Goal: Task Accomplishment & Management: Manage account settings

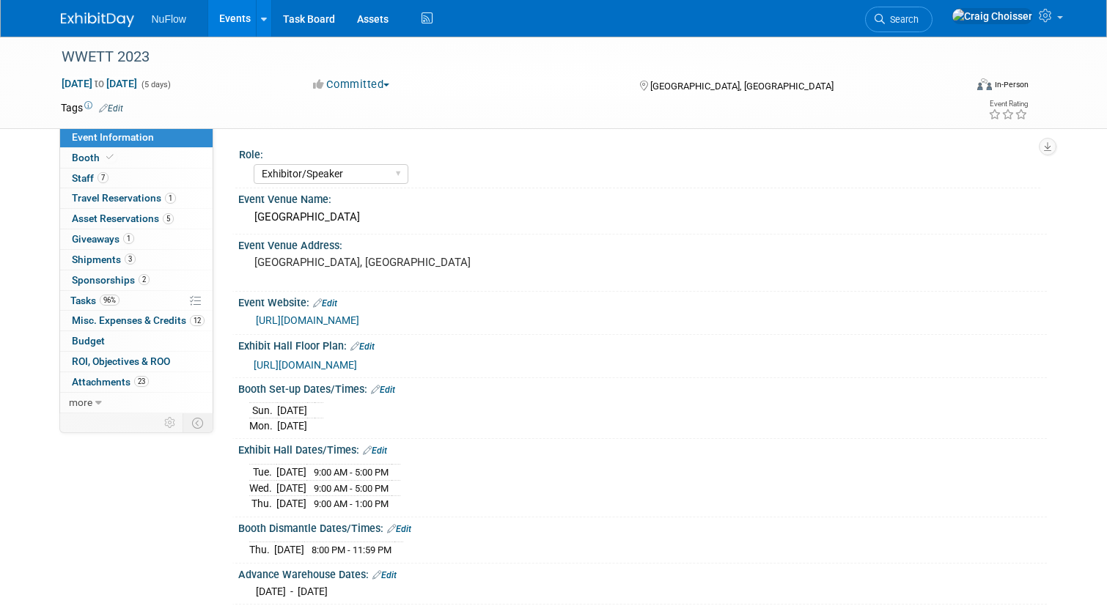
select select "Exhibitor/Speaker"
click at [229, 19] on link "Events" at bounding box center [235, 18] width 54 height 37
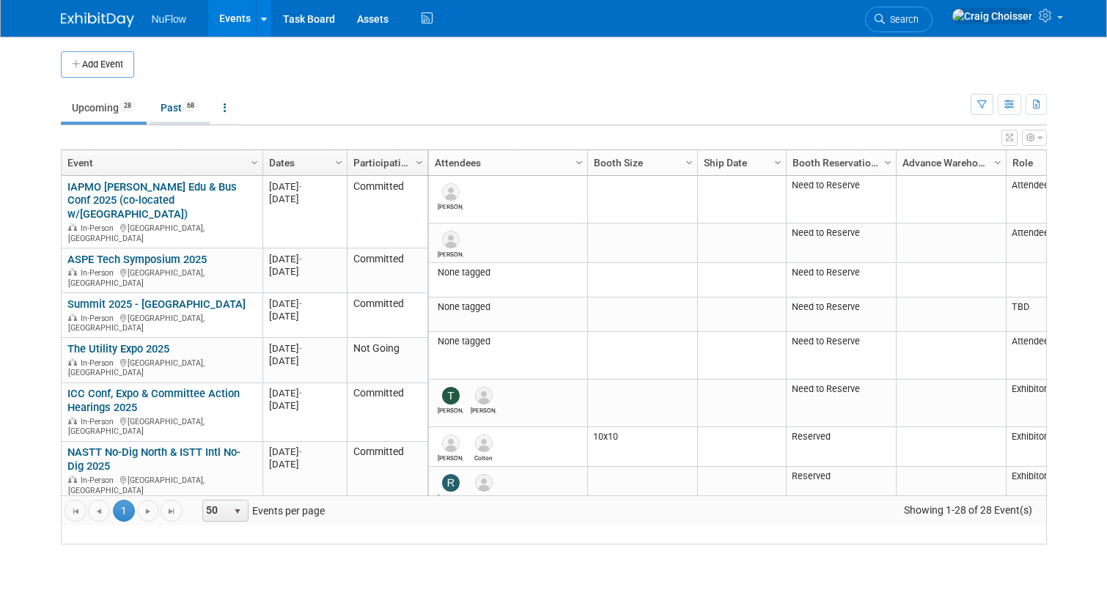
click at [172, 112] on link "Past 68" at bounding box center [180, 108] width 60 height 28
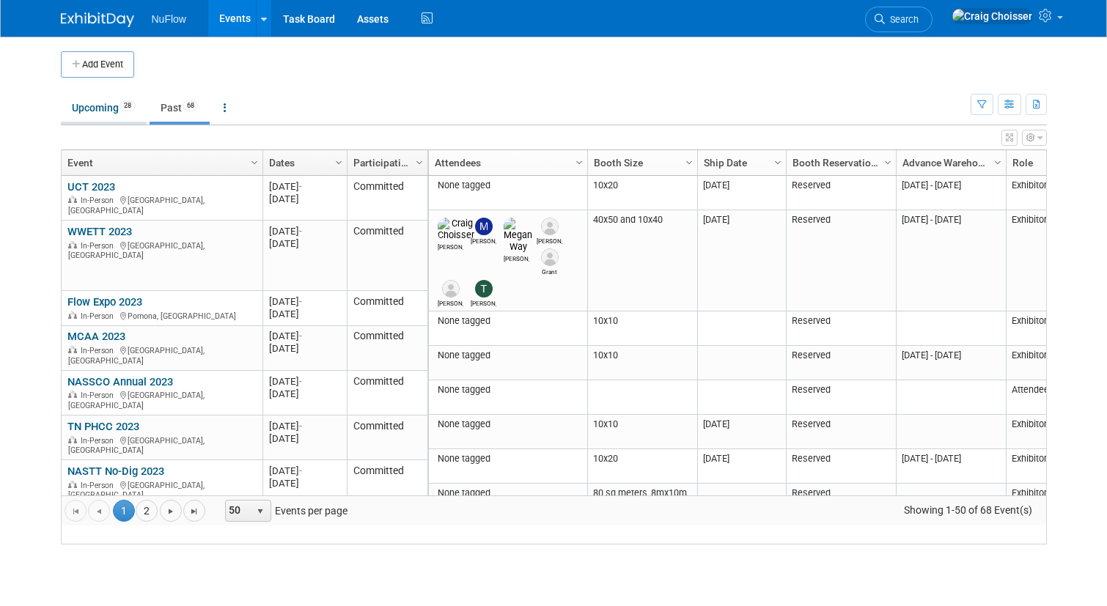
click at [101, 114] on link "Upcoming 28" at bounding box center [104, 108] width 86 height 28
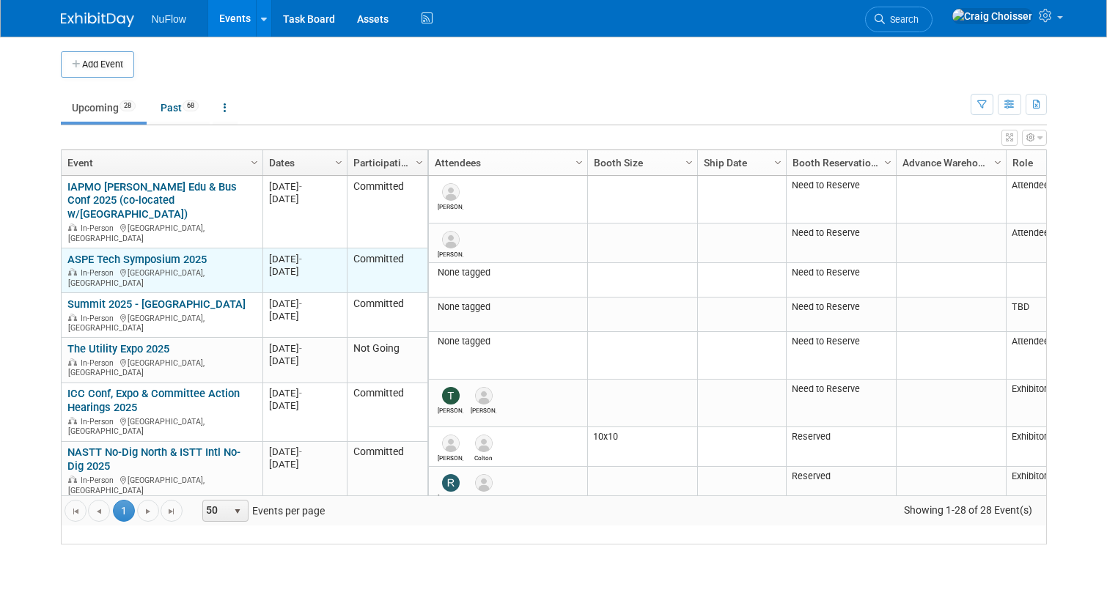
click at [134, 253] on link "ASPE Tech Symposium 2025" at bounding box center [136, 259] width 139 height 13
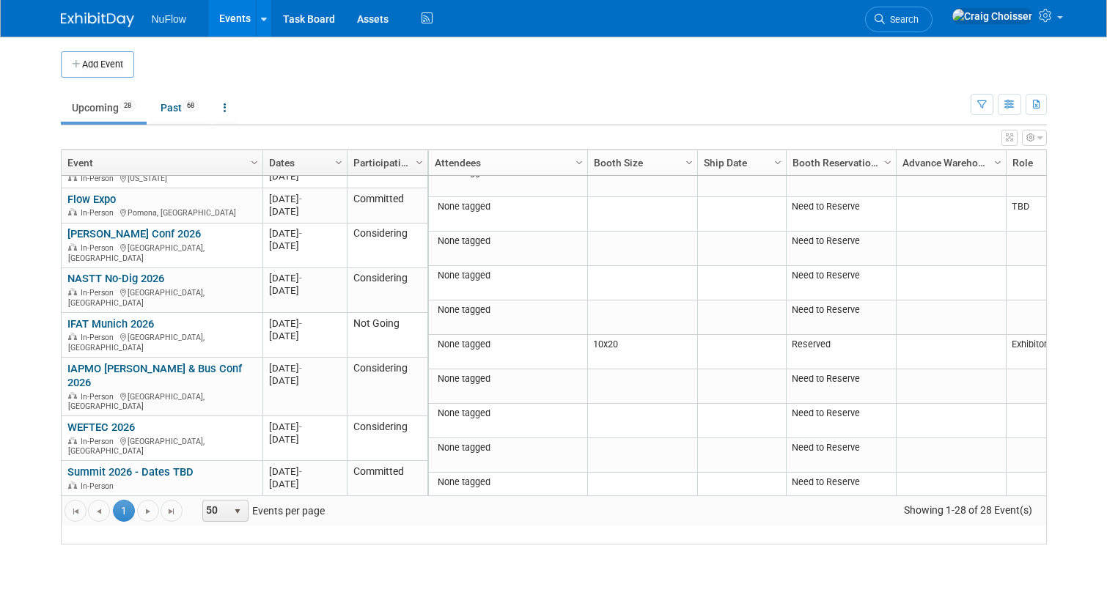
click at [145, 501] on link "ASPE Conv & Expo 2026" at bounding box center [124, 507] width 115 height 13
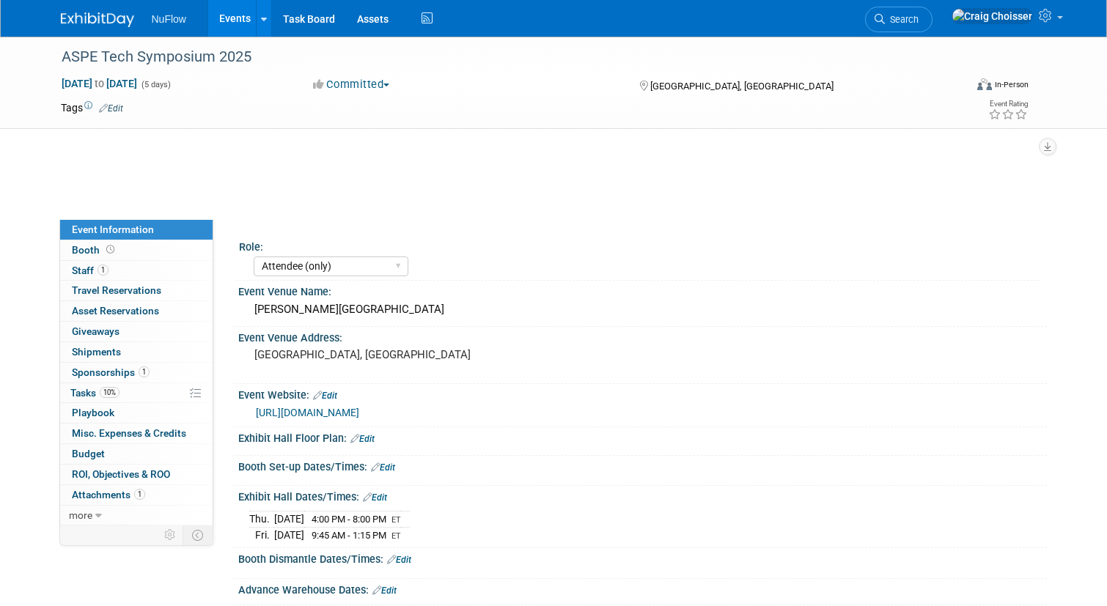
select select "Attendee (only)"
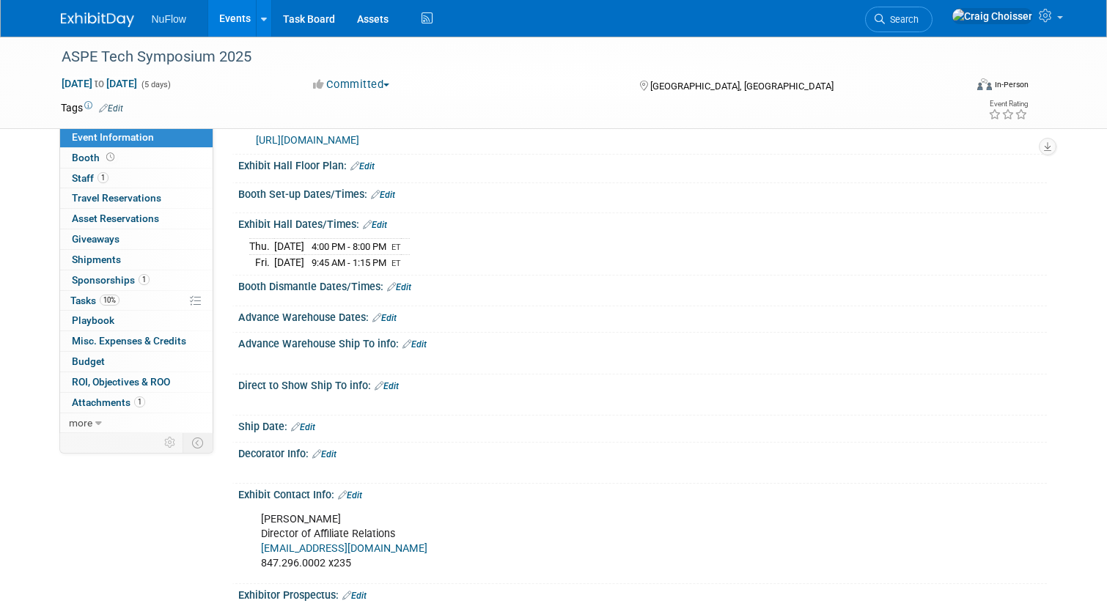
scroll to position [38, 0]
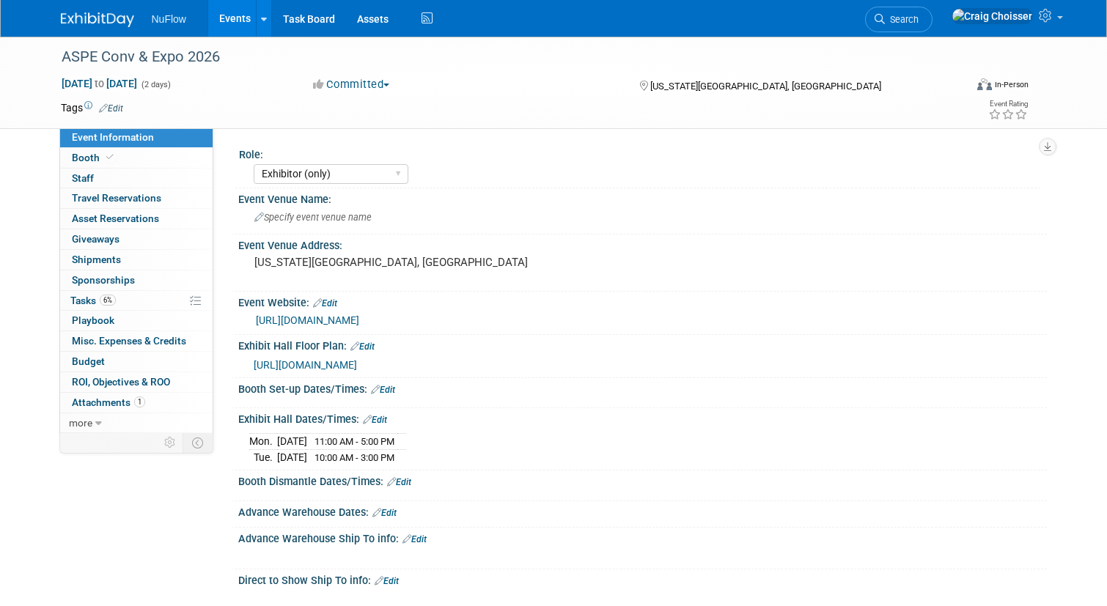
select select "Exhibitor (only)"
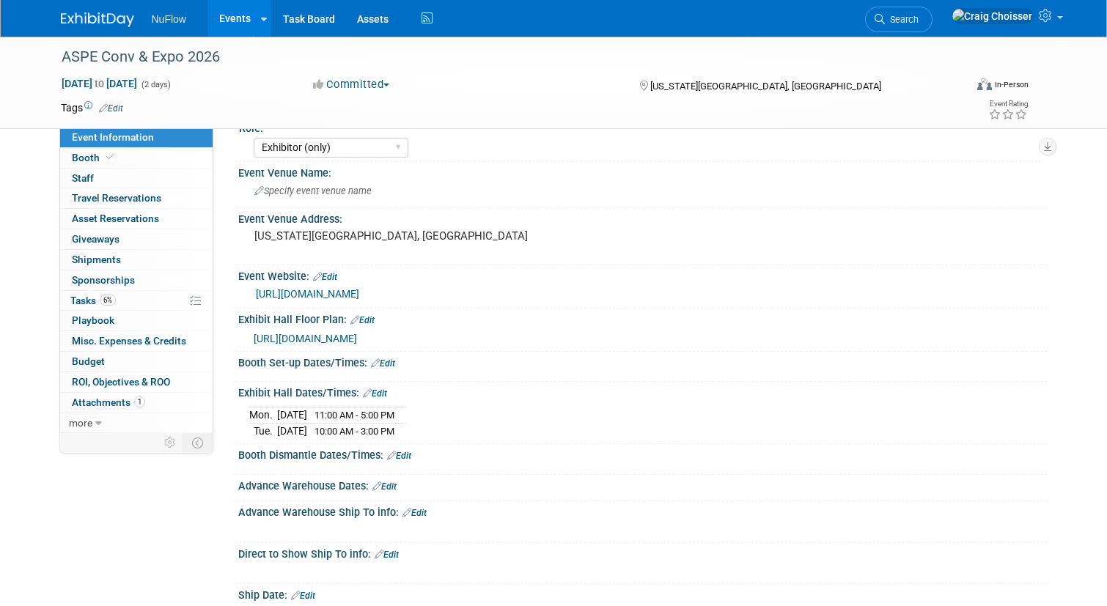
scroll to position [11, 0]
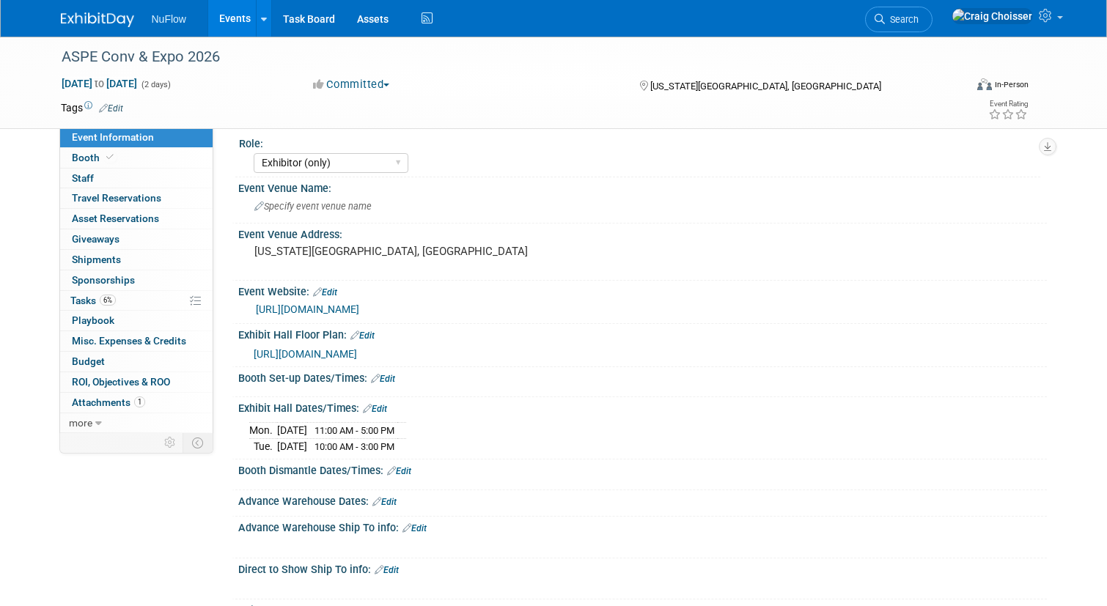
click at [359, 312] on link "https://aspe.org/conventions-symposiums/" at bounding box center [307, 310] width 103 height 12
click at [95, 157] on span "Booth" at bounding box center [94, 158] width 45 height 12
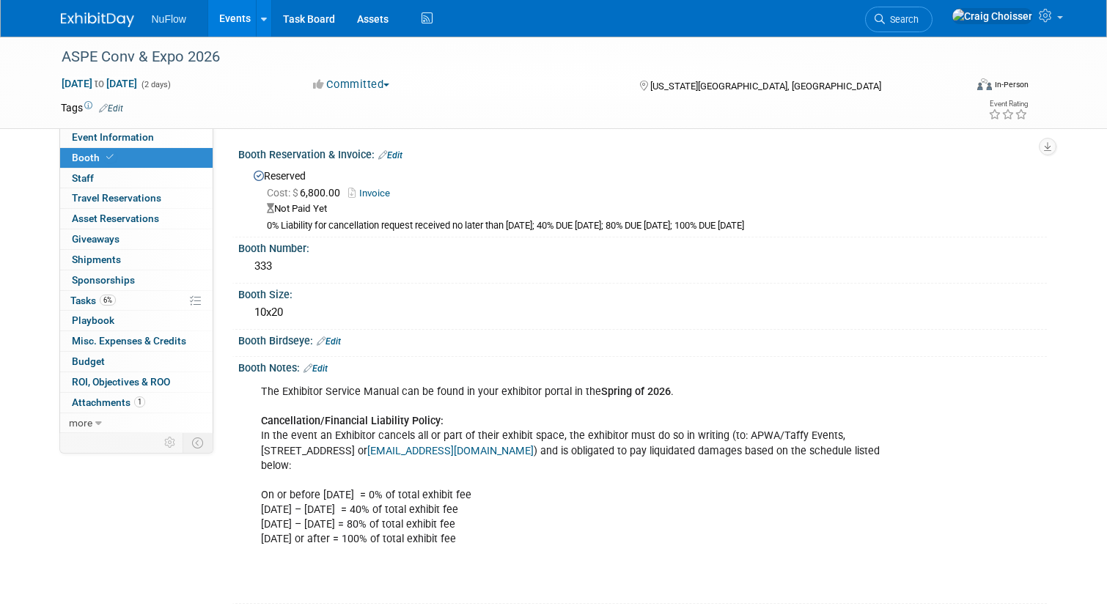
scroll to position [0, 0]
click at [381, 188] on link "Invoice" at bounding box center [372, 193] width 49 height 11
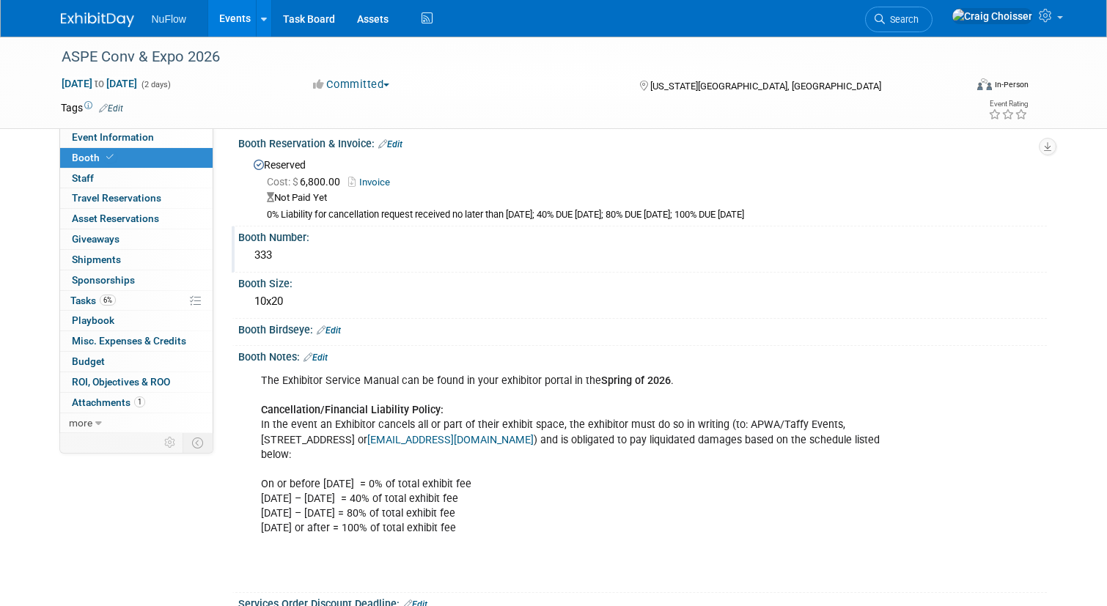
scroll to position [12, 0]
click at [113, 397] on span "Attachments 1" at bounding box center [108, 403] width 73 height 12
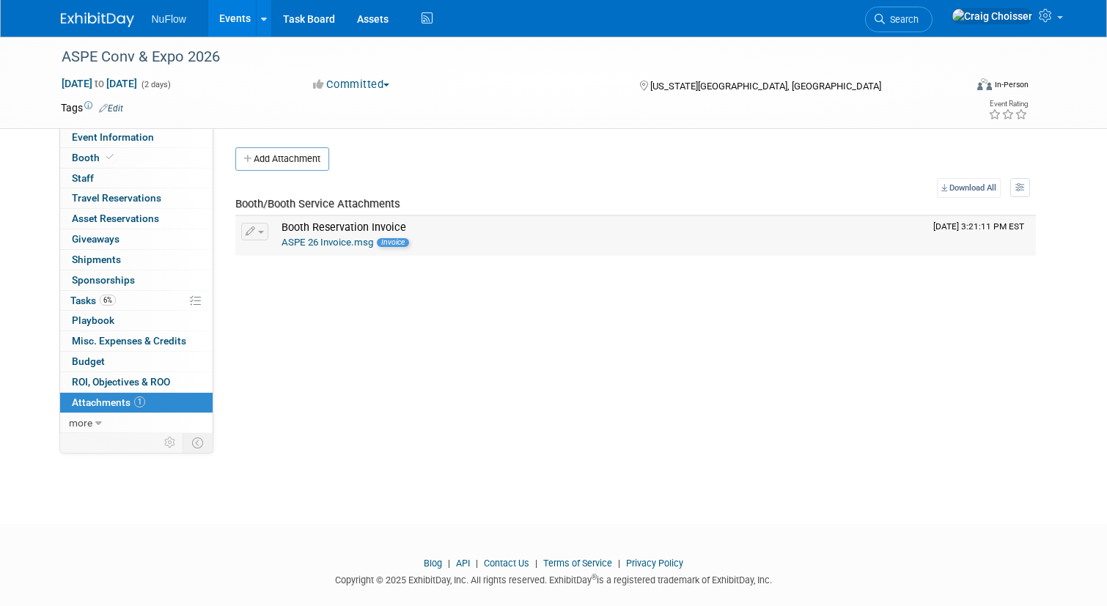
click at [340, 243] on link "ASPE 26 Invoice.msg" at bounding box center [328, 242] width 92 height 11
click at [344, 241] on link "ASPE 26 Invoice.msg" at bounding box center [328, 242] width 92 height 11
click at [291, 161] on button "Add Attachment" at bounding box center [282, 158] width 94 height 23
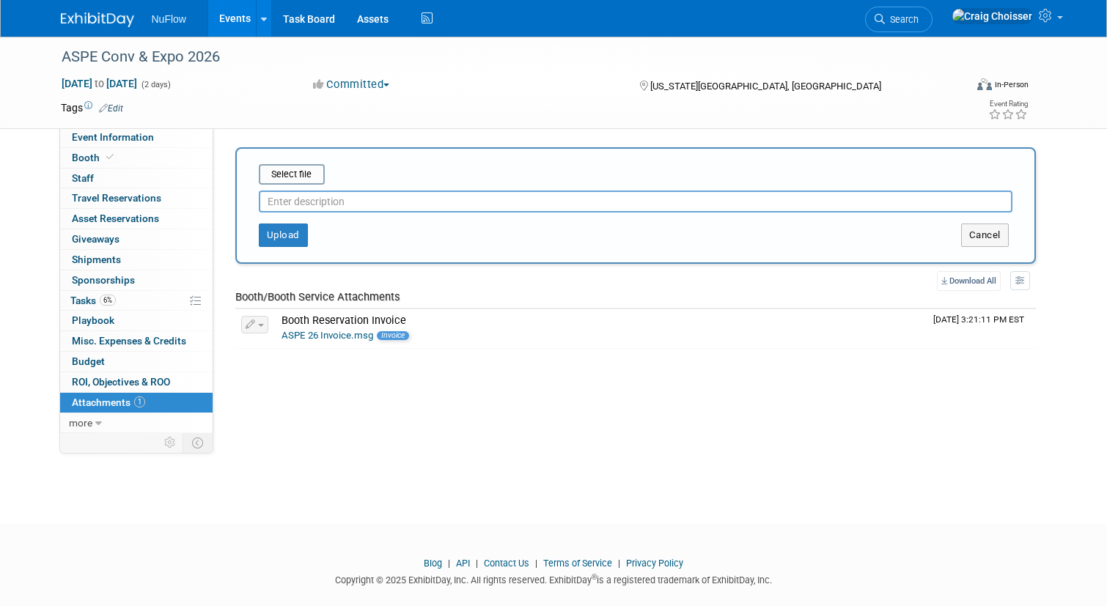
click at [304, 199] on input "text" at bounding box center [636, 202] width 754 height 22
type input "Paid in full"
click at [298, 181] on input "file" at bounding box center [236, 175] width 175 height 18
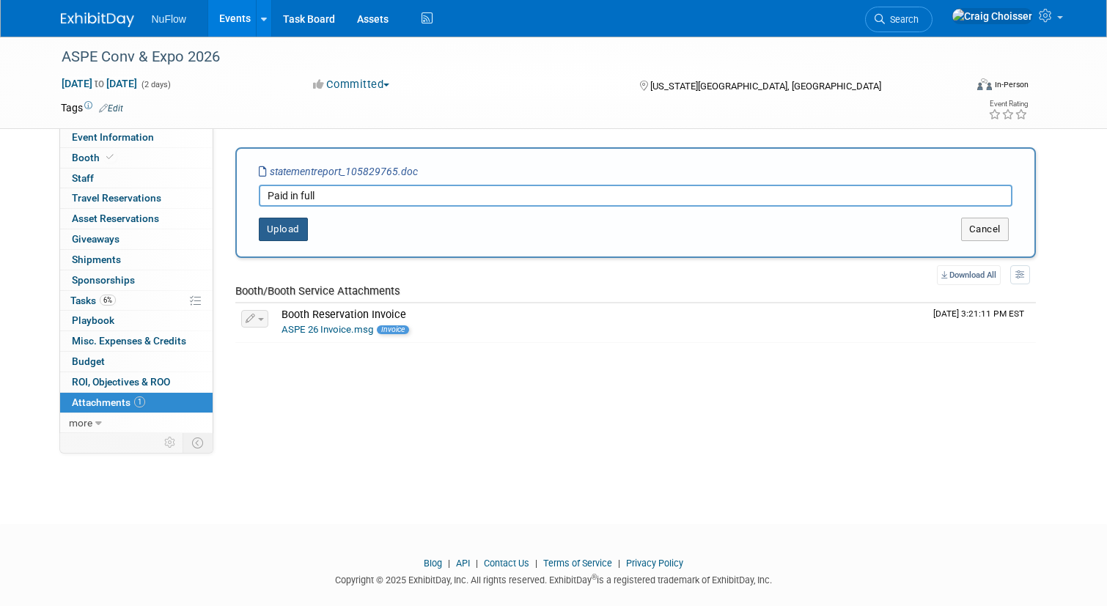
click at [290, 233] on button "Upload" at bounding box center [283, 229] width 49 height 23
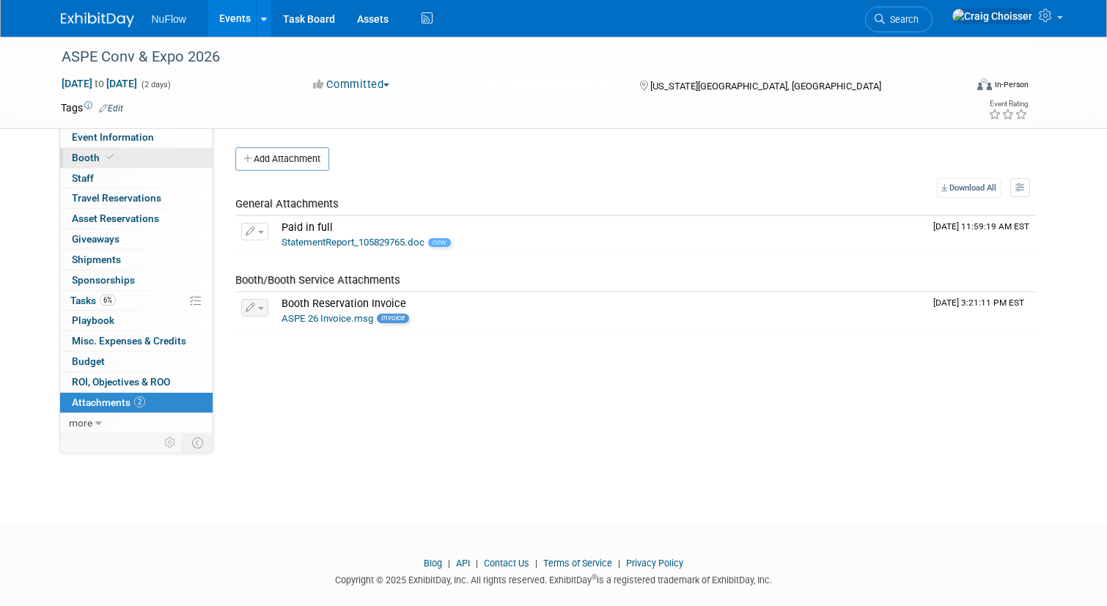
click at [89, 161] on span "Booth" at bounding box center [94, 158] width 45 height 12
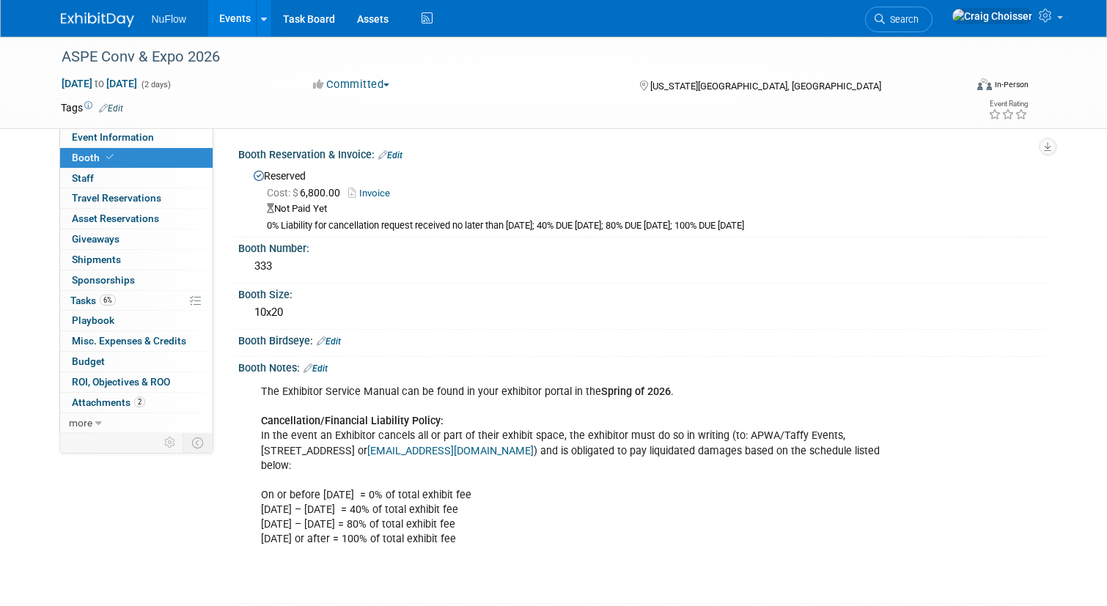
click at [395, 155] on link "Edit" at bounding box center [390, 155] width 24 height 10
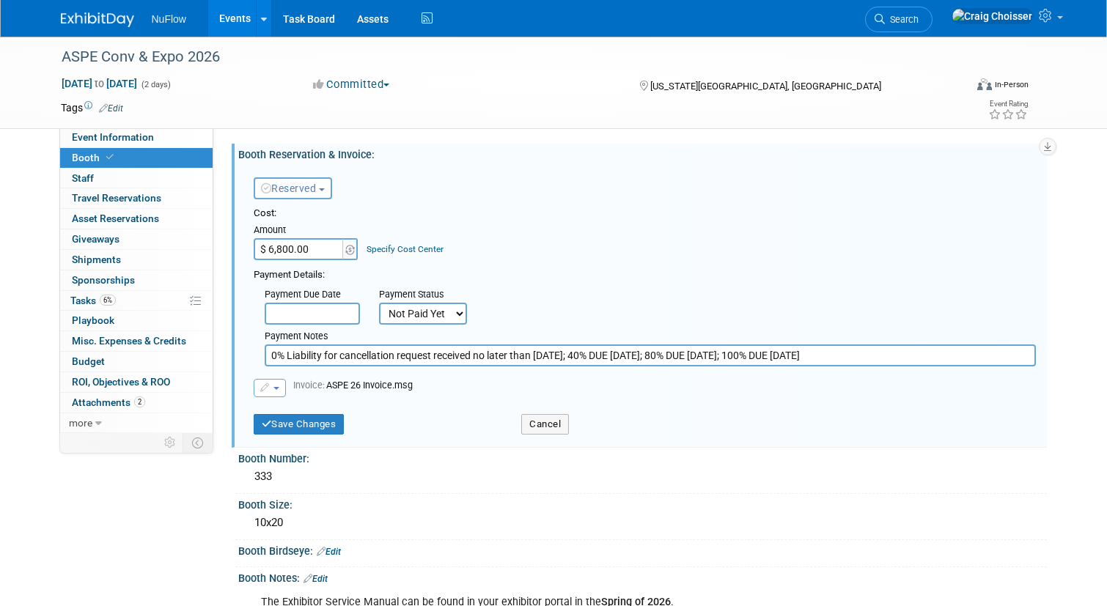
select select "1"
click at [276, 380] on button "button" at bounding box center [270, 388] width 32 height 18
click at [324, 408] on link "Replace with a new file" at bounding box center [327, 411] width 147 height 21
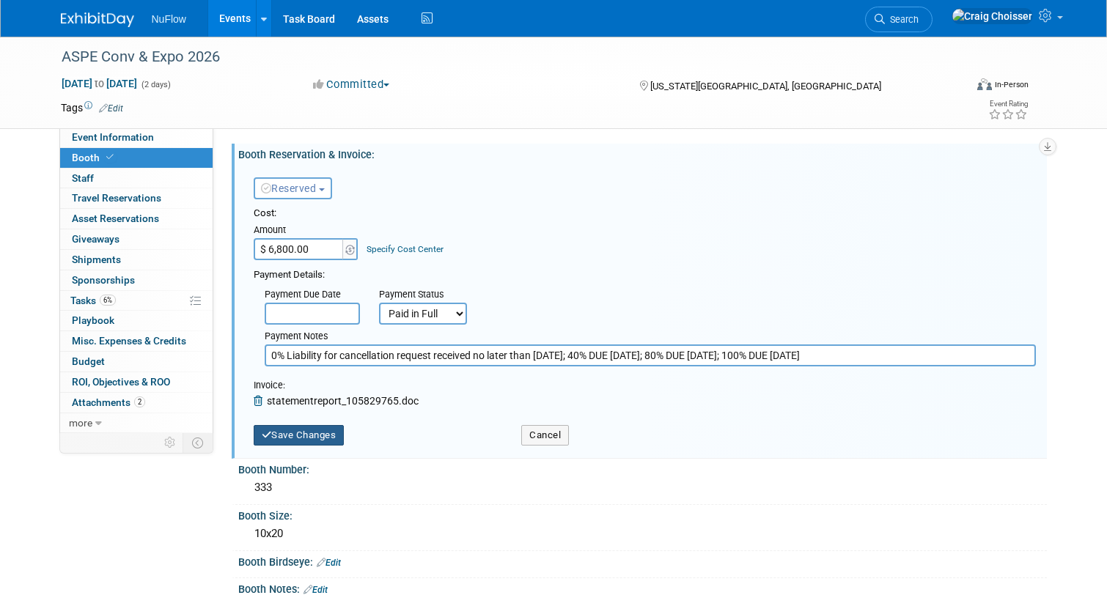
click at [328, 433] on button "Save Changes" at bounding box center [299, 435] width 91 height 21
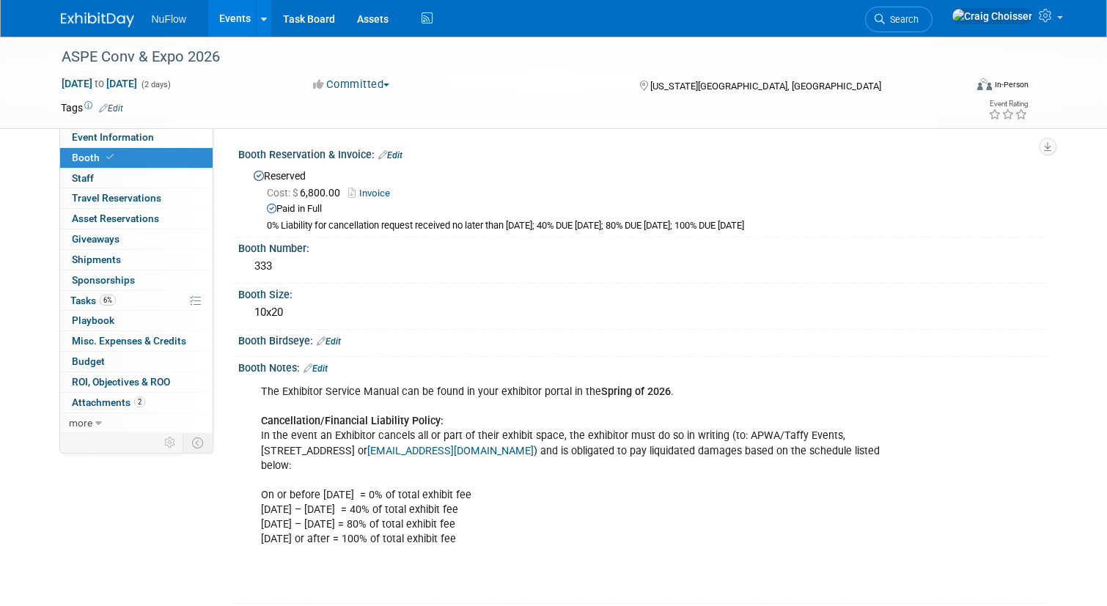
click at [381, 192] on link "Invoice" at bounding box center [372, 193] width 49 height 11
click at [379, 193] on link "Invoice" at bounding box center [372, 193] width 49 height 11
click at [103, 397] on span "Attachments 2" at bounding box center [108, 403] width 73 height 12
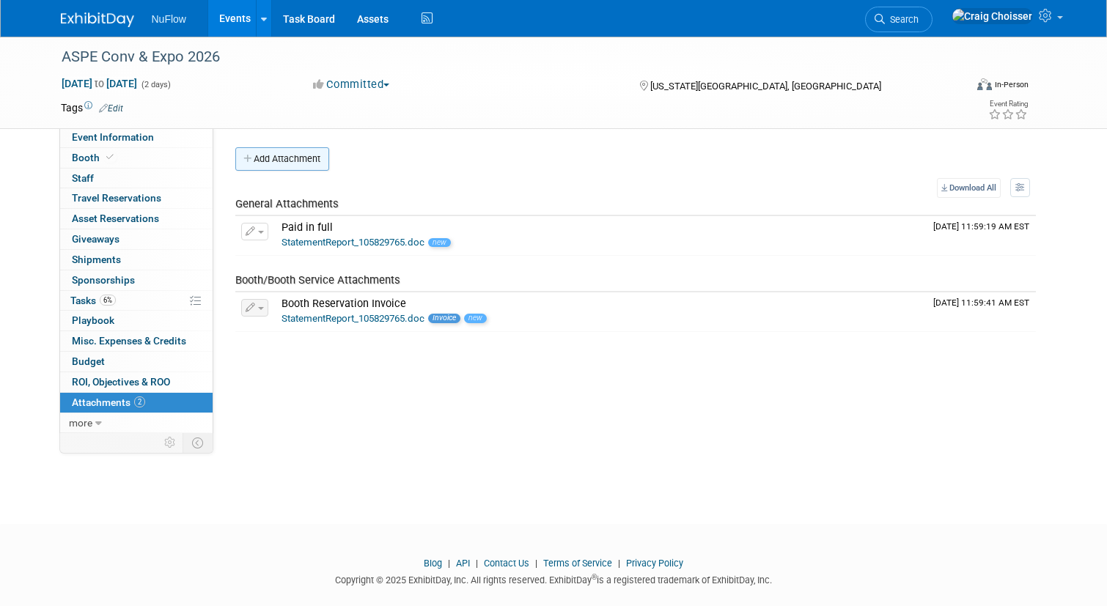
click at [304, 166] on button "Add Attachment" at bounding box center [282, 158] width 94 height 23
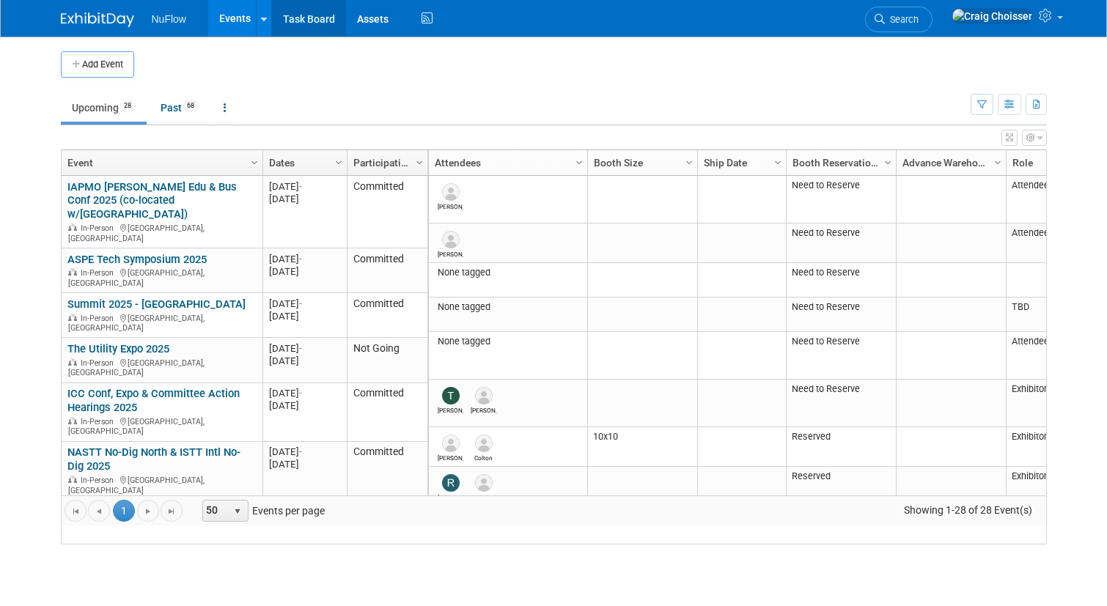
click at [317, 24] on link "Task Board" at bounding box center [309, 18] width 74 height 37
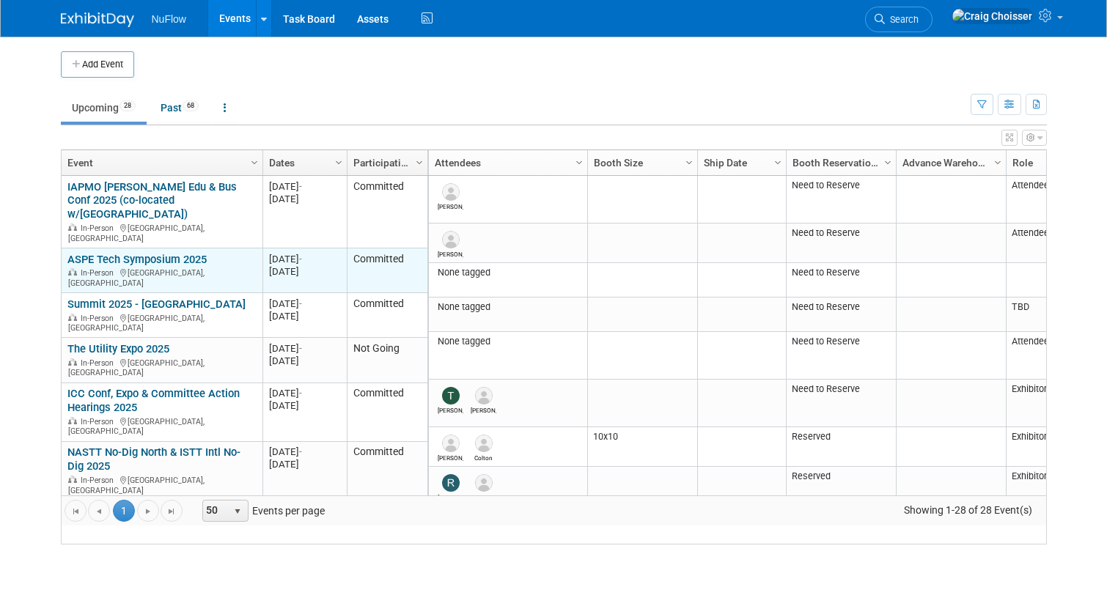
click at [149, 253] on link "ASPE Tech Symposium 2025" at bounding box center [136, 259] width 139 height 13
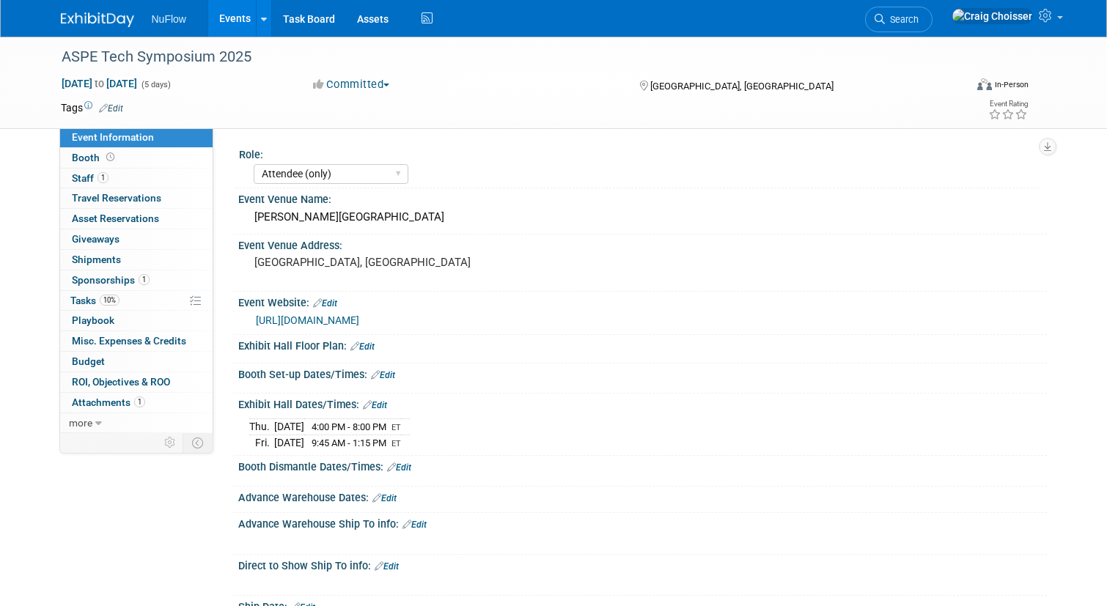
select select "Attendee (only)"
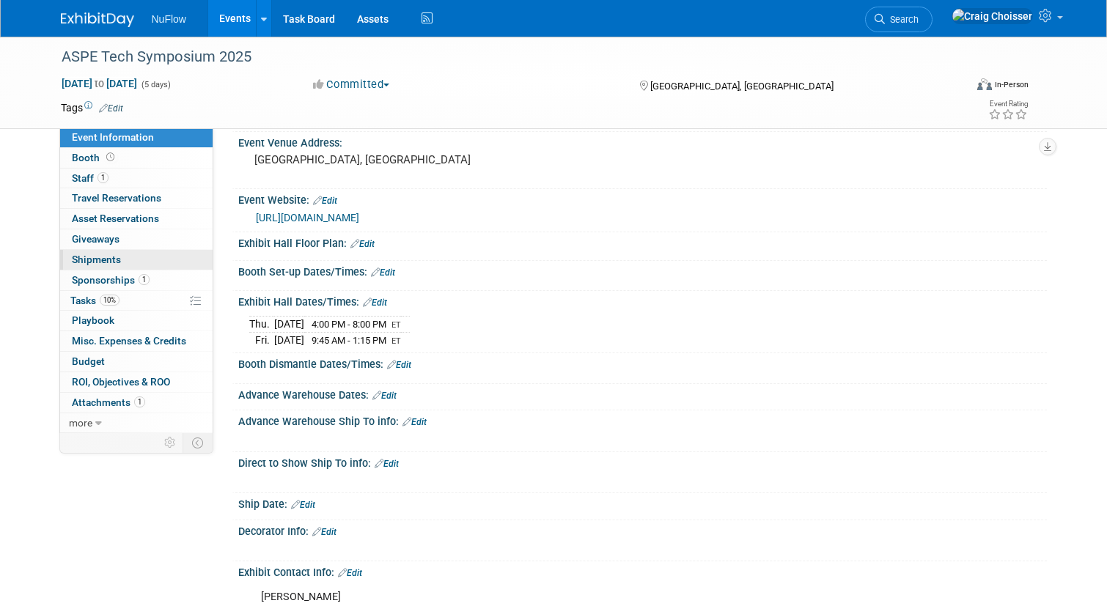
scroll to position [103, 0]
click at [84, 180] on span "Staff 1" at bounding box center [90, 178] width 37 height 12
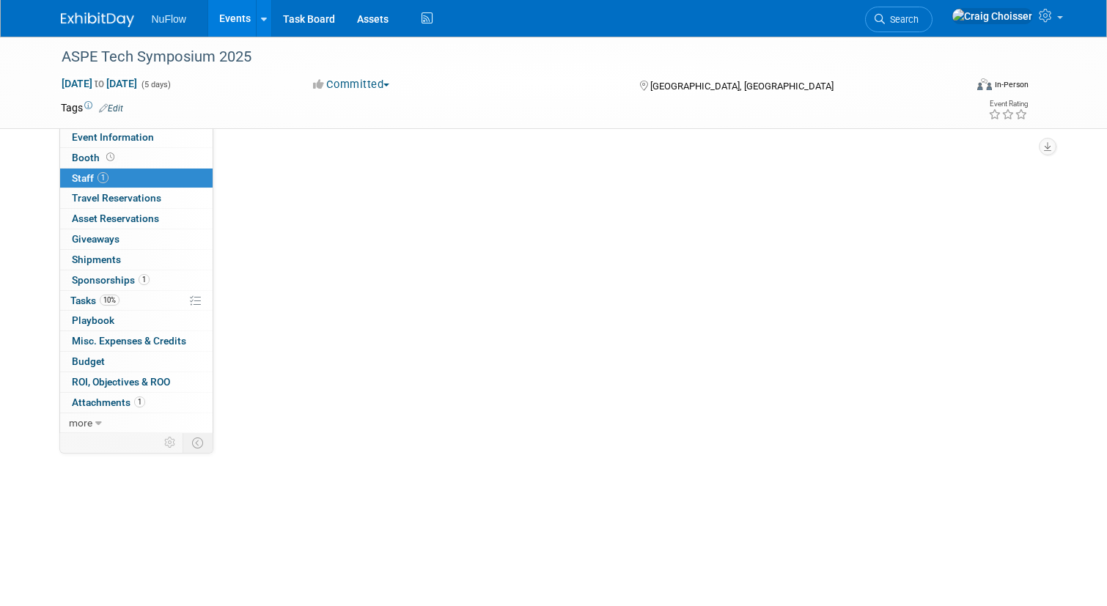
scroll to position [0, 0]
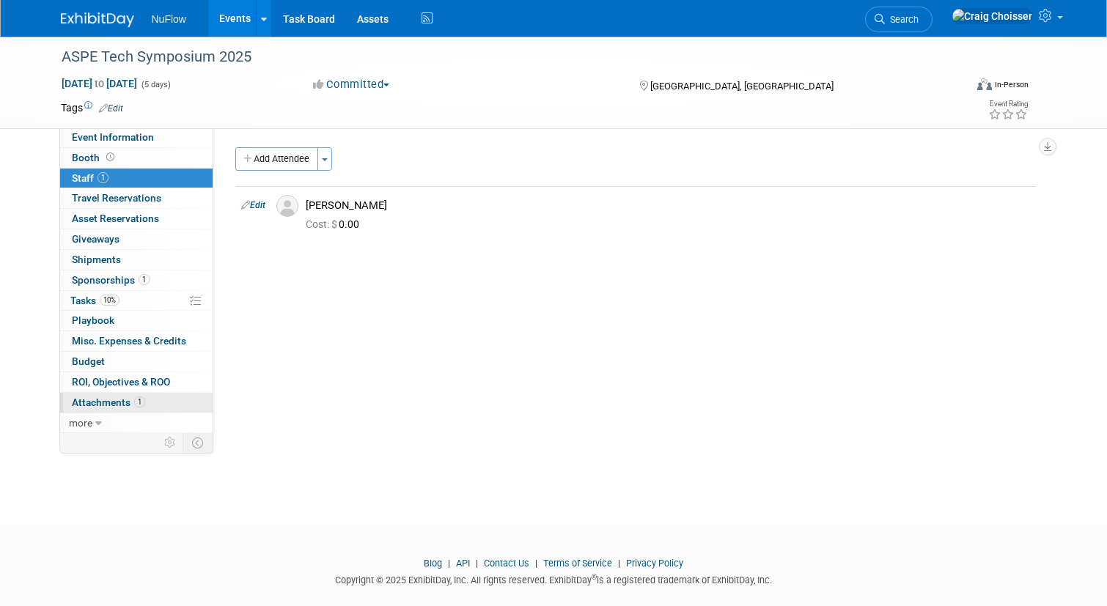
click at [107, 402] on link "1 Attachments 1" at bounding box center [136, 403] width 153 height 20
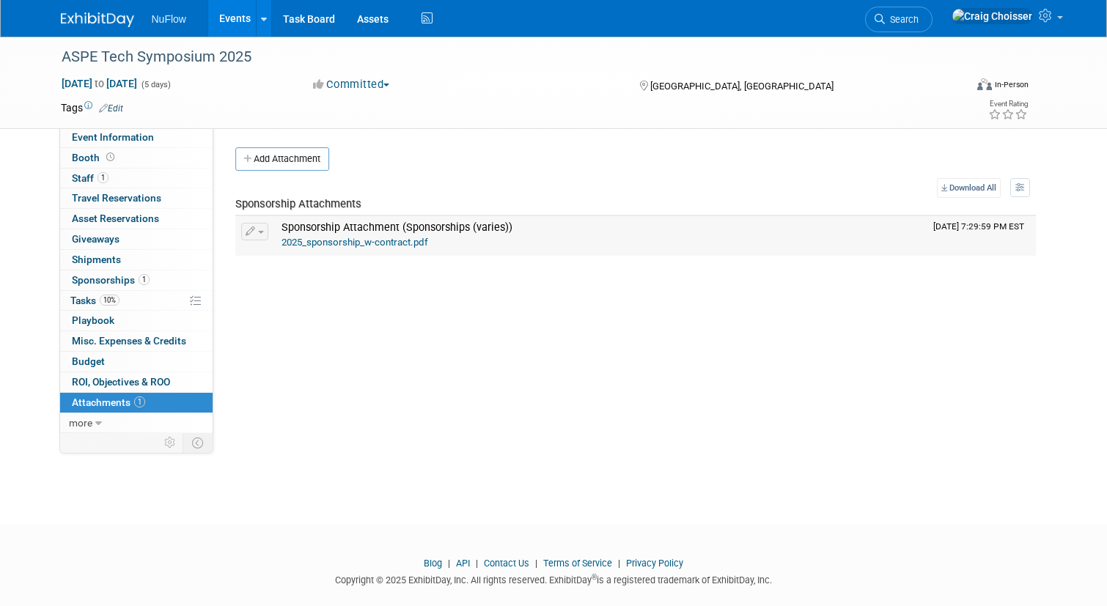
click at [338, 242] on link "2025_sponsorship_w-contract.pdf" at bounding box center [355, 242] width 147 height 11
click at [92, 416] on link "more" at bounding box center [136, 424] width 153 height 20
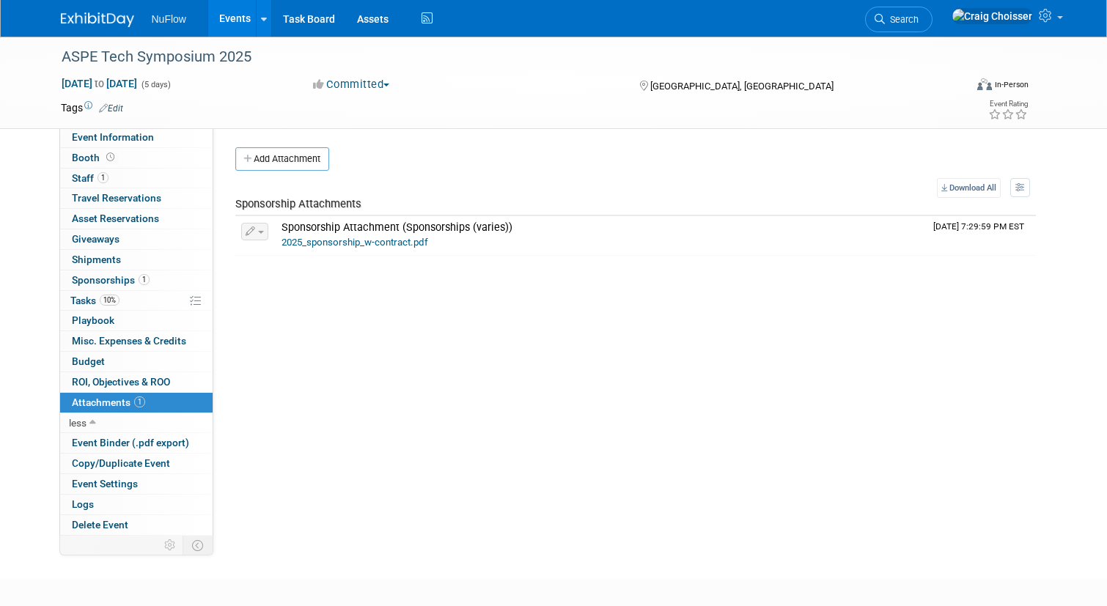
click at [235, 19] on link "Events" at bounding box center [235, 18] width 54 height 37
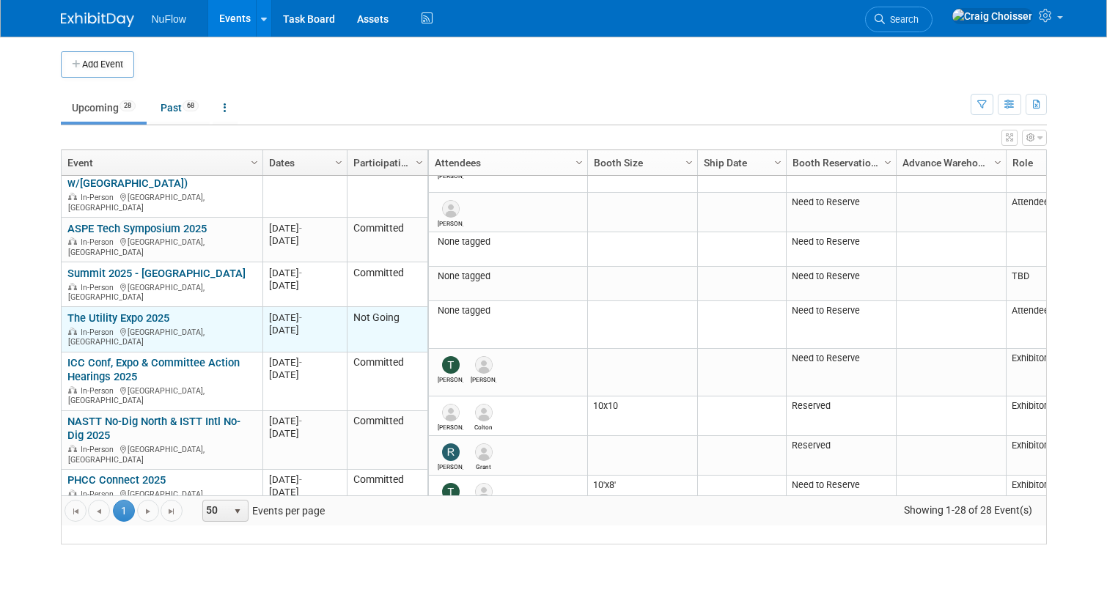
scroll to position [9, 0]
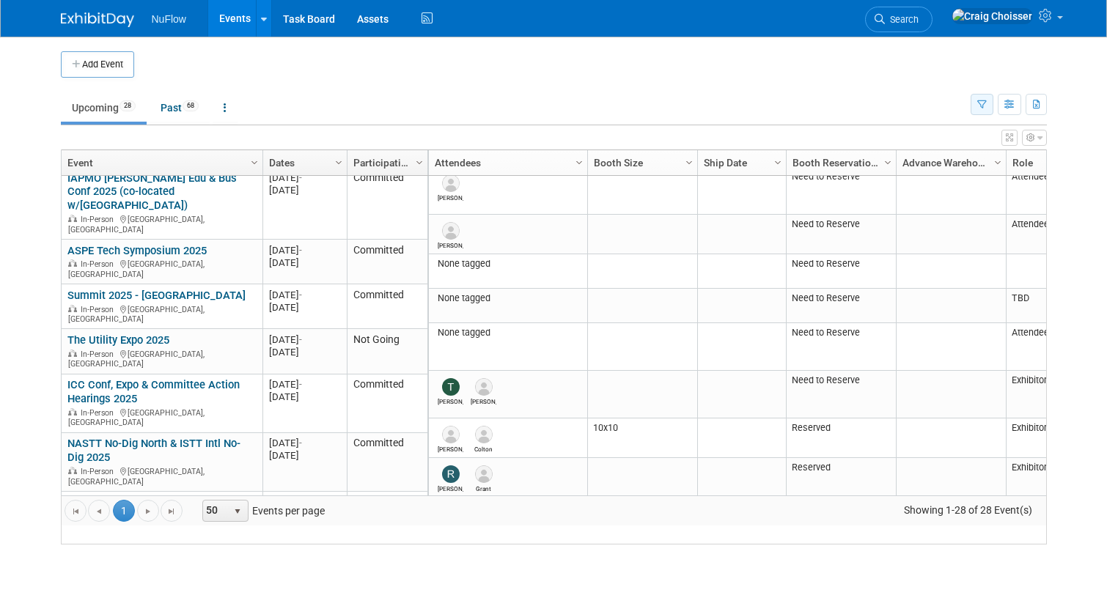
click at [987, 109] on button "button" at bounding box center [982, 104] width 23 height 21
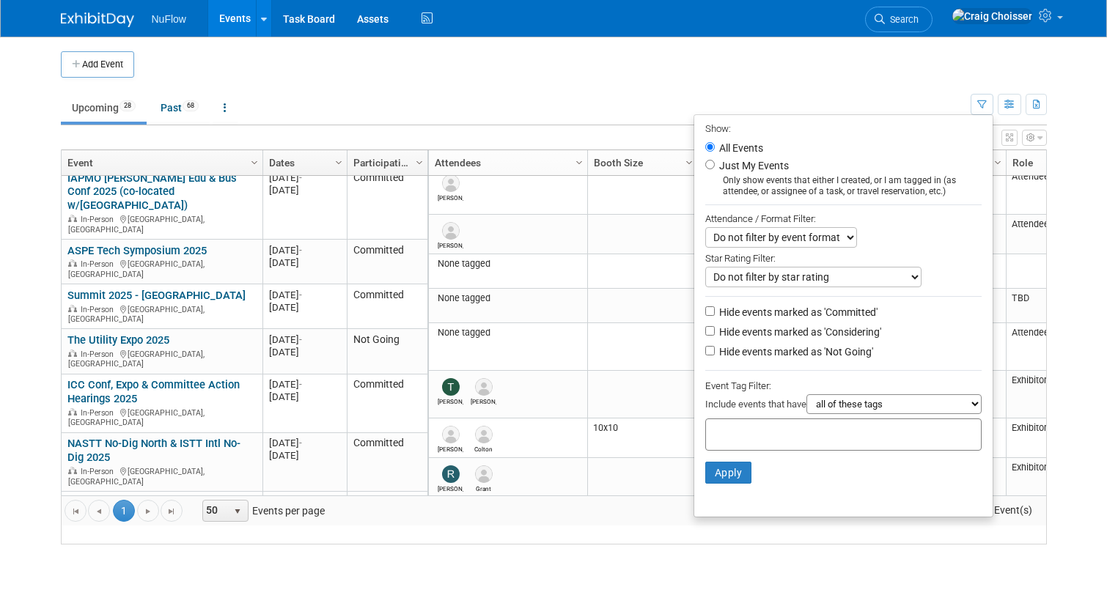
click at [707, 346] on input "Hide events marked as 'Not Going'" at bounding box center [710, 351] width 10 height 10
checkbox input "true"
click at [713, 462] on button "Apply" at bounding box center [728, 473] width 47 height 22
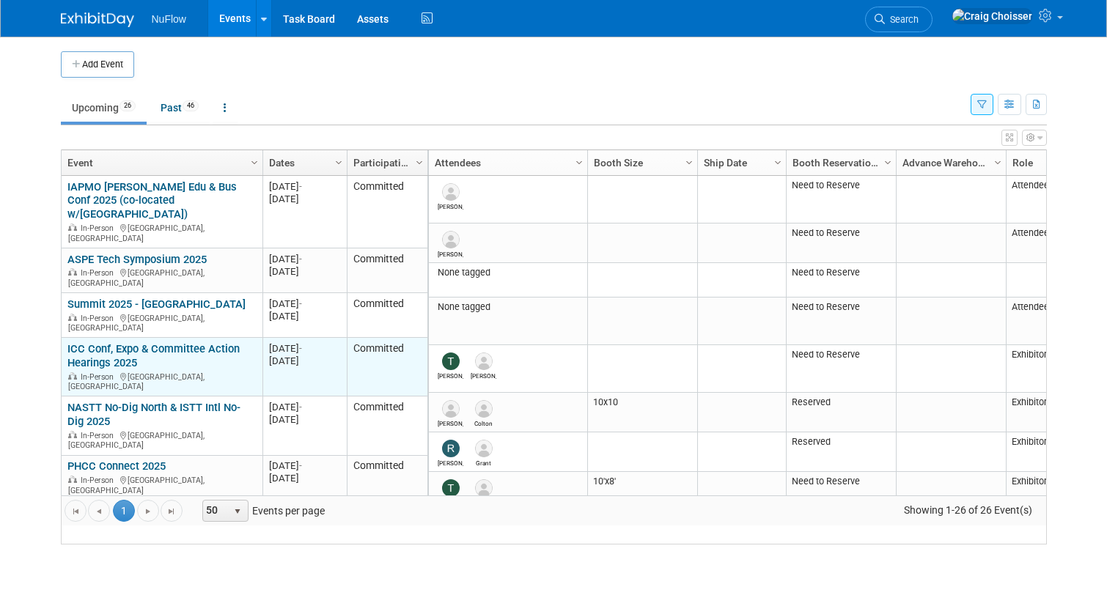
click at [184, 342] on link "ICC Conf, Expo & Committee Action Hearings 2025" at bounding box center [153, 355] width 172 height 27
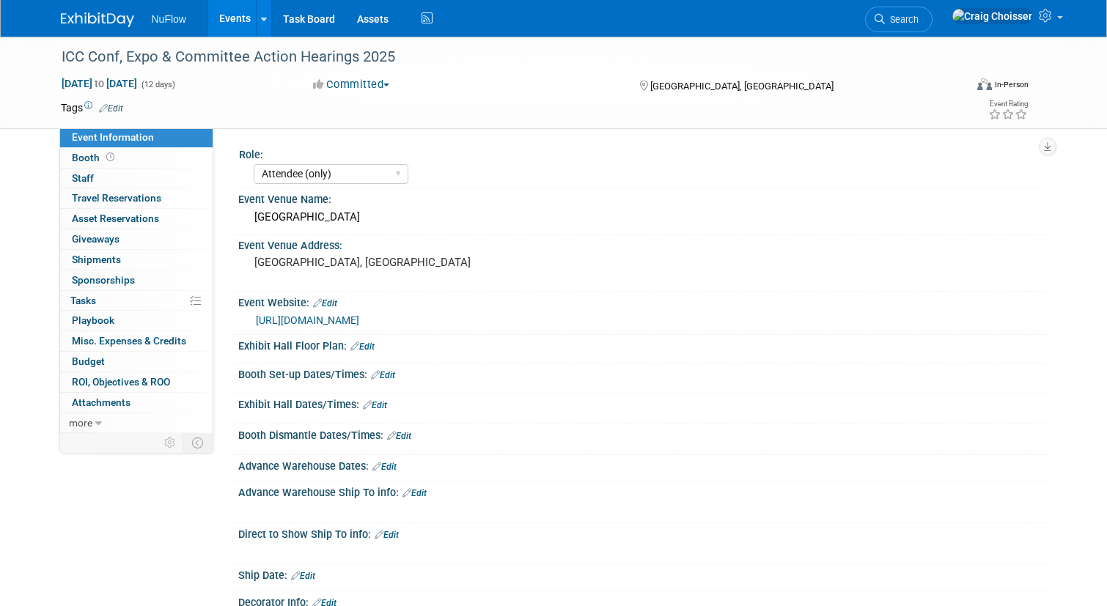
select select "Attendee (only)"
click at [95, 295] on span "Tasks 0%" at bounding box center [83, 301] width 26 height 12
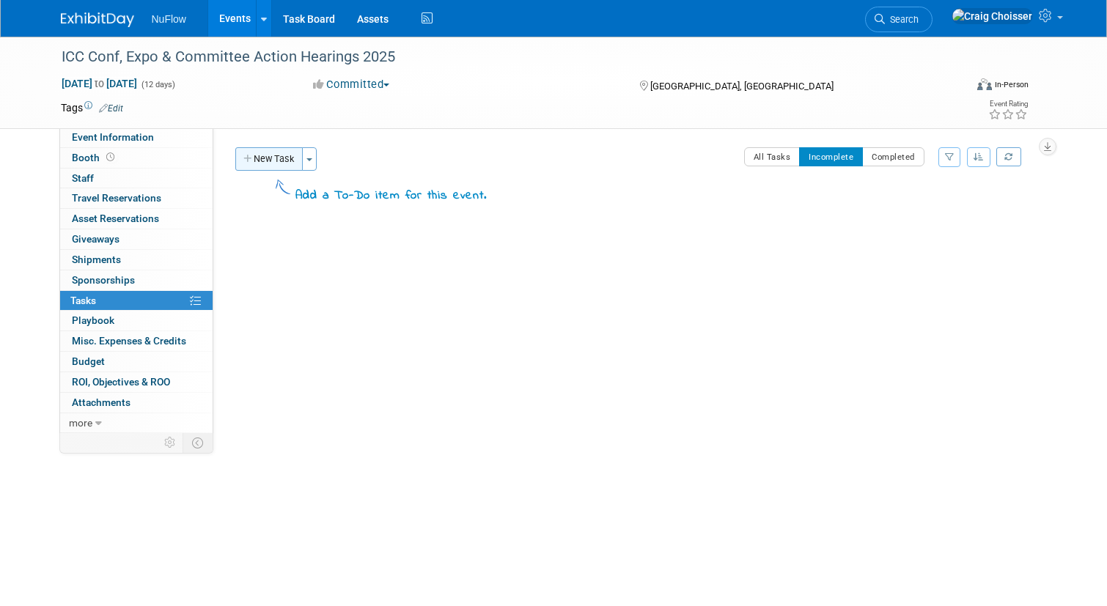
click at [272, 159] on button "New Task" at bounding box center [268, 158] width 67 height 23
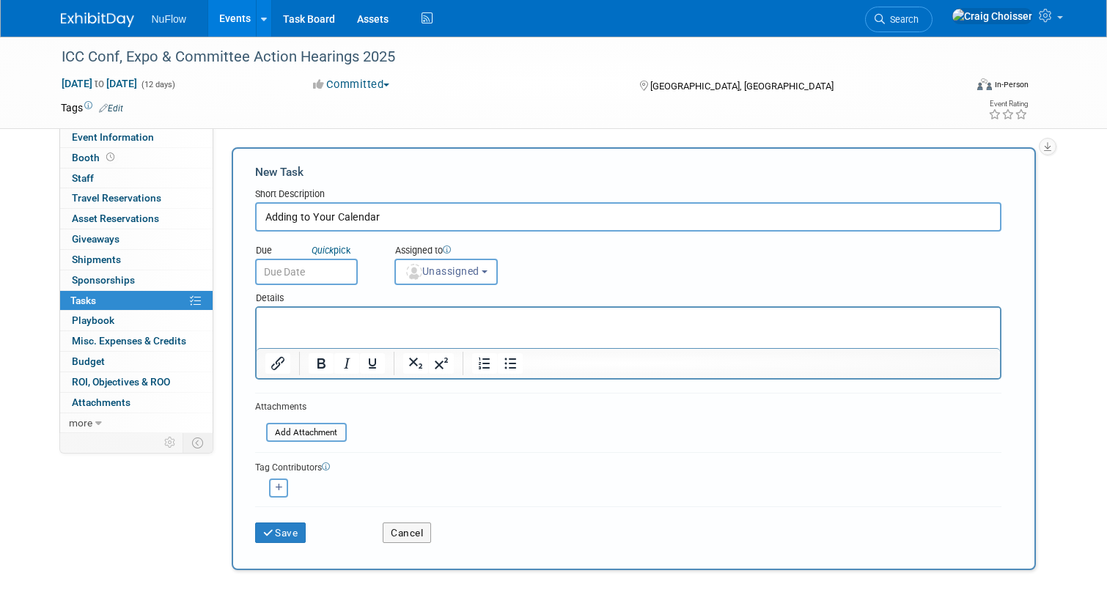
type input "Adding to Your Calendar"
click at [350, 165] on div "New Task" at bounding box center [628, 172] width 746 height 16
click at [230, 24] on link "Events" at bounding box center [235, 18] width 54 height 37
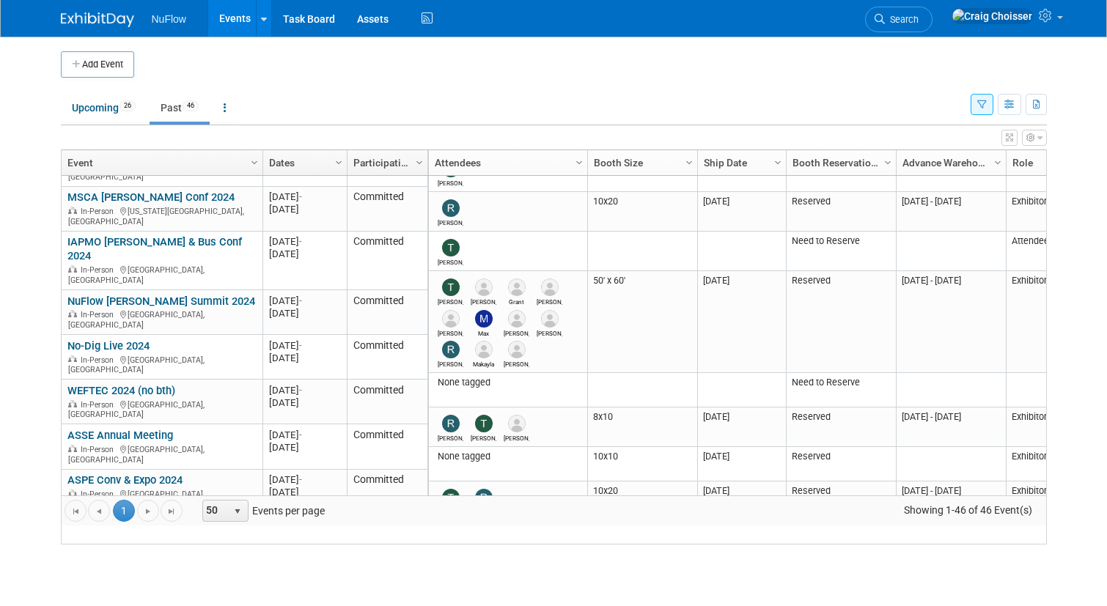
scroll to position [1517, 0]
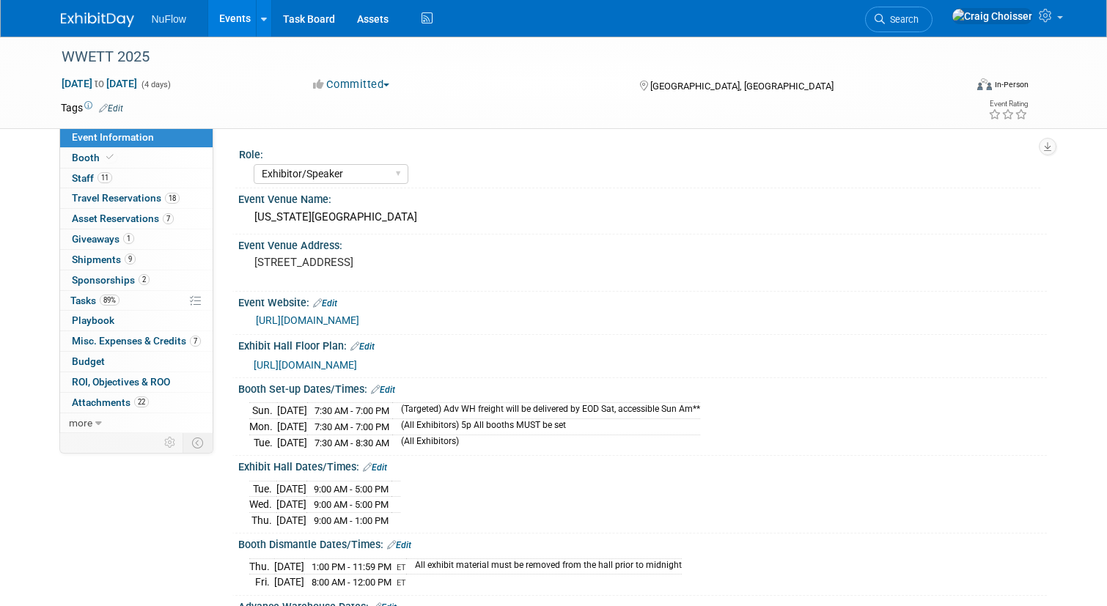
select select "Exhibitor/Speaker"
click at [85, 301] on link "89% Tasks 89%" at bounding box center [136, 301] width 153 height 20
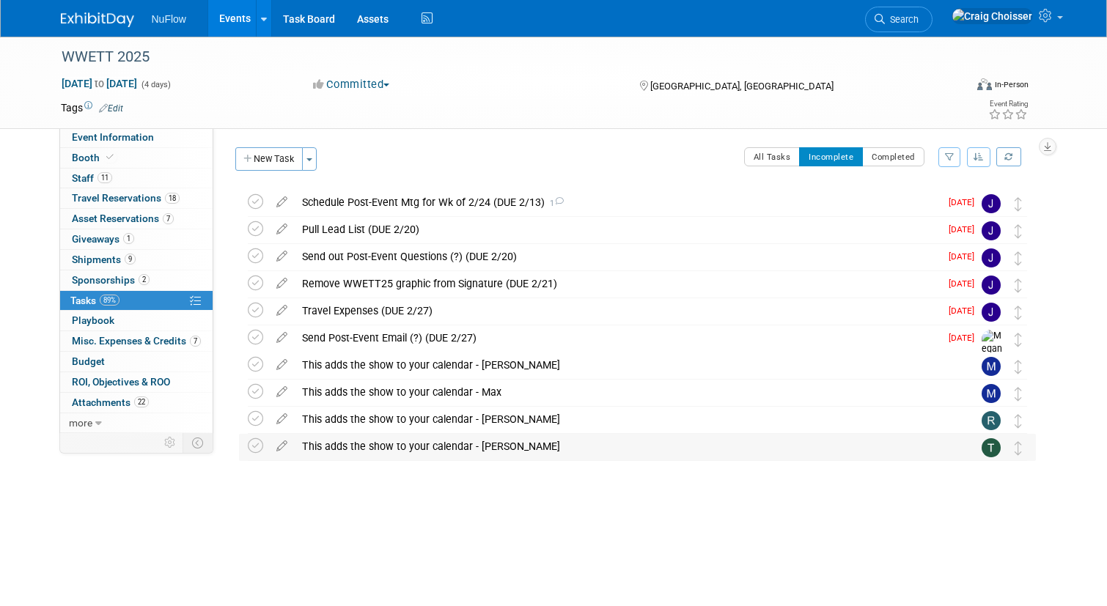
click at [404, 448] on div "This adds the show to your calendar - [PERSON_NAME]" at bounding box center [624, 446] width 658 height 25
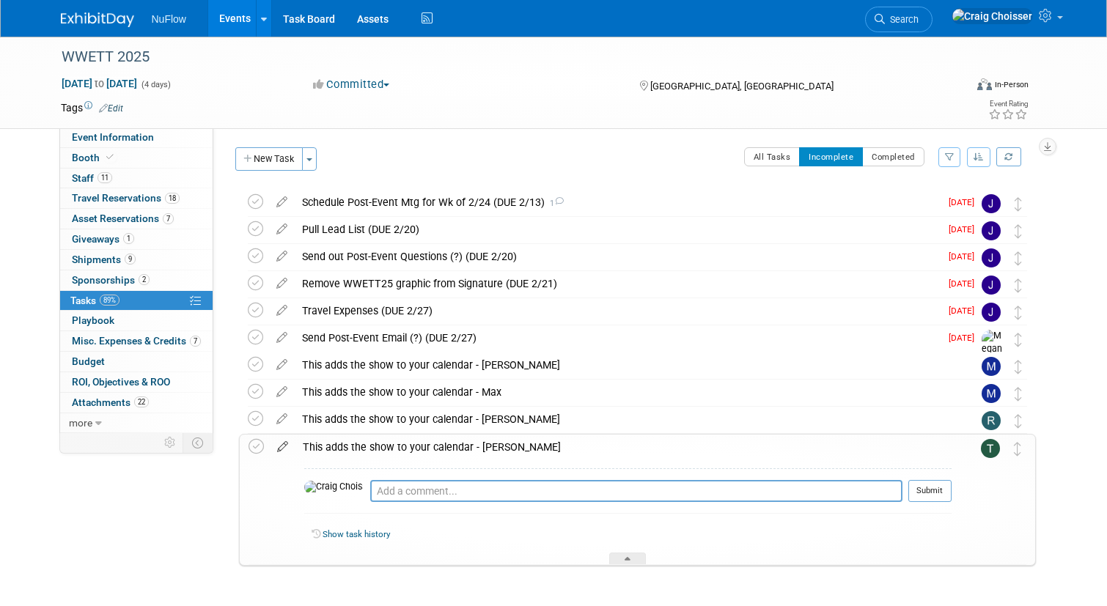
click at [284, 447] on icon at bounding box center [283, 444] width 26 height 18
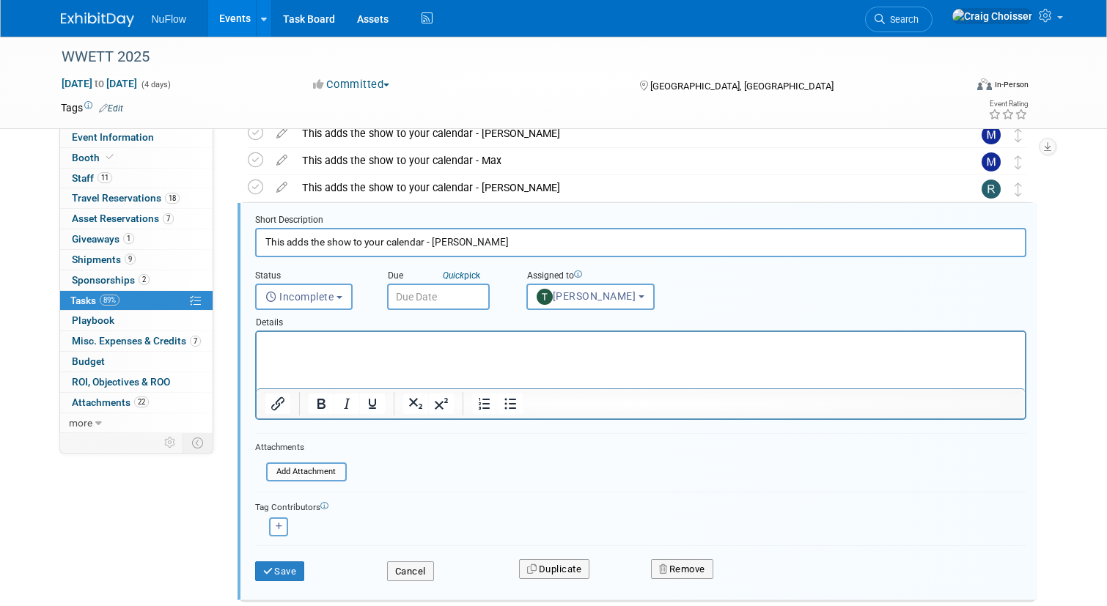
scroll to position [232, 0]
drag, startPoint x: 467, startPoint y: 240, endPoint x: 250, endPoint y: 241, distance: 217.0
click at [250, 241] on form "Short Description This adds the show to your calendar - [PERSON_NAME] Status <i…" at bounding box center [640, 404] width 793 height 382
click at [427, 240] on input "This adds the show to your calendar - [PERSON_NAME]" at bounding box center [640, 241] width 771 height 29
drag, startPoint x: 426, startPoint y: 243, endPoint x: 261, endPoint y: 242, distance: 165.0
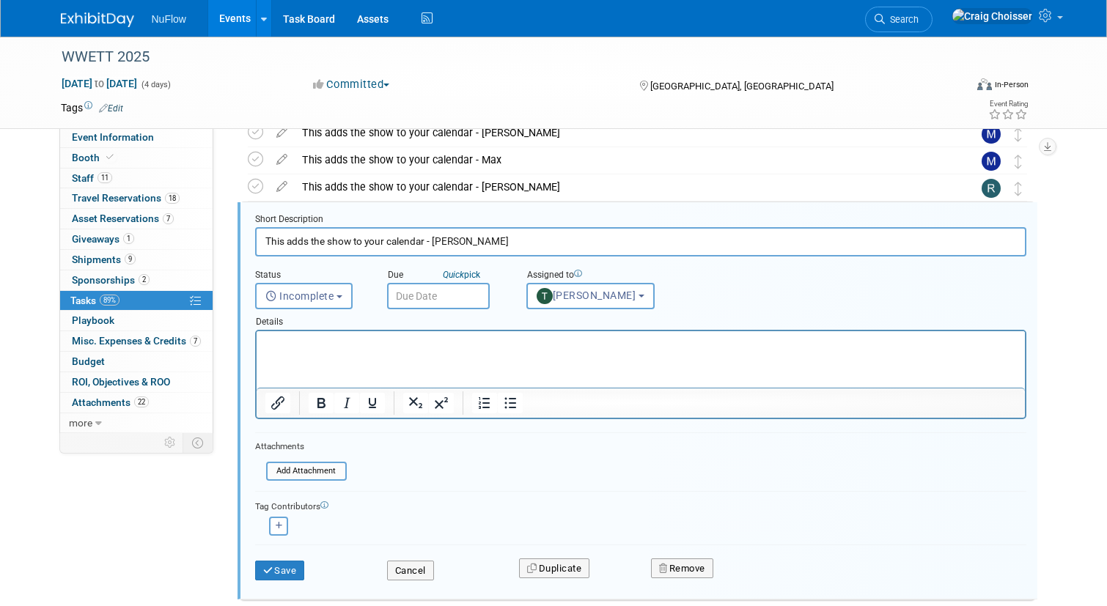
click at [261, 242] on input "This adds the show to your calendar - [PERSON_NAME]" at bounding box center [640, 241] width 771 height 29
click at [186, 473] on div "Event Information Event Info Booth Booth 11 Staff 11 Staff 18 Travel Reservatio…" at bounding box center [554, 231] width 1008 height 854
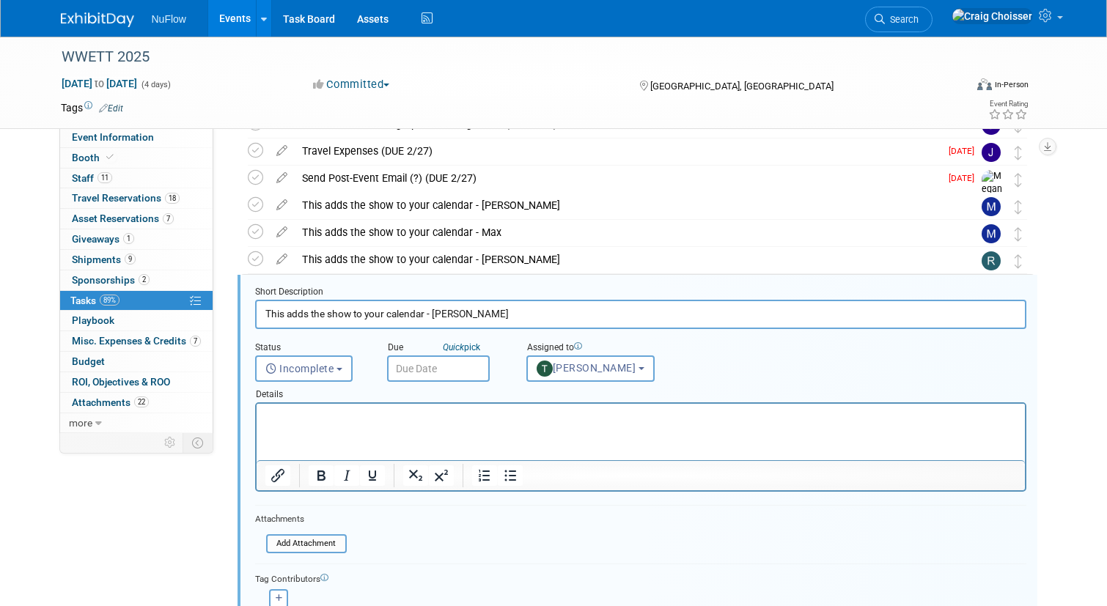
scroll to position [154, 0]
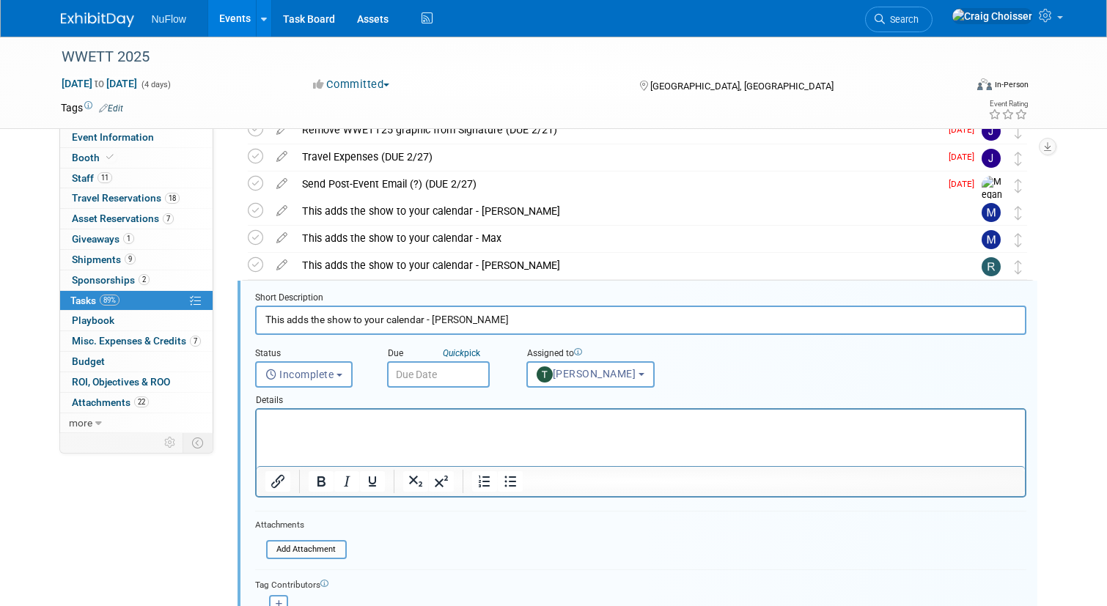
click at [236, 27] on link "Events" at bounding box center [235, 18] width 54 height 37
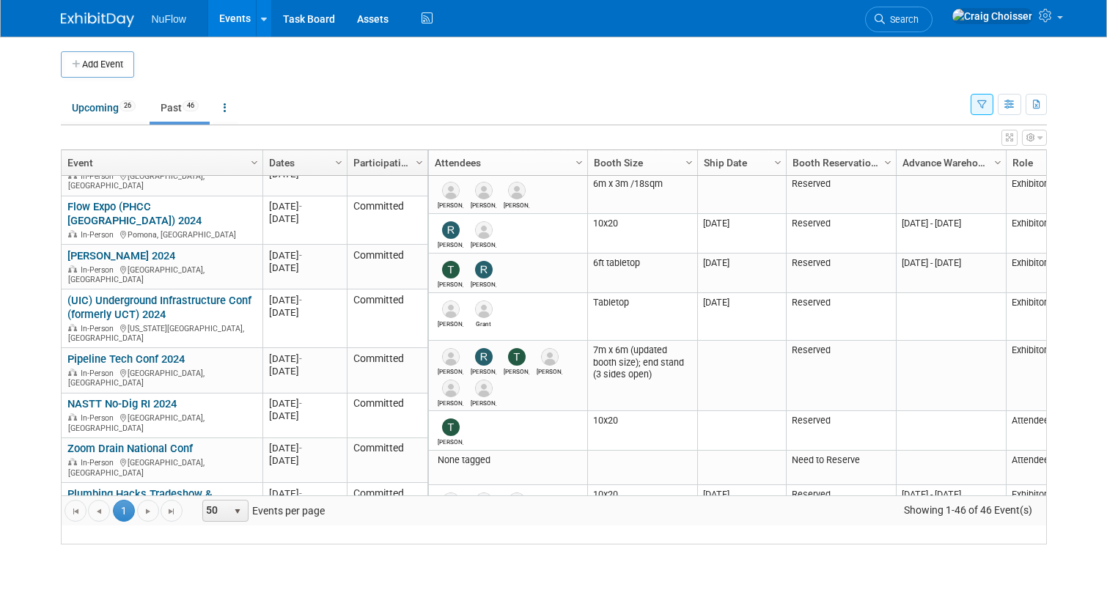
scroll to position [1071, 0]
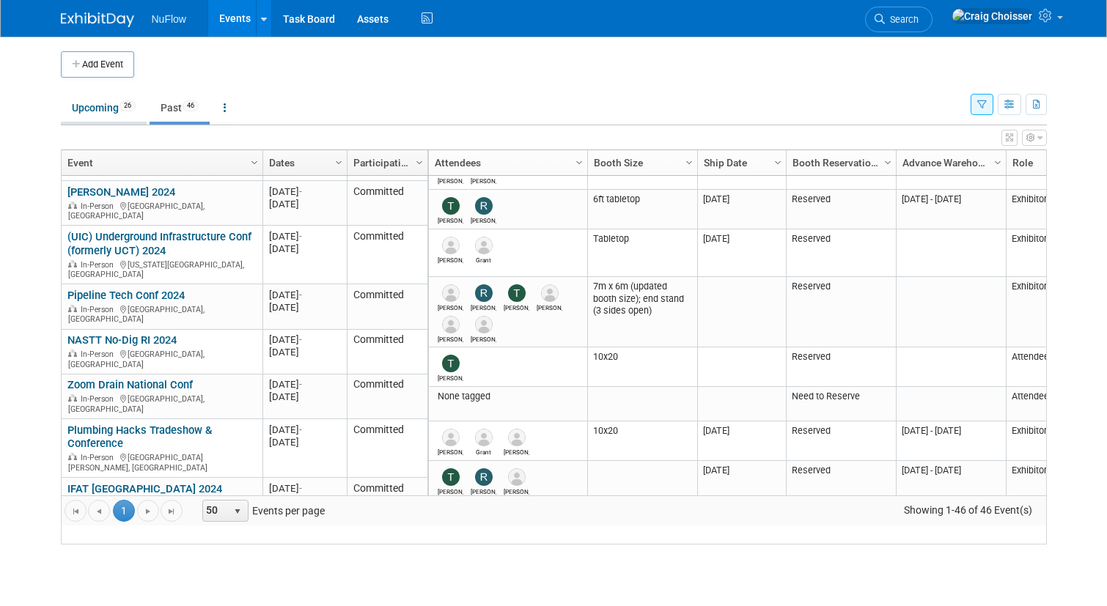
click at [117, 108] on link "Upcoming 26" at bounding box center [104, 108] width 86 height 28
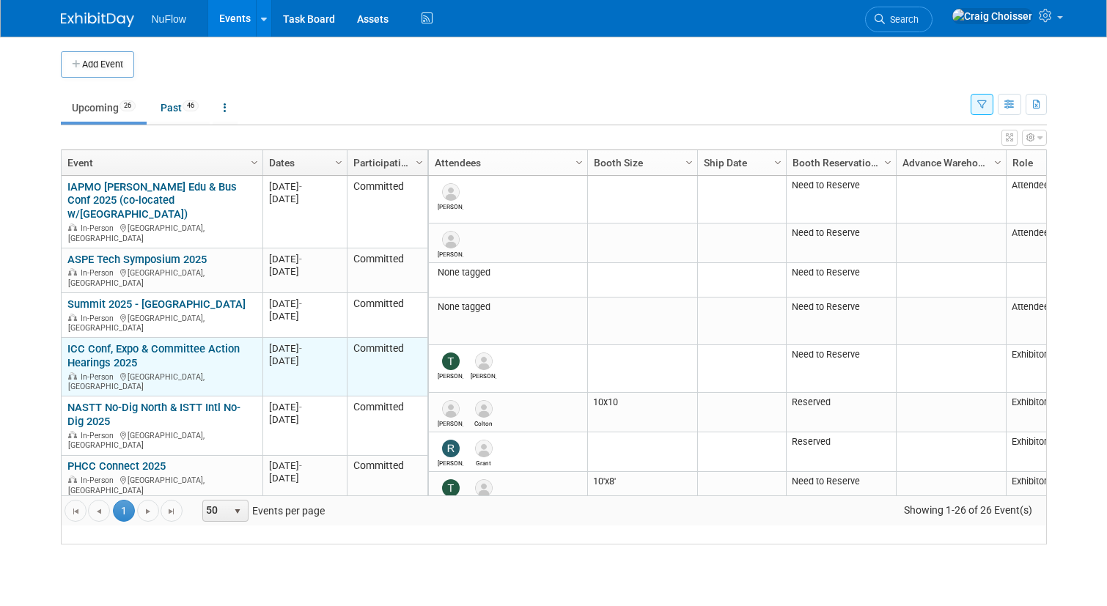
click at [113, 342] on link "ICC Conf, Expo & Committee Action Hearings 2025" at bounding box center [153, 355] width 172 height 27
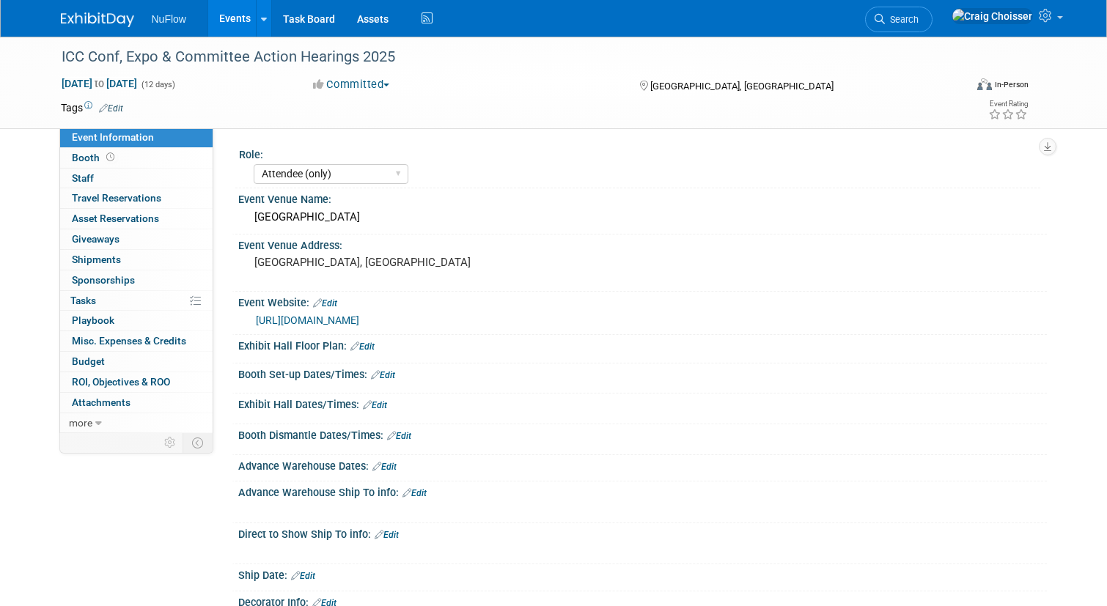
select select "Attendee (only)"
click at [99, 297] on link "0% Tasks 0%" at bounding box center [136, 301] width 153 height 20
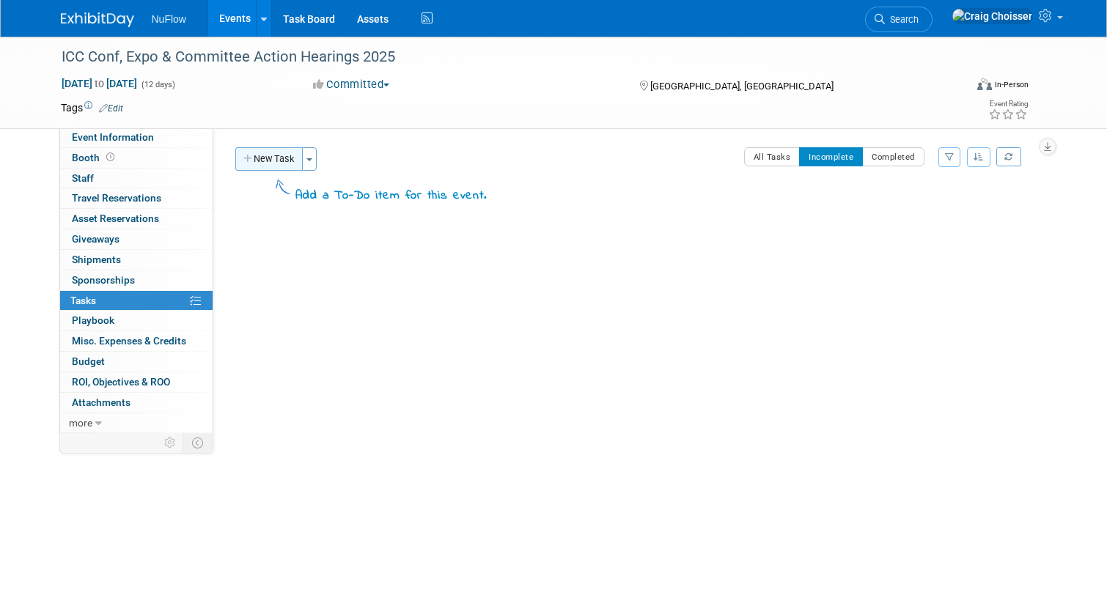
click at [274, 163] on button "New Task" at bounding box center [268, 158] width 67 height 23
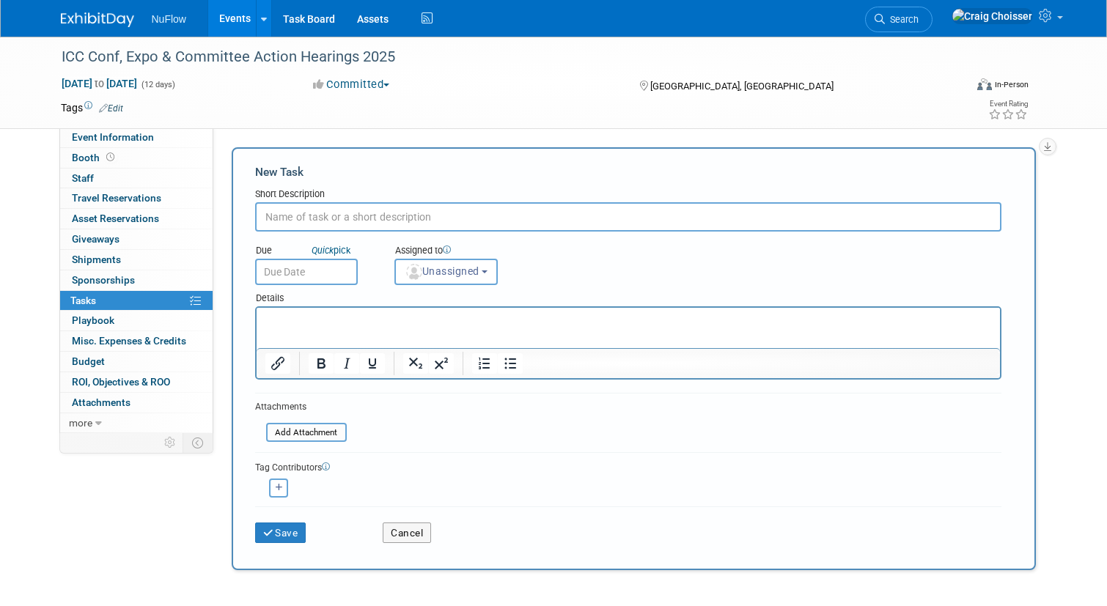
paste input "This adds the show to your calendar"
type input "This adds the show to your calendar"
click at [443, 284] on button "Unassigned" at bounding box center [446, 272] width 104 height 26
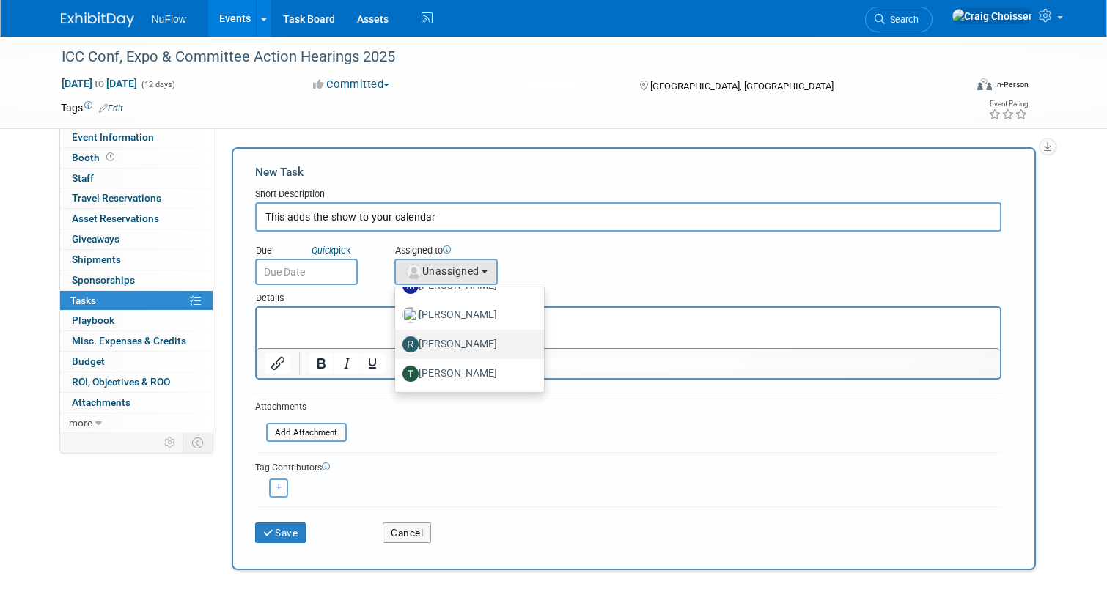
scroll to position [7, 0]
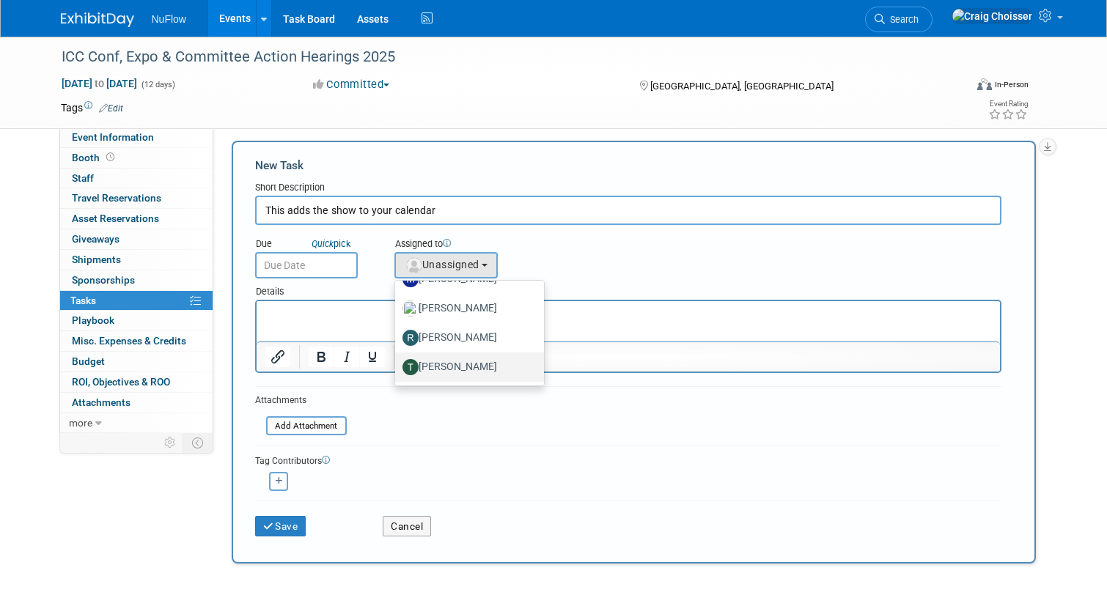
click at [460, 360] on label "[PERSON_NAME]" at bounding box center [466, 367] width 127 height 23
click at [397, 361] on input "[PERSON_NAME]" at bounding box center [393, 366] width 10 height 10
select select "4412ee21-575b-49b0-9255-f1591545baab"
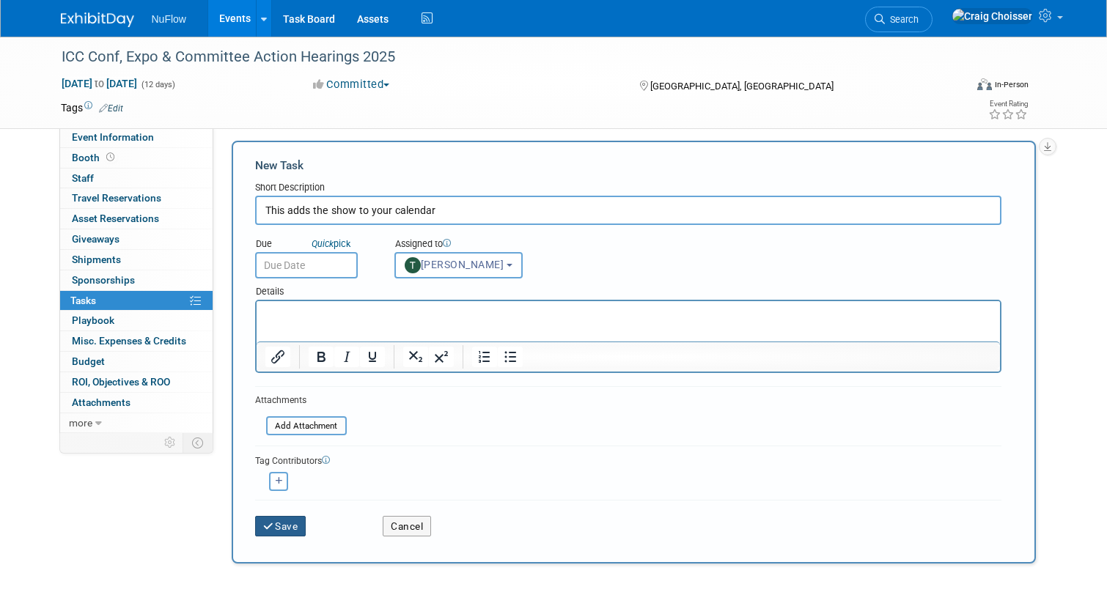
click at [281, 527] on button "Save" at bounding box center [280, 526] width 51 height 21
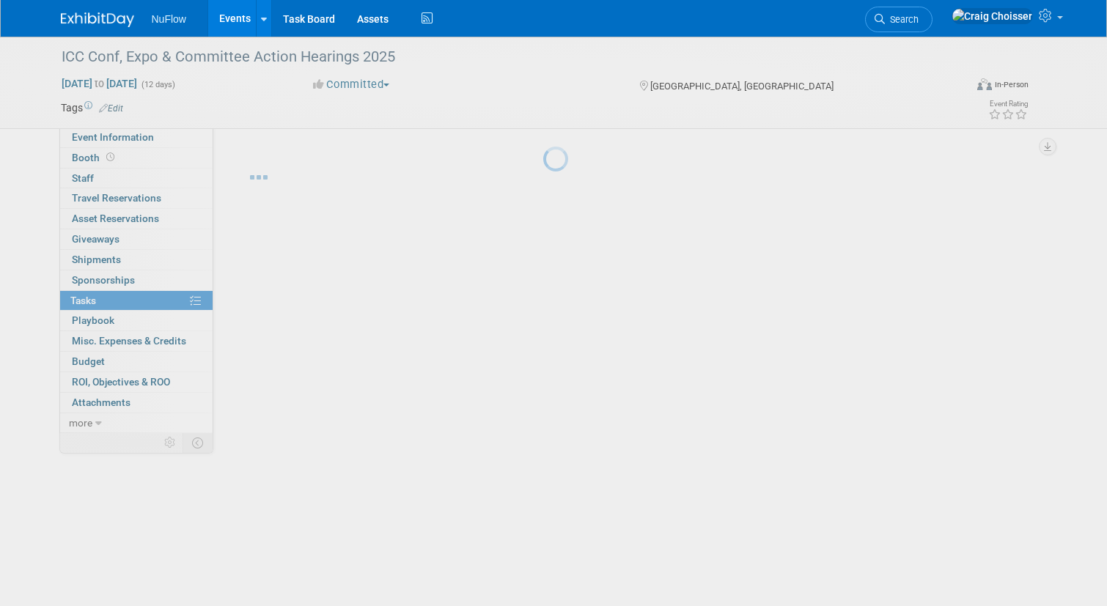
scroll to position [0, 0]
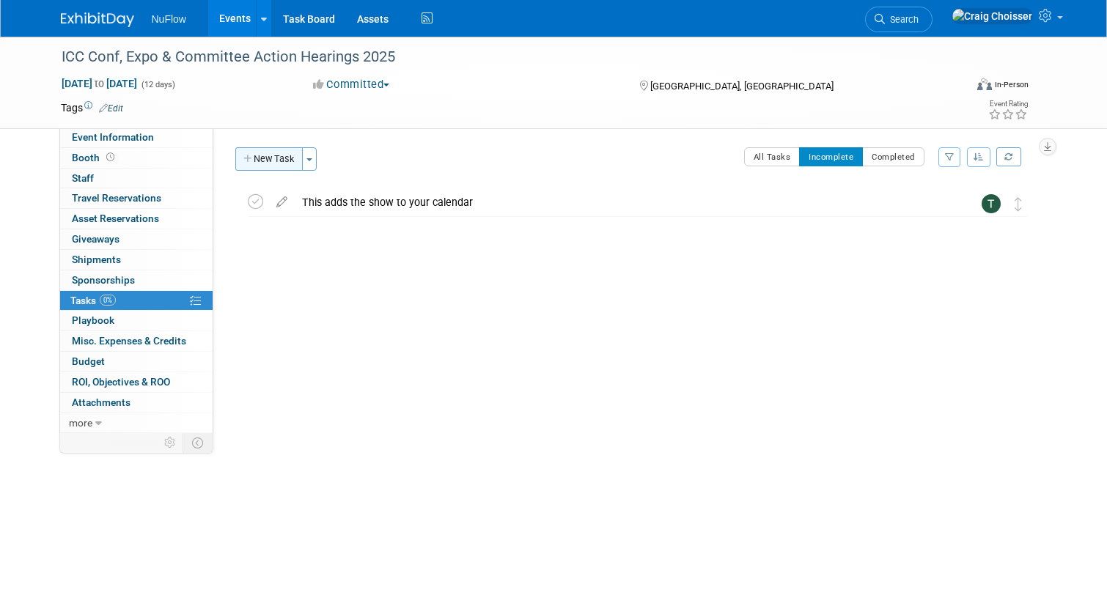
click at [284, 163] on button "New Task" at bounding box center [268, 158] width 67 height 23
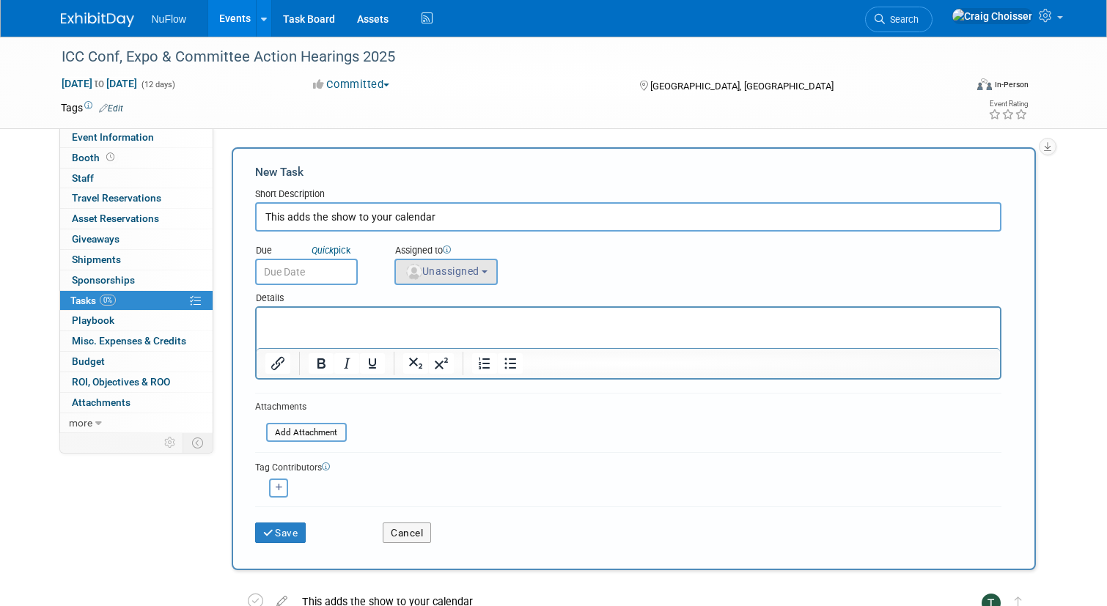
type input "This adds the show to your calendar"
click at [441, 268] on span "Unassigned" at bounding box center [442, 271] width 75 height 12
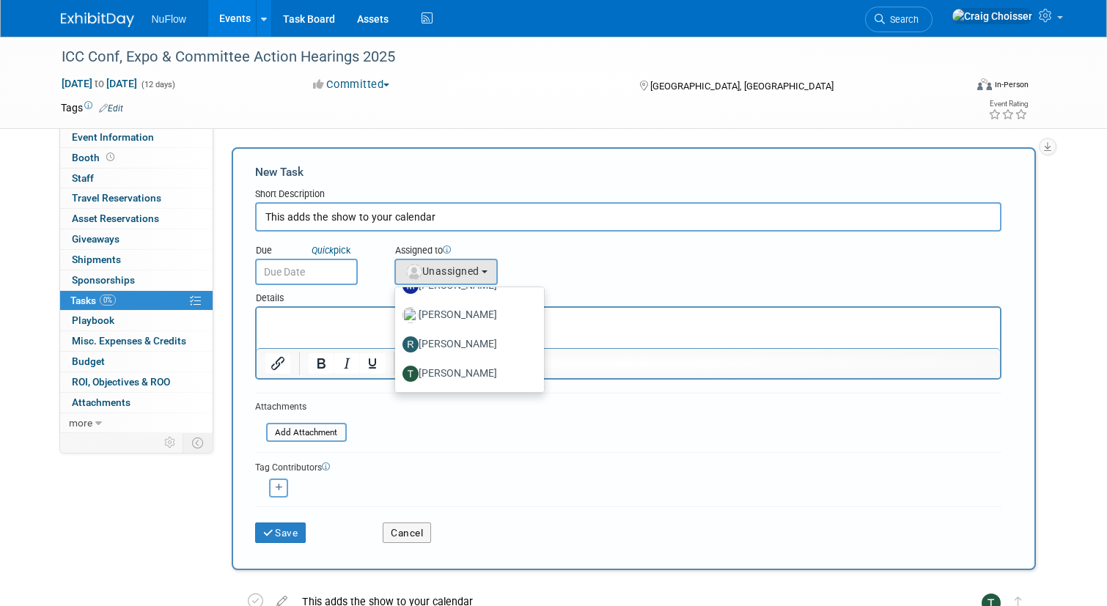
click at [593, 298] on div "Details" at bounding box center [628, 295] width 746 height 21
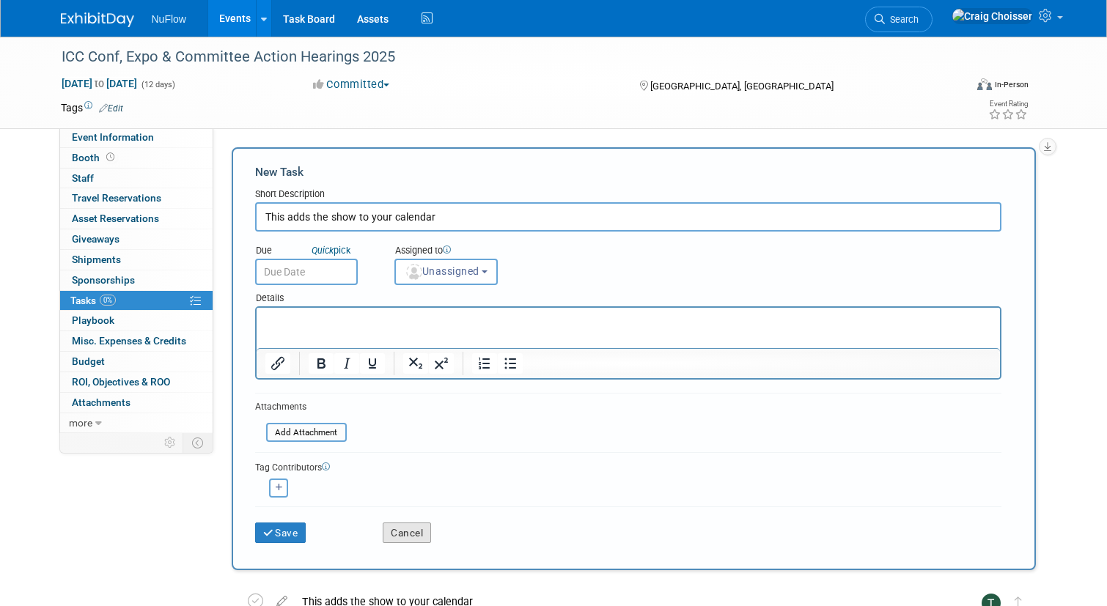
click at [425, 532] on button "Cancel" at bounding box center [407, 533] width 48 height 21
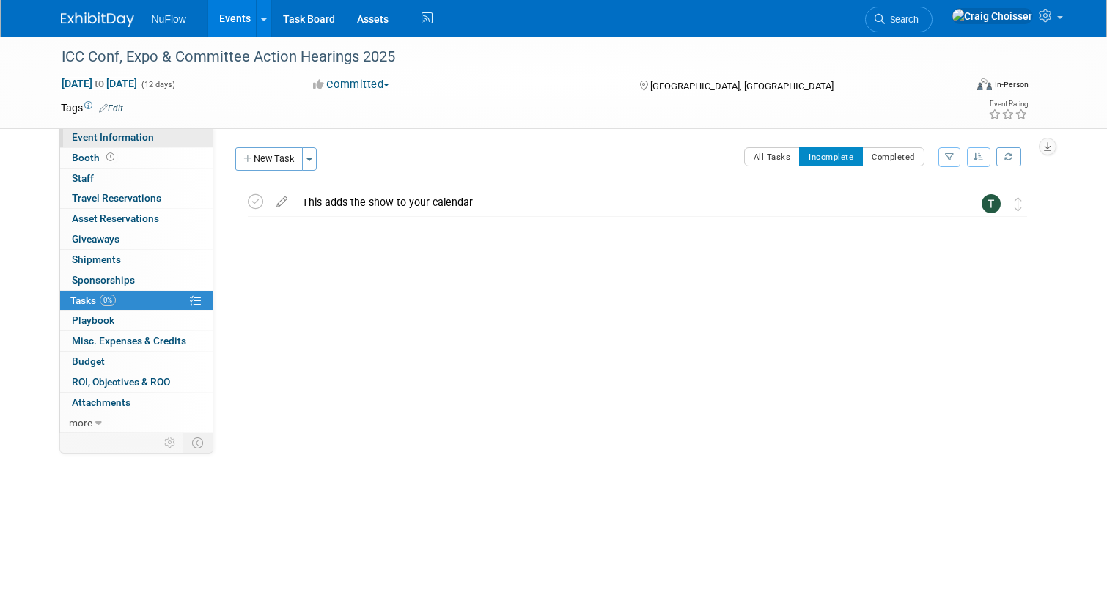
click at [124, 143] on link "Event Information" at bounding box center [136, 138] width 153 height 20
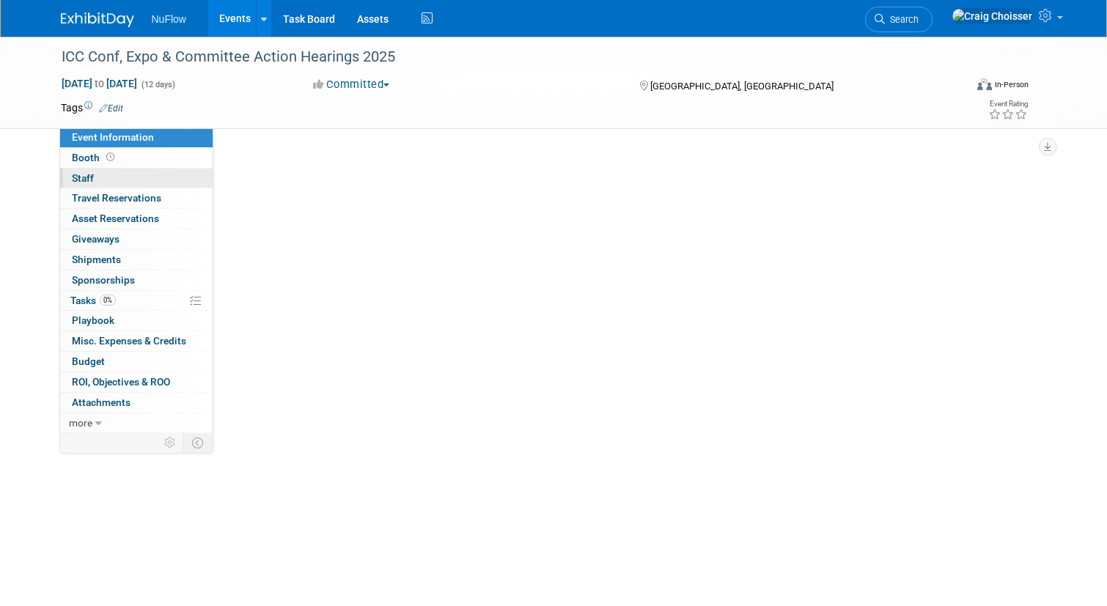
select select "Attendee (only)"
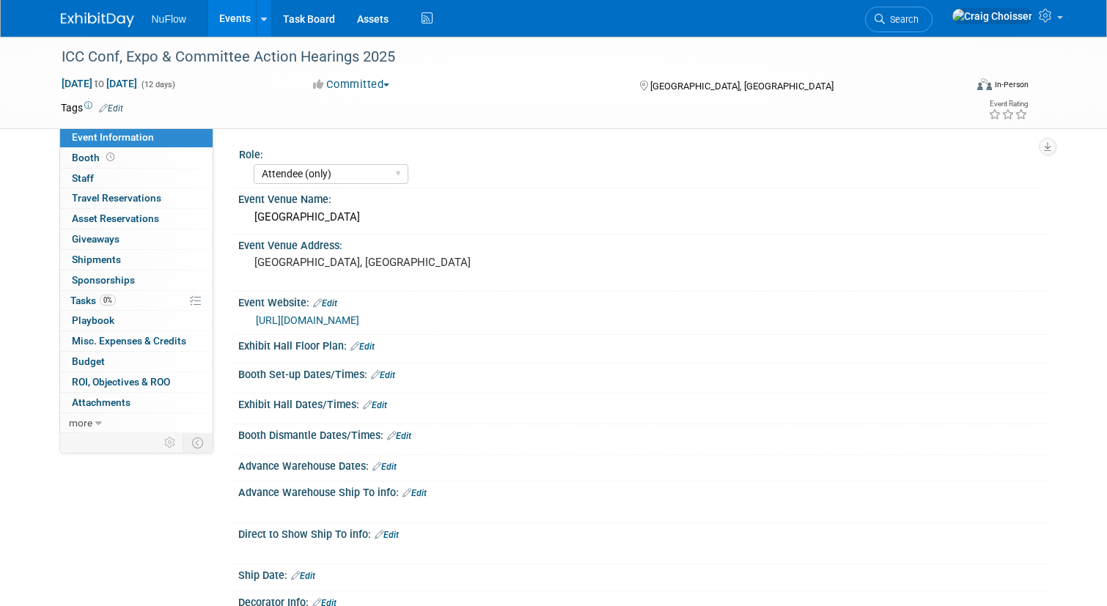
click at [359, 321] on link "[URL][DOMAIN_NAME]" at bounding box center [307, 321] width 103 height 12
click at [89, 156] on span "Booth" at bounding box center [94, 158] width 45 height 12
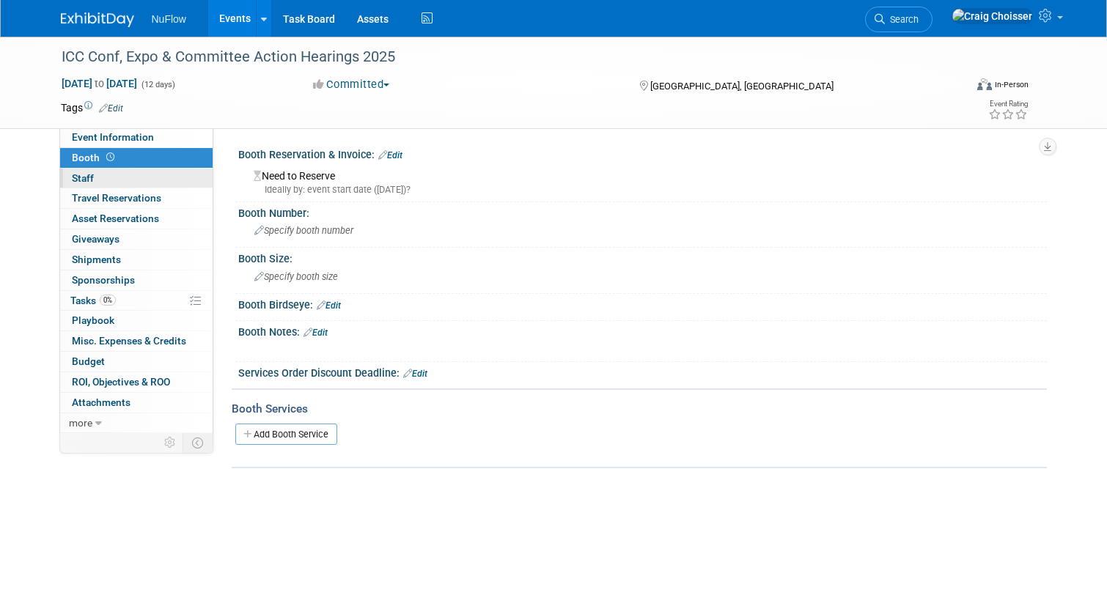
click at [91, 175] on span "Staff 0" at bounding box center [83, 178] width 22 height 12
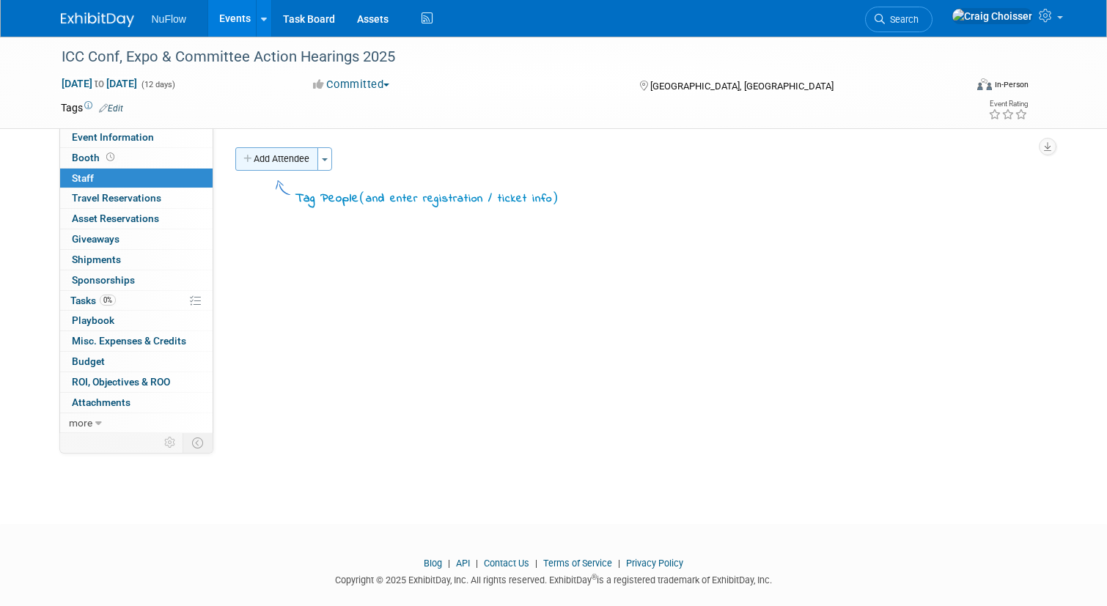
click at [294, 163] on button "Add Attendee" at bounding box center [276, 158] width 83 height 23
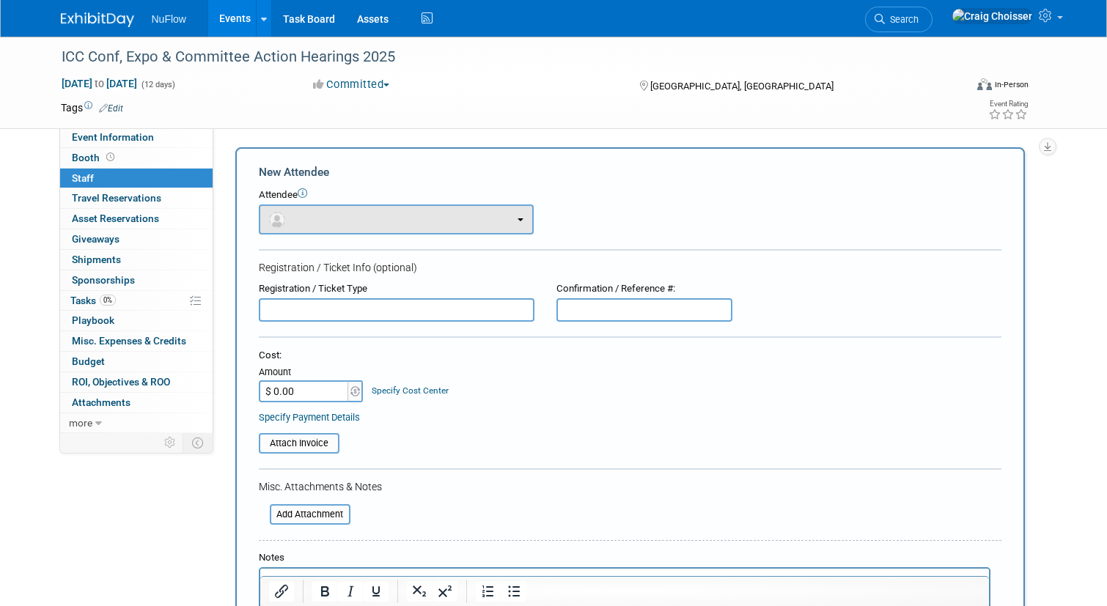
click at [488, 222] on button "button" at bounding box center [396, 220] width 275 height 30
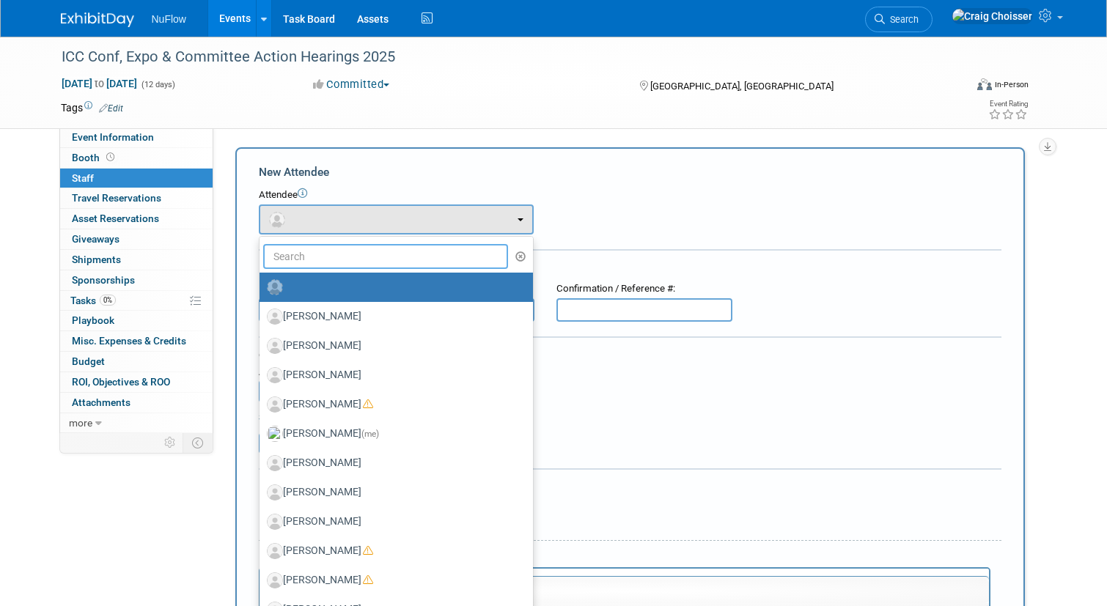
click at [362, 265] on input "text" at bounding box center [386, 256] width 246 height 25
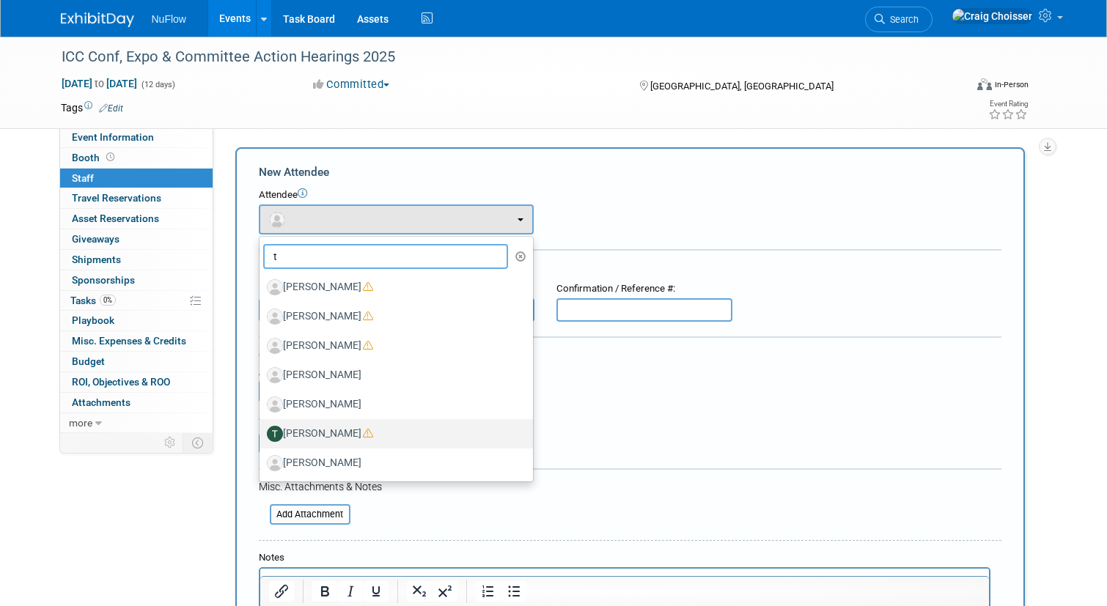
type input "t"
click at [324, 425] on label "[PERSON_NAME]" at bounding box center [392, 433] width 251 height 23
click at [262, 427] on input "[PERSON_NAME]" at bounding box center [257, 432] width 10 height 10
select select "4412ee21-575b-49b0-9255-f1591545baab"
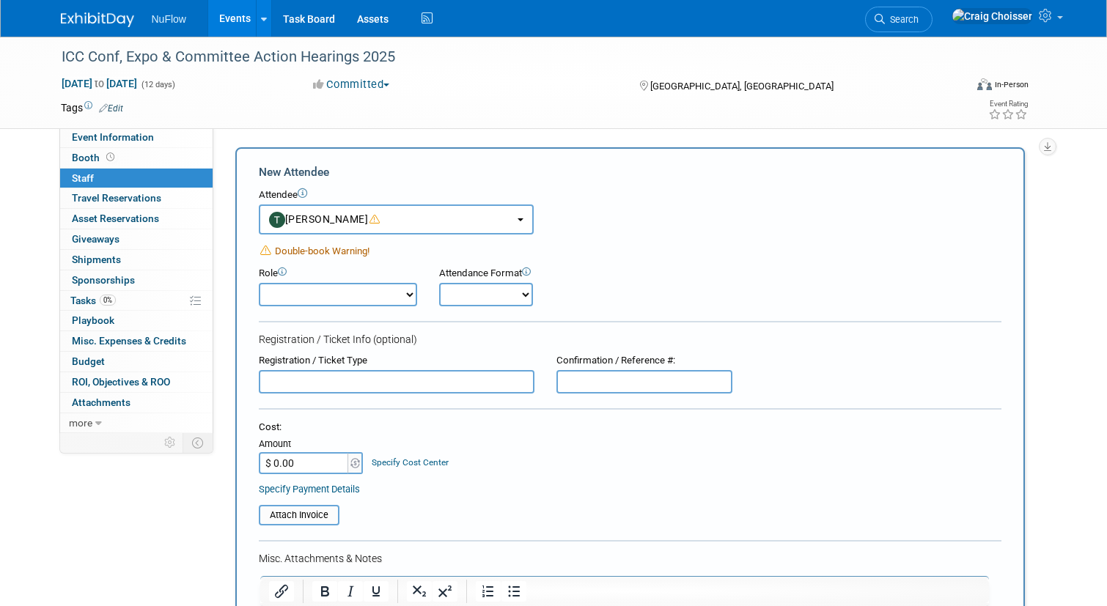
click at [356, 251] on span "Double-book Warning!" at bounding box center [322, 251] width 95 height 11
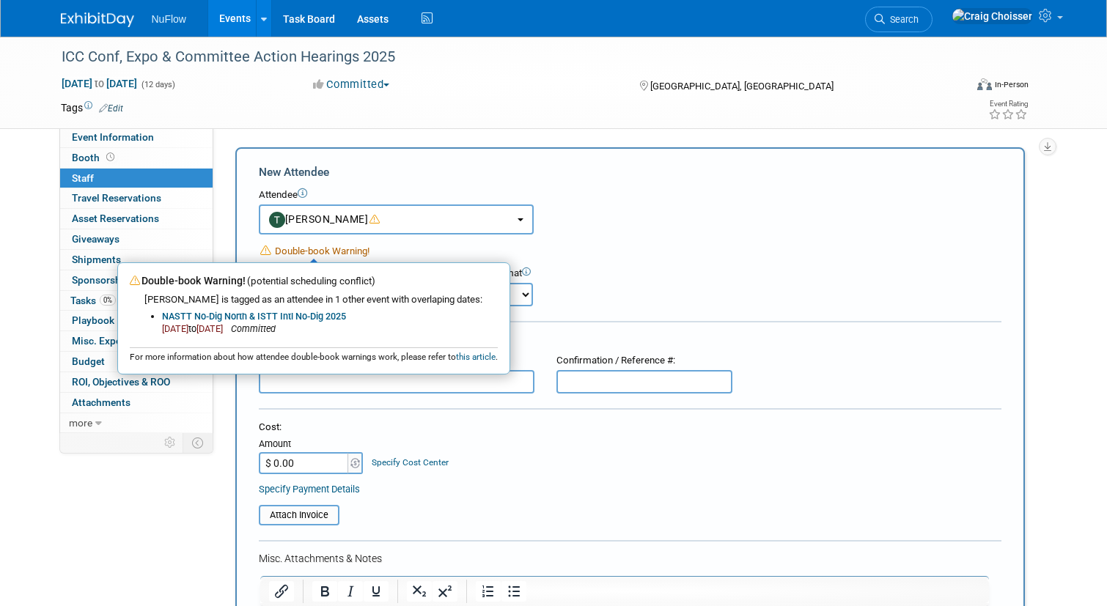
click at [726, 186] on form "New Attendee Attendee <img src="https://www.exhibitday.com/Images/Unassigned-Us…" at bounding box center [630, 469] width 743 height 610
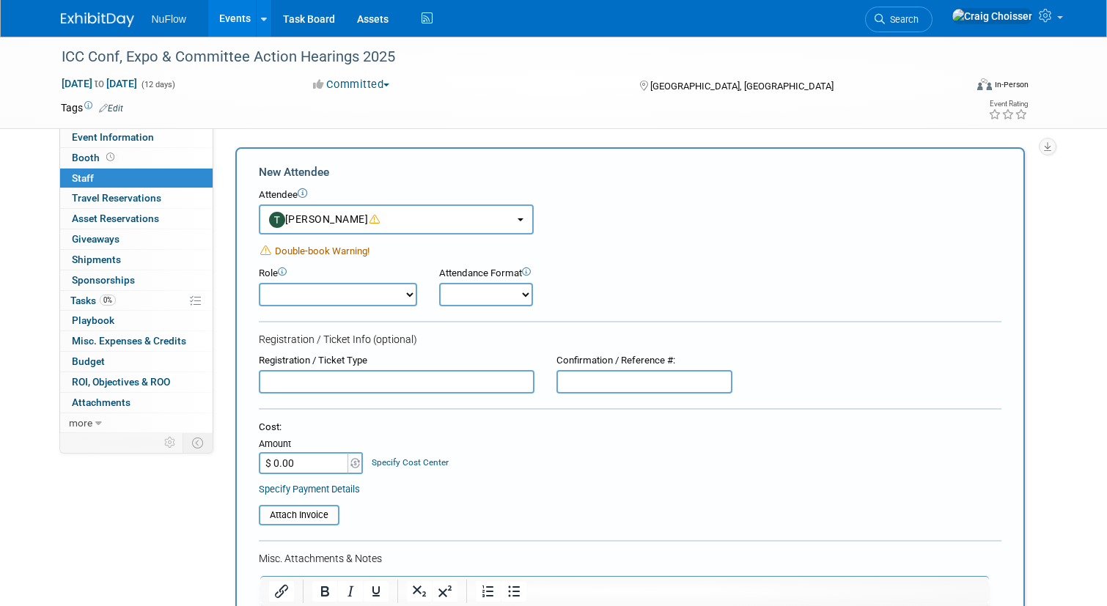
click at [414, 307] on form "New Attendee Attendee <img src="https://www.exhibitday.com/Images/Unassigned-Us…" at bounding box center [630, 469] width 743 height 610
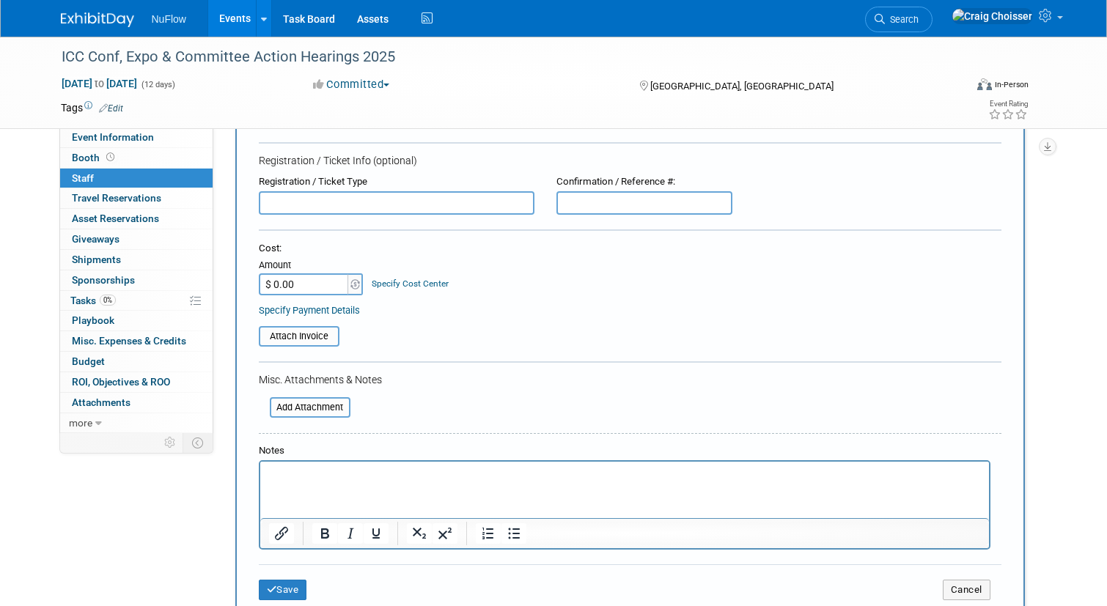
scroll to position [217, 0]
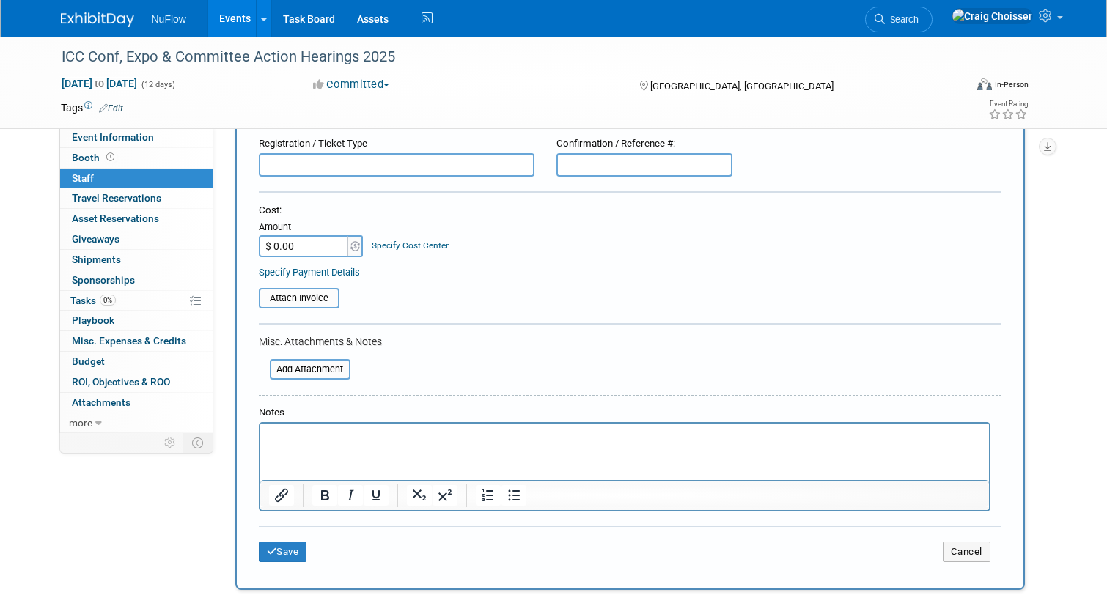
click at [294, 548] on div "Save Cancel" at bounding box center [630, 549] width 743 height 47
click at [285, 542] on button "Save" at bounding box center [283, 552] width 48 height 21
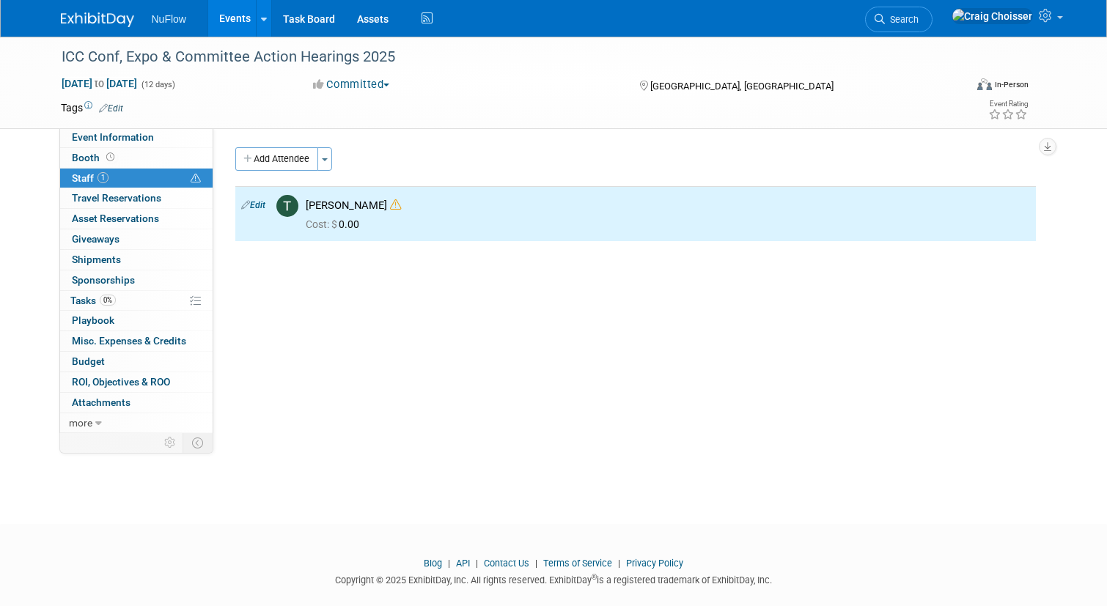
scroll to position [0, 0]
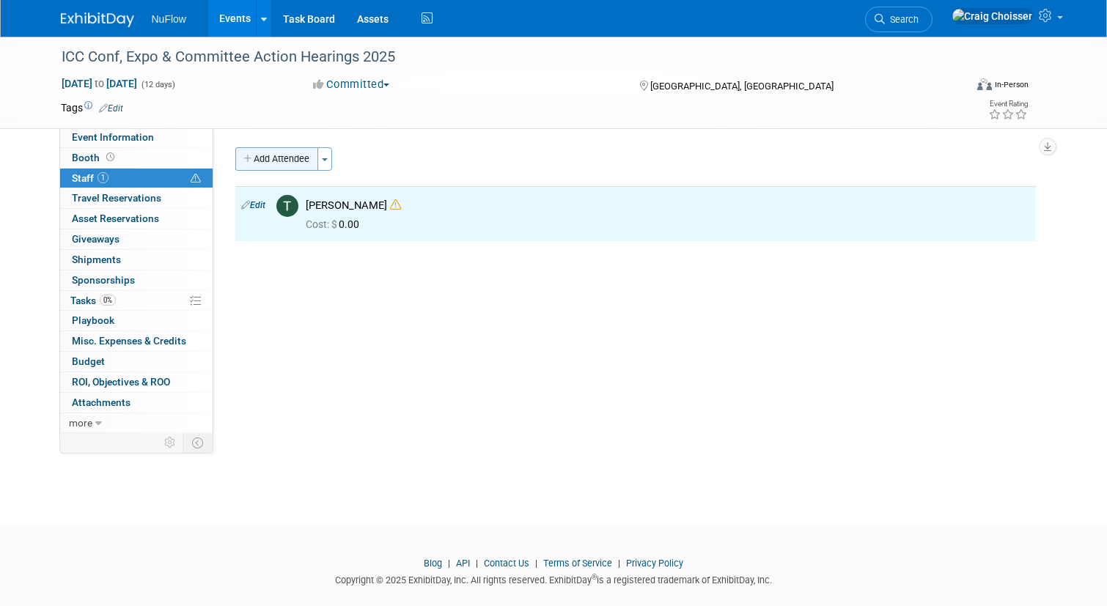
click at [293, 165] on button "Add Attendee" at bounding box center [276, 158] width 83 height 23
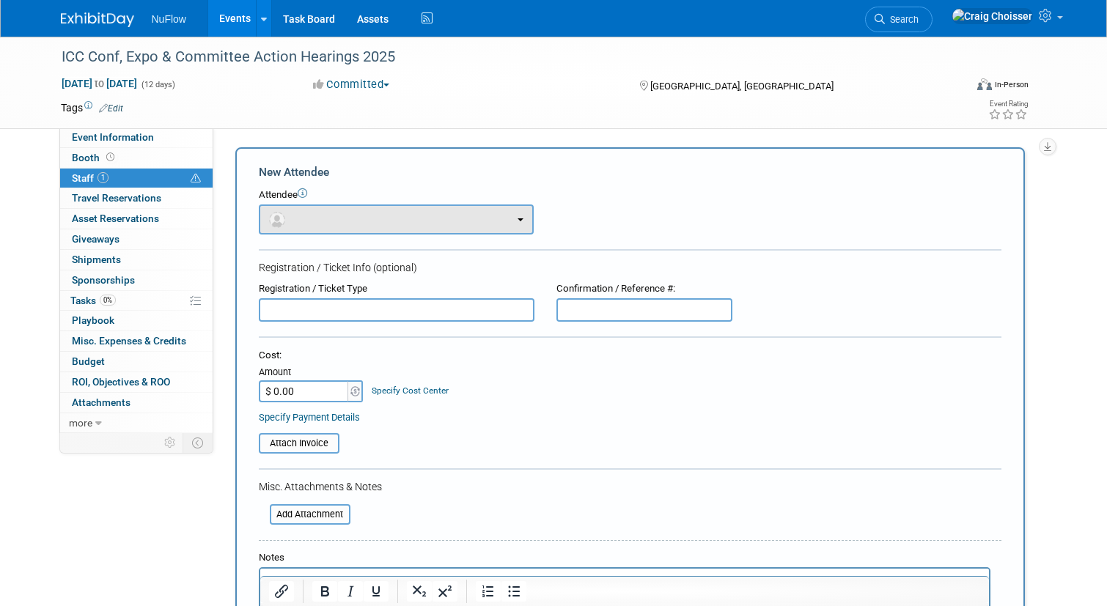
click at [307, 227] on button "button" at bounding box center [396, 220] width 275 height 30
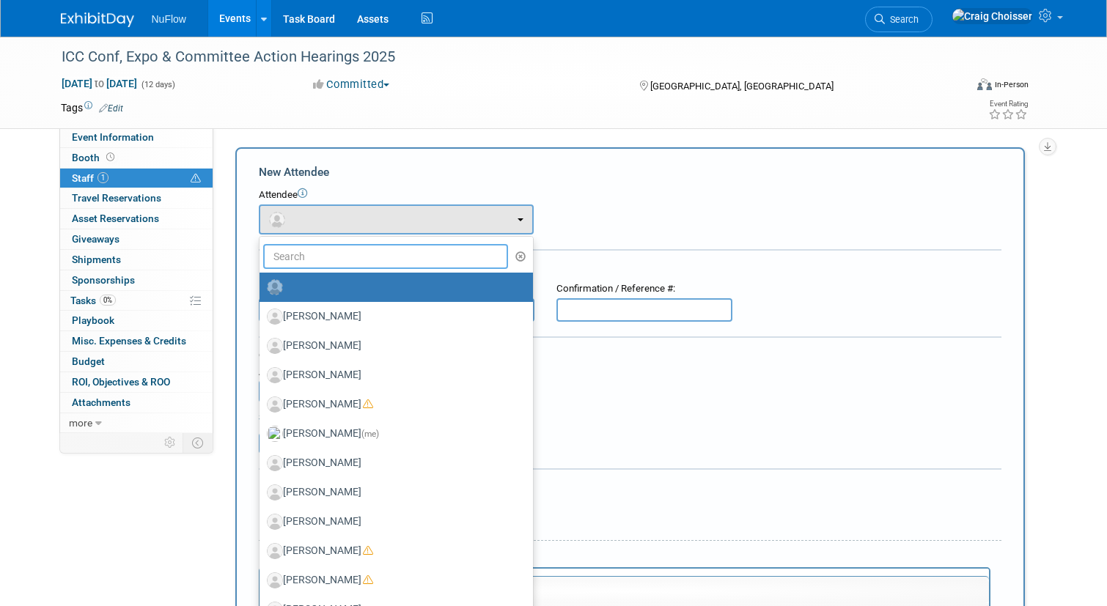
click at [315, 254] on input "text" at bounding box center [386, 256] width 246 height 25
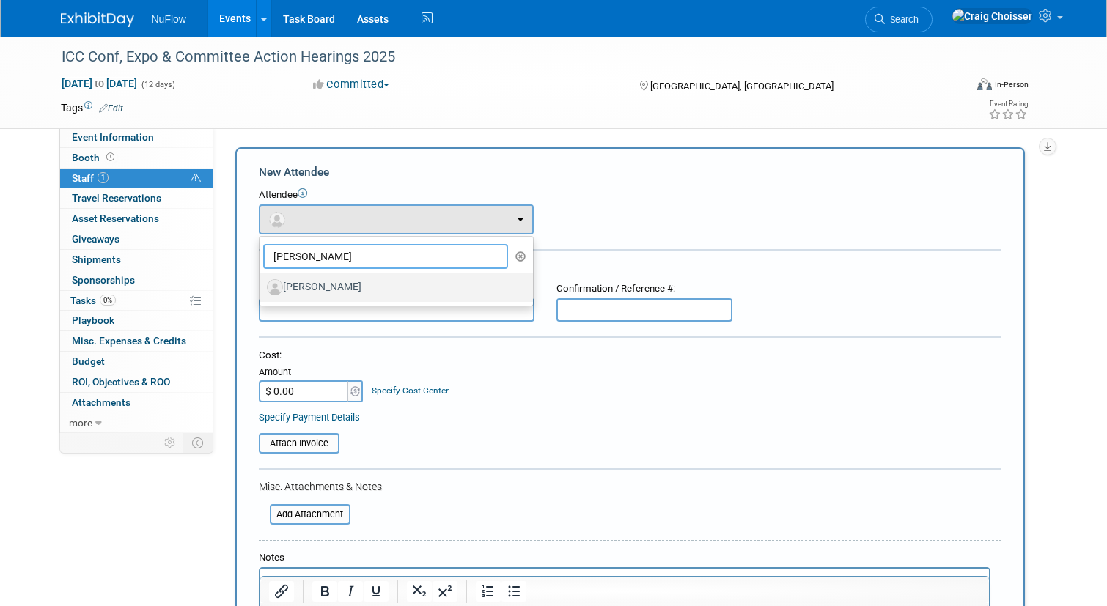
type input "[PERSON_NAME]"
click at [311, 285] on label "Chris Cheek" at bounding box center [392, 287] width 251 height 23
click at [262, 285] on input "Chris Cheek" at bounding box center [257, 286] width 10 height 10
select select "5dcc9544-7d23-46af-a36e-ec73fb6713eb"
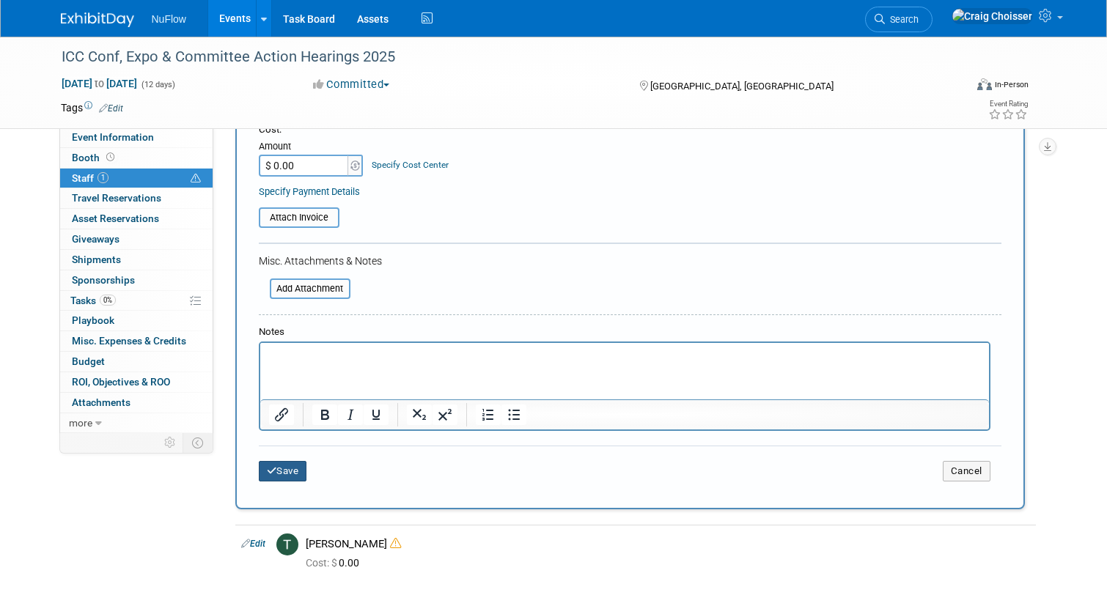
click at [284, 463] on button "Save" at bounding box center [283, 471] width 48 height 21
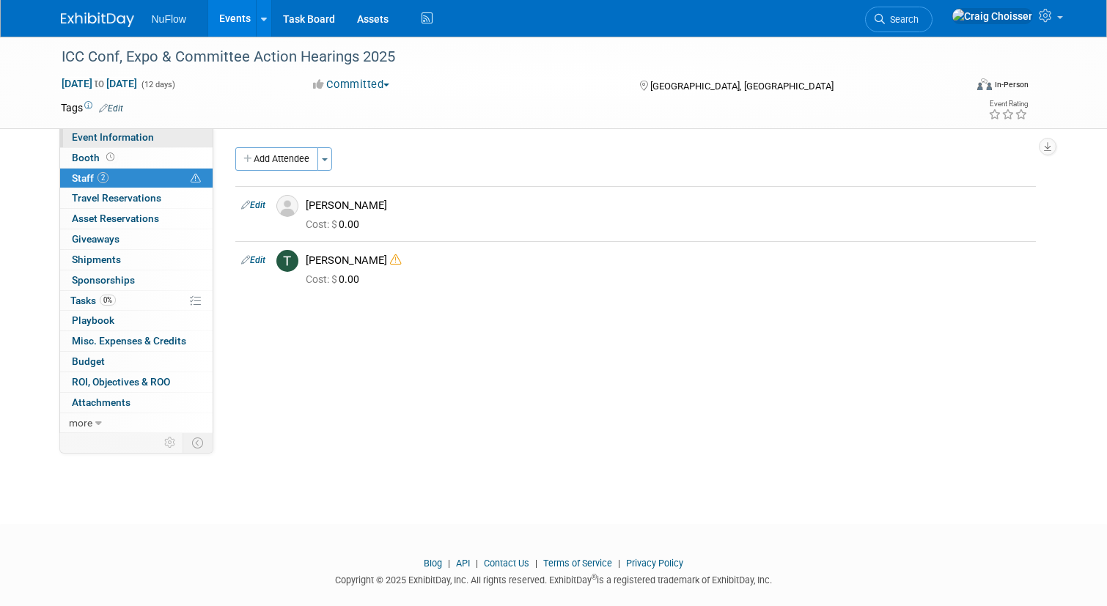
click at [109, 137] on span "Event Information" at bounding box center [113, 137] width 82 height 12
select select "Attendee (only)"
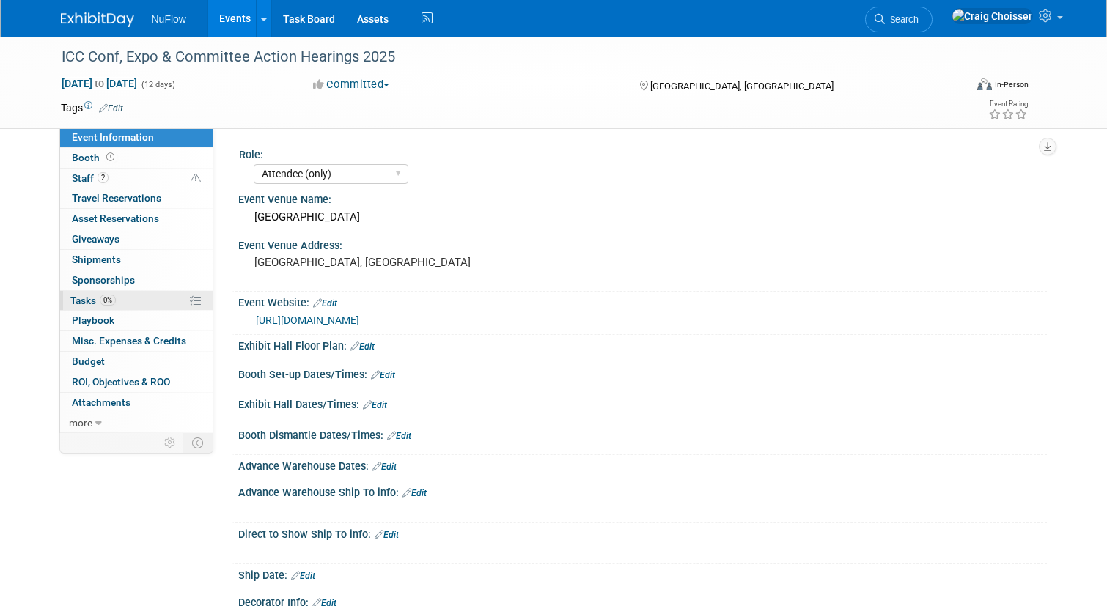
click at [90, 303] on link "0% Tasks 0%" at bounding box center [136, 301] width 153 height 20
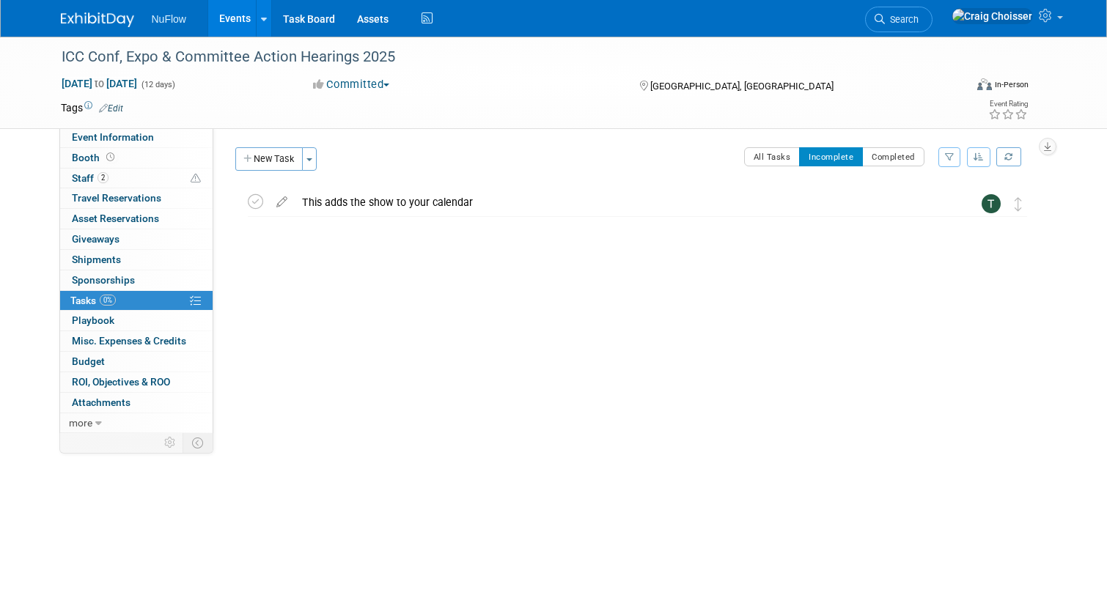
click at [235, 23] on link "Events" at bounding box center [235, 18] width 54 height 37
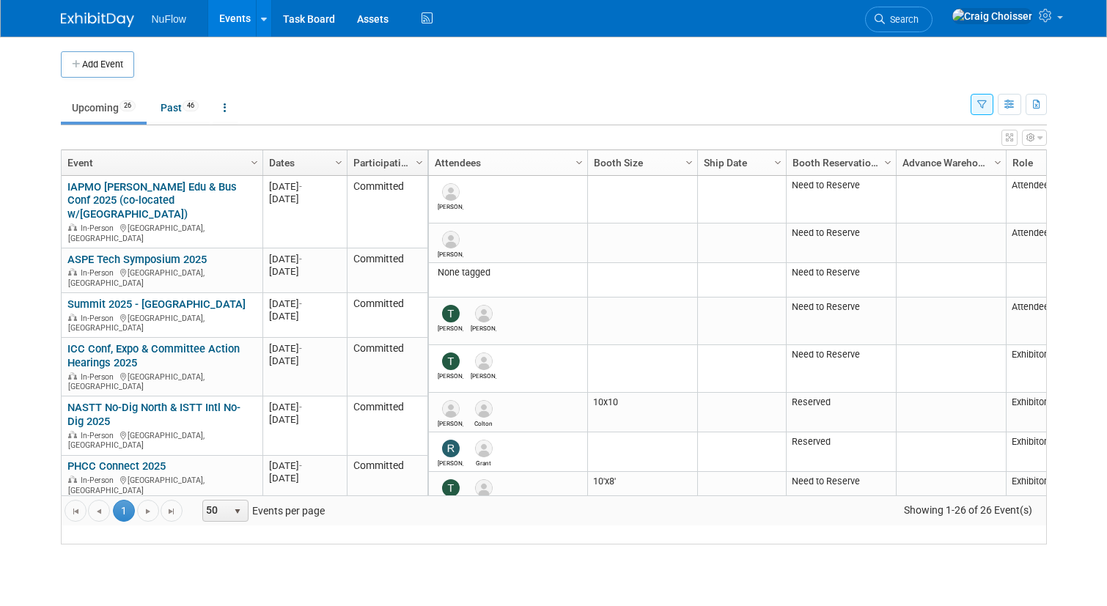
click at [161, 1] on ul "NuFlow Events Add Event Bulk Upload Events Shareable Event Boards Recently View…" at bounding box center [294, 18] width 284 height 37
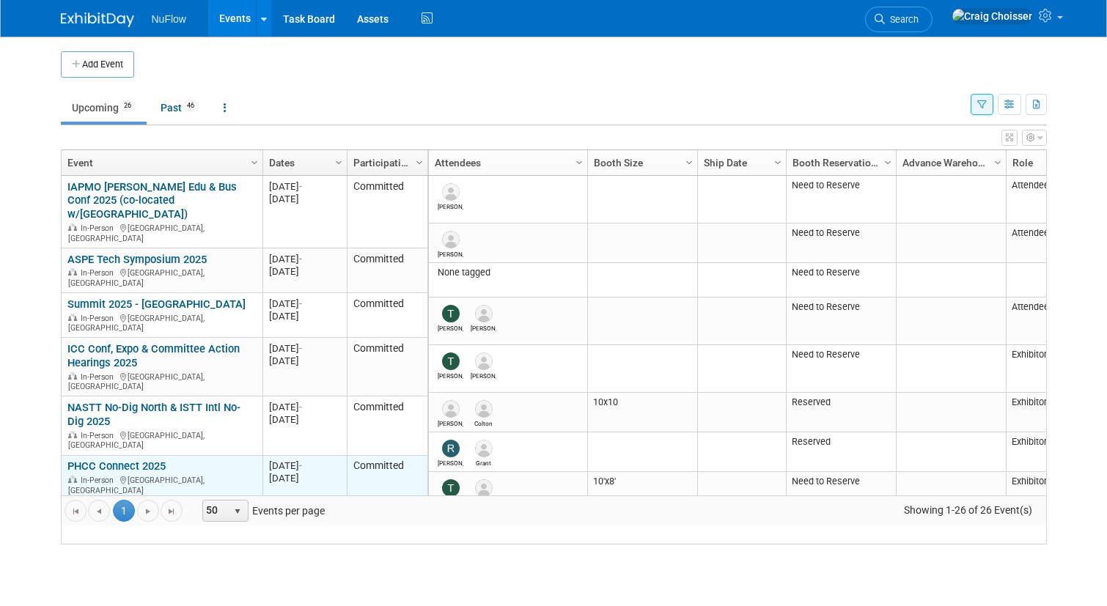
click at [144, 460] on link "PHCC Connect 2025" at bounding box center [116, 466] width 98 height 13
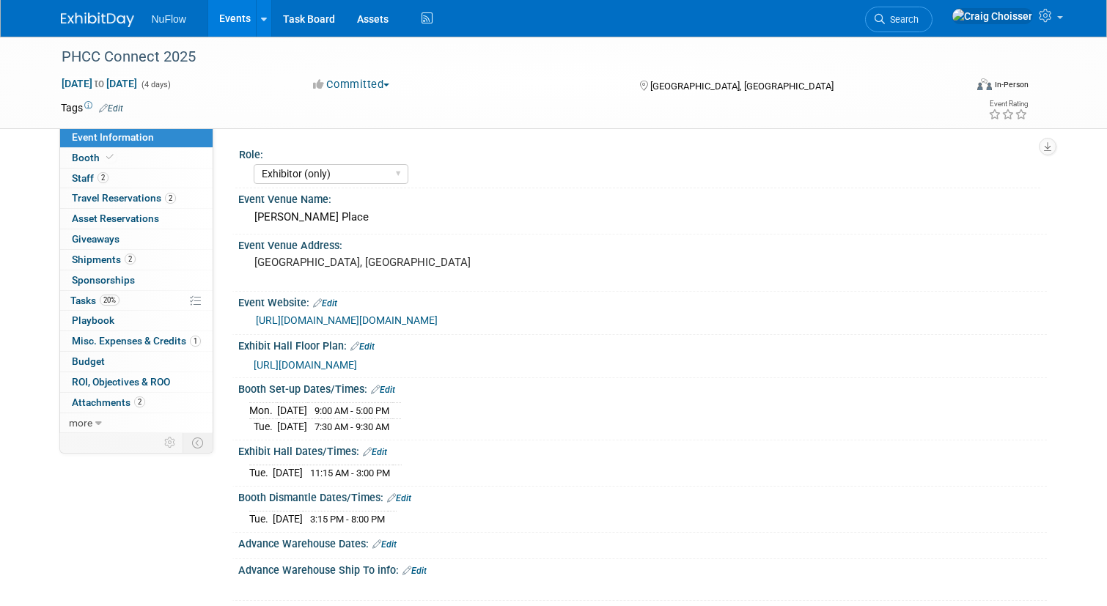
select select "Exhibitor (only)"
click at [90, 300] on span "Tasks 20%" at bounding box center [94, 301] width 49 height 12
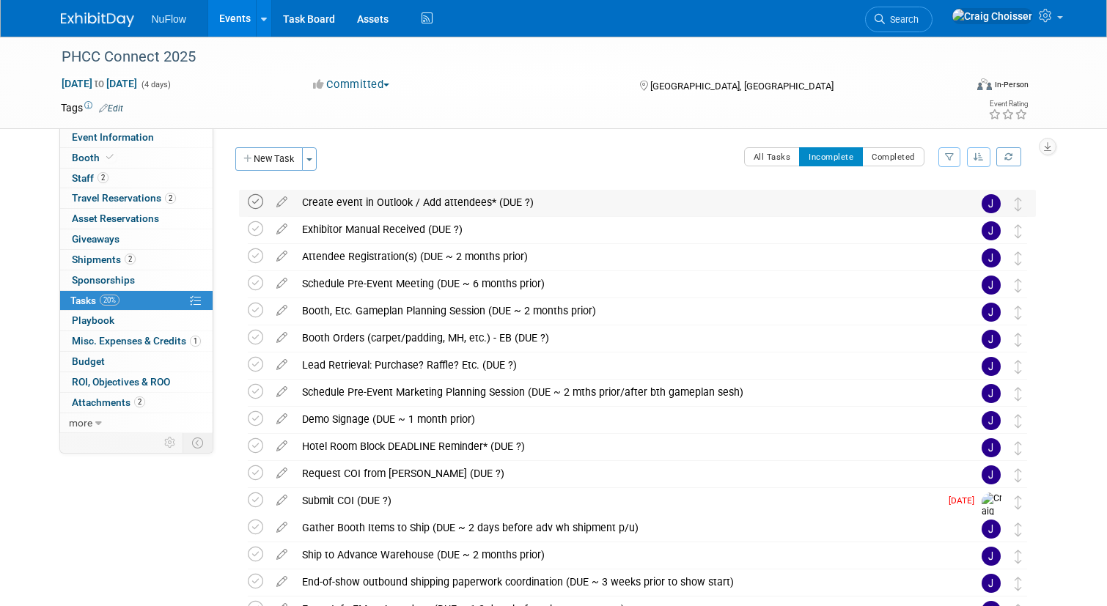
click at [259, 202] on icon at bounding box center [255, 201] width 15 height 15
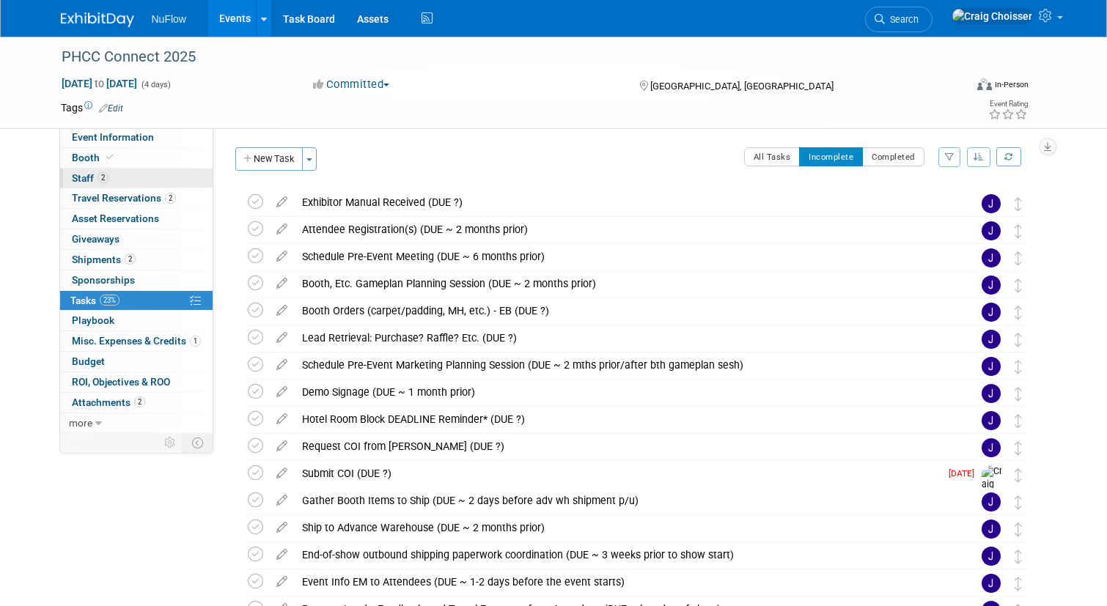
click at [84, 181] on span "Staff 2" at bounding box center [90, 178] width 37 height 12
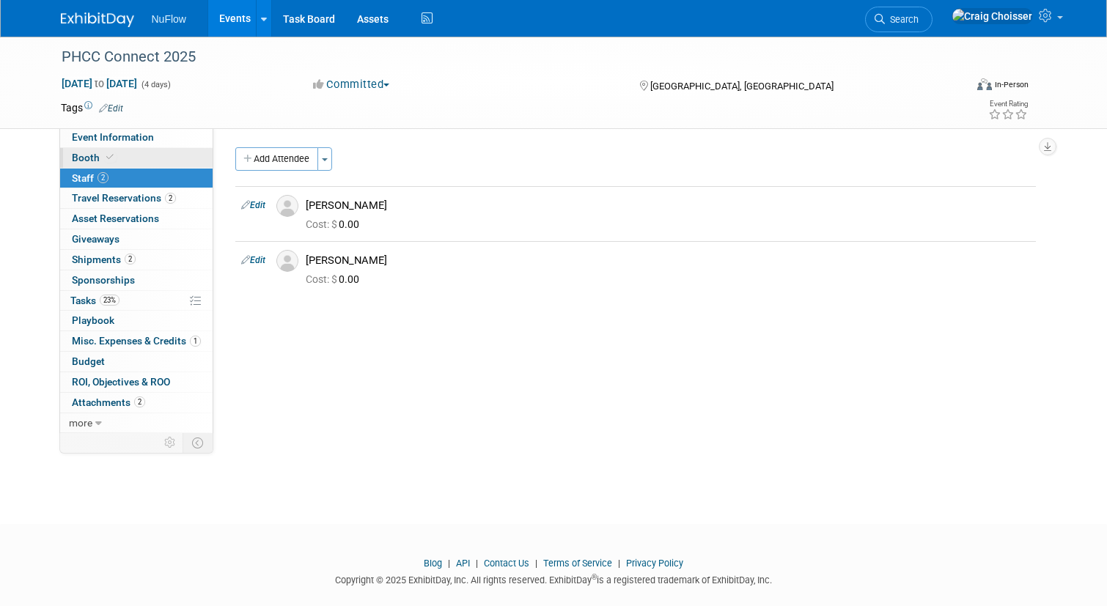
click at [87, 158] on span "Booth" at bounding box center [94, 158] width 45 height 12
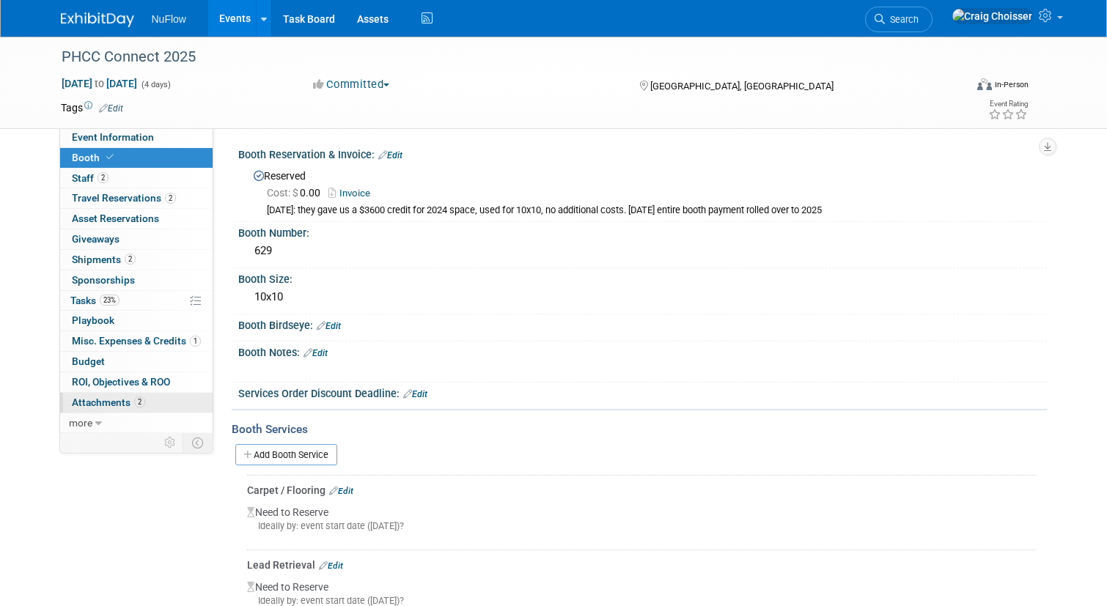
click at [103, 397] on span "Attachments 2" at bounding box center [108, 403] width 73 height 12
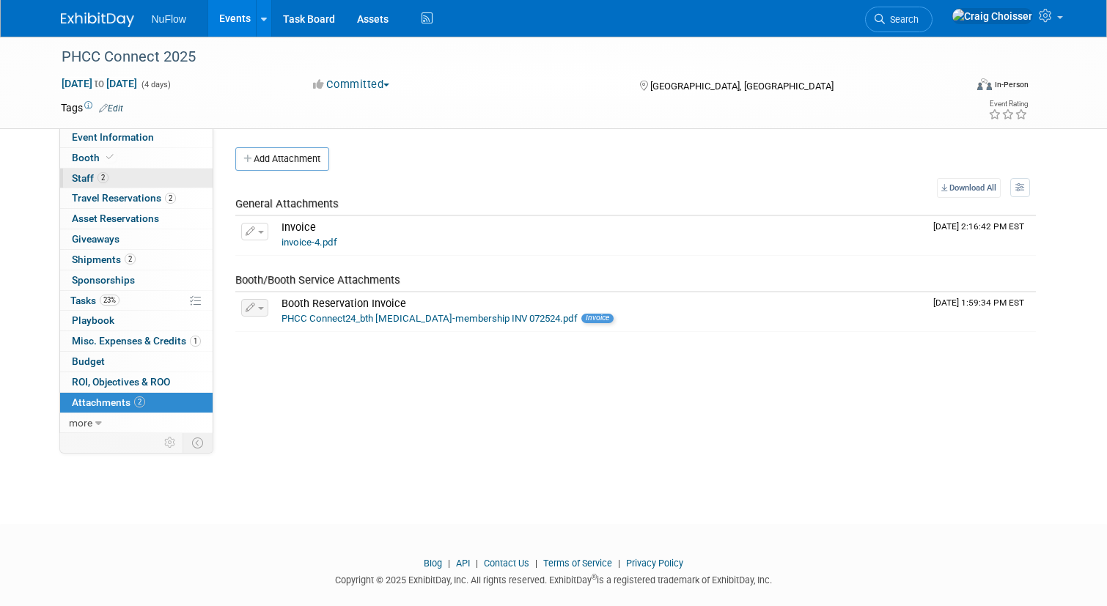
click at [83, 179] on span "Staff 2" at bounding box center [90, 178] width 37 height 12
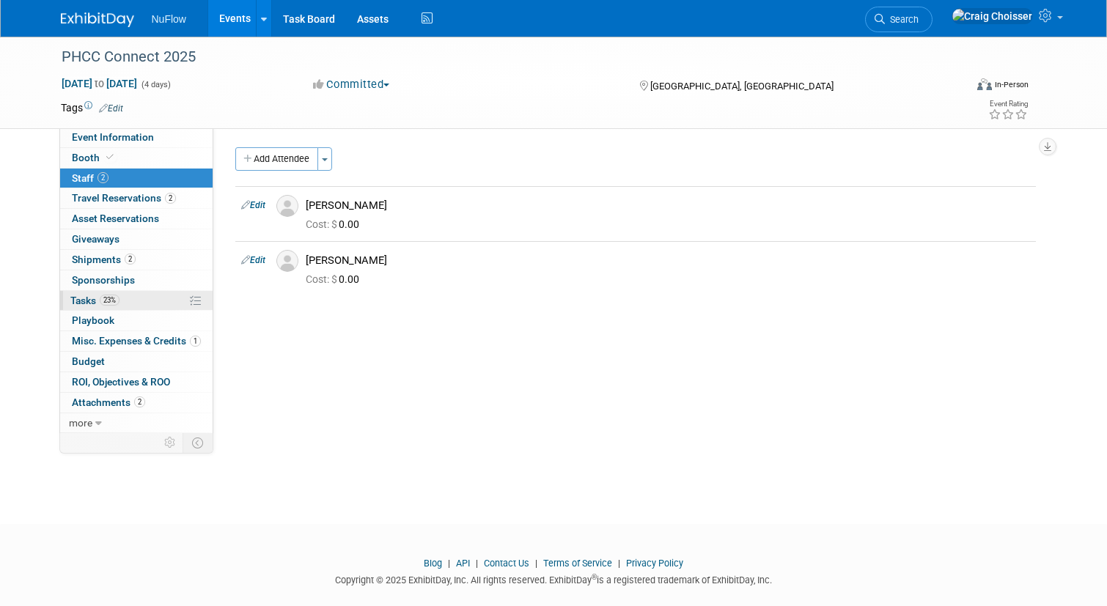
click at [87, 295] on span "Tasks 23%" at bounding box center [94, 301] width 49 height 12
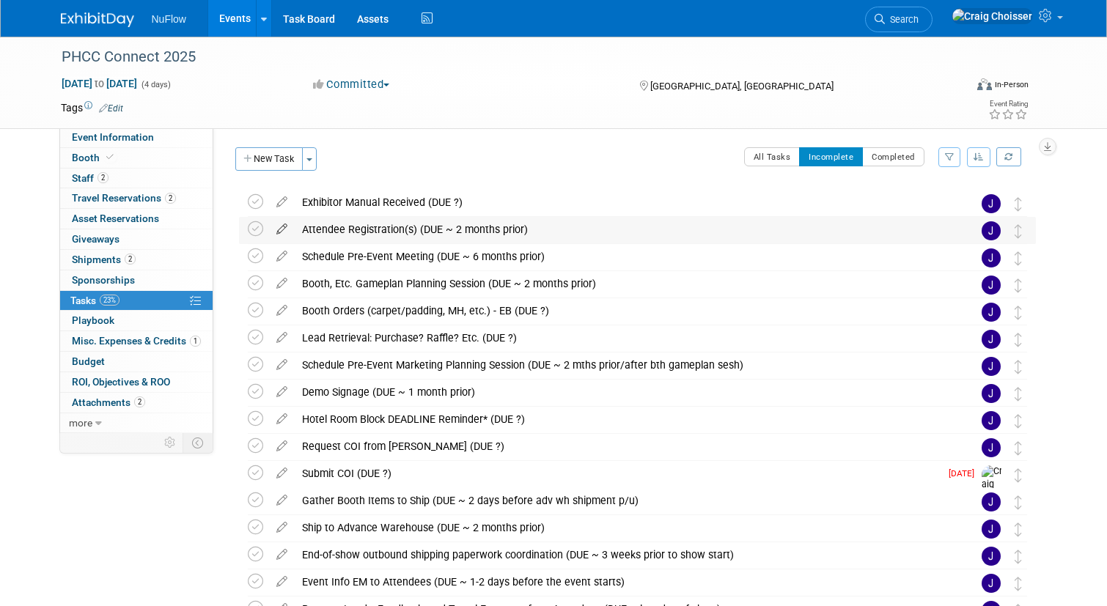
click at [280, 227] on icon at bounding box center [282, 226] width 26 height 18
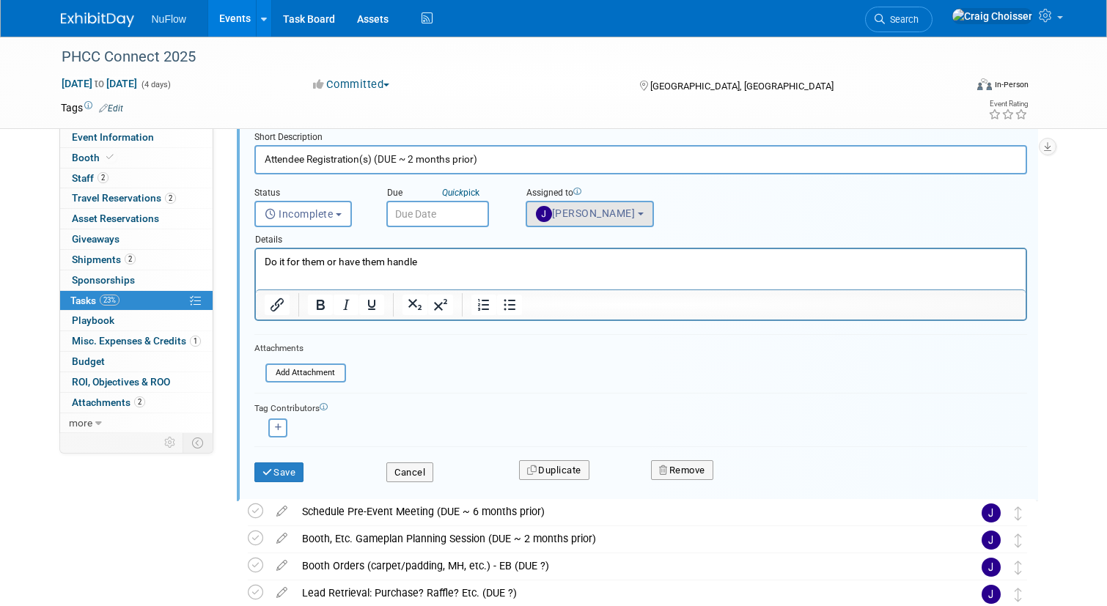
scroll to position [105, 0]
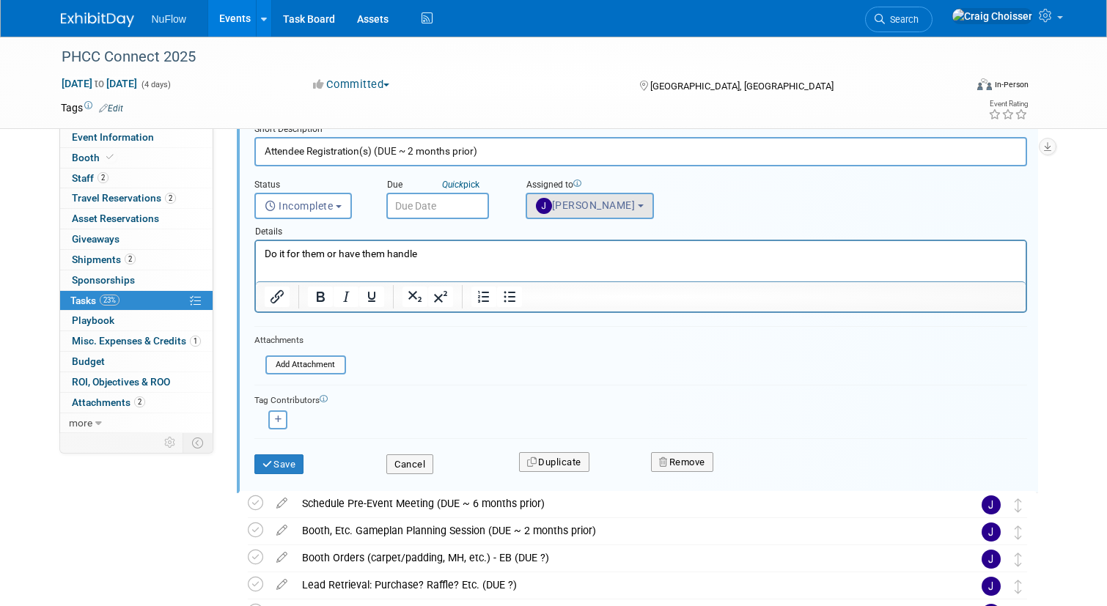
click at [600, 199] on span "[PERSON_NAME]" at bounding box center [586, 205] width 100 height 12
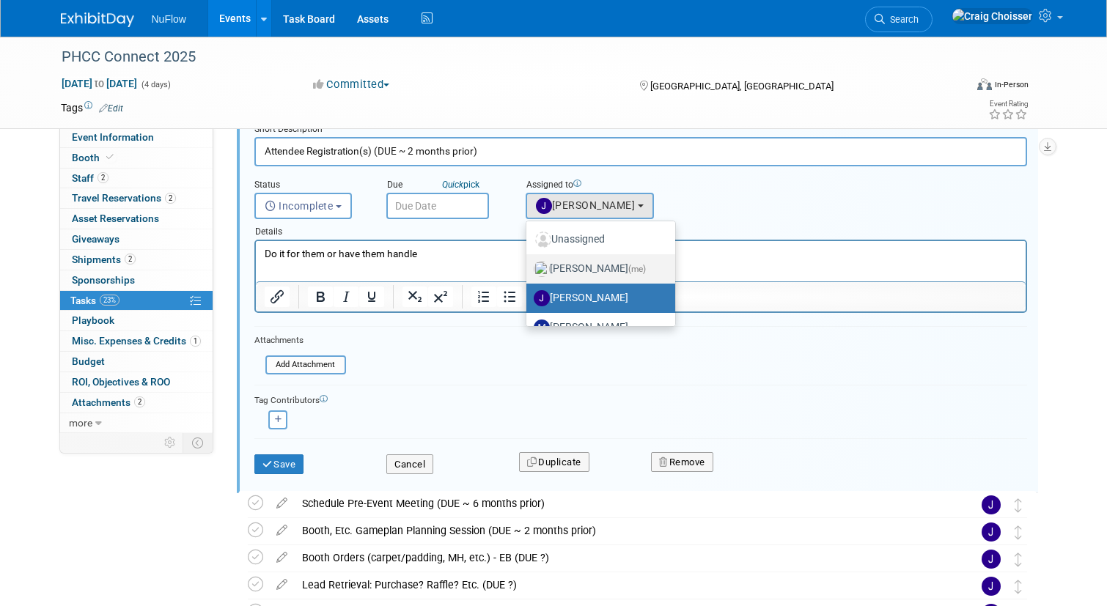
click at [590, 264] on label "Craig Choisser (me)" at bounding box center [597, 268] width 127 height 23
click at [529, 264] on input "Craig Choisser (me)" at bounding box center [524, 267] width 10 height 10
select select "b32fee0d-6bc2-4cb8-ad5e-8428182a5dd3"
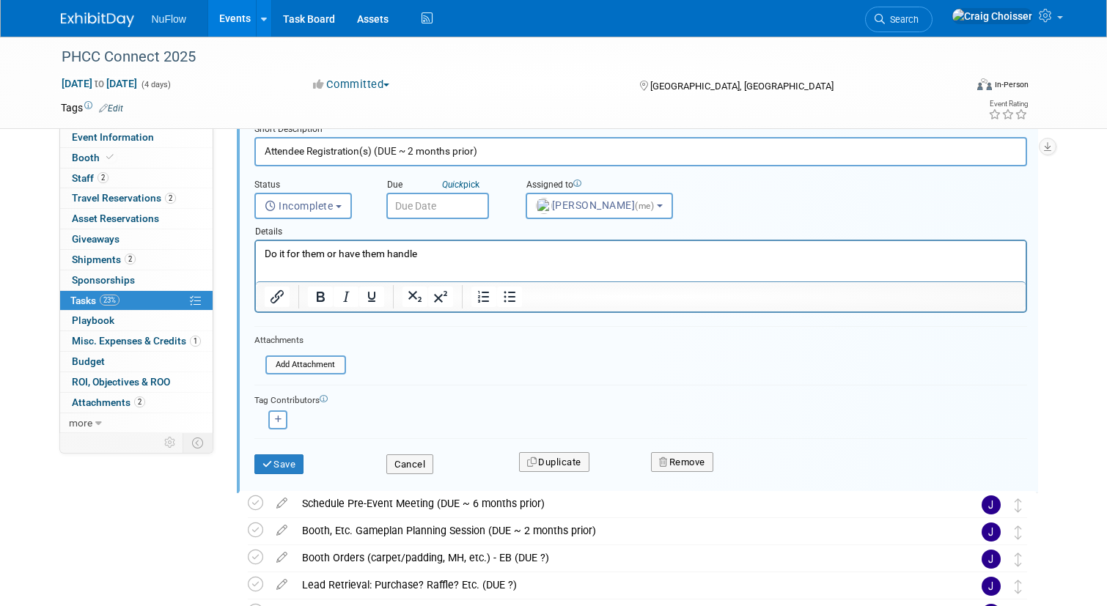
click at [433, 201] on input "text" at bounding box center [437, 206] width 103 height 26
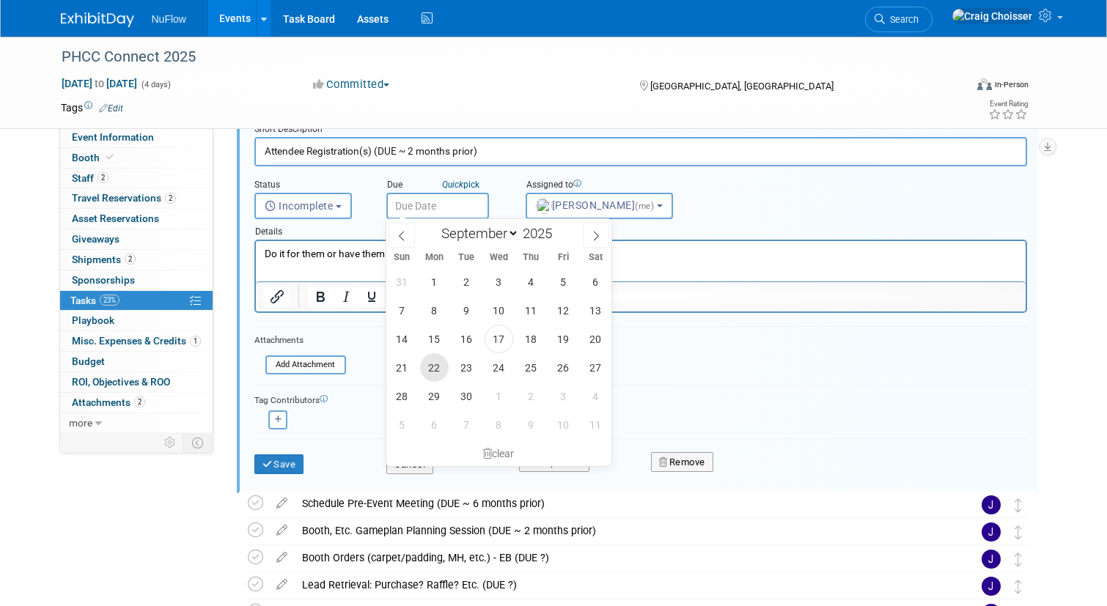
click at [443, 368] on span "22" at bounding box center [434, 367] width 29 height 29
type input "Sep 22, 2025"
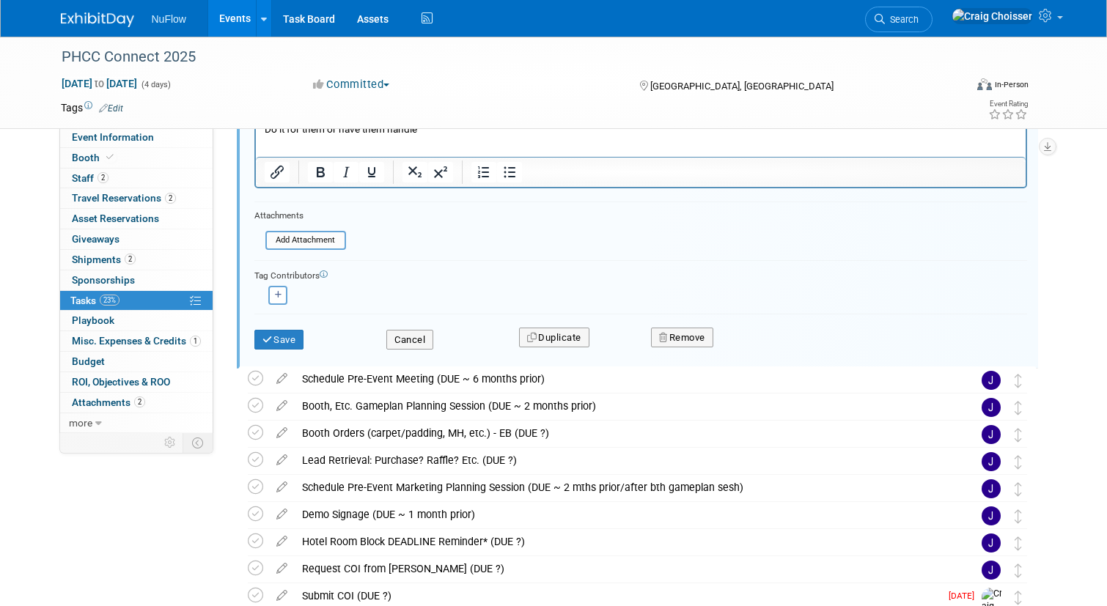
scroll to position [236, 0]
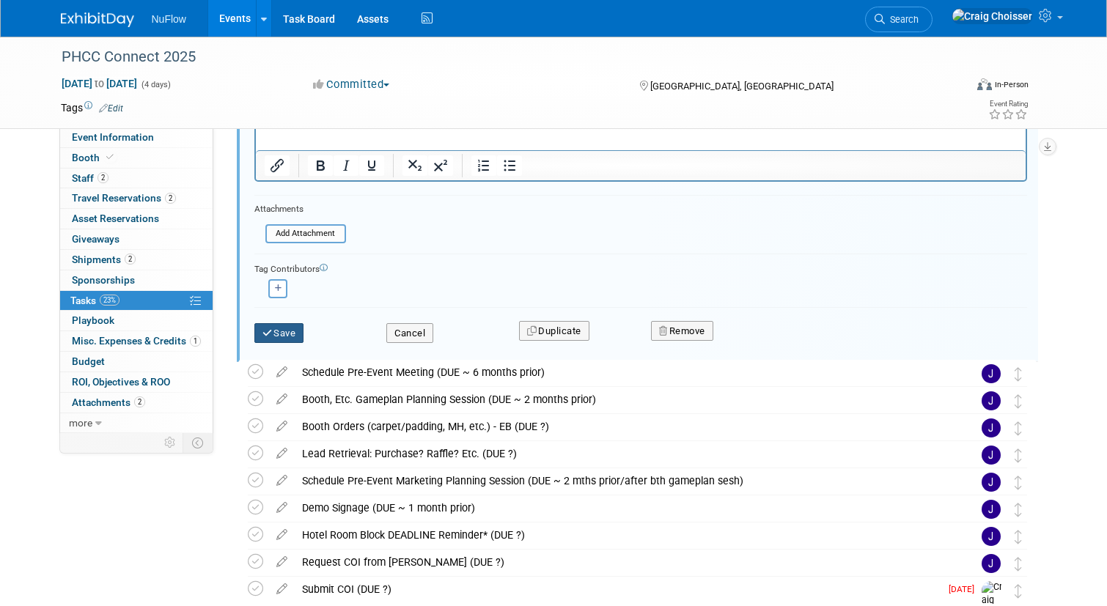
click at [287, 335] on button "Save" at bounding box center [279, 333] width 50 height 21
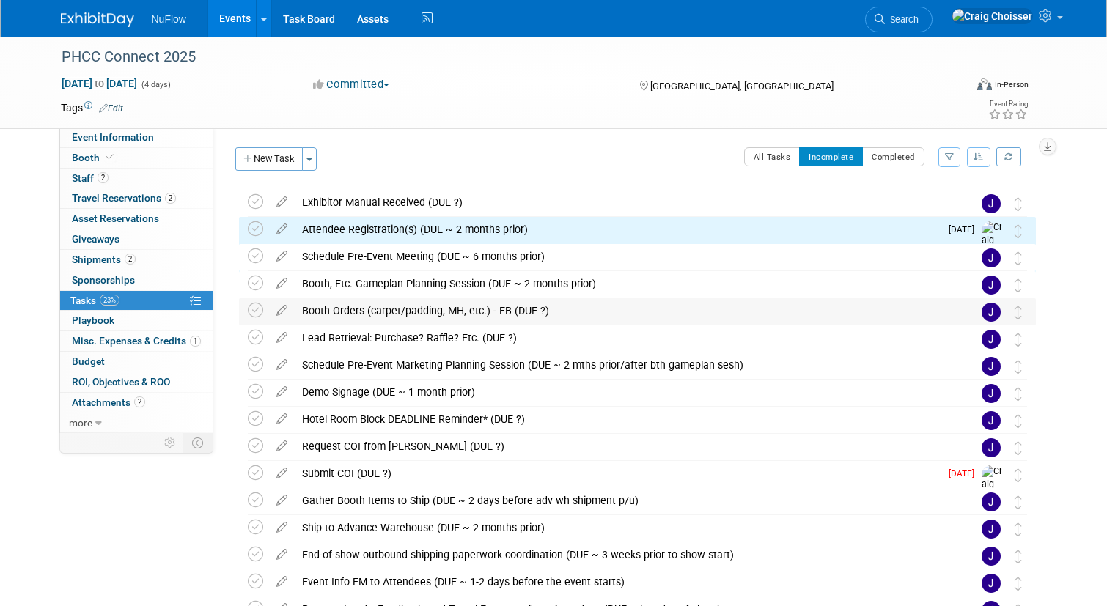
scroll to position [0, 0]
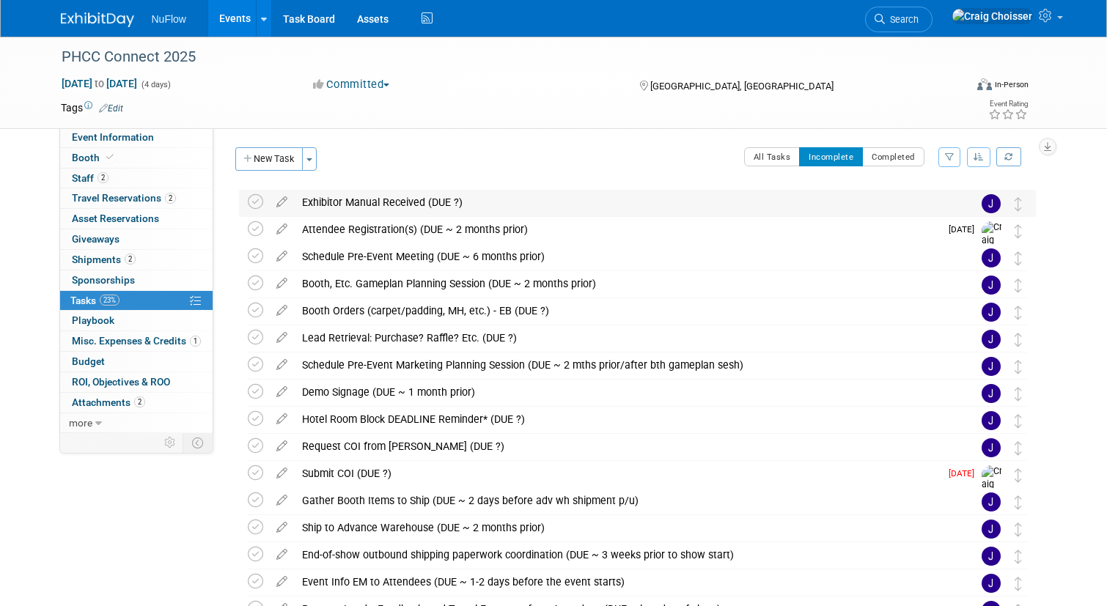
click at [990, 204] on img at bounding box center [991, 203] width 19 height 19
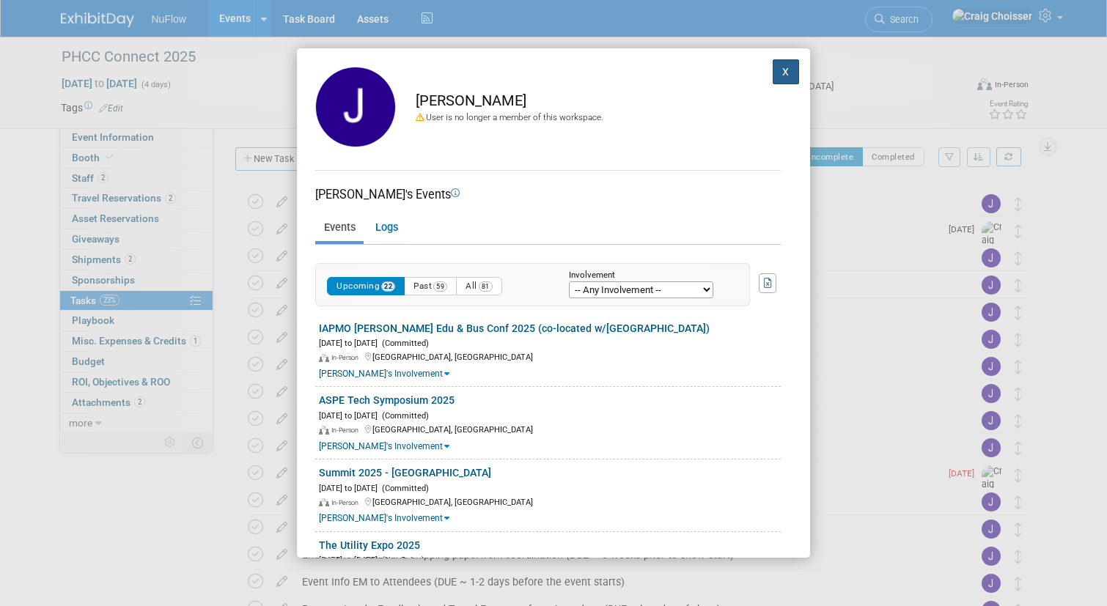
click at [787, 78] on button "X" at bounding box center [786, 71] width 26 height 25
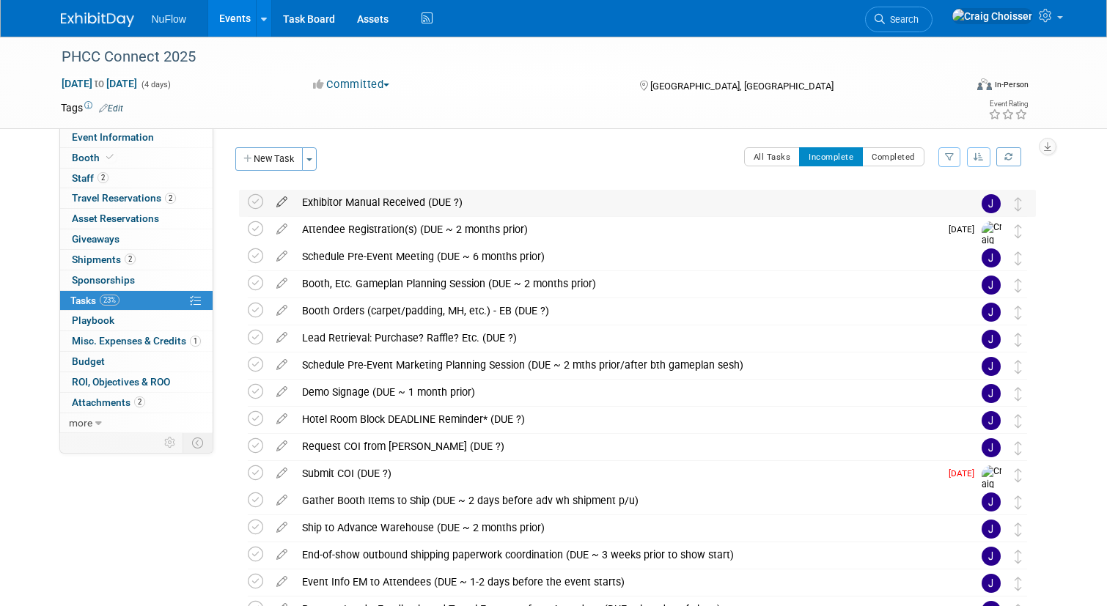
click at [284, 199] on icon at bounding box center [282, 199] width 26 height 18
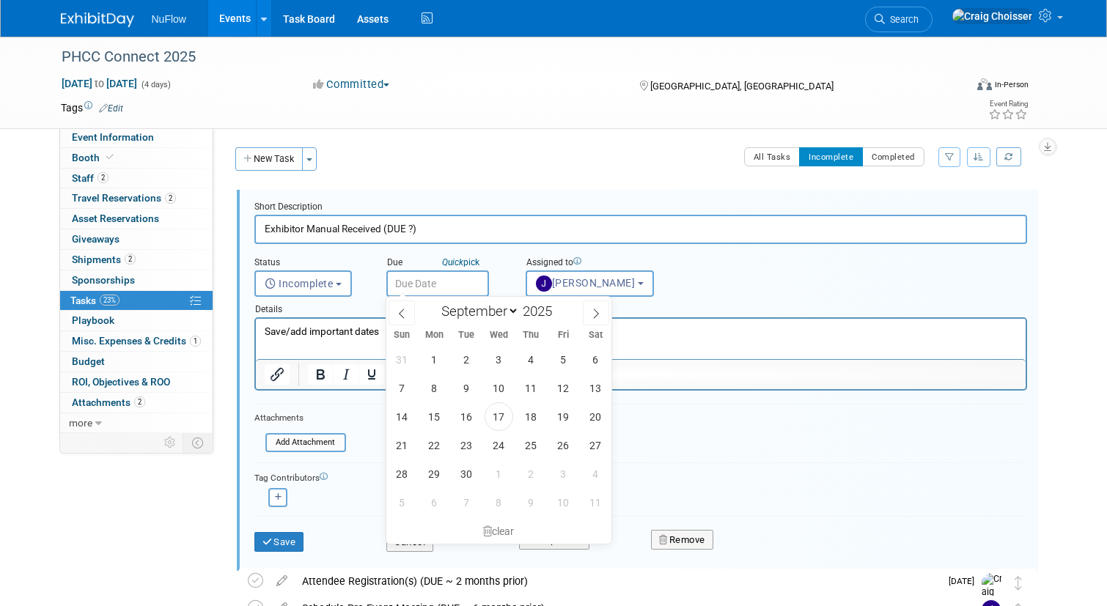
click at [460, 279] on input "text" at bounding box center [437, 284] width 103 height 26
click at [567, 416] on span "19" at bounding box center [563, 417] width 29 height 29
type input "Sep 19, 2025"
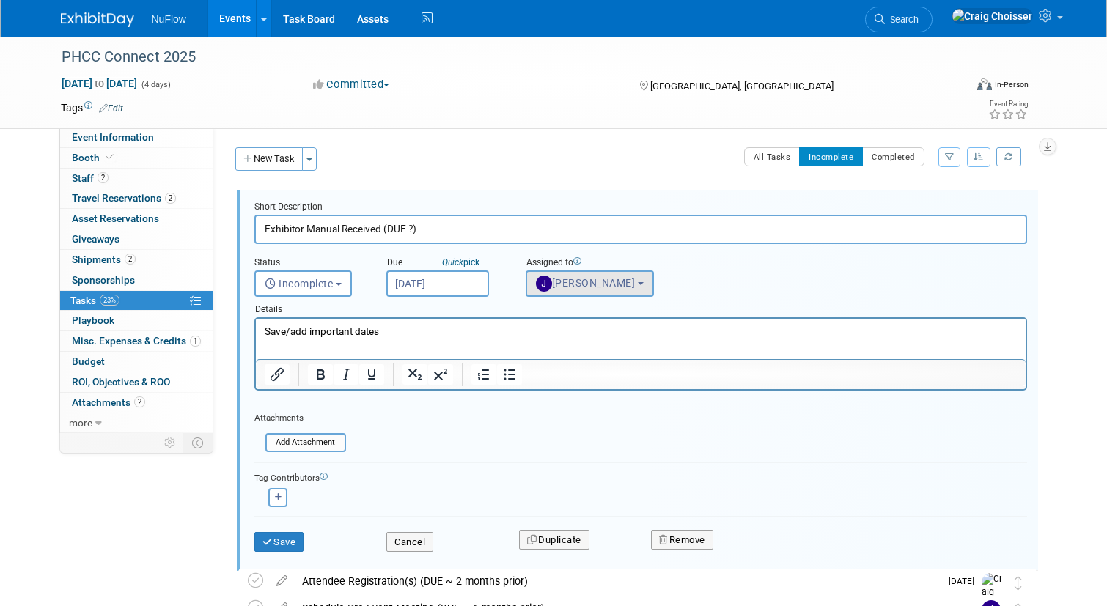
click at [595, 284] on span "Jackie McStocker" at bounding box center [586, 283] width 100 height 12
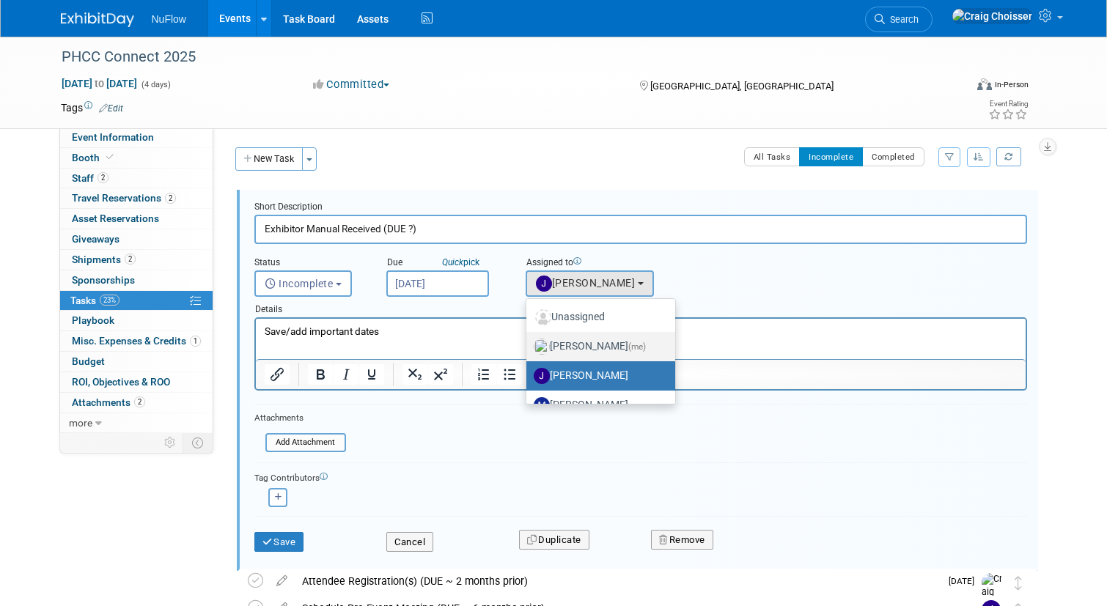
click at [598, 344] on label "Craig Choisser (me)" at bounding box center [597, 346] width 127 height 23
click at [529, 344] on input "Craig Choisser (me)" at bounding box center [524, 345] width 10 height 10
select select "b32fee0d-6bc2-4cb8-ad5e-8428182a5dd3"
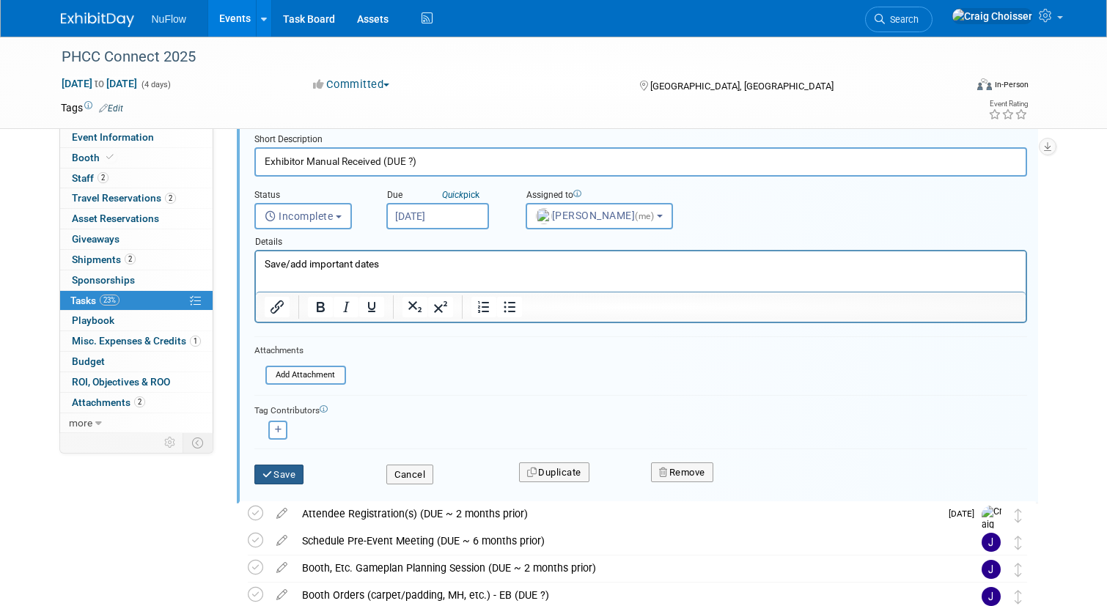
scroll to position [73, 0]
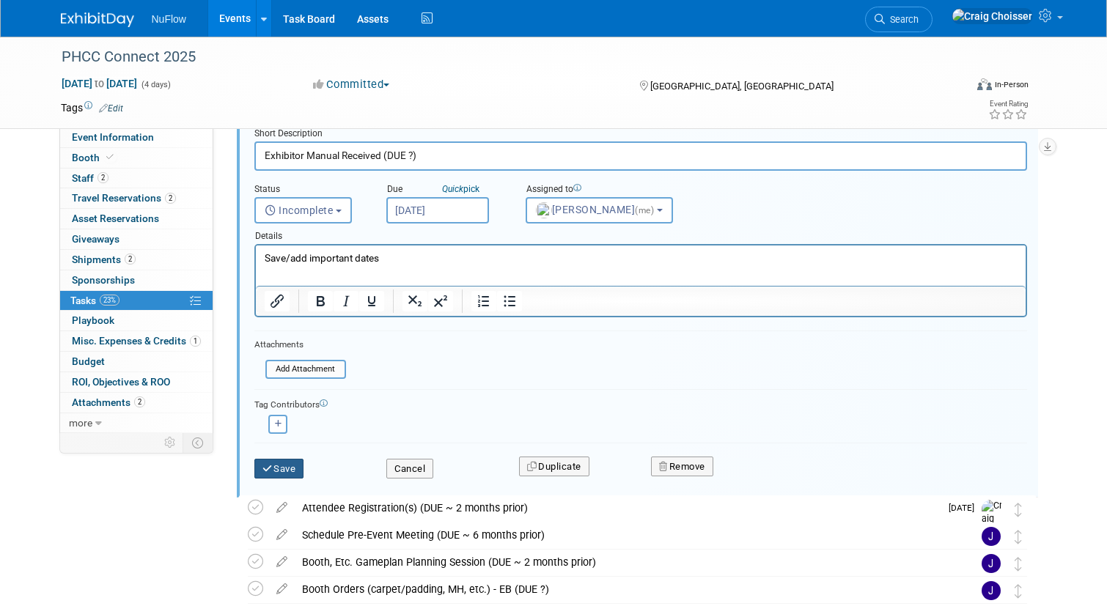
click at [292, 464] on button "Save" at bounding box center [279, 469] width 50 height 21
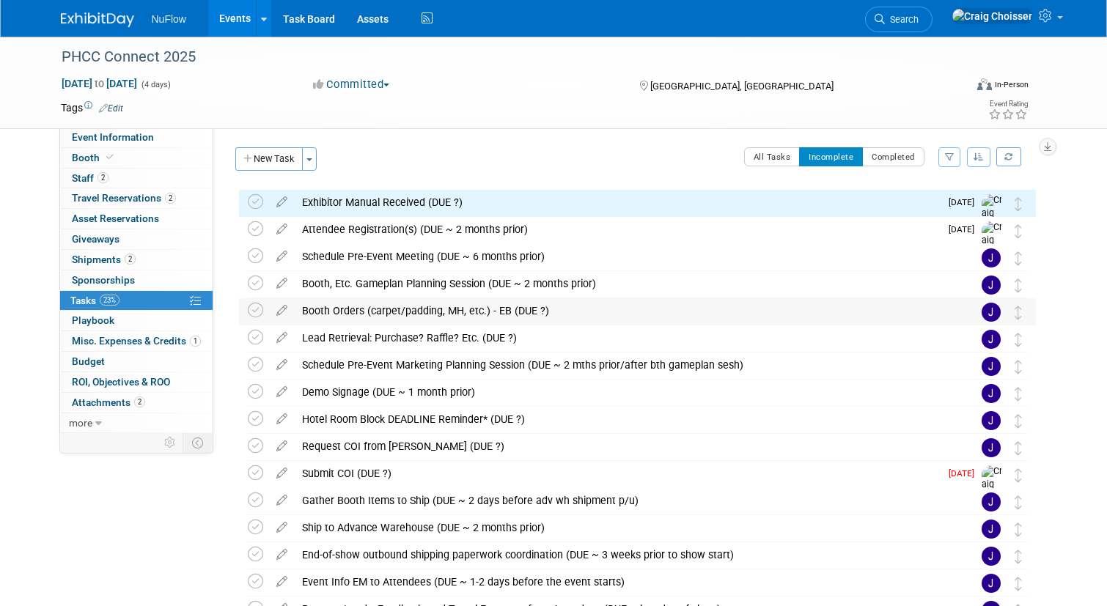
scroll to position [0, 0]
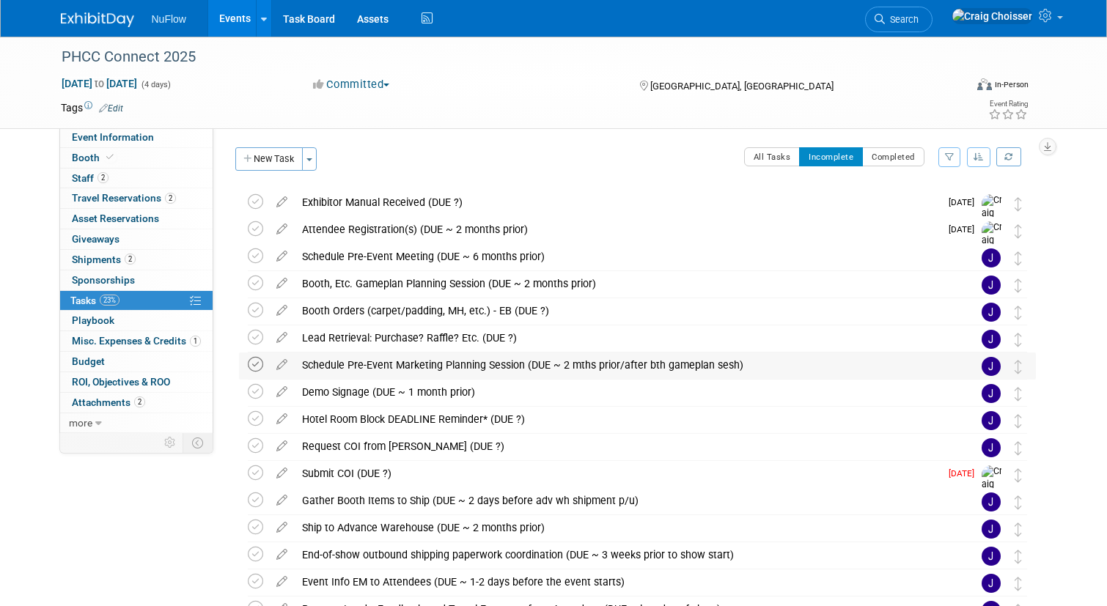
click at [259, 368] on icon at bounding box center [255, 364] width 15 height 15
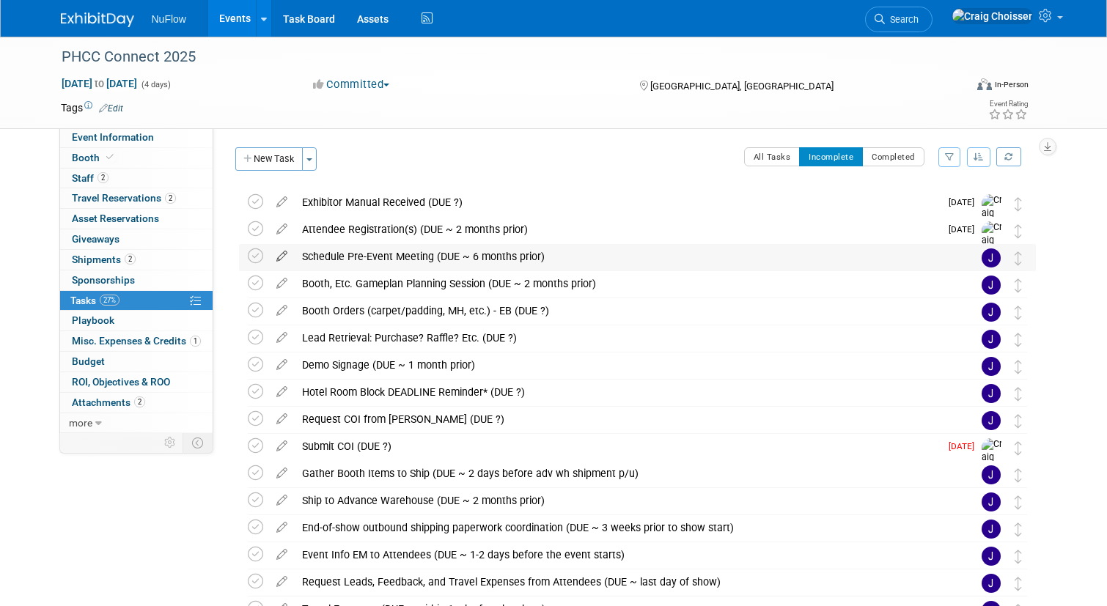
click at [284, 253] on icon at bounding box center [282, 253] width 26 height 18
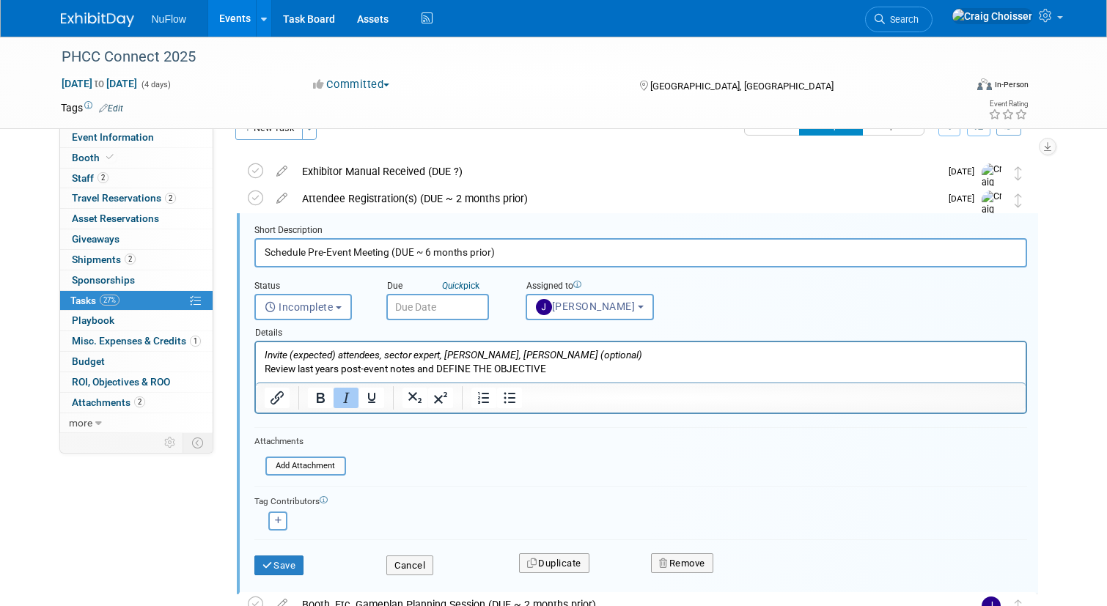
scroll to position [21, 0]
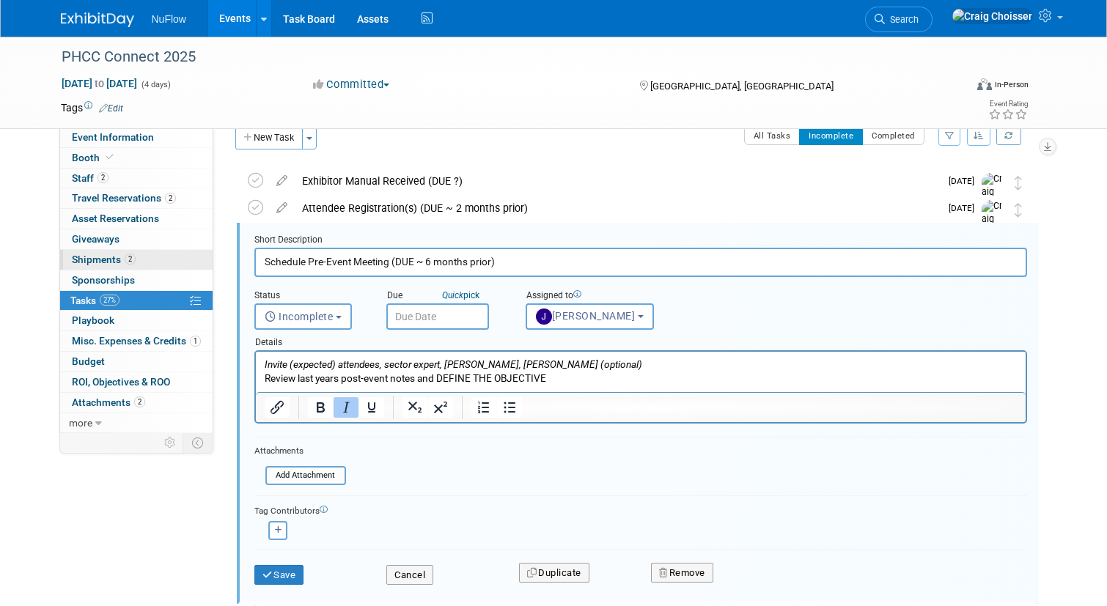
drag, startPoint x: 306, startPoint y: 259, endPoint x: 184, endPoint y: 259, distance: 121.7
click at [184, 259] on div "Event Information Event Info Booth Booth 2 Staff 2 Staff 2 Travel Reservations …" at bounding box center [554, 596] width 1008 height 1162
drag, startPoint x: 470, startPoint y: 263, endPoint x: 355, endPoint y: 264, distance: 115.1
click at [355, 264] on input "Pre-Event Meeting (DUE ~ 6 months prior)" at bounding box center [640, 262] width 773 height 29
type input "Pre-Event Meeting"
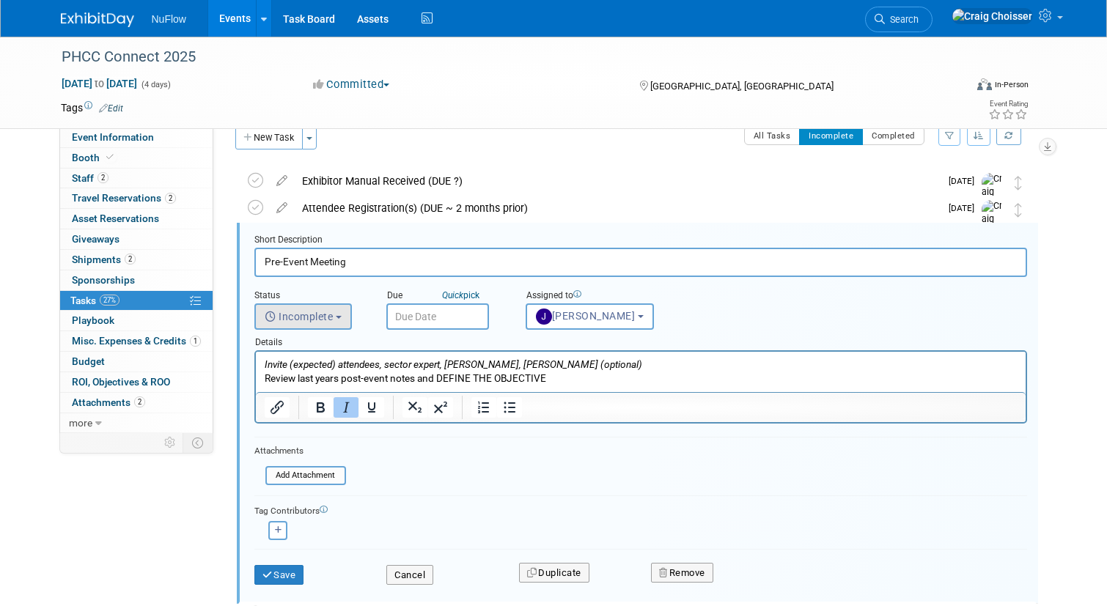
click at [345, 321] on button "Incomplete" at bounding box center [303, 317] width 98 height 26
click at [323, 351] on label "Incomplete" at bounding box center [301, 350] width 79 height 23
click at [257, 351] on input "Incomplete" at bounding box center [253, 349] width 10 height 10
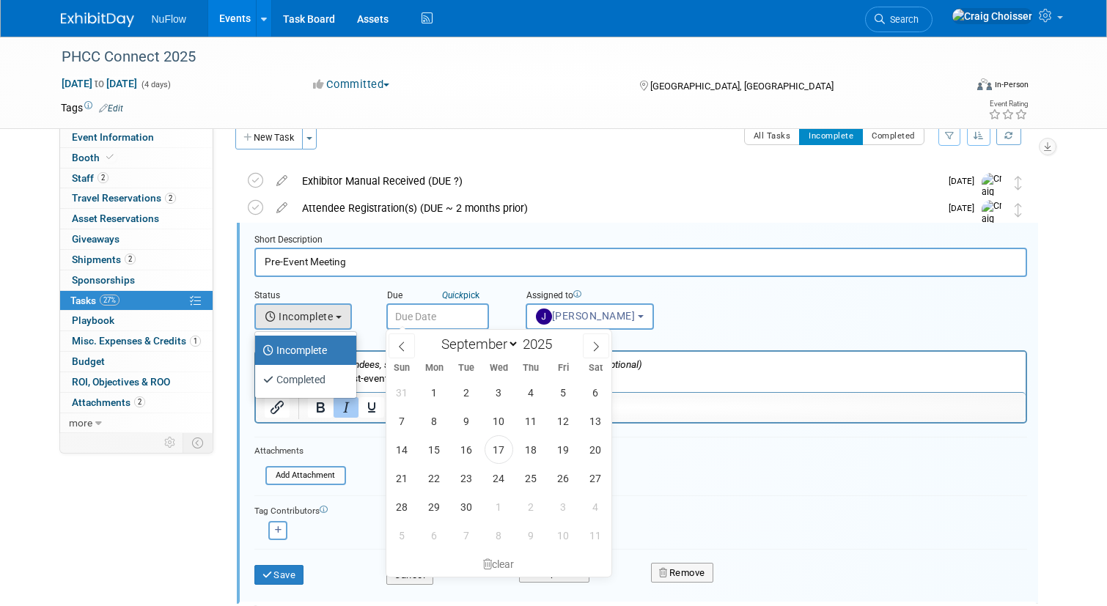
click at [403, 316] on input "text" at bounding box center [437, 317] width 103 height 26
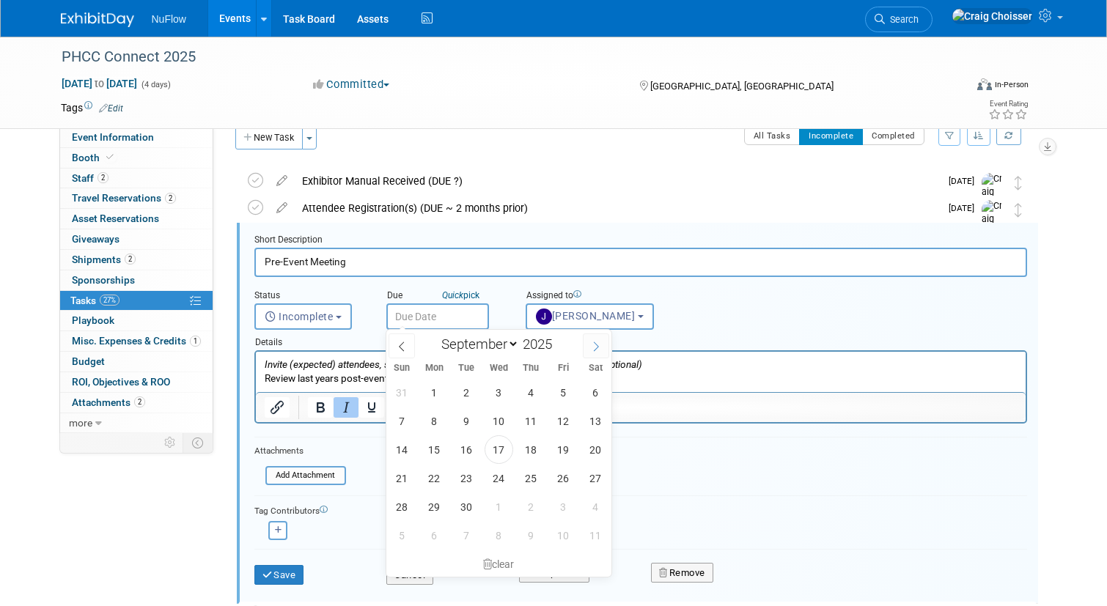
click at [598, 351] on icon at bounding box center [596, 347] width 10 height 10
select select "9"
click at [471, 453] on span "14" at bounding box center [466, 450] width 29 height 29
type input "Oct 14, 2025"
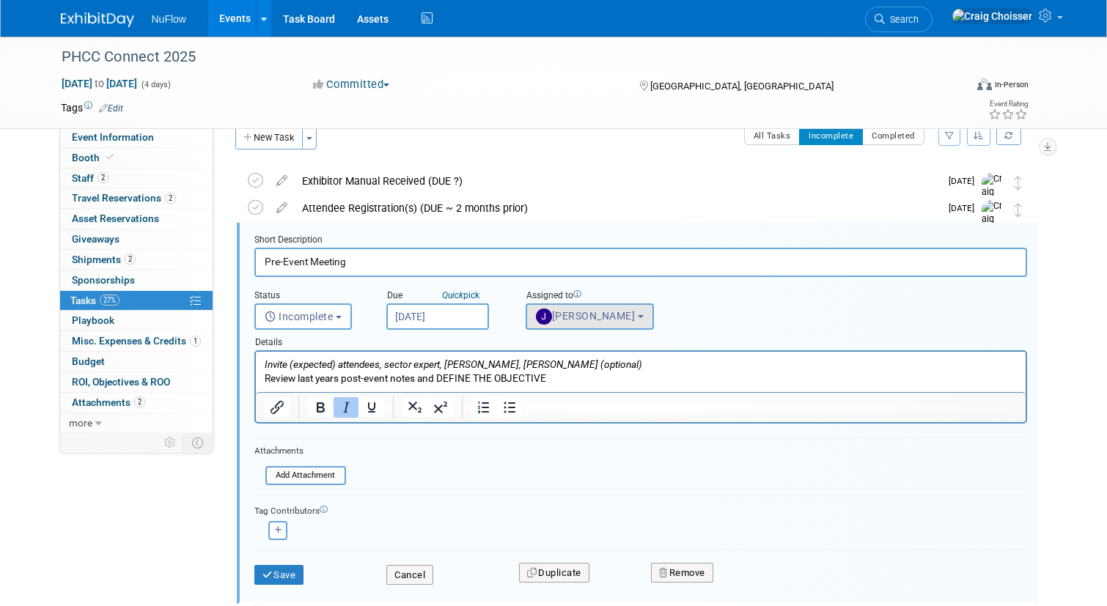
click at [574, 320] on span "Jackie McStocker" at bounding box center [586, 316] width 100 height 12
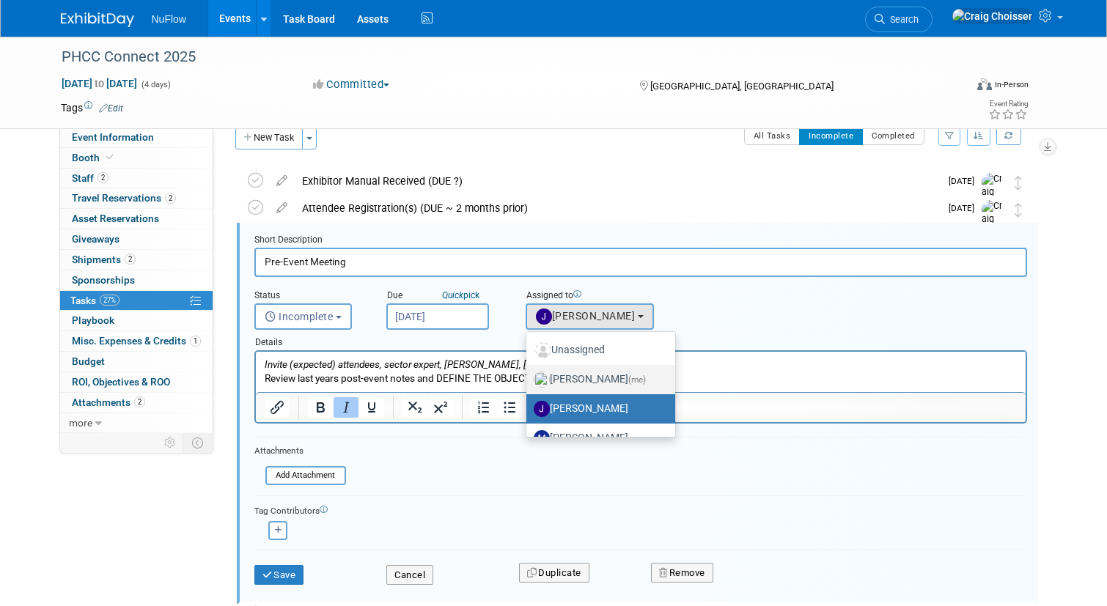
click at [586, 378] on label "Craig Choisser (me)" at bounding box center [597, 379] width 127 height 23
click at [529, 378] on input "Craig Choisser (me)" at bounding box center [524, 378] width 10 height 10
select select "b32fee0d-6bc2-4cb8-ad5e-8428182a5dd3"
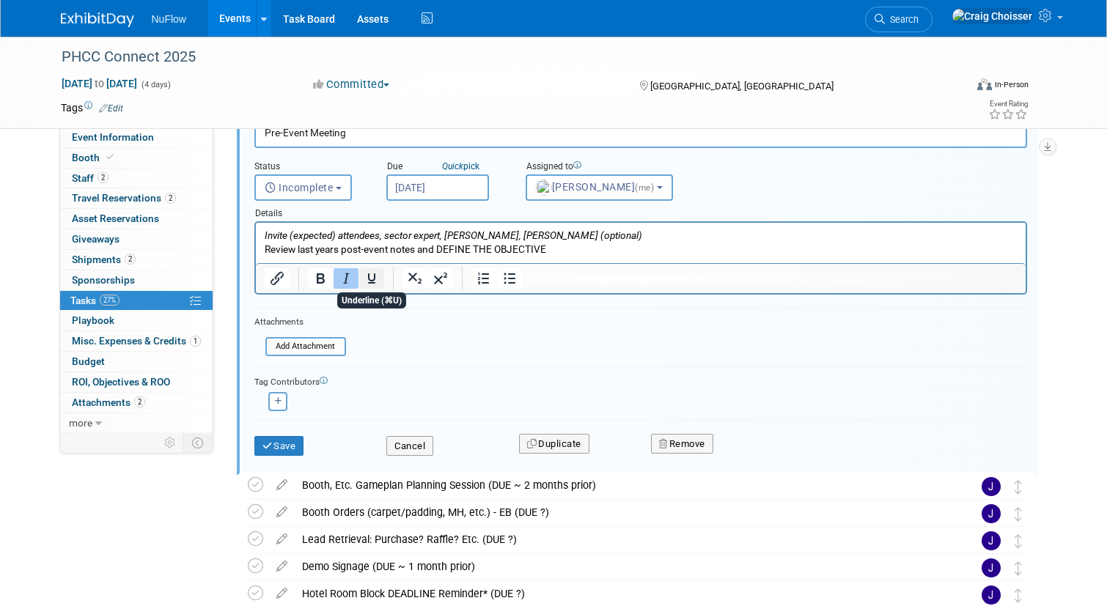
scroll to position [166, 0]
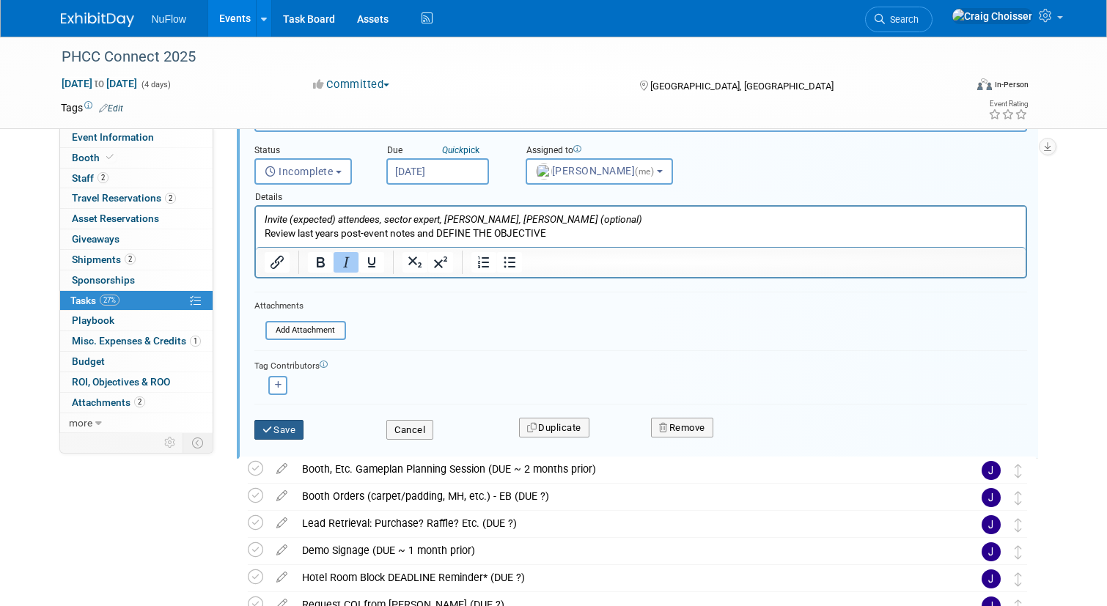
click at [287, 430] on button "Save" at bounding box center [279, 430] width 50 height 21
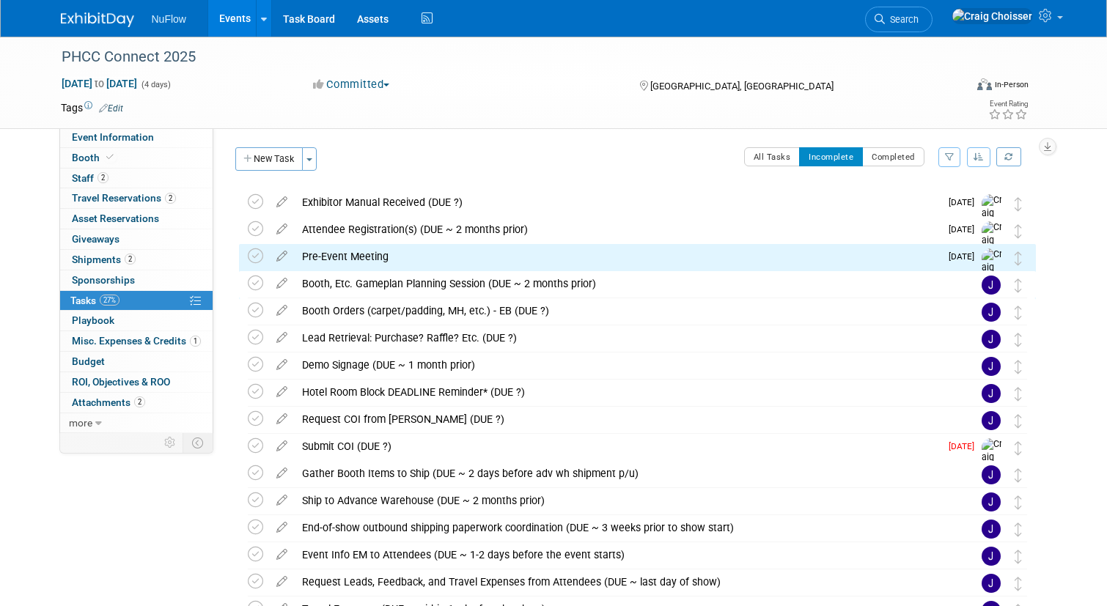
scroll to position [0, 0]
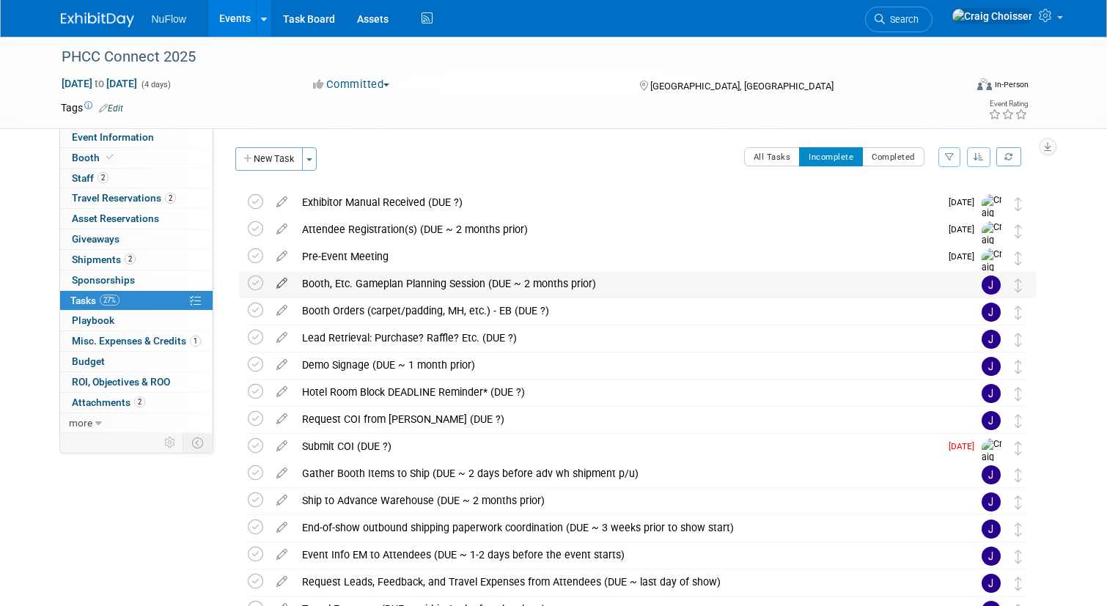
click at [278, 285] on icon at bounding box center [282, 280] width 26 height 18
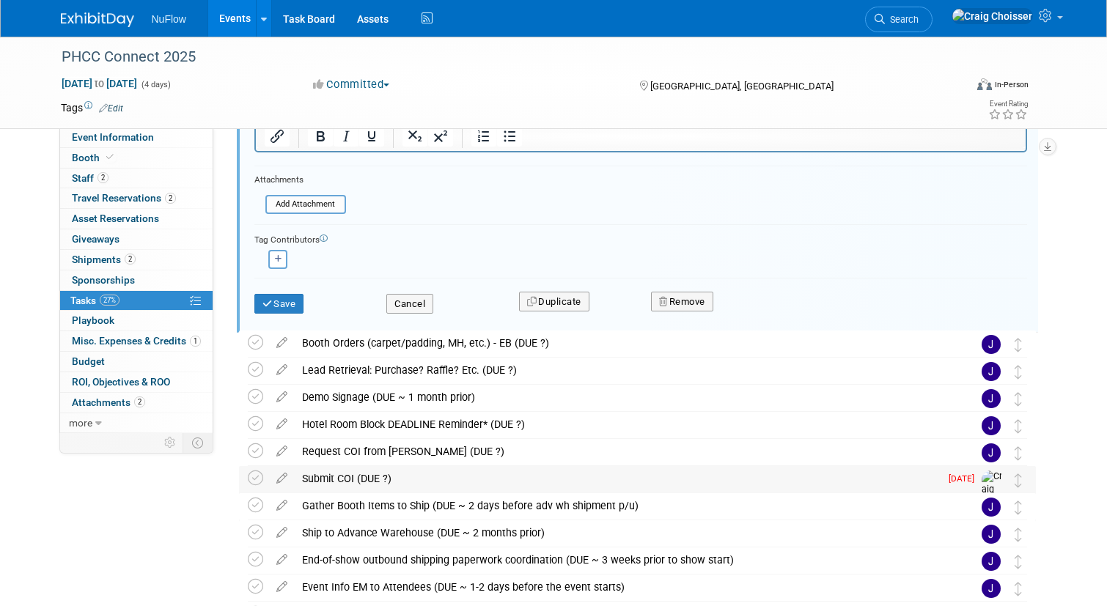
scroll to position [422, 0]
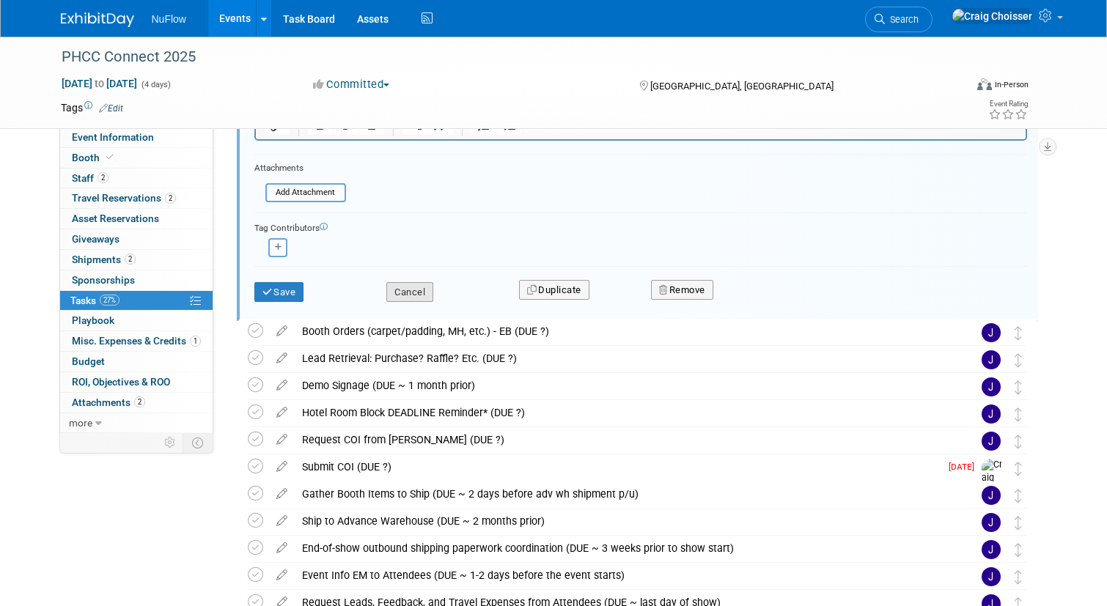
click at [419, 293] on button "Cancel" at bounding box center [409, 292] width 47 height 21
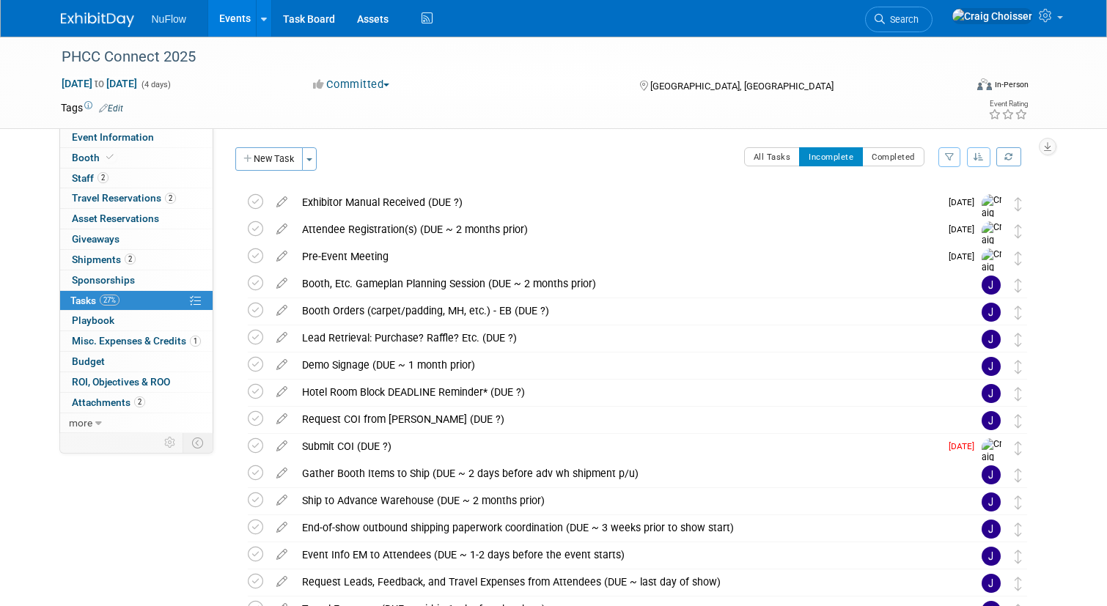
scroll to position [0, 0]
click at [256, 284] on icon at bounding box center [255, 283] width 15 height 15
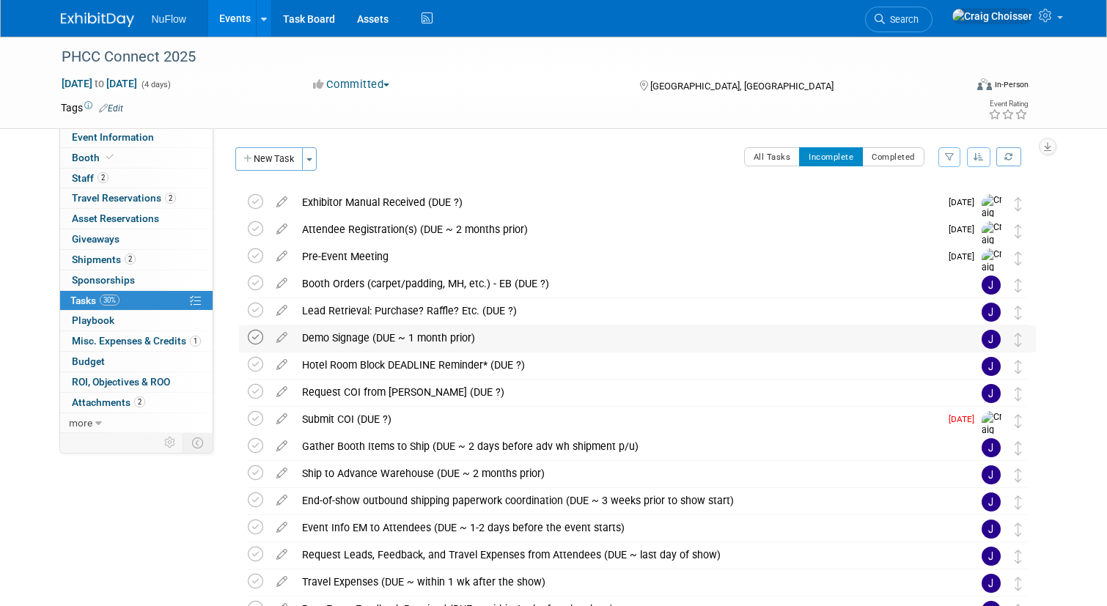
click at [258, 338] on icon at bounding box center [255, 337] width 15 height 15
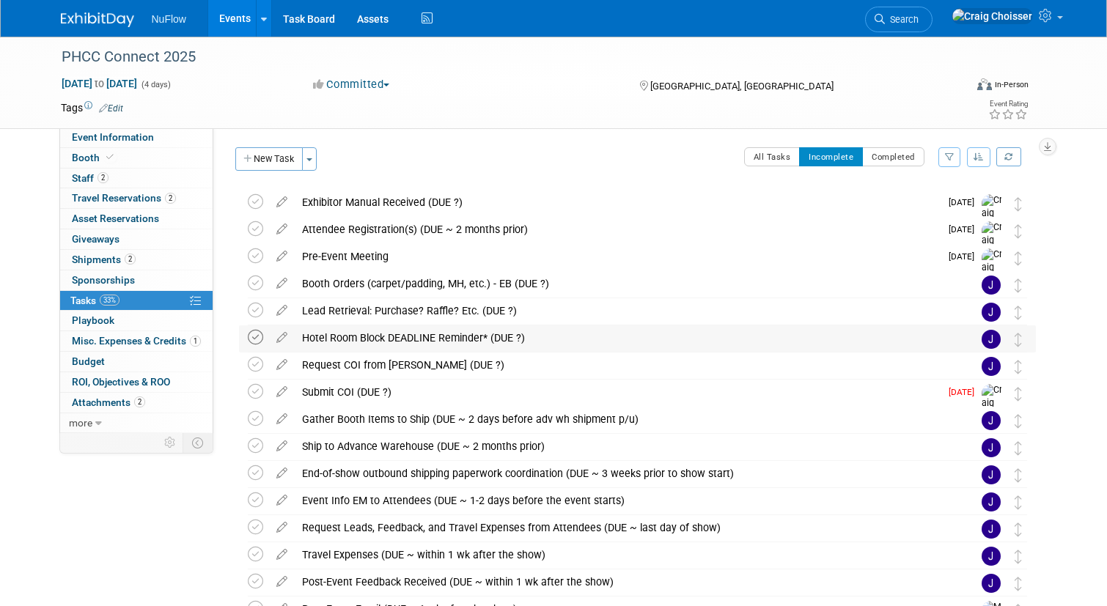
click at [254, 339] on icon at bounding box center [255, 337] width 15 height 15
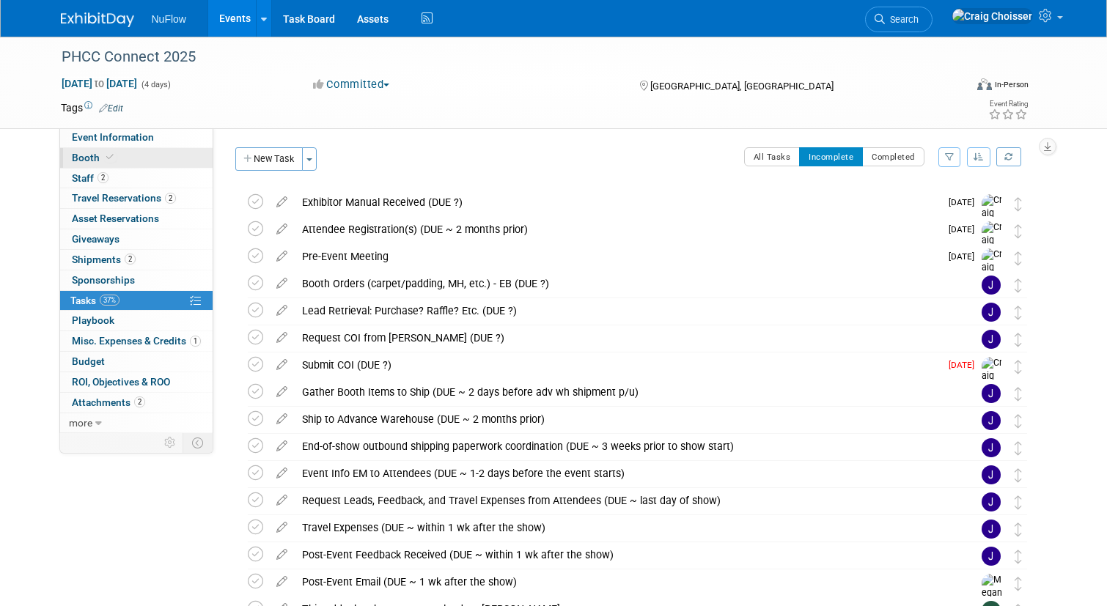
click at [88, 153] on span "Booth" at bounding box center [94, 158] width 45 height 12
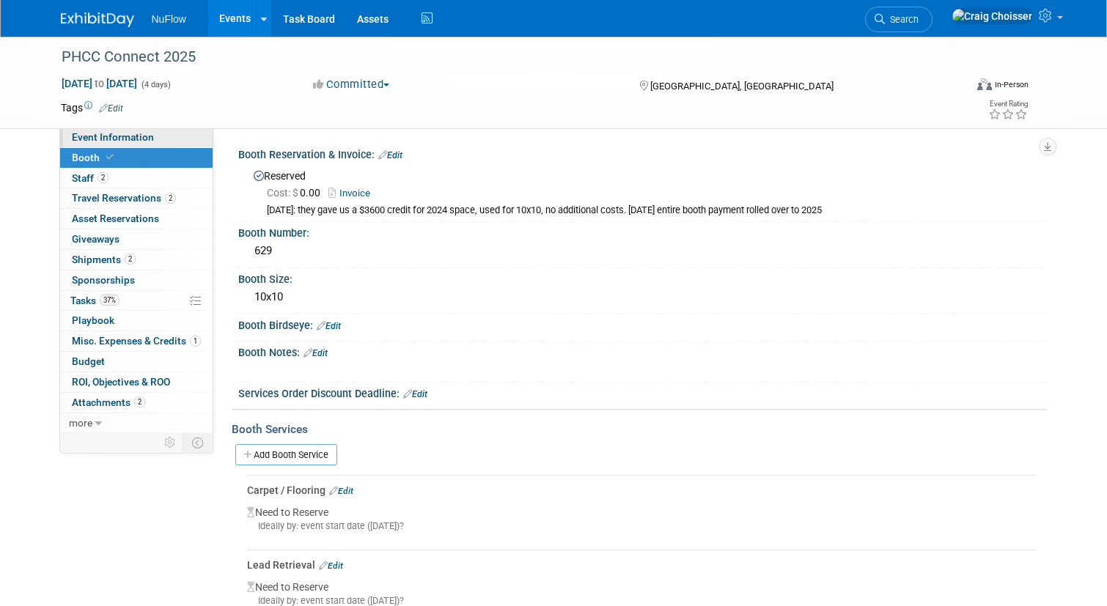
click at [118, 140] on span "Event Information" at bounding box center [113, 137] width 82 height 12
select select "Exhibitor (only)"
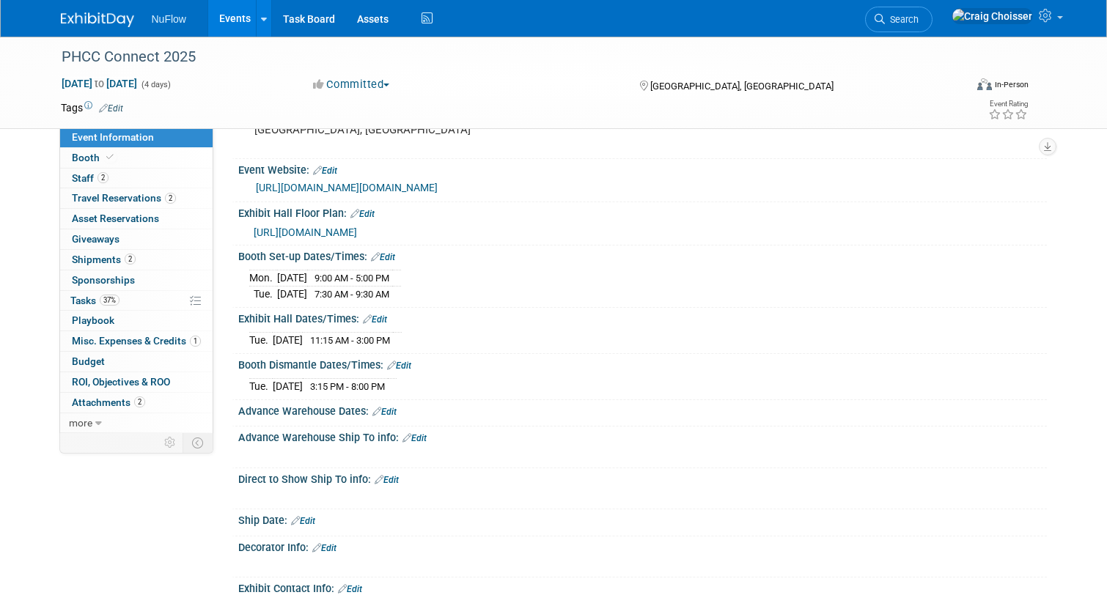
scroll to position [144, 0]
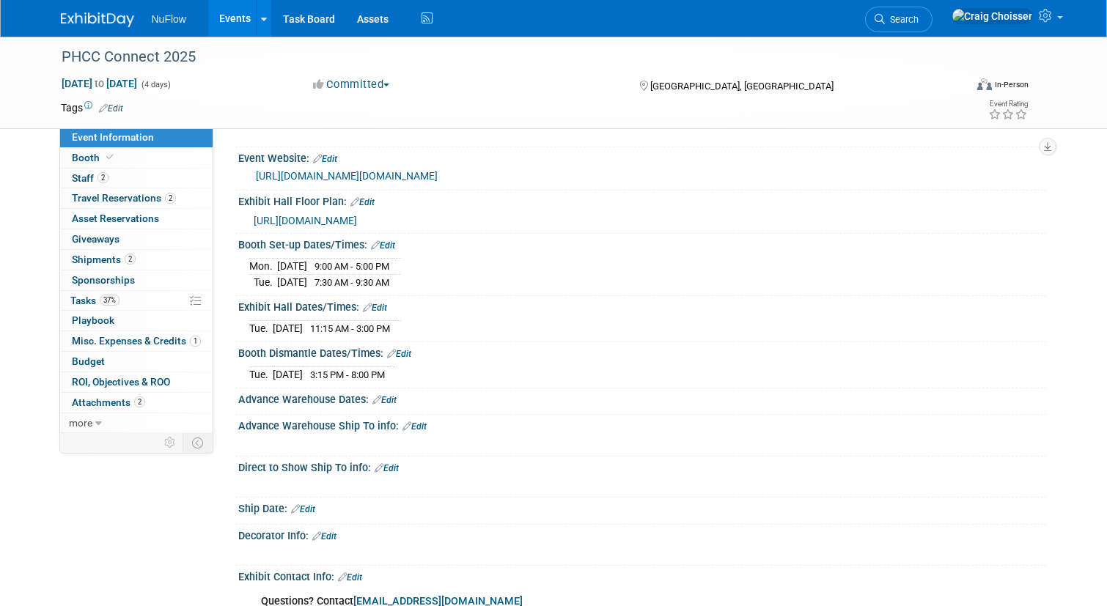
click at [419, 425] on link "Edit" at bounding box center [415, 427] width 24 height 10
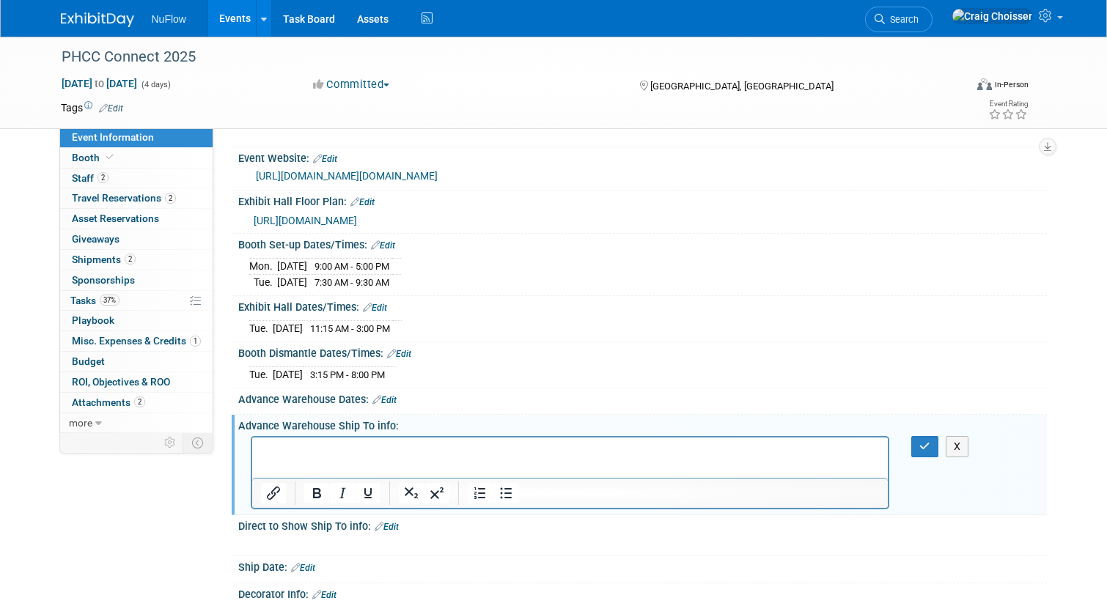
scroll to position [0, 0]
click at [955, 443] on button "X" at bounding box center [957, 446] width 23 height 21
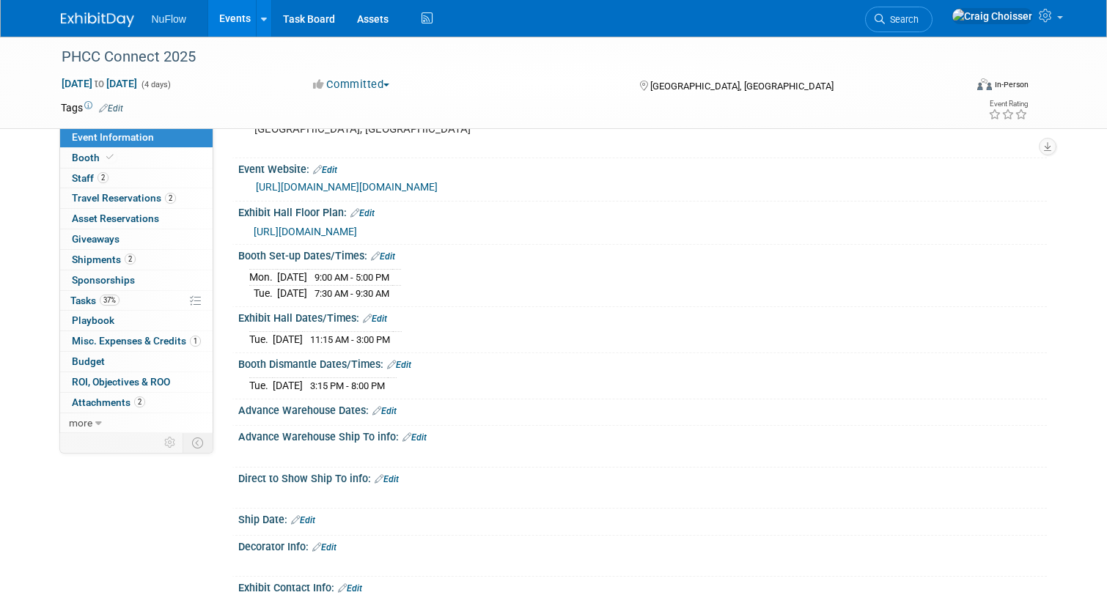
scroll to position [130, 0]
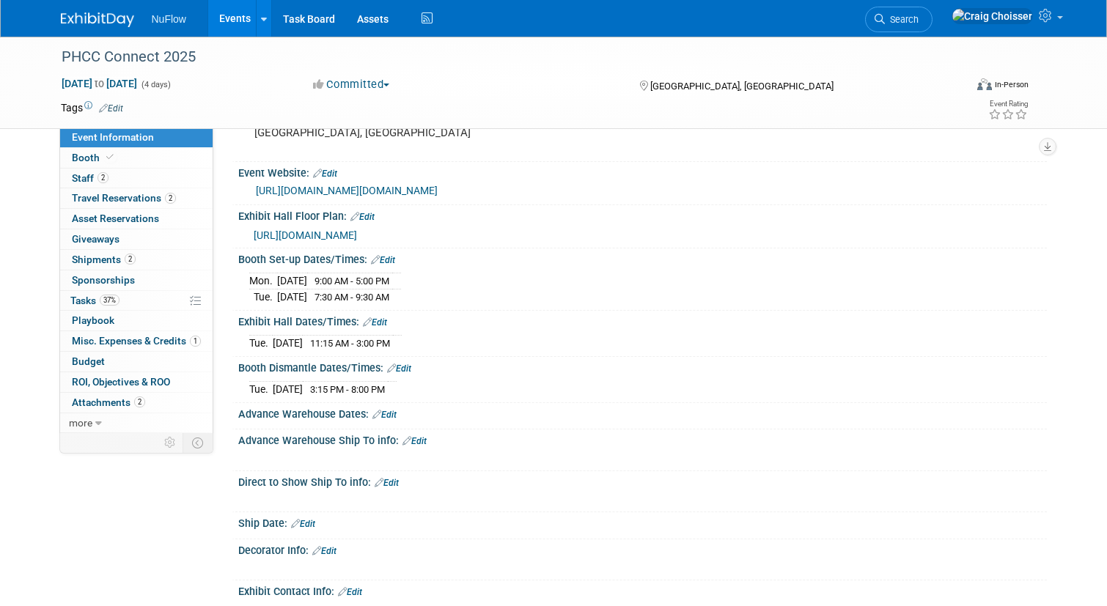
click at [309, 519] on link "Edit" at bounding box center [303, 524] width 24 height 10
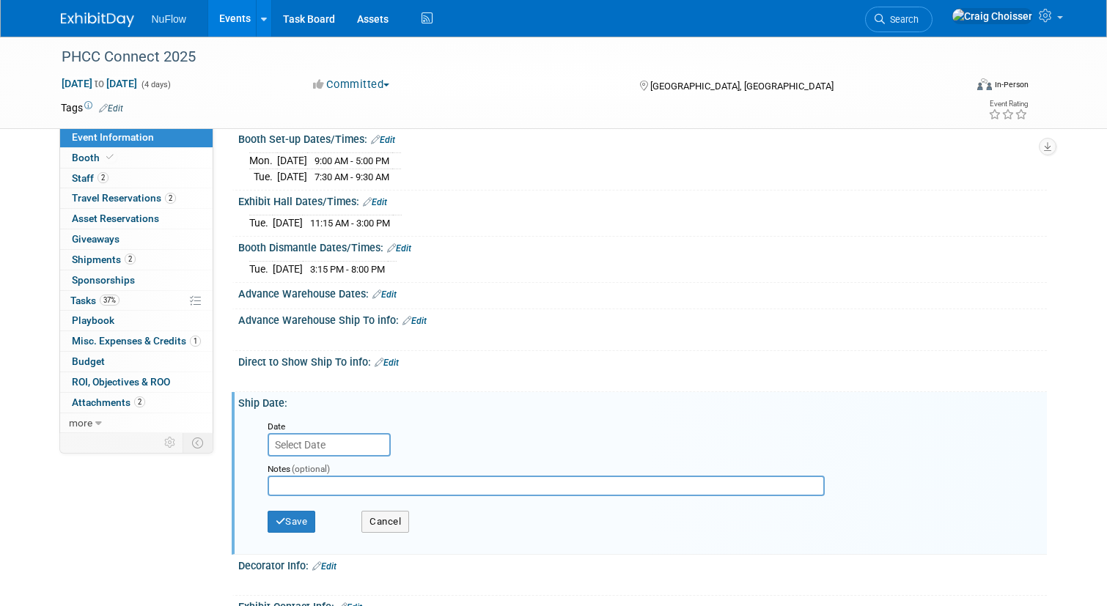
scroll to position [254, 0]
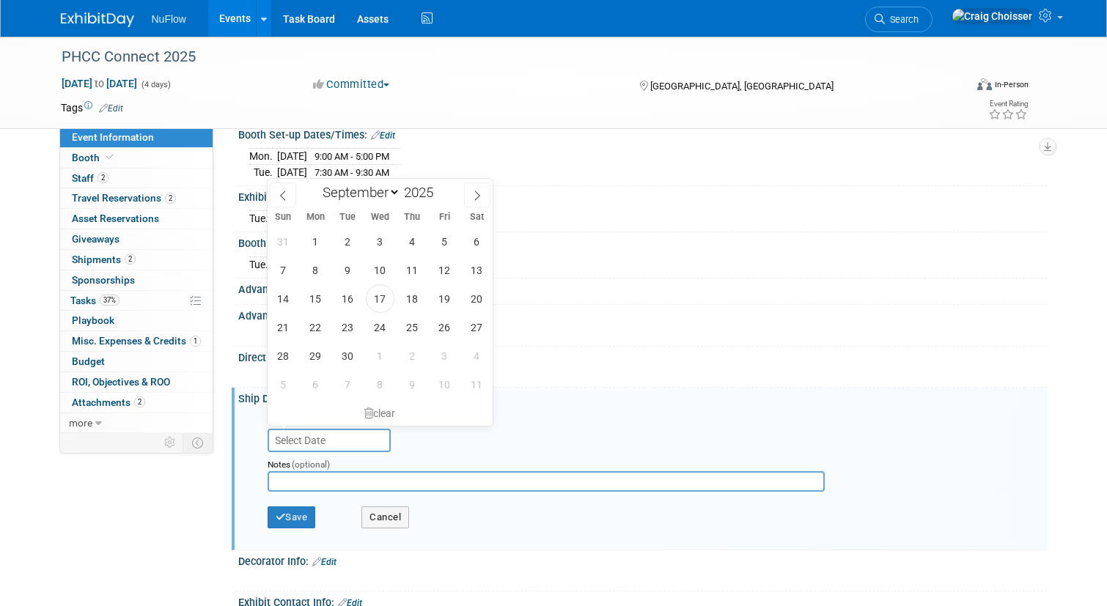
click at [352, 441] on input "text" at bounding box center [329, 440] width 123 height 23
click at [475, 194] on icon at bounding box center [477, 196] width 10 height 10
select select "9"
click at [603, 289] on div "Advance Warehouse Dates: Edit" at bounding box center [642, 288] width 809 height 19
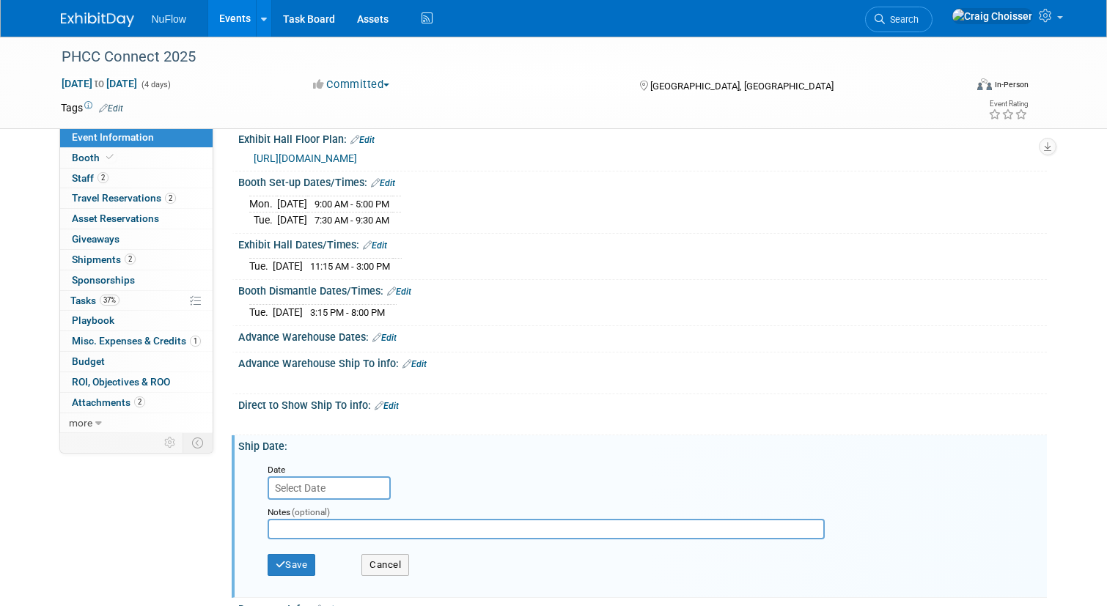
scroll to position [206, 0]
click at [321, 483] on input "text" at bounding box center [329, 488] width 123 height 23
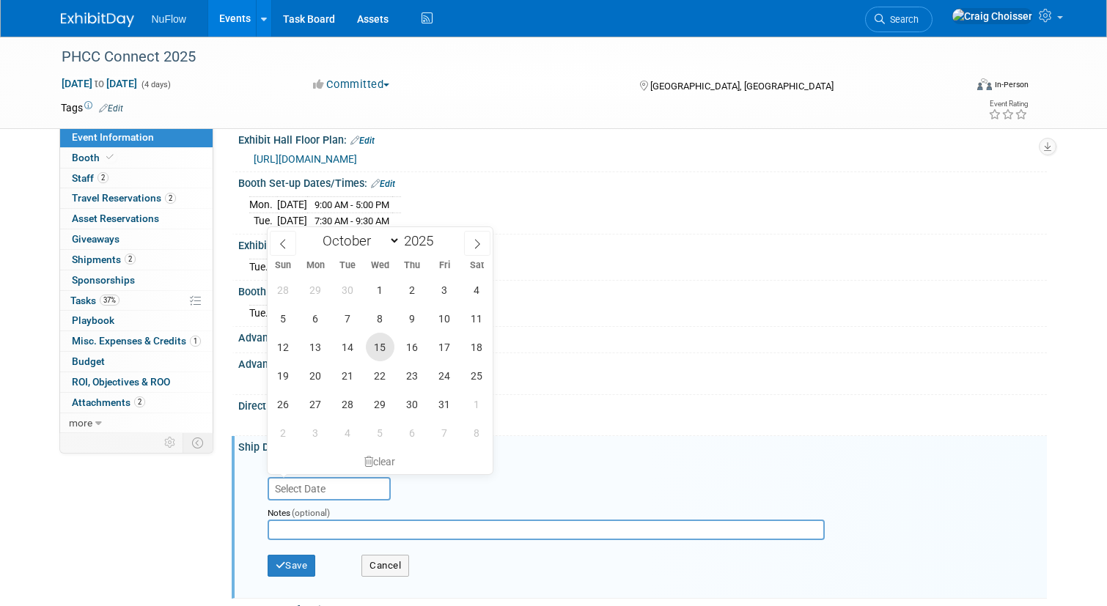
click at [381, 346] on span "15" at bounding box center [380, 347] width 29 height 29
type input "Oct 15, 2025"
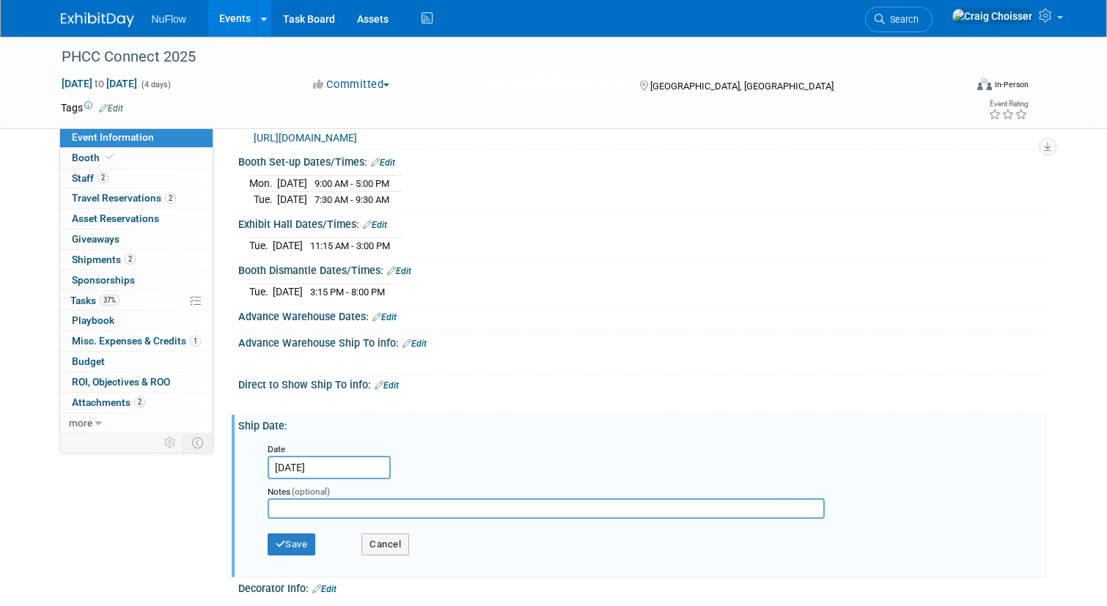
scroll to position [238, 0]
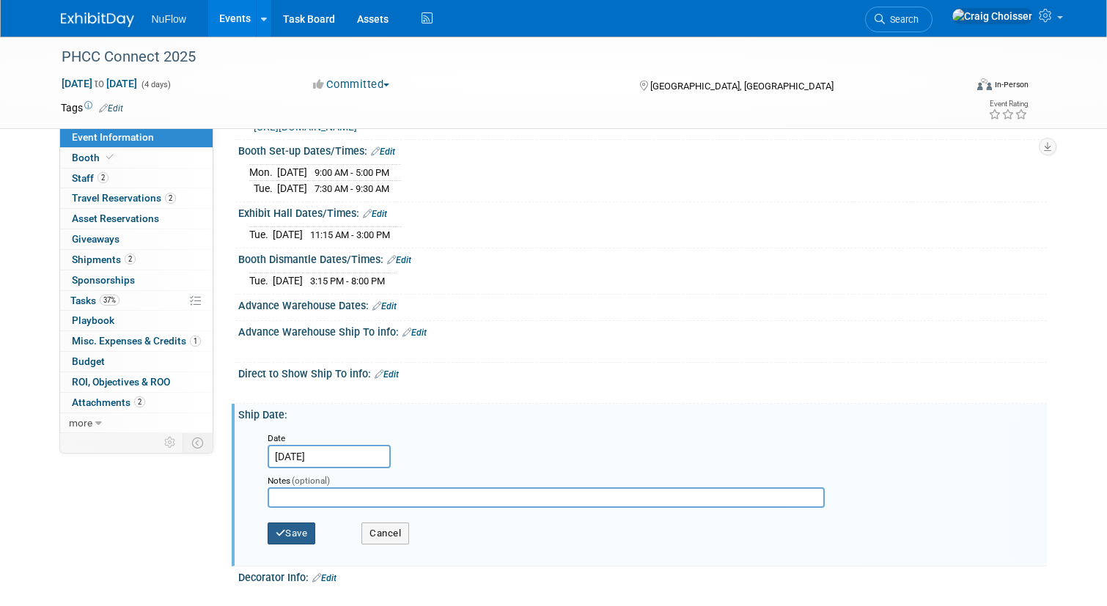
click at [302, 526] on button "Save" at bounding box center [292, 534] width 48 height 22
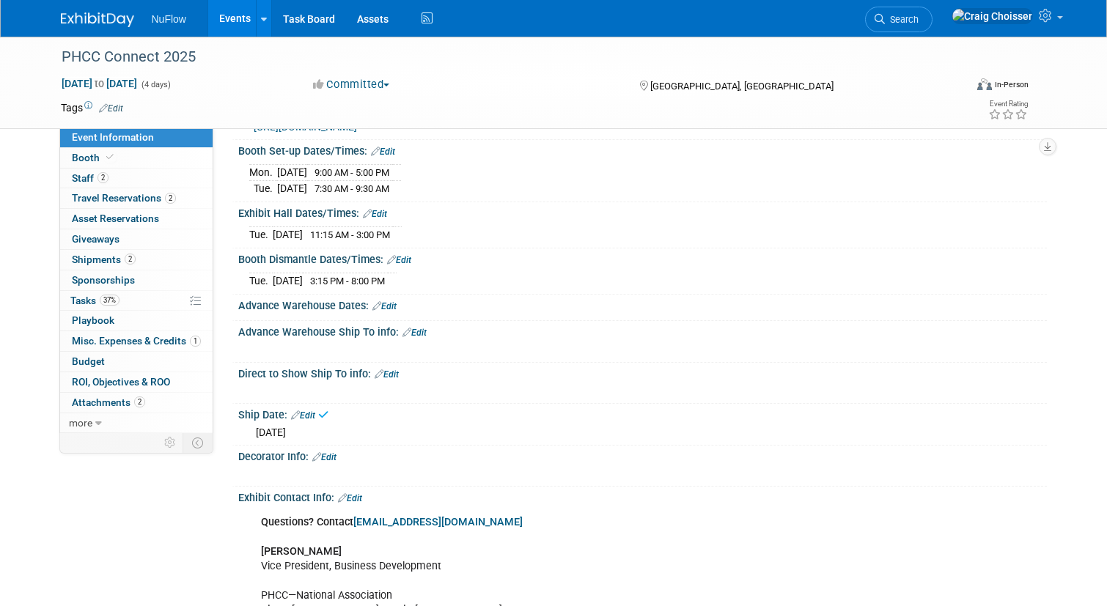
scroll to position [245, 0]
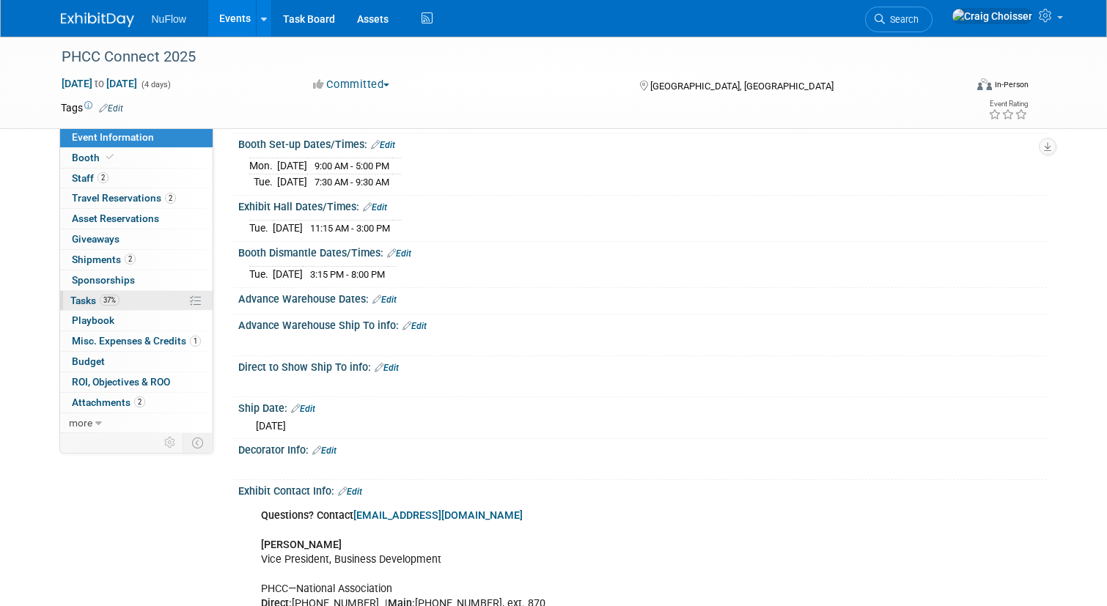
click at [88, 300] on span "Tasks 37%" at bounding box center [94, 301] width 49 height 12
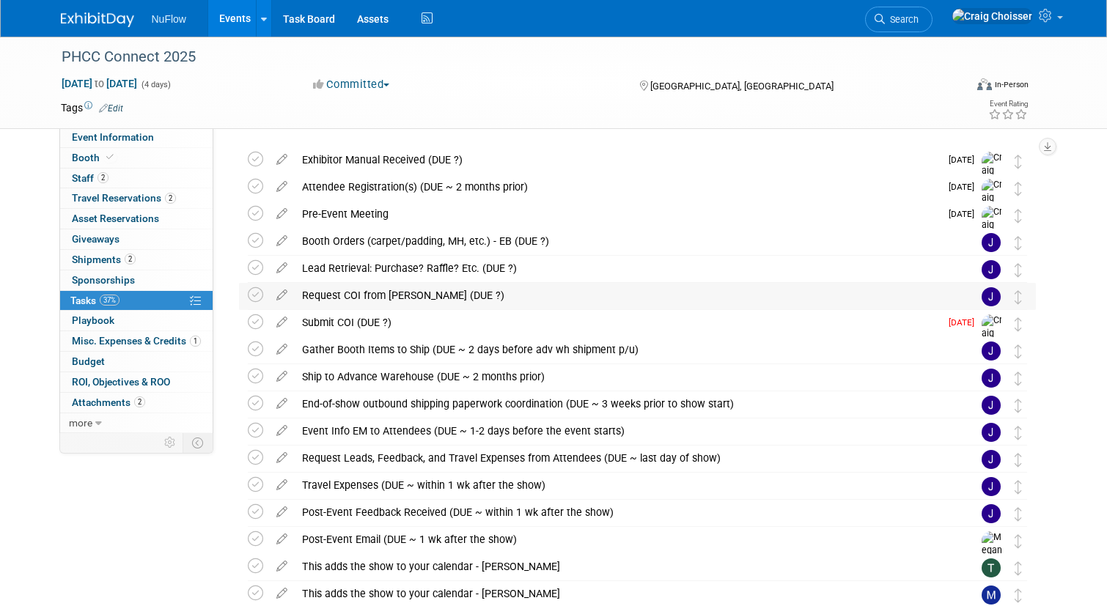
scroll to position [46, 0]
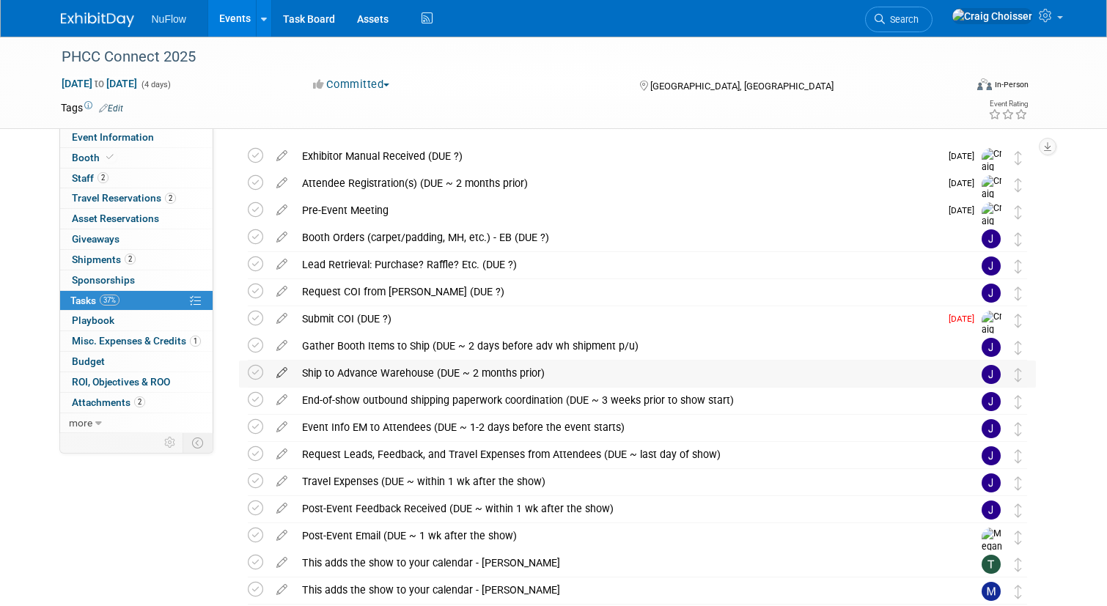
click at [284, 370] on icon at bounding box center [282, 370] width 26 height 18
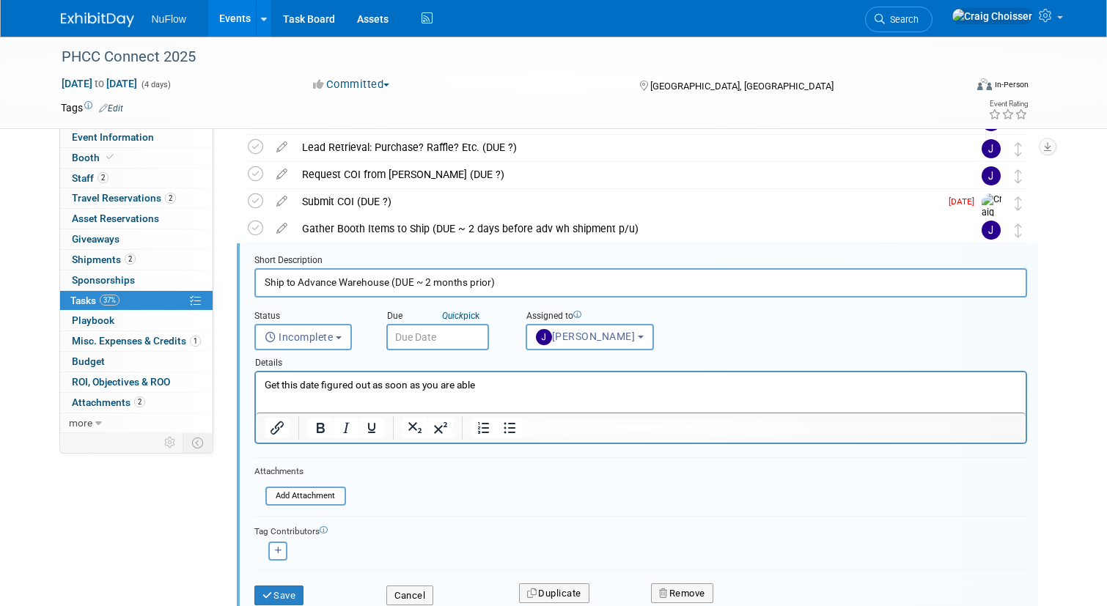
scroll to position [192, 0]
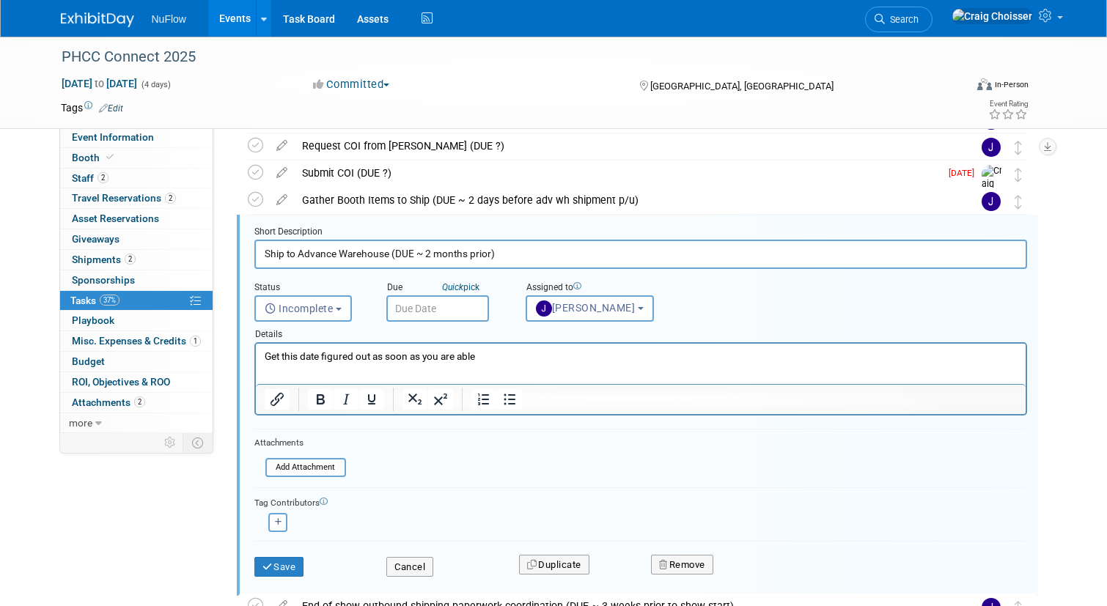
click at [442, 306] on input "text" at bounding box center [437, 308] width 103 height 26
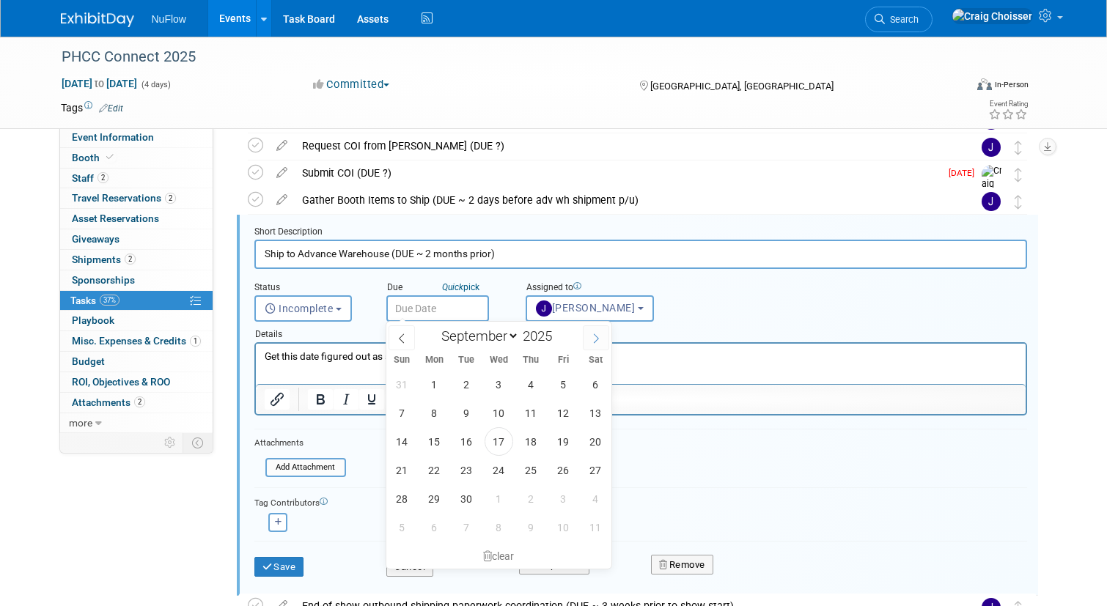
click at [593, 344] on icon at bounding box center [596, 339] width 10 height 10
select select "9"
click at [438, 439] on span "13" at bounding box center [434, 441] width 29 height 29
type input "Oct 13, 2025"
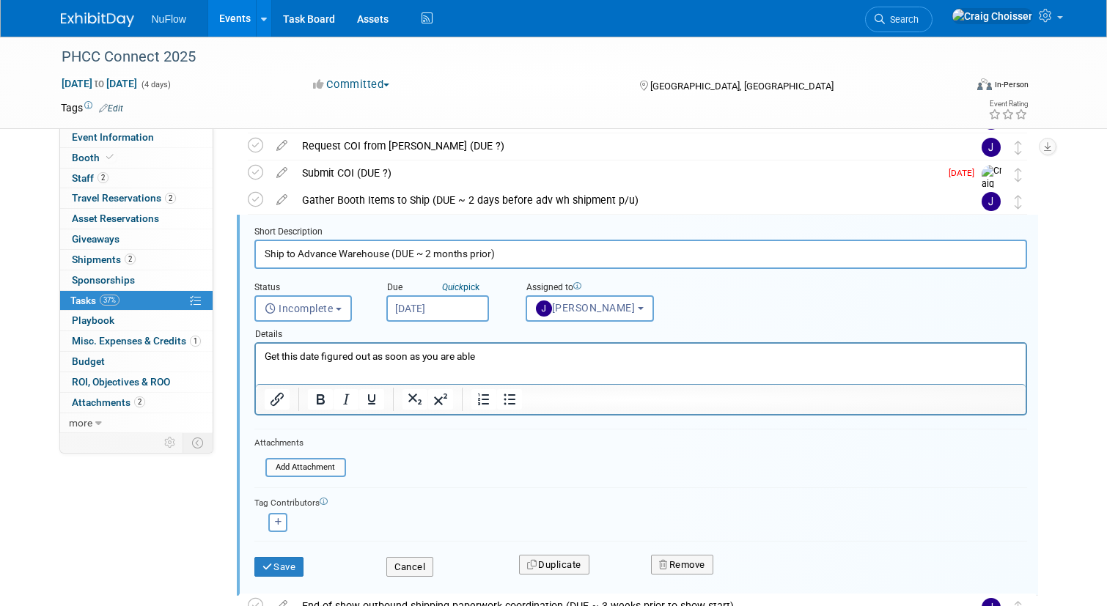
drag, startPoint x: 502, startPoint y: 254, endPoint x: 400, endPoint y: 254, distance: 101.9
click at [400, 254] on input "Ship to Advance Warehouse (DUE ~ 2 months prior)" at bounding box center [640, 254] width 773 height 29
type input "Ship to Advance Warehouse - ship date is [DATE]"
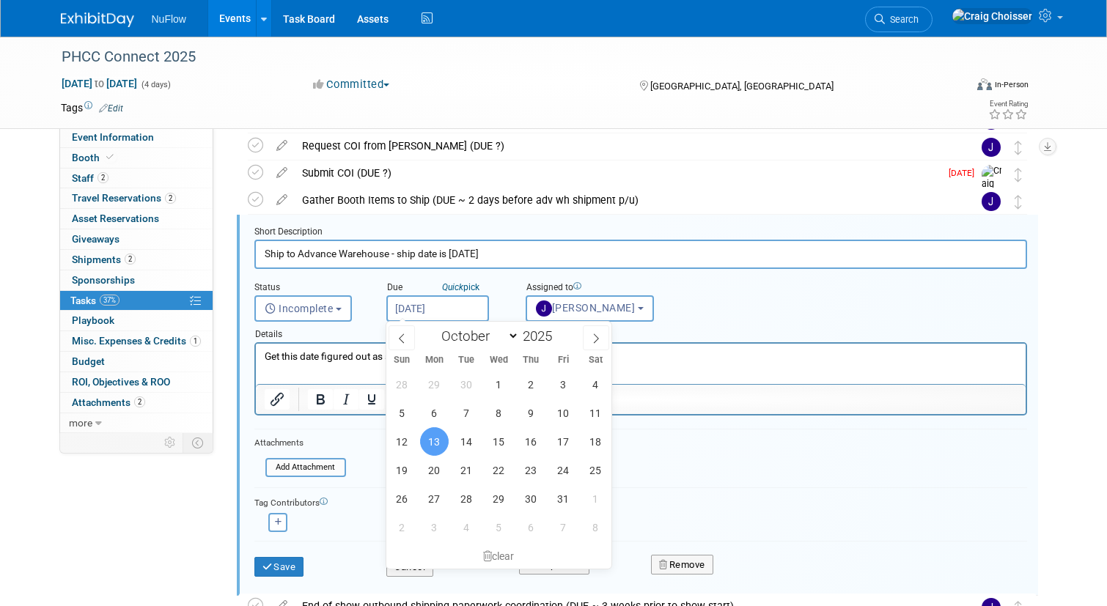
click at [433, 316] on input "Oct 13, 2025" at bounding box center [437, 308] width 103 height 26
click at [437, 439] on span "13" at bounding box center [434, 441] width 29 height 29
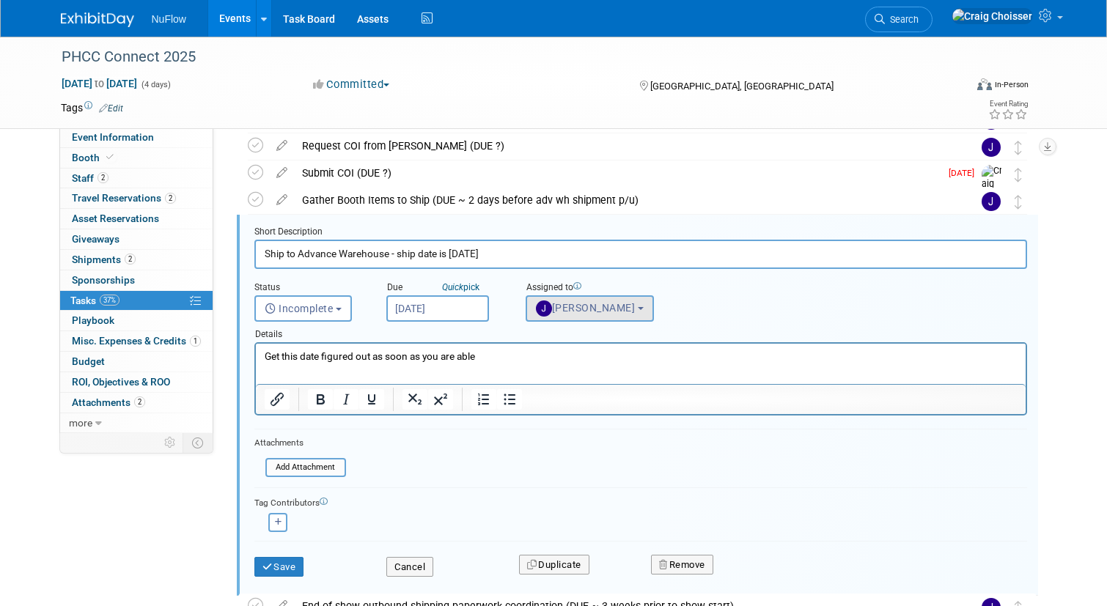
click at [594, 309] on span "Jackie McStocker" at bounding box center [586, 308] width 100 height 12
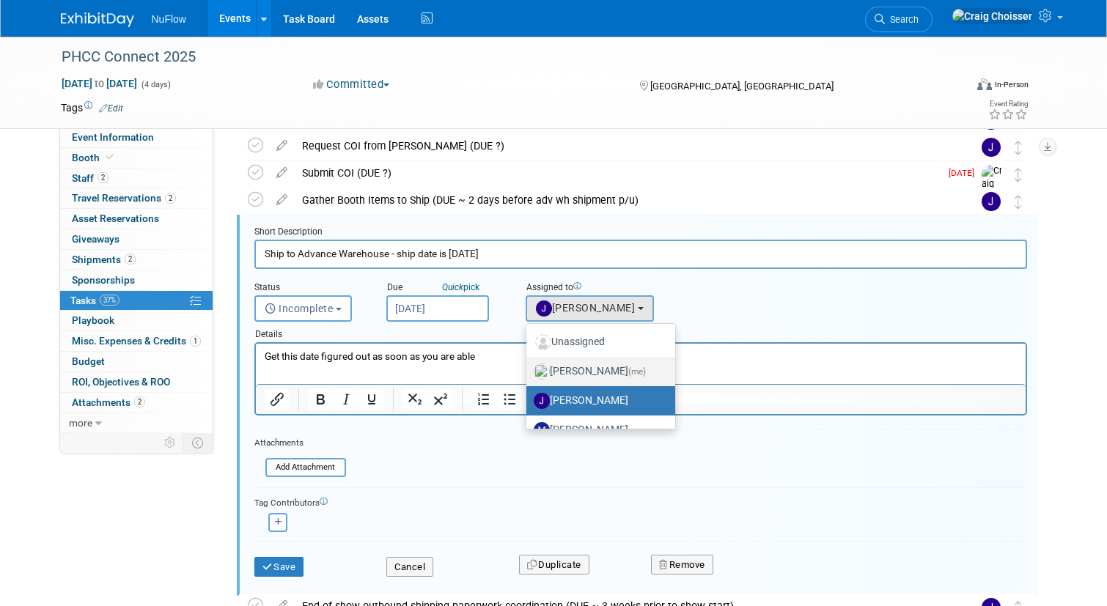
click at [603, 363] on label "Craig Choisser (me)" at bounding box center [597, 371] width 127 height 23
click at [529, 365] on input "Craig Choisser (me)" at bounding box center [524, 370] width 10 height 10
select select "b32fee0d-6bc2-4cb8-ad5e-8428182a5dd3"
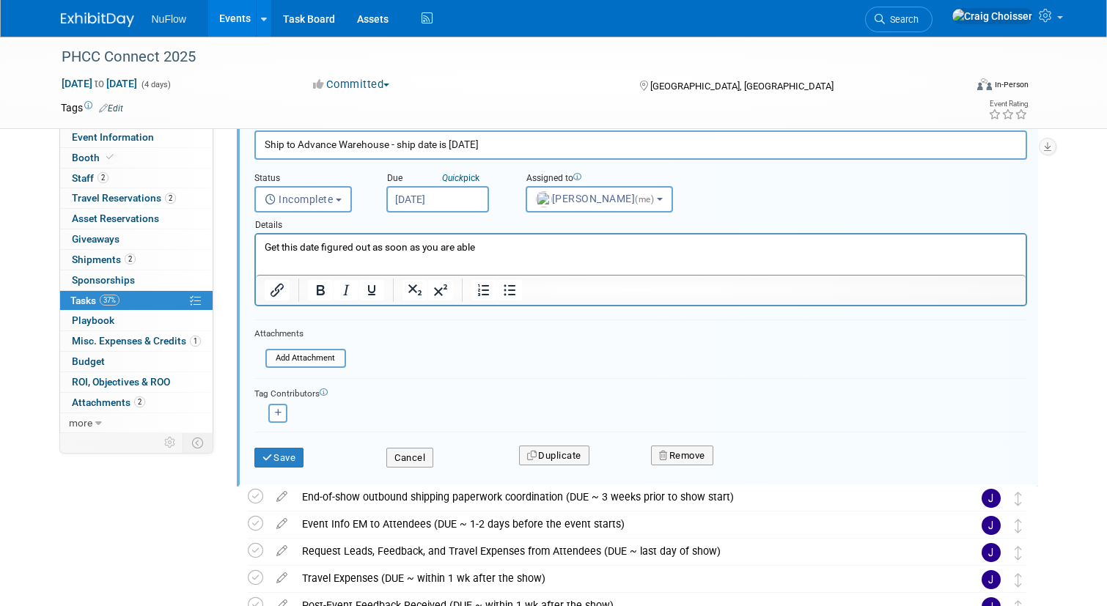
scroll to position [331, 0]
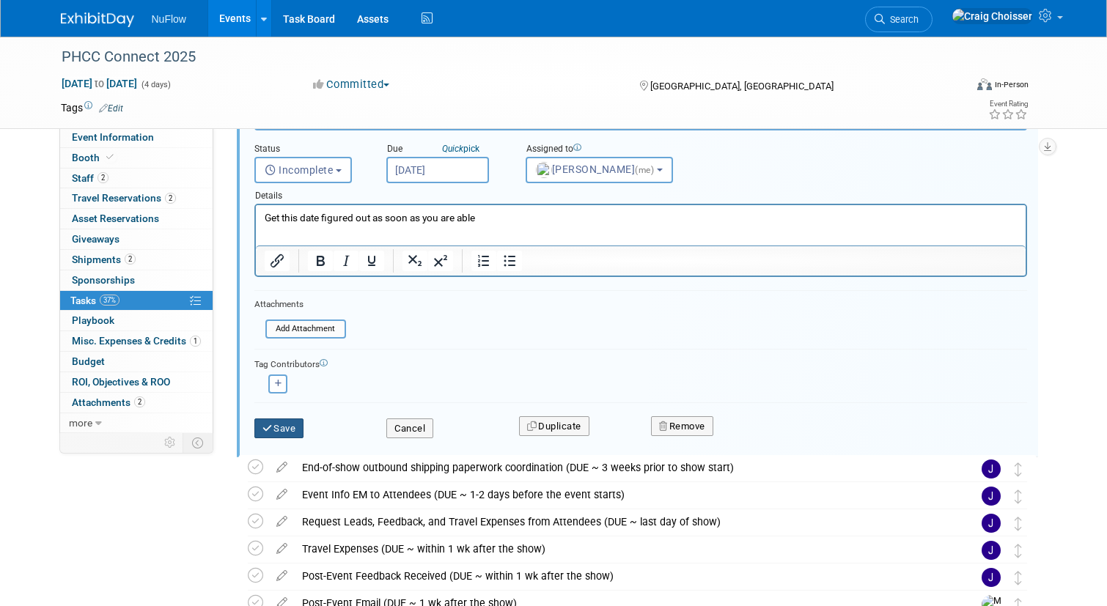
click at [292, 430] on button "Save" at bounding box center [279, 429] width 50 height 21
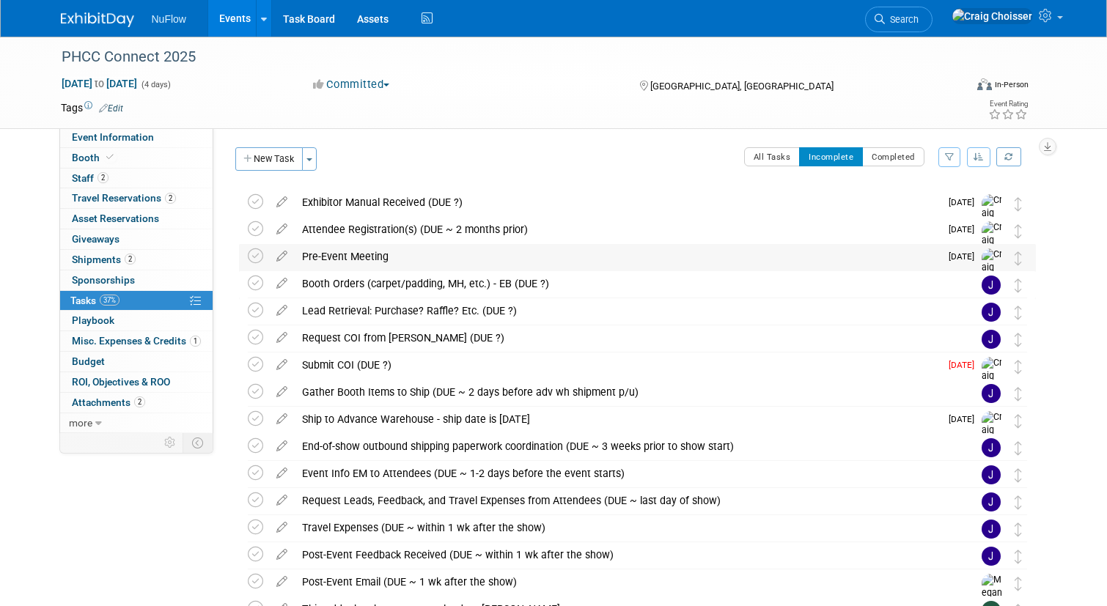
scroll to position [0, 0]
click at [282, 284] on icon at bounding box center [282, 280] width 26 height 18
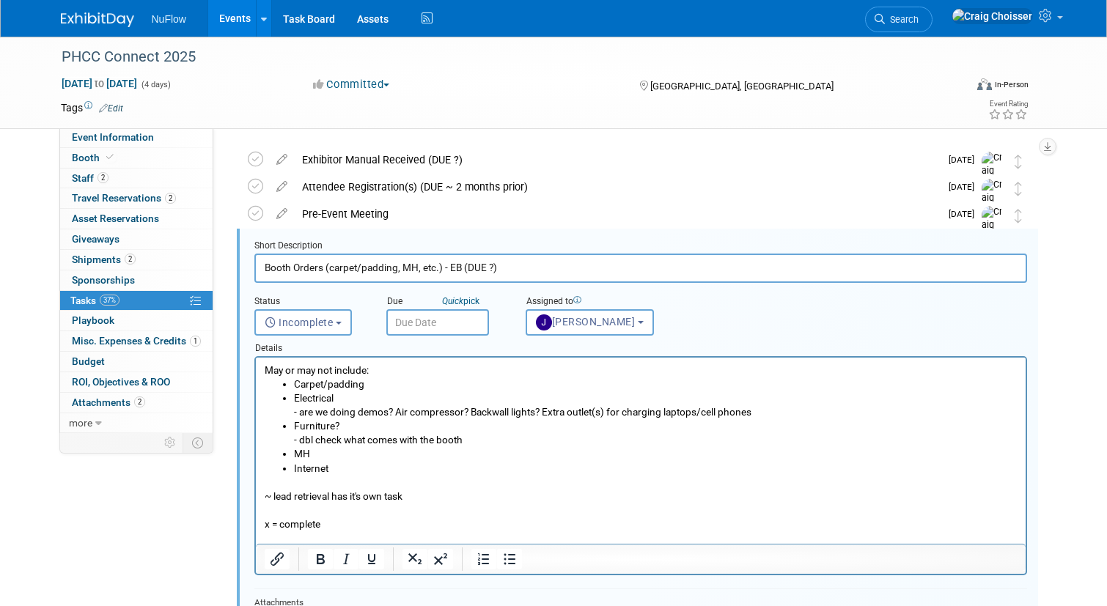
scroll to position [56, 0]
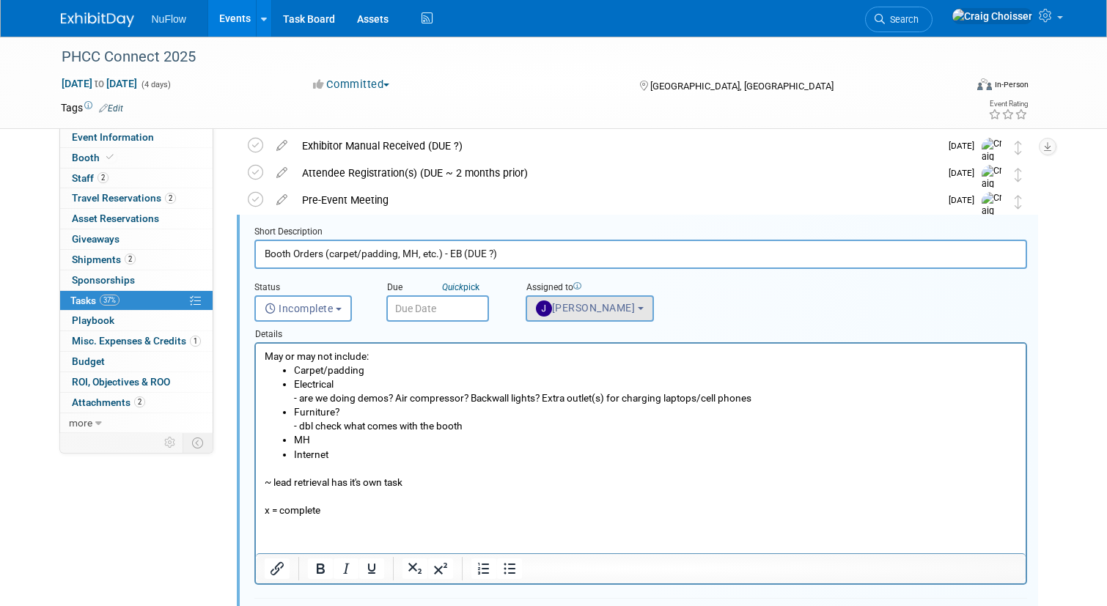
click at [603, 313] on button "[PERSON_NAME]" at bounding box center [590, 308] width 128 height 26
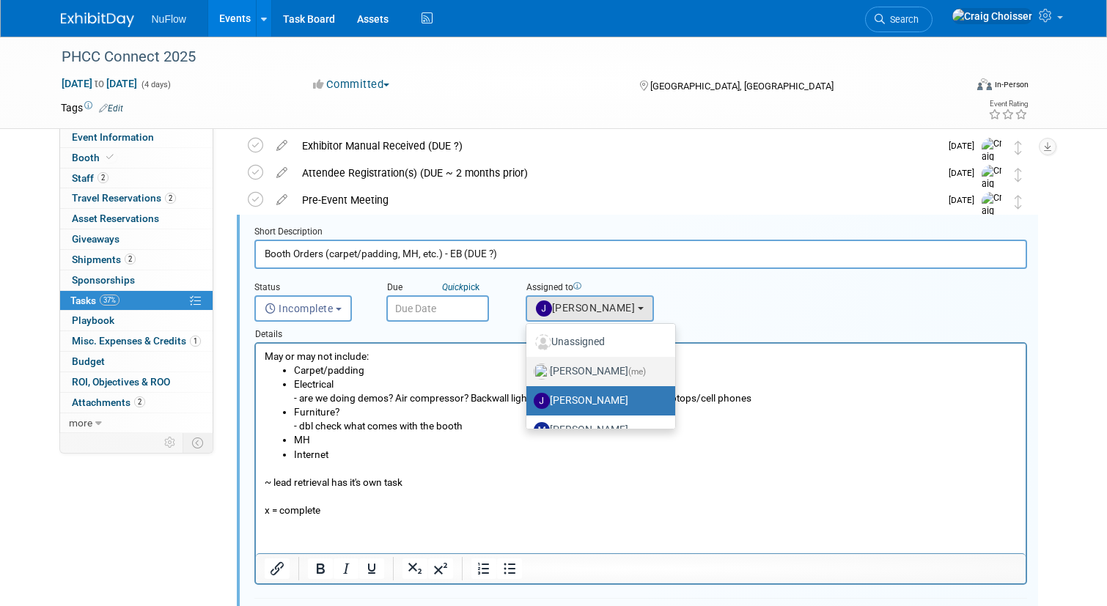
click at [614, 365] on label "[PERSON_NAME] (me)" at bounding box center [597, 371] width 127 height 23
click at [529, 365] on input "[PERSON_NAME] (me)" at bounding box center [524, 370] width 10 height 10
select select "b32fee0d-6bc2-4cb8-ad5e-8428182a5dd3"
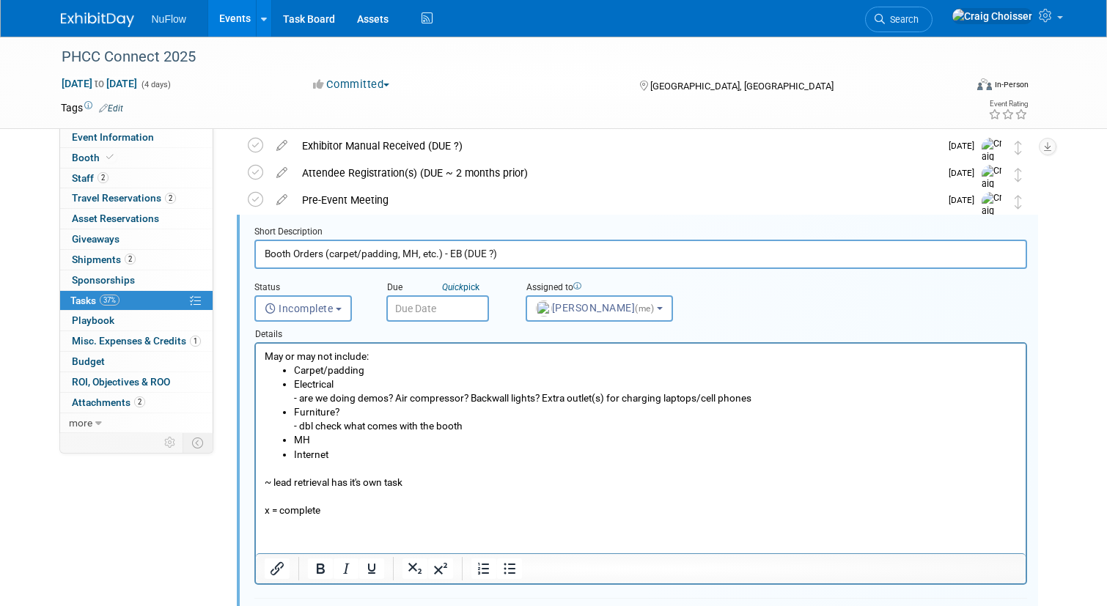
click at [441, 309] on input "text" at bounding box center [437, 308] width 103 height 26
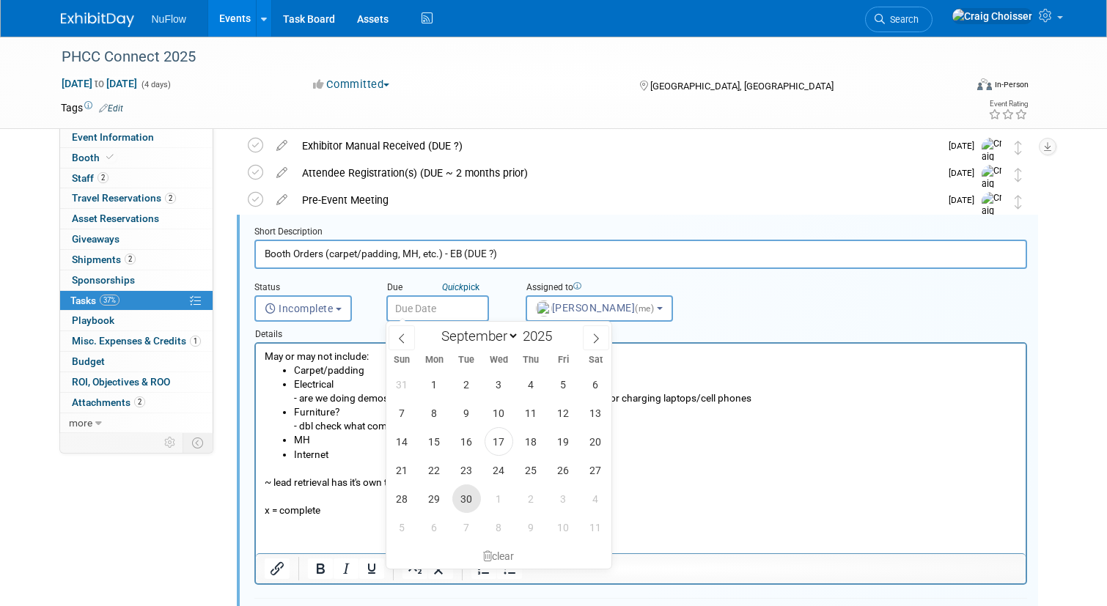
click at [468, 499] on span "30" at bounding box center [466, 499] width 29 height 29
type input "[DATE]"
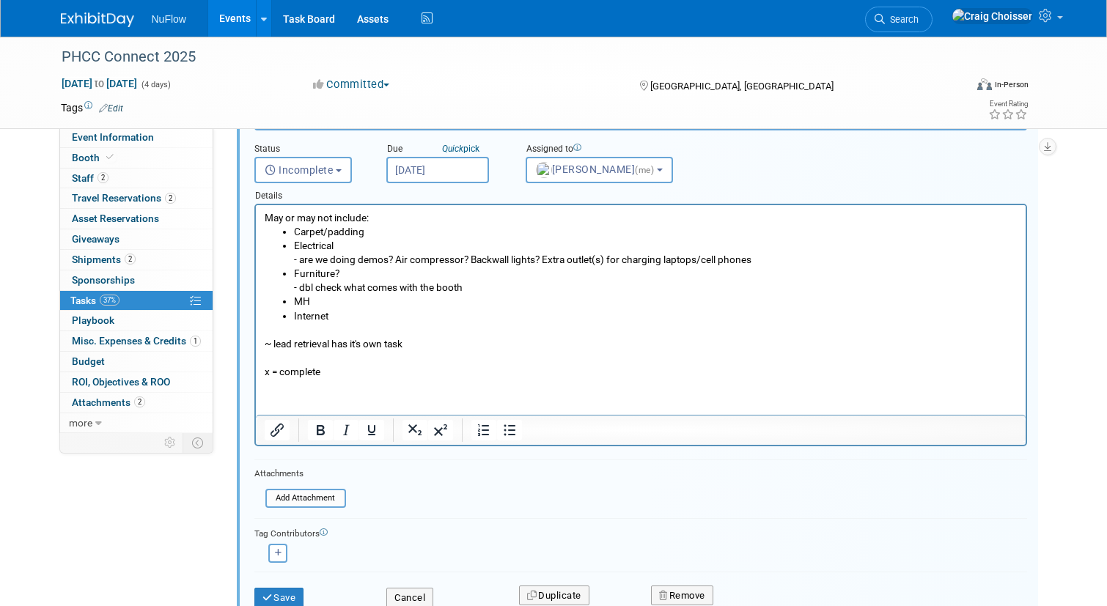
scroll to position [239, 0]
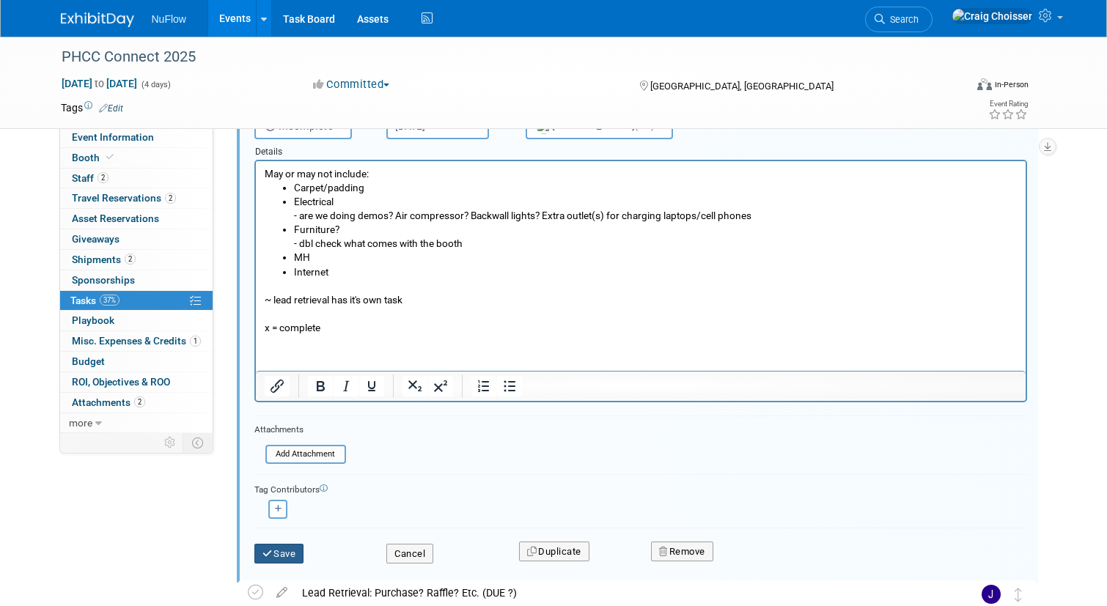
click at [288, 549] on button "Save" at bounding box center [279, 554] width 50 height 21
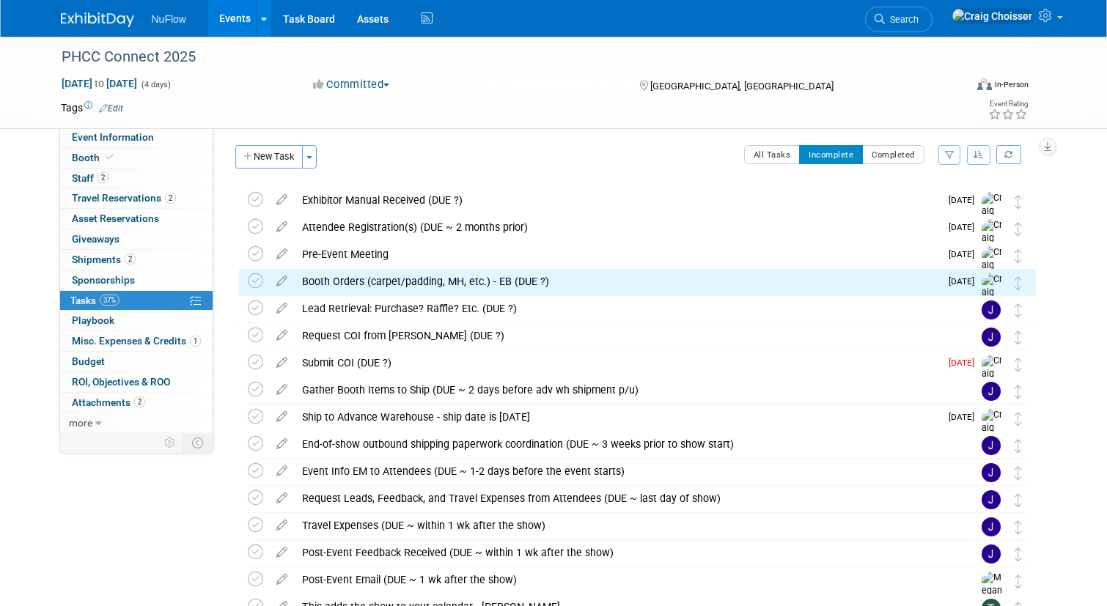
scroll to position [0, 0]
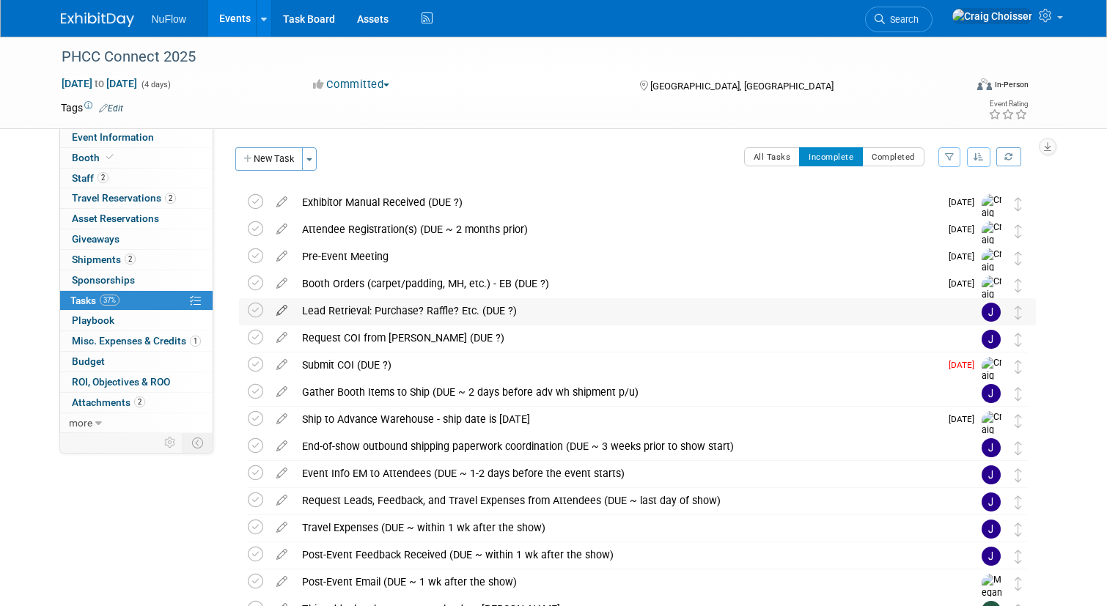
click at [280, 310] on icon at bounding box center [282, 307] width 26 height 18
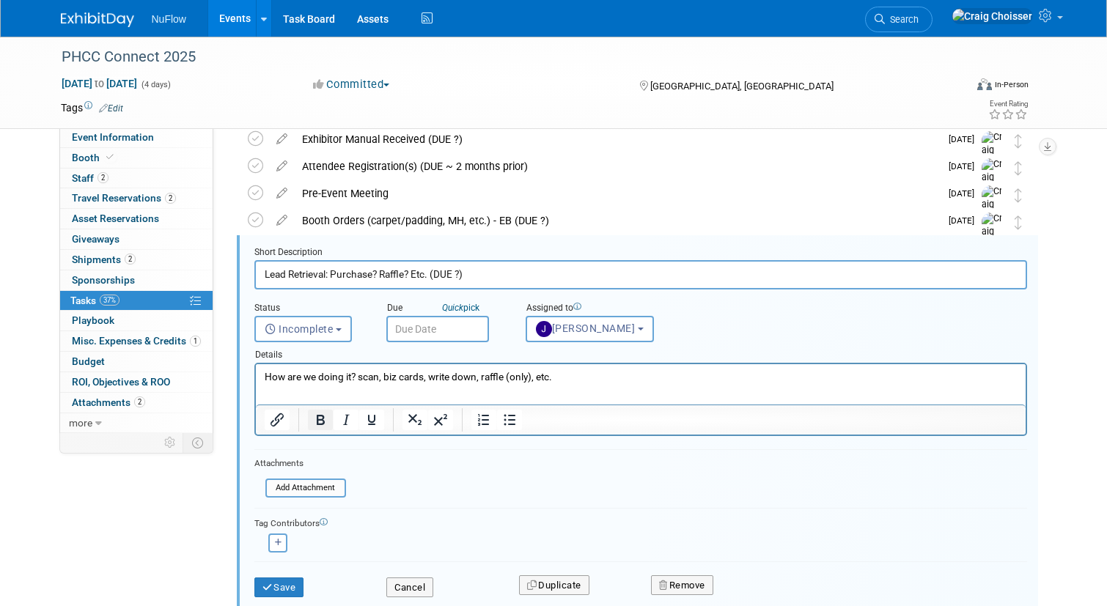
scroll to position [84, 0]
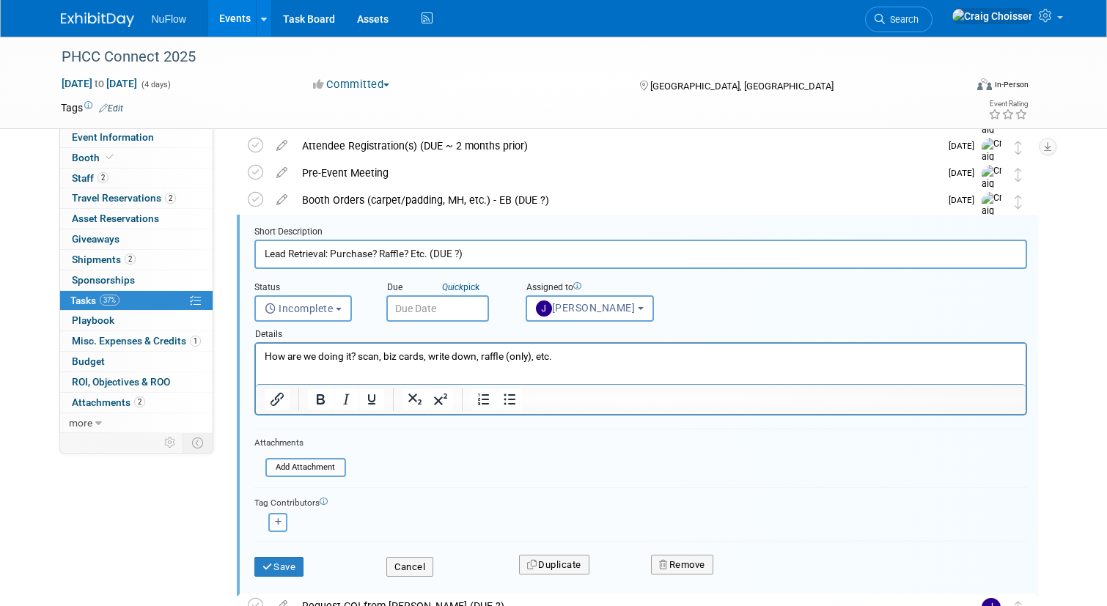
click at [430, 312] on input "text" at bounding box center [437, 308] width 103 height 26
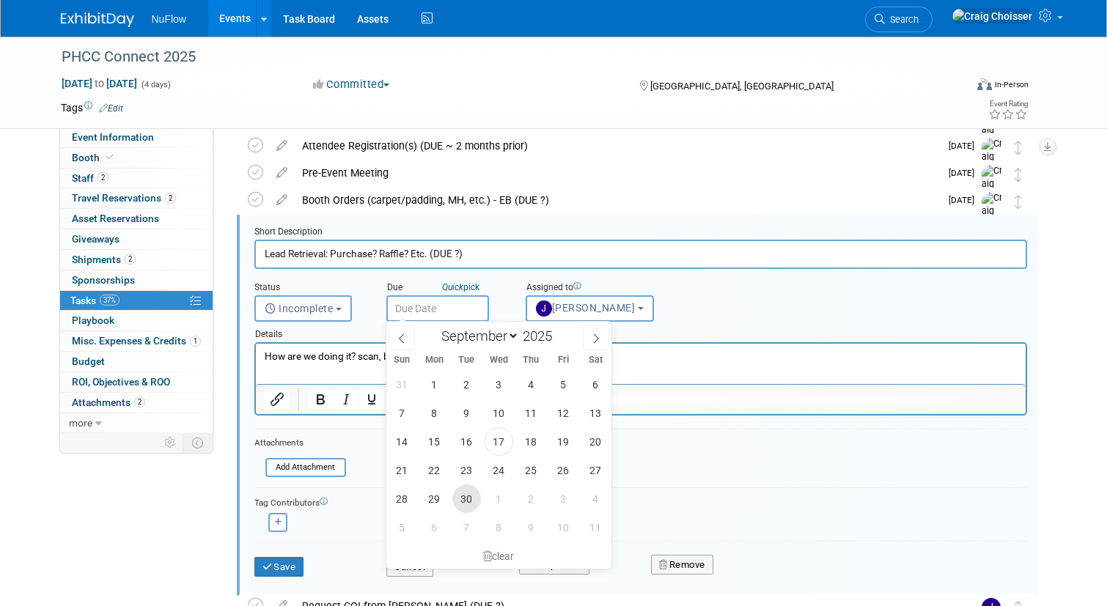
click at [462, 493] on span "30" at bounding box center [466, 499] width 29 height 29
type input "[DATE]"
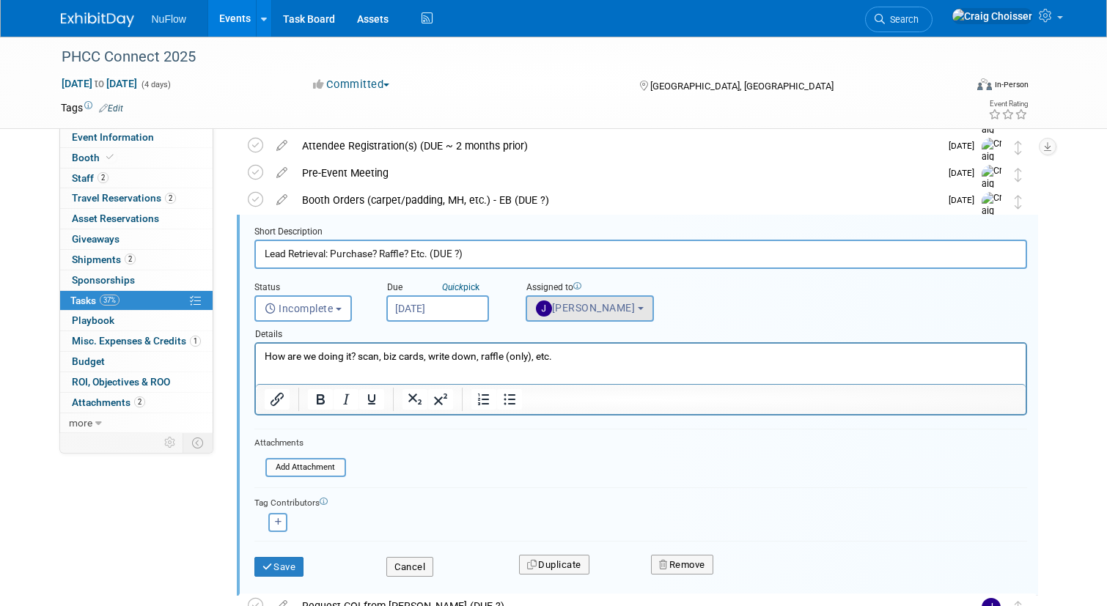
click at [595, 299] on button "[PERSON_NAME]" at bounding box center [590, 308] width 128 height 26
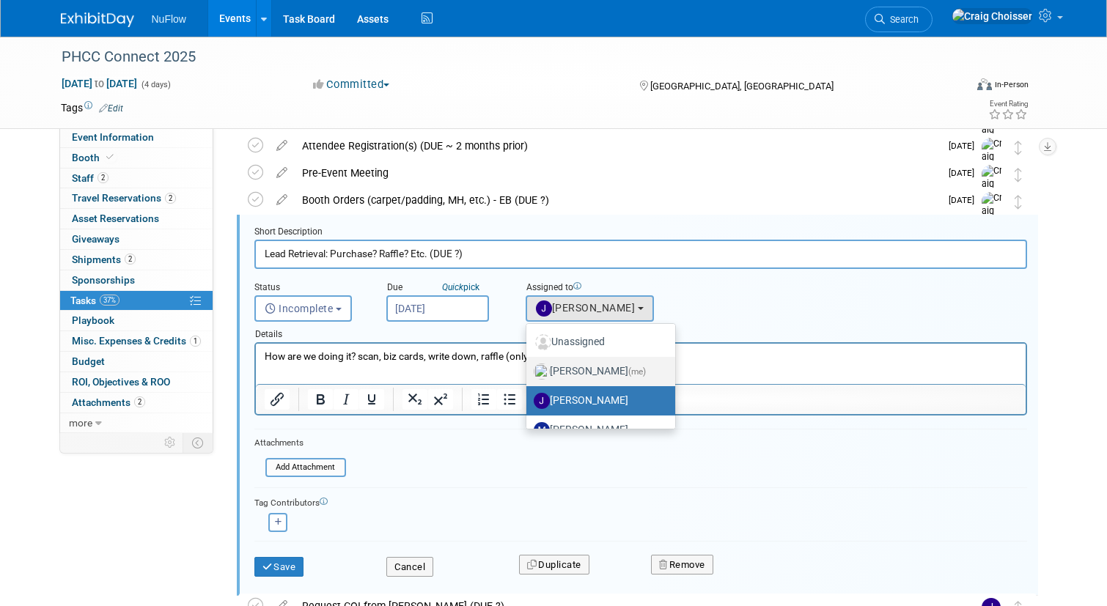
click at [598, 377] on label "[PERSON_NAME] (me)" at bounding box center [597, 371] width 127 height 23
click at [529, 375] on input "[PERSON_NAME] (me)" at bounding box center [524, 370] width 10 height 10
select select "b32fee0d-6bc2-4cb8-ad5e-8428182a5dd3"
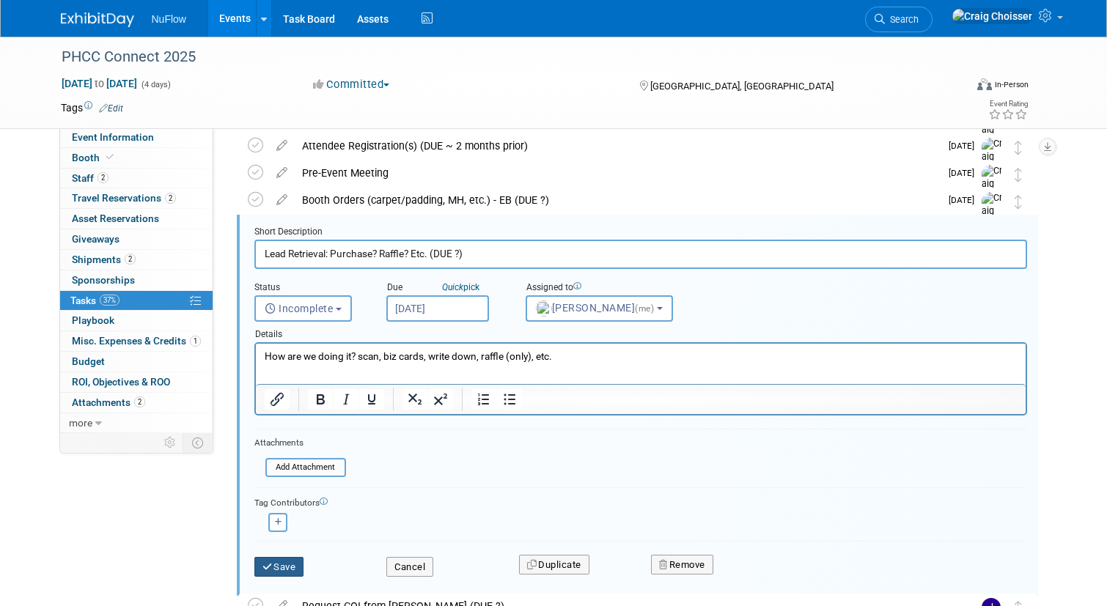
click at [284, 565] on button "Save" at bounding box center [279, 567] width 50 height 21
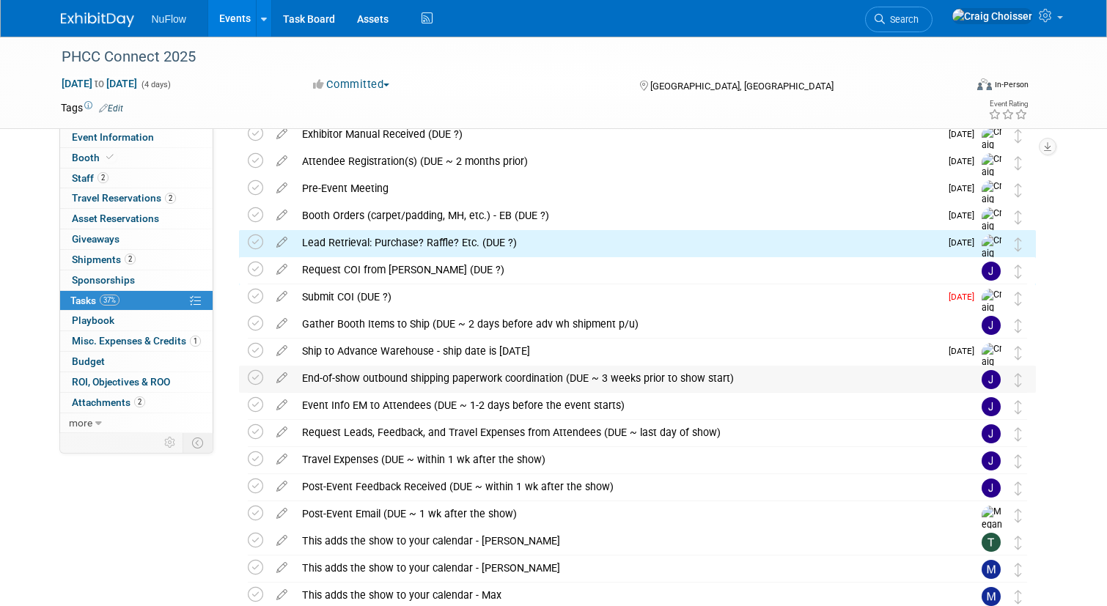
scroll to position [62, 0]
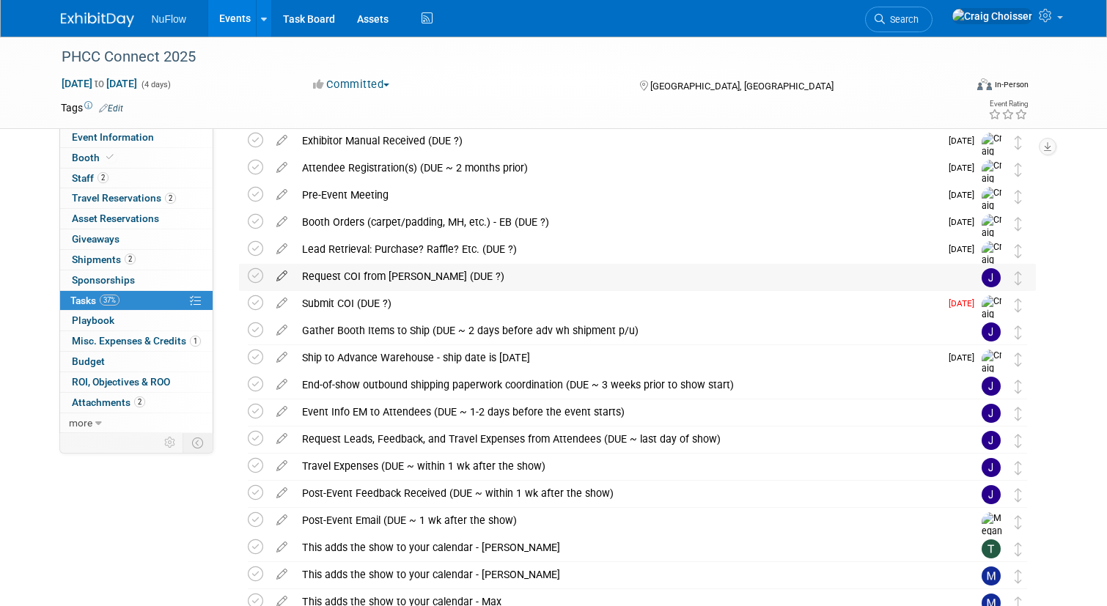
click at [279, 274] on icon at bounding box center [282, 273] width 26 height 18
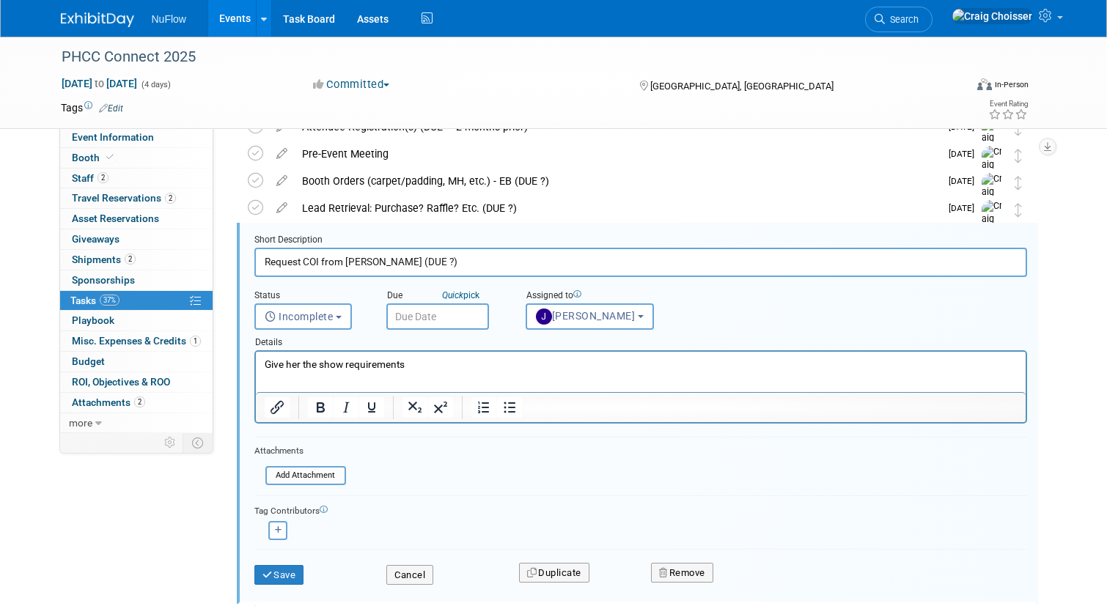
scroll to position [111, 0]
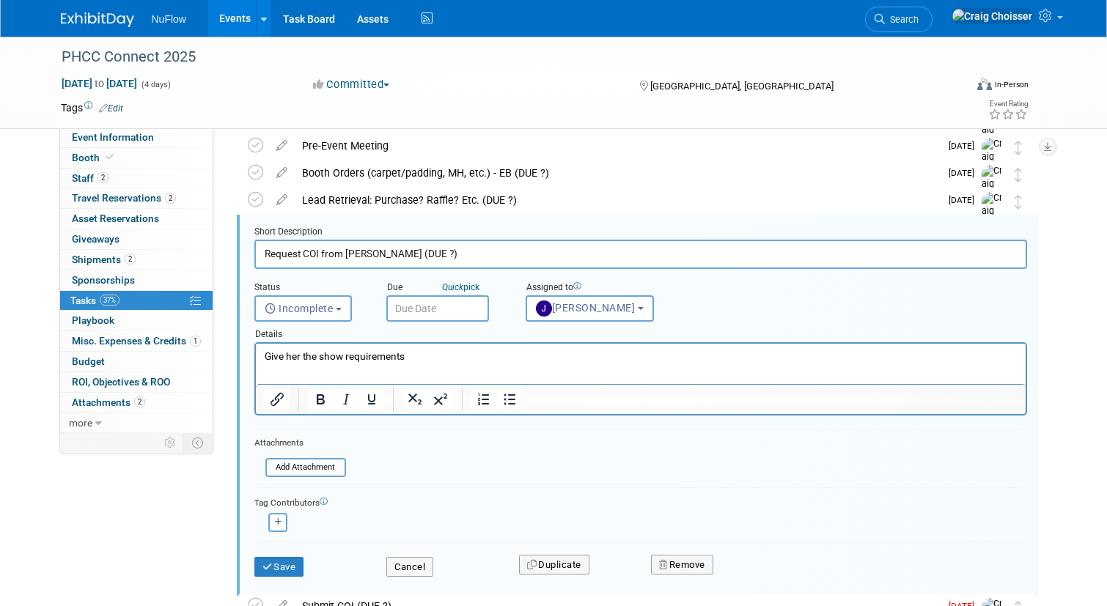
click at [437, 303] on input "text" at bounding box center [437, 308] width 103 height 26
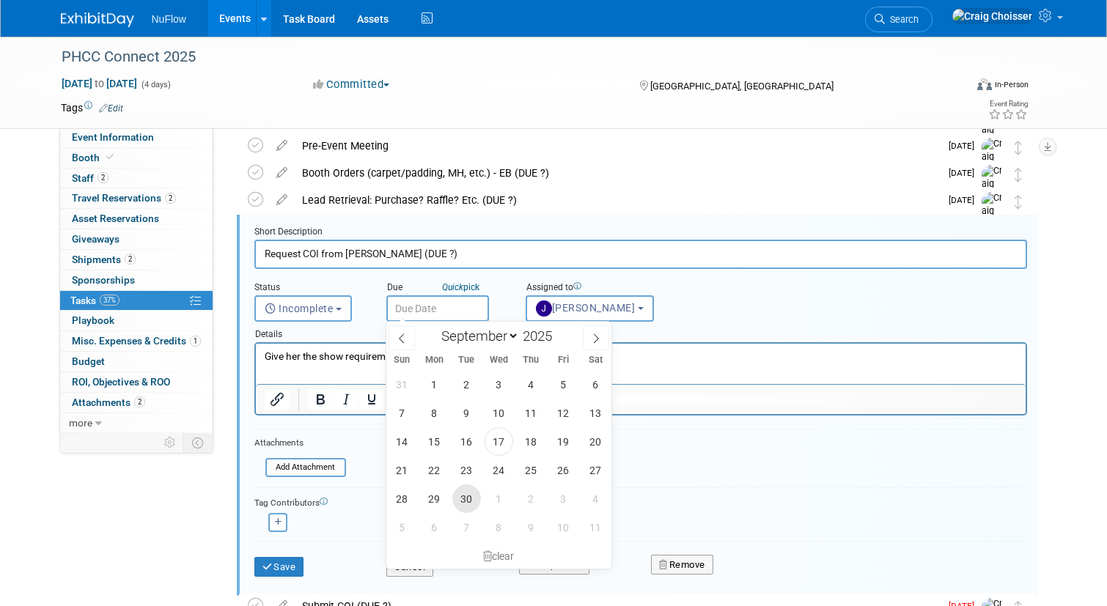
click at [475, 500] on span "30" at bounding box center [466, 499] width 29 height 29
type input "Sep 30, 2025"
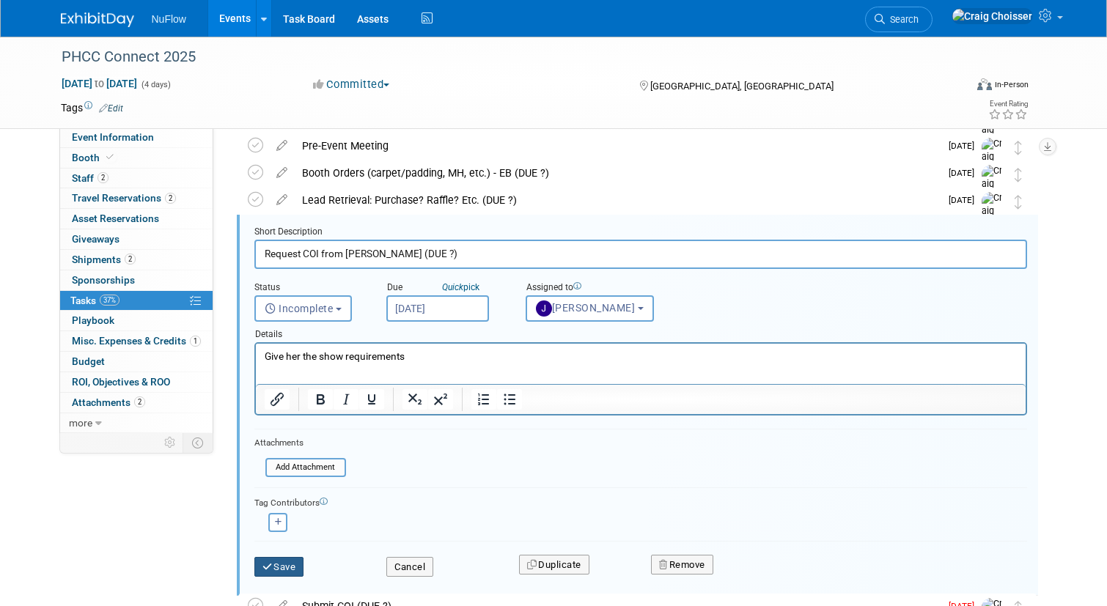
click at [292, 561] on button "Save" at bounding box center [279, 567] width 50 height 21
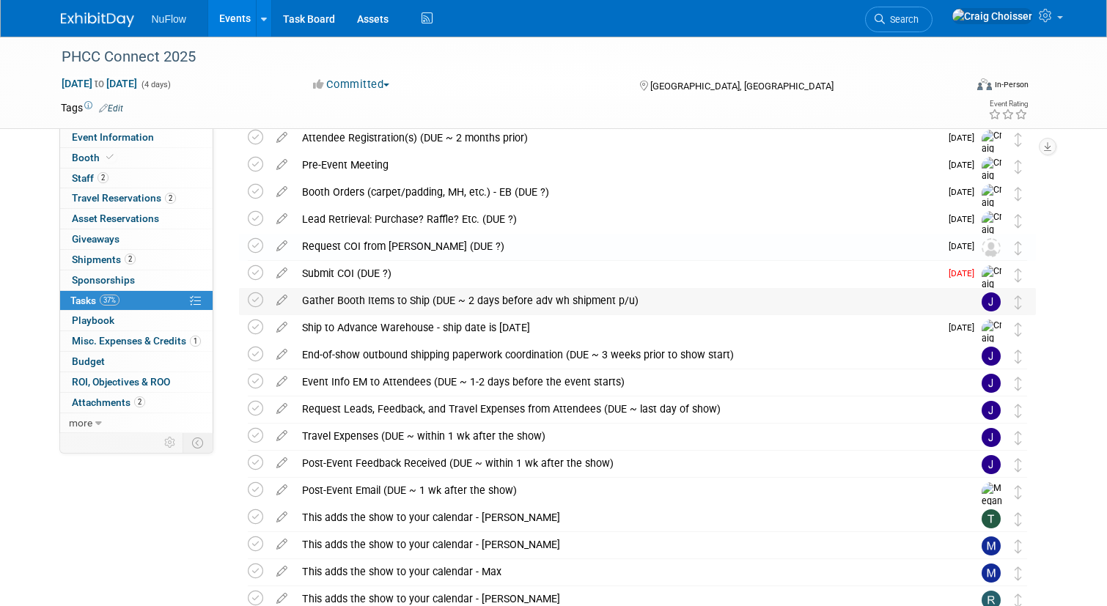
scroll to position [86, 0]
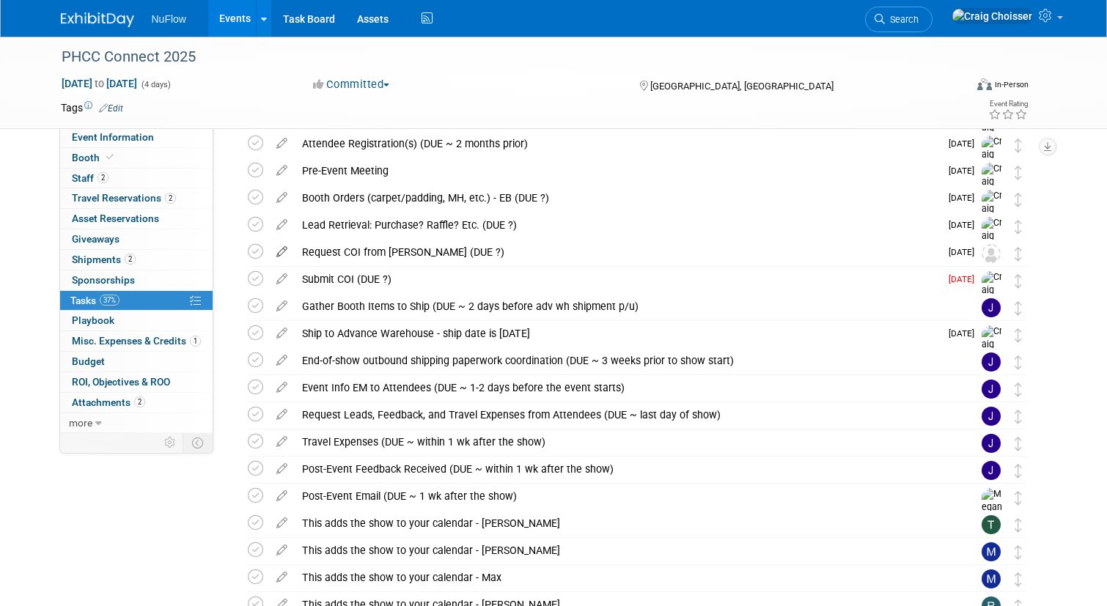
click at [283, 251] on icon at bounding box center [282, 249] width 26 height 18
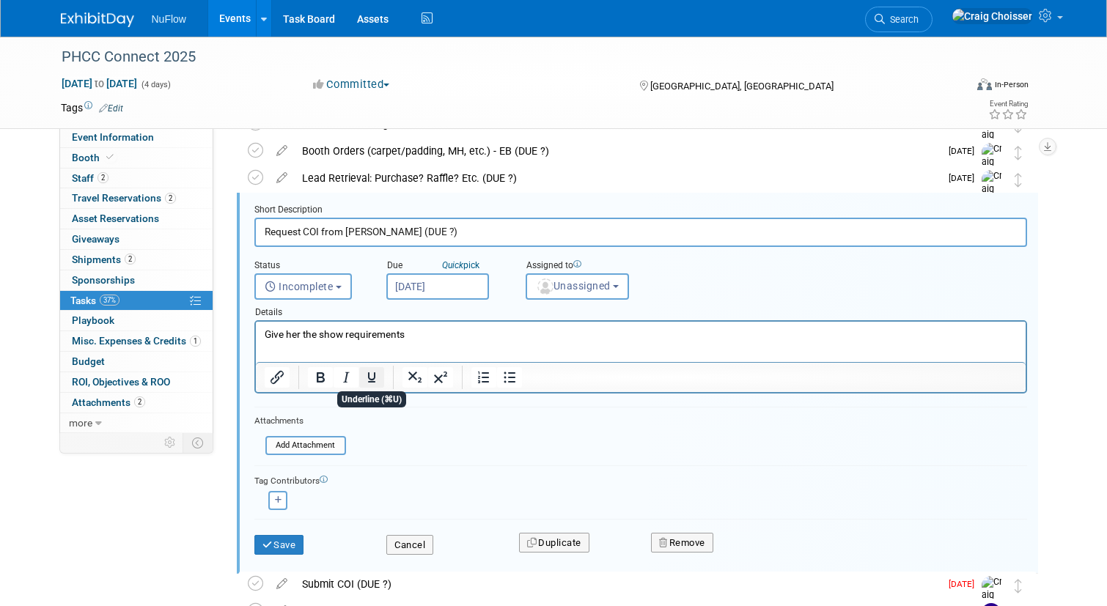
scroll to position [114, 0]
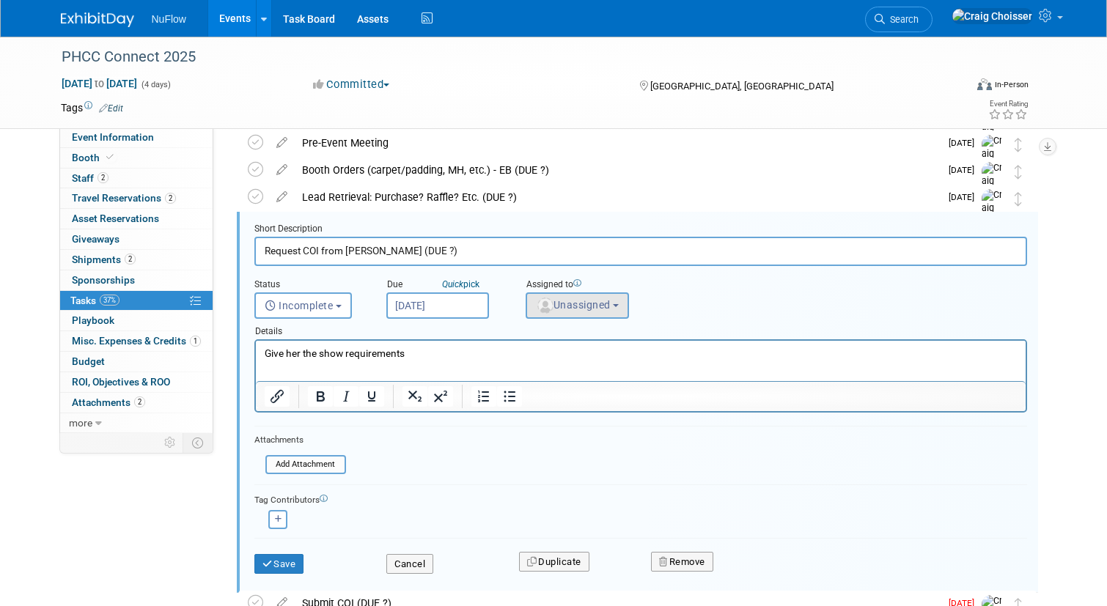
click at [562, 306] on span "Unassigned" at bounding box center [573, 305] width 75 height 12
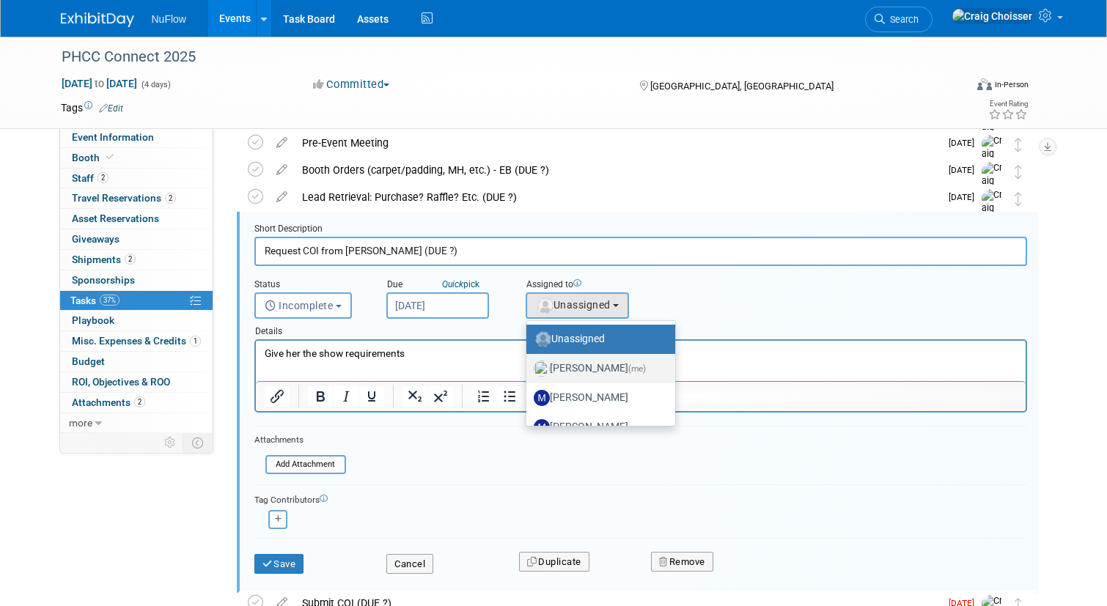
click at [576, 367] on label "Craig Choisser (me)" at bounding box center [597, 368] width 127 height 23
click at [529, 367] on input "Craig Choisser (me)" at bounding box center [524, 367] width 10 height 10
select select "b32fee0d-6bc2-4cb8-ad5e-8428182a5dd3"
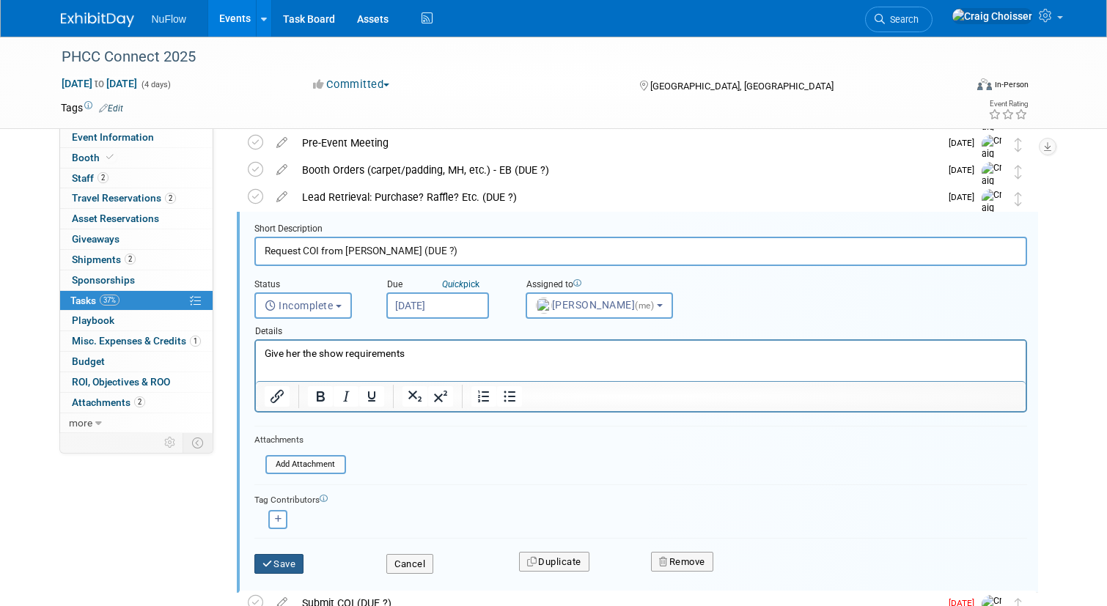
click at [288, 559] on button "Save" at bounding box center [279, 564] width 50 height 21
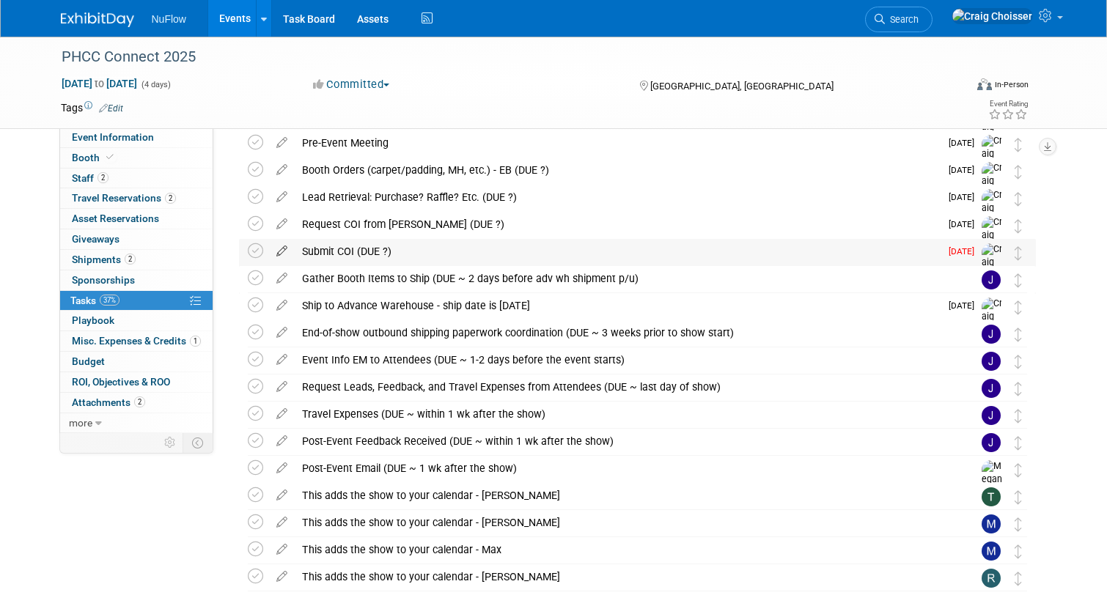
click at [282, 249] on icon at bounding box center [282, 248] width 26 height 18
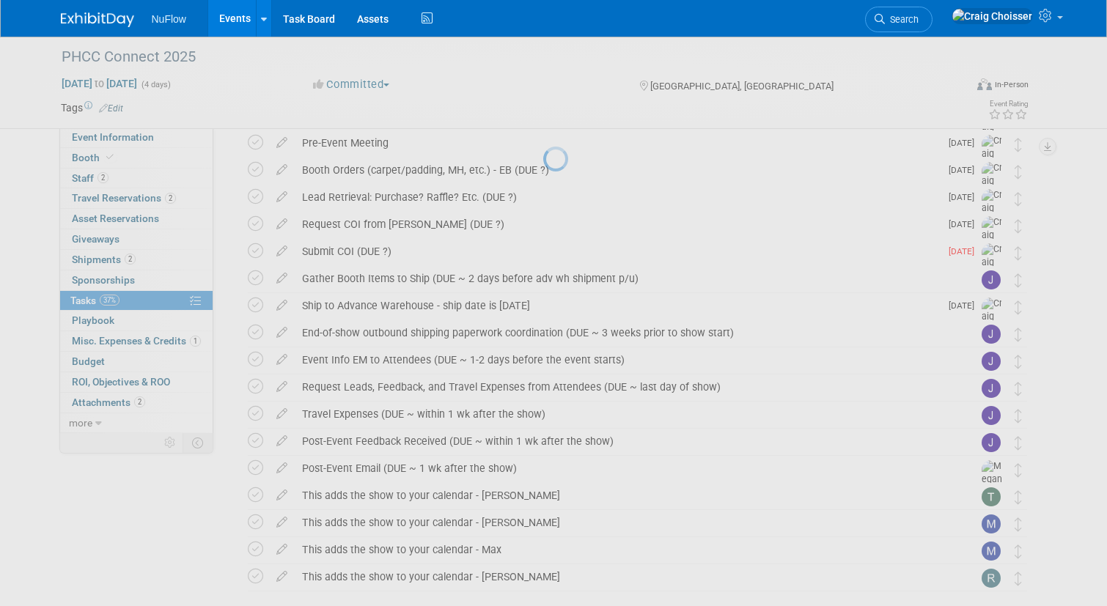
select select "8"
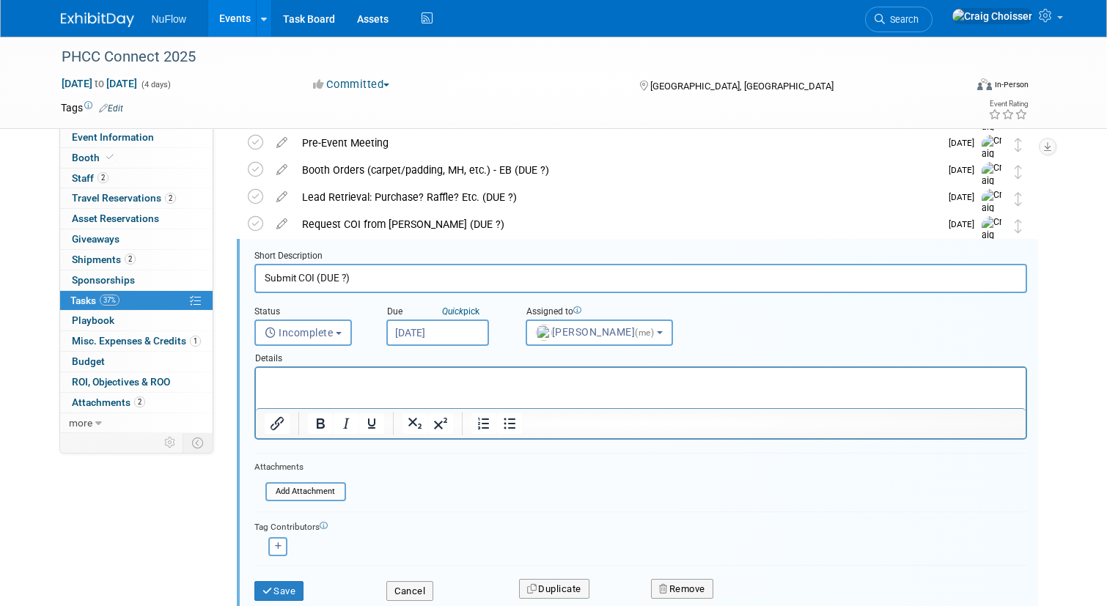
scroll to position [138, 0]
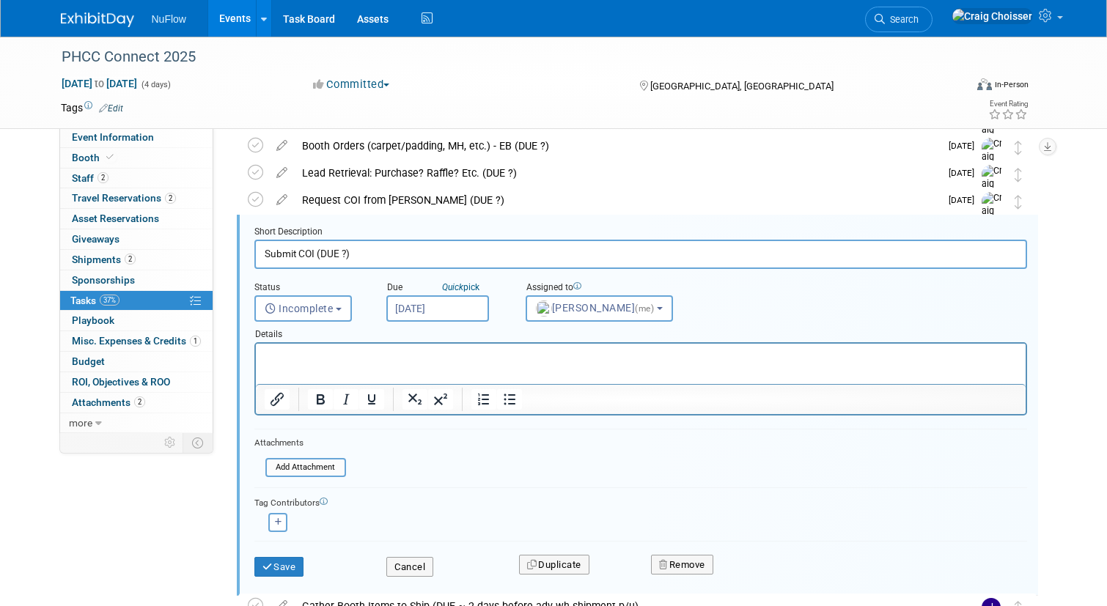
click at [433, 306] on input "Sep 15, 2025" at bounding box center [437, 308] width 103 height 26
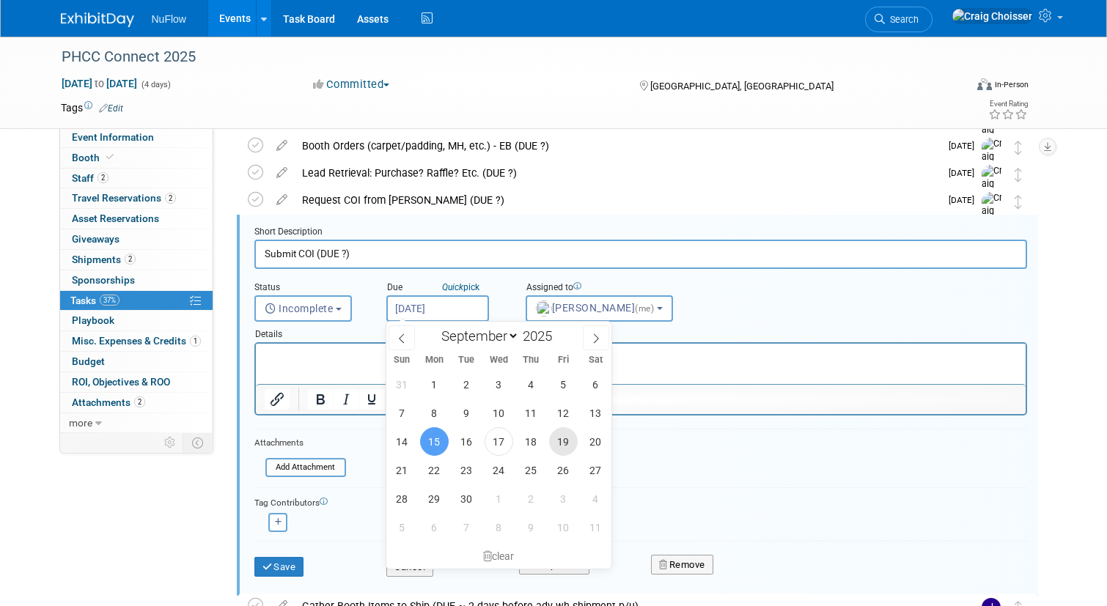
click at [558, 443] on span "19" at bounding box center [563, 441] width 29 height 29
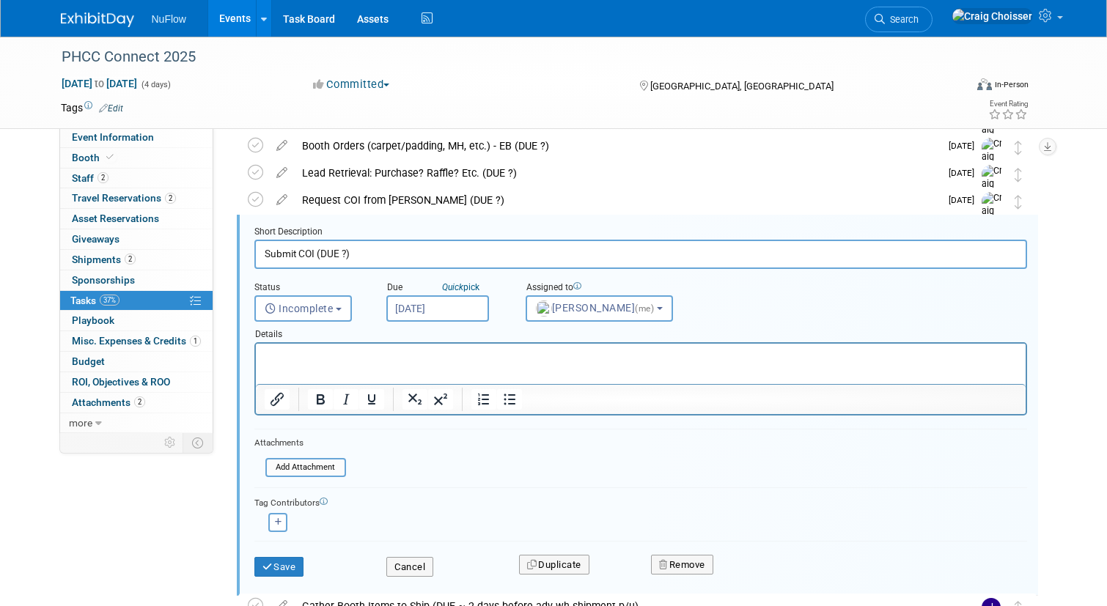
click at [474, 304] on input "Sep 19, 2025" at bounding box center [437, 308] width 103 height 26
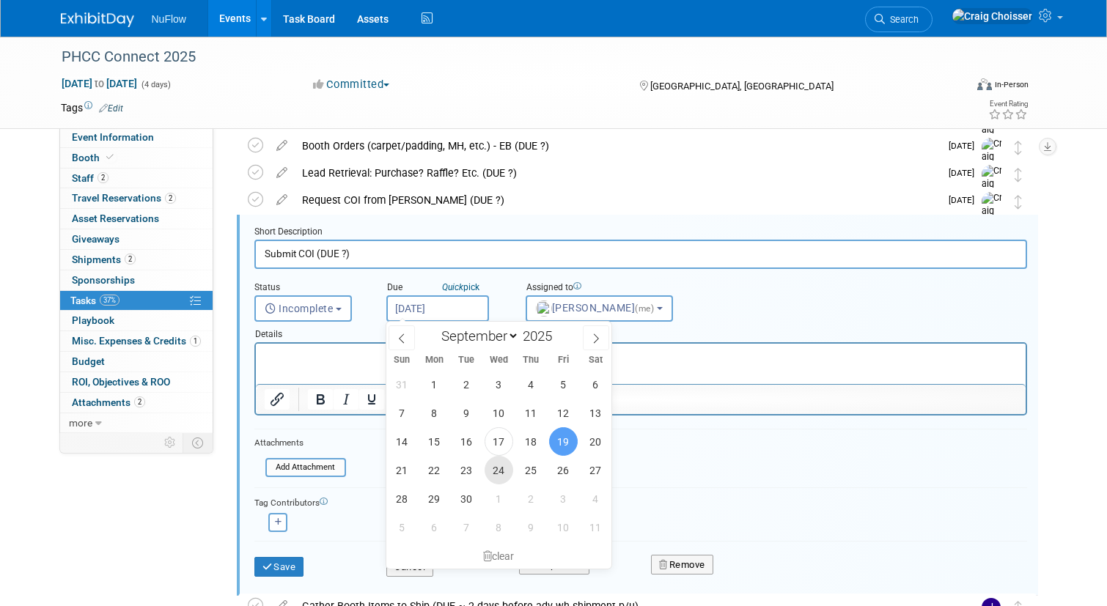
click at [489, 470] on span "24" at bounding box center [499, 470] width 29 height 29
type input "[DATE]"
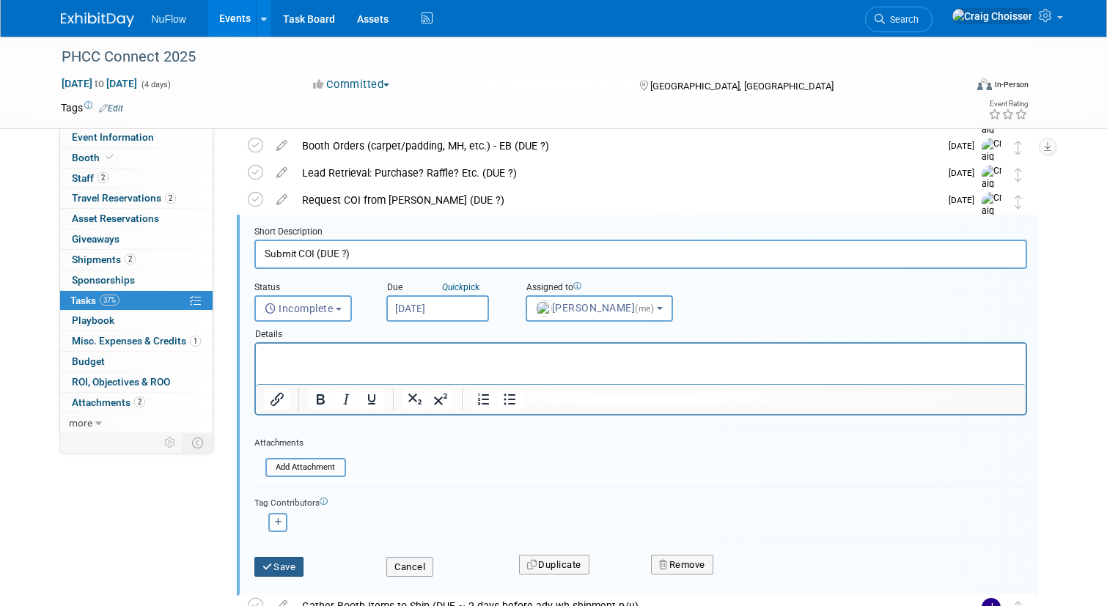
click at [295, 562] on button "Save" at bounding box center [279, 567] width 50 height 21
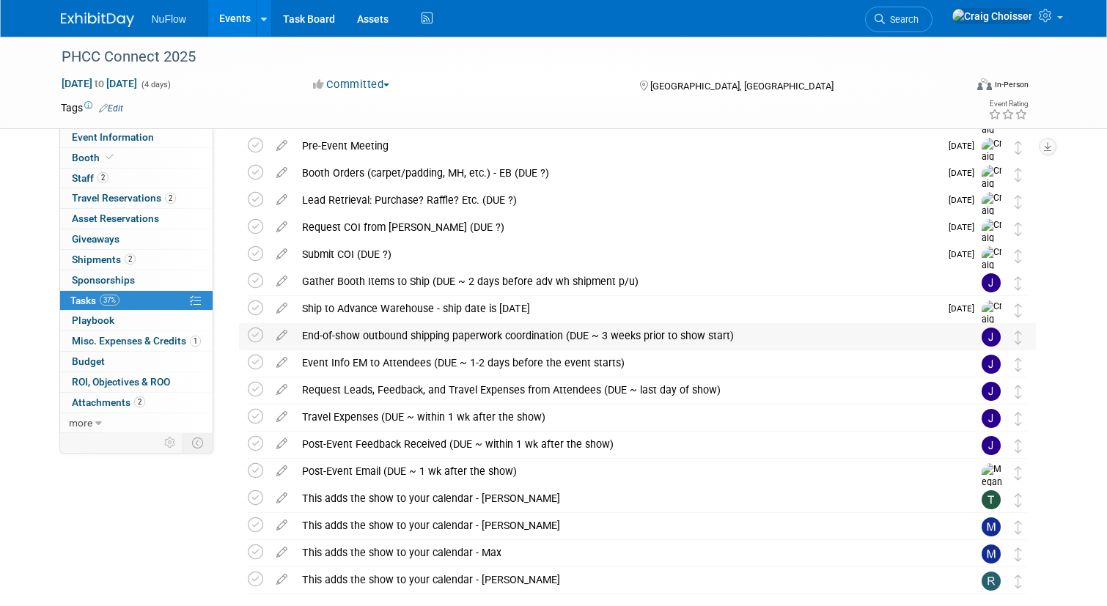
scroll to position [108, 0]
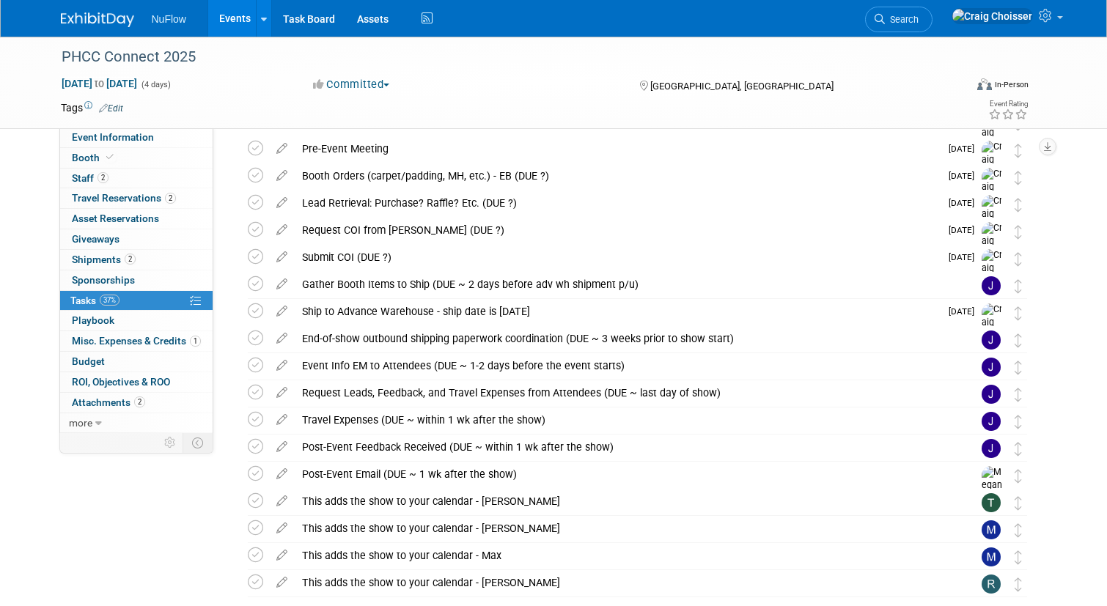
click at [342, 255] on div "Submit COI (DUE ?)" at bounding box center [617, 257] width 645 height 25
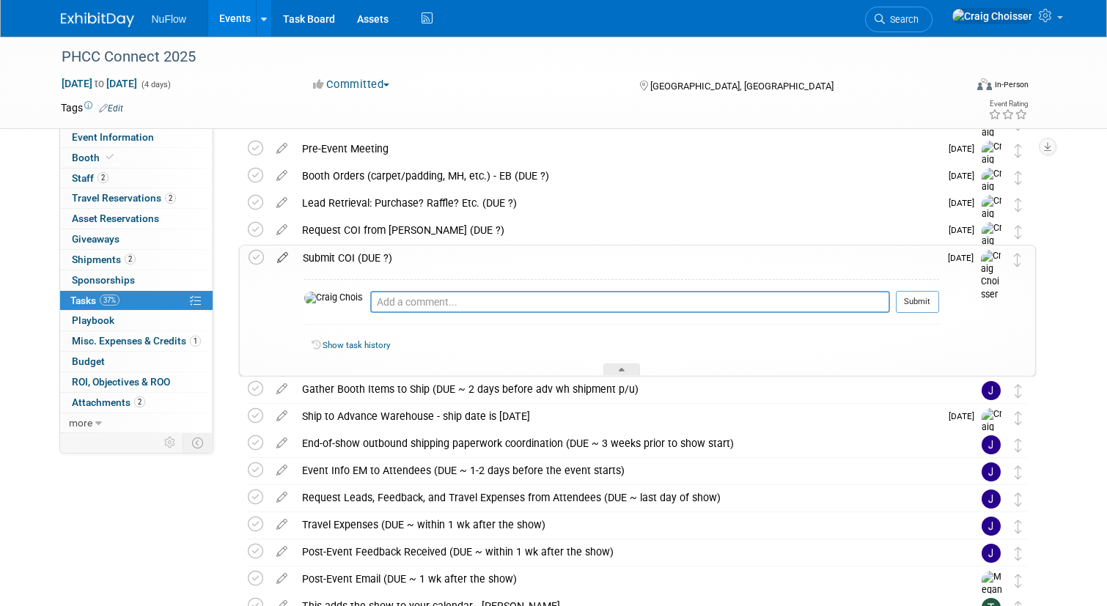
click at [285, 255] on icon at bounding box center [283, 255] width 26 height 18
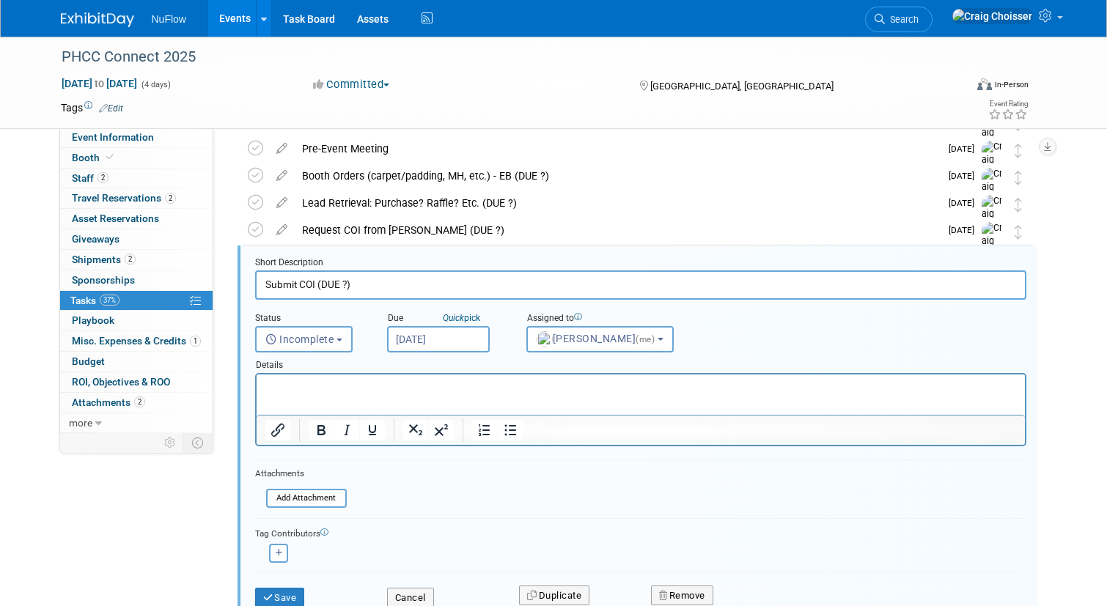
scroll to position [139, 0]
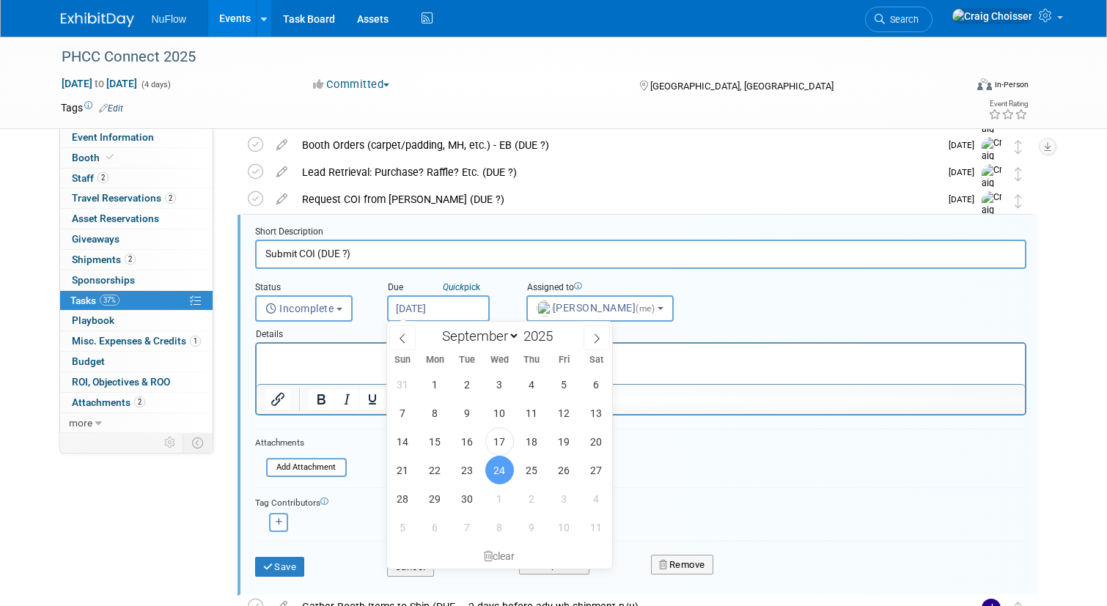
click at [453, 309] on input "[DATE]" at bounding box center [438, 308] width 103 height 26
click at [524, 501] on span "2" at bounding box center [532, 499] width 29 height 29
type input "Oct 2, 2025"
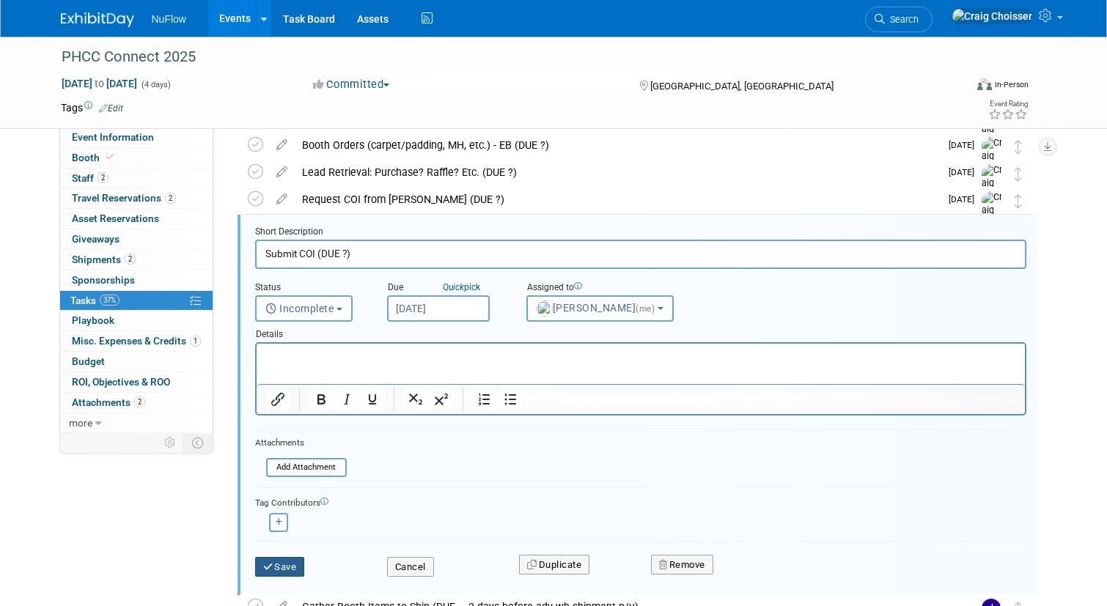
click at [282, 562] on button "Save" at bounding box center [280, 567] width 50 height 21
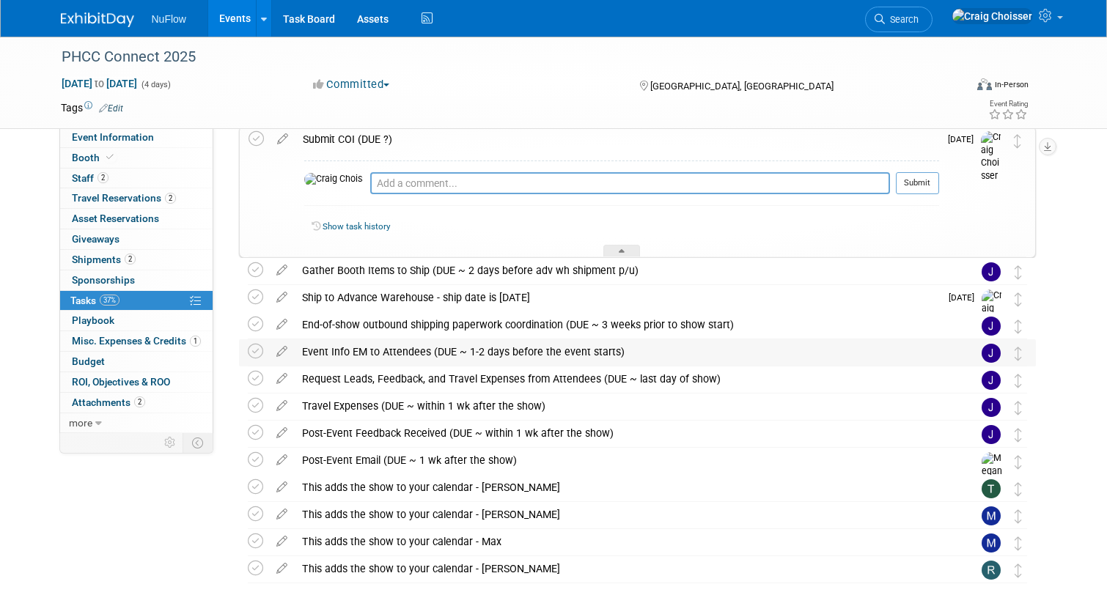
scroll to position [226, 0]
click at [629, 249] on div at bounding box center [621, 252] width 37 height 12
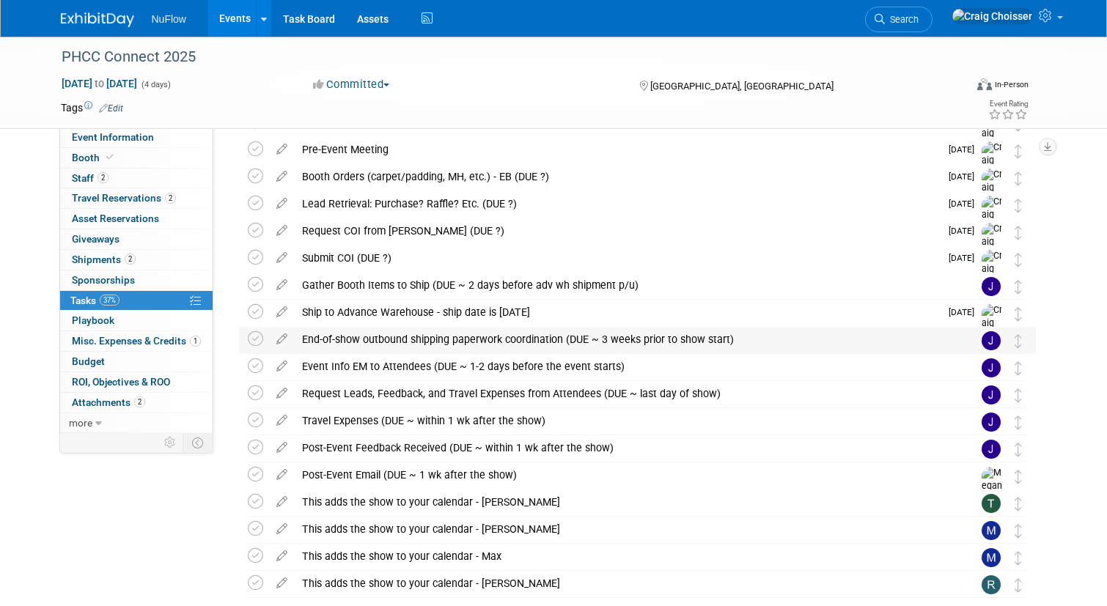
scroll to position [85, 0]
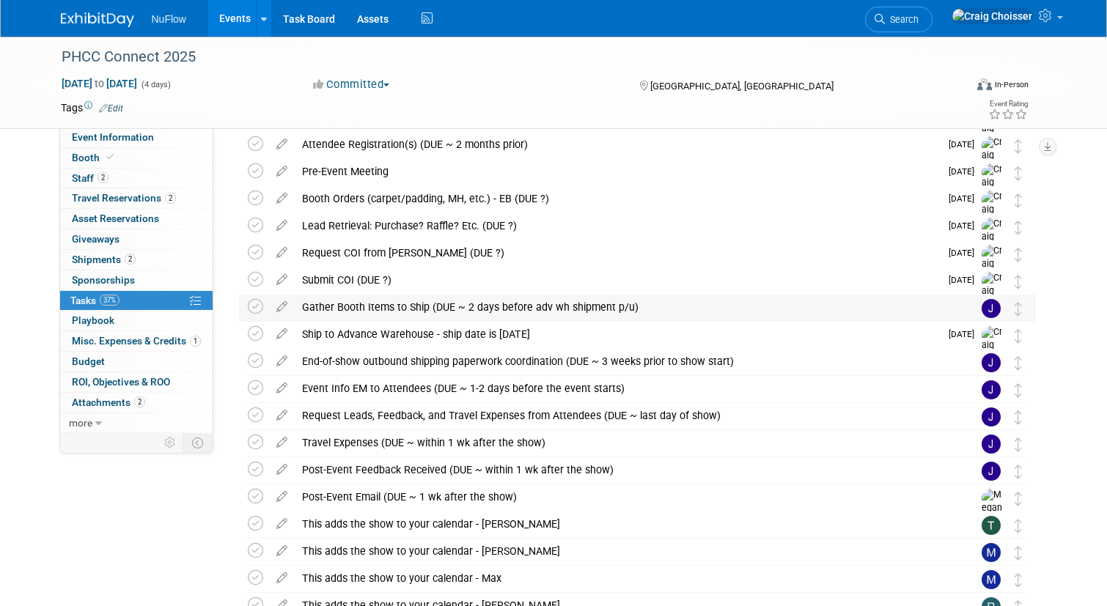
click at [441, 309] on div "Gather Booth Items to Ship (DUE ~ 2 days before adv wh shipment p/u)" at bounding box center [624, 307] width 658 height 25
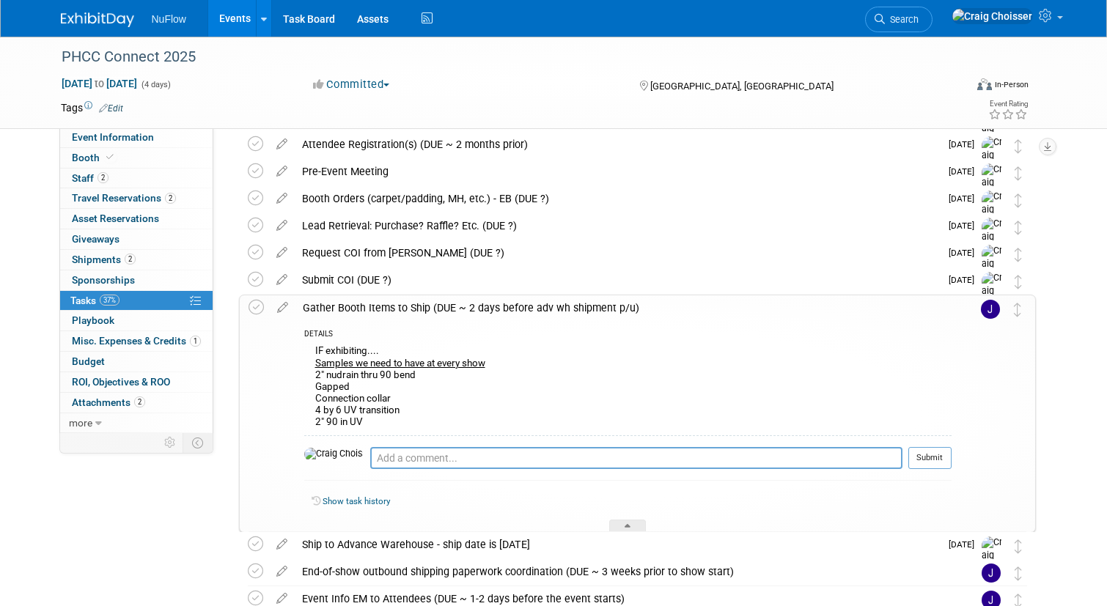
click at [177, 540] on div "Event Information Event Info Booth Booth 2 Staff 2 Staff 2 Travel Reservations …" at bounding box center [554, 421] width 1008 height 939
click at [633, 522] on div at bounding box center [627, 526] width 37 height 12
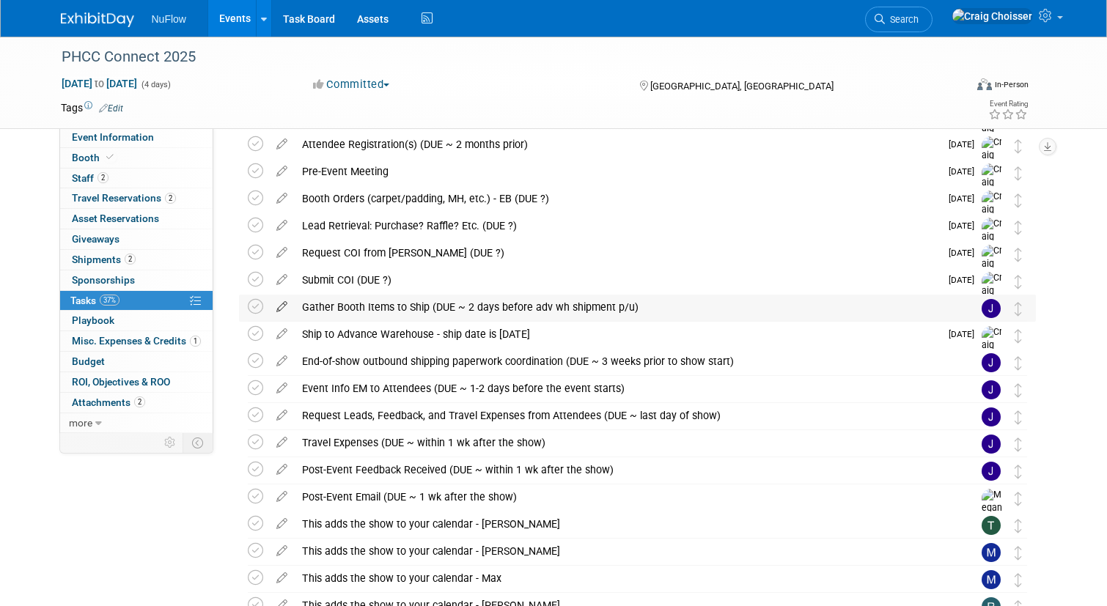
click at [281, 304] on icon at bounding box center [282, 304] width 26 height 18
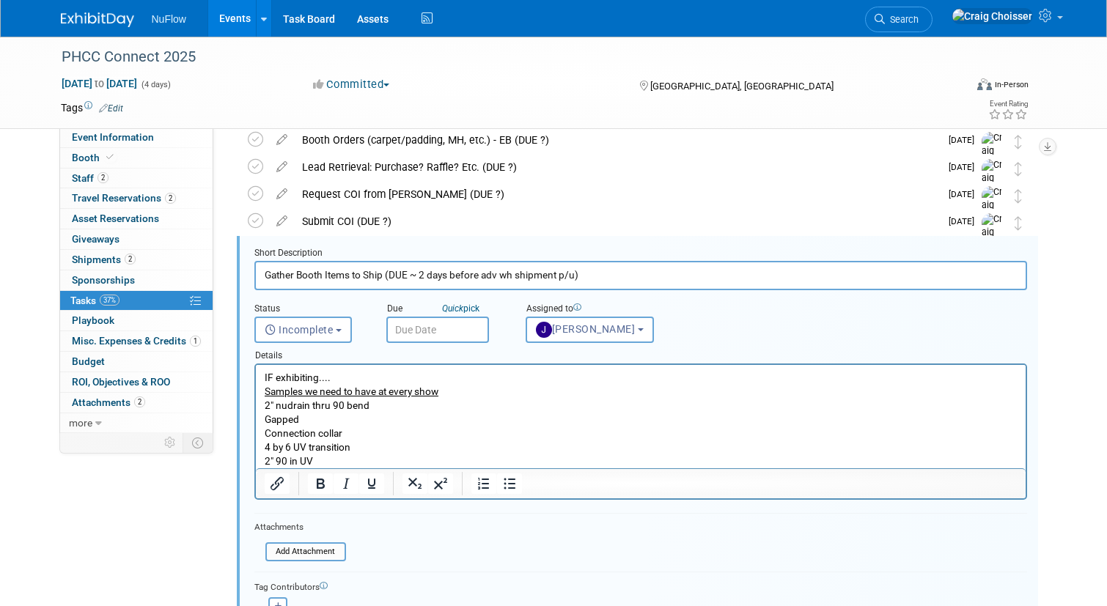
scroll to position [165, 0]
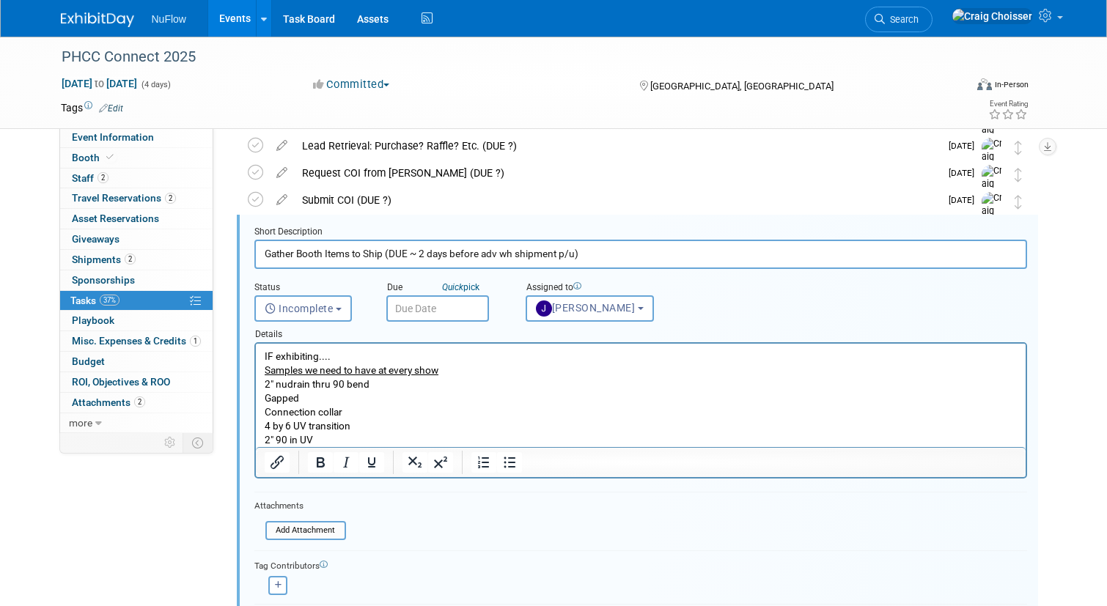
click at [452, 313] on input "text" at bounding box center [437, 308] width 103 height 26
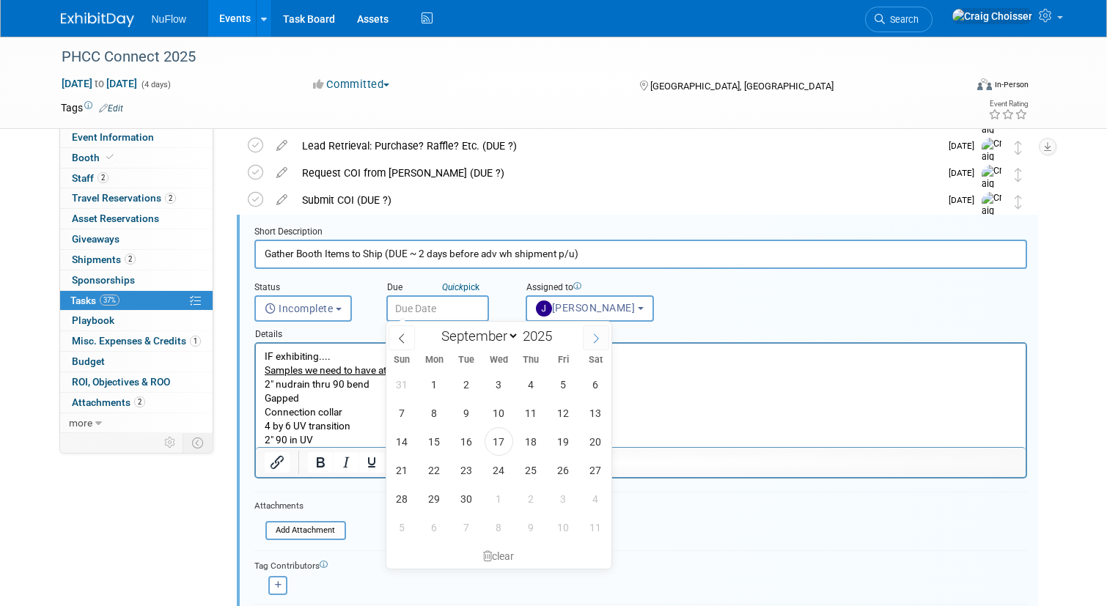
click at [598, 340] on icon at bounding box center [596, 339] width 10 height 10
select select "9"
click at [499, 386] on span "1" at bounding box center [499, 384] width 29 height 29
type input "Oct 1, 2025"
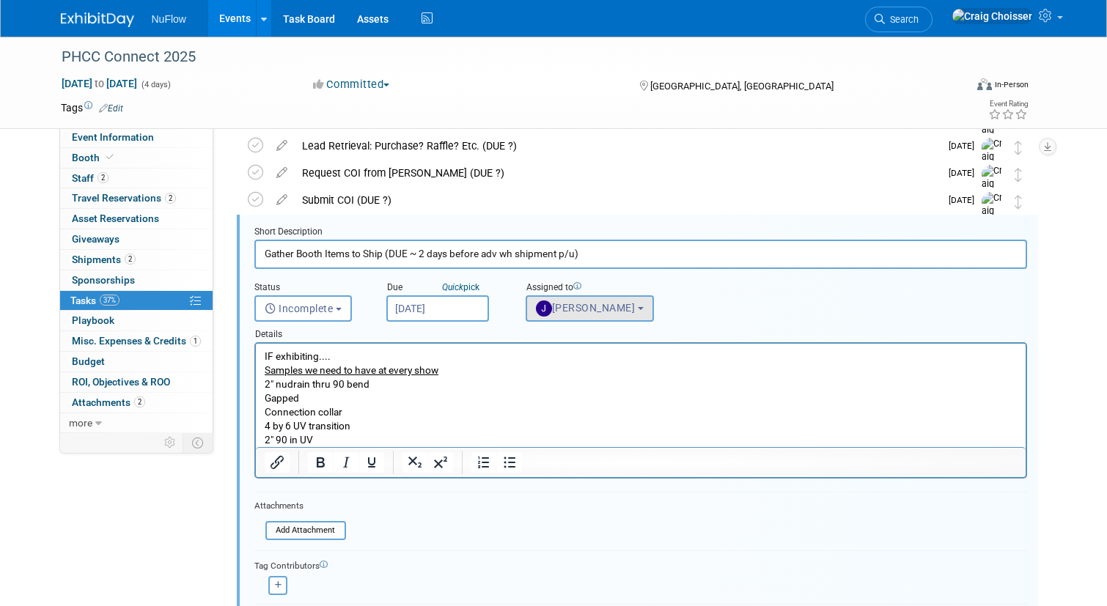
click at [572, 317] on button "Jackie McStocker" at bounding box center [590, 308] width 128 height 26
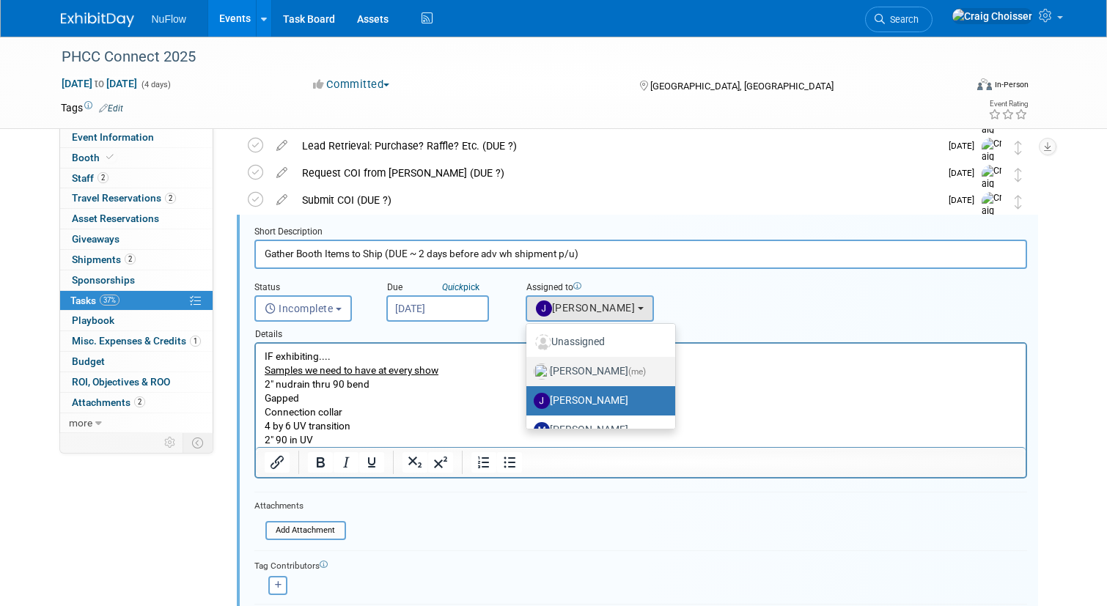
click at [585, 366] on label "Craig Choisser (me)" at bounding box center [597, 371] width 127 height 23
click at [529, 366] on input "Craig Choisser (me)" at bounding box center [524, 370] width 10 height 10
select select "b32fee0d-6bc2-4cb8-ad5e-8428182a5dd3"
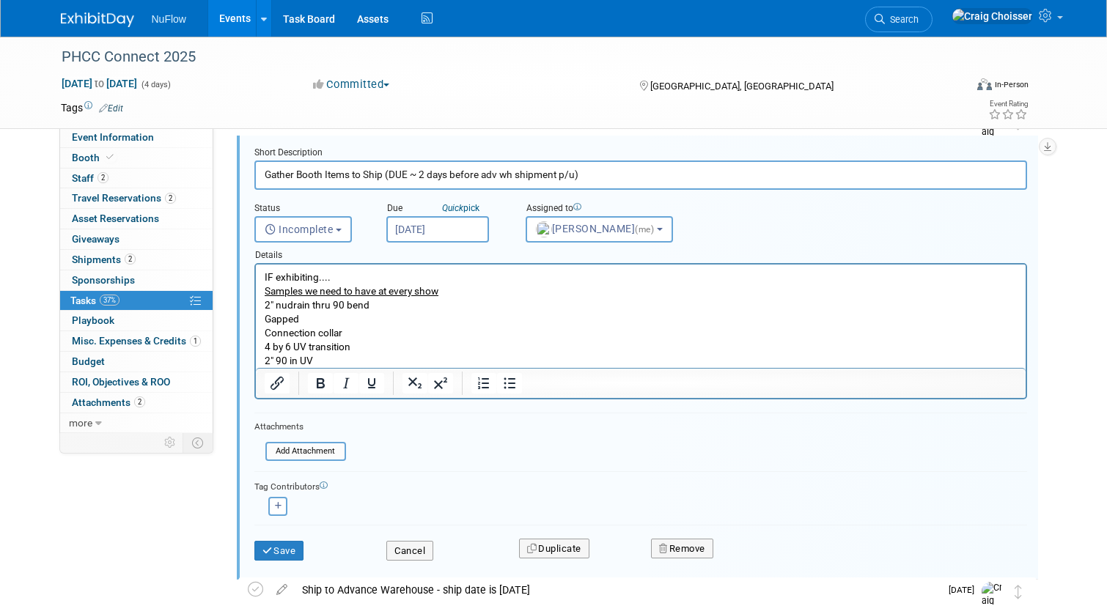
scroll to position [382, 0]
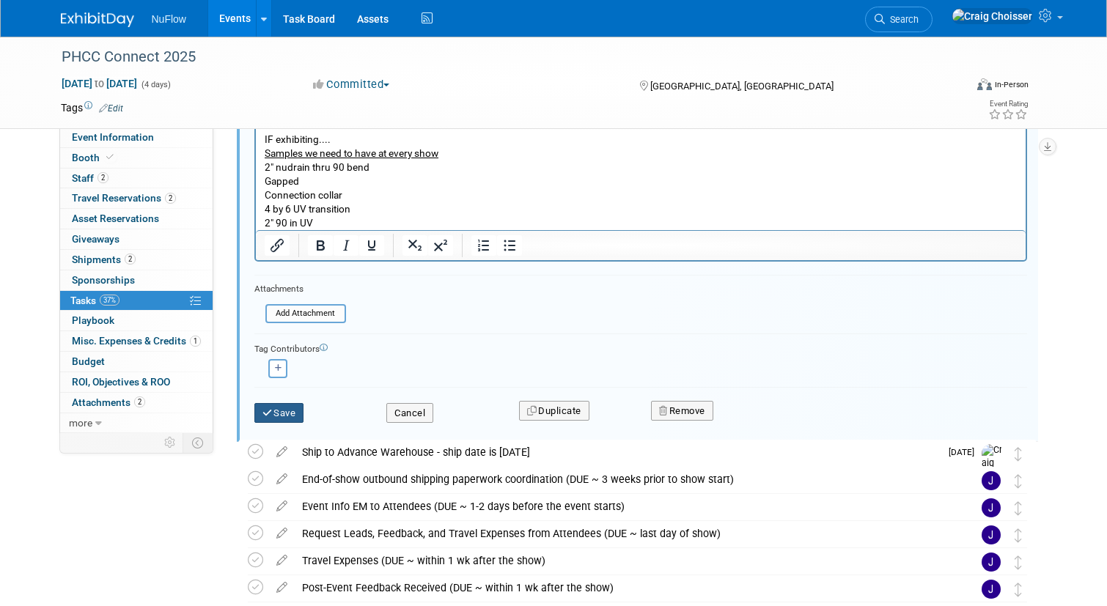
click at [284, 416] on button "Save" at bounding box center [279, 413] width 50 height 21
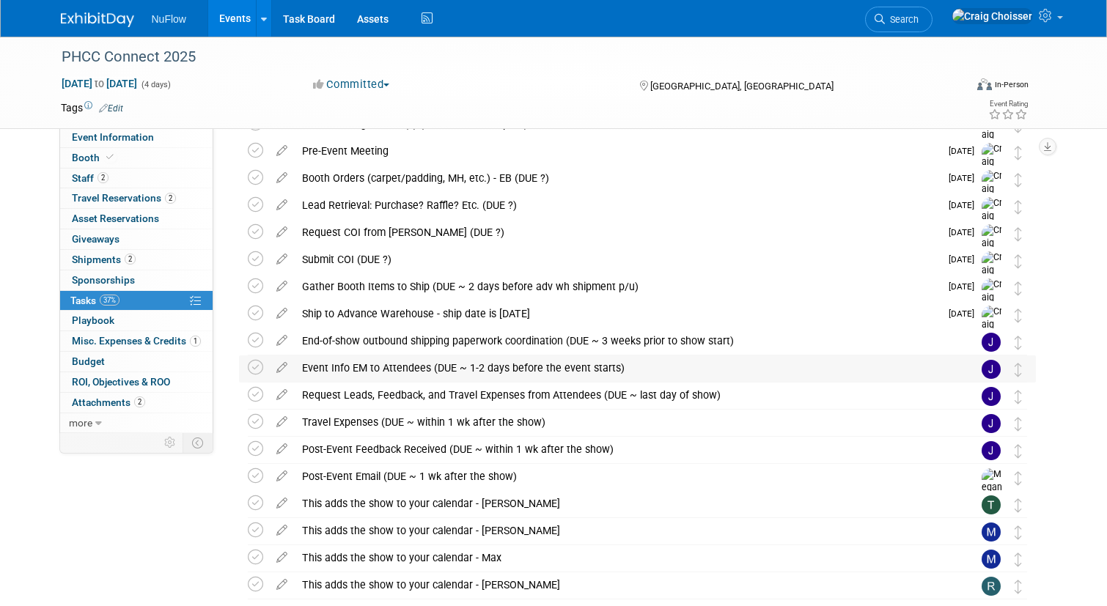
scroll to position [106, 0]
click at [284, 340] on icon at bounding box center [282, 337] width 26 height 18
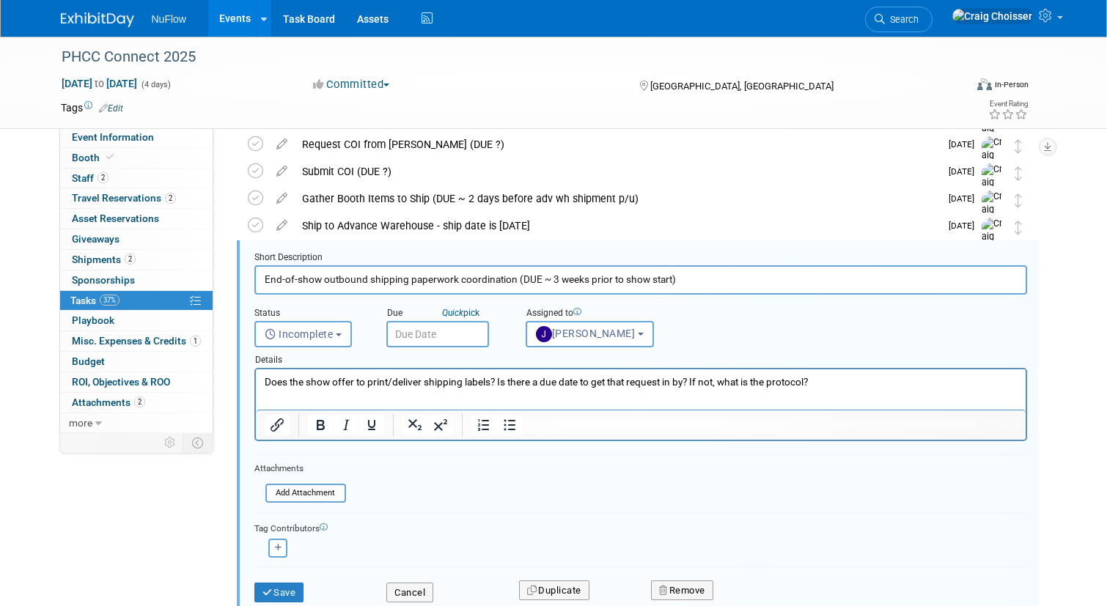
scroll to position [219, 0]
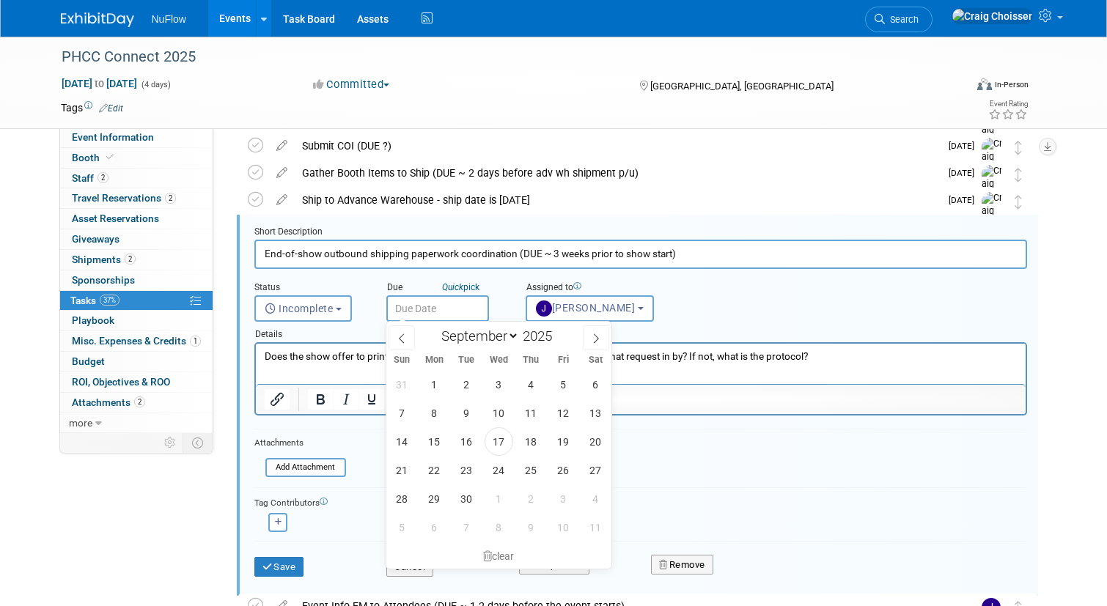
click at [435, 310] on input "text" at bounding box center [437, 308] width 103 height 26
click at [600, 337] on icon at bounding box center [596, 339] width 10 height 10
select select "9"
click at [507, 444] on span "15" at bounding box center [499, 441] width 29 height 29
type input "Oct 15, 2025"
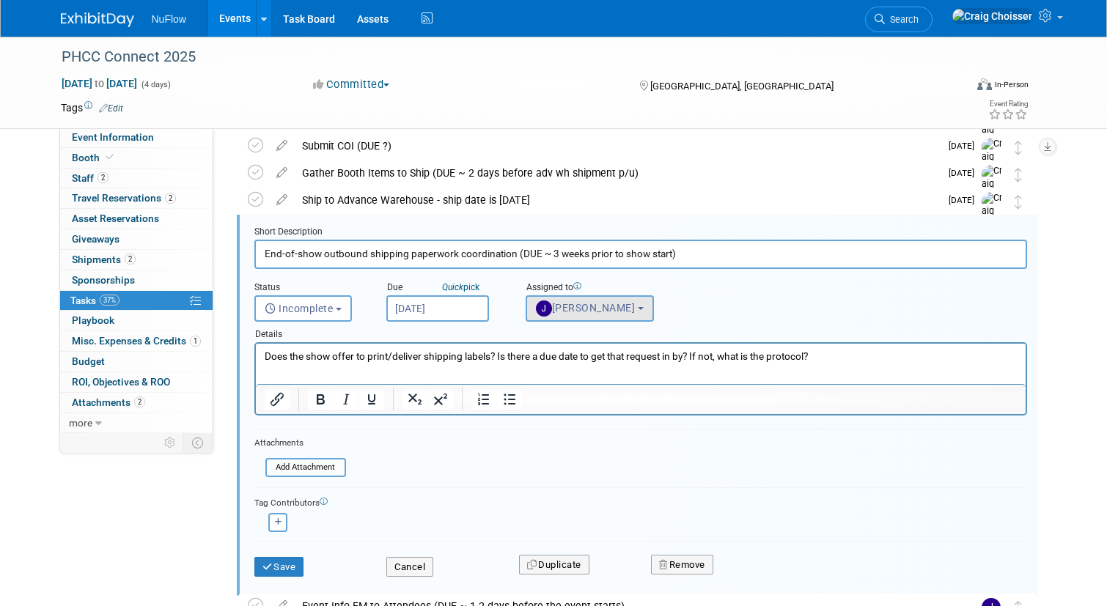
click at [585, 310] on span "Jackie McStocker" at bounding box center [586, 308] width 100 height 12
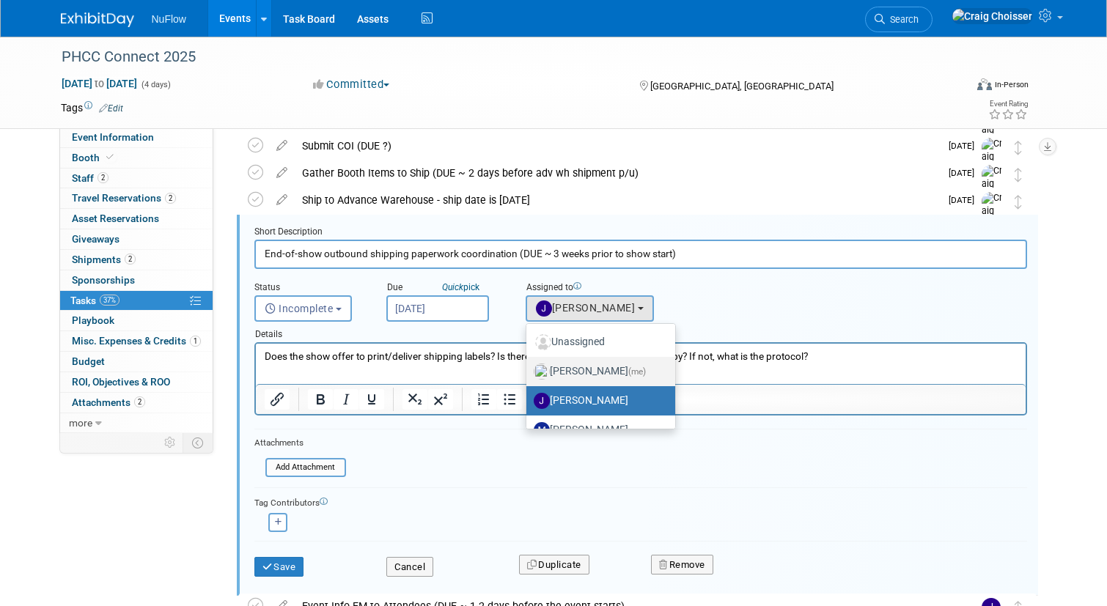
click at [596, 370] on label "Craig Choisser (me)" at bounding box center [597, 371] width 127 height 23
click at [529, 370] on input "Craig Choisser (me)" at bounding box center [524, 370] width 10 height 10
select select "b32fee0d-6bc2-4cb8-ad5e-8428182a5dd3"
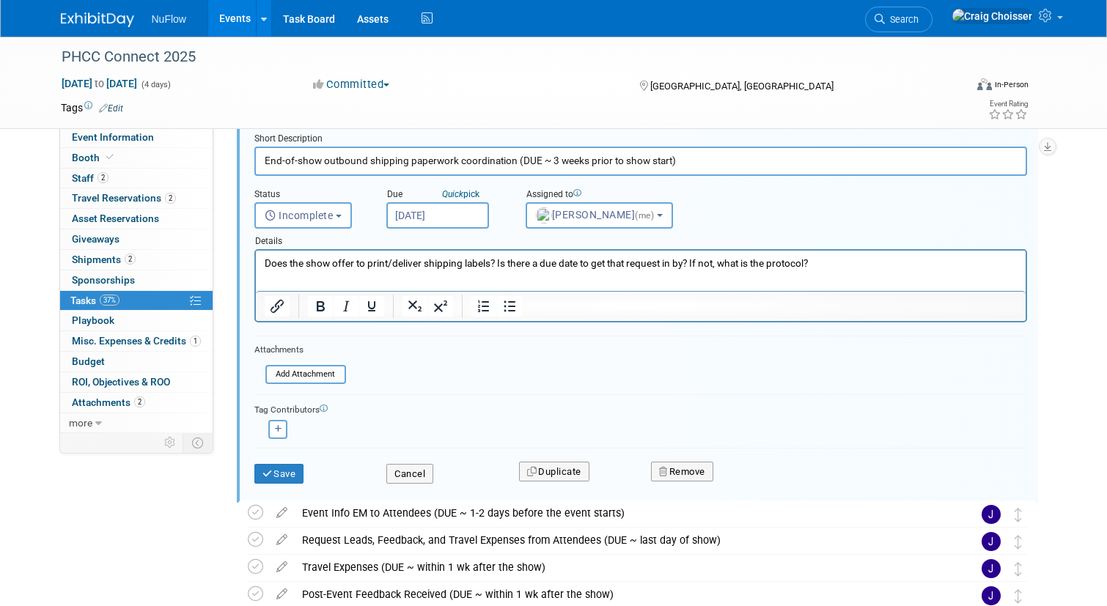
scroll to position [360, 0]
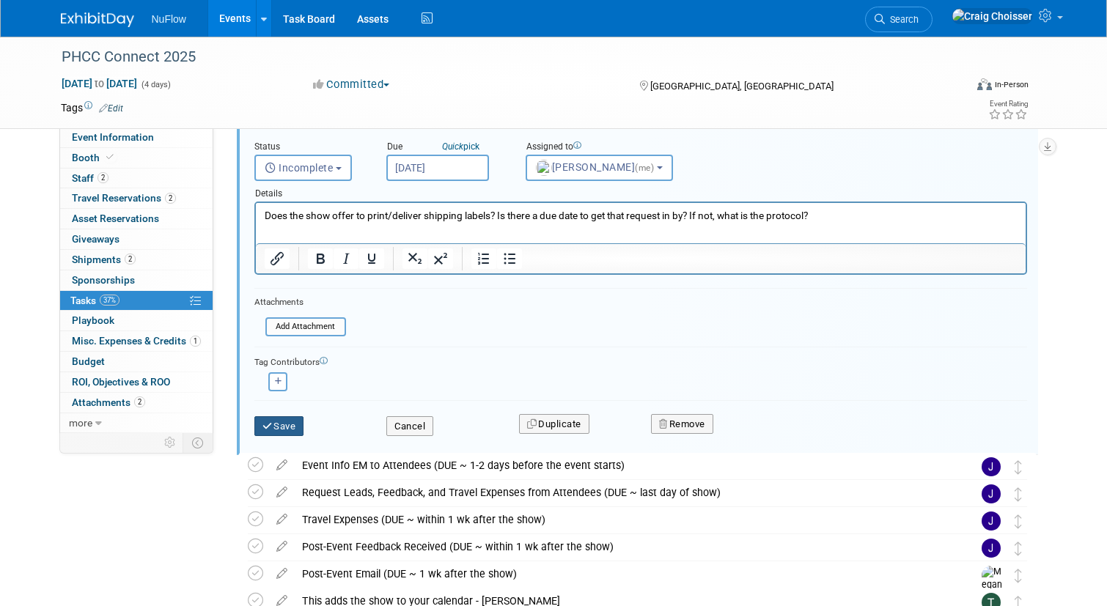
click at [293, 425] on button "Save" at bounding box center [279, 426] width 50 height 21
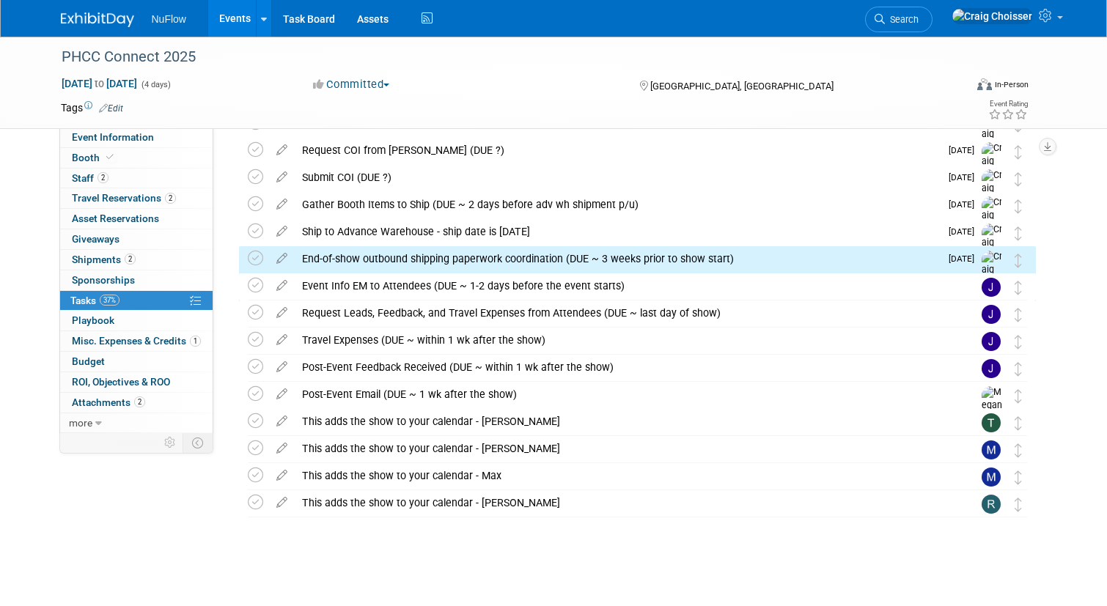
scroll to position [136, 0]
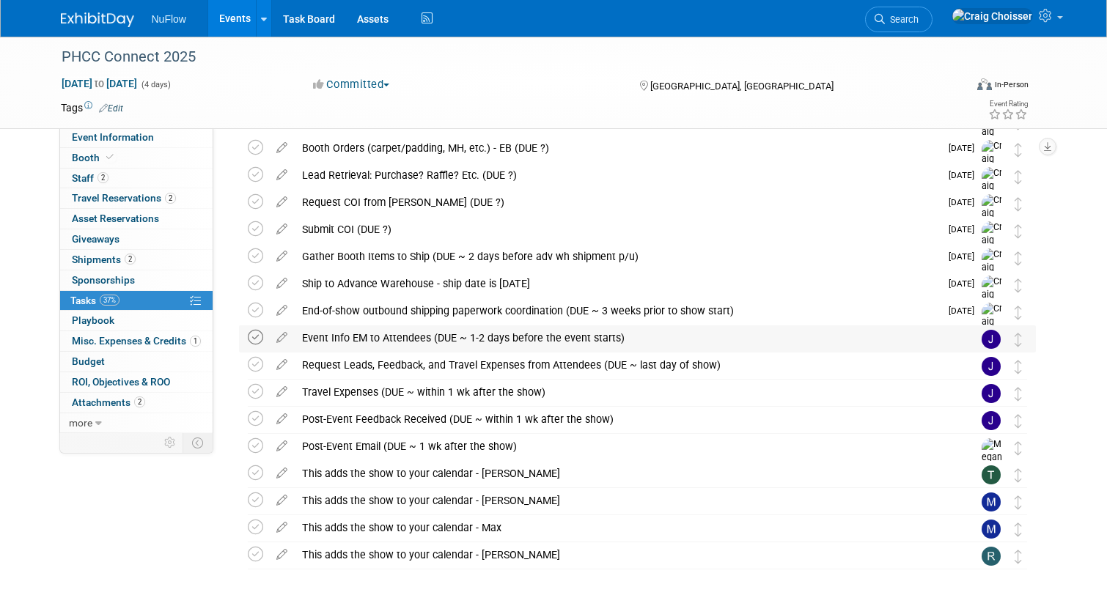
click at [256, 333] on icon at bounding box center [255, 337] width 15 height 15
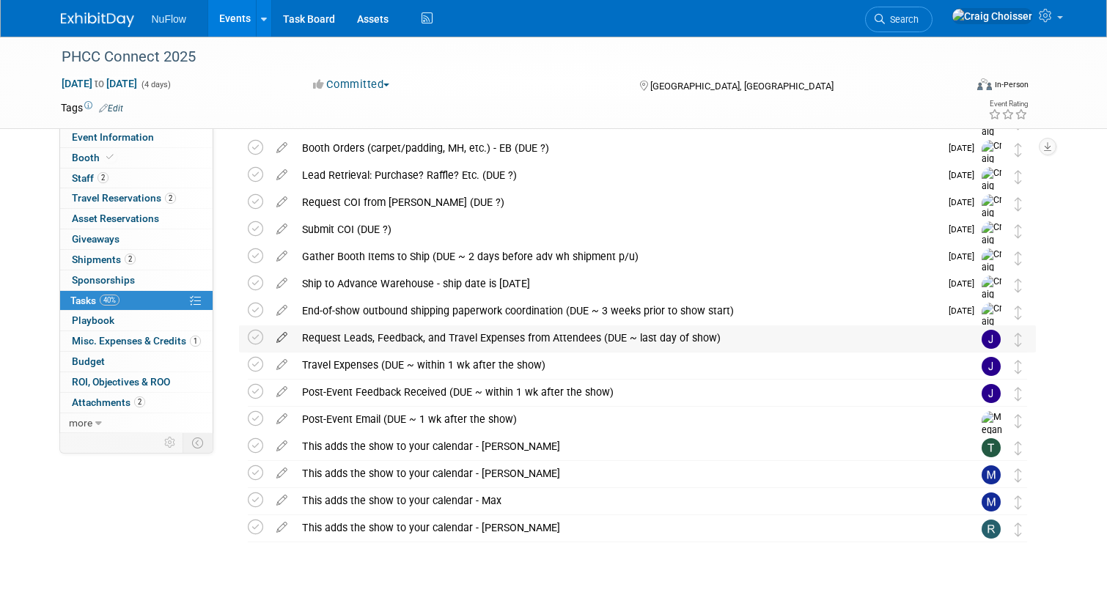
click at [280, 339] on icon at bounding box center [282, 335] width 26 height 18
select select "8"
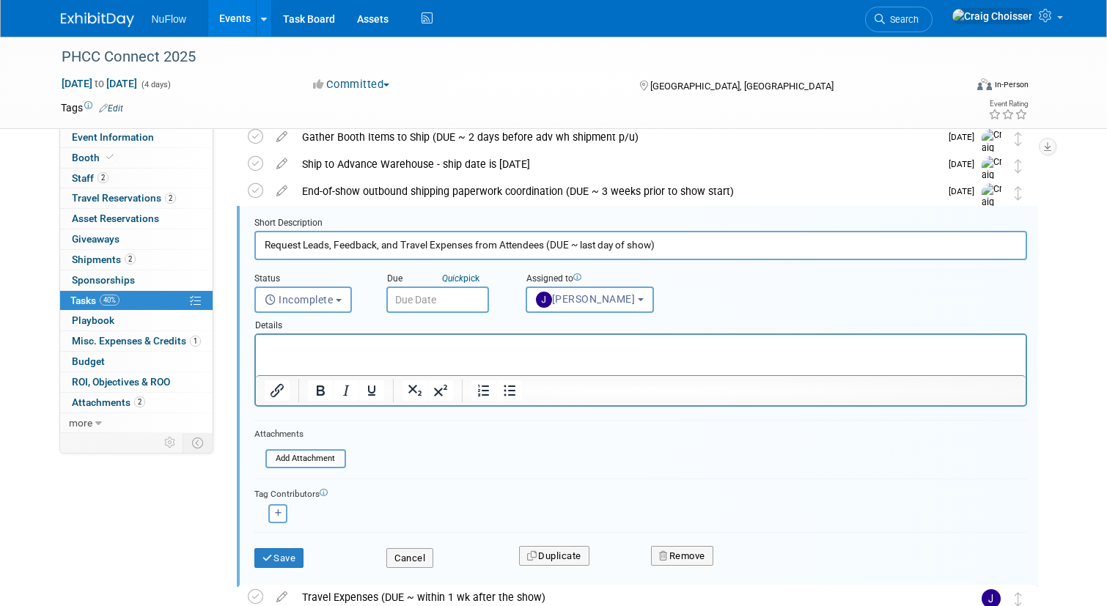
scroll to position [257, 0]
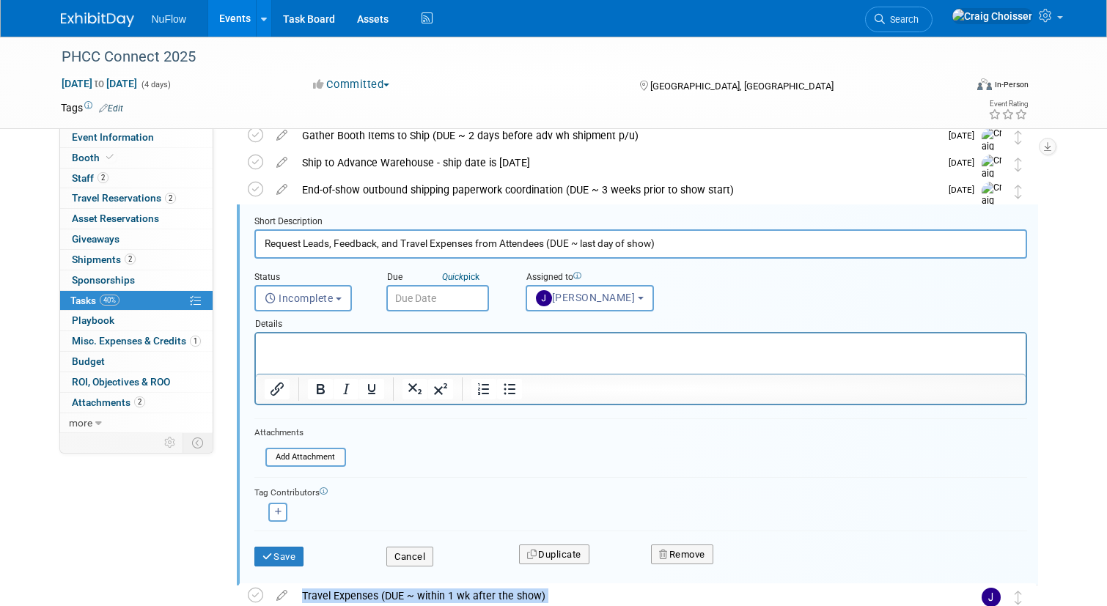
click at [441, 301] on input "text" at bounding box center [437, 298] width 103 height 26
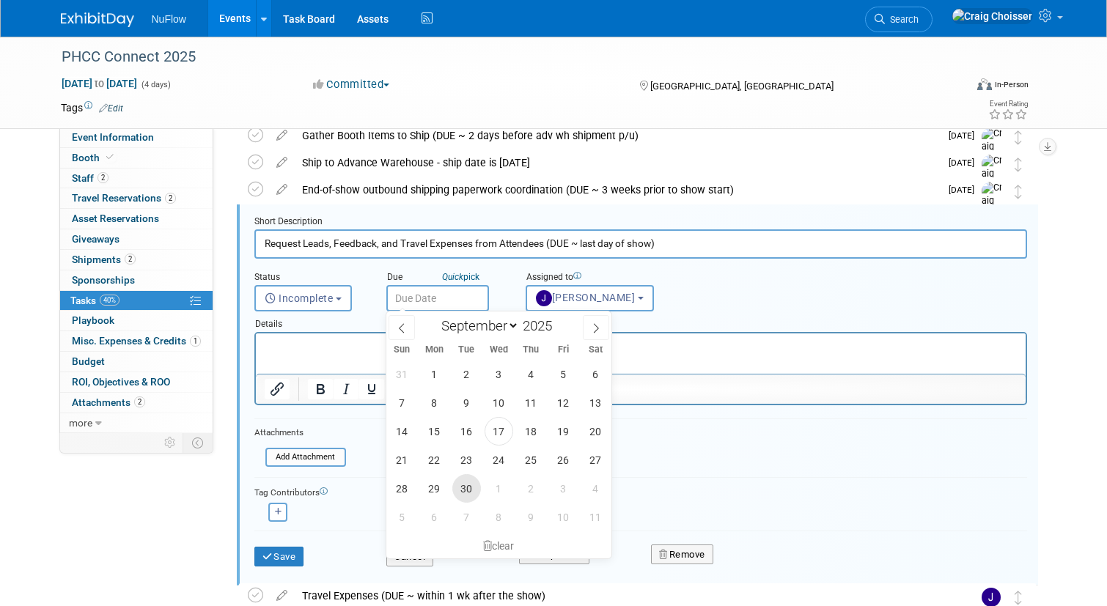
click at [471, 481] on span "30" at bounding box center [466, 488] width 29 height 29
type input "Sep 30, 2025"
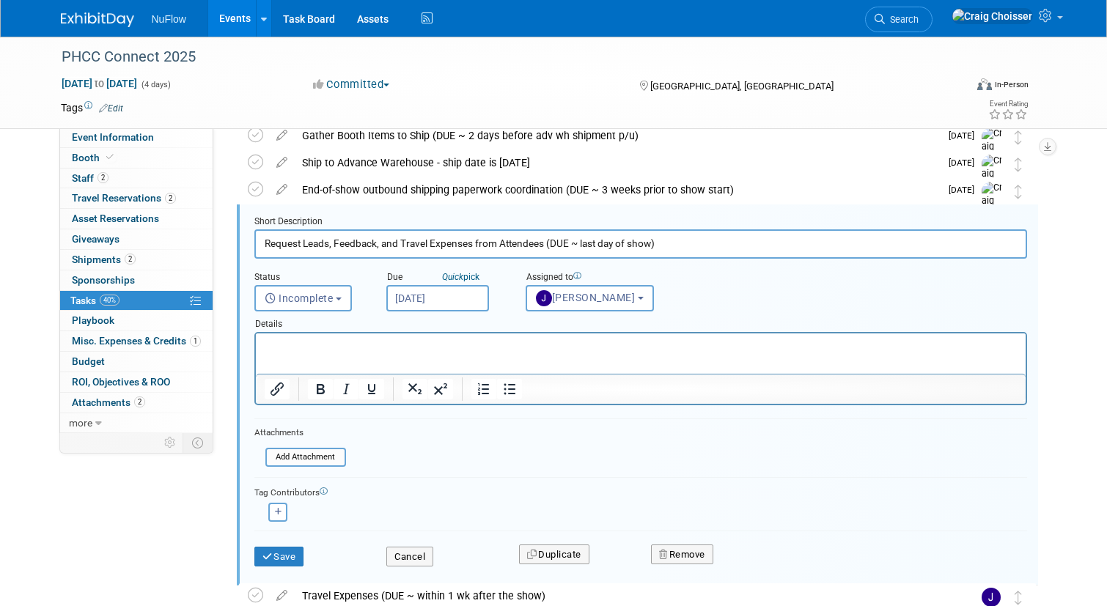
click at [452, 302] on input "Sep 30, 2025" at bounding box center [437, 298] width 103 height 26
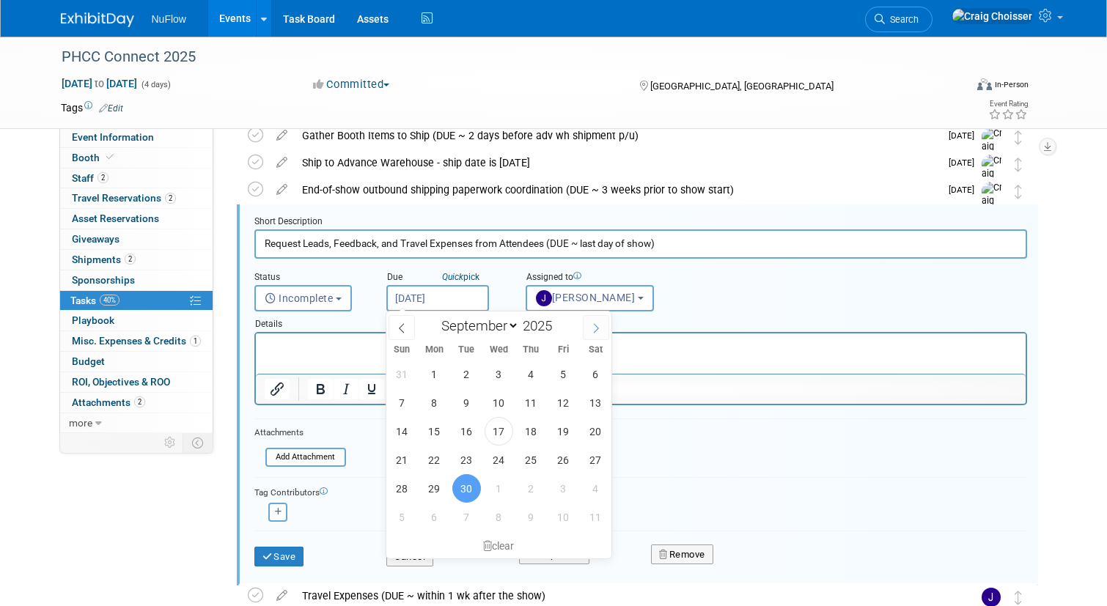
click at [593, 328] on icon at bounding box center [596, 328] width 10 height 10
select select "9"
click at [526, 488] on span "30" at bounding box center [531, 488] width 29 height 29
type input "[DATE]"
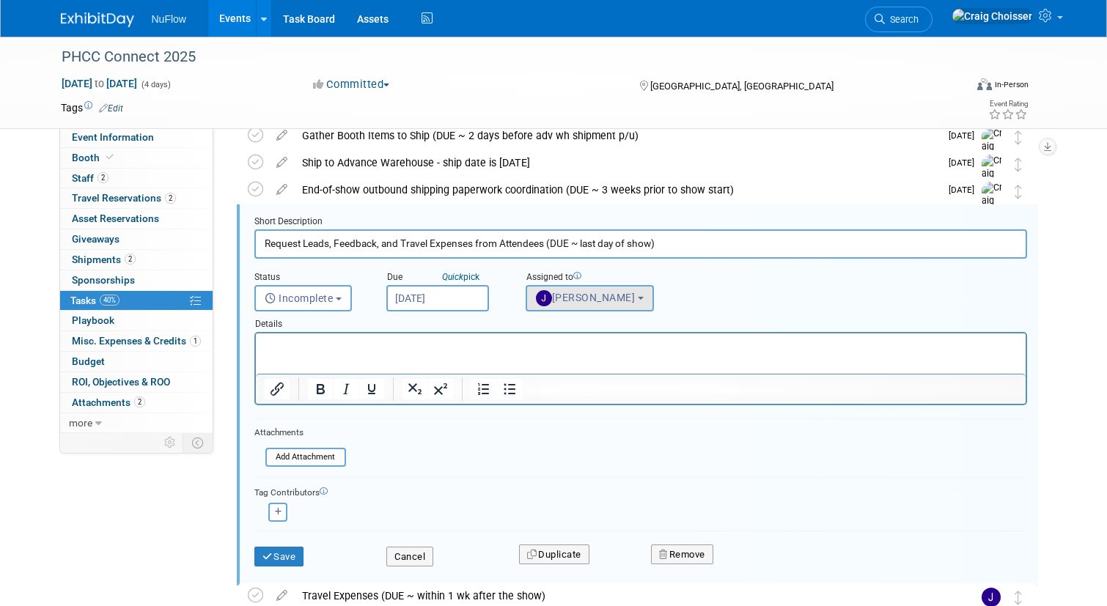
click at [589, 298] on span "Jackie McStocker" at bounding box center [586, 298] width 100 height 12
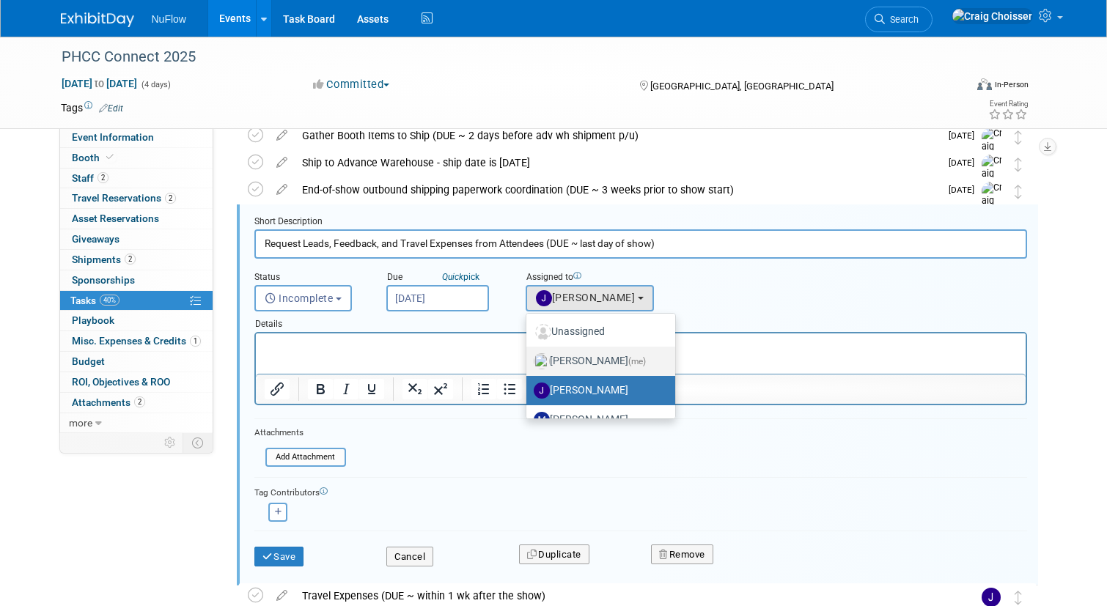
click at [605, 362] on label "Craig Choisser (me)" at bounding box center [597, 361] width 127 height 23
click at [529, 362] on input "Craig Choisser (me)" at bounding box center [524, 360] width 10 height 10
select select "b32fee0d-6bc2-4cb8-ad5e-8428182a5dd3"
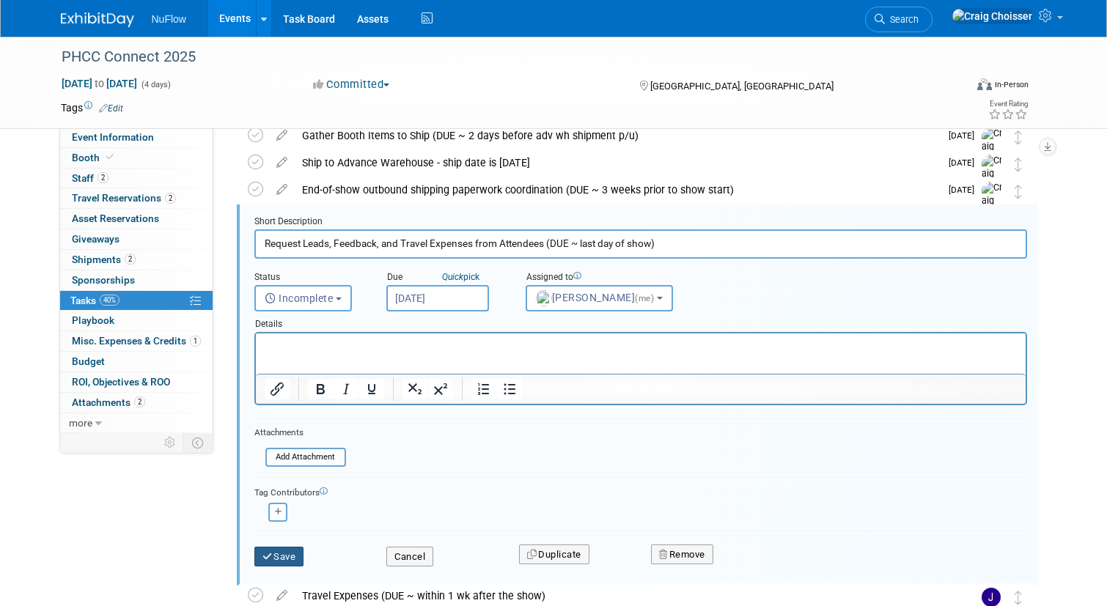
click at [295, 548] on button "Save" at bounding box center [279, 557] width 50 height 21
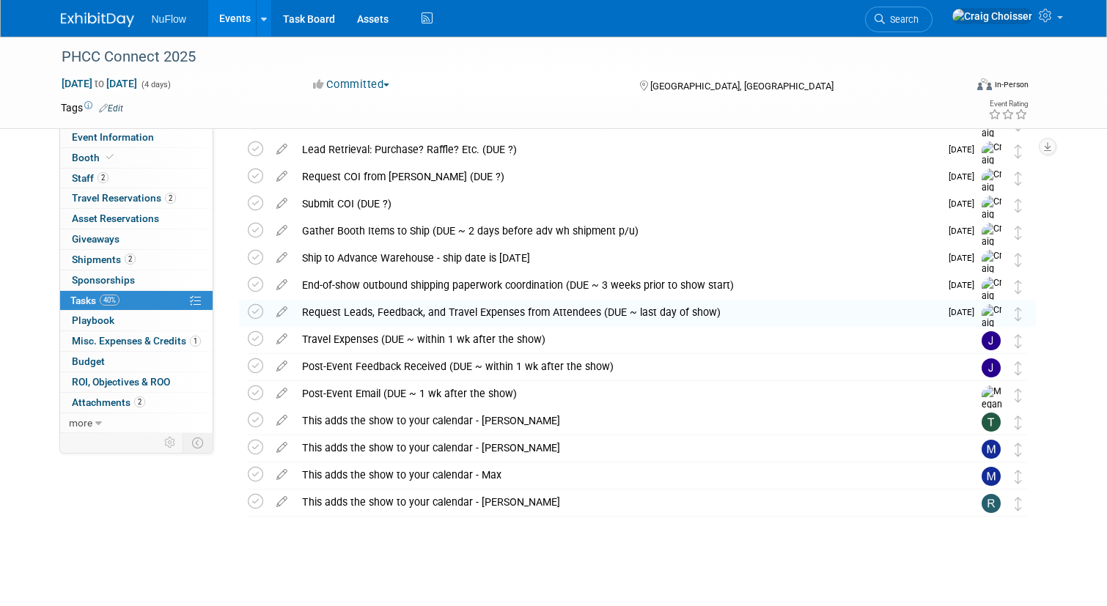
scroll to position [161, 0]
click at [281, 342] on icon at bounding box center [282, 337] width 26 height 18
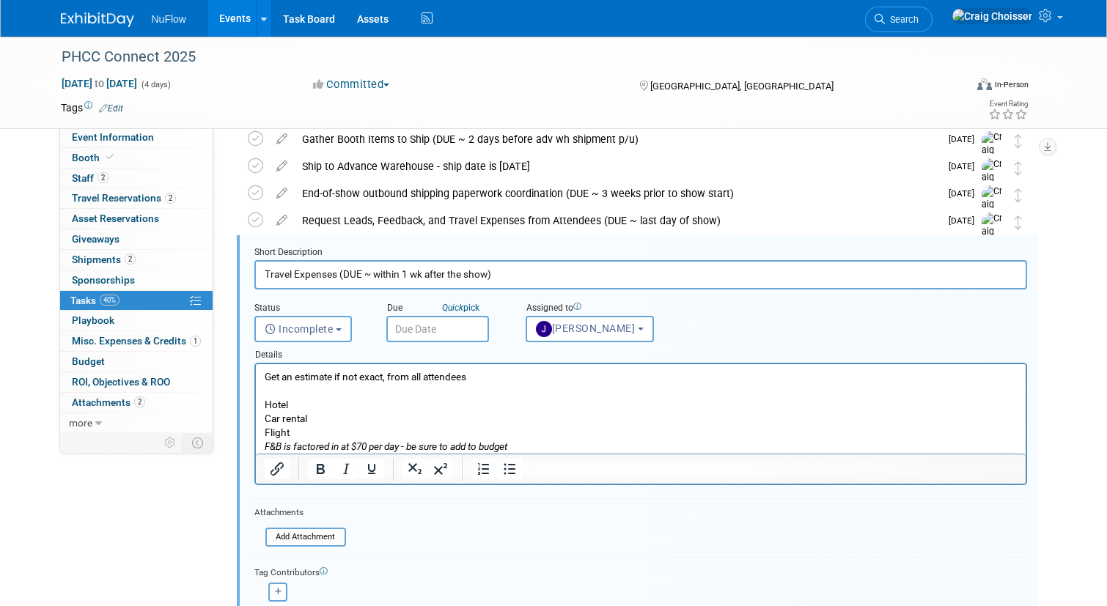
scroll to position [0, 0]
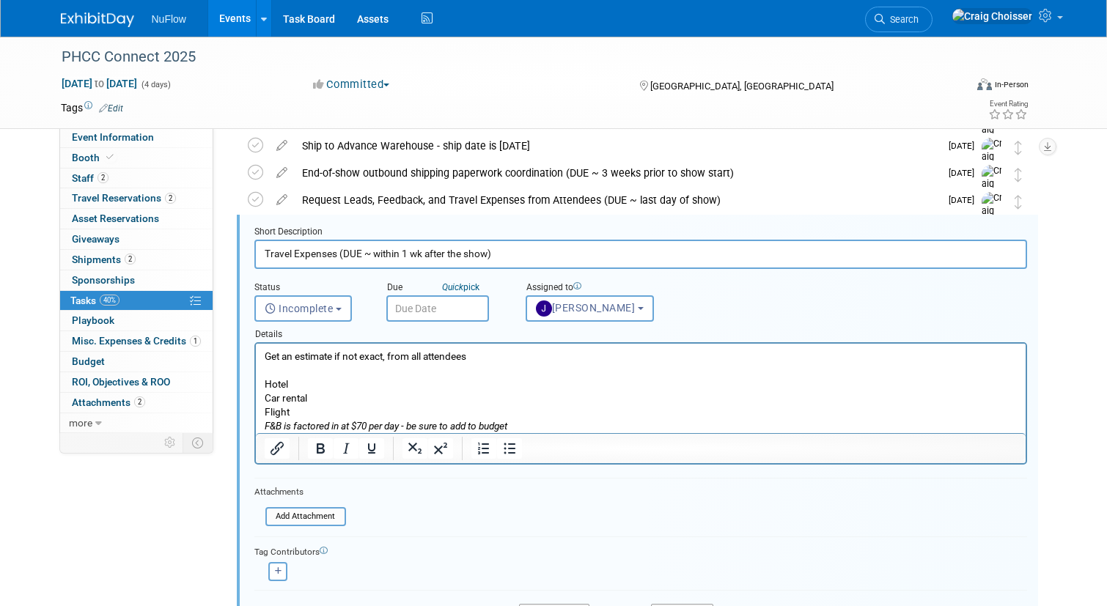
click at [446, 306] on input "text" at bounding box center [437, 308] width 103 height 26
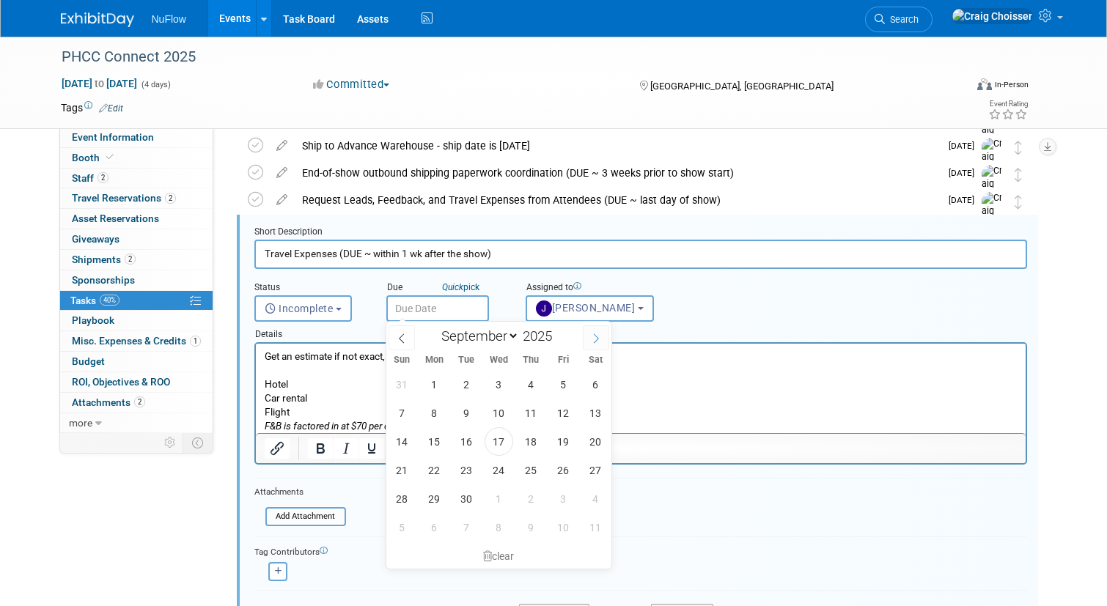
click at [596, 341] on icon at bounding box center [596, 339] width 10 height 10
select select "9"
click at [540, 500] on span "30" at bounding box center [531, 499] width 29 height 29
type input "[DATE]"
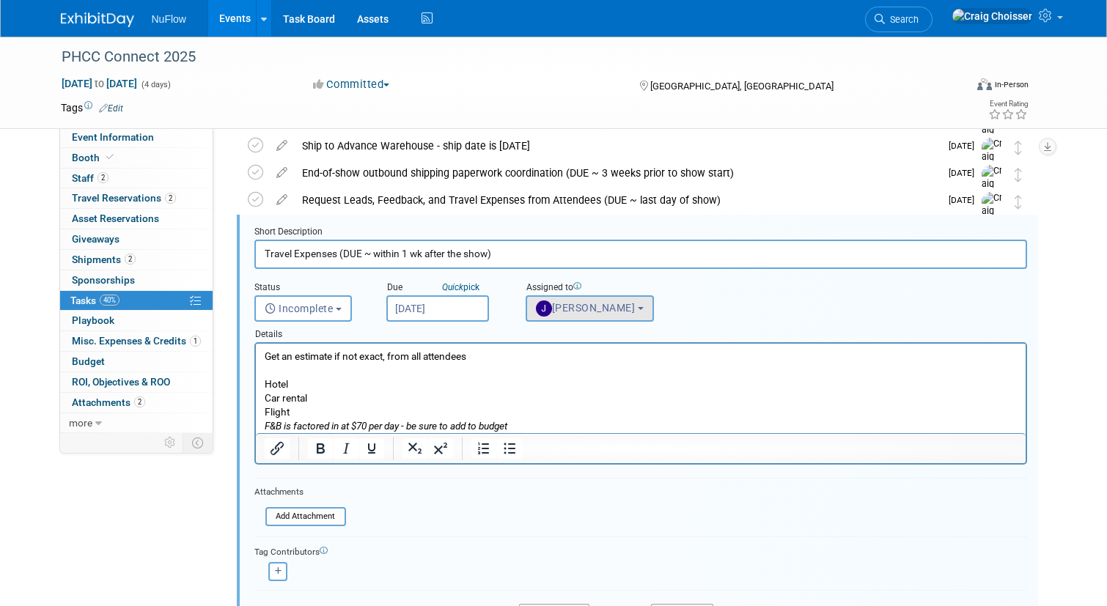
click at [573, 312] on span "Jackie McStocker" at bounding box center [586, 308] width 100 height 12
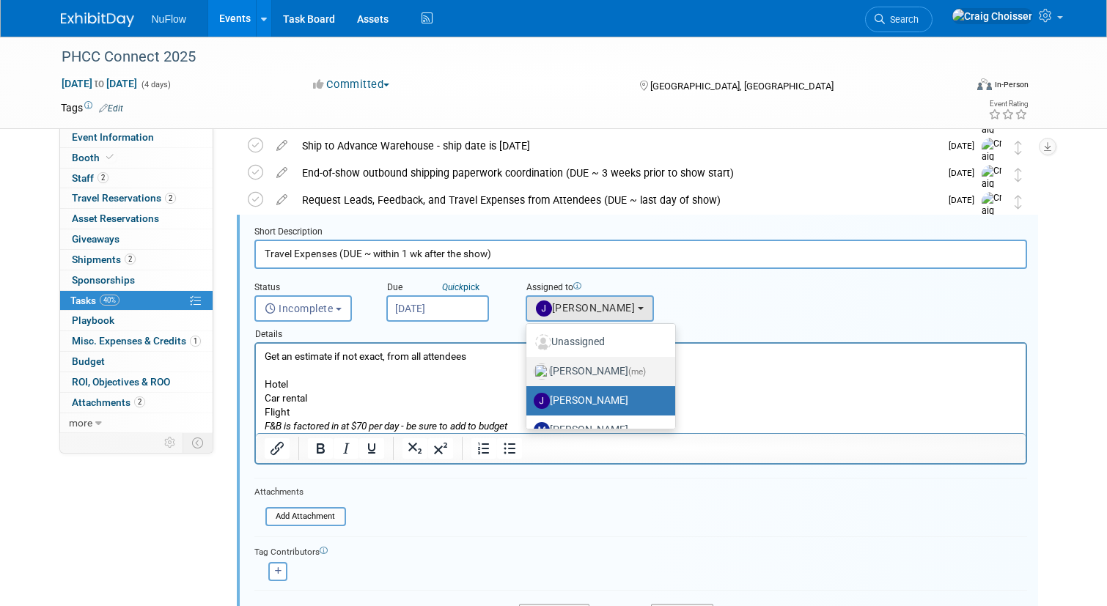
click at [582, 373] on label "Craig Choisser (me)" at bounding box center [597, 371] width 127 height 23
click at [529, 373] on input "Craig Choisser (me)" at bounding box center [524, 370] width 10 height 10
select select "b32fee0d-6bc2-4cb8-ad5e-8428182a5dd3"
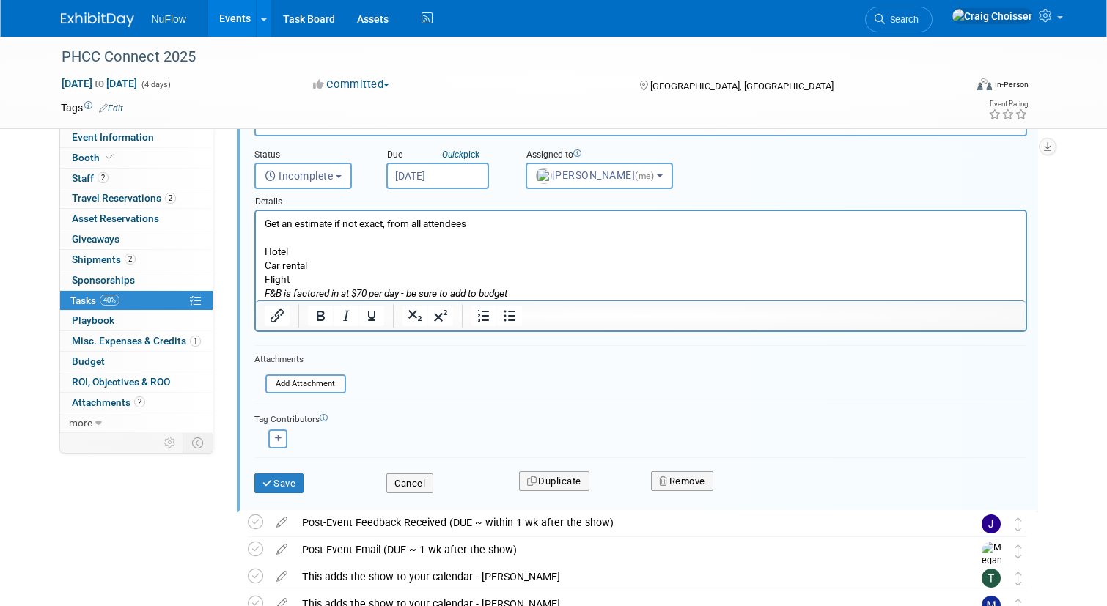
scroll to position [438, 0]
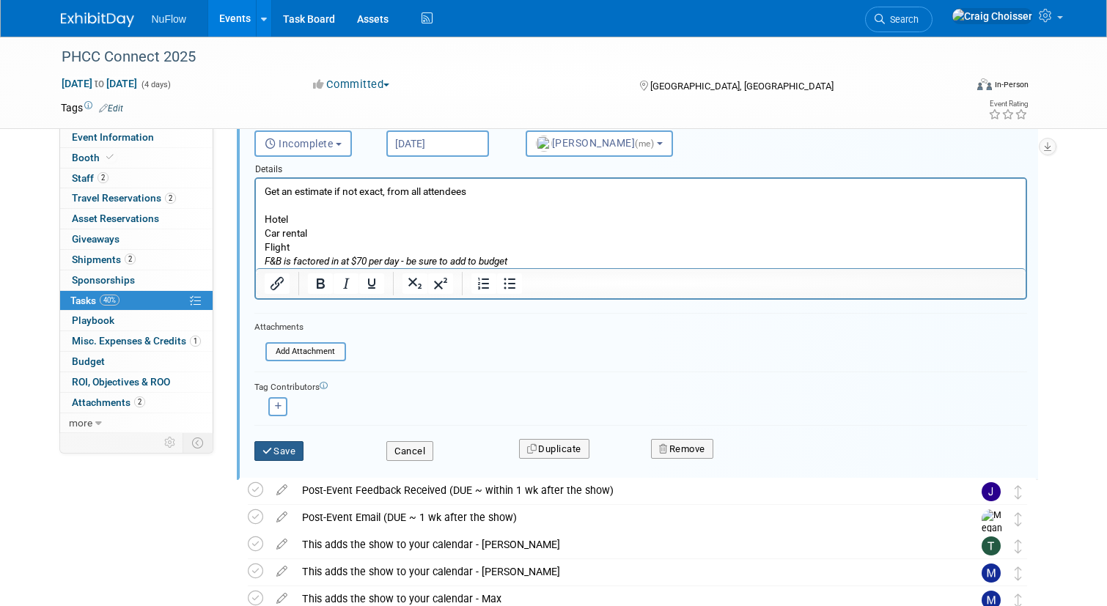
click at [302, 447] on button "Save" at bounding box center [279, 451] width 50 height 21
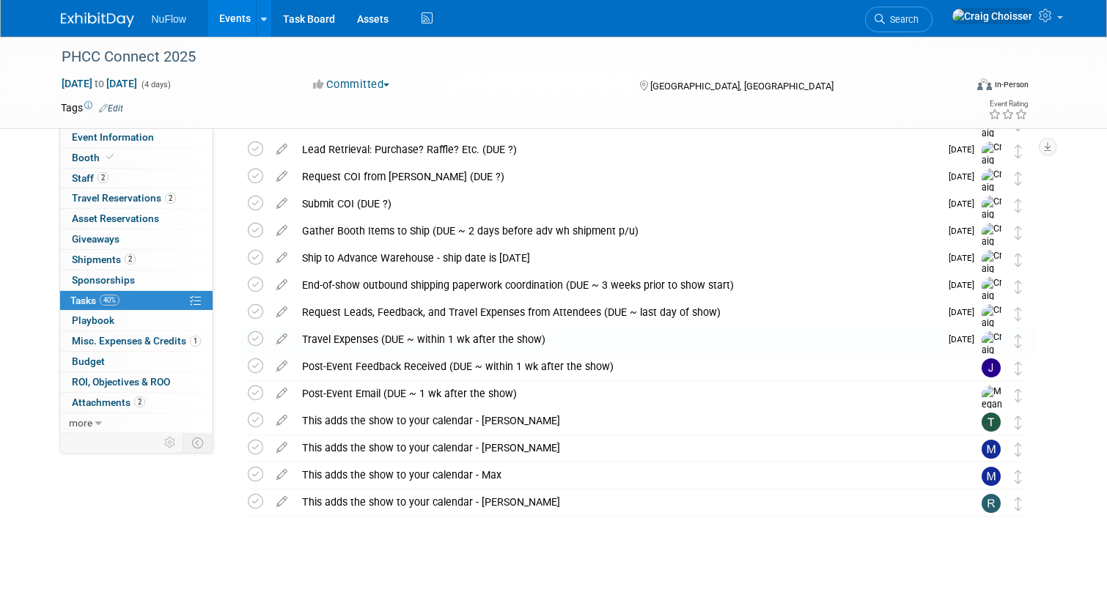
scroll to position [161, 0]
click at [354, 366] on div "Post-Event Feedback Received (DUE ~ within 1 wk after the show)" at bounding box center [624, 367] width 658 height 25
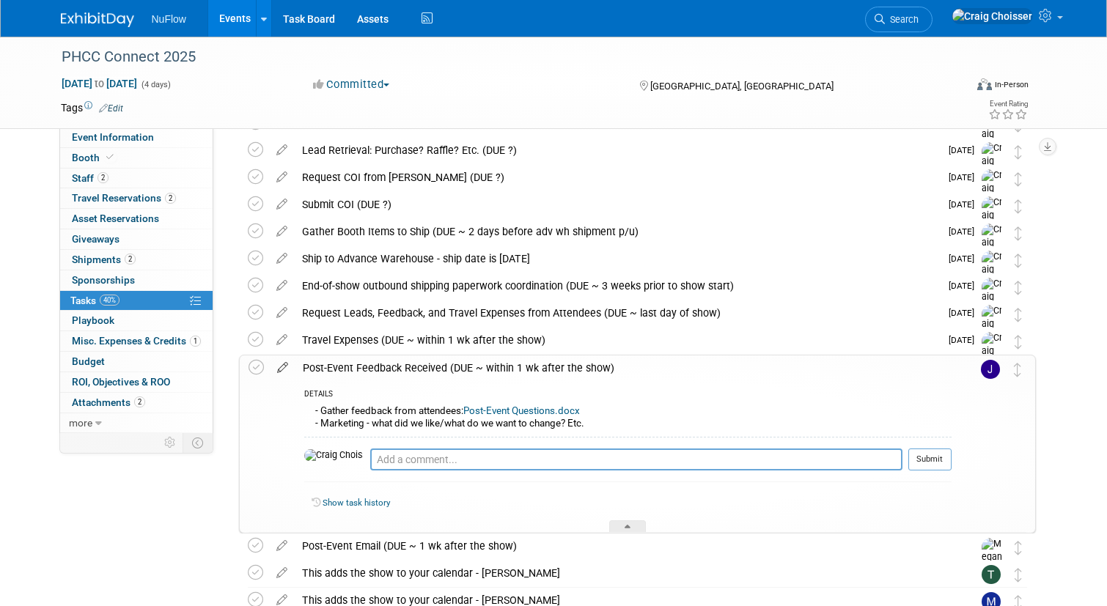
click at [282, 371] on icon at bounding box center [283, 365] width 26 height 18
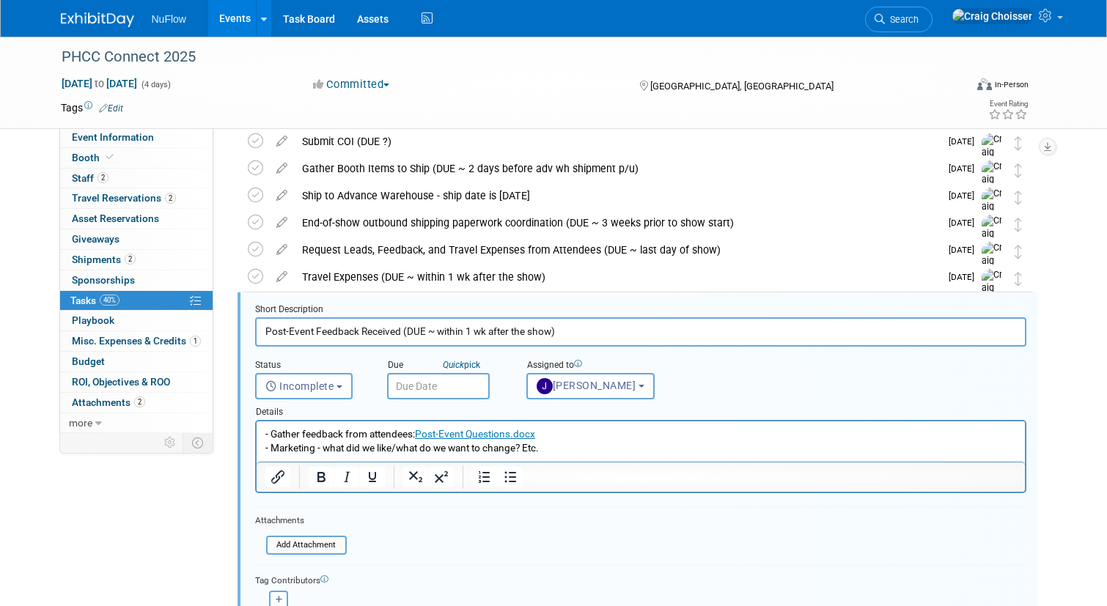
scroll to position [301, 0]
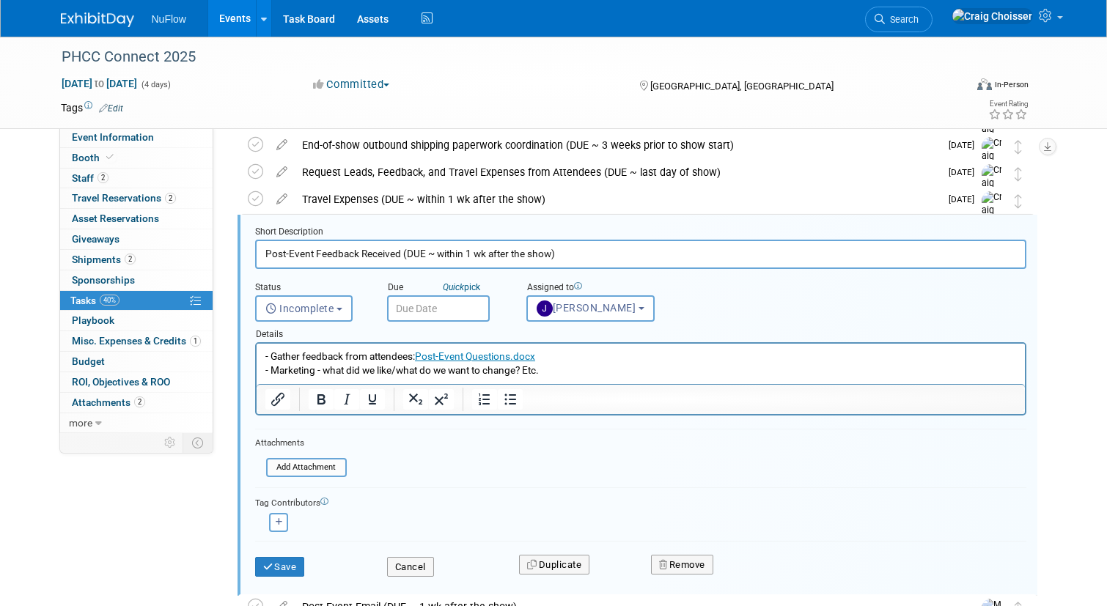
click at [449, 310] on input "text" at bounding box center [438, 308] width 103 height 26
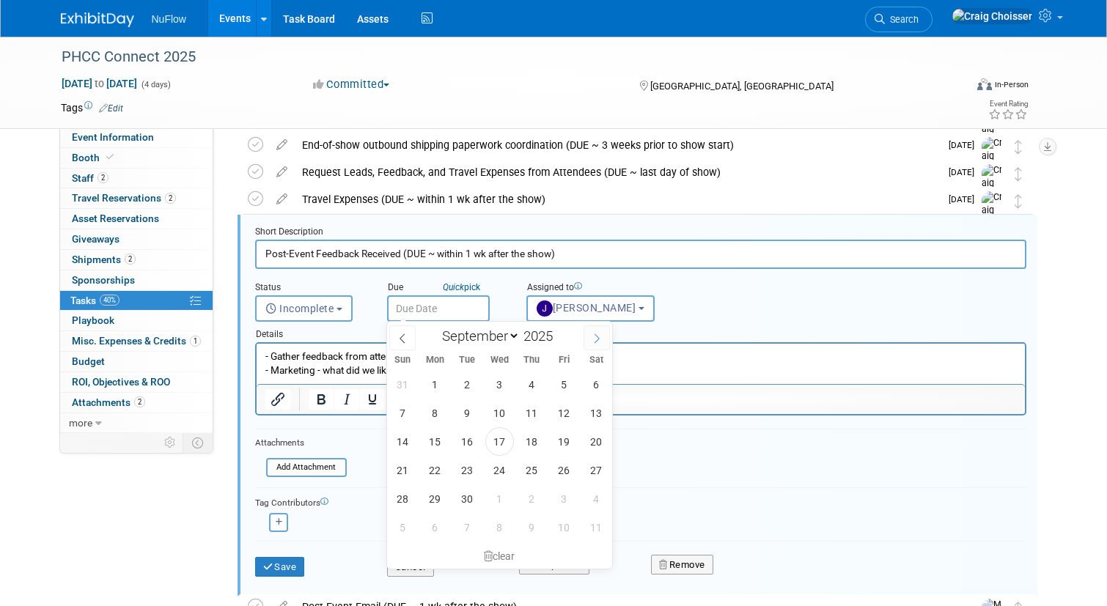
click at [594, 339] on icon at bounding box center [597, 339] width 10 height 10
select select "9"
click at [540, 491] on span "30" at bounding box center [532, 499] width 29 height 29
type input "[DATE]"
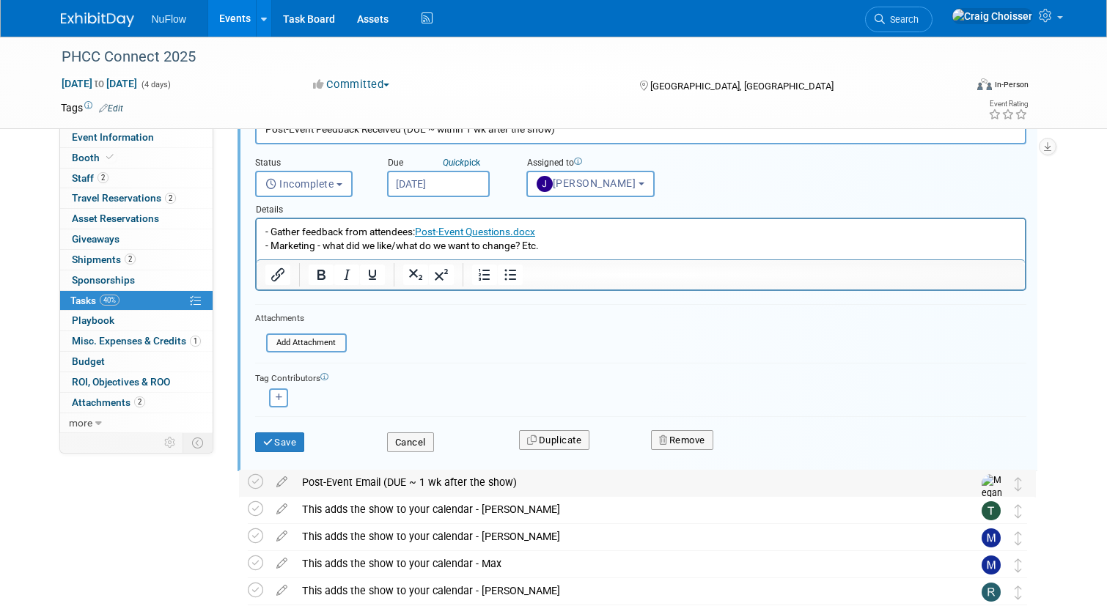
scroll to position [452, 0]
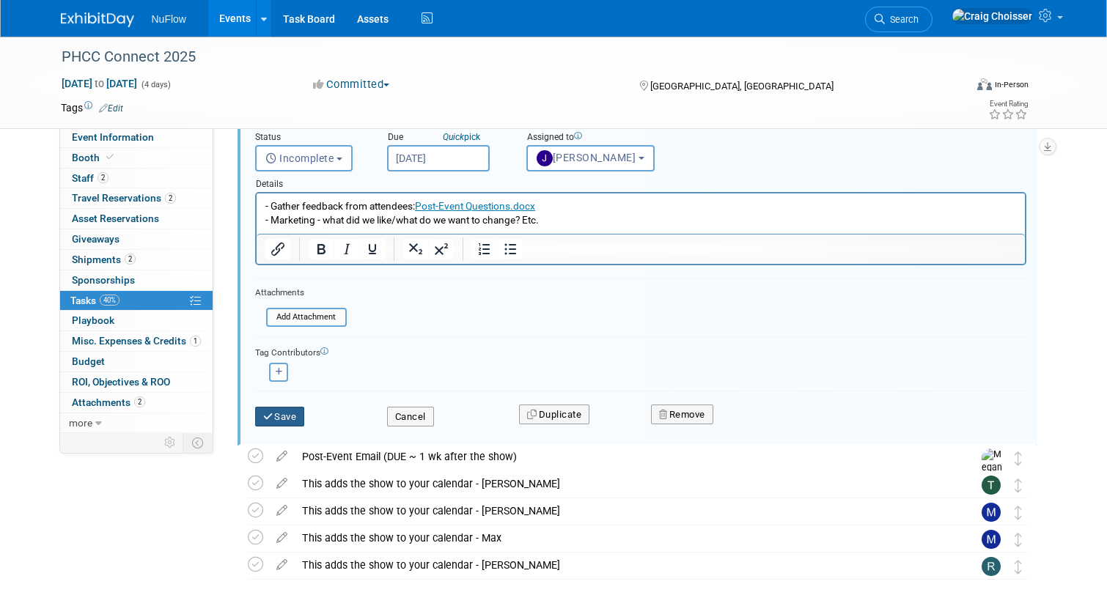
click at [289, 421] on button "Save" at bounding box center [280, 417] width 50 height 21
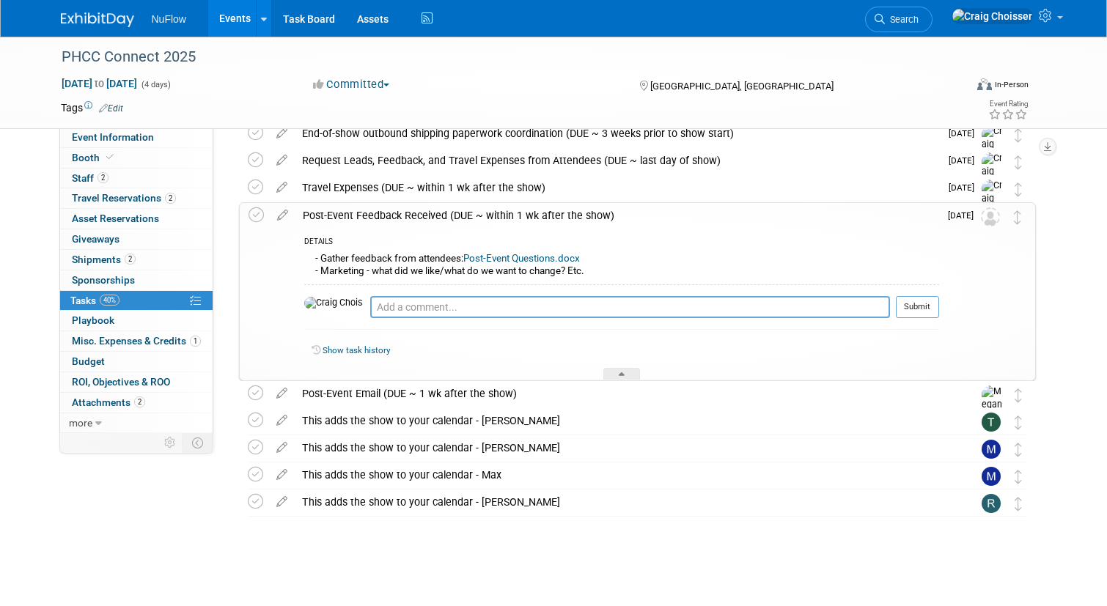
scroll to position [312, 0]
click at [620, 374] on icon at bounding box center [622, 377] width 6 height 9
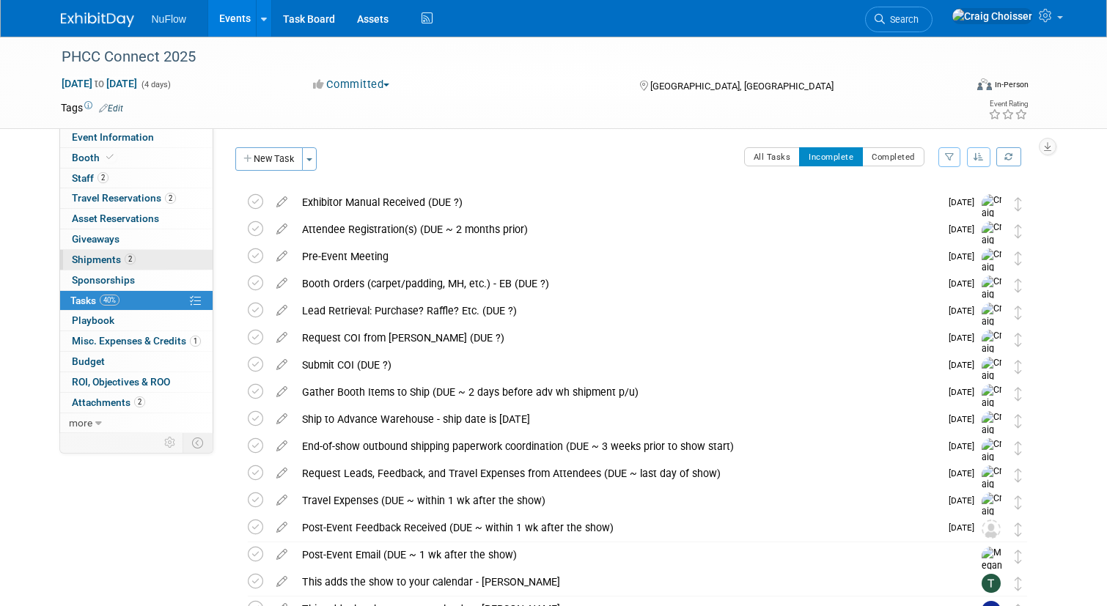
scroll to position [0, 0]
click at [97, 142] on span "Event Information" at bounding box center [113, 137] width 82 height 12
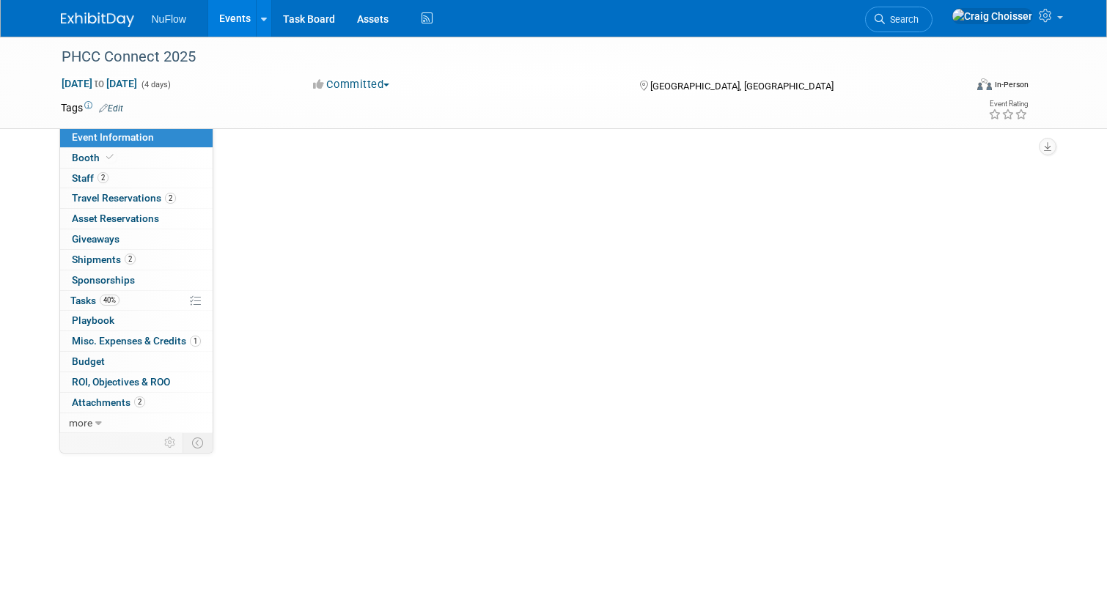
select select "Exhibitor (only)"
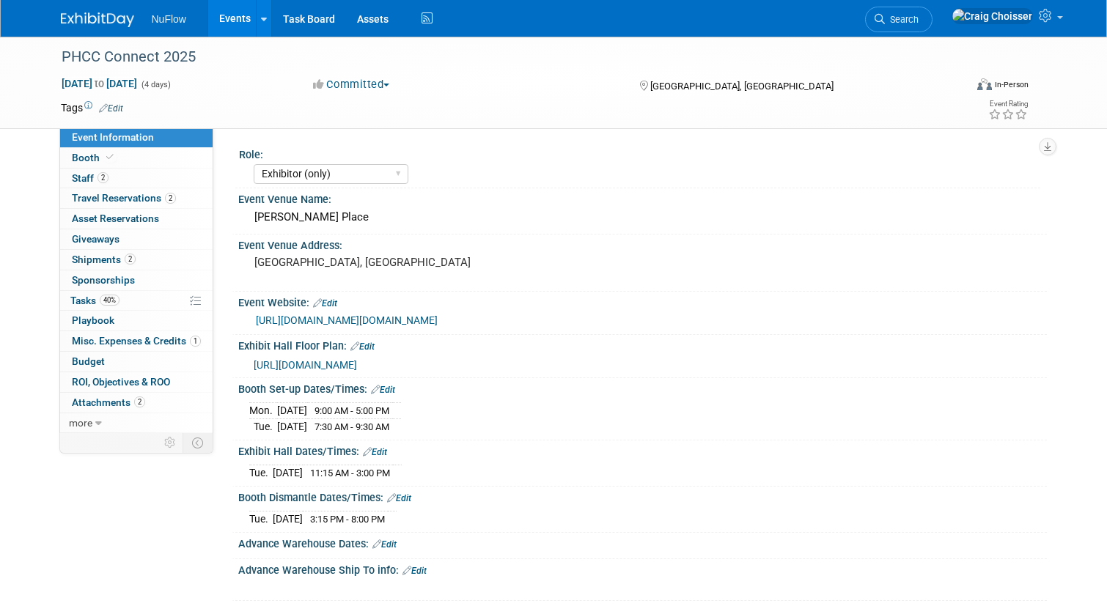
click at [357, 365] on span "https://www.conferenceharvester.com/floorplan/v2/index.asp?EventKey=MIGPBDSZ" at bounding box center [305, 365] width 103 height 12
click at [424, 321] on link "[URL][DOMAIN_NAME][DOMAIN_NAME]" at bounding box center [347, 321] width 182 height 12
click at [114, 397] on span "Attachments 2" at bounding box center [108, 403] width 73 height 12
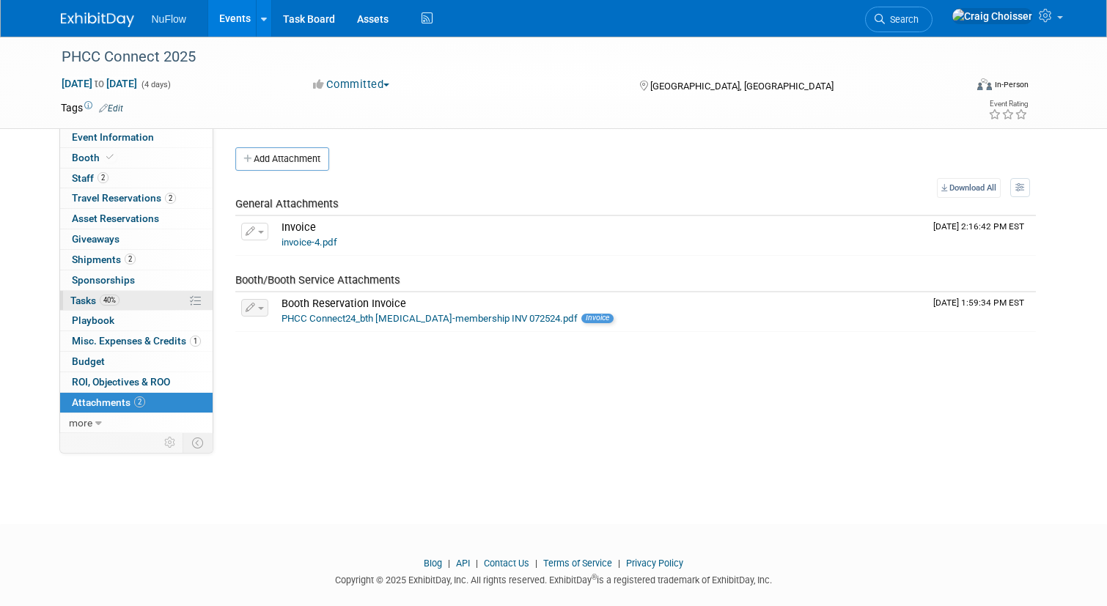
click at [78, 298] on span "Tasks 40%" at bounding box center [94, 301] width 49 height 12
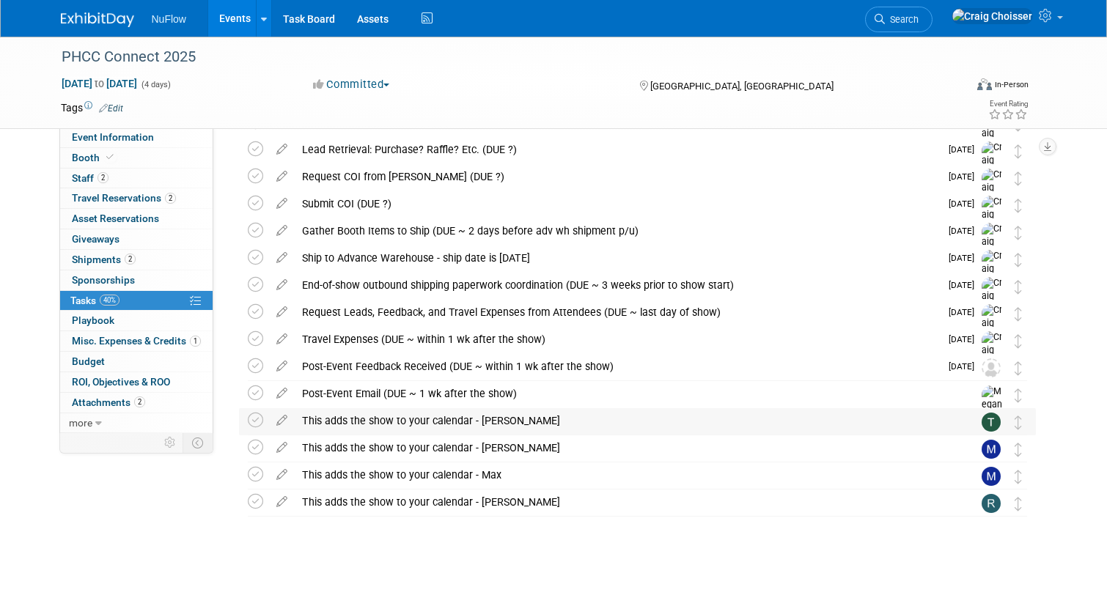
scroll to position [161, 0]
click at [282, 370] on icon at bounding box center [282, 364] width 26 height 18
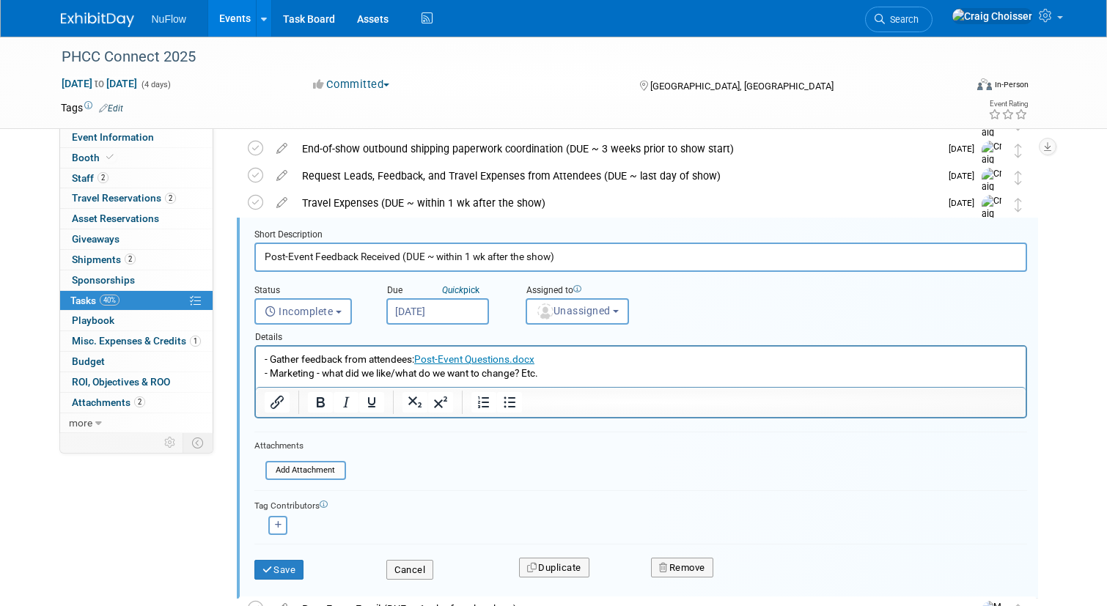
scroll to position [301, 0]
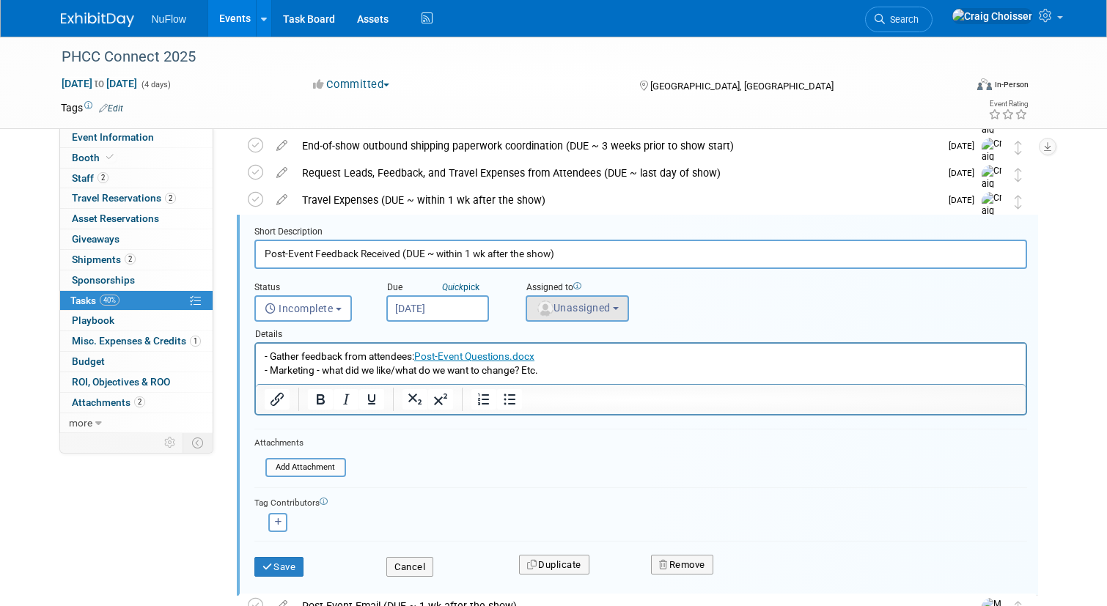
click at [590, 306] on span "Unassigned" at bounding box center [573, 308] width 75 height 12
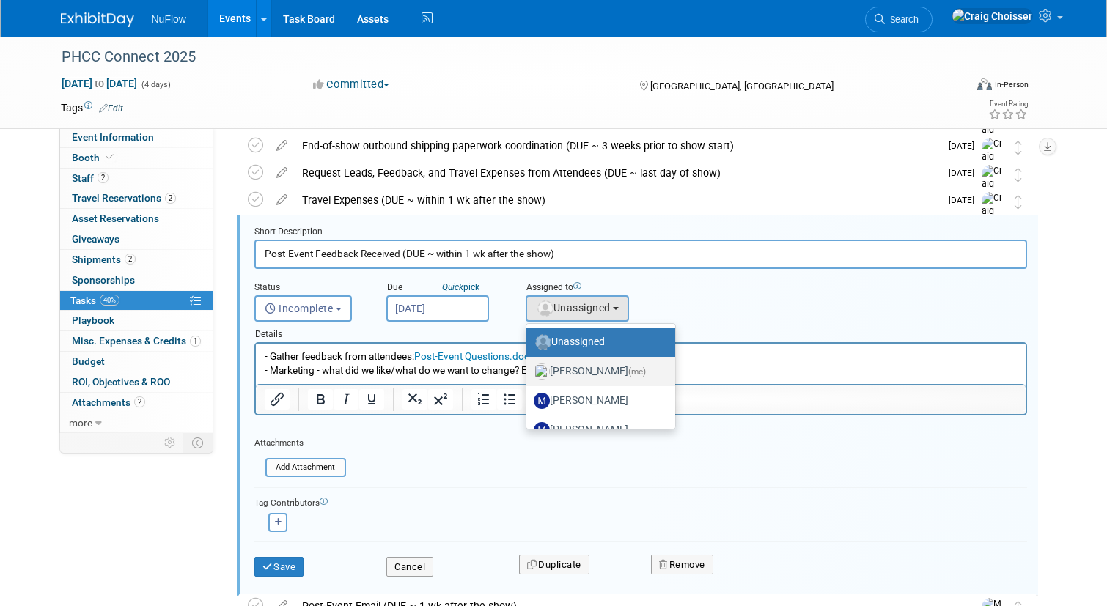
click at [598, 371] on label "Craig Choisser (me)" at bounding box center [597, 371] width 127 height 23
click at [529, 371] on input "Craig Choisser (me)" at bounding box center [524, 370] width 10 height 10
select select "b32fee0d-6bc2-4cb8-ad5e-8428182a5dd3"
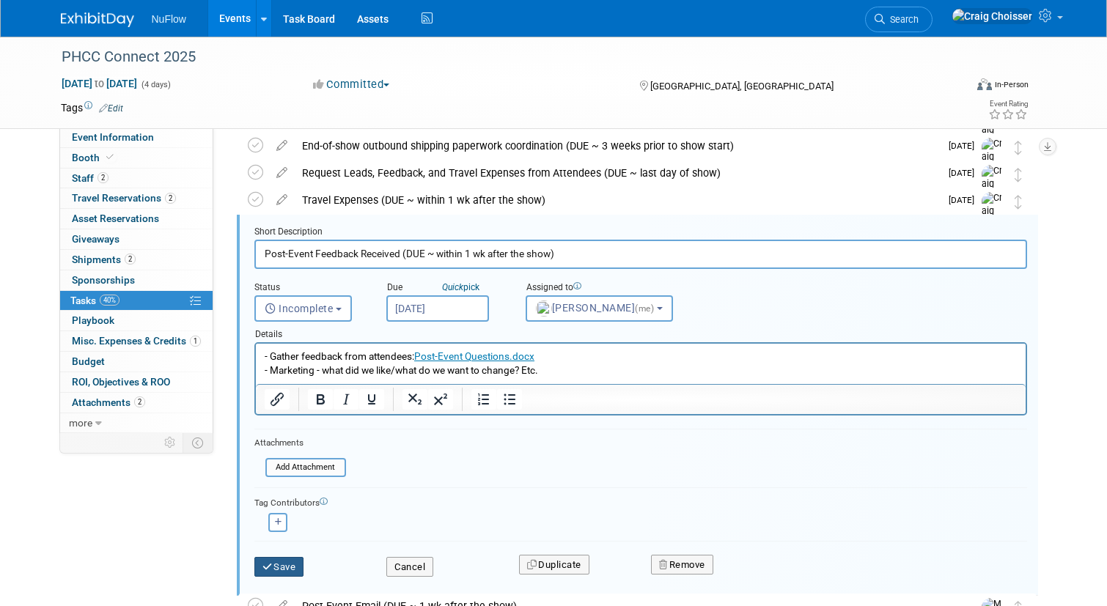
click at [286, 564] on button "Save" at bounding box center [279, 567] width 50 height 21
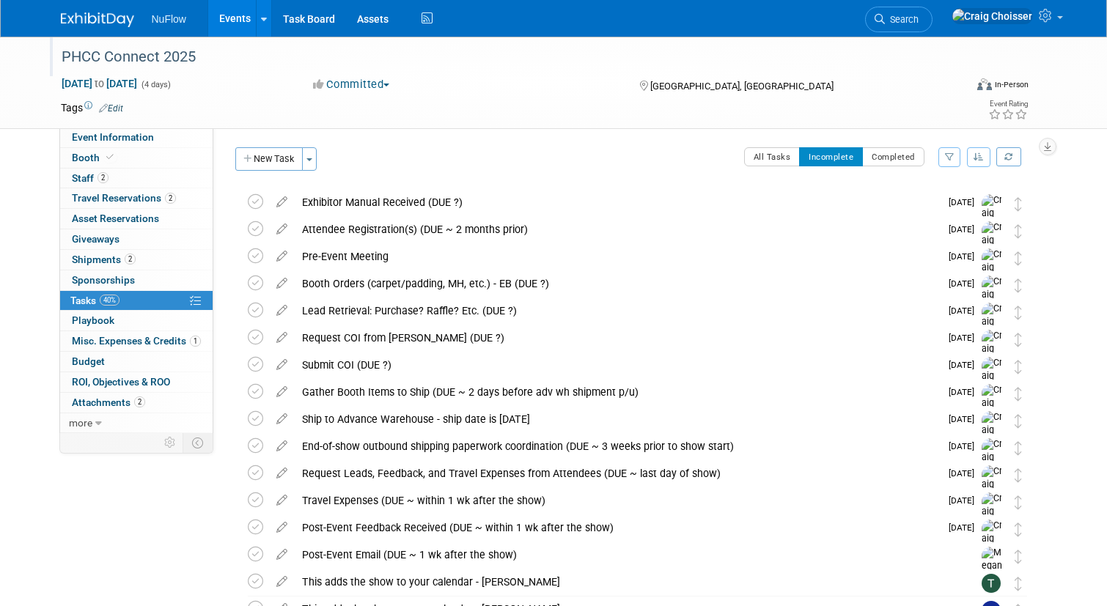
scroll to position [0, 0]
click at [230, 23] on link "Events" at bounding box center [235, 18] width 54 height 37
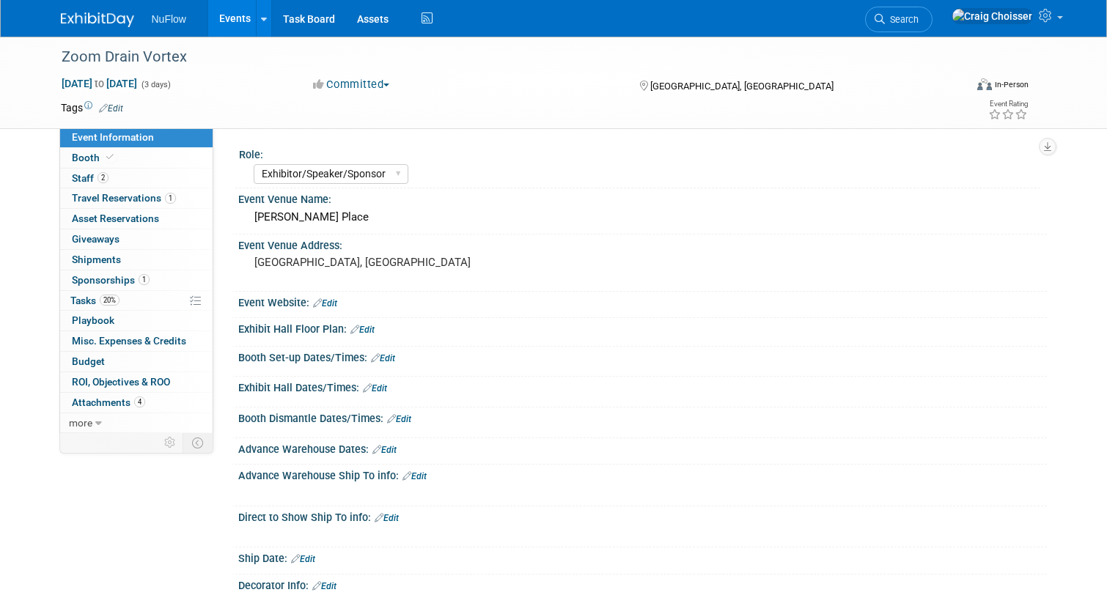
select select "Exhibitor/Speaker/Sponsor"
click at [232, 26] on link "Events" at bounding box center [235, 18] width 54 height 37
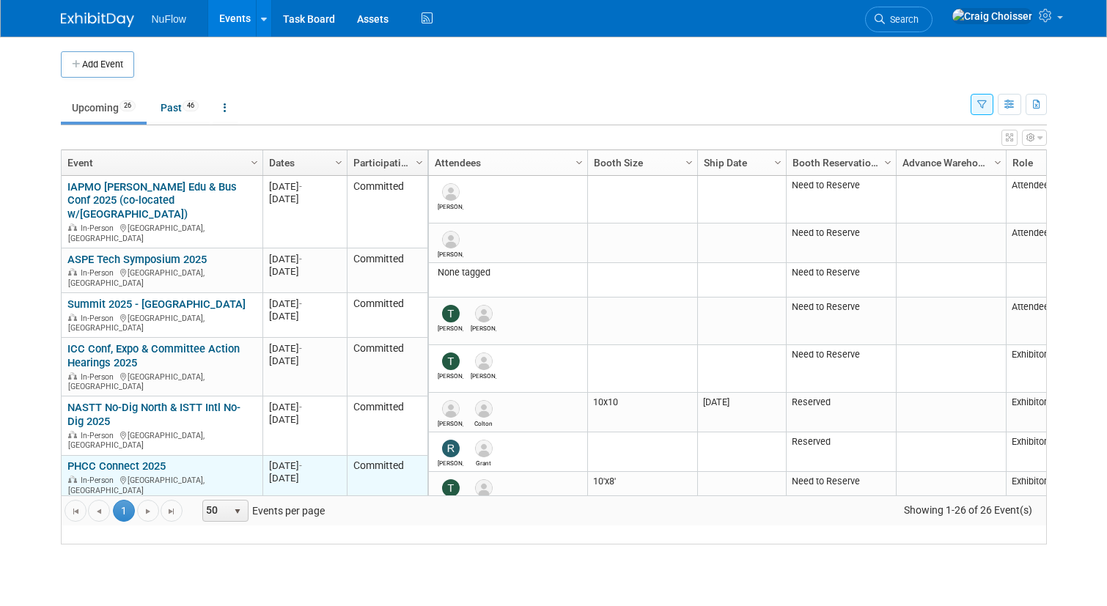
click at [120, 460] on link "PHCC Connect 2025" at bounding box center [116, 466] width 98 height 13
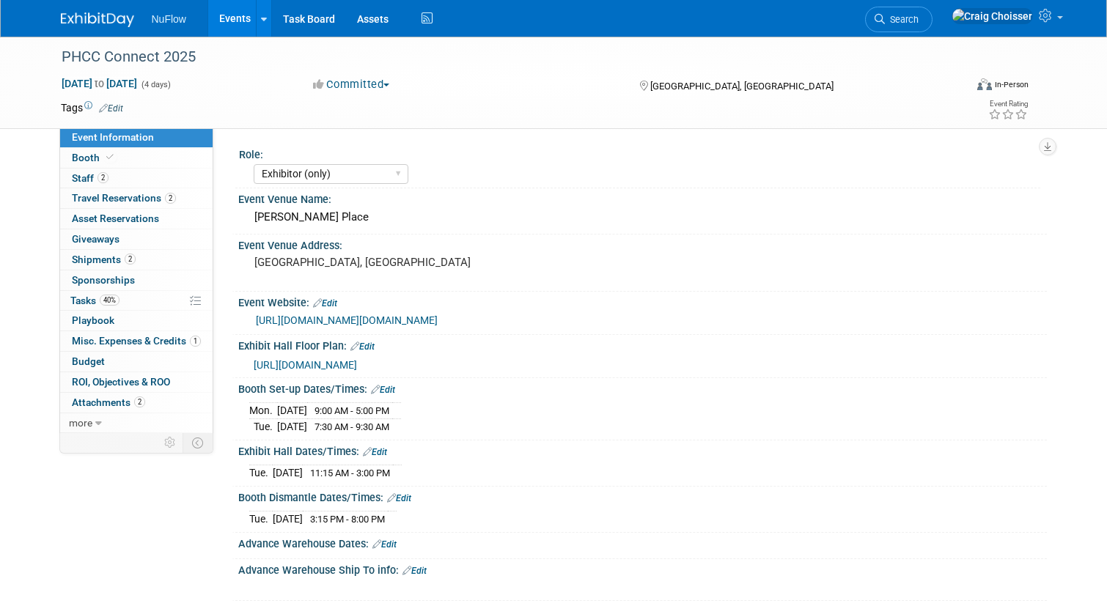
select select "Exhibitor (only)"
click at [389, 320] on link "[URL][DOMAIN_NAME][DOMAIN_NAME]" at bounding box center [347, 321] width 182 height 12
click at [227, 29] on link "Events" at bounding box center [235, 18] width 54 height 37
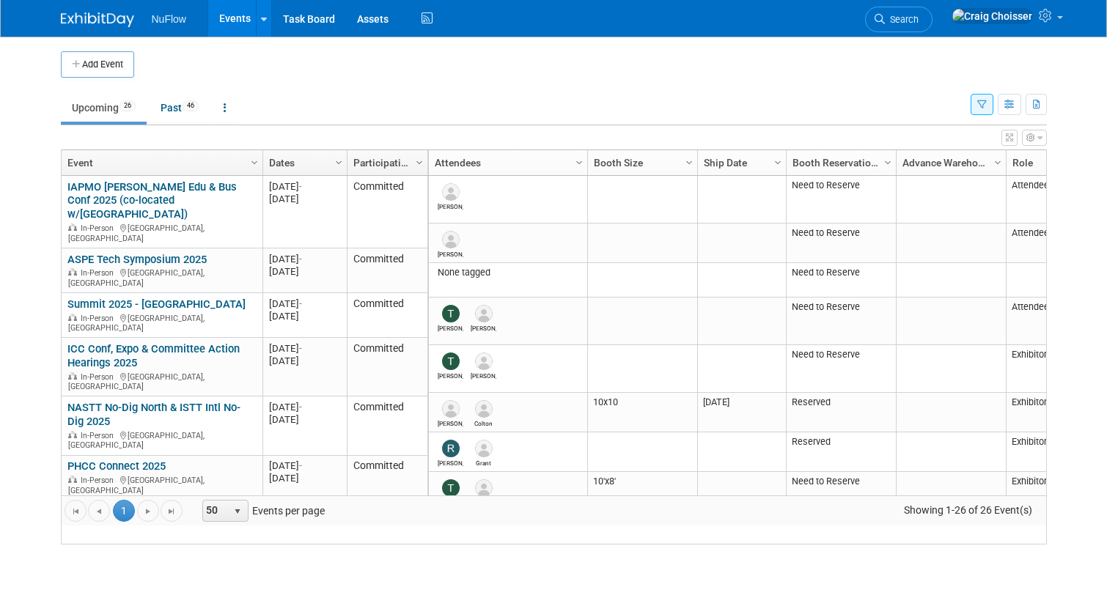
click at [117, 504] on link "Zoom Drain Vortex" at bounding box center [112, 510] width 90 height 13
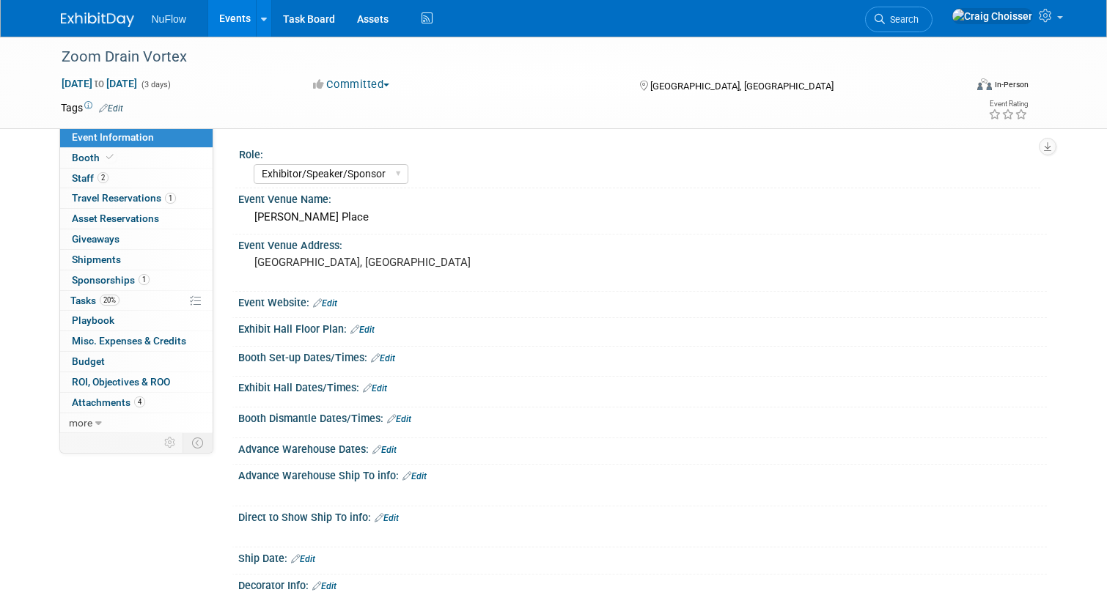
select select "Exhibitor/Speaker/Sponsor"
click at [284, 218] on div "Devos Place" at bounding box center [642, 217] width 787 height 23
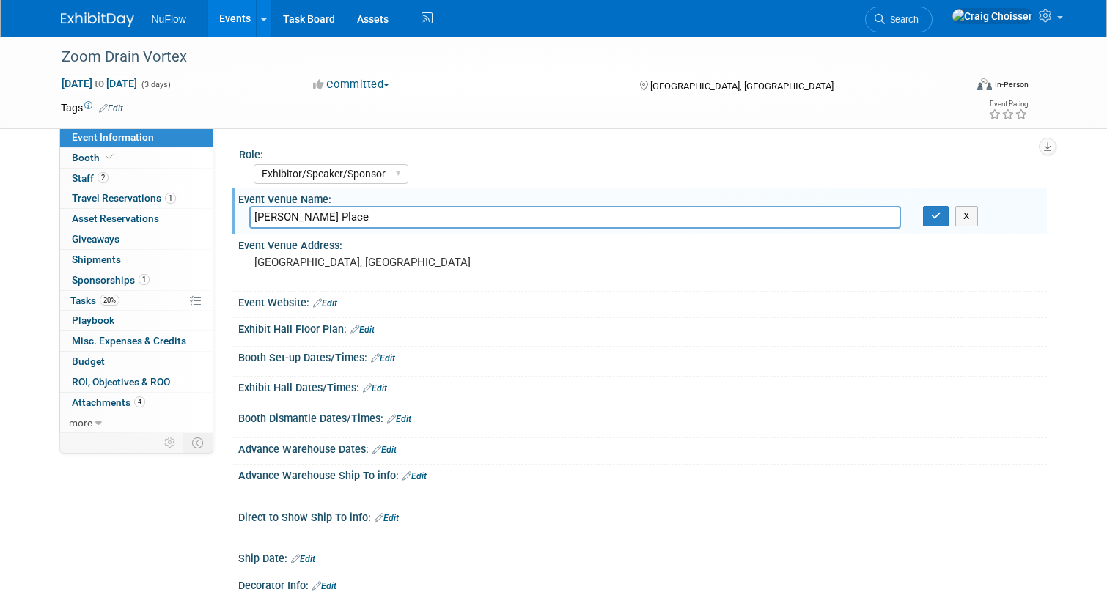
drag, startPoint x: 337, startPoint y: 214, endPoint x: 236, endPoint y: 214, distance: 100.4
click at [236, 214] on div "Event Venue Name: Devos Place Devos Place X" at bounding box center [639, 211] width 815 height 46
click at [936, 221] on button "button" at bounding box center [936, 216] width 26 height 21
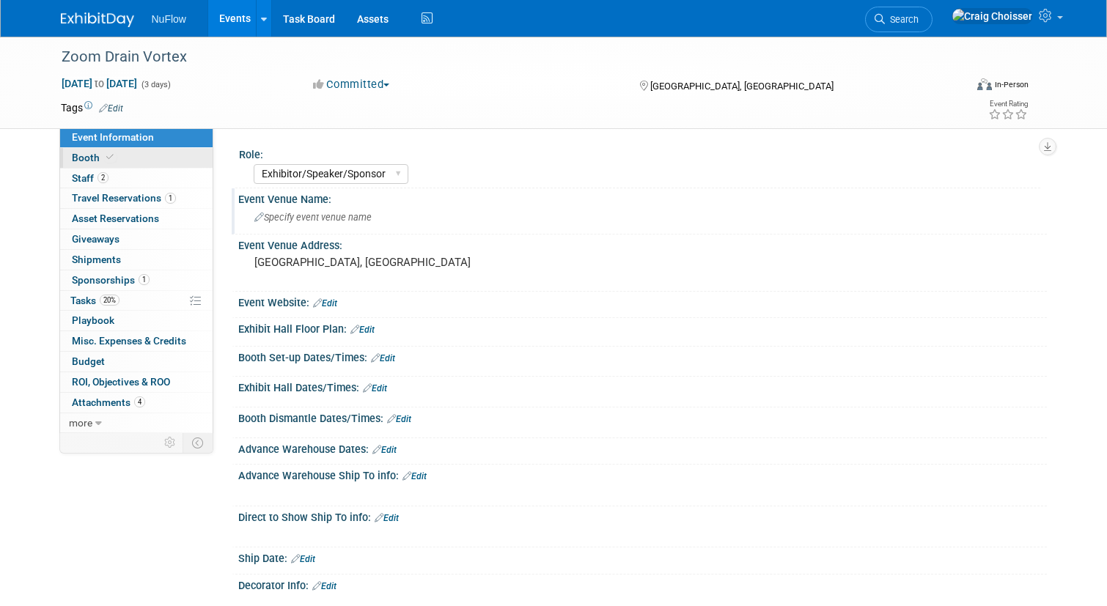
click at [92, 161] on span "Booth" at bounding box center [94, 158] width 45 height 12
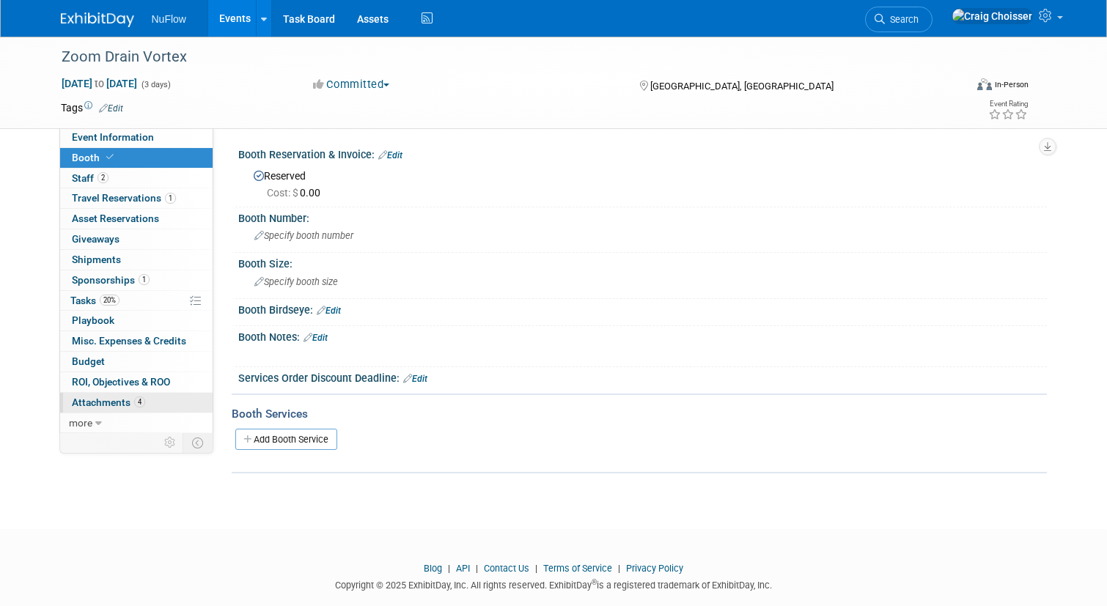
click at [103, 397] on span "Attachments 4" at bounding box center [108, 403] width 73 height 12
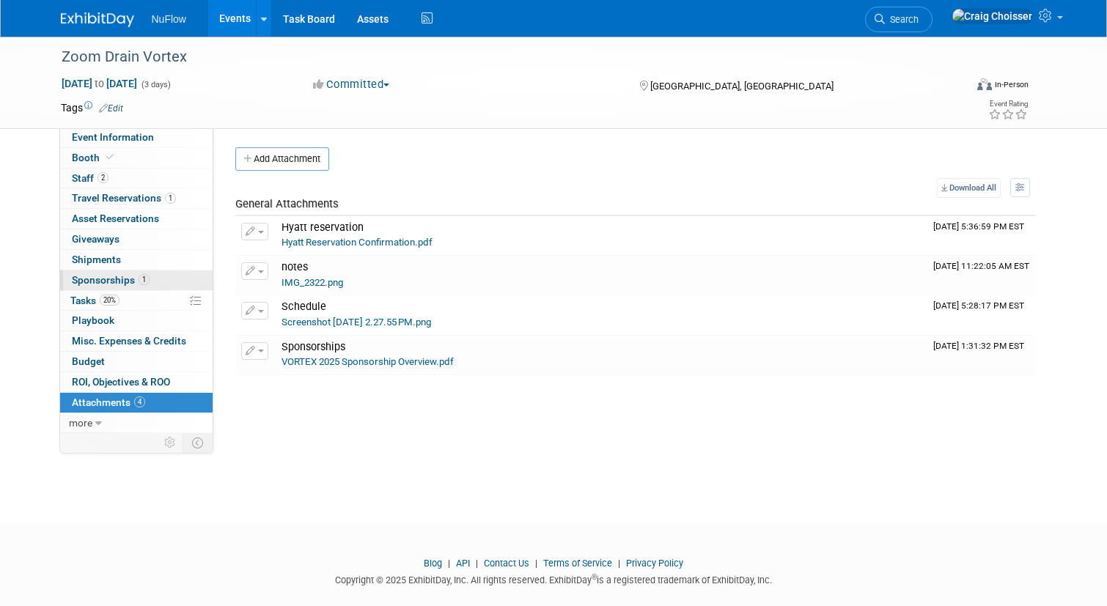
click at [94, 279] on span "Sponsorships 1" at bounding box center [111, 280] width 78 height 12
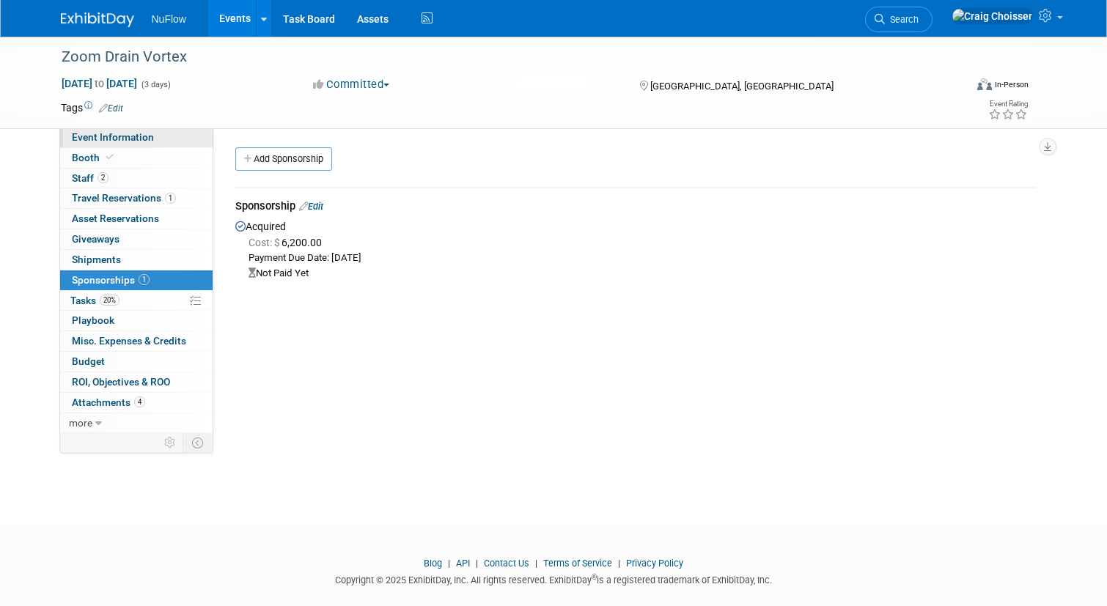
click at [112, 144] on link "Event Information" at bounding box center [136, 138] width 153 height 20
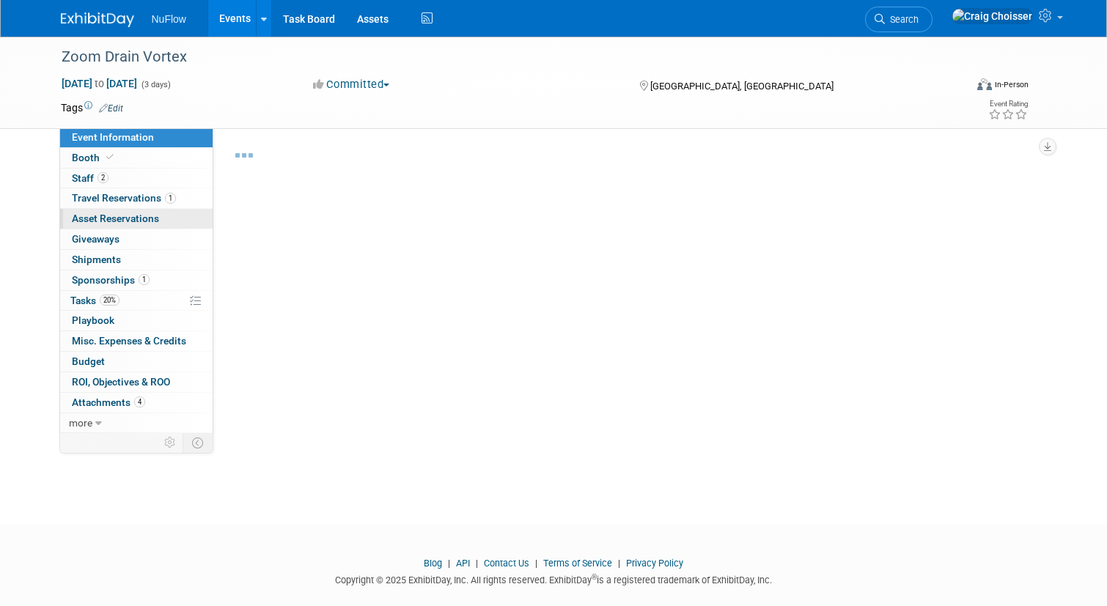
select select "Exhibitor/Speaker/Sponsor"
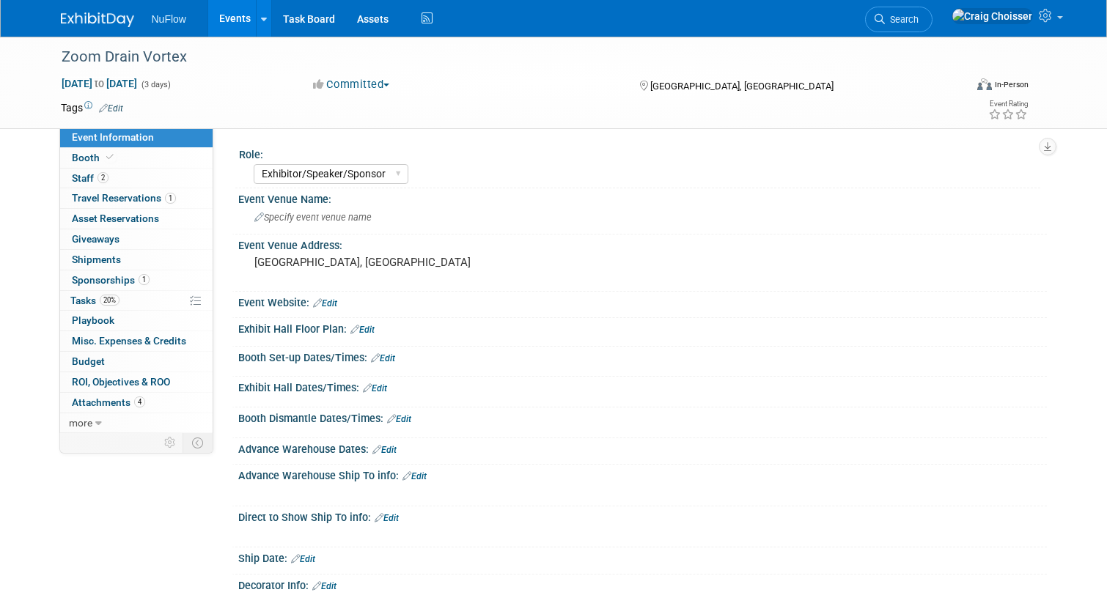
scroll to position [2, 0]
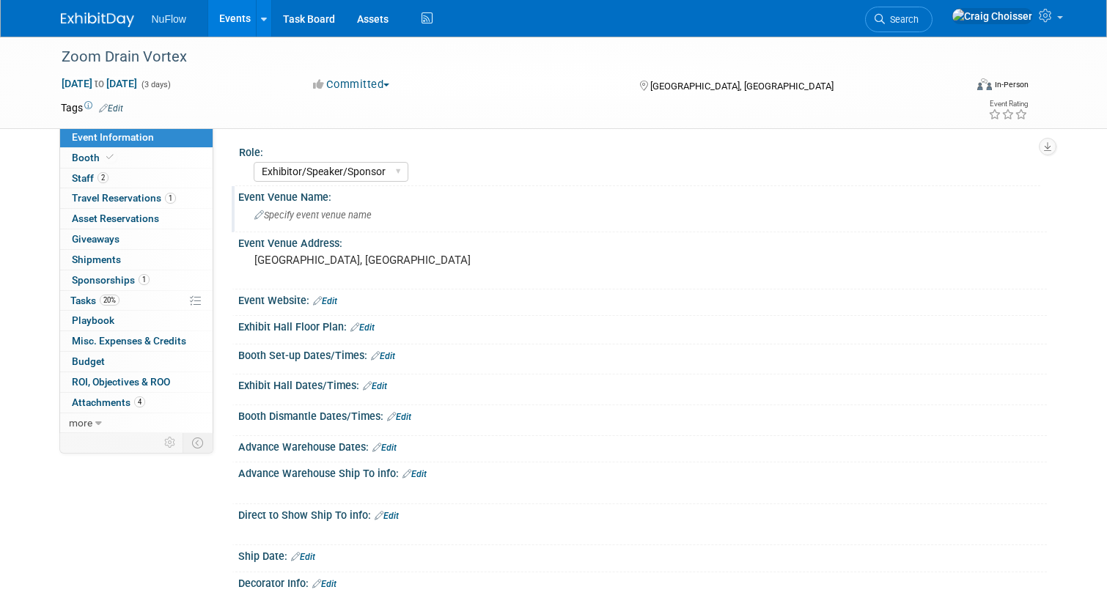
click at [315, 213] on span "Specify event venue name" at bounding box center [312, 215] width 117 height 11
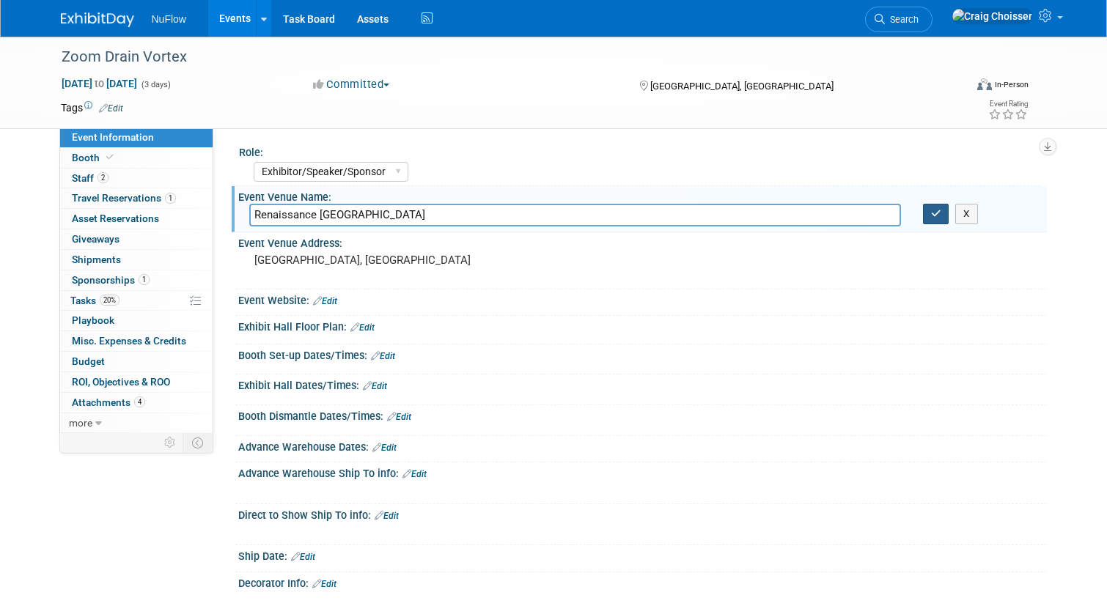
type input "Renaissance Nashville"
click at [939, 219] on button "button" at bounding box center [936, 214] width 26 height 21
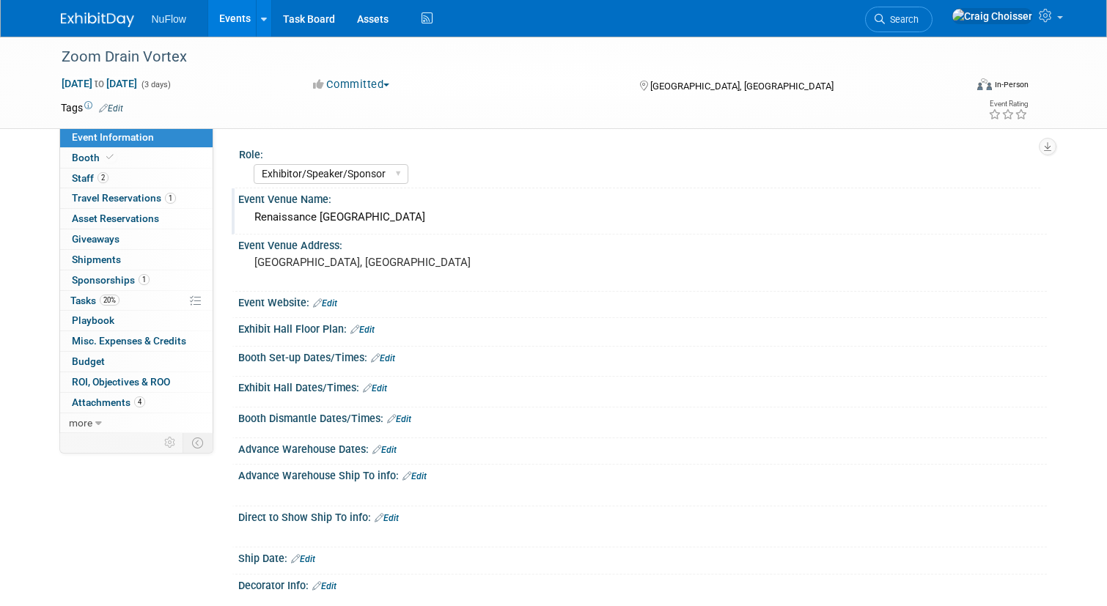
scroll to position [0, 0]
click at [383, 385] on link "Edit" at bounding box center [375, 388] width 24 height 10
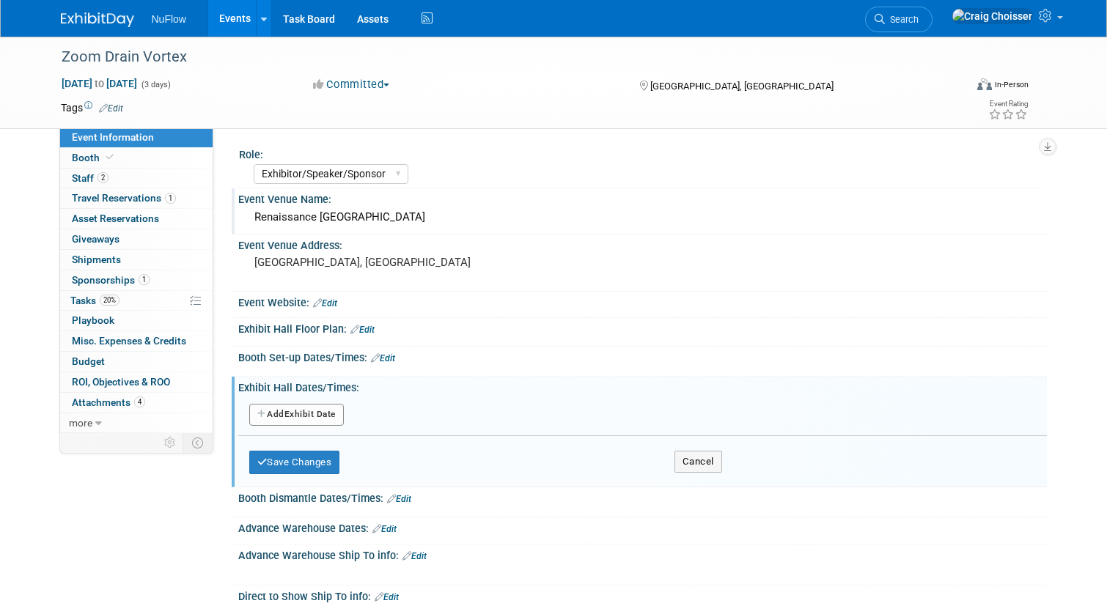
click at [325, 417] on button "Add Another Exhibit Date" at bounding box center [296, 415] width 95 height 22
select select "9"
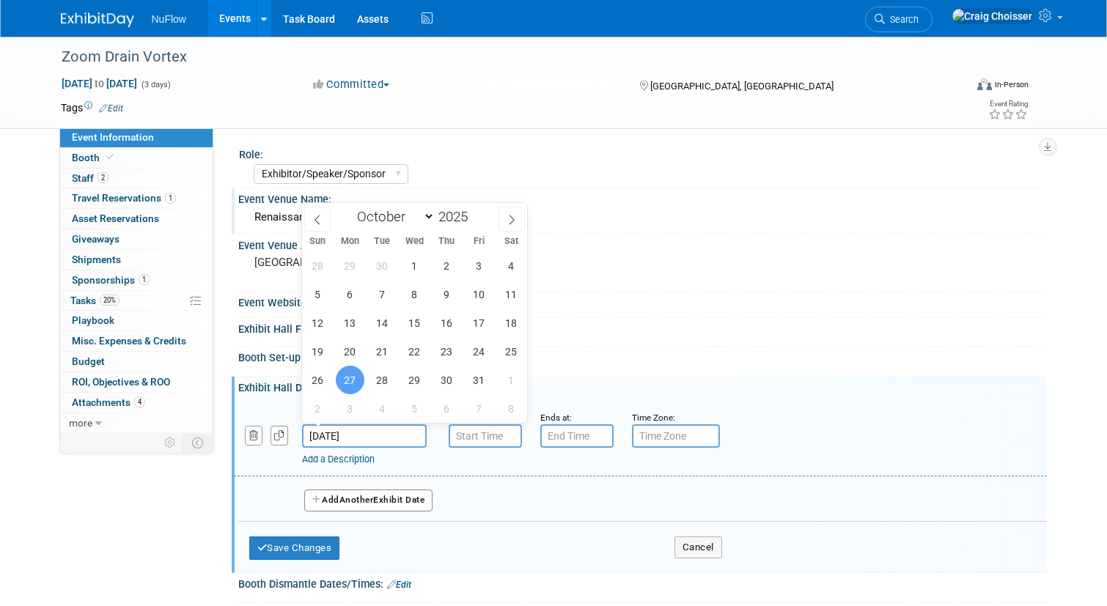
click at [364, 436] on input "[DATE]" at bounding box center [364, 436] width 125 height 23
click at [381, 384] on span "28" at bounding box center [382, 380] width 29 height 29
type input "Oct 28, 2025"
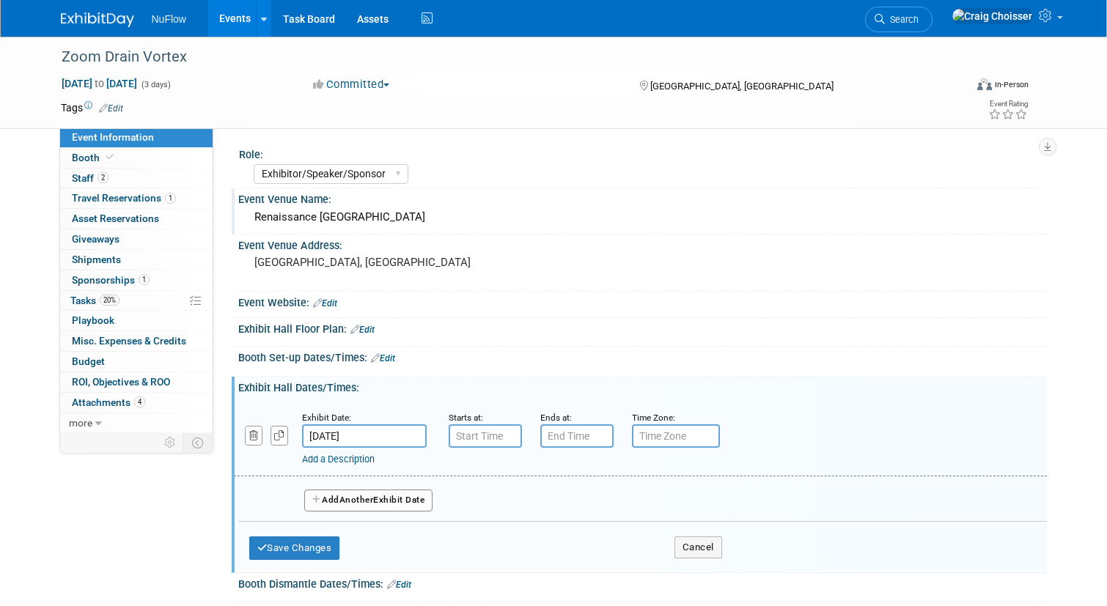
type input "7:00 AM"
click at [480, 436] on input "7:00 AM" at bounding box center [485, 436] width 73 height 23
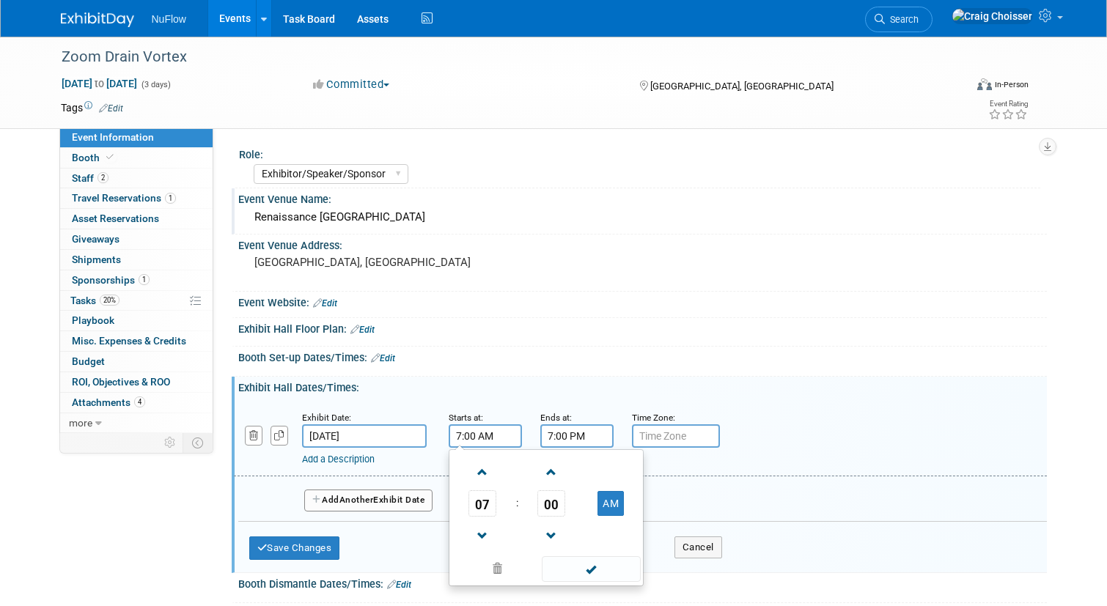
click at [589, 438] on input "7:00 PM" at bounding box center [576, 436] width 73 height 23
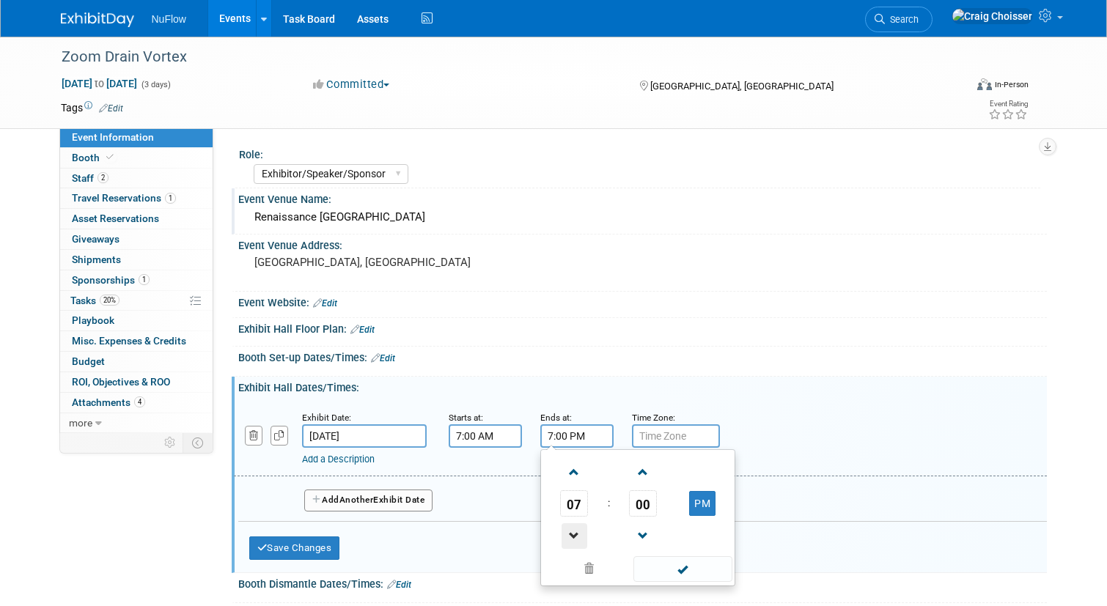
click at [577, 537] on span at bounding box center [575, 537] width 26 height 26
type input "5:00 PM"
click at [309, 542] on button "Save Changes" at bounding box center [294, 548] width 91 height 23
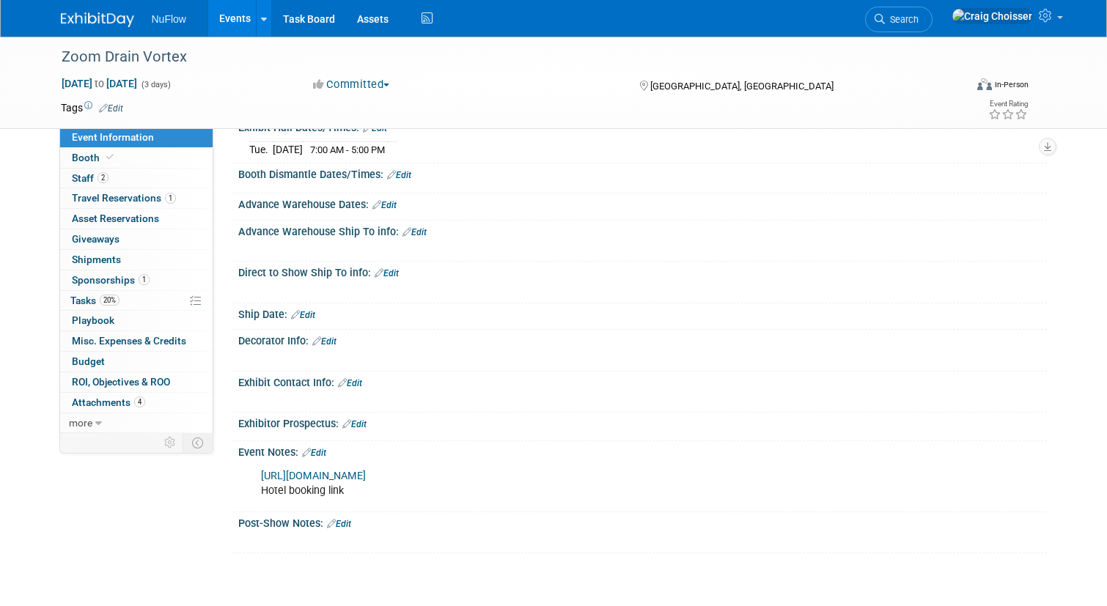
scroll to position [291, 0]
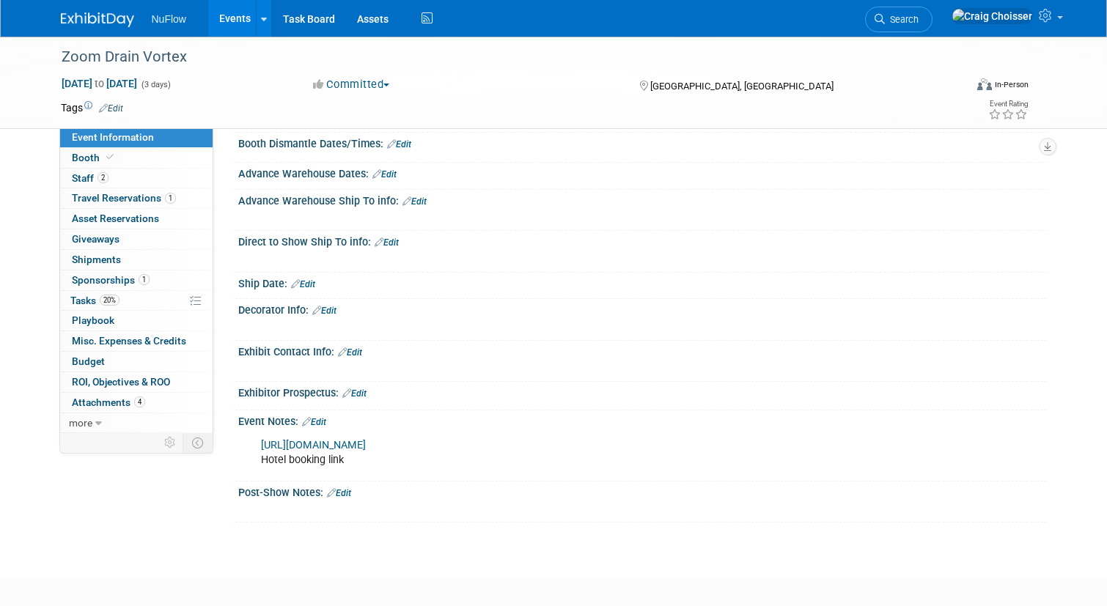
click at [326, 417] on link "Edit" at bounding box center [314, 422] width 24 height 10
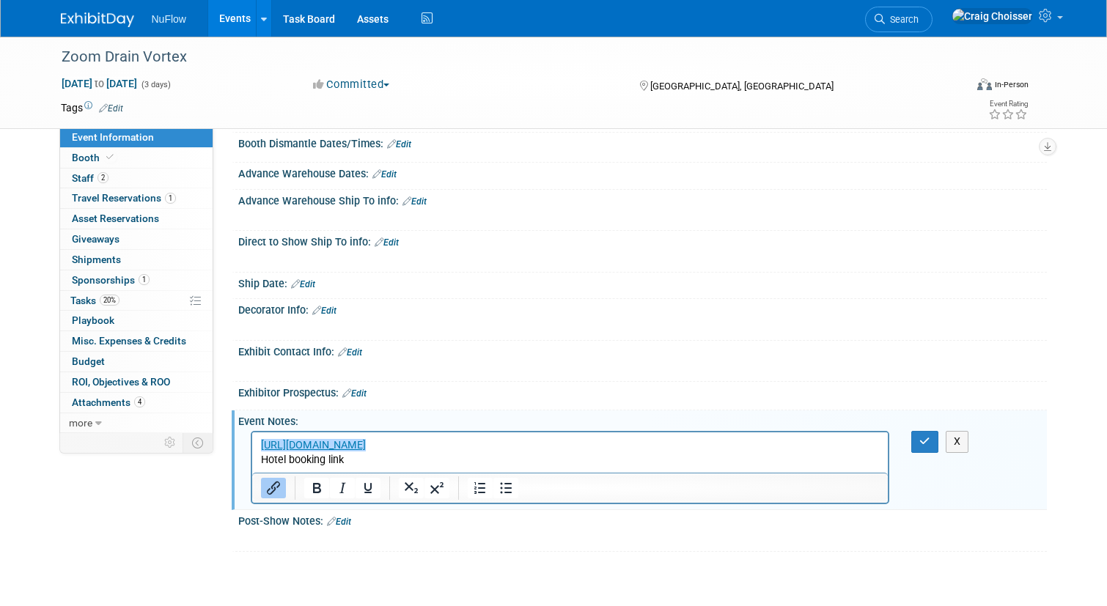
scroll to position [0, 0]
click at [257, 463] on html "﻿https://www.marriott.com/en-us/hotels/bnash-renaissance-nashville-hotel/overvi…" at bounding box center [569, 450] width 636 height 35
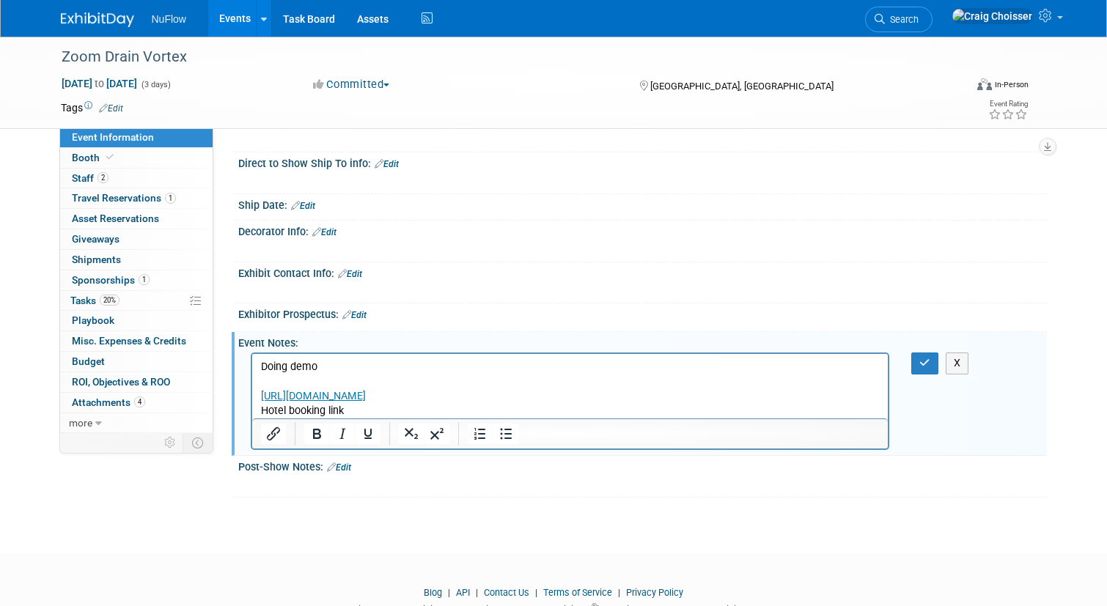
scroll to position [367, 0]
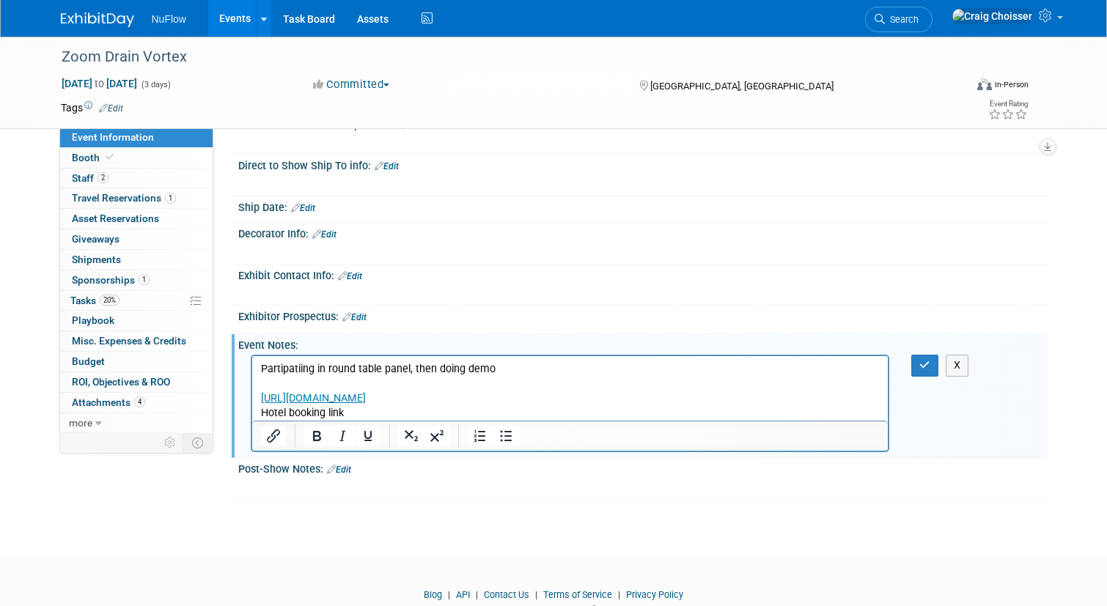
click at [590, 378] on p "Rich Text Area. Press ALT-0 for help." at bounding box center [570, 384] width 620 height 15
click at [556, 372] on p "Partipatiing in round table panel, then doing demo" at bounding box center [570, 369] width 620 height 15
click at [924, 362] on icon "button" at bounding box center [924, 365] width 11 height 10
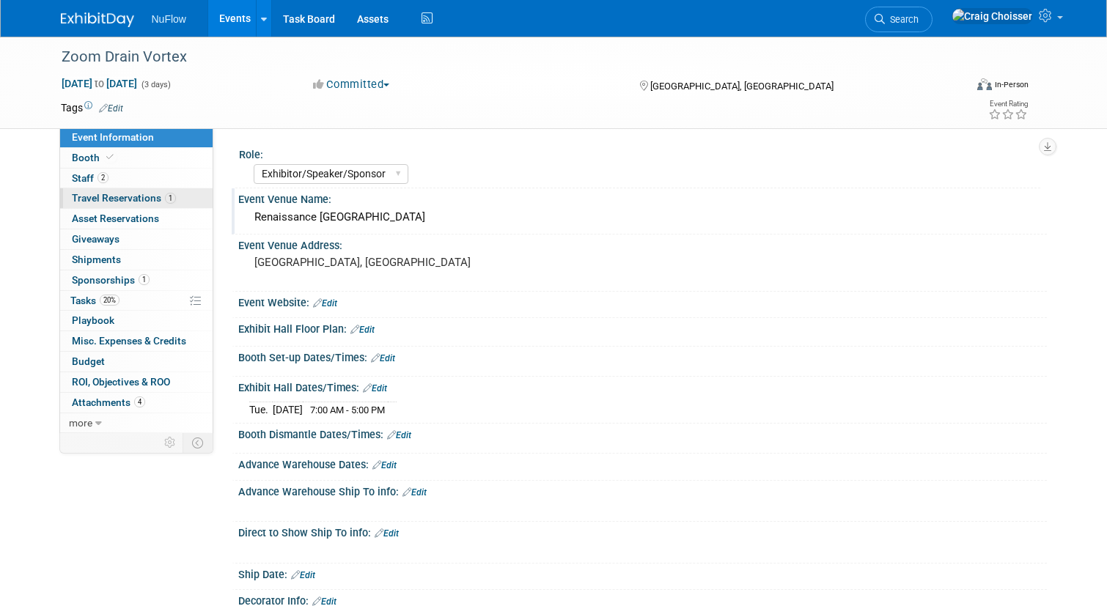
scroll to position [0, 0]
click at [78, 177] on span "Staff 2" at bounding box center [90, 178] width 37 height 12
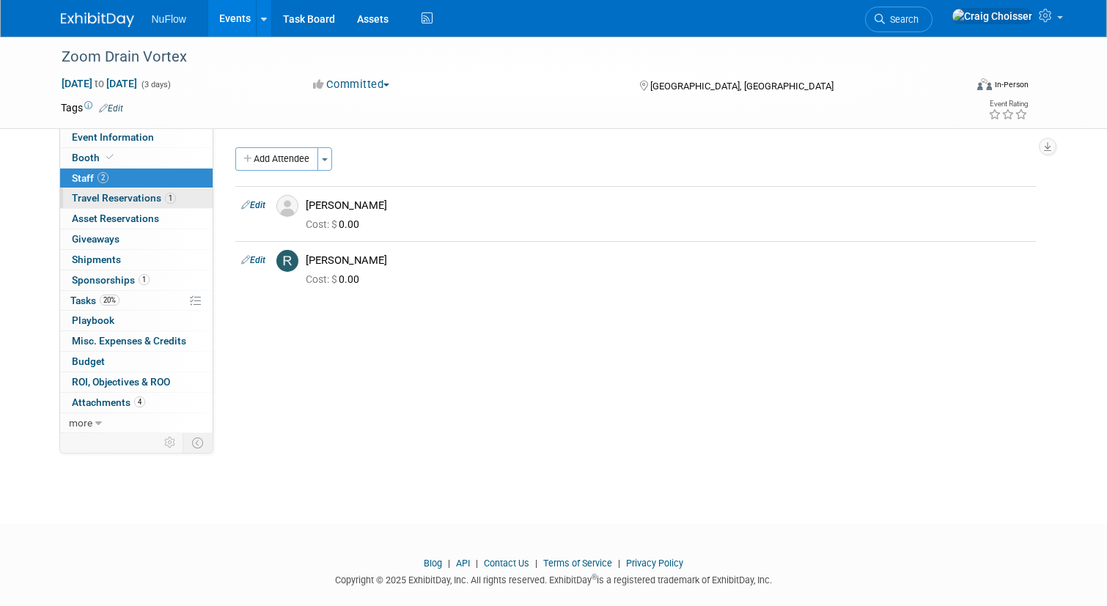
click at [101, 199] on span "Travel Reservations 1" at bounding box center [124, 198] width 104 height 12
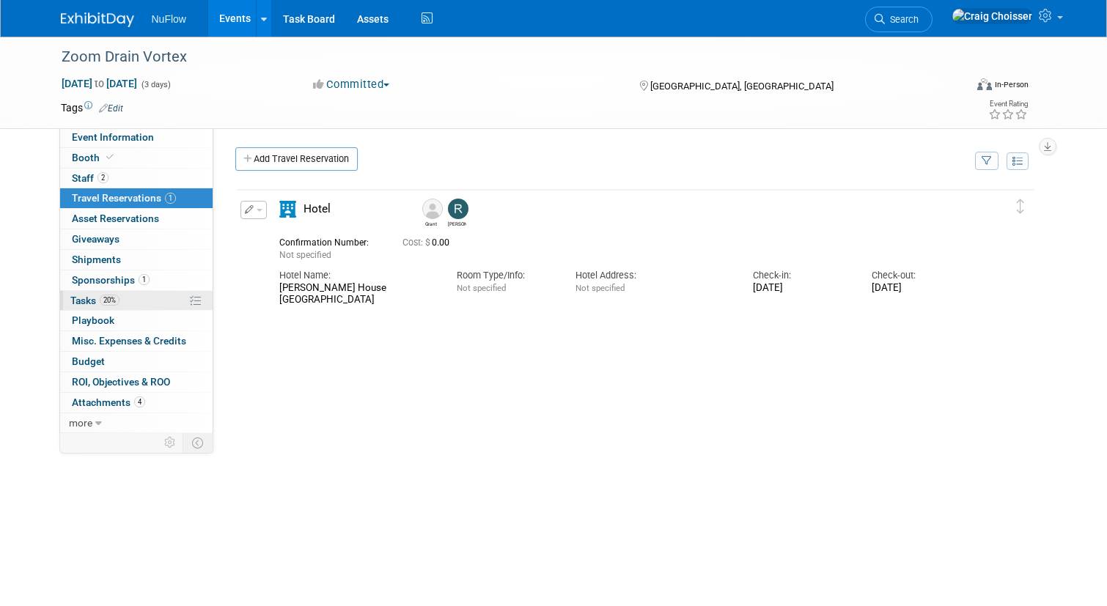
click at [86, 298] on span "Tasks 20%" at bounding box center [94, 301] width 49 height 12
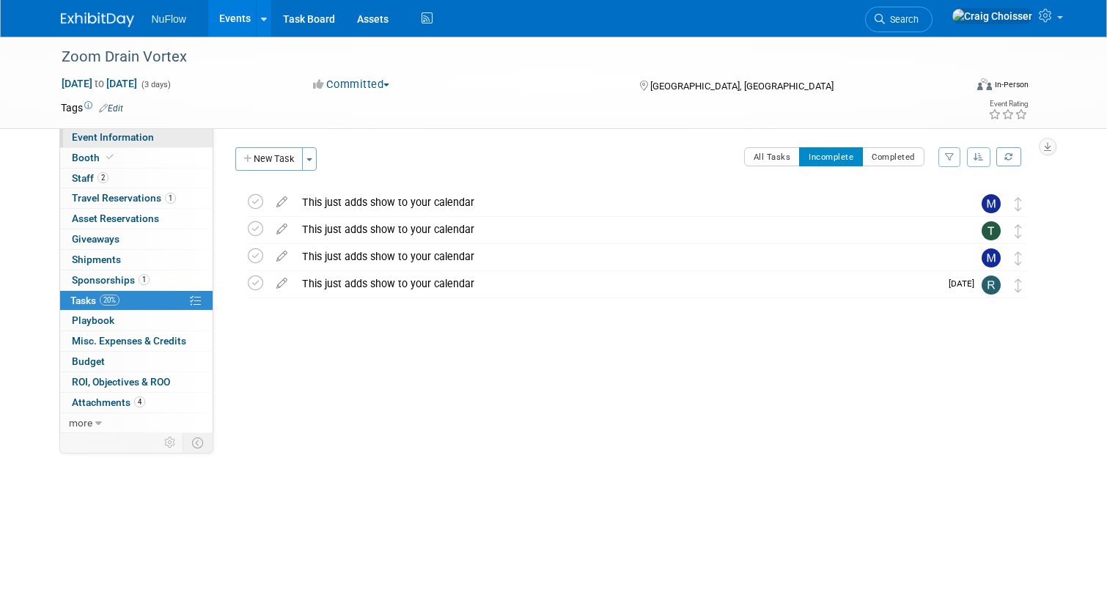
click at [104, 141] on span "Event Information" at bounding box center [113, 137] width 82 height 12
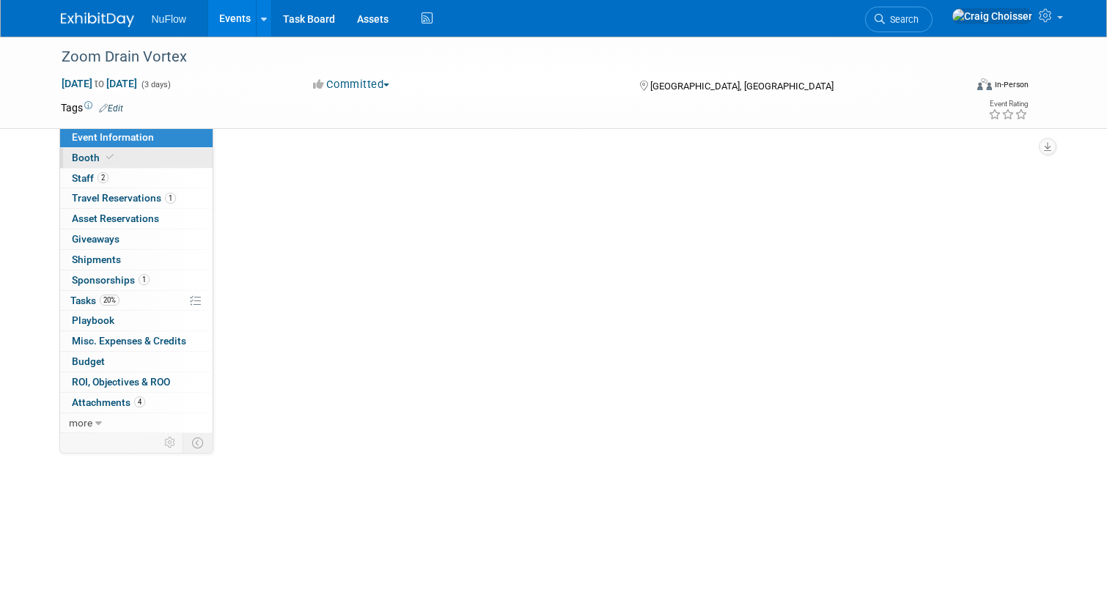
select select "Exhibitor/Speaker/Sponsor"
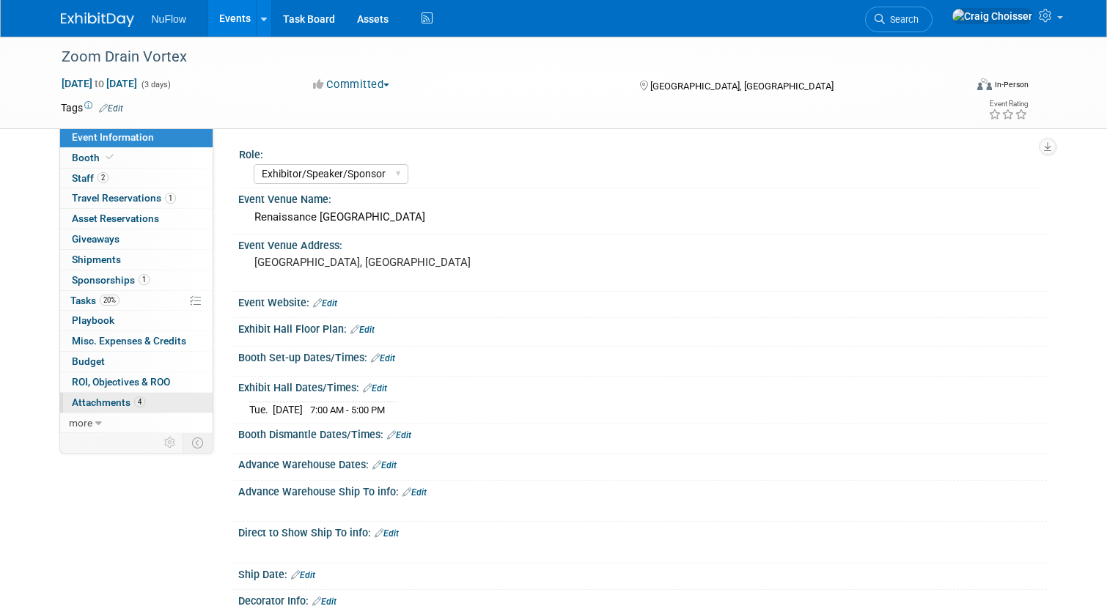
click at [116, 399] on span "Attachments 4" at bounding box center [108, 403] width 73 height 12
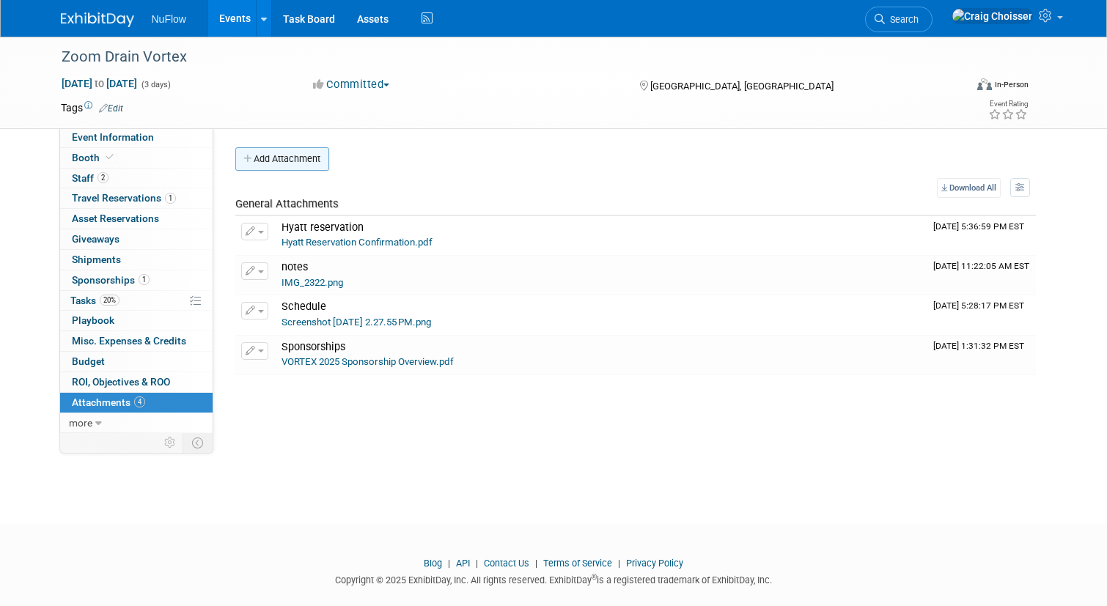
click at [292, 158] on button "Add Attachment" at bounding box center [282, 158] width 94 height 23
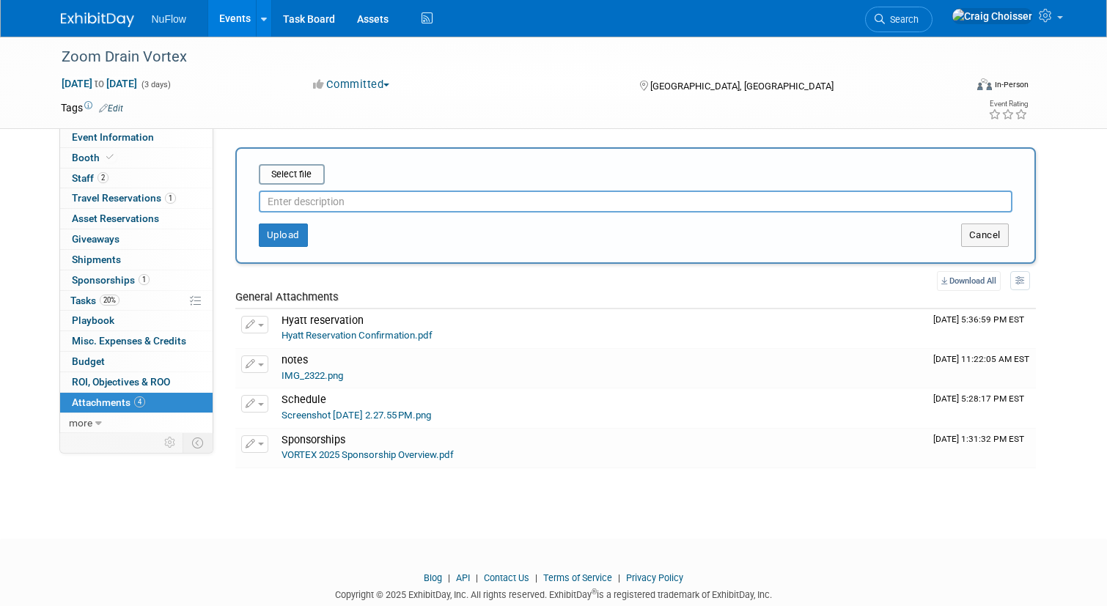
click at [311, 200] on input "text" at bounding box center [636, 202] width 754 height 22
type input "Invoice"
click at [293, 175] on input "file" at bounding box center [236, 175] width 175 height 18
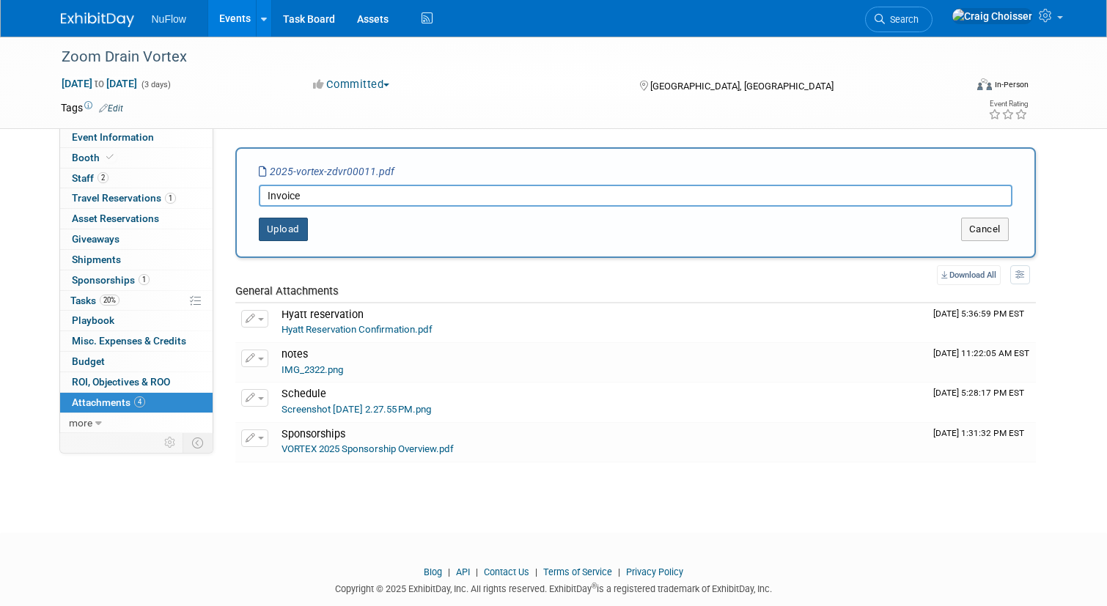
click at [300, 227] on button "Upload" at bounding box center [283, 229] width 49 height 23
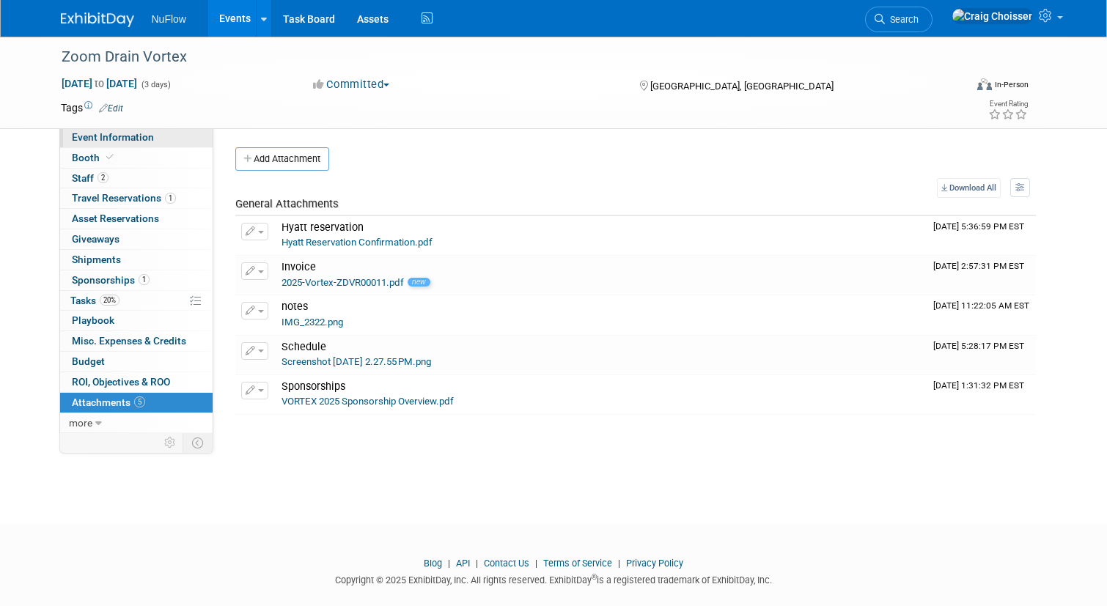
click at [100, 137] on span "Event Information" at bounding box center [113, 137] width 82 height 12
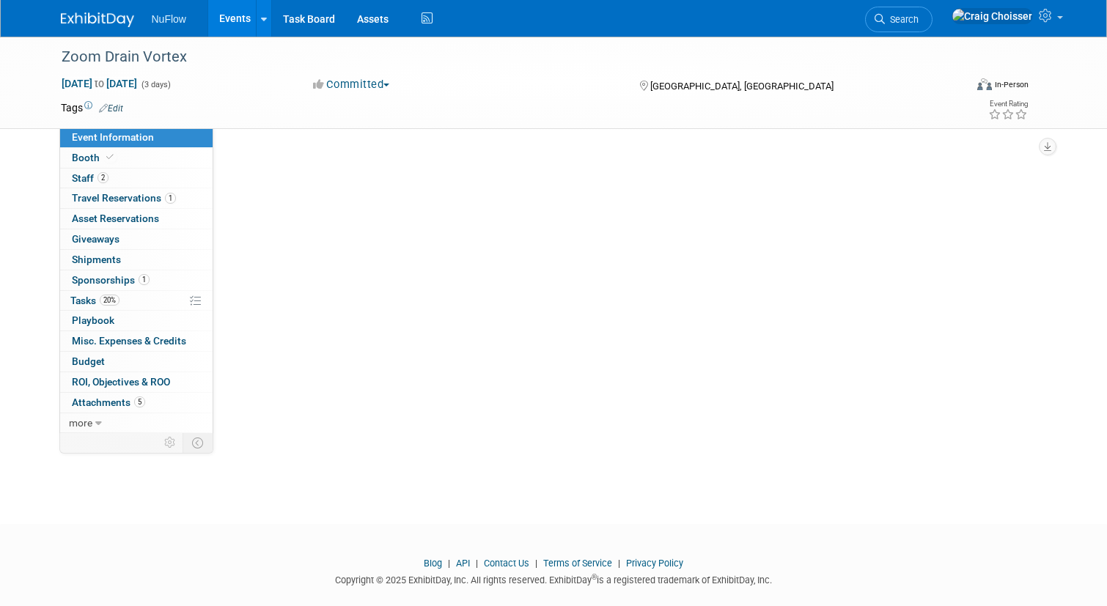
select select "Exhibitor/Speaker/Sponsor"
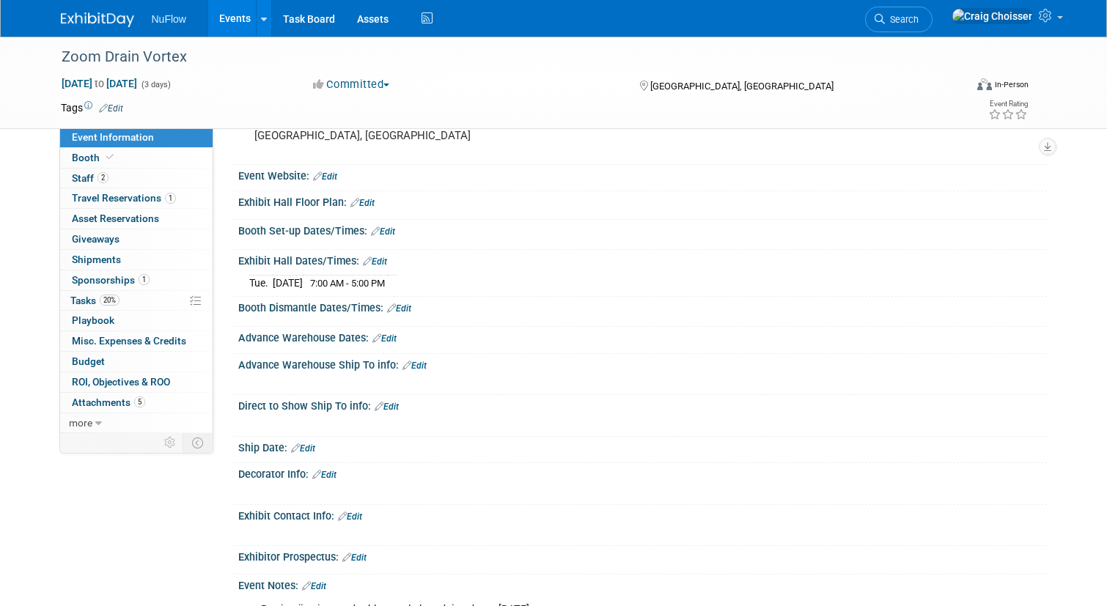
scroll to position [224, 0]
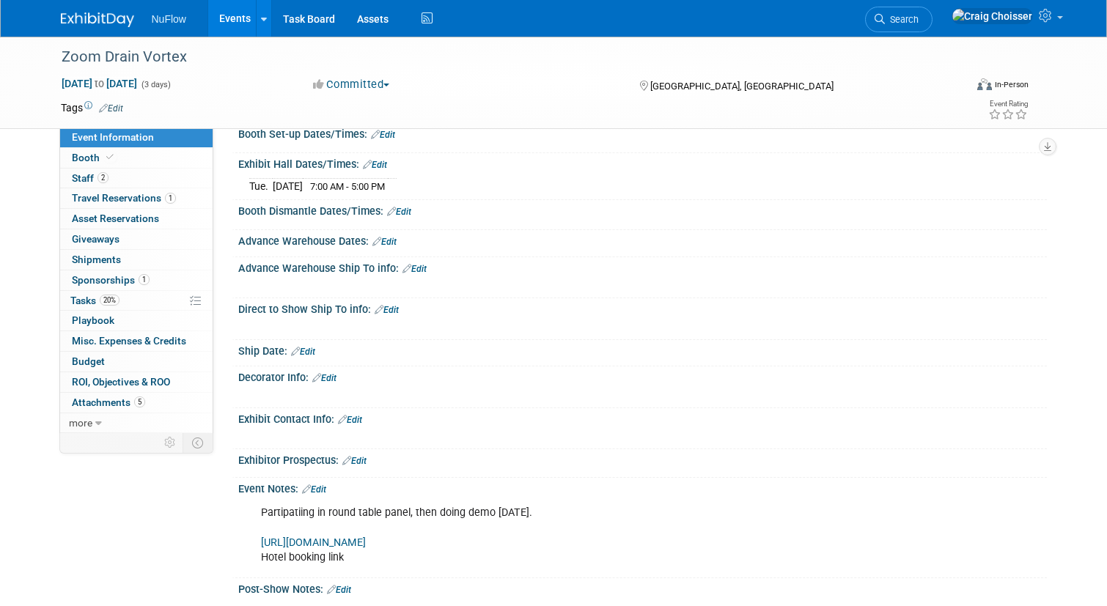
click at [322, 485] on link "Edit" at bounding box center [314, 490] width 24 height 10
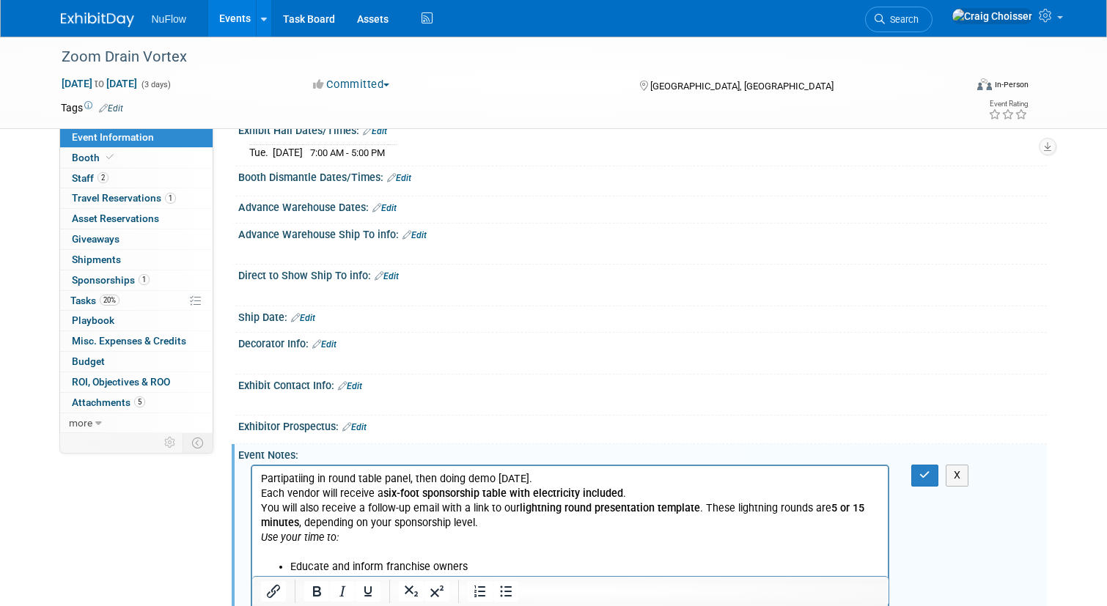
scroll to position [284, 0]
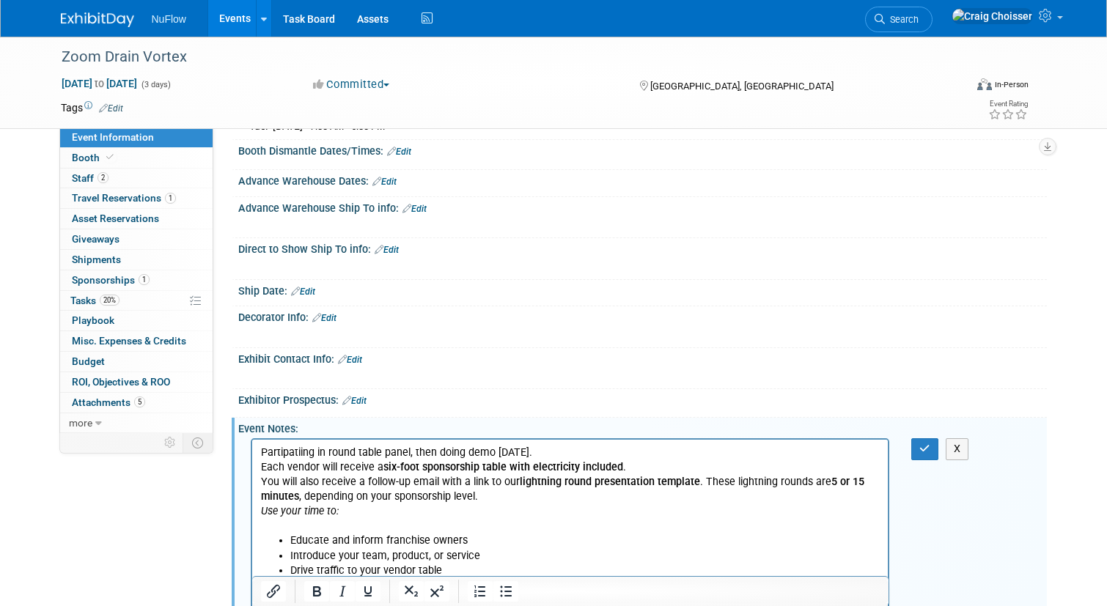
click at [260, 468] on p "Each vendor will receive a six-foot sponsorship table with electricity included…" at bounding box center [570, 467] width 620 height 15
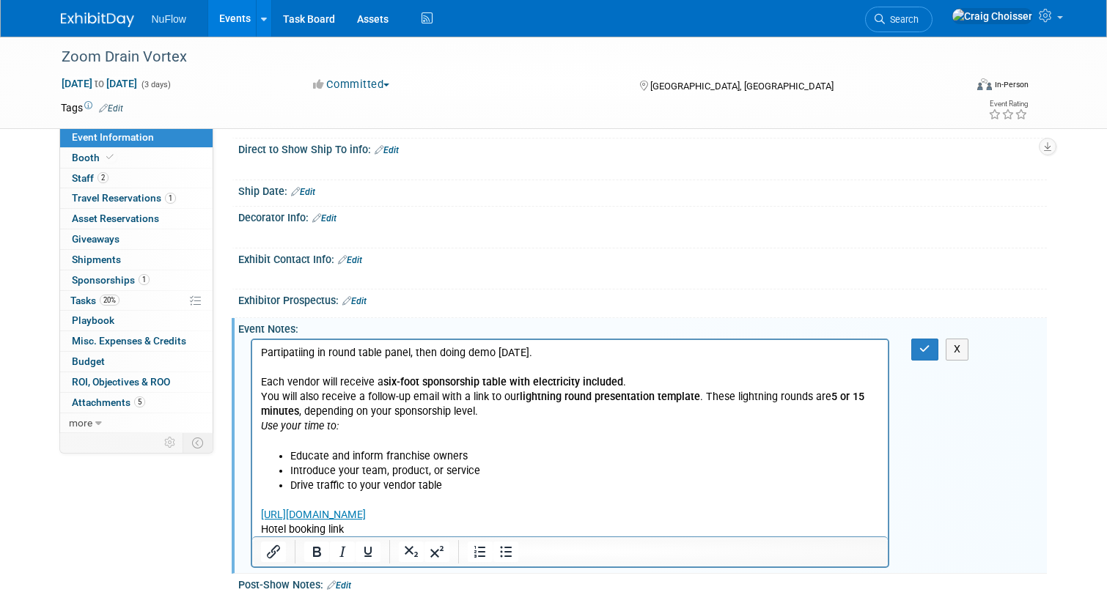
scroll to position [386, 0]
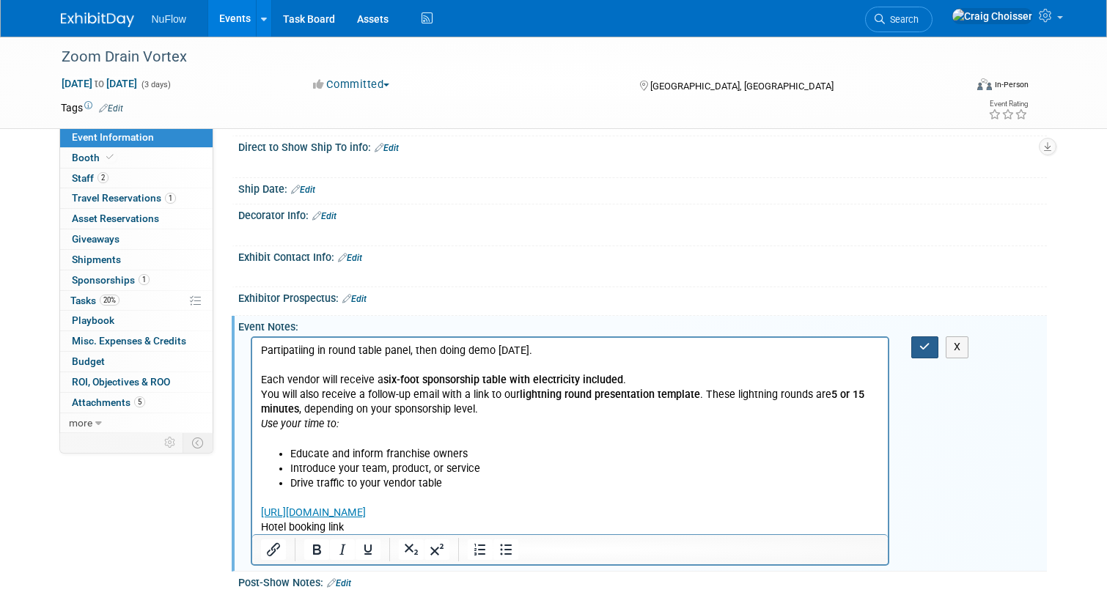
click at [923, 342] on icon "button" at bounding box center [924, 347] width 11 height 10
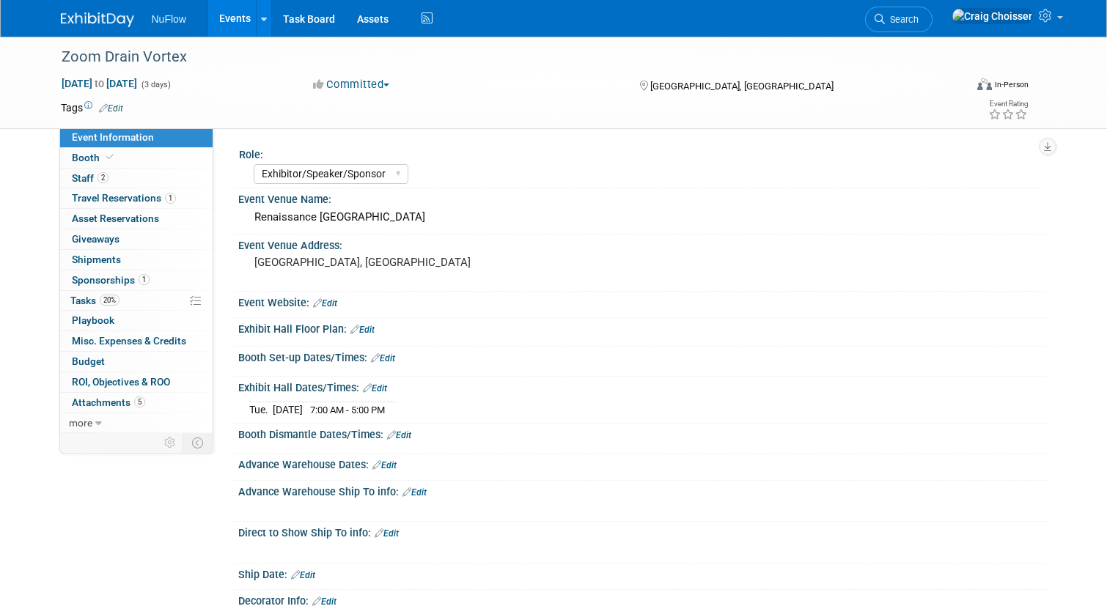
scroll to position [0, 0]
click at [231, 23] on link "Events" at bounding box center [235, 18] width 54 height 37
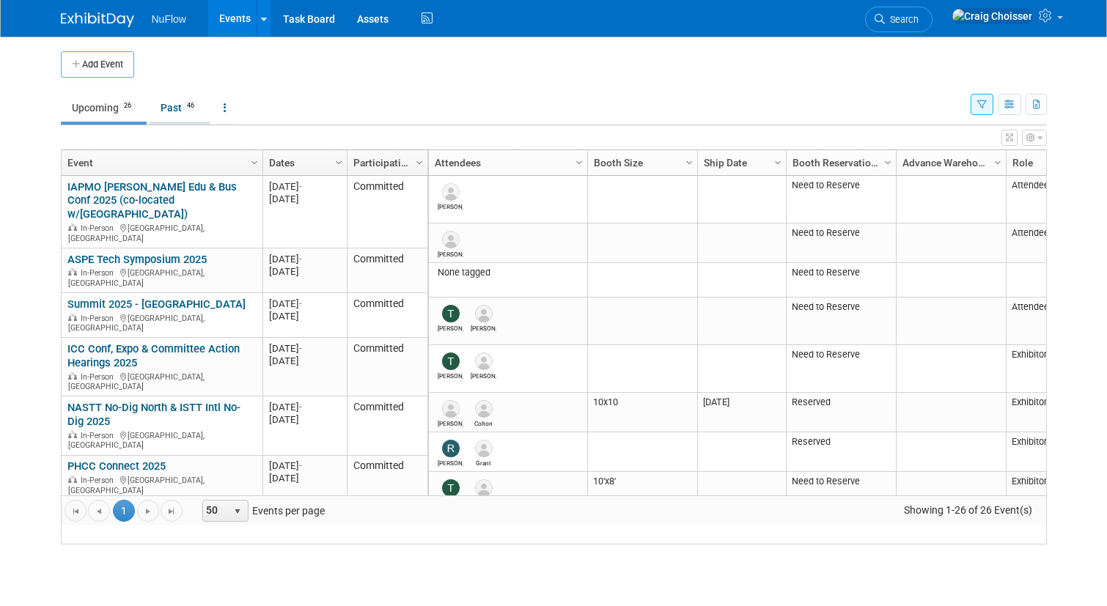
click at [171, 113] on link "Past 46" at bounding box center [180, 108] width 60 height 28
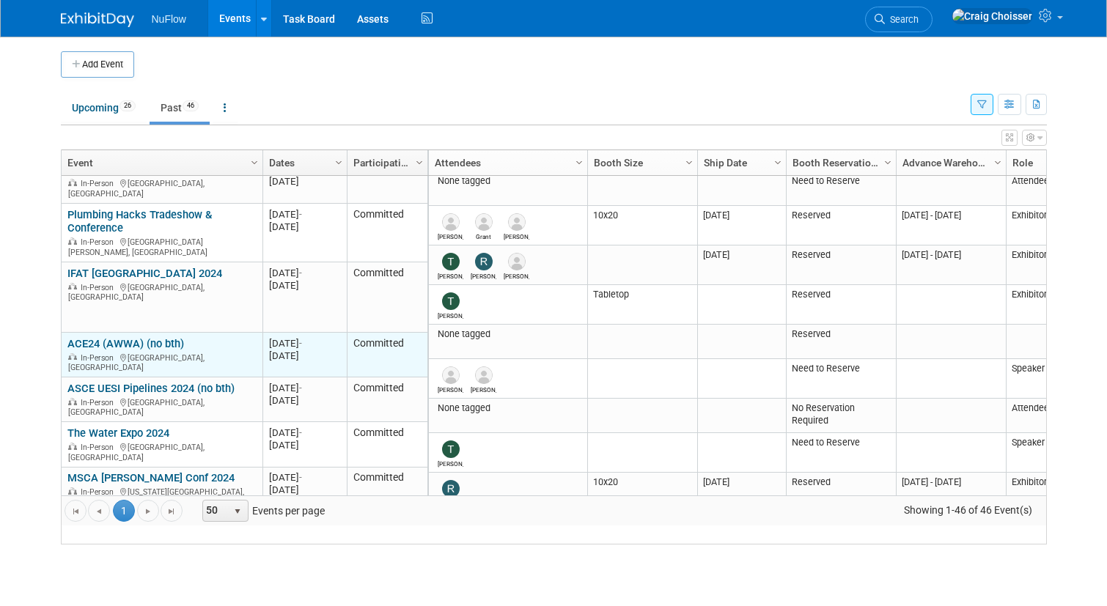
scroll to position [1293, 0]
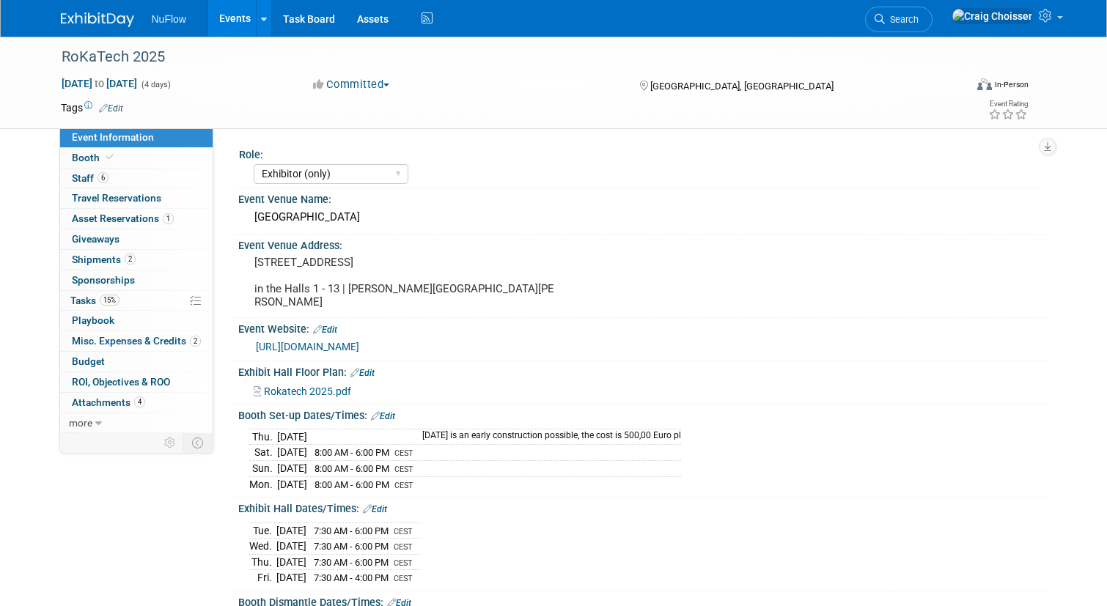
select select "Exhibitor (only)"
click at [119, 397] on span "Attachments 4" at bounding box center [108, 403] width 73 height 12
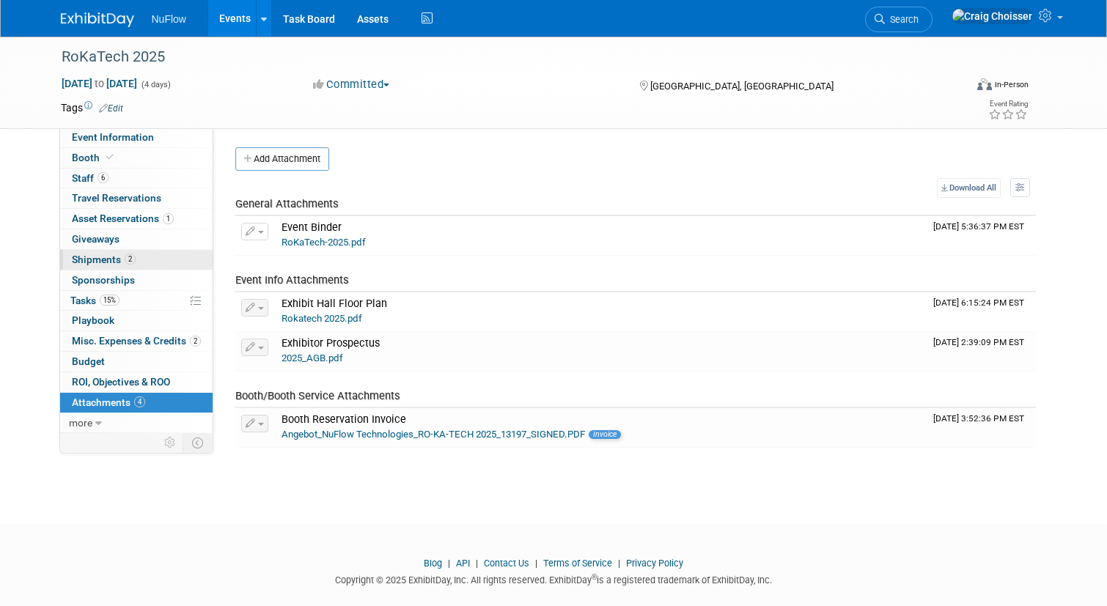
click at [93, 254] on span "Shipments 2" at bounding box center [104, 260] width 64 height 12
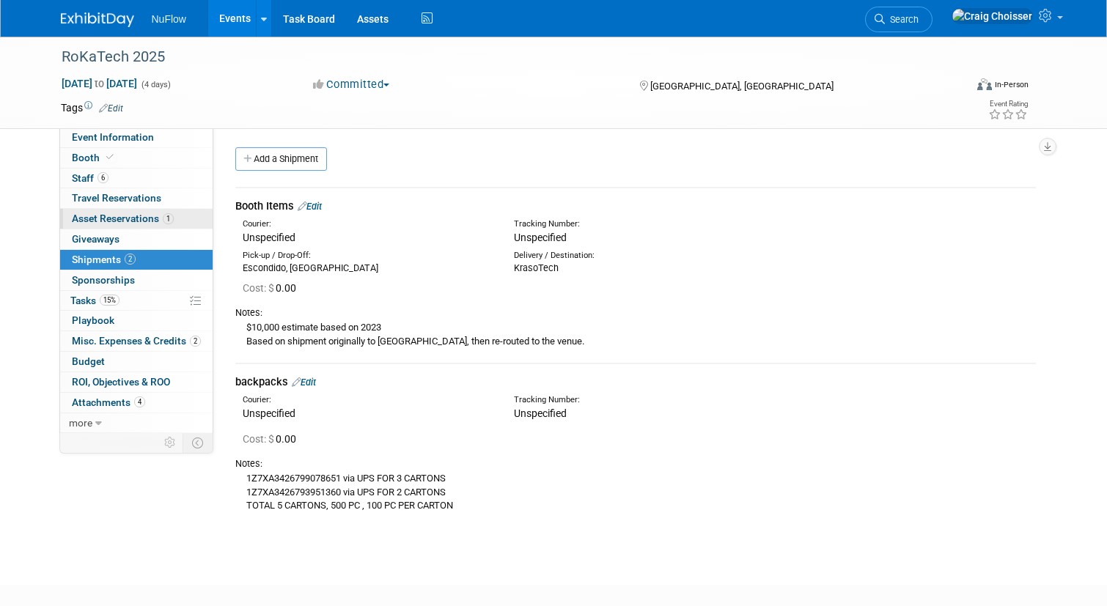
click at [94, 213] on span "Asset Reservations 1" at bounding box center [123, 219] width 102 height 12
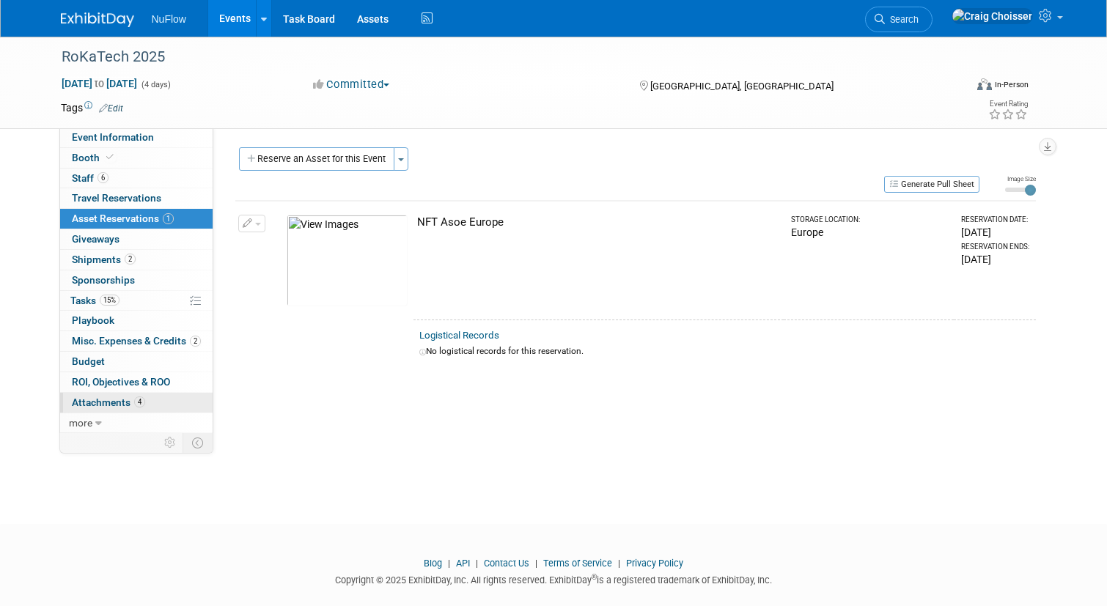
click at [98, 397] on span "Attachments 4" at bounding box center [108, 403] width 73 height 12
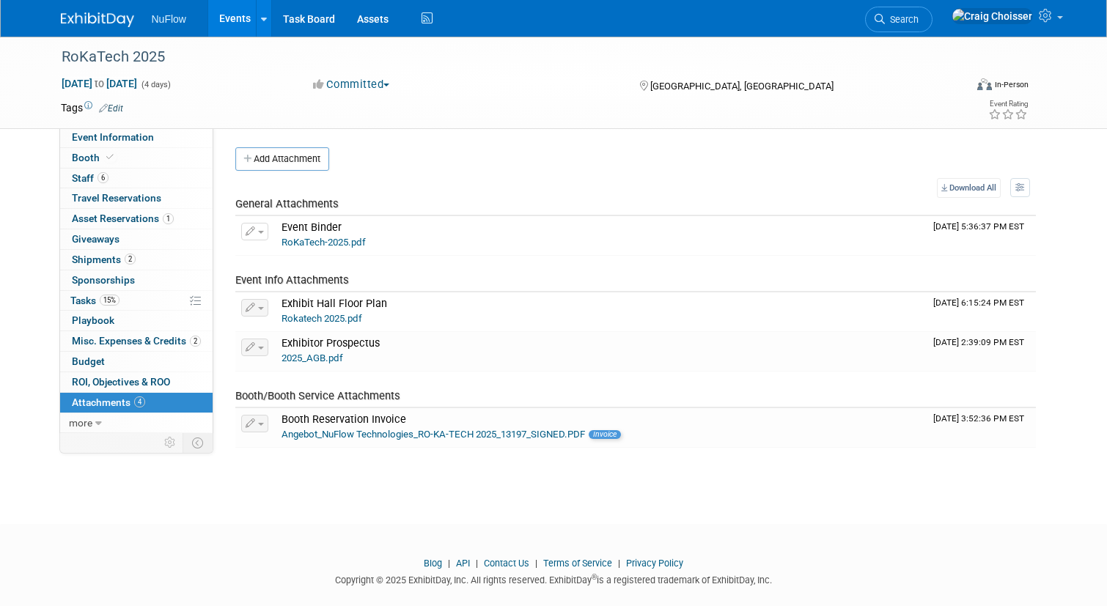
click at [239, 24] on link "Events" at bounding box center [235, 18] width 54 height 37
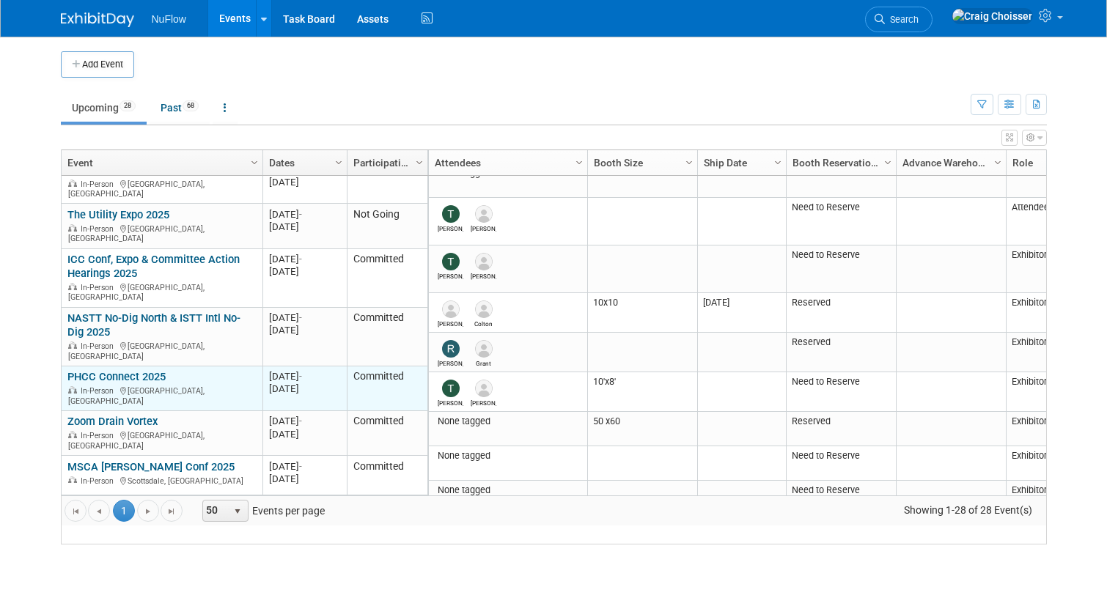
scroll to position [145, 0]
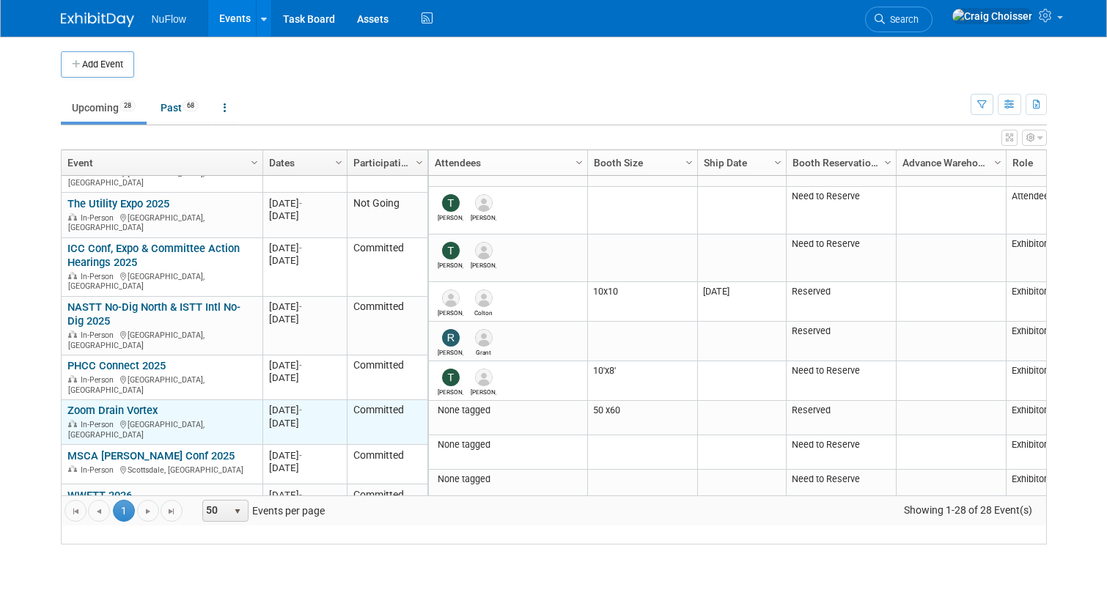
click at [144, 404] on link "Zoom Drain Vortex" at bounding box center [112, 410] width 90 height 13
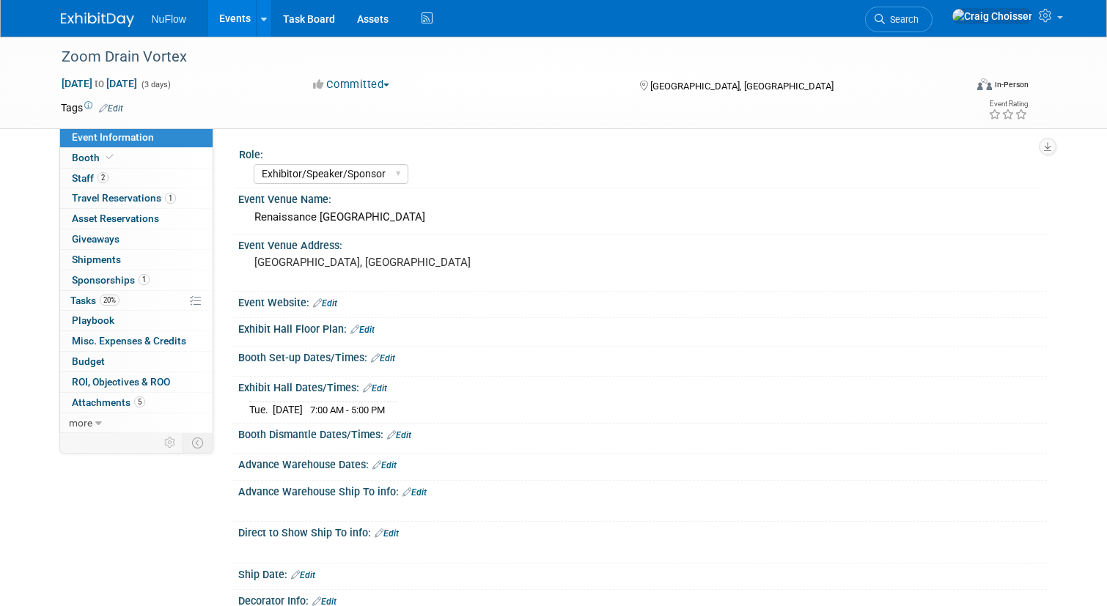
select select "Exhibitor/Speaker/Sponsor"
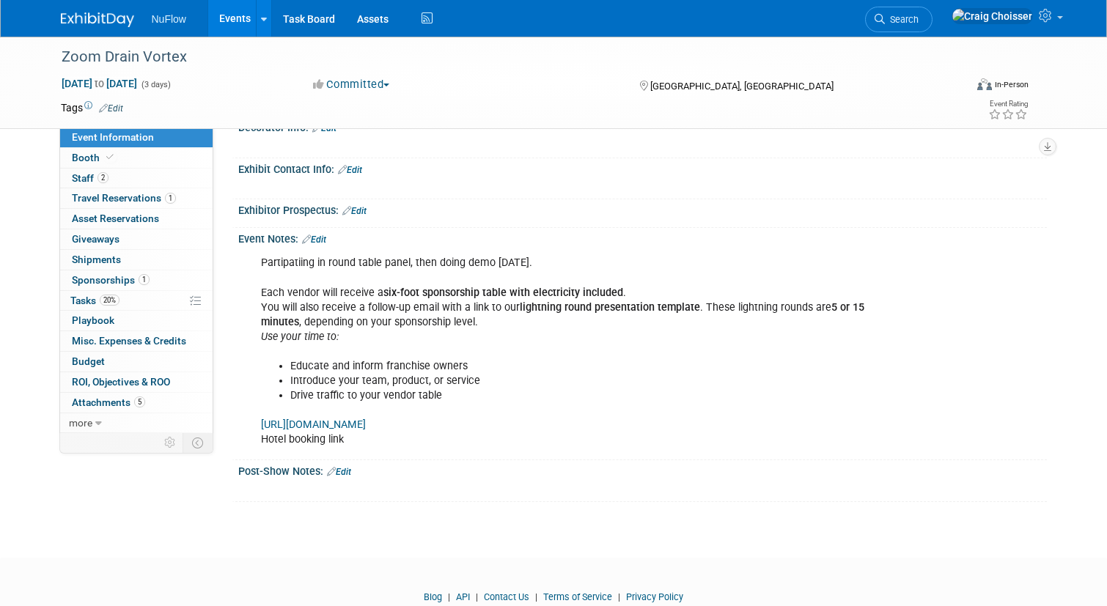
scroll to position [482, 0]
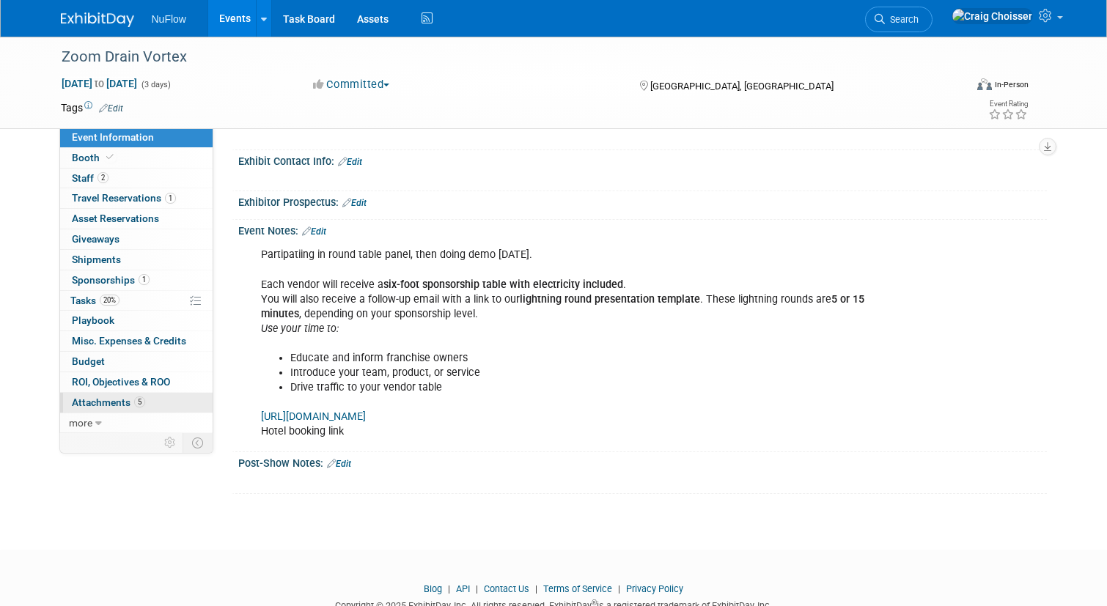
click at [102, 397] on span "Attachments 5" at bounding box center [108, 403] width 73 height 12
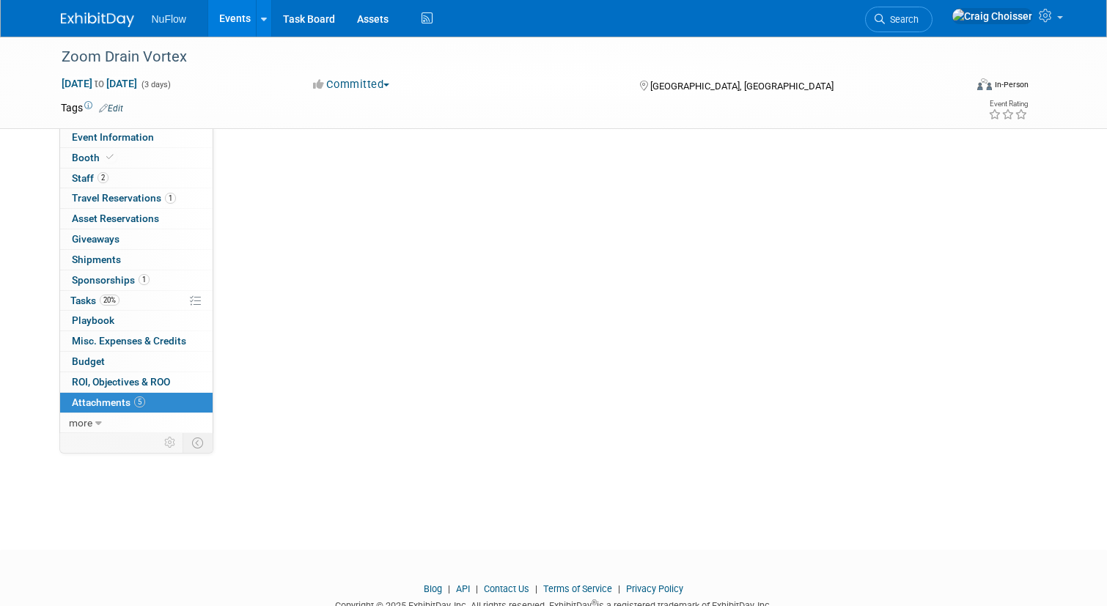
scroll to position [0, 0]
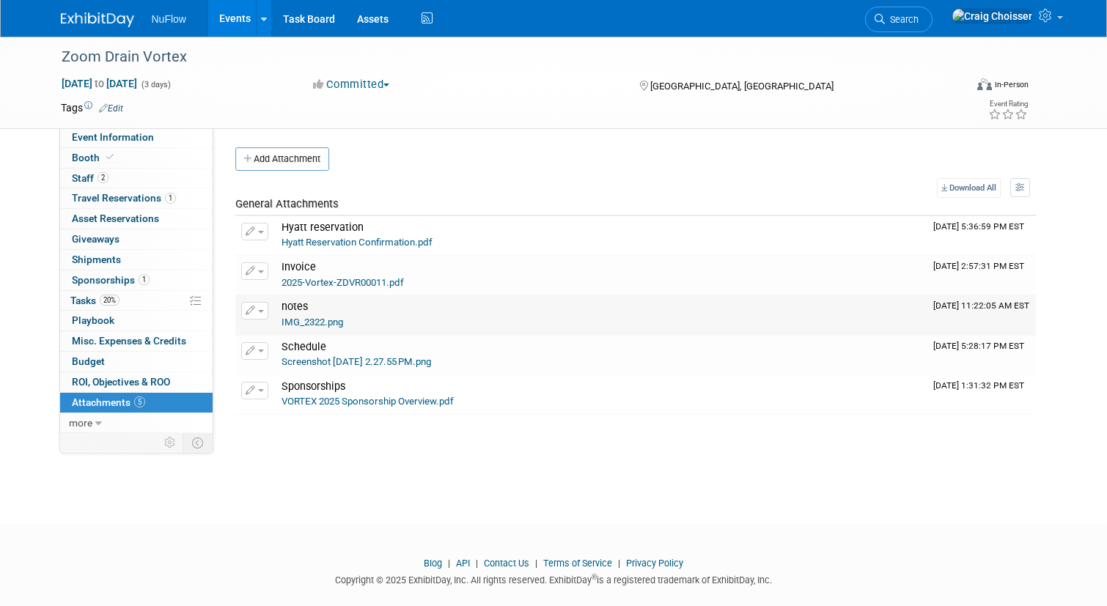
click at [301, 322] on link "IMG_2322.png" at bounding box center [313, 322] width 62 height 11
click at [309, 356] on link "Screenshot [DATE] 2.27.55 PM.png" at bounding box center [357, 361] width 150 height 11
click at [89, 158] on span "Booth" at bounding box center [94, 158] width 45 height 12
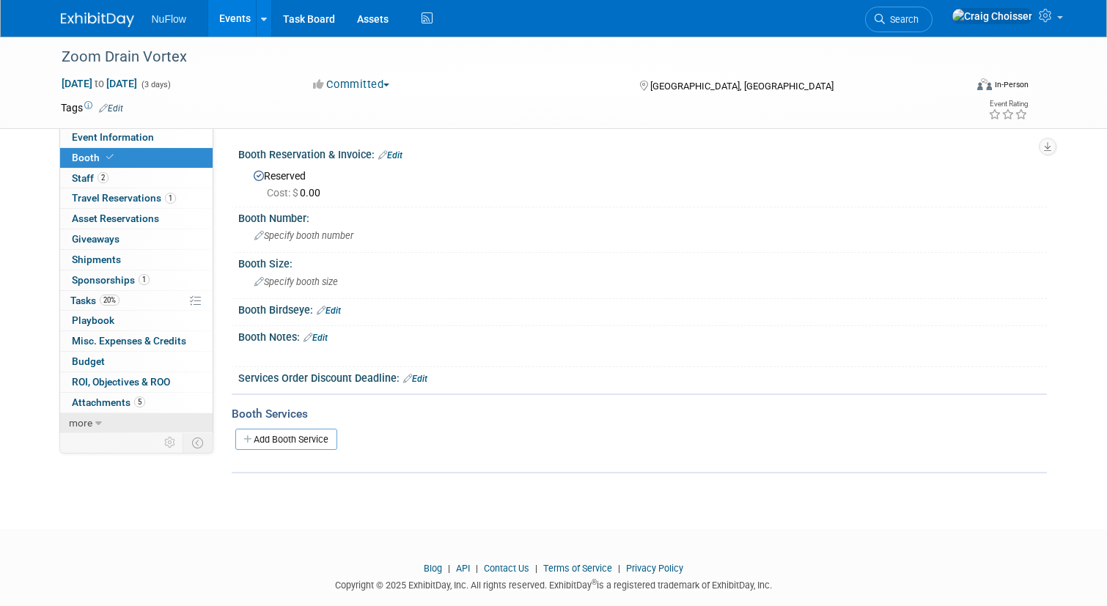
click at [103, 414] on link "more" at bounding box center [136, 424] width 153 height 20
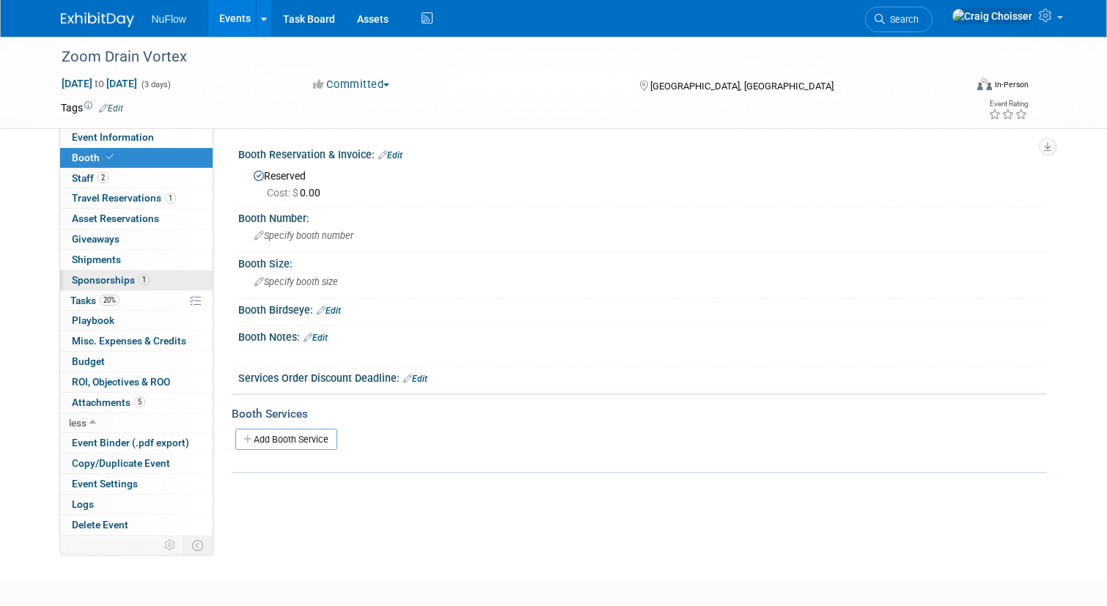
click at [108, 276] on span "Sponsorships 1" at bounding box center [111, 280] width 78 height 12
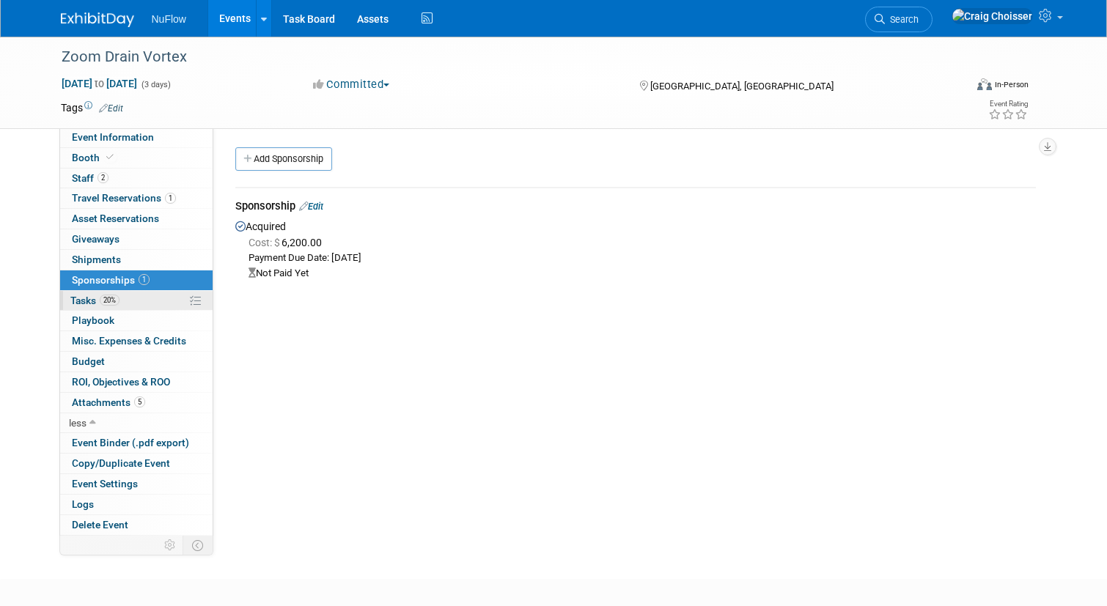
click at [87, 298] on span "Tasks 20%" at bounding box center [94, 301] width 49 height 12
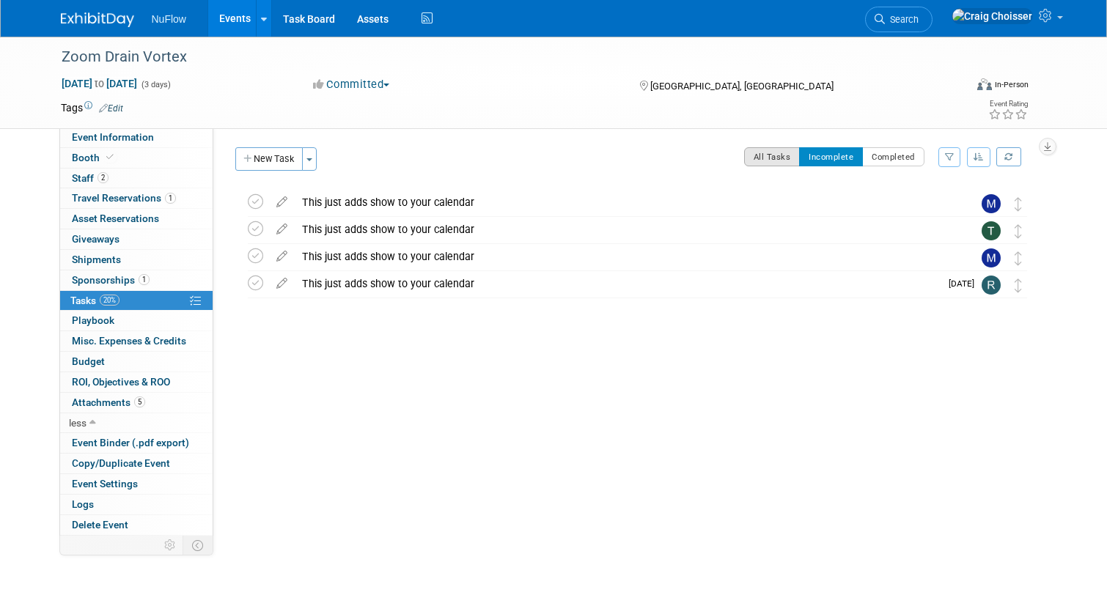
click at [778, 155] on button "All Tasks" at bounding box center [772, 156] width 56 height 19
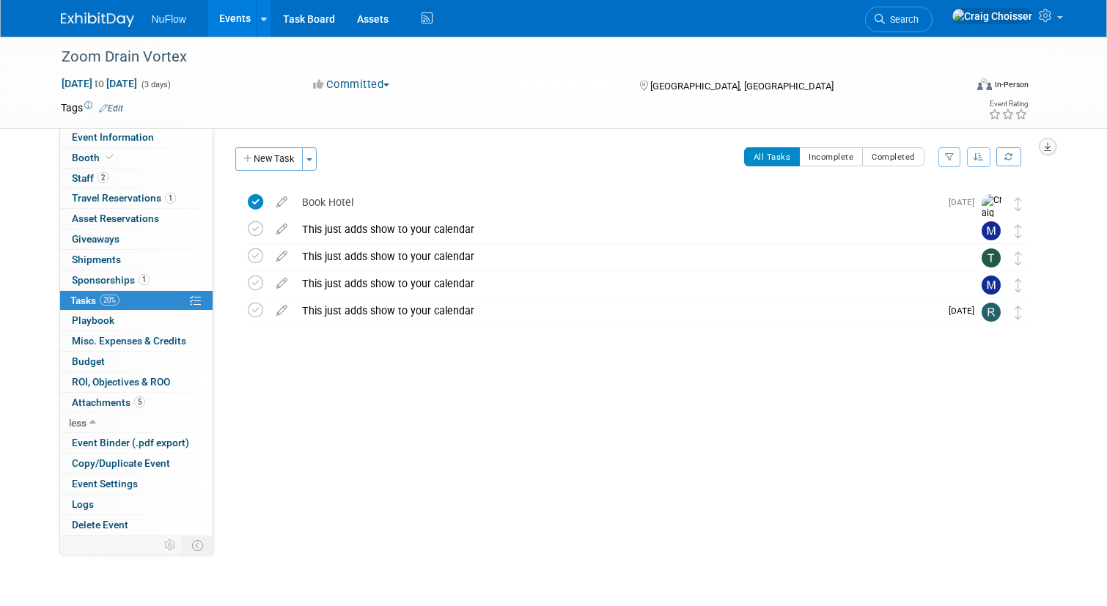
click at [1048, 149] on icon "button" at bounding box center [1047, 147] width 7 height 10
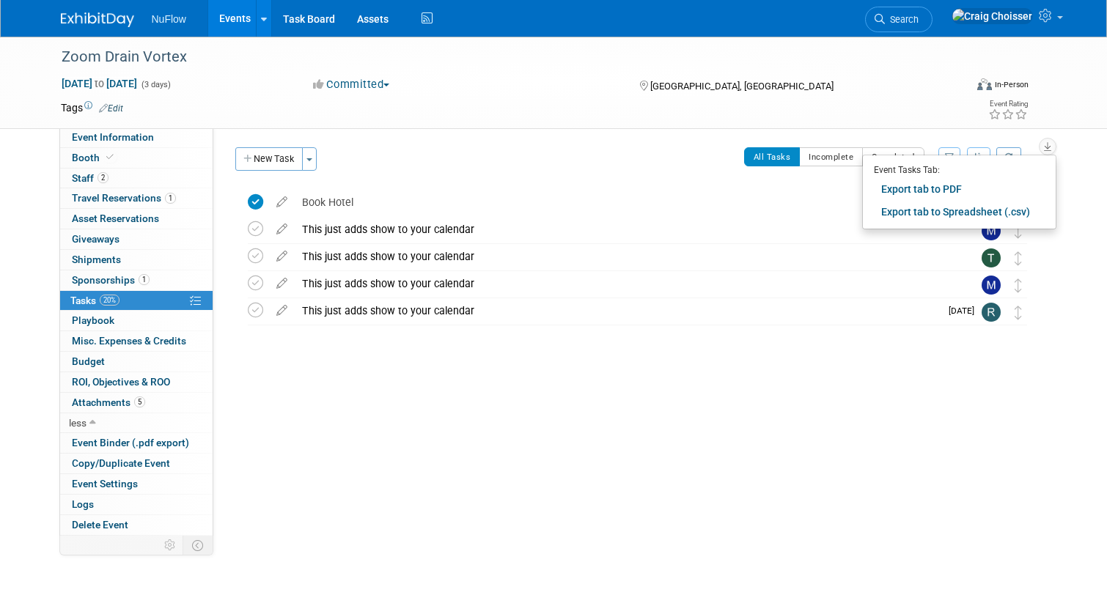
click at [1074, 279] on div "Zoom Drain Vortex Oct 27, 2025 to Oct 29, 2025 (3 days) Oct 27, 2025 to Oct 29,…" at bounding box center [553, 295] width 1107 height 516
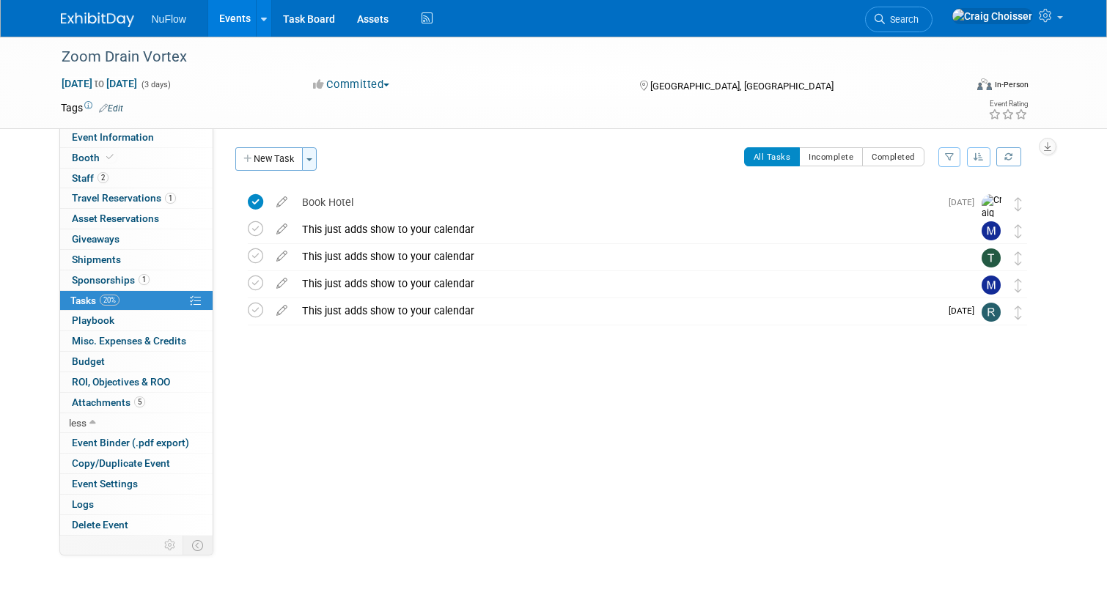
click at [312, 161] on span "button" at bounding box center [309, 159] width 6 height 3
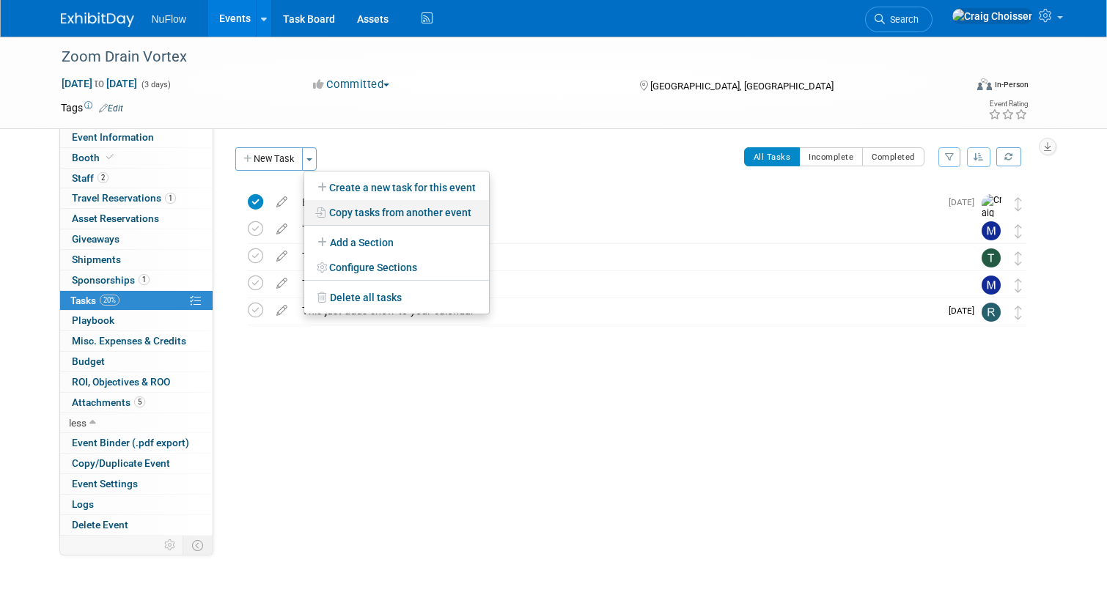
click at [397, 216] on link "Copy tasks from another event" at bounding box center [396, 212] width 185 height 25
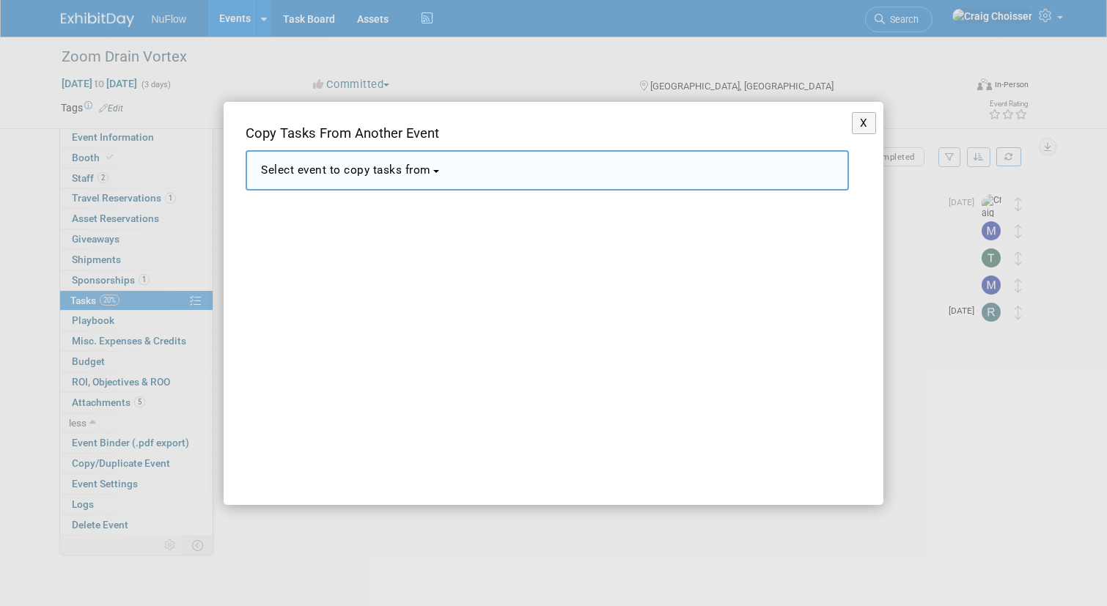
click at [414, 184] on button "Select event to copy tasks from" at bounding box center [547, 170] width 603 height 40
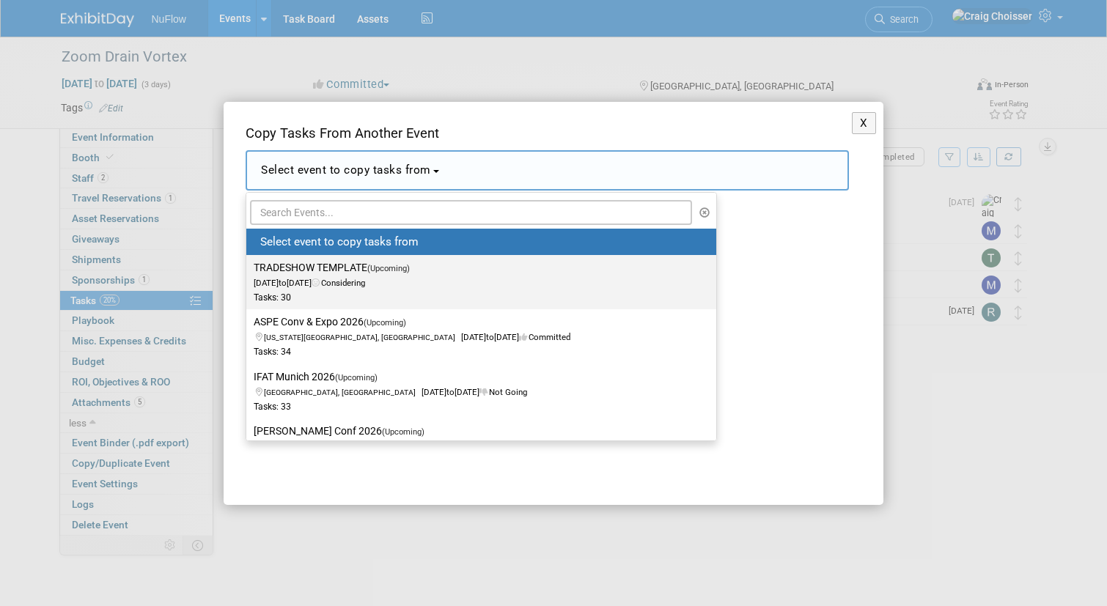
click at [360, 279] on span "Dec 31, 2030 to Dec 31, 2030 Considering" at bounding box center [336, 275] width 165 height 25
click at [249, 273] on input "TRADESHOW TEMPLATE (Upcoming) Dec 31, 2030 to Dec 31, 2030 Considering Tasks: 30" at bounding box center [244, 268] width 10 height 10
select select "11090822"
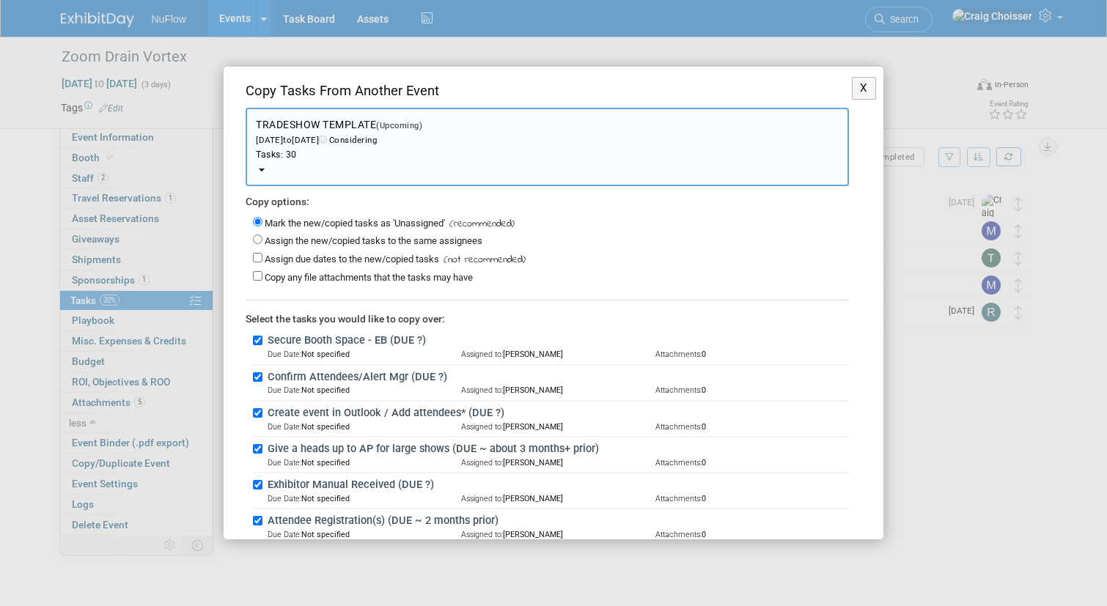
scroll to position [9, 0]
click at [261, 235] on input "Assign the new/copied tasks to the same assignees" at bounding box center [258, 238] width 10 height 10
radio input "true"
click at [260, 217] on input "Mark the new/copied tasks as 'Unassigned'" at bounding box center [258, 221] width 10 height 10
radio input "true"
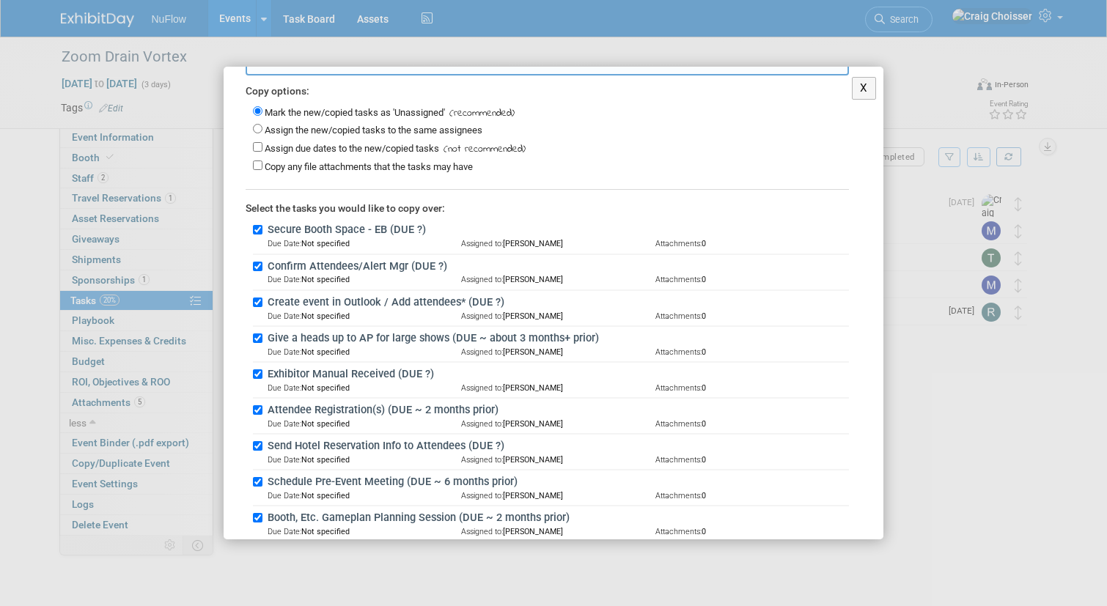
scroll to position [127, 0]
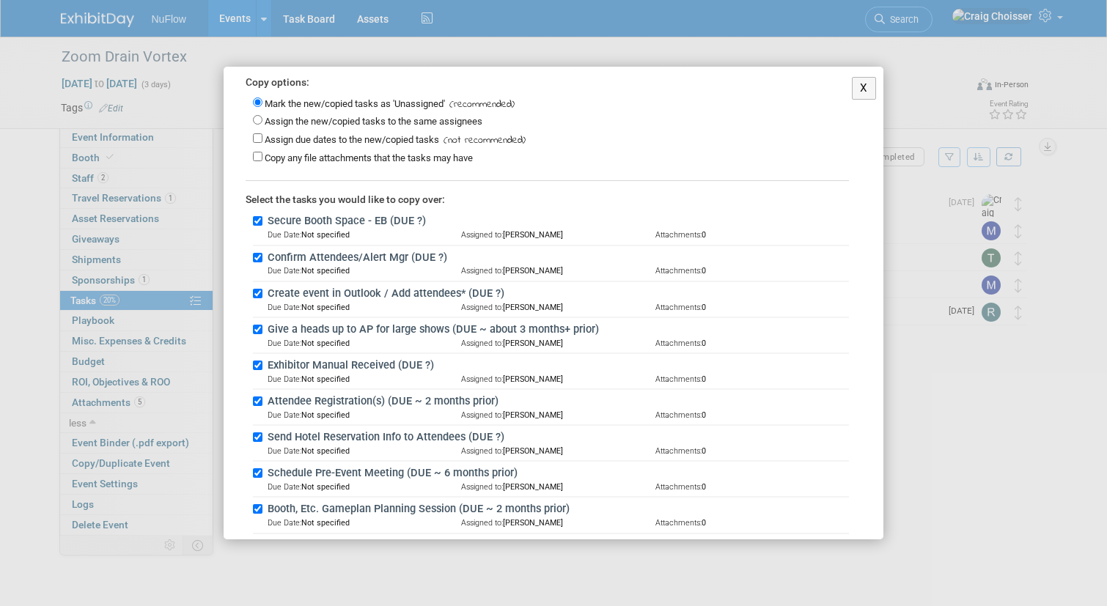
click at [257, 216] on input "Secure Booth Space - EB (DUE ?)" at bounding box center [258, 221] width 10 height 10
checkbox input "false"
click at [259, 253] on input "Confirm Attendees/Alert Mgr (DUE ?)" at bounding box center [258, 258] width 10 height 10
checkbox input "false"
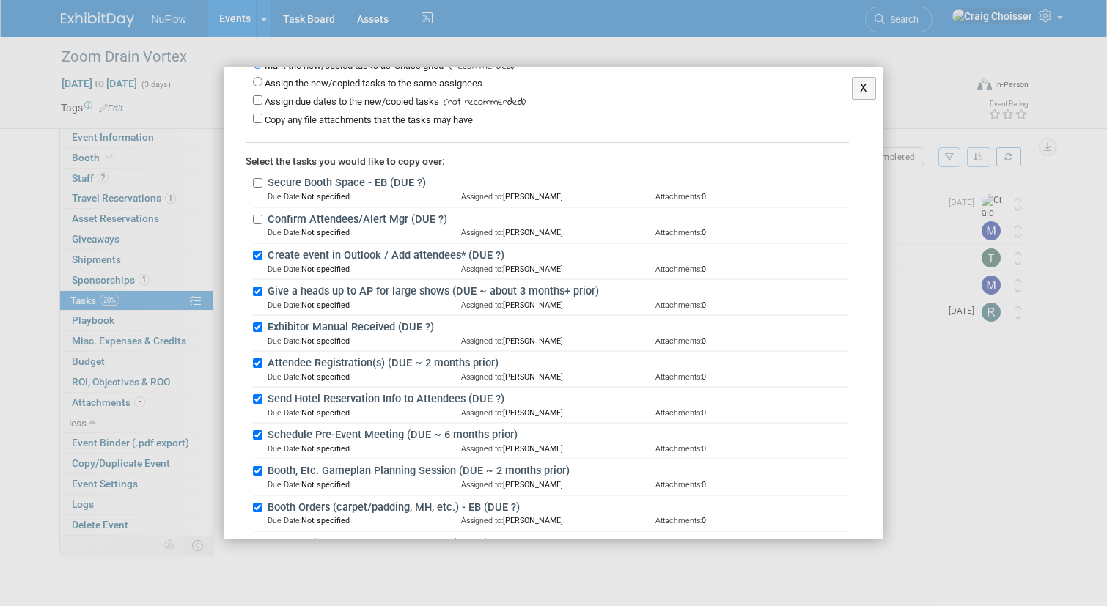
scroll to position [170, 0]
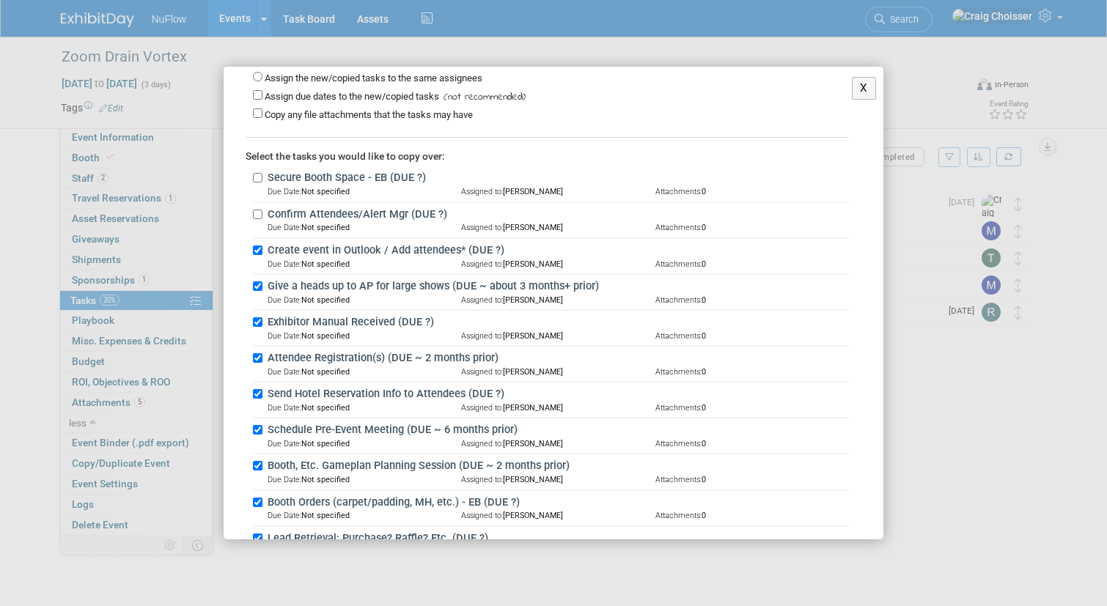
click at [258, 246] on input "Create event in Outlook / Add attendees* (DUE ?)" at bounding box center [258, 251] width 10 height 10
checkbox input "false"
click at [257, 282] on input "Give a heads up to AP for large shows (DUE ~ about 3 months+ prior)" at bounding box center [258, 287] width 10 height 10
checkbox input "false"
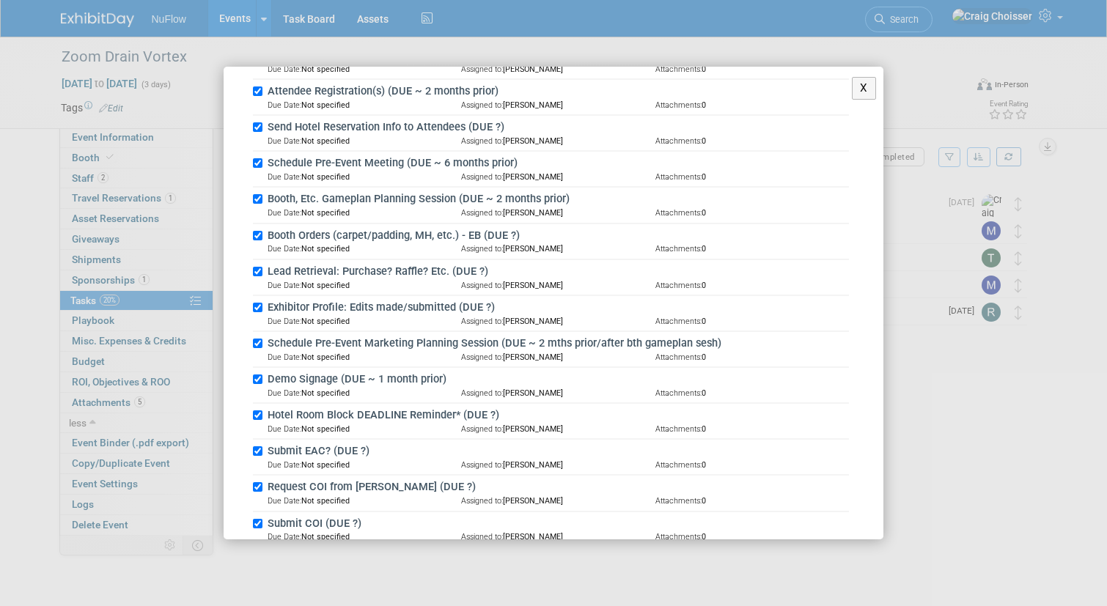
scroll to position [438, 0]
click at [259, 301] on input "Exhibitor Profile: Edits made/submitted (DUE ?)" at bounding box center [258, 306] width 10 height 10
checkbox input "false"
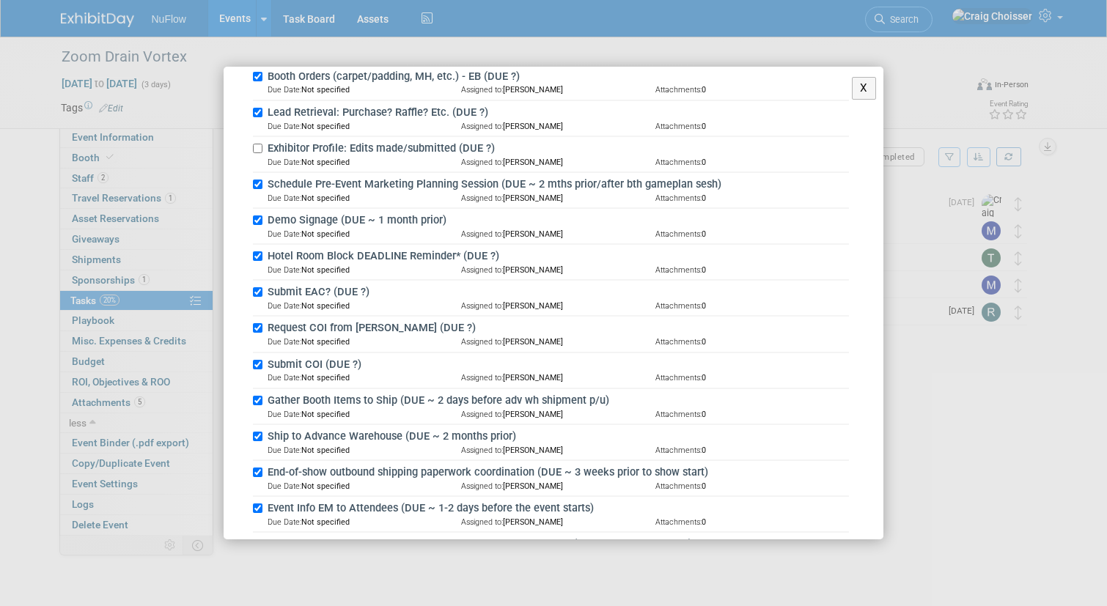
scroll to position [598, 0]
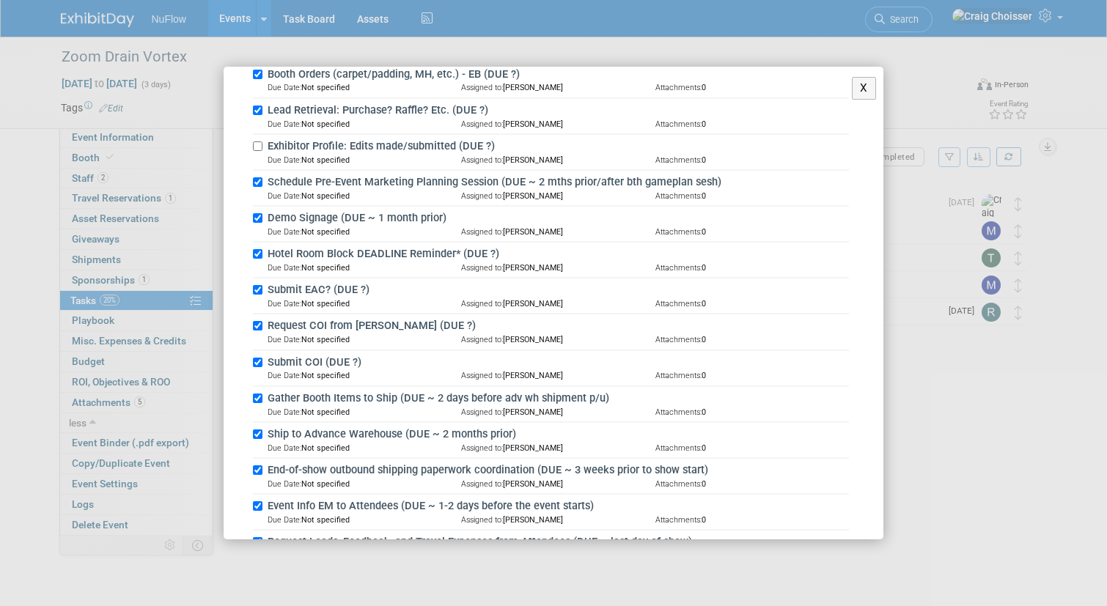
click at [257, 285] on input "Submit EAC? (DUE ?)" at bounding box center [258, 290] width 10 height 10
checkbox input "false"
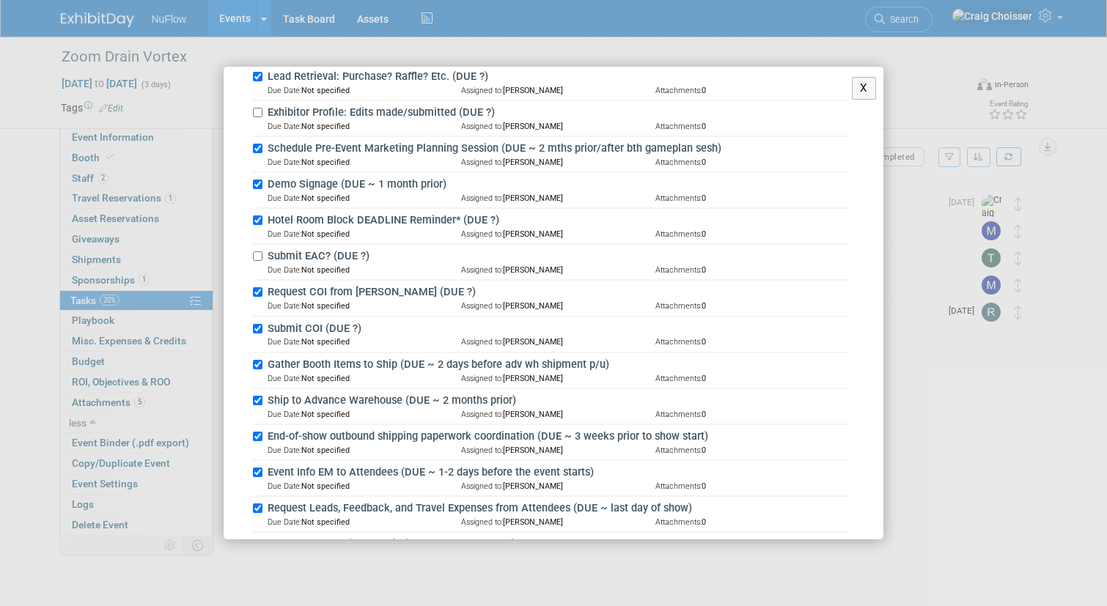
scroll to position [633, 0]
click at [257, 286] on input "Request COI from Lori (DUE ?)" at bounding box center [258, 291] width 10 height 10
checkbox input "false"
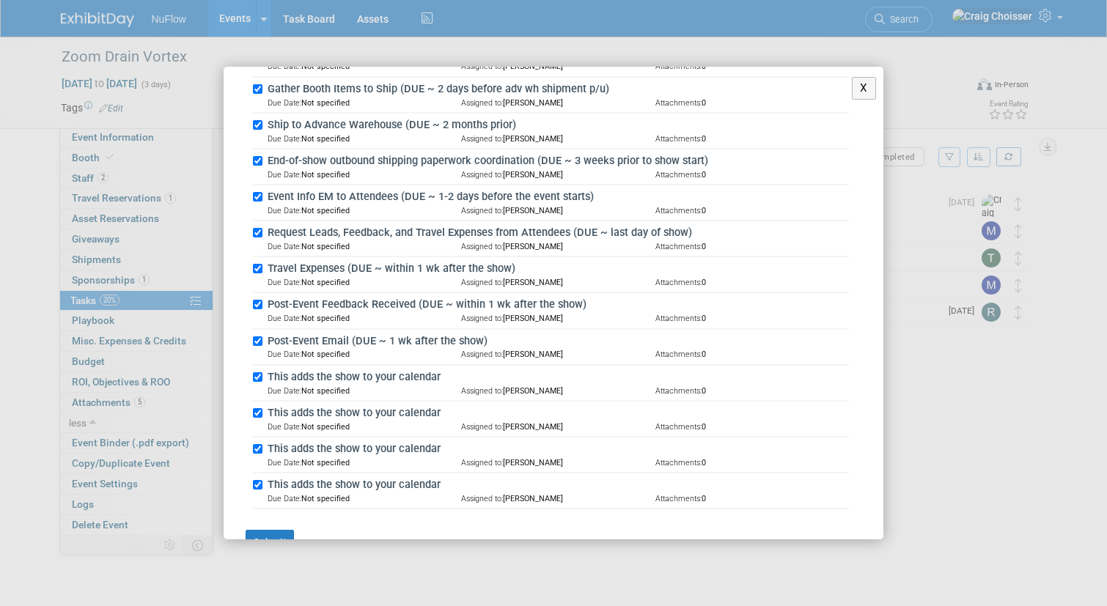
scroll to position [907, 0]
click at [274, 531] on button "Submit" at bounding box center [270, 543] width 48 height 25
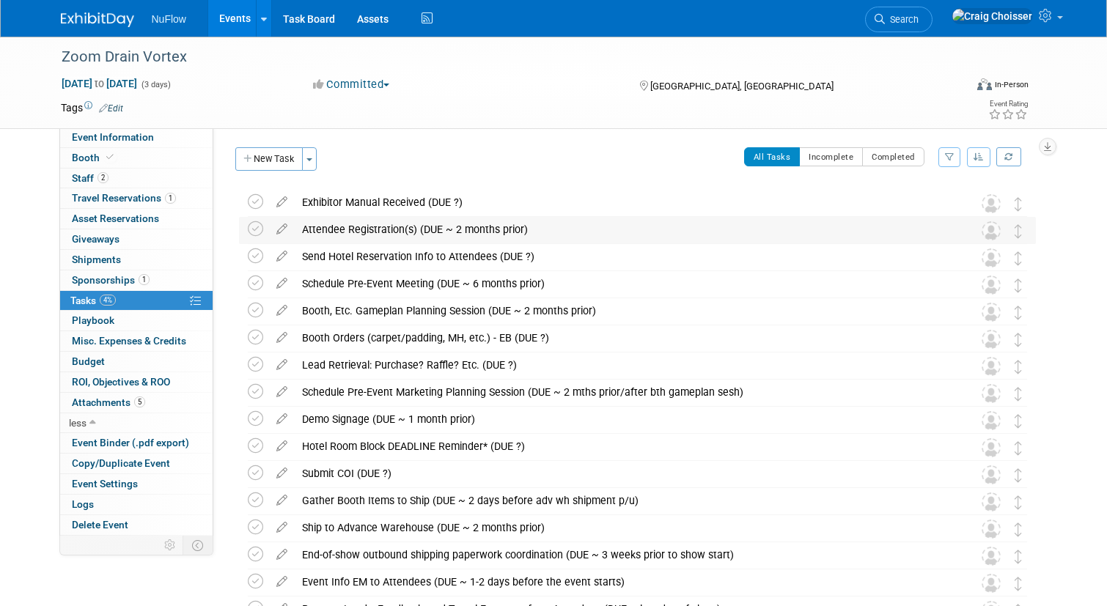
scroll to position [0, 0]
click at [281, 202] on icon at bounding box center [282, 199] width 26 height 18
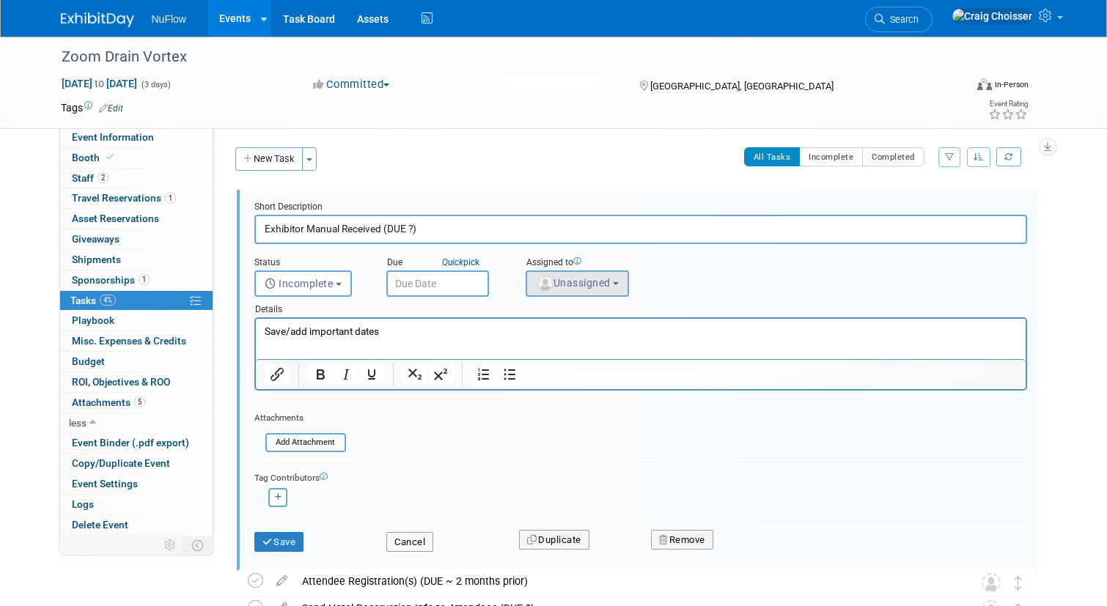
click at [583, 274] on button "Unassigned" at bounding box center [578, 284] width 104 height 26
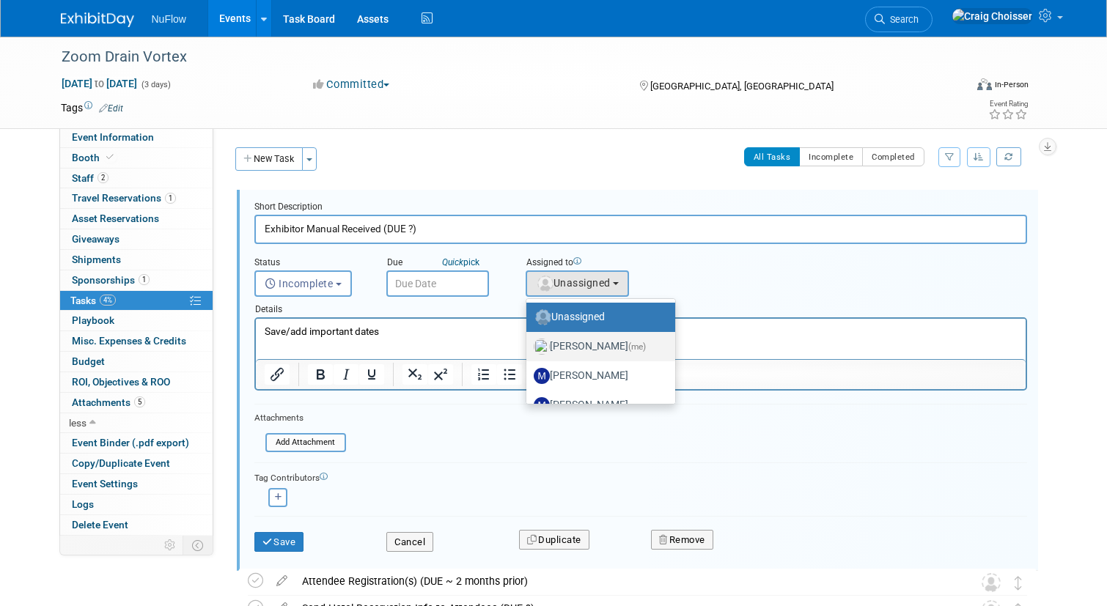
click at [589, 340] on label "Craig Choisser (me)" at bounding box center [597, 346] width 127 height 23
click at [529, 340] on input "Craig Choisser (me)" at bounding box center [524, 345] width 10 height 10
select select "b32fee0d-6bc2-4cb8-ad5e-8428182a5dd3"
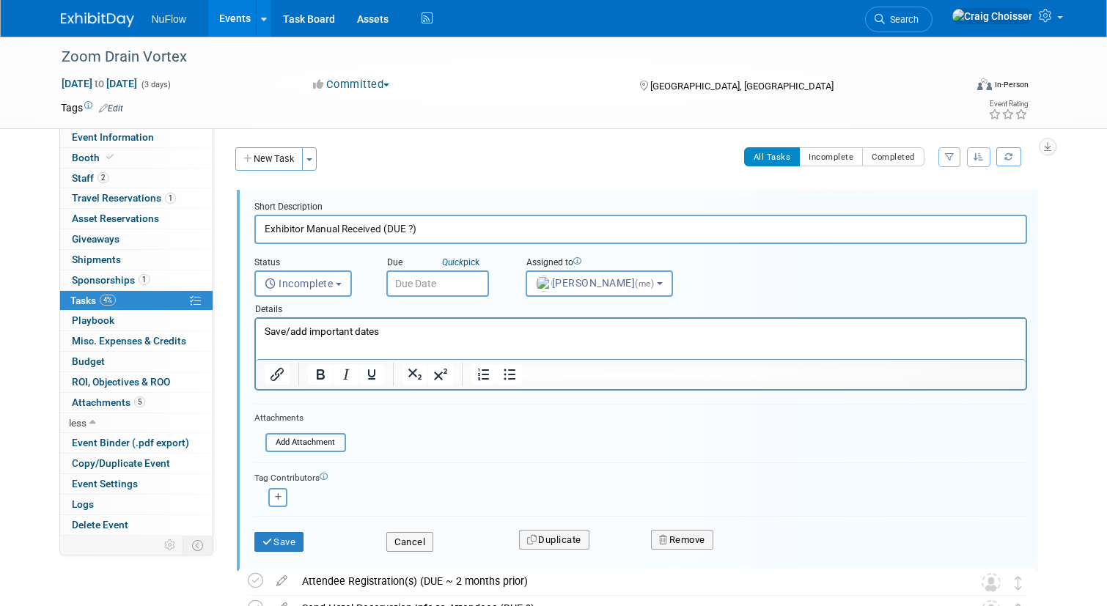
click at [458, 284] on input "text" at bounding box center [437, 284] width 103 height 26
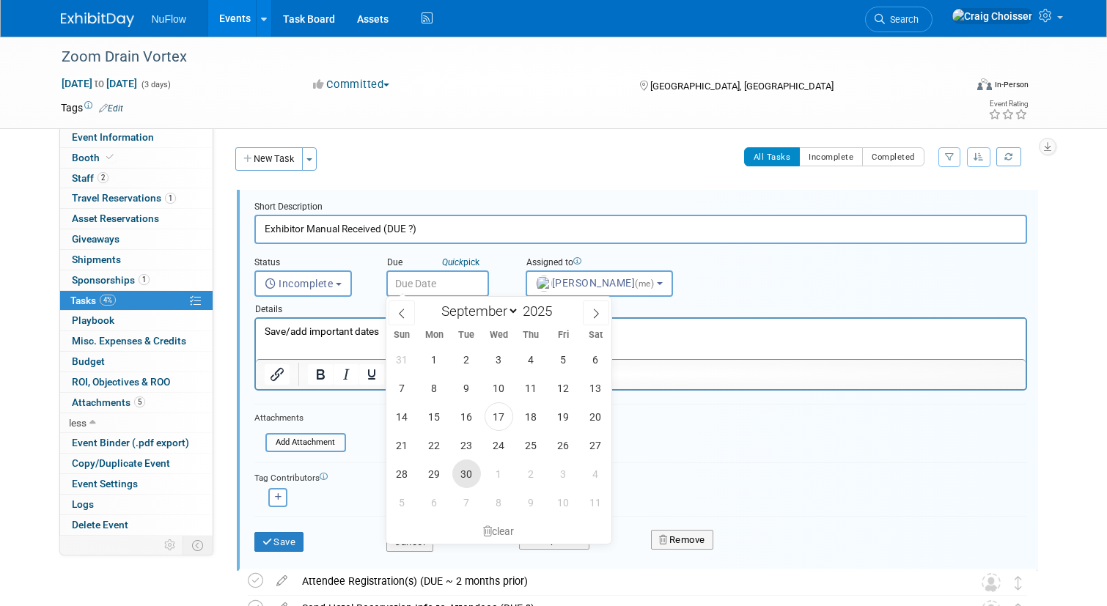
click at [471, 479] on span "30" at bounding box center [466, 474] width 29 height 29
type input "Sep 30, 2025"
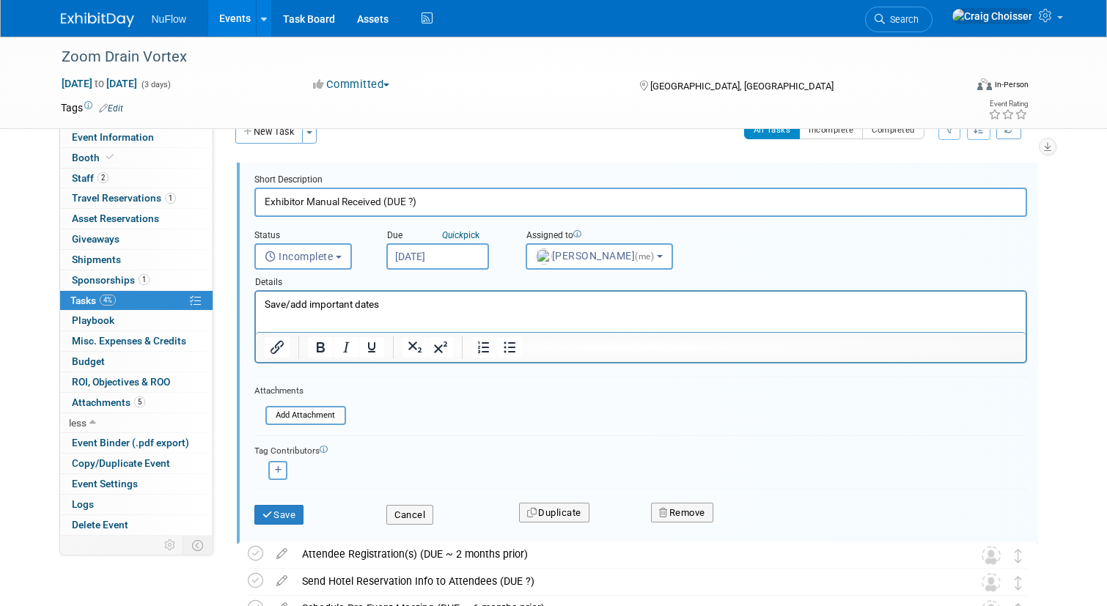
scroll to position [32, 0]
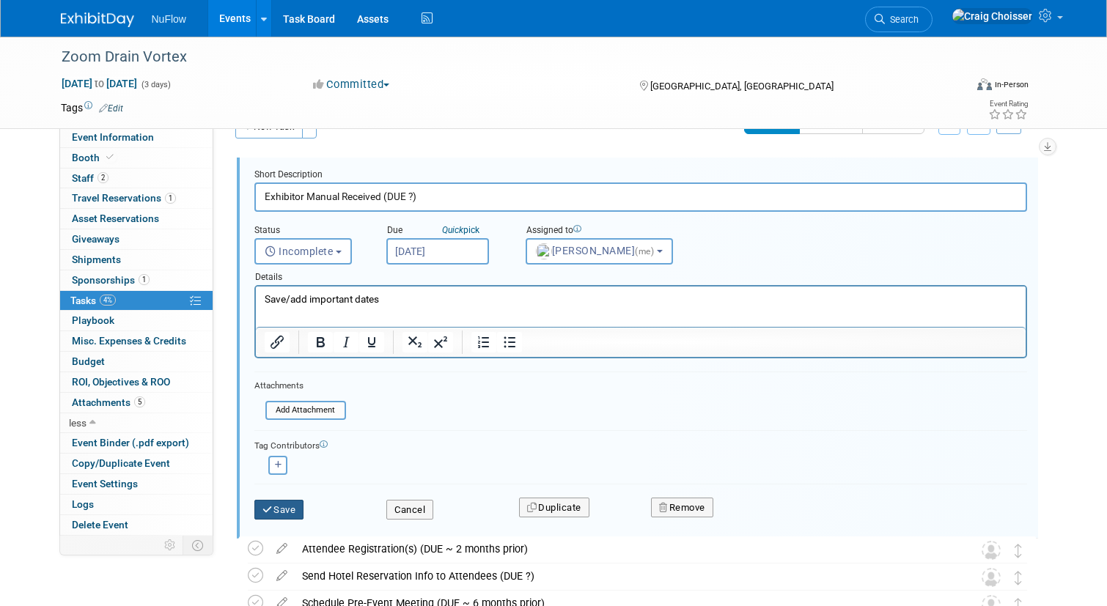
click at [288, 506] on button "Save" at bounding box center [279, 510] width 50 height 21
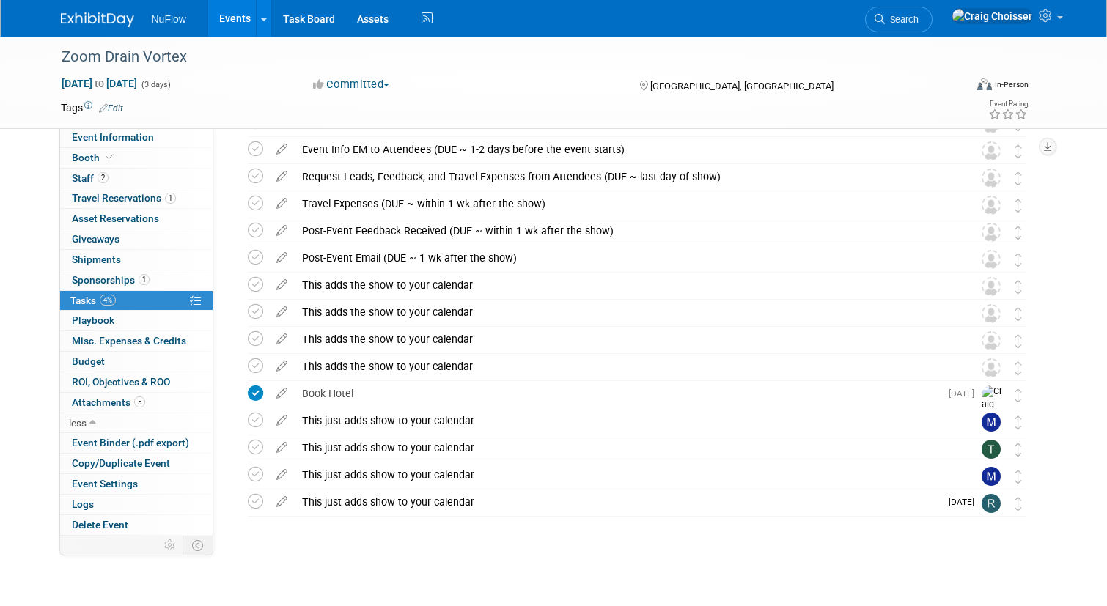
scroll to position [432, 0]
click at [260, 287] on icon at bounding box center [255, 285] width 15 height 15
click at [257, 308] on icon at bounding box center [255, 312] width 15 height 15
click at [257, 334] on icon at bounding box center [255, 339] width 15 height 15
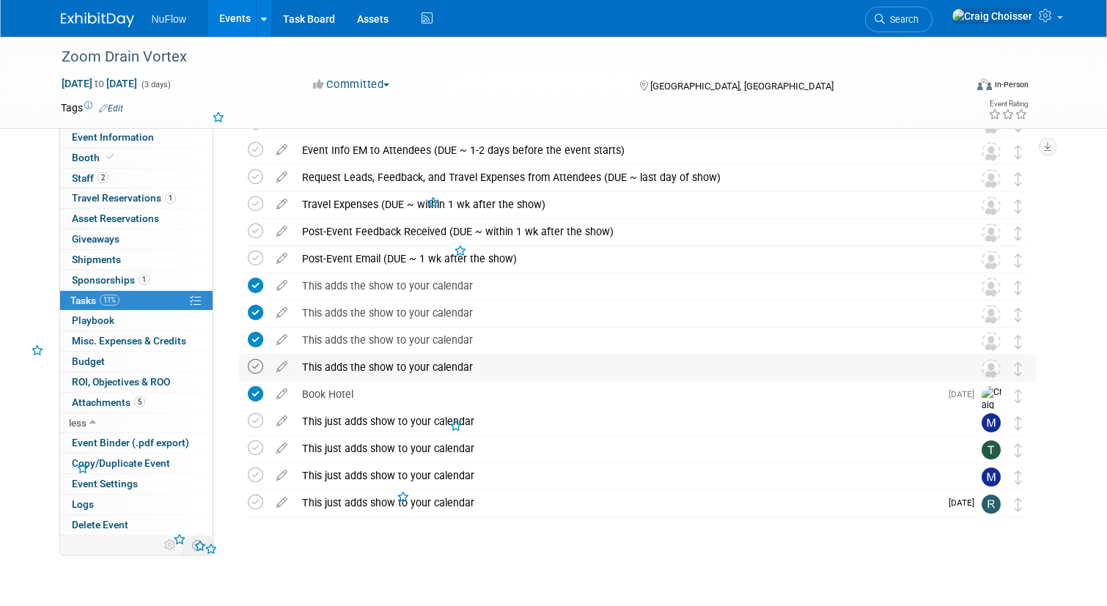
click at [257, 369] on icon at bounding box center [255, 366] width 15 height 15
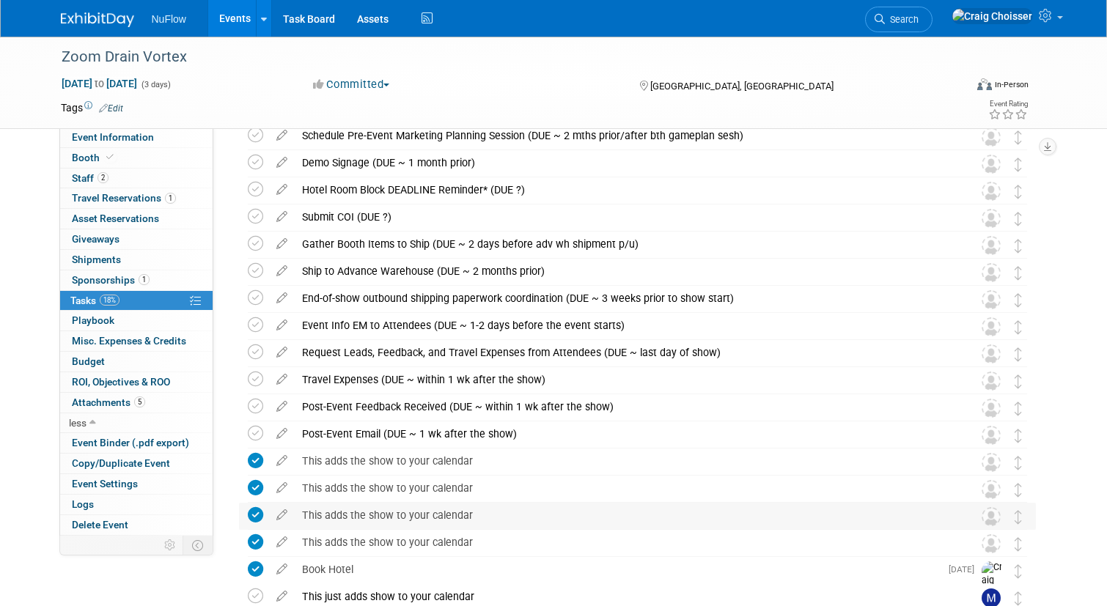
scroll to position [256, 0]
click at [262, 436] on icon at bounding box center [255, 434] width 15 height 15
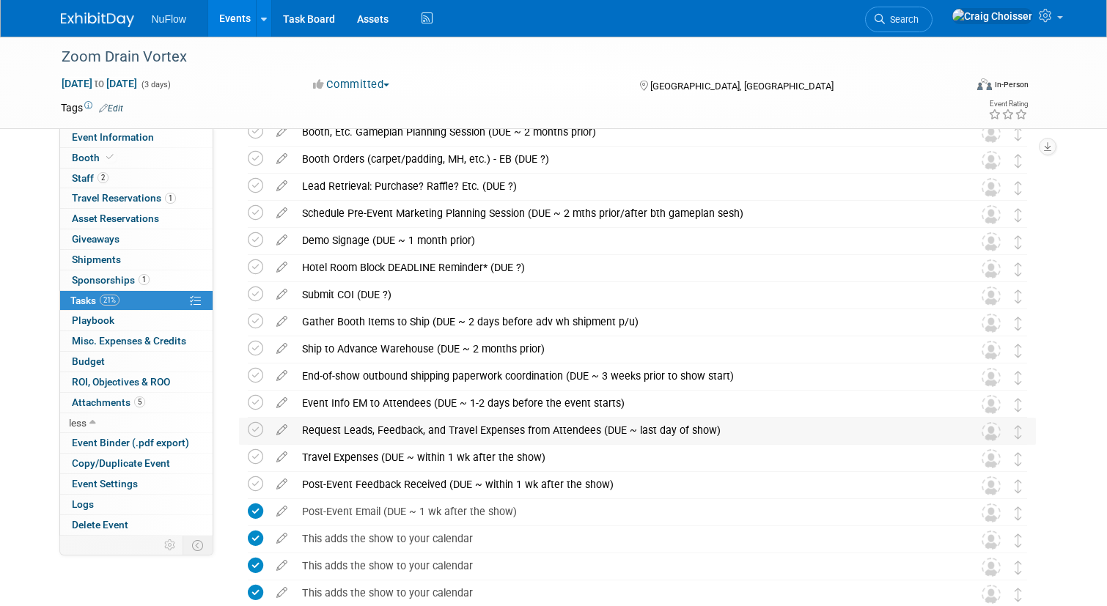
scroll to position [175, 0]
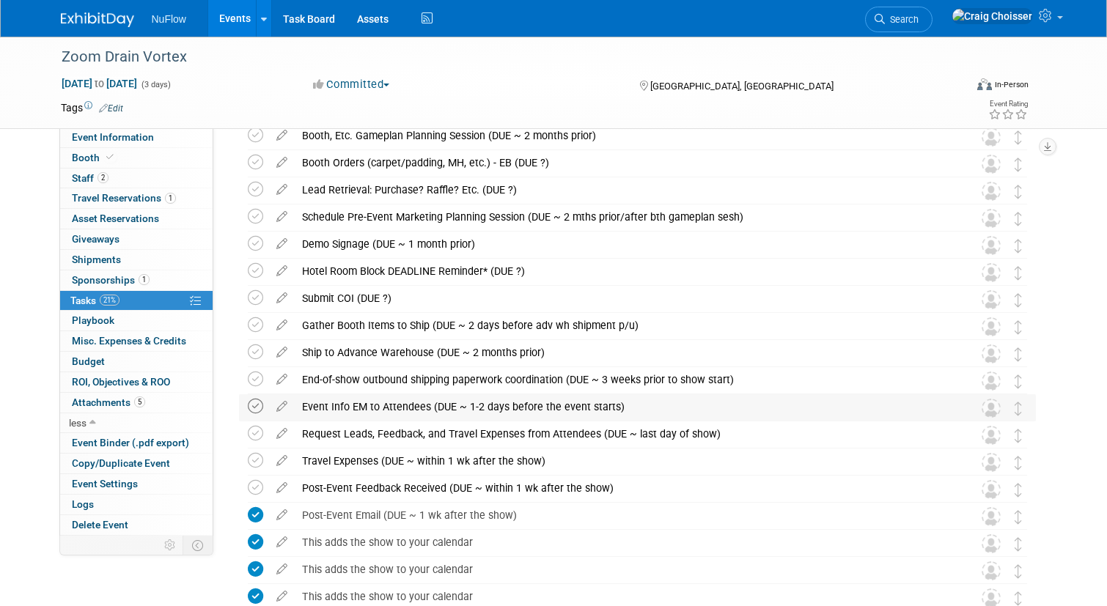
click at [260, 407] on icon at bounding box center [255, 406] width 15 height 15
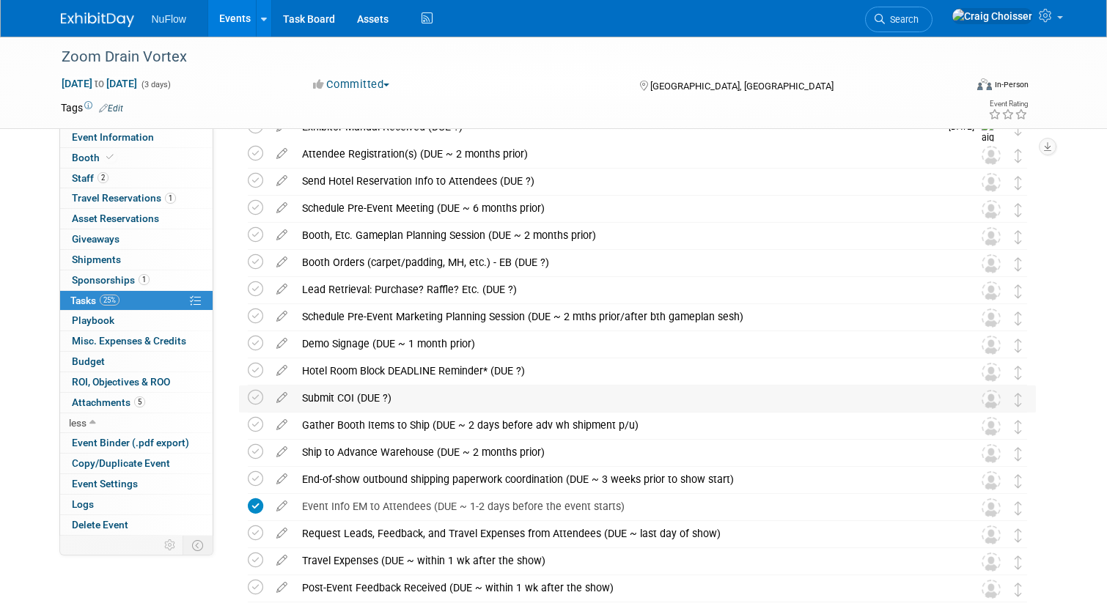
scroll to position [75, 0]
click at [259, 372] on icon at bounding box center [255, 371] width 15 height 15
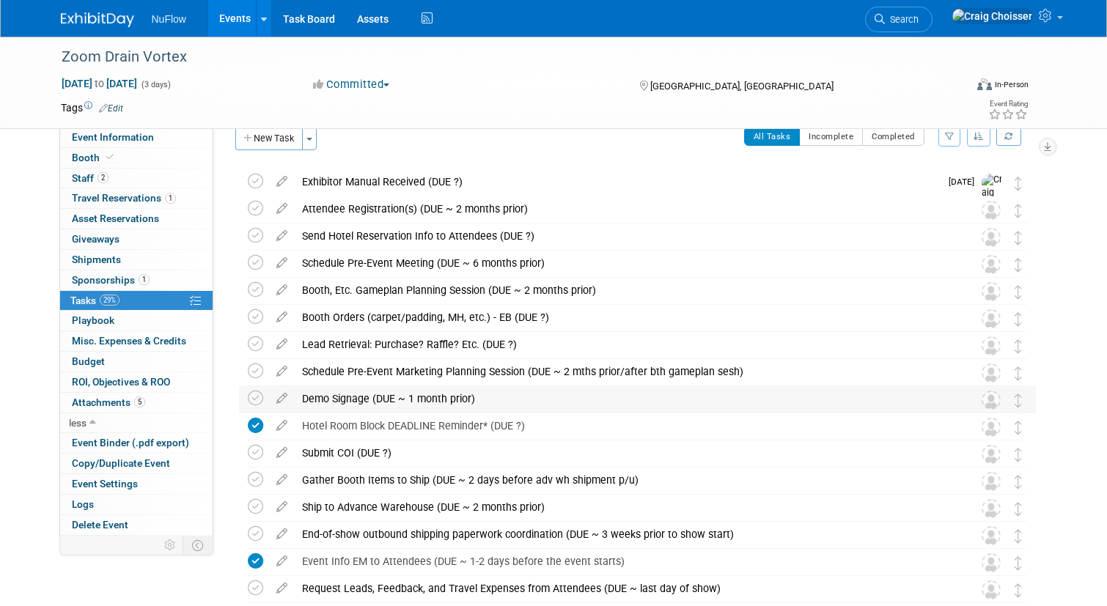
scroll to position [8, 0]
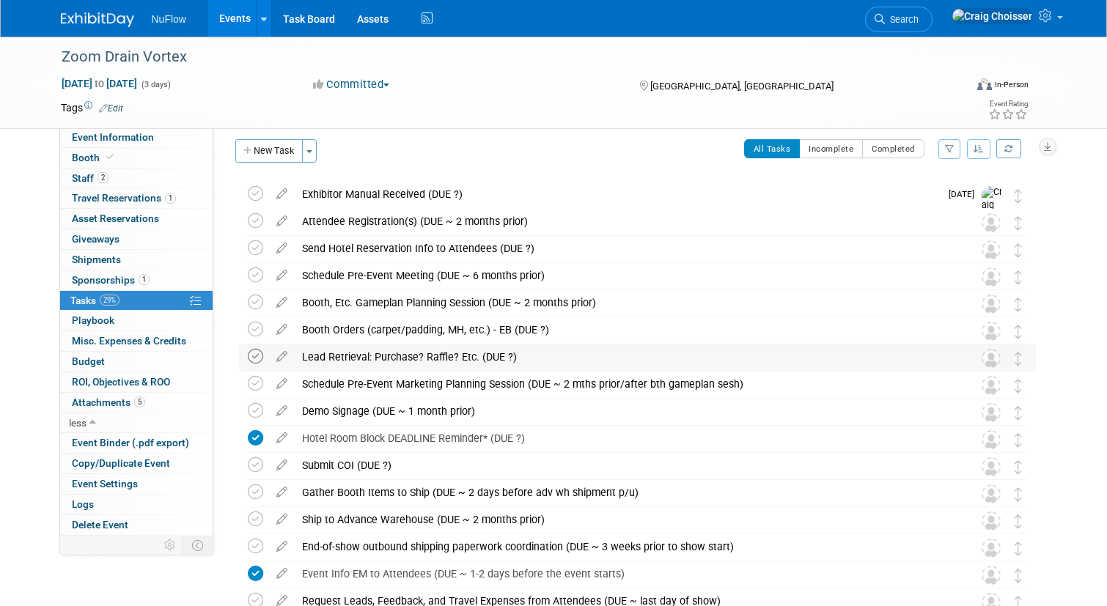
click at [260, 359] on icon at bounding box center [255, 356] width 15 height 15
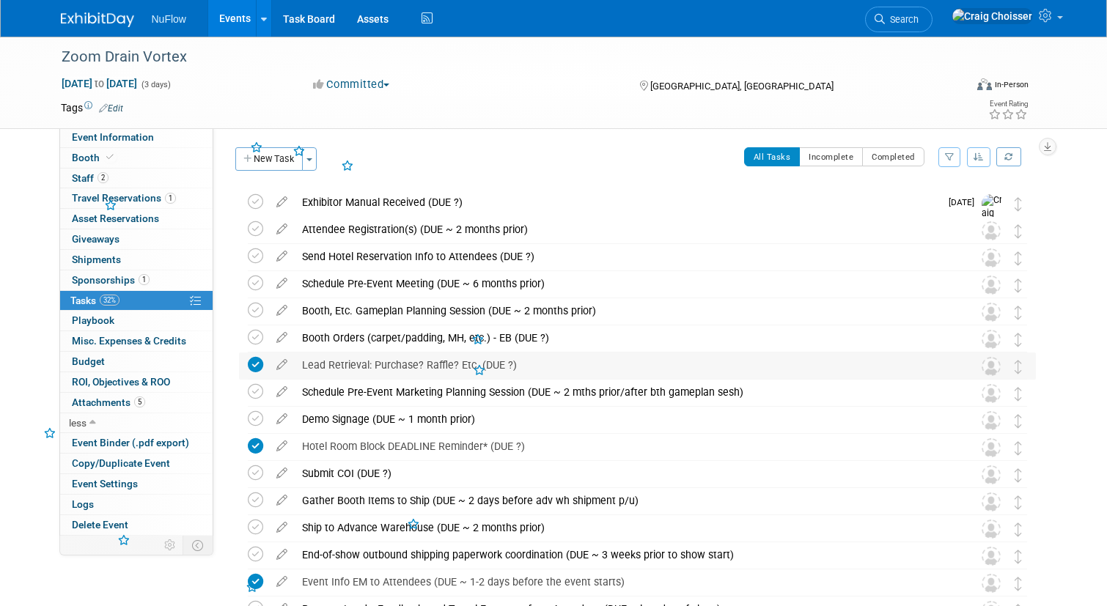
scroll to position [0, 0]
click at [281, 229] on icon at bounding box center [282, 226] width 26 height 18
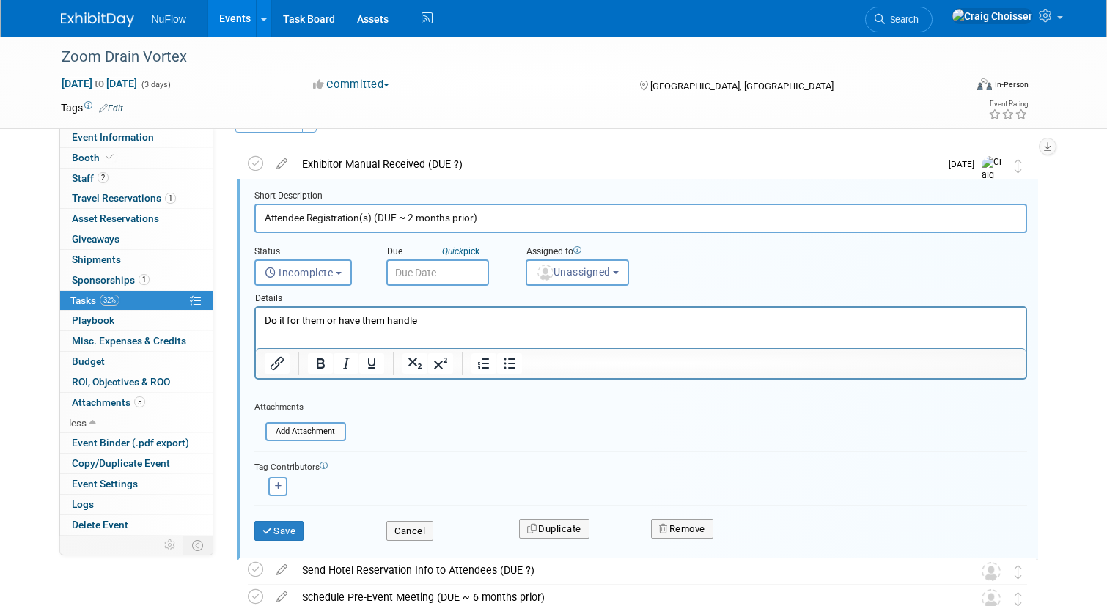
scroll to position [29, 0]
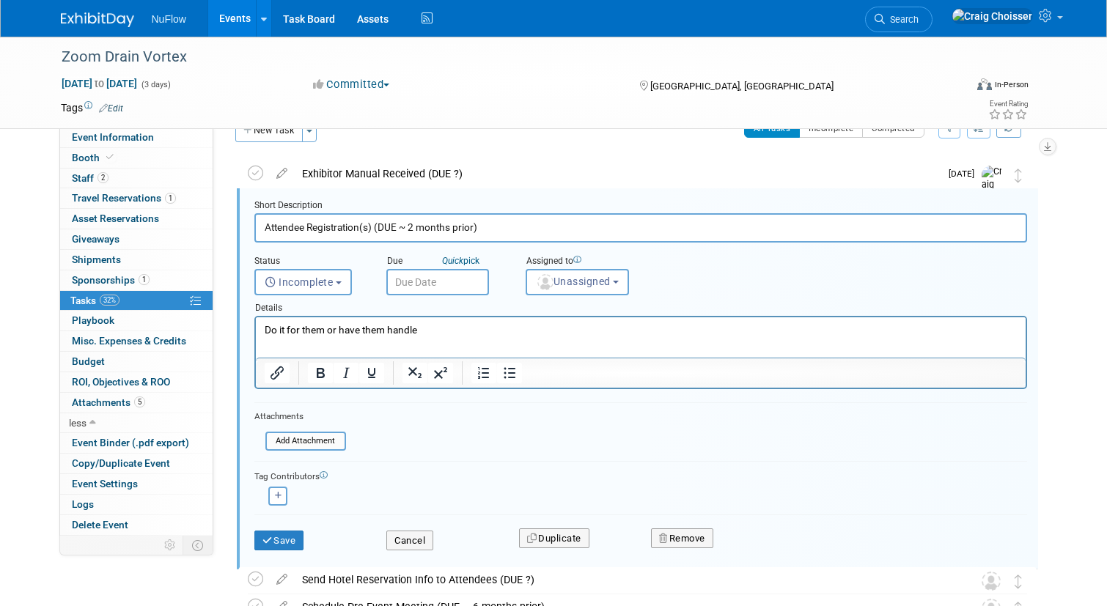
click at [431, 331] on p "Do it for them or have them handle" at bounding box center [640, 330] width 753 height 14
drag, startPoint x: 431, startPoint y: 331, endPoint x: 259, endPoint y: 328, distance: 172.3
click at [259, 328] on html "Do it for them or have them handle" at bounding box center [640, 327] width 770 height 20
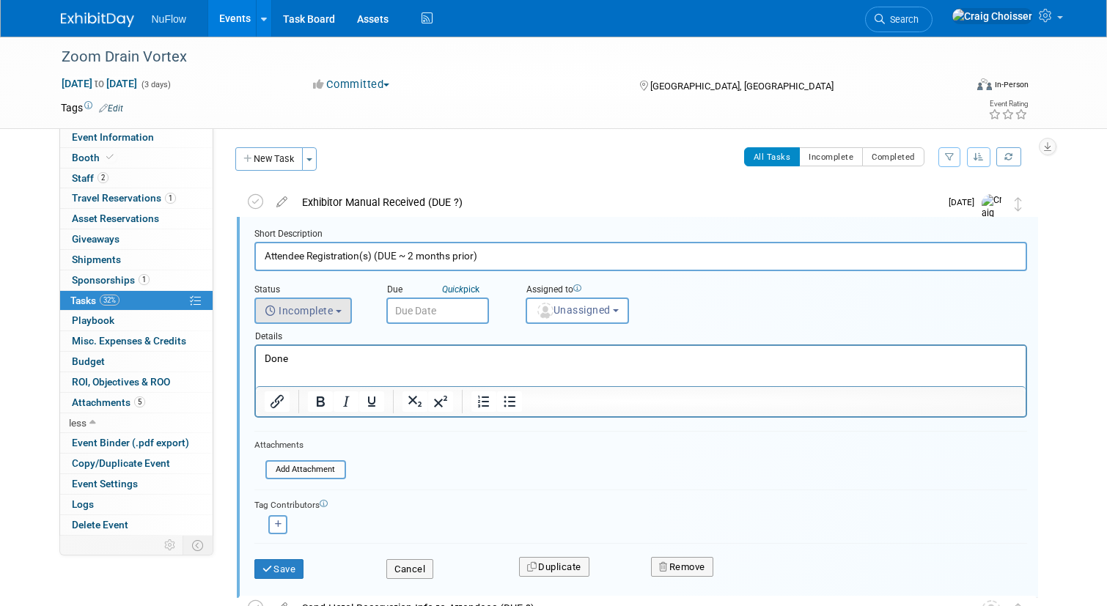
scroll to position [0, 0]
click at [409, 311] on input "text" at bounding box center [437, 311] width 103 height 26
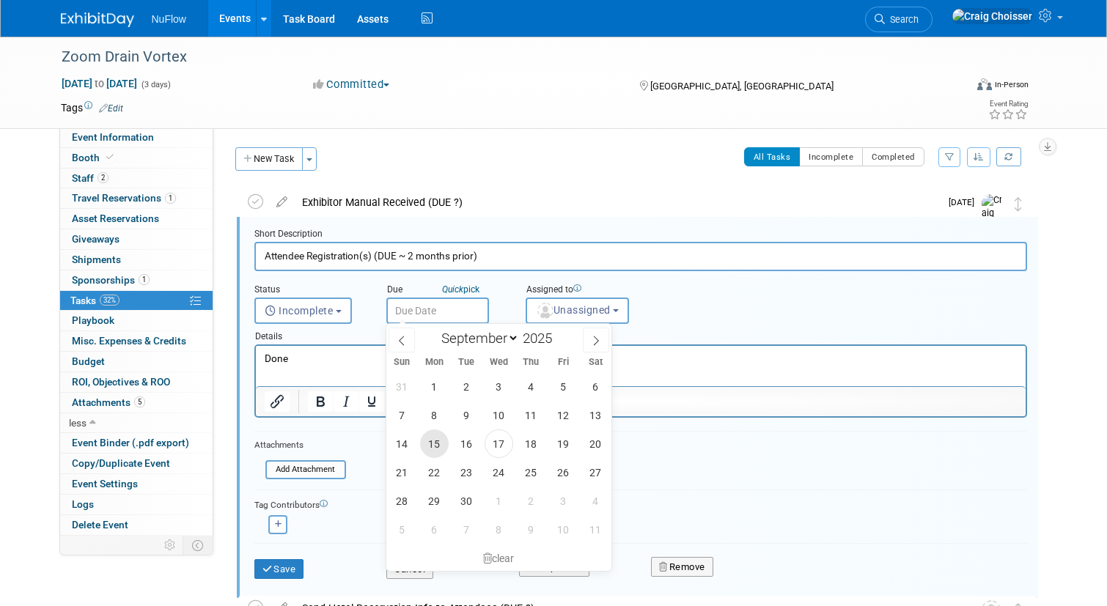
click at [438, 438] on span "15" at bounding box center [434, 444] width 29 height 29
type input "Sep 15, 2025"
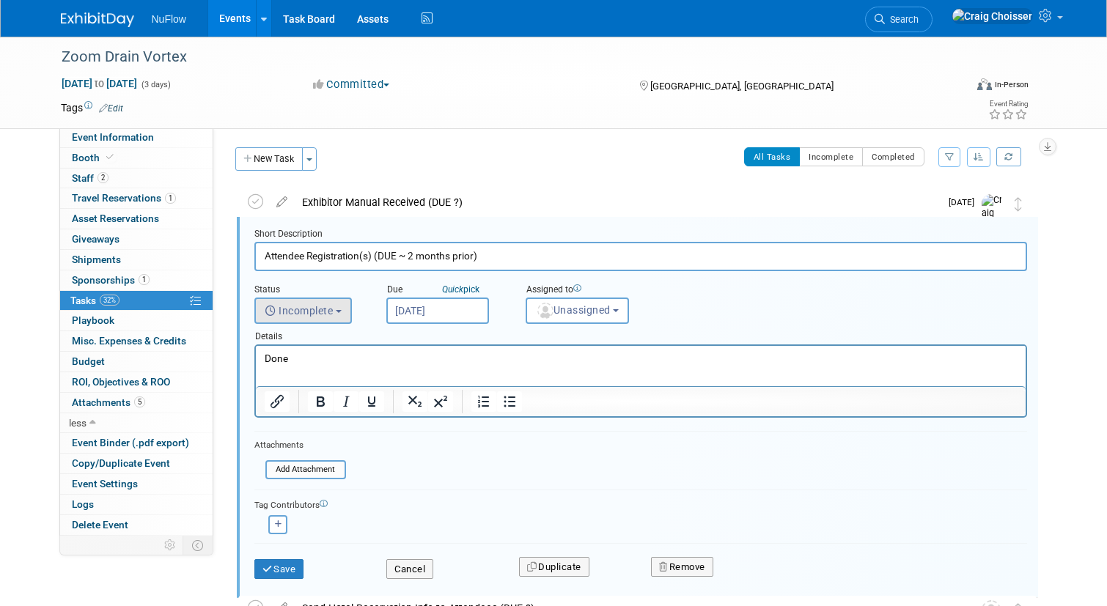
click at [345, 317] on button "Incomplete" at bounding box center [303, 311] width 98 height 26
click at [324, 376] on label "Completed" at bounding box center [301, 373] width 79 height 23
click at [257, 376] on input "Completed" at bounding box center [253, 372] width 10 height 10
select select "3"
click at [607, 315] on span "Unassigned" at bounding box center [573, 310] width 75 height 12
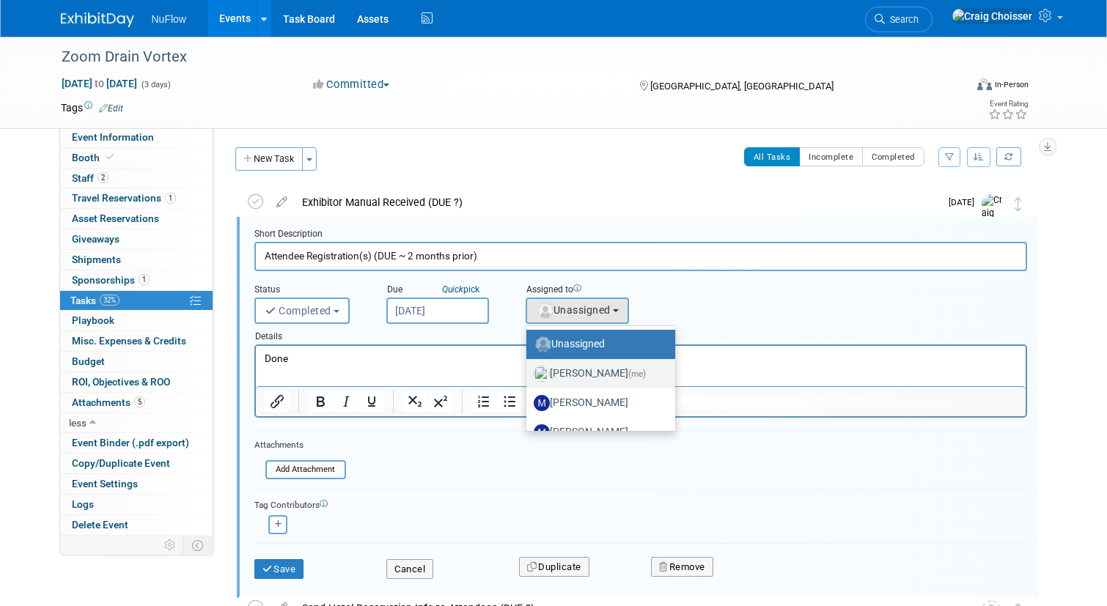
click at [606, 364] on label "Craig Choisser (me)" at bounding box center [597, 373] width 127 height 23
click at [529, 367] on input "Craig Choisser (me)" at bounding box center [524, 372] width 10 height 10
select select "b32fee0d-6bc2-4cb8-ad5e-8428182a5dd3"
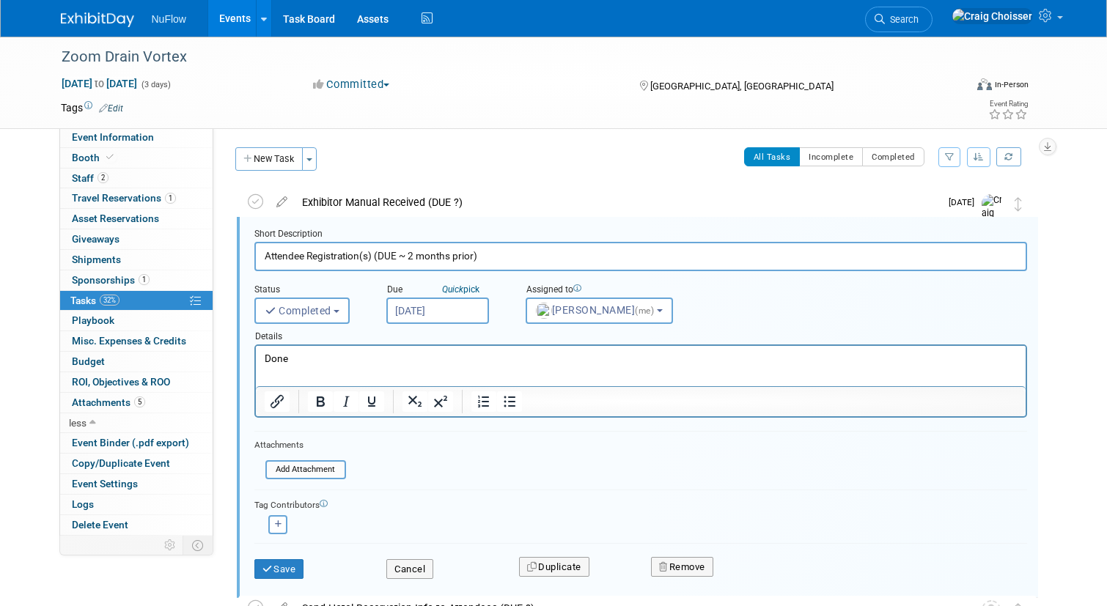
drag, startPoint x: 489, startPoint y: 259, endPoint x: 376, endPoint y: 257, distance: 112.9
click at [376, 257] on input "Attendee Registration(s) (DUE ~ 2 months prior)" at bounding box center [640, 256] width 773 height 29
type input "Attendee Registration"
click at [282, 564] on button "Save" at bounding box center [279, 569] width 50 height 21
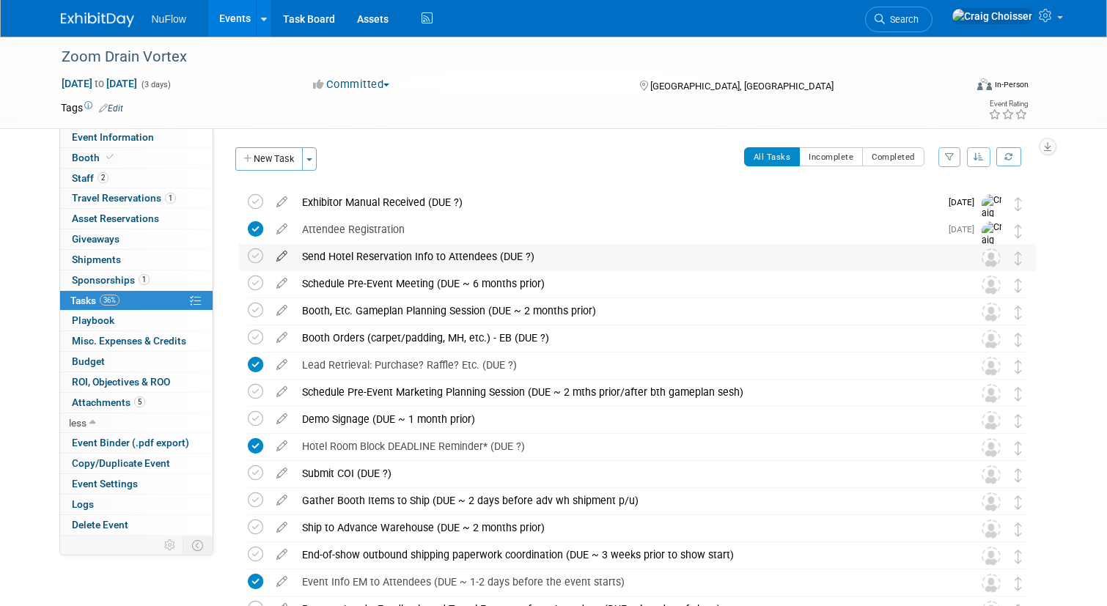
click at [282, 255] on icon at bounding box center [282, 253] width 26 height 18
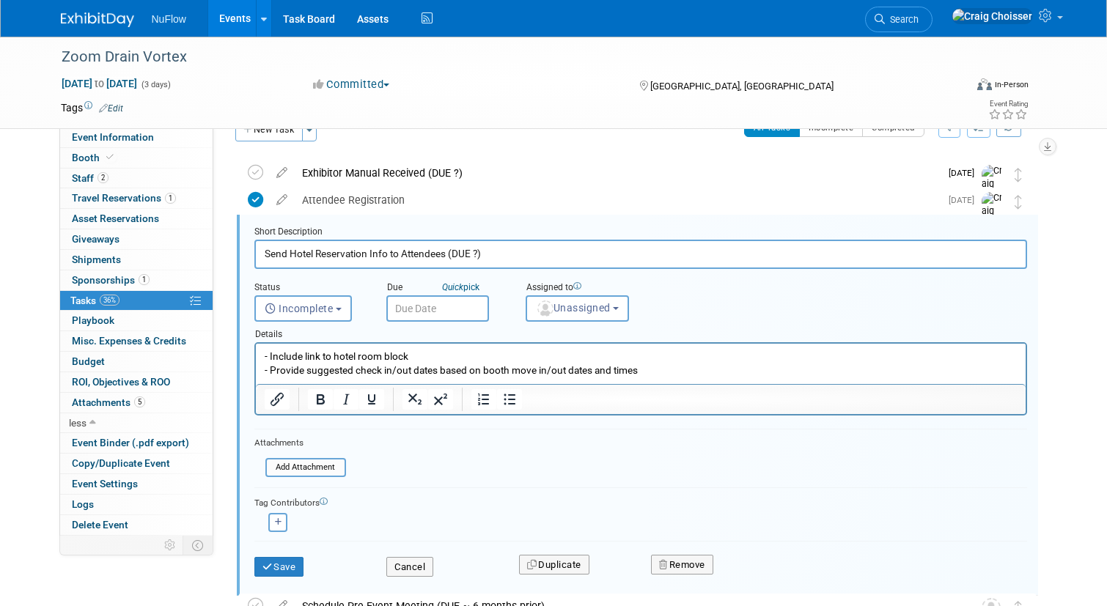
scroll to position [59, 0]
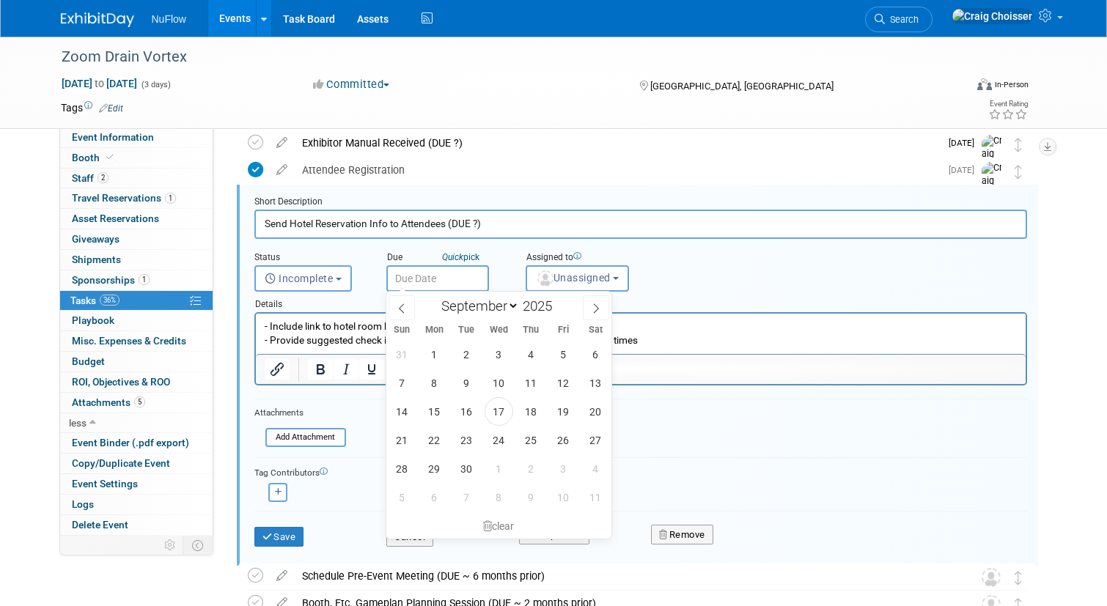
click at [438, 280] on input "text" at bounding box center [437, 278] width 103 height 26
click at [446, 412] on span "15" at bounding box center [434, 411] width 29 height 29
type input "Sep 15, 2025"
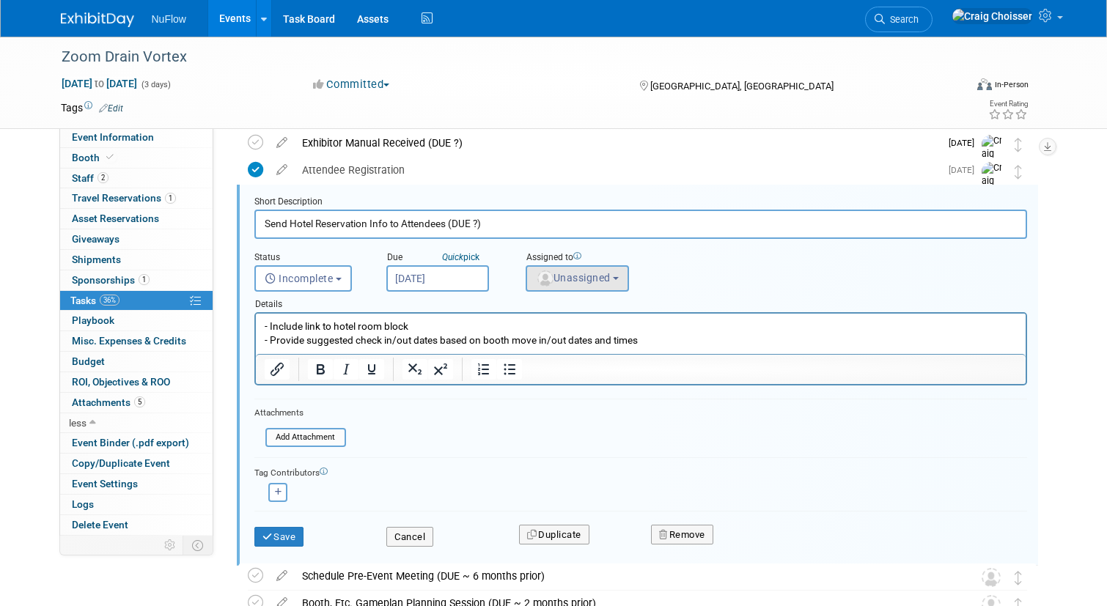
click at [565, 285] on button "Unassigned" at bounding box center [578, 278] width 104 height 26
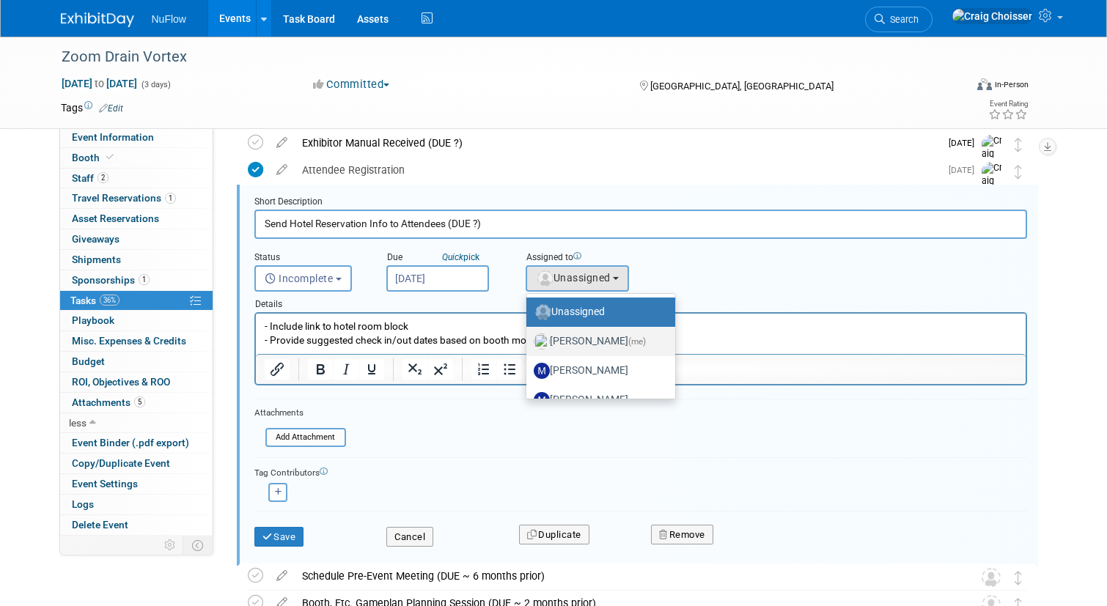
click at [579, 331] on label "Craig Choisser (me)" at bounding box center [597, 341] width 127 height 23
click at [529, 335] on input "Craig Choisser (me)" at bounding box center [524, 340] width 10 height 10
select select "b32fee0d-6bc2-4cb8-ad5e-8428182a5dd3"
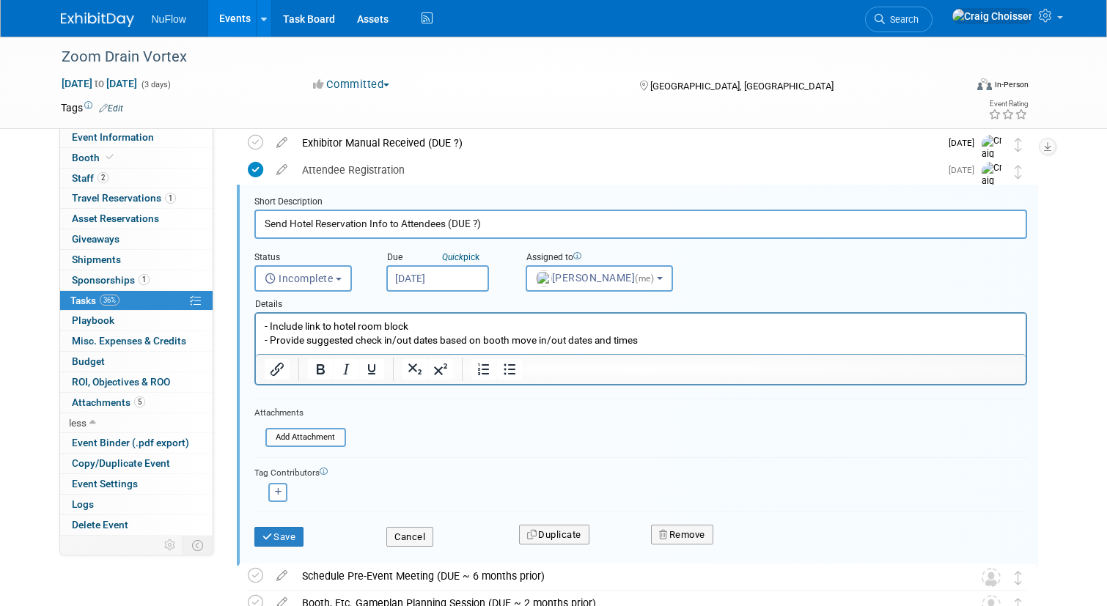
click at [482, 227] on input "Send Hotel Reservation Info to Attendees (DUE ?)" at bounding box center [640, 224] width 773 height 29
type input "Send Hotel Reservation Info to Attendees"
click at [315, 278] on span "Incomplete" at bounding box center [299, 279] width 69 height 12
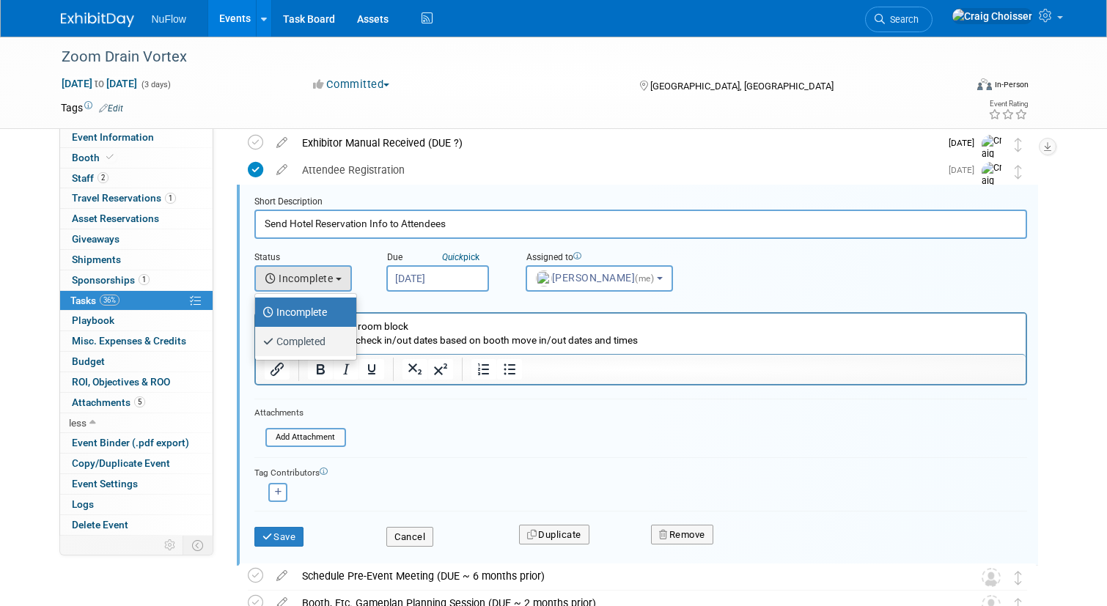
click at [322, 340] on label "Completed" at bounding box center [301, 341] width 79 height 23
click at [257, 340] on input "Completed" at bounding box center [253, 340] width 10 height 10
select select "3"
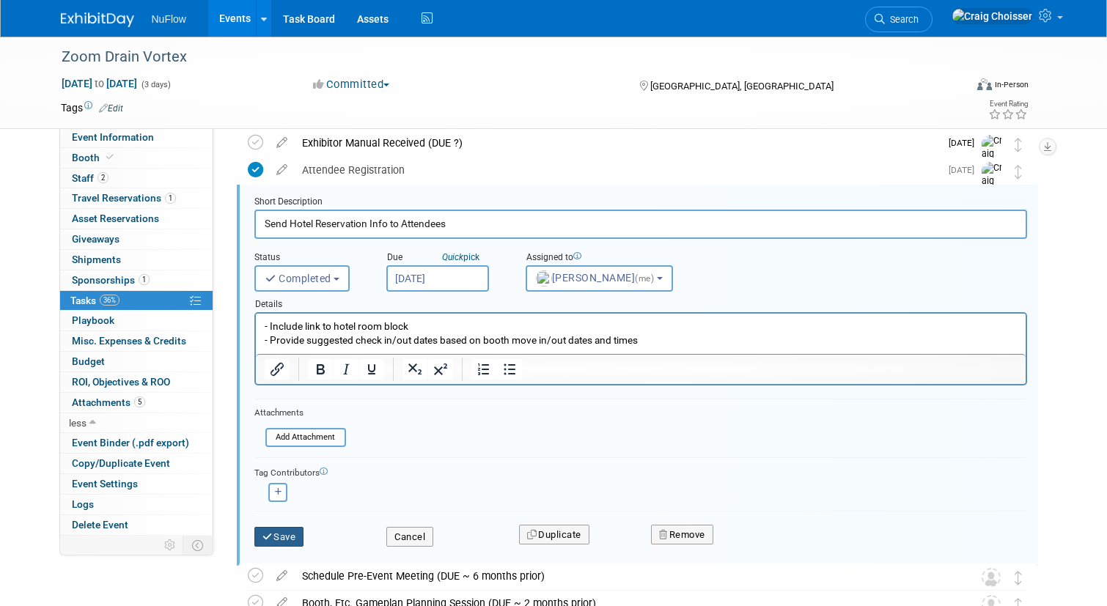
click at [298, 532] on button "Save" at bounding box center [279, 537] width 50 height 21
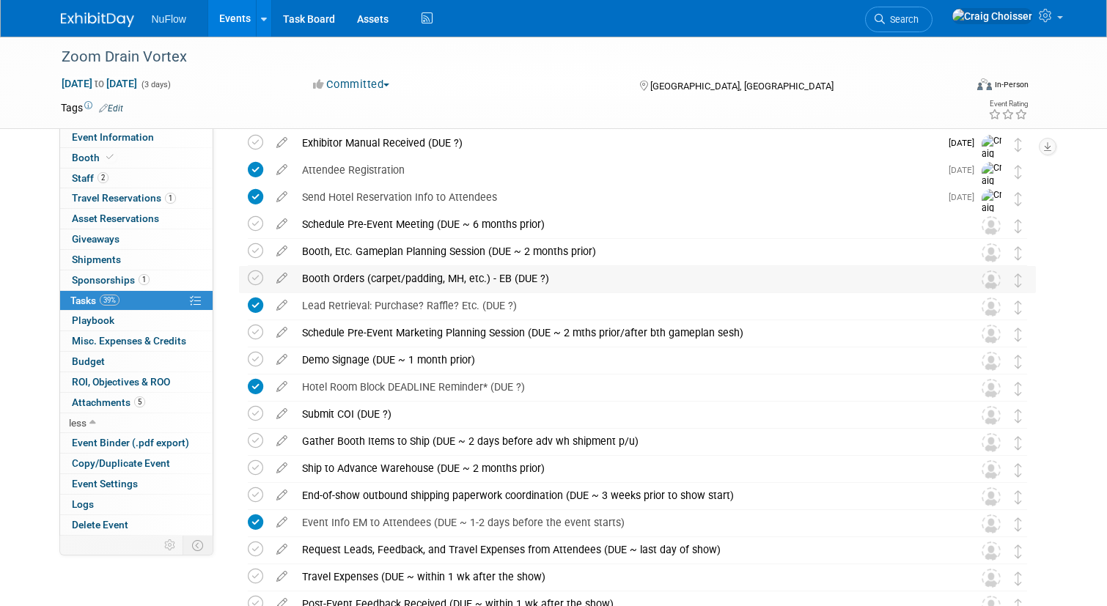
scroll to position [61, 0]
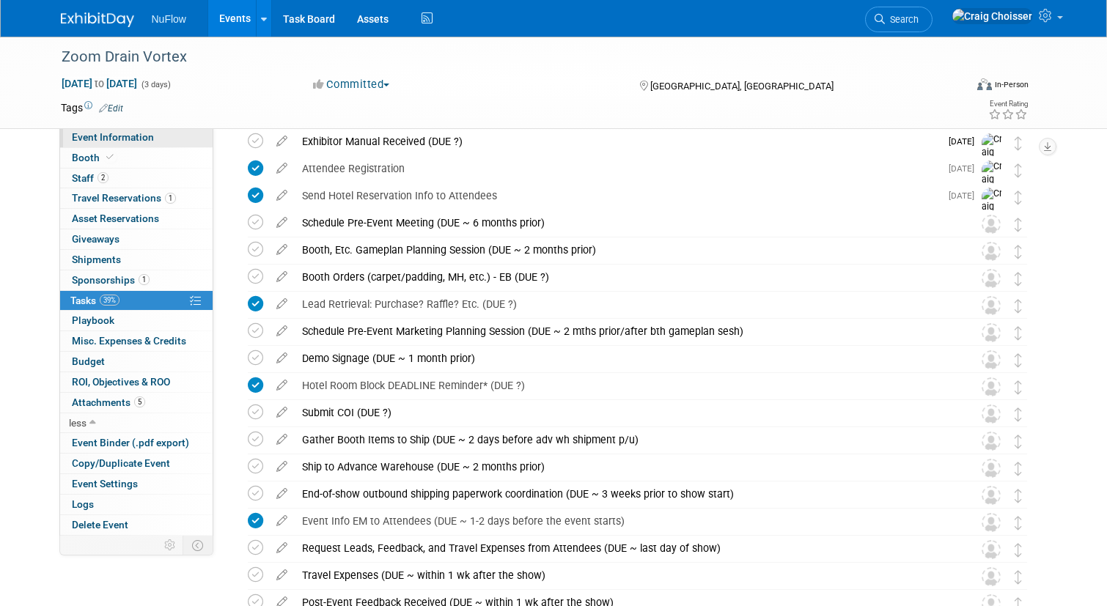
click at [117, 141] on span "Event Information" at bounding box center [113, 137] width 82 height 12
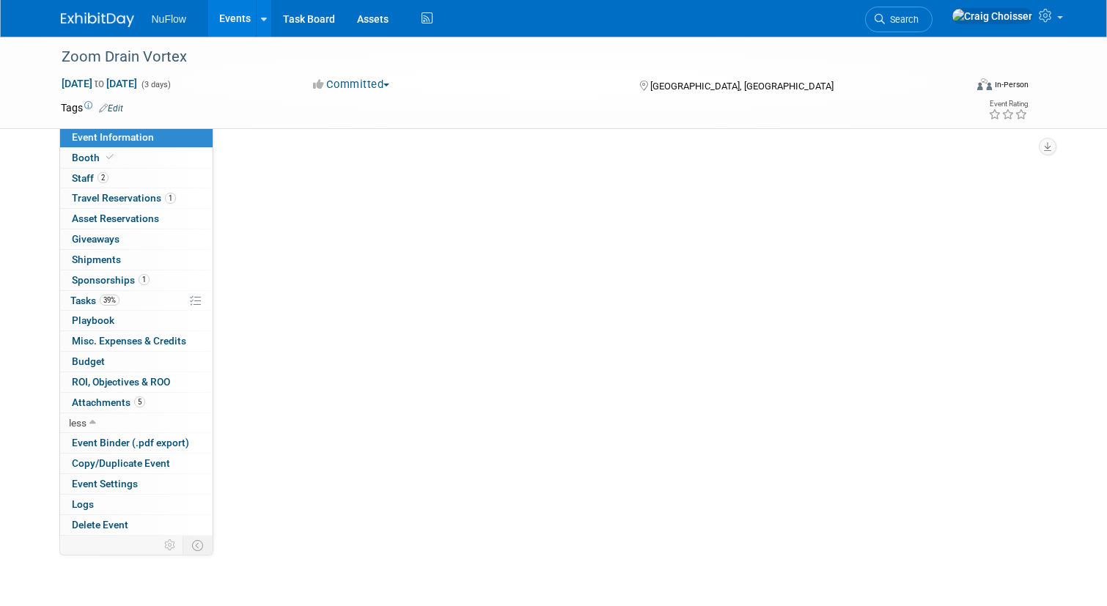
scroll to position [0, 0]
select select "Exhibitor/Speaker/Sponsor"
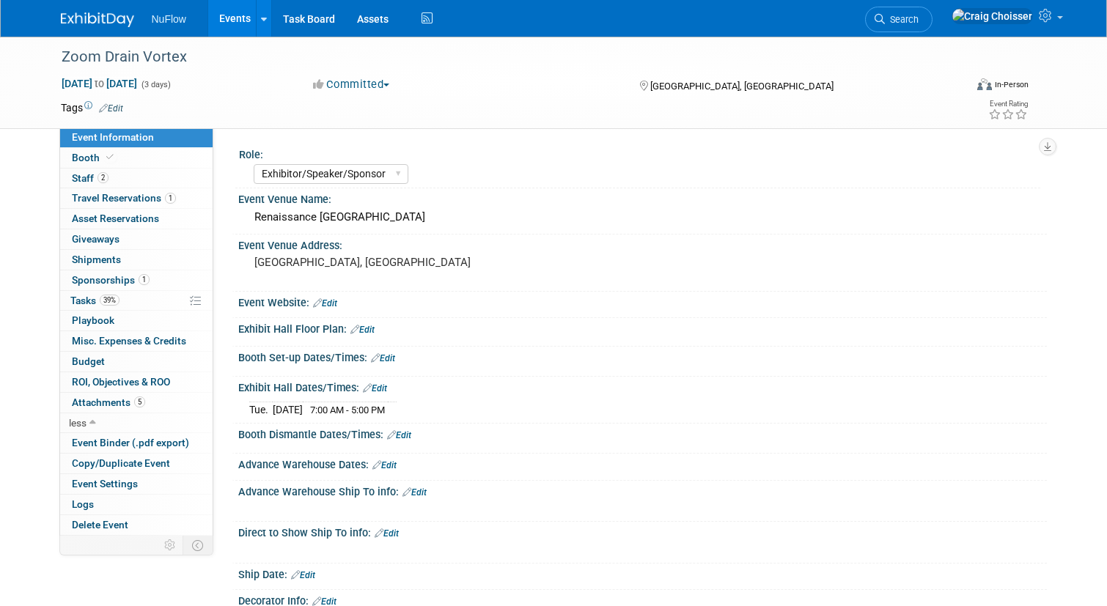
click at [236, 17] on link "Events" at bounding box center [235, 18] width 54 height 37
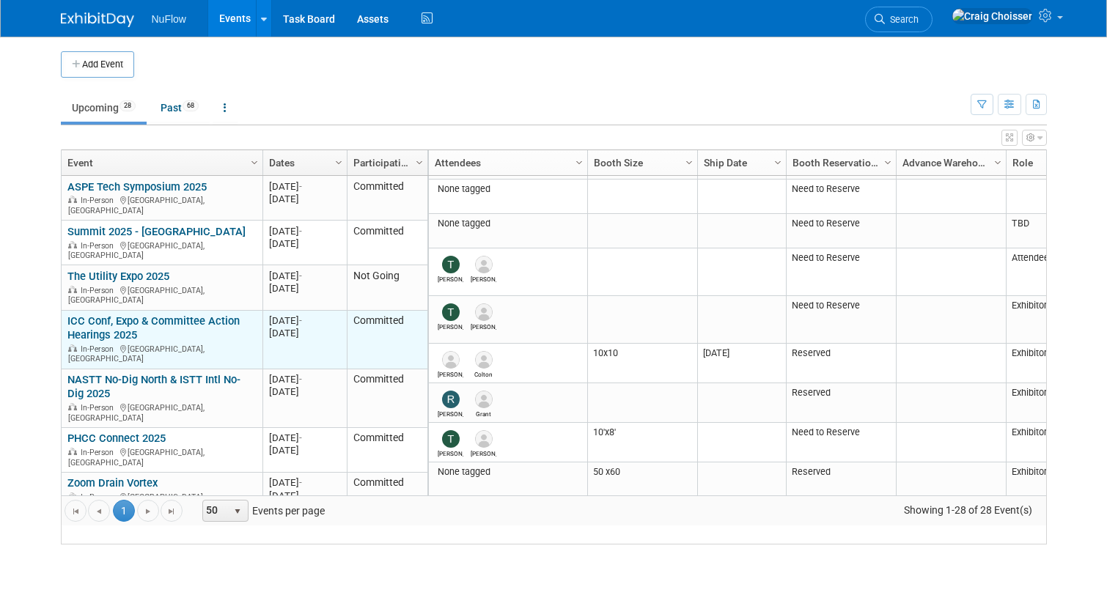
scroll to position [84, 0]
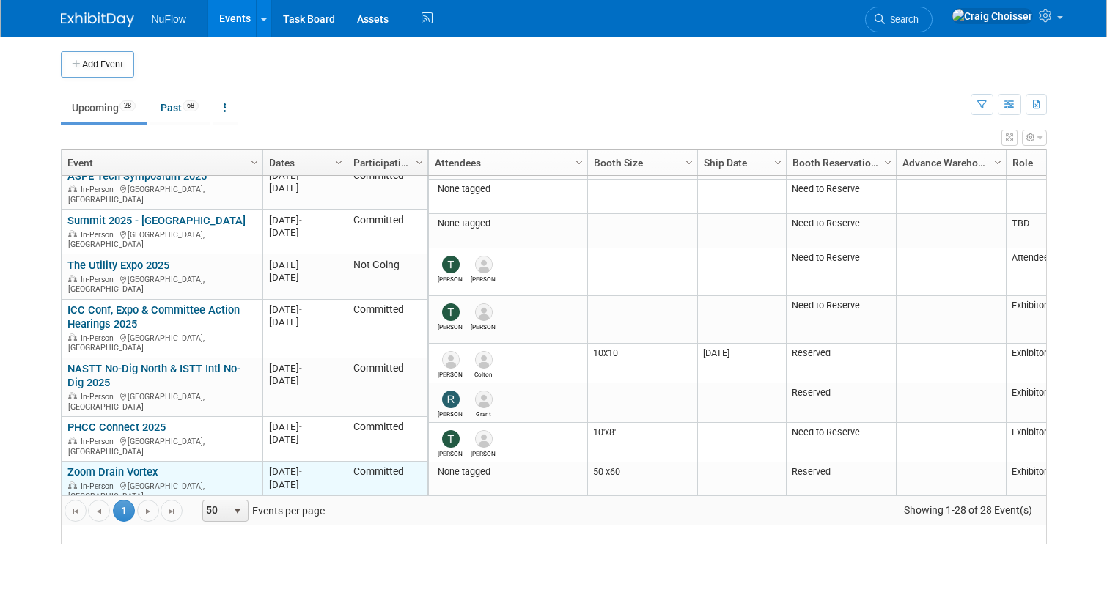
click at [115, 466] on link "Zoom Drain Vortex" at bounding box center [112, 472] width 90 height 13
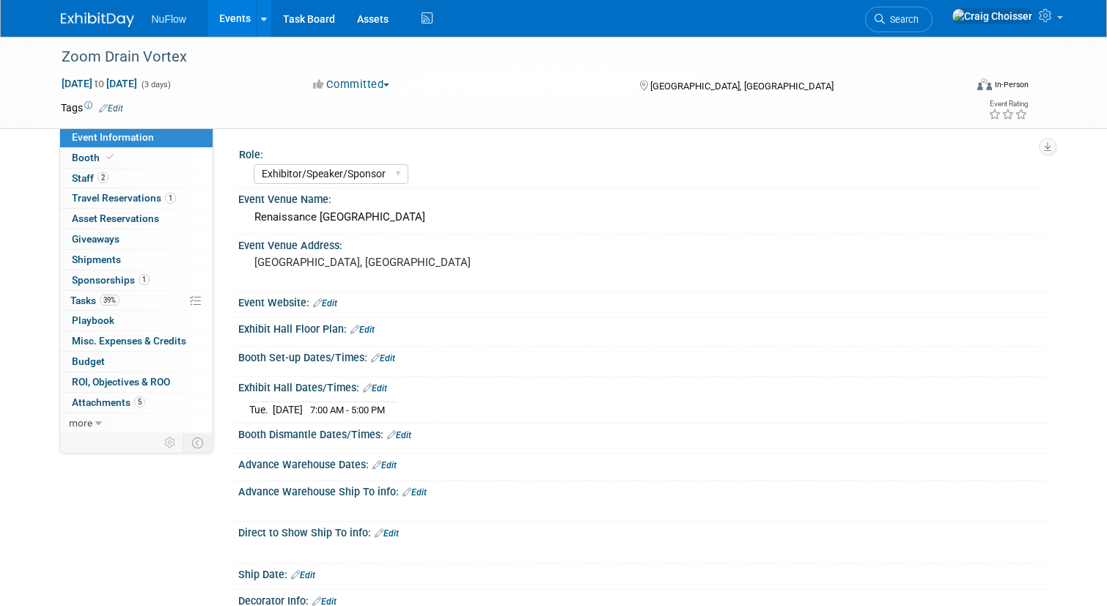
select select "Exhibitor/Speaker/Sponsor"
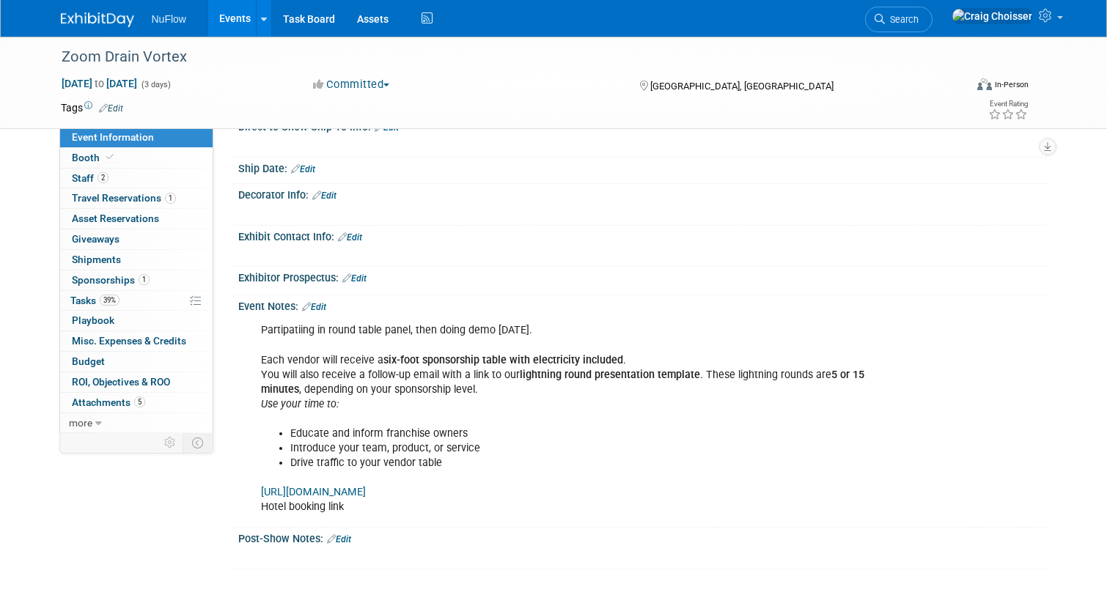
scroll to position [481, 0]
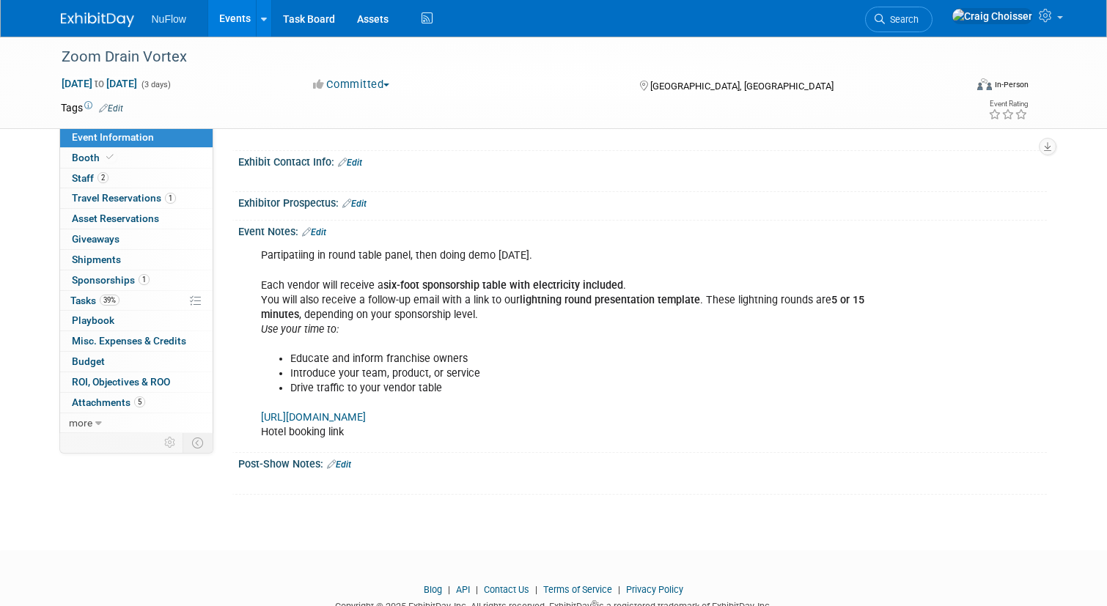
click at [325, 228] on link "Edit" at bounding box center [314, 232] width 24 height 10
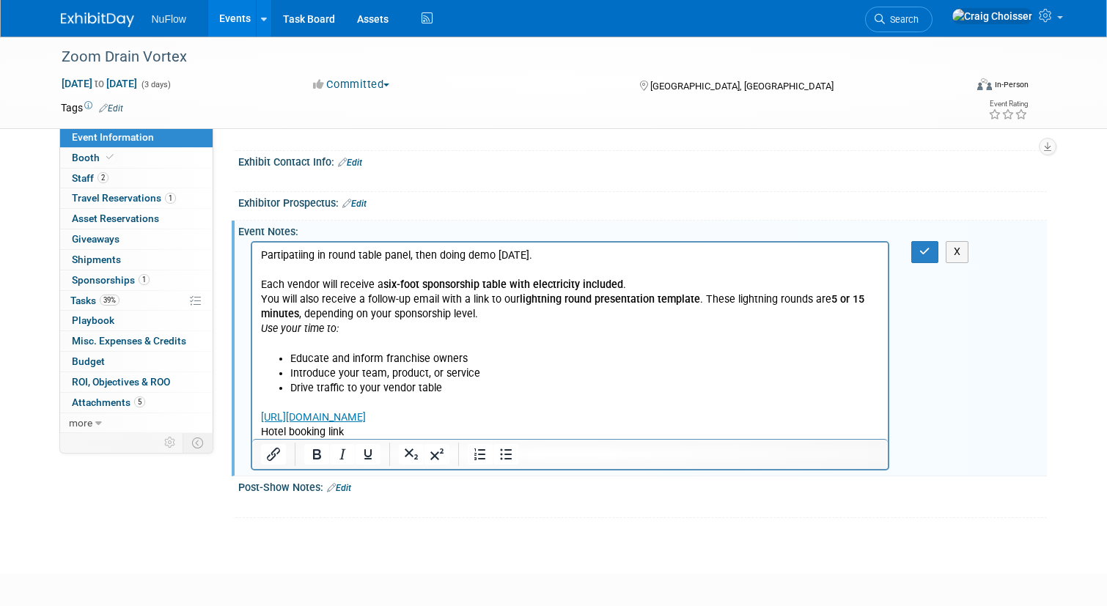
scroll to position [0, 0]
click at [459, 389] on li "Drive traffic to your vendor table" at bounding box center [585, 388] width 590 height 15
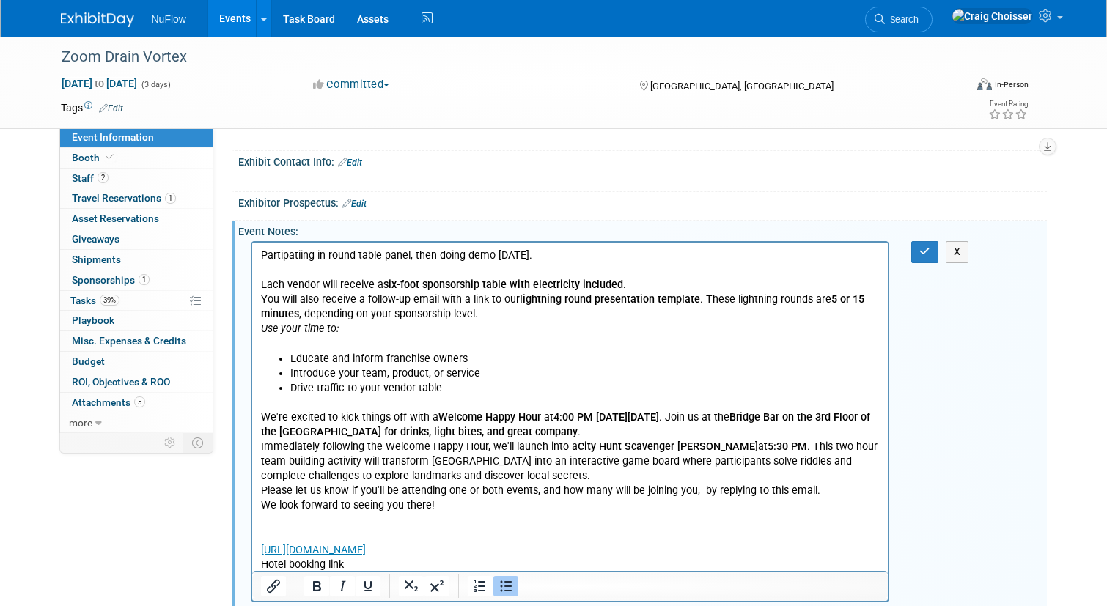
click at [521, 389] on li "Drive traffic to your vendor table" at bounding box center [585, 388] width 590 height 15
click at [921, 249] on icon "button" at bounding box center [924, 251] width 11 height 10
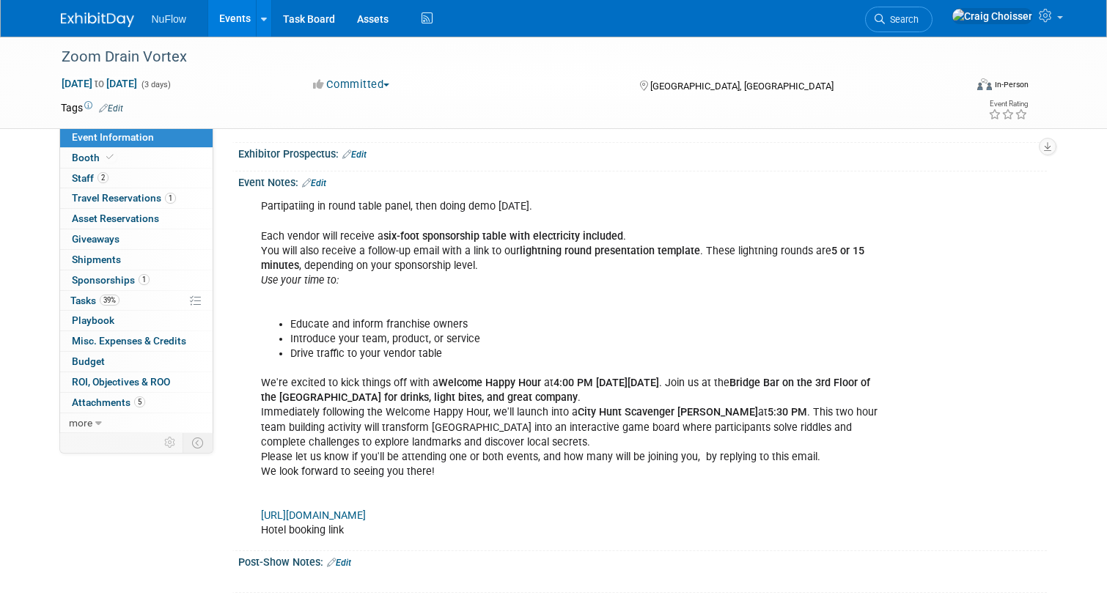
scroll to position [591, 0]
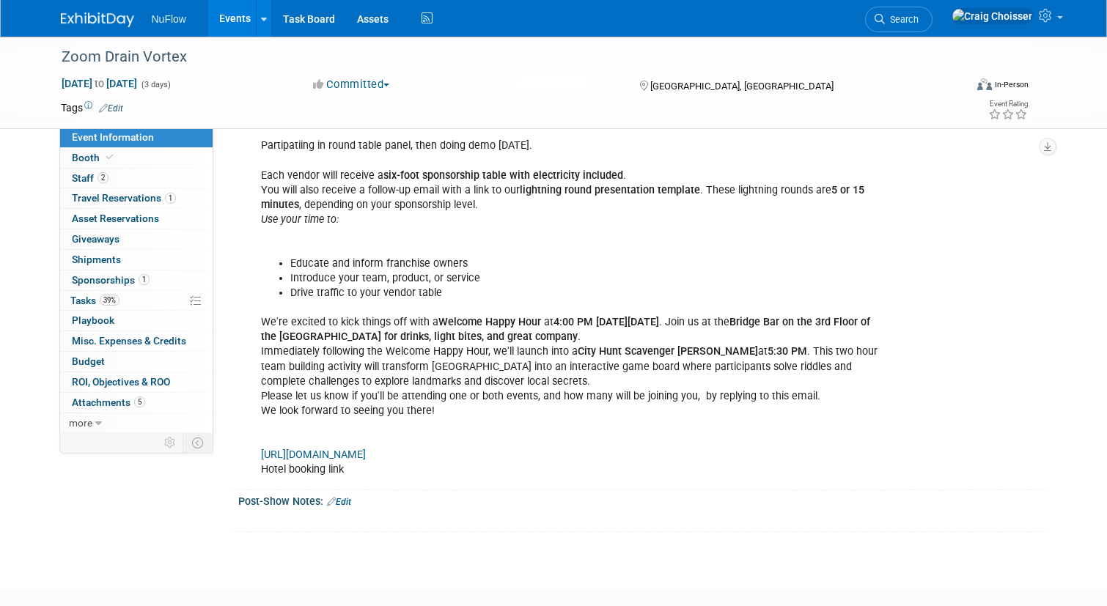
drag, startPoint x: 440, startPoint y: 315, endPoint x: 591, endPoint y: 315, distance: 151.0
click at [591, 315] on div "Partipatiing in round table panel, then doing demo Tuesday. Each vendor will re…" at bounding box center [570, 307] width 639 height 353
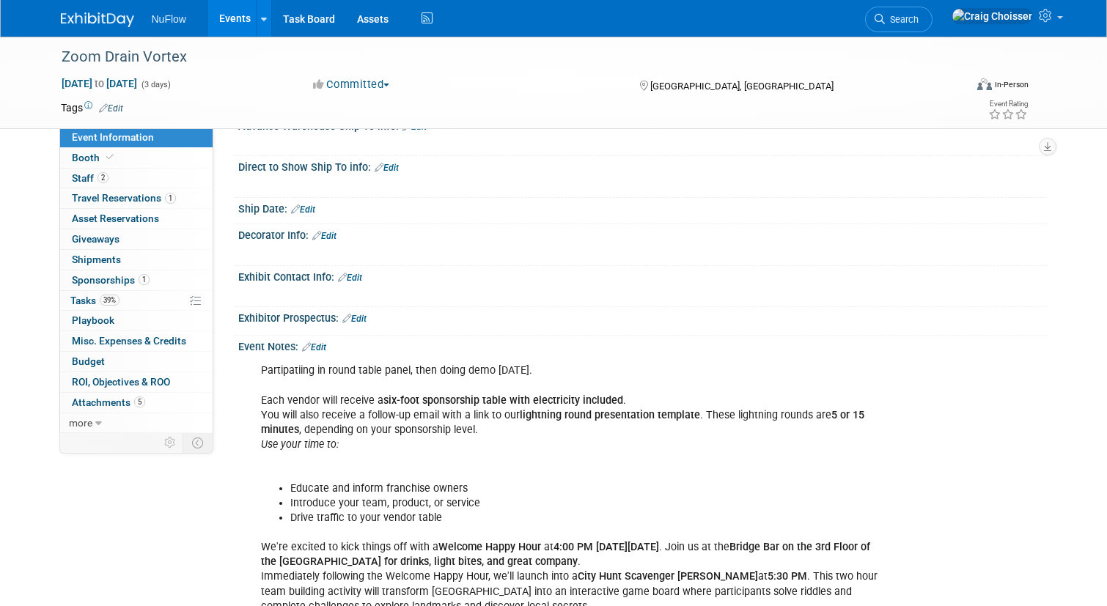
scroll to position [396, 0]
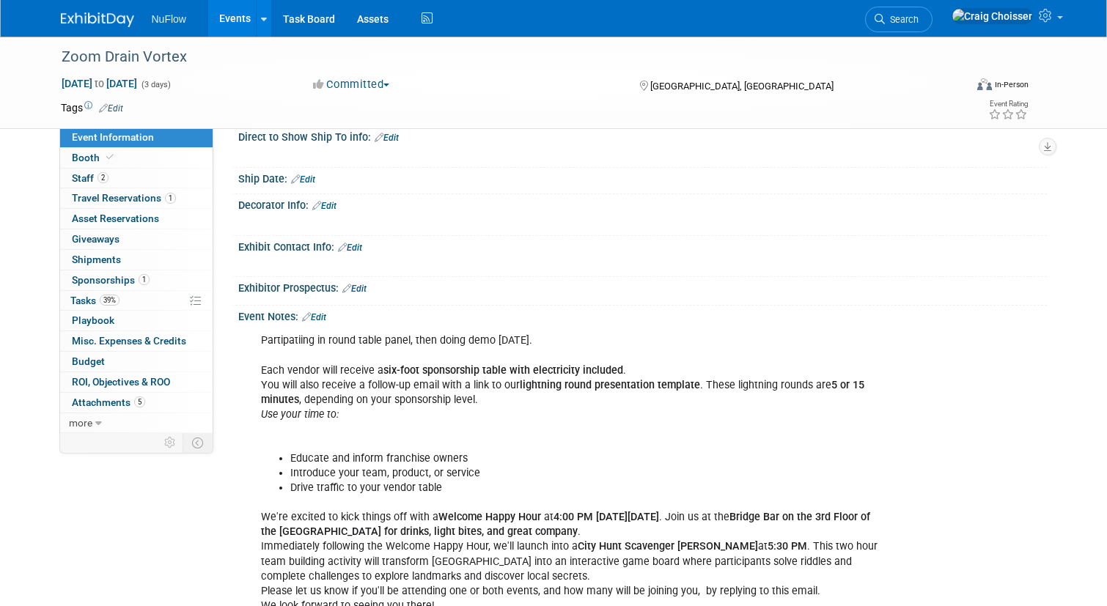
click at [471, 414] on div "Partipatiing in round table panel, then doing demo Tuesday. Each vendor will re…" at bounding box center [570, 502] width 639 height 353
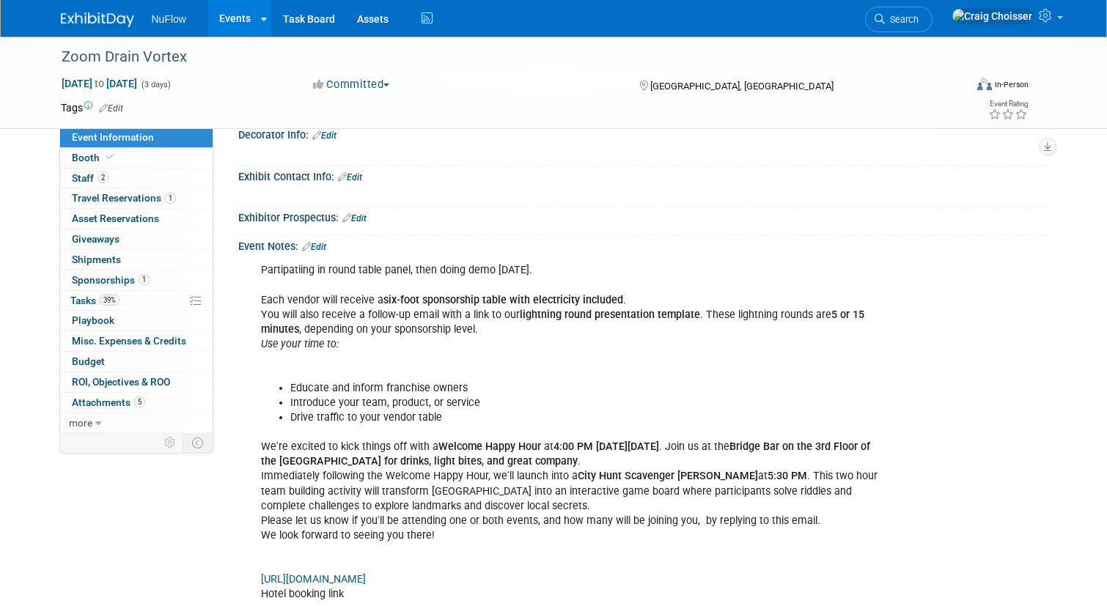
scroll to position [467, 0]
click at [84, 295] on span "Tasks 39%" at bounding box center [94, 301] width 49 height 12
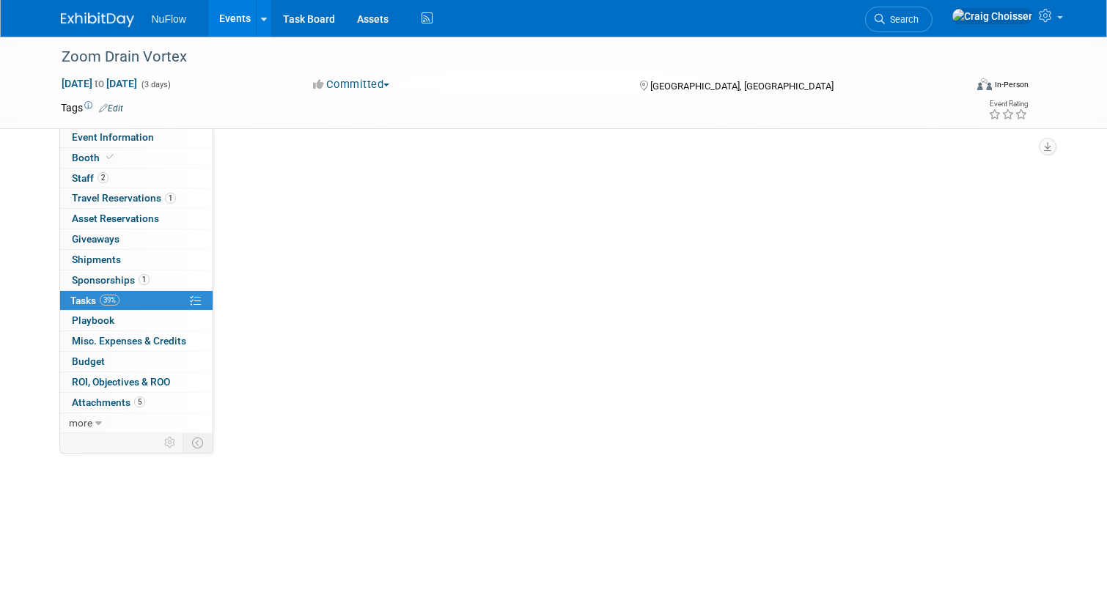
scroll to position [0, 0]
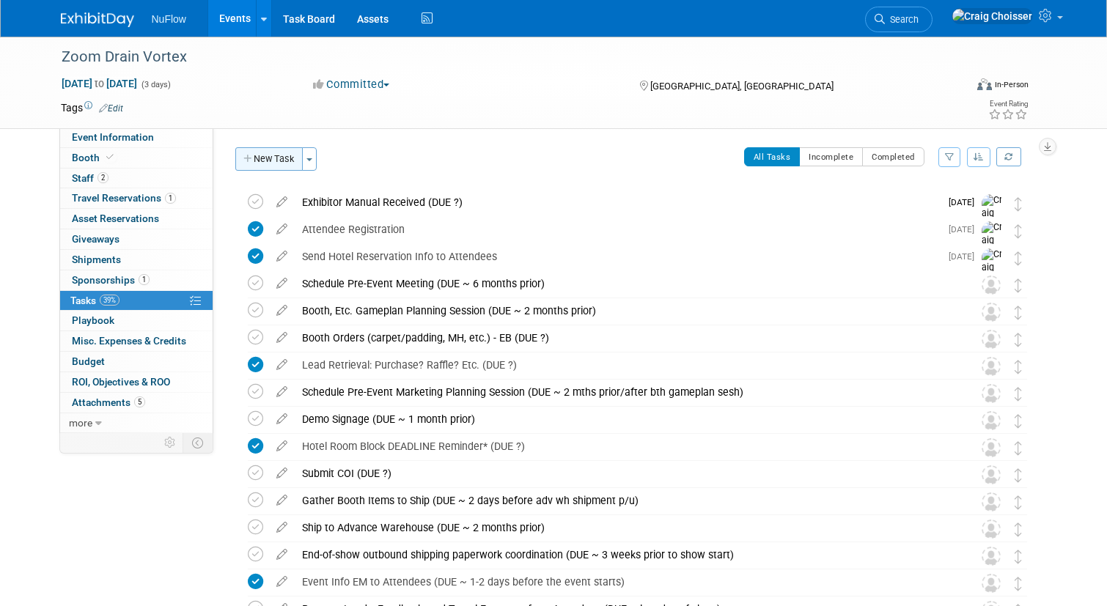
click at [273, 164] on button "New Task" at bounding box center [268, 158] width 67 height 23
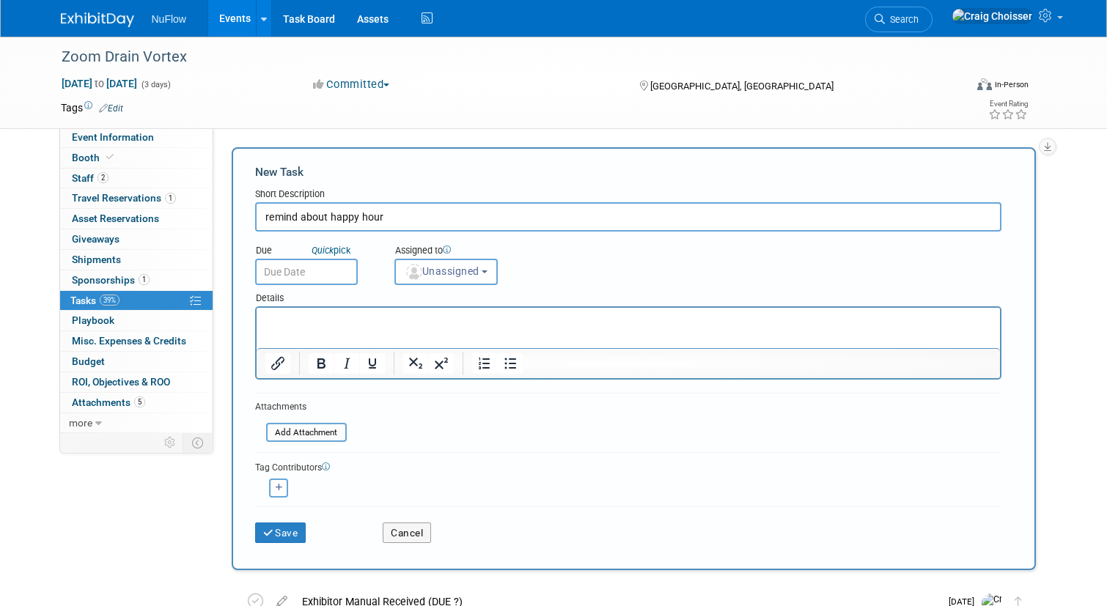
type input "remind about happy hour"
click at [311, 279] on body "NuFlow Events Add Event Bulk Upload Events Shareable Event Boards Recently View…" at bounding box center [553, 303] width 1107 height 606
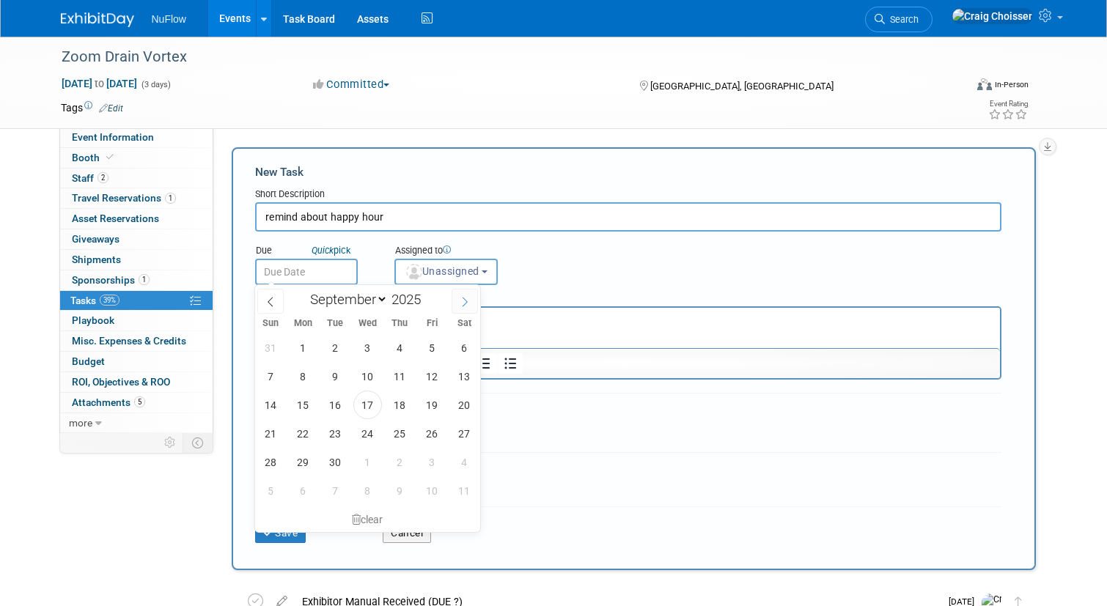
click at [466, 307] on icon at bounding box center [465, 302] width 10 height 10
select select "9"
click at [398, 404] on span "16" at bounding box center [400, 405] width 29 height 29
type input "Oct 16, 2025"
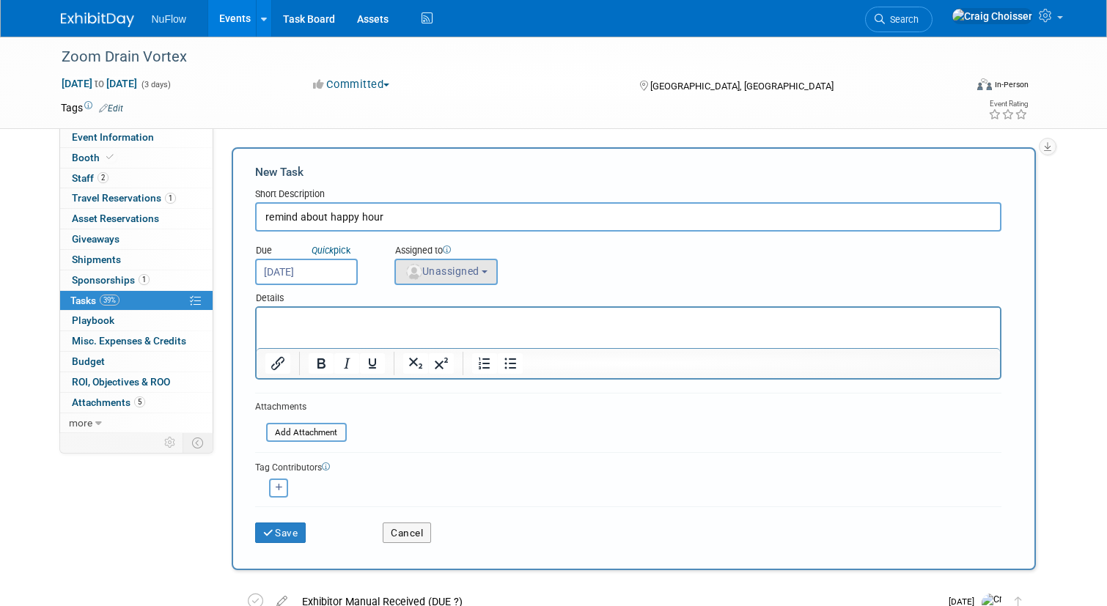
click at [450, 273] on span "Unassigned" at bounding box center [442, 271] width 75 height 12
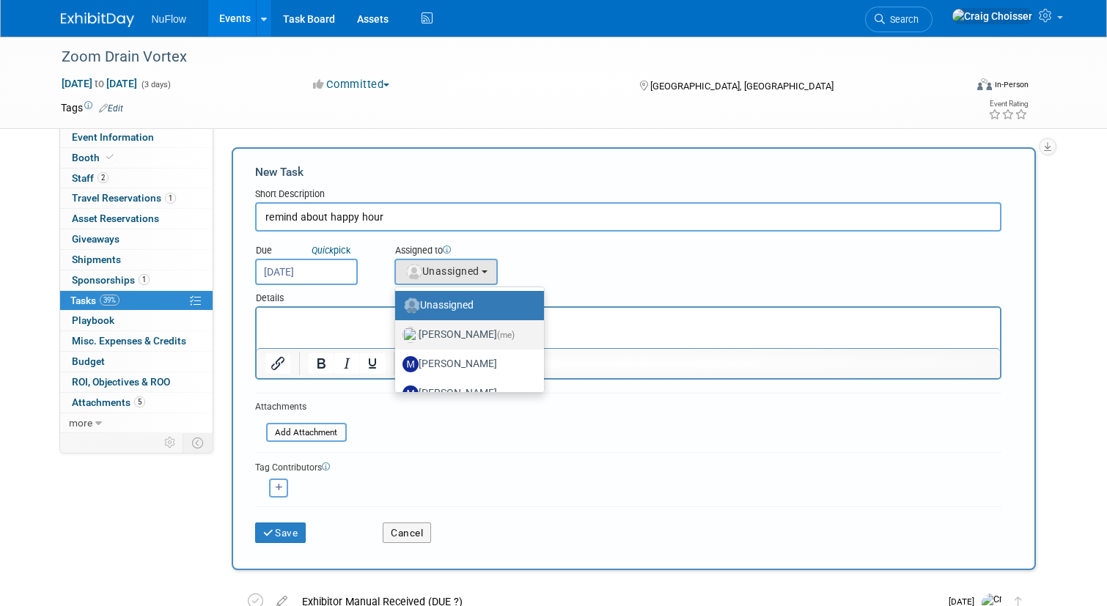
click at [460, 328] on label "[PERSON_NAME] (me)" at bounding box center [466, 334] width 127 height 23
click at [397, 328] on input "[PERSON_NAME] (me)" at bounding box center [393, 333] width 10 height 10
select select "b32fee0d-6bc2-4cb8-ad5e-8428182a5dd3"
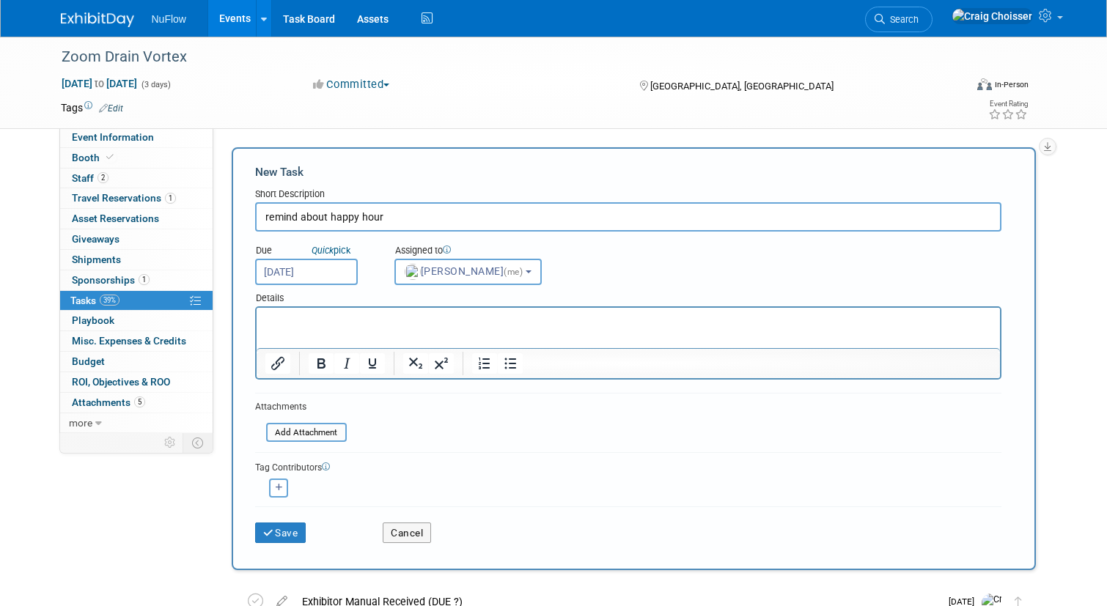
click at [301, 215] on input "remind about happy hour" at bounding box center [628, 216] width 746 height 29
type input "remind attendees about happy hour"
click at [290, 535] on button "Save" at bounding box center [280, 533] width 51 height 21
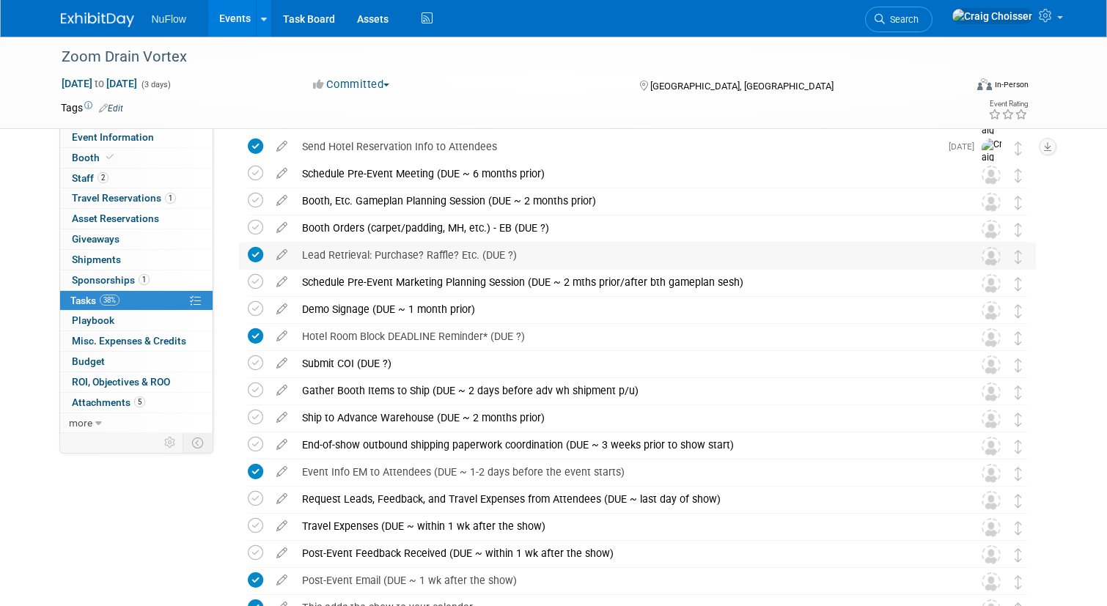
scroll to position [140, 0]
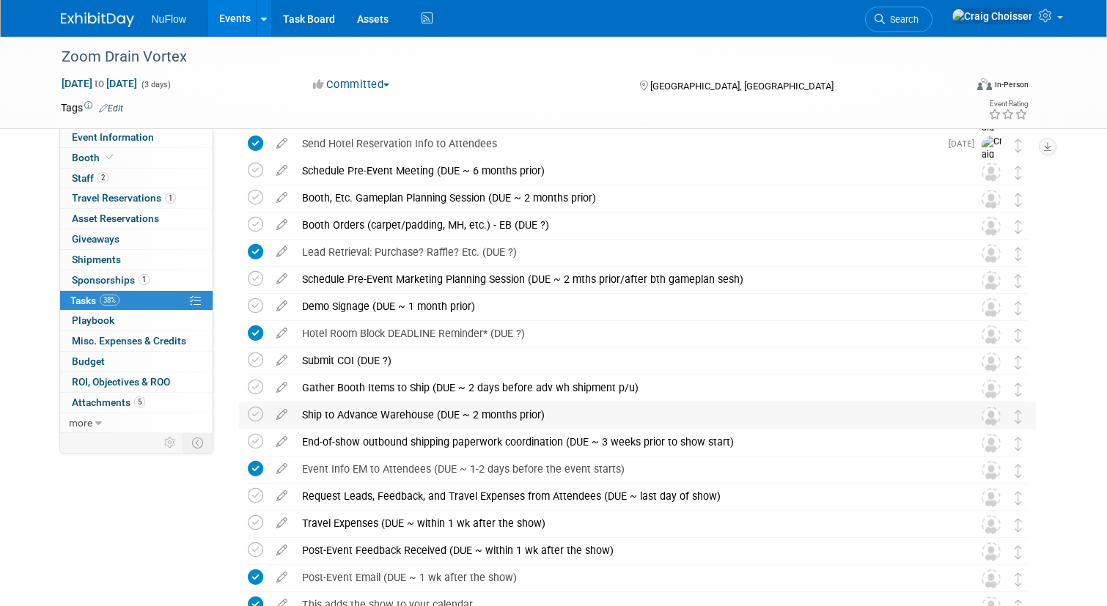
click at [365, 416] on div "Ship to Advance Warehouse (DUE ~ 2 months prior)" at bounding box center [624, 415] width 658 height 25
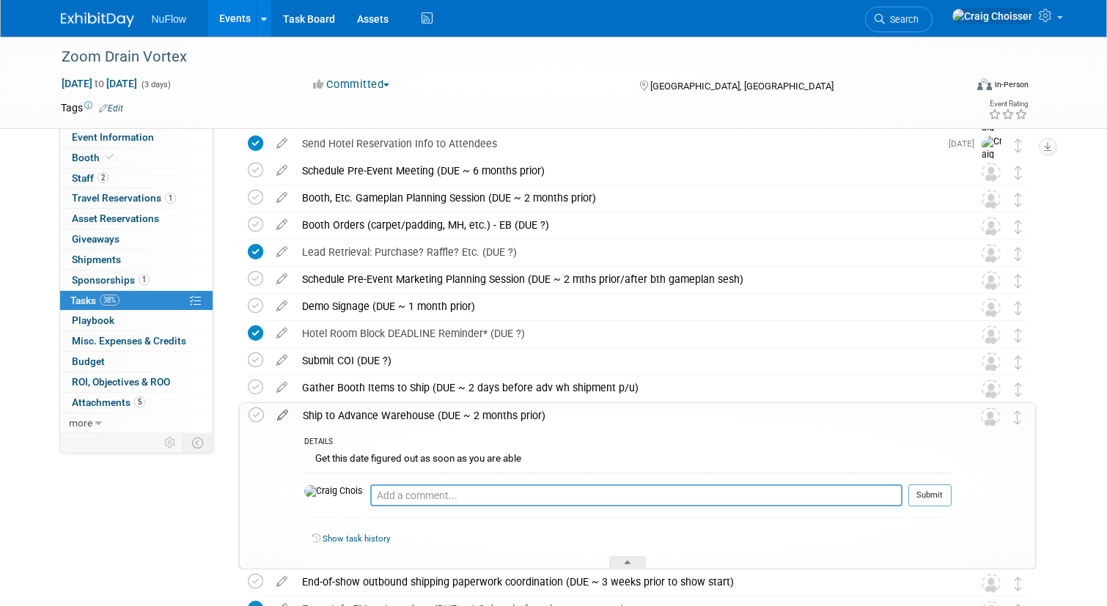
click at [284, 413] on icon at bounding box center [283, 412] width 26 height 18
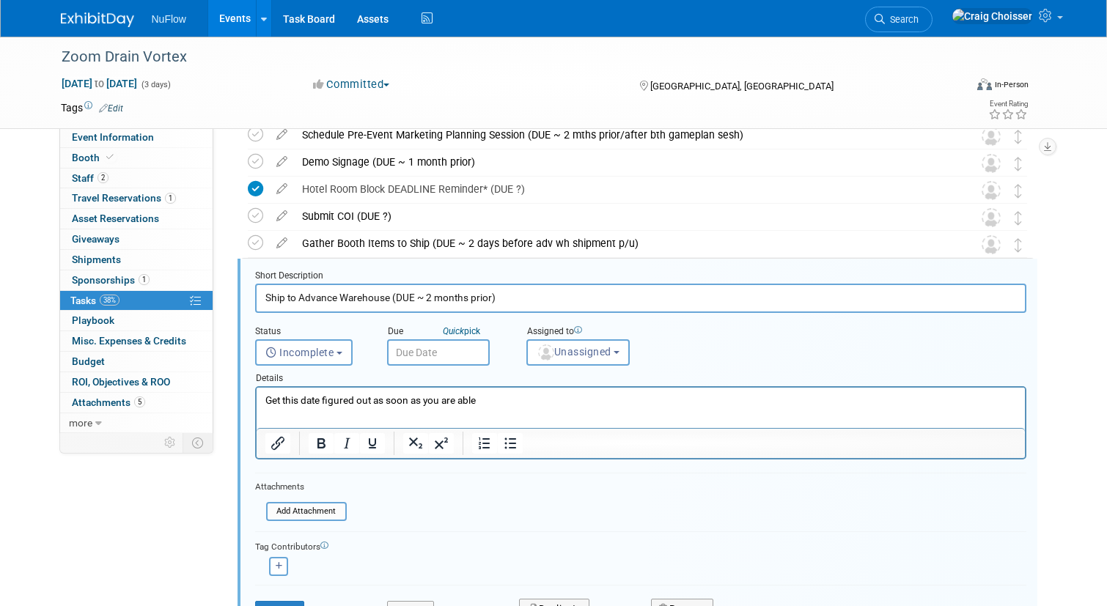
scroll to position [328, 0]
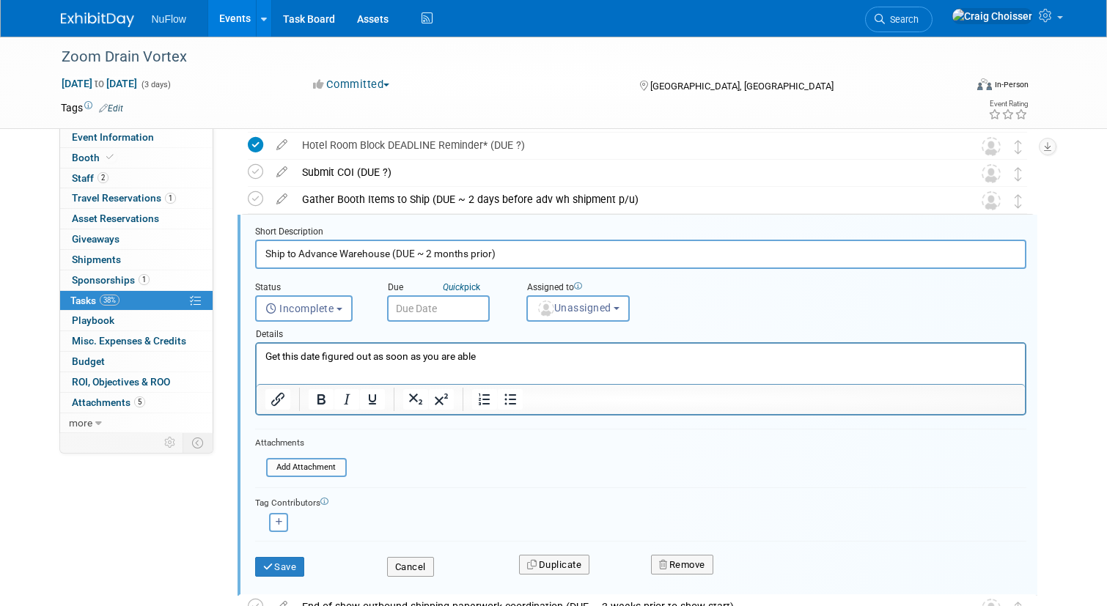
click at [436, 313] on input "text" at bounding box center [438, 308] width 103 height 26
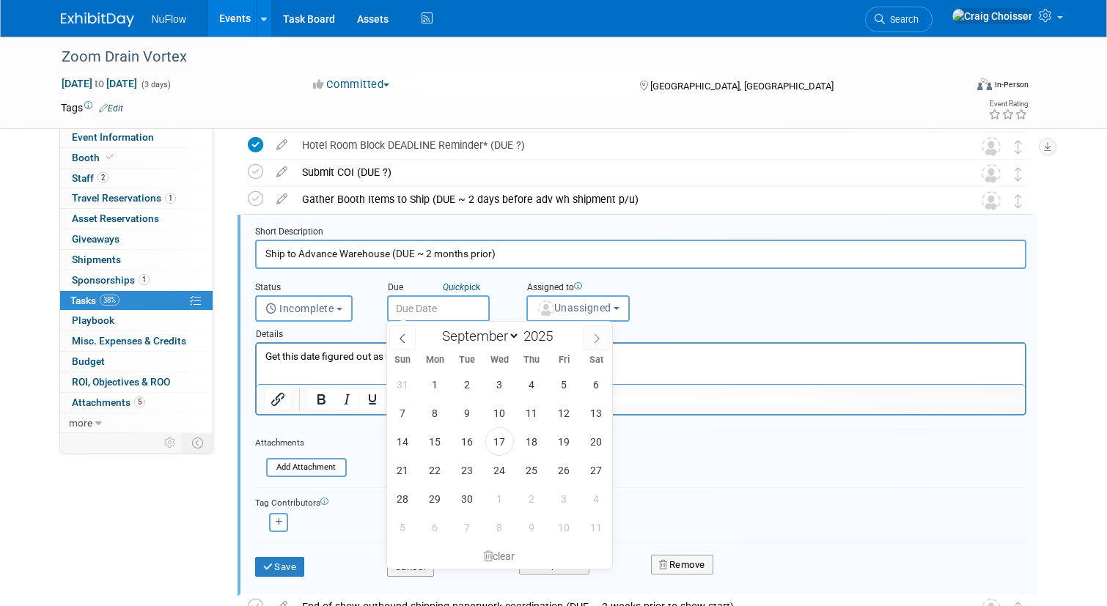
click at [596, 345] on span at bounding box center [597, 338] width 26 height 25
select select "9"
click at [496, 442] on span "15" at bounding box center [499, 441] width 29 height 29
type input "Oct 15, 2025"
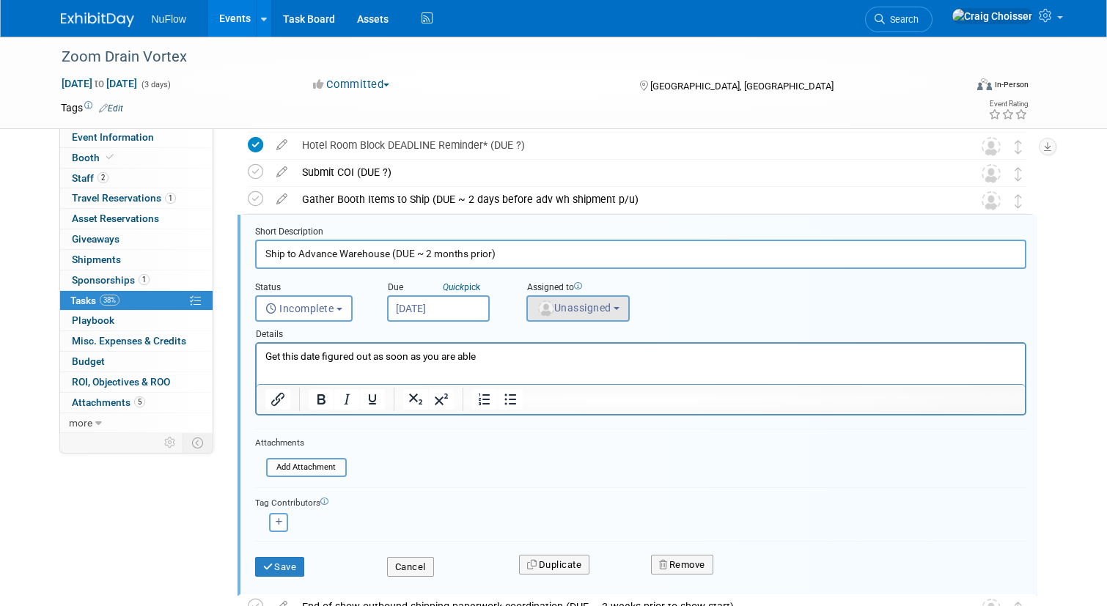
click at [563, 309] on span "Unassigned" at bounding box center [574, 308] width 75 height 12
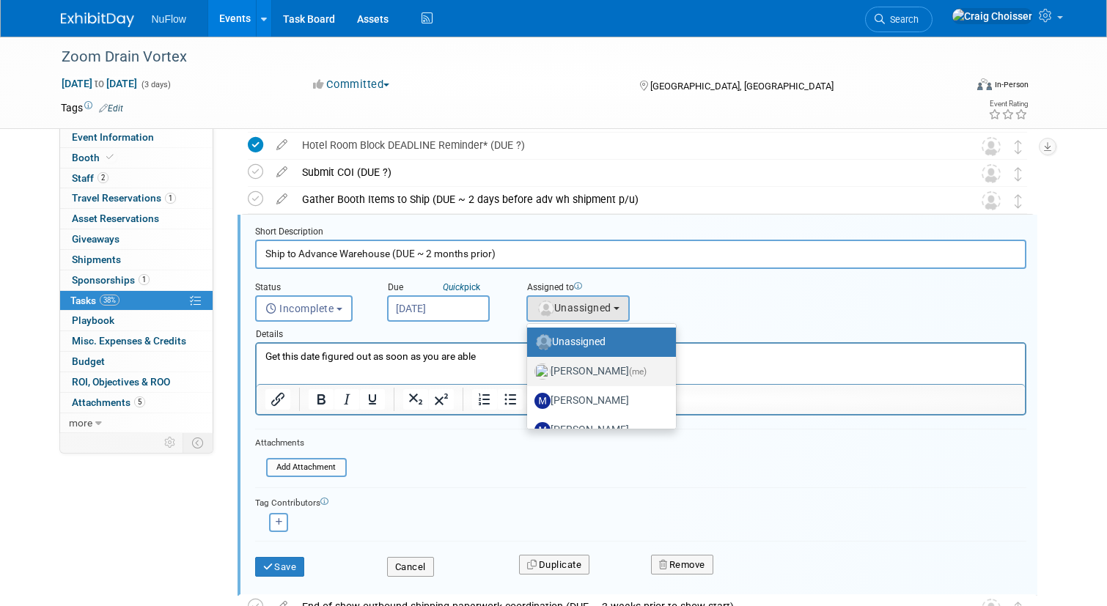
click at [572, 364] on label "[PERSON_NAME] (me)" at bounding box center [598, 371] width 127 height 23
click at [529, 365] on input "[PERSON_NAME] (me)" at bounding box center [525, 370] width 10 height 10
select select "b32fee0d-6bc2-4cb8-ad5e-8428182a5dd3"
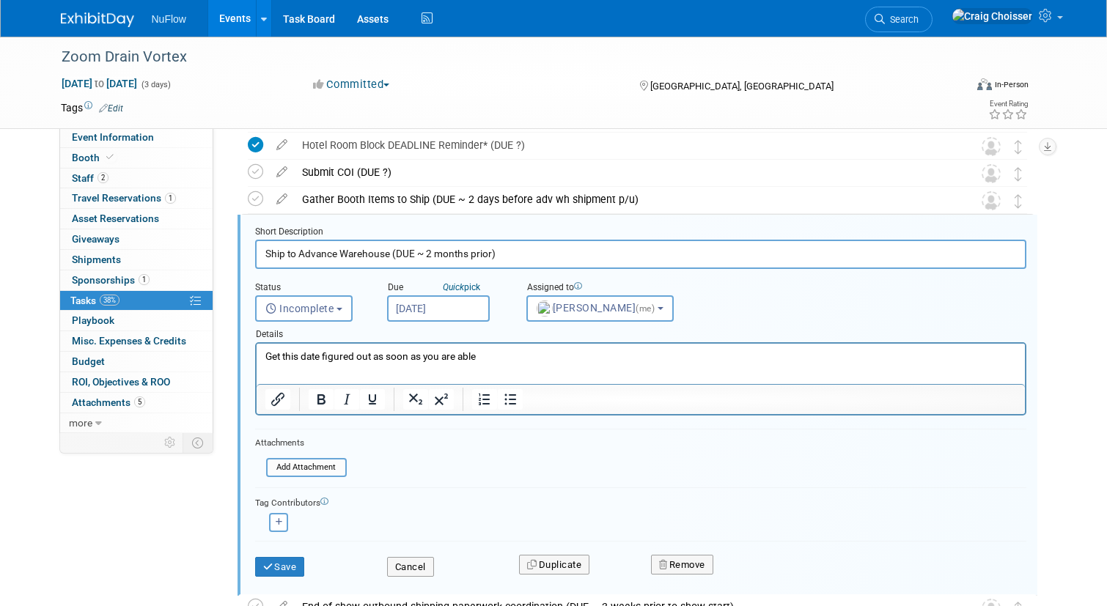
drag, startPoint x: 510, startPoint y: 257, endPoint x: 424, endPoint y: 257, distance: 85.8
click at [424, 257] on input "Ship to Advance Warehouse (DUE ~ 2 months prior)" at bounding box center [640, 254] width 771 height 29
type input "Ship to Advance Warehouse"
click at [295, 560] on button "Save" at bounding box center [280, 567] width 50 height 21
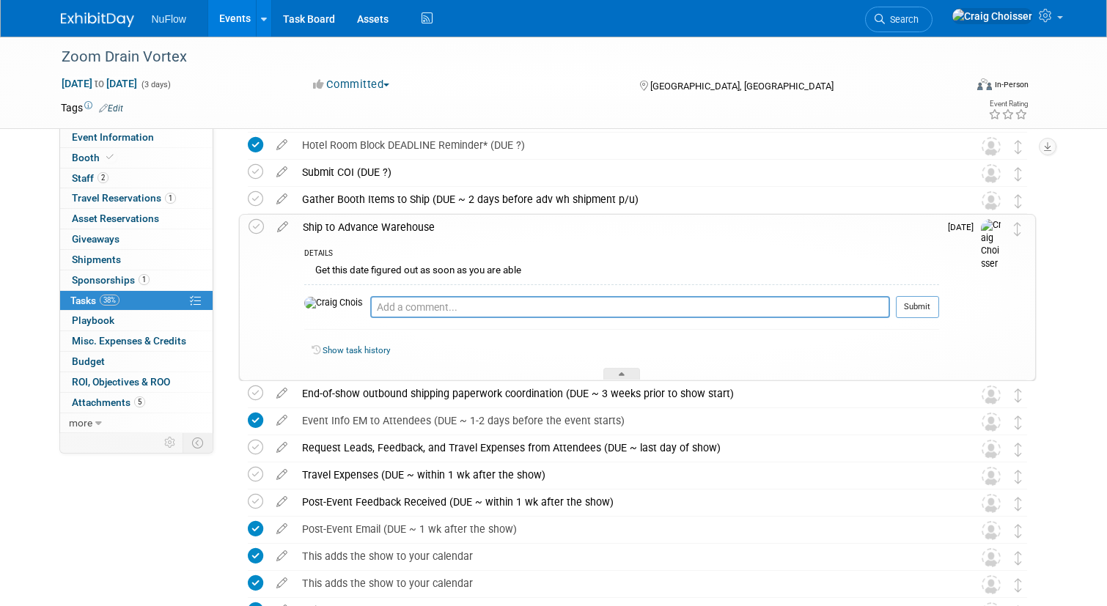
click at [219, 304] on div "Event Information Event Info Booth Booth 2 Staff 2 Staff 1 Travel Reservations …" at bounding box center [554, 278] width 1008 height 1140
click at [620, 377] on icon at bounding box center [622, 376] width 6 height 9
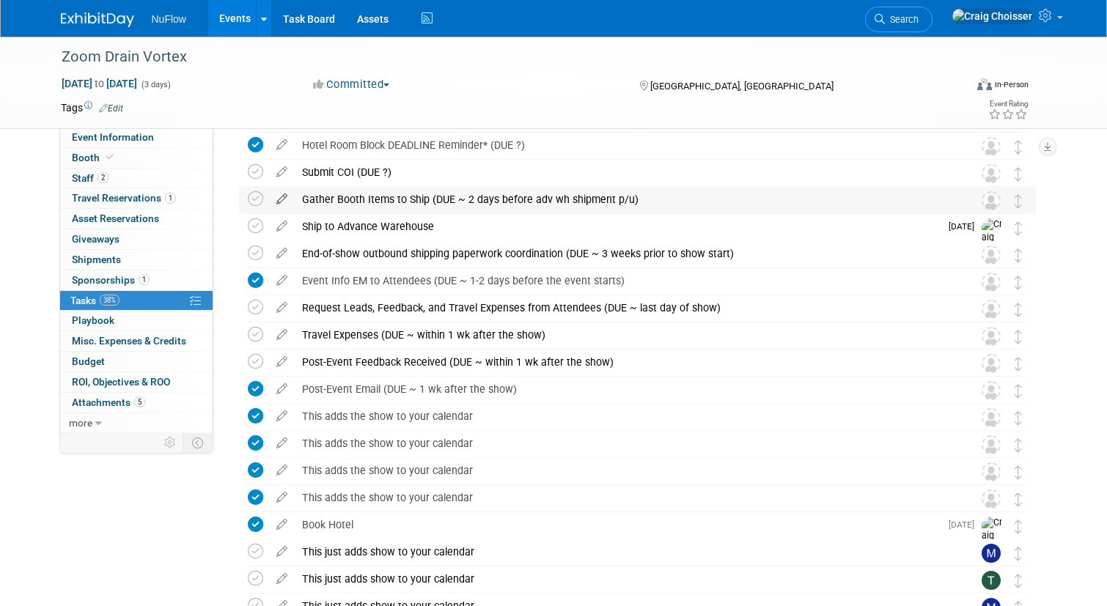
click at [279, 202] on icon at bounding box center [282, 196] width 26 height 18
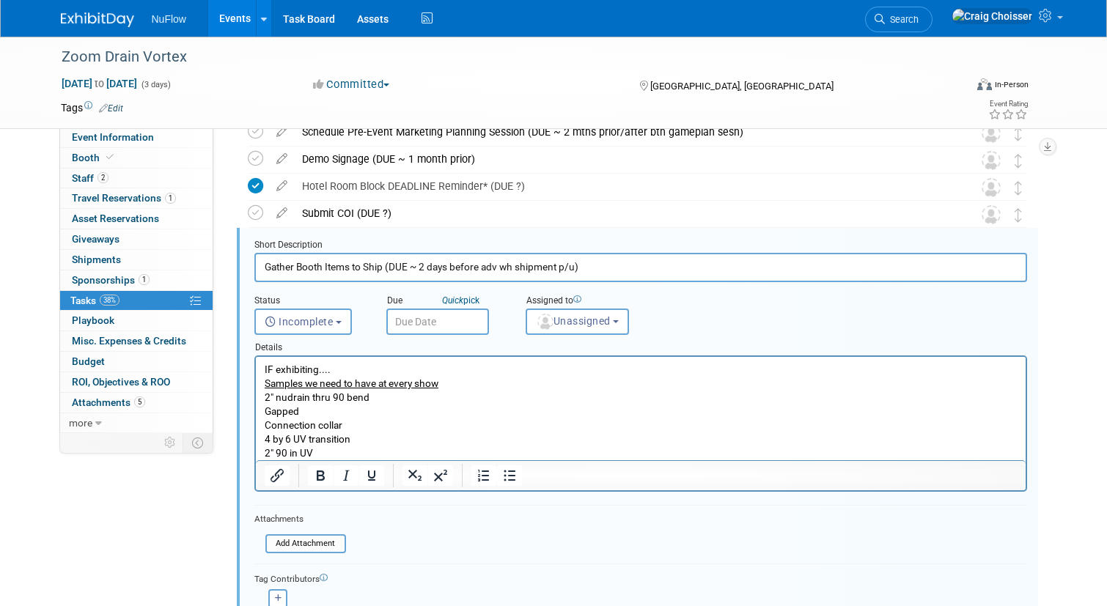
scroll to position [282, 0]
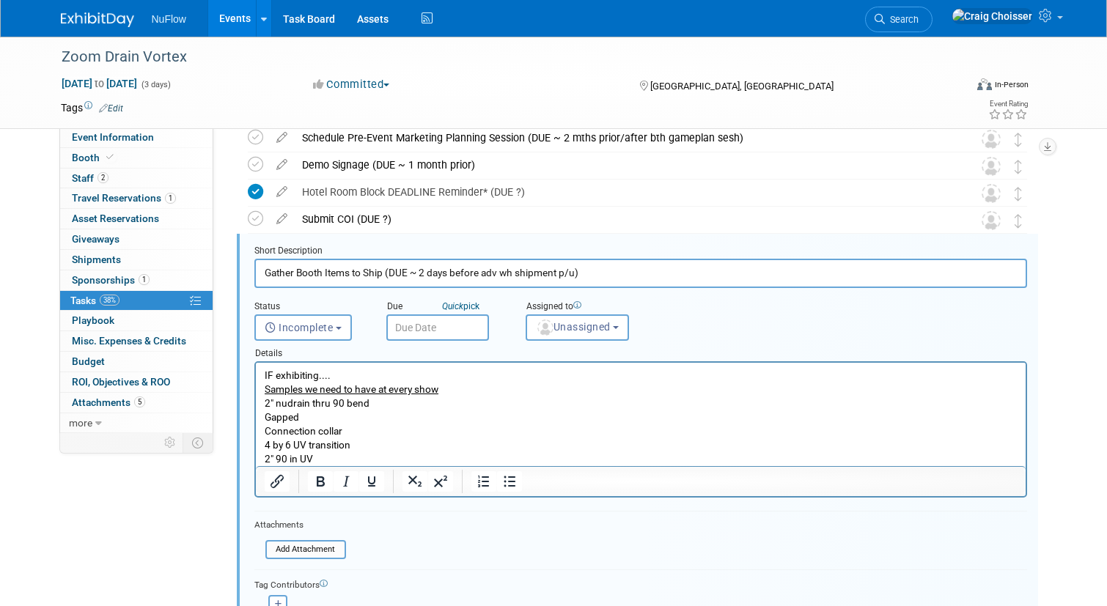
drag, startPoint x: 604, startPoint y: 272, endPoint x: 386, endPoint y: 271, distance: 217.8
click at [386, 271] on input "Gather Booth Items to Ship (DUE ~ 2 days before adv wh shipment p/u)" at bounding box center [640, 273] width 773 height 29
type input "Gather Booth Items to Ship"
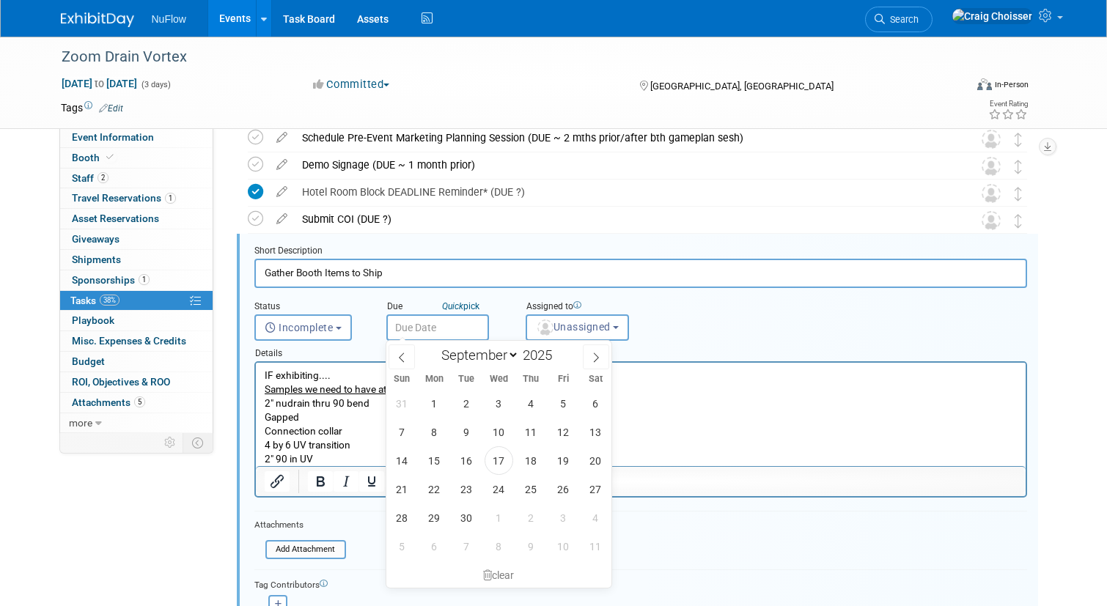
click at [430, 331] on input "text" at bounding box center [437, 328] width 103 height 26
click at [591, 359] on icon at bounding box center [596, 358] width 10 height 10
select select "9"
click at [436, 471] on span "13" at bounding box center [434, 461] width 29 height 29
type input "Oct 13, 2025"
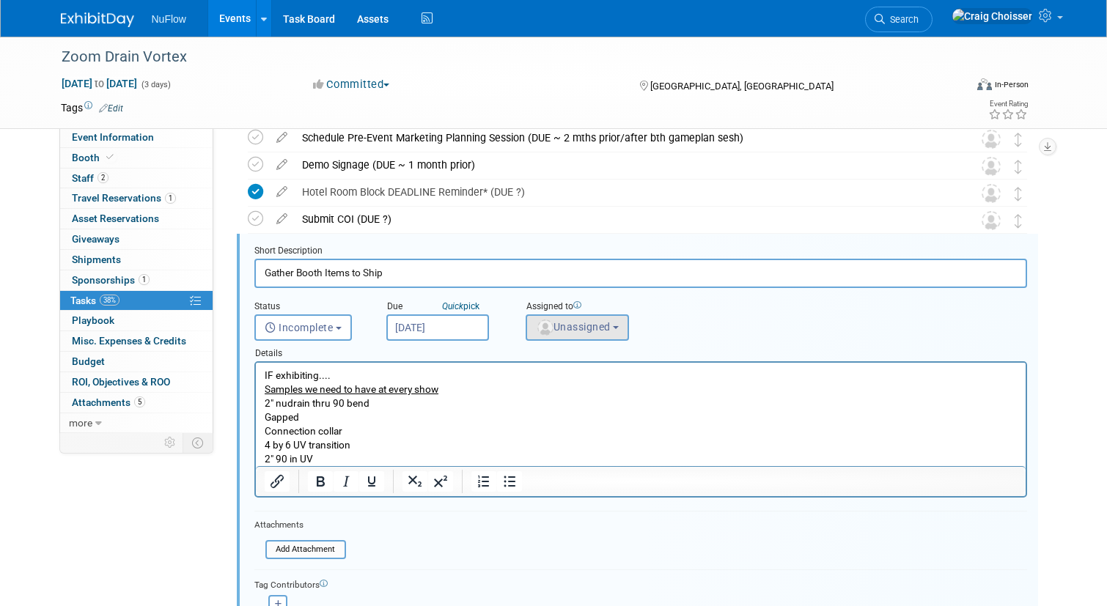
click at [591, 335] on button "Unassigned" at bounding box center [578, 328] width 104 height 26
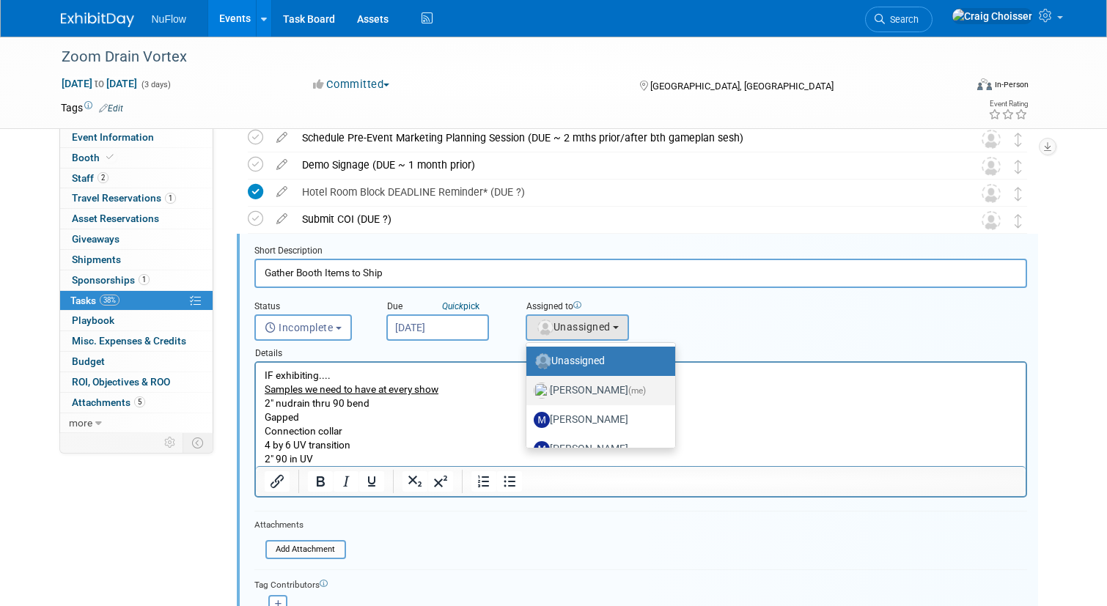
click at [600, 389] on label "[PERSON_NAME] (me)" at bounding box center [597, 390] width 127 height 23
click at [529, 389] on input "Craig Choisser (me)" at bounding box center [524, 389] width 10 height 10
select select "b32fee0d-6bc2-4cb8-ad5e-8428182a5dd3"
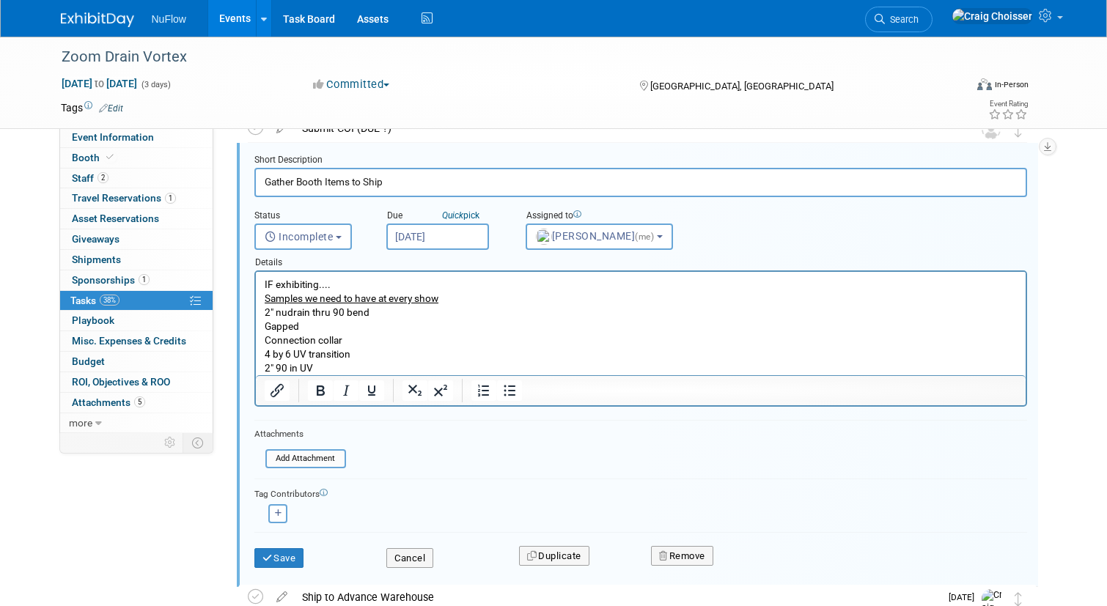
scroll to position [520, 0]
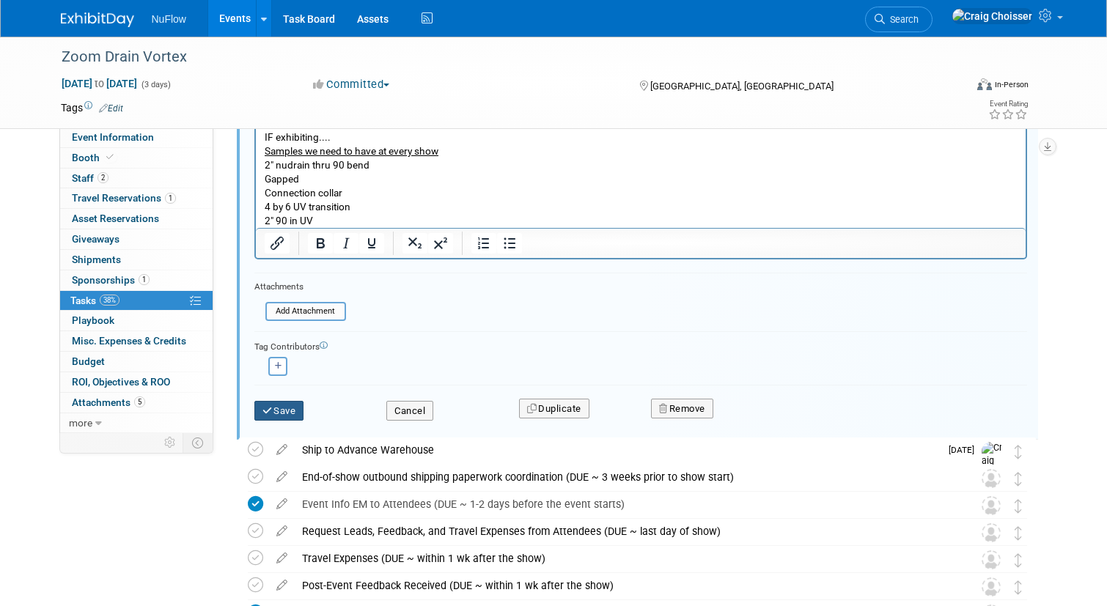
click at [294, 411] on button "Save" at bounding box center [279, 411] width 50 height 21
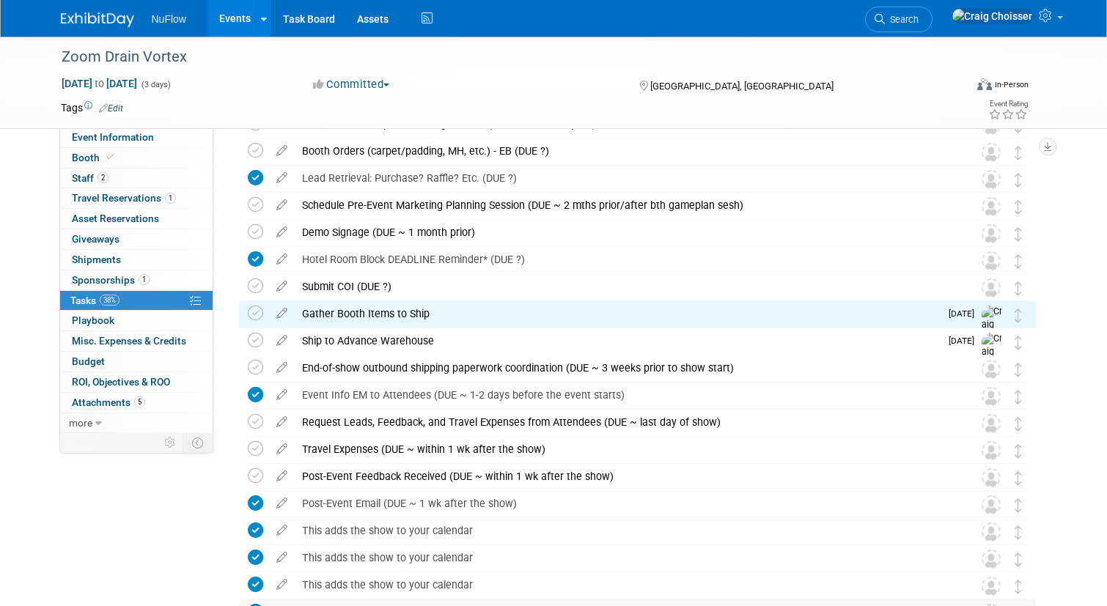
scroll to position [205, 0]
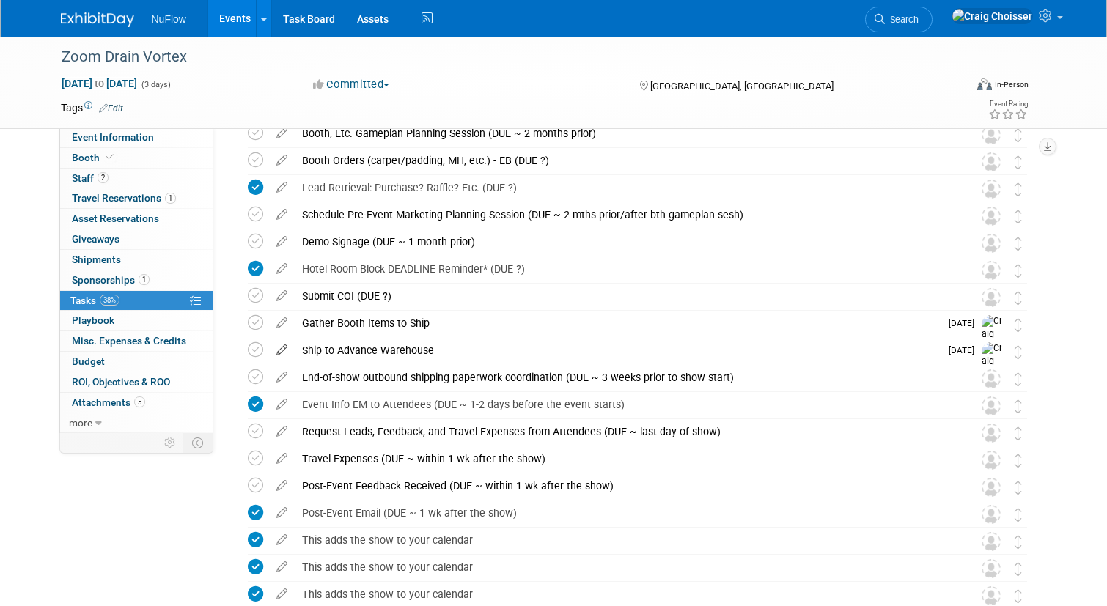
click at [282, 352] on icon at bounding box center [282, 347] width 26 height 18
select select "9"
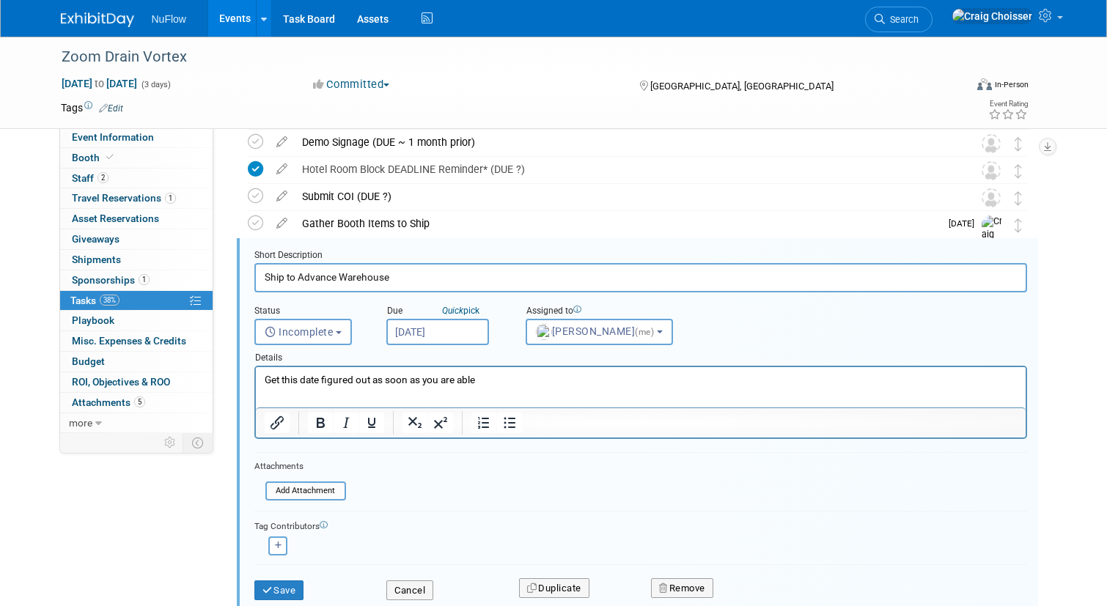
scroll to position [328, 0]
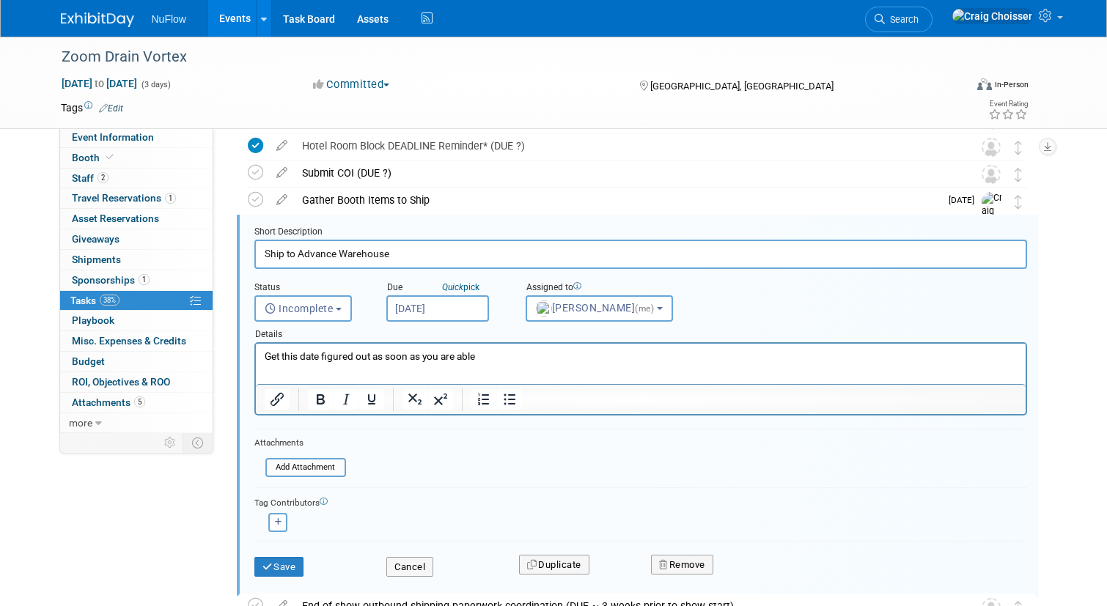
click at [468, 308] on input "Oct 15, 2025" at bounding box center [437, 308] width 103 height 26
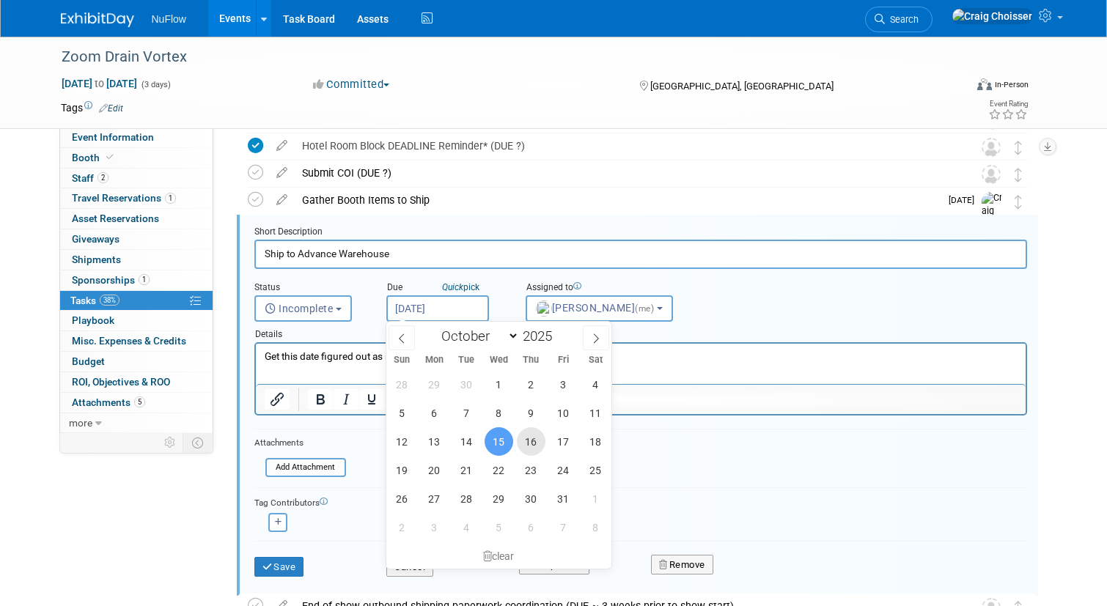
click at [538, 444] on span "16" at bounding box center [531, 441] width 29 height 29
type input "Oct 16, 2025"
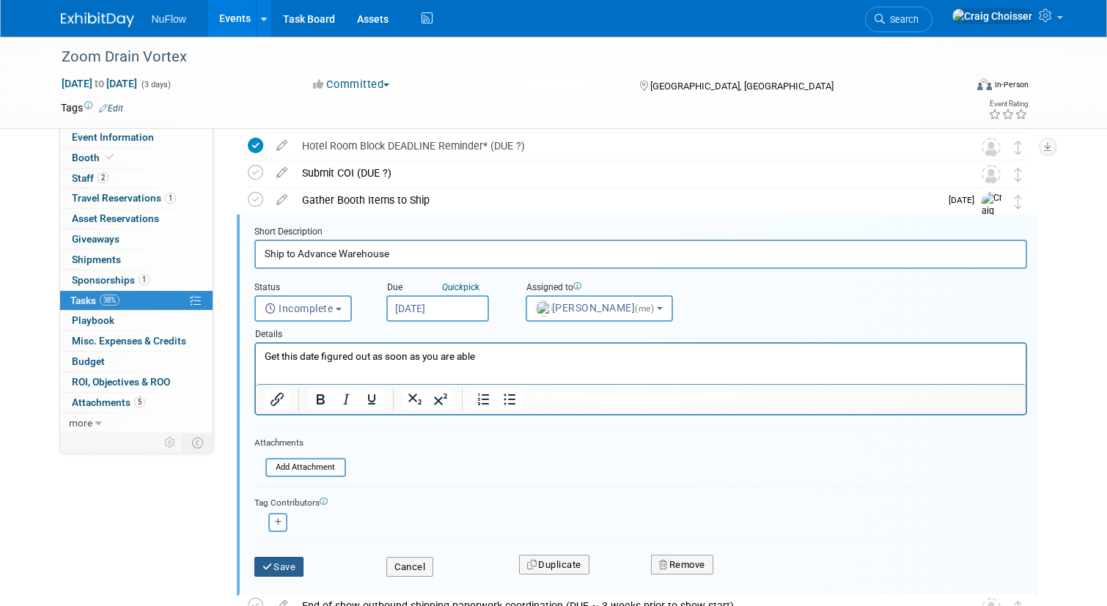
click at [298, 564] on button "Save" at bounding box center [279, 567] width 50 height 21
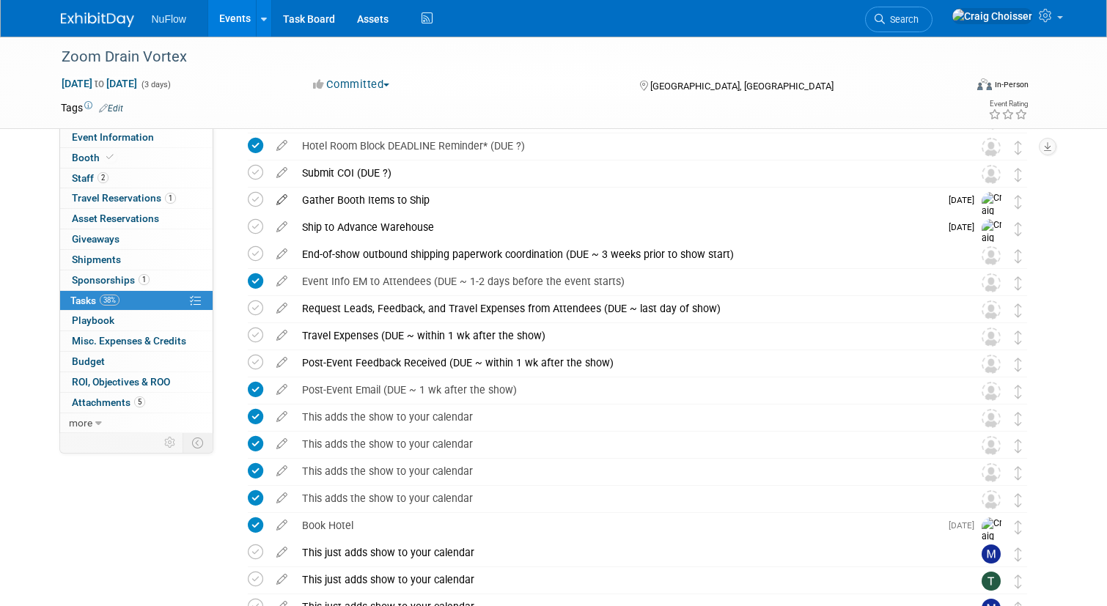
click at [286, 195] on icon at bounding box center [282, 197] width 26 height 18
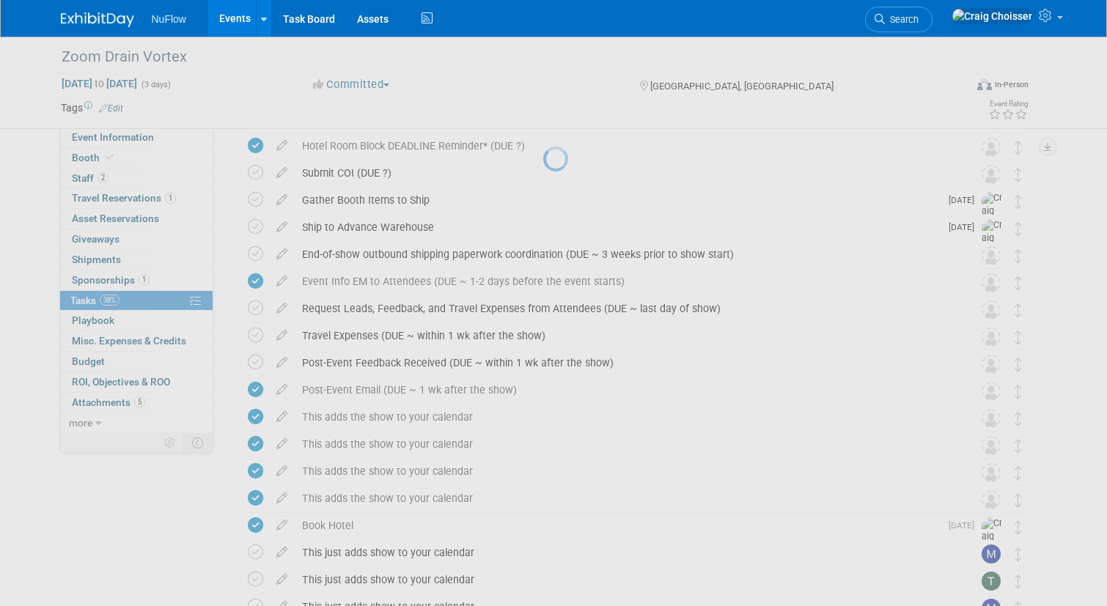
select select "9"
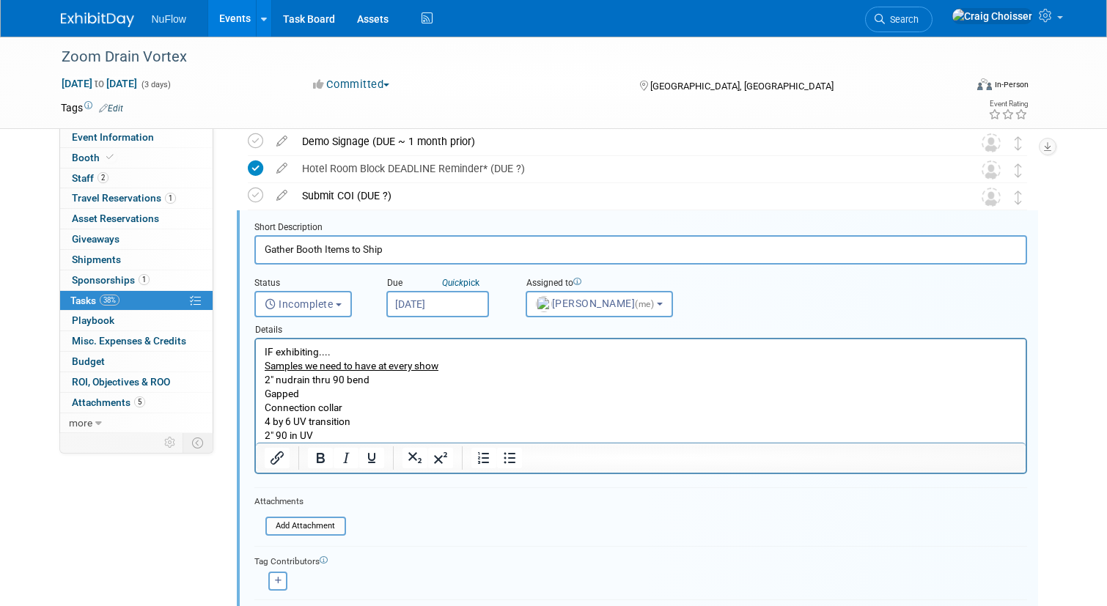
scroll to position [0, 0]
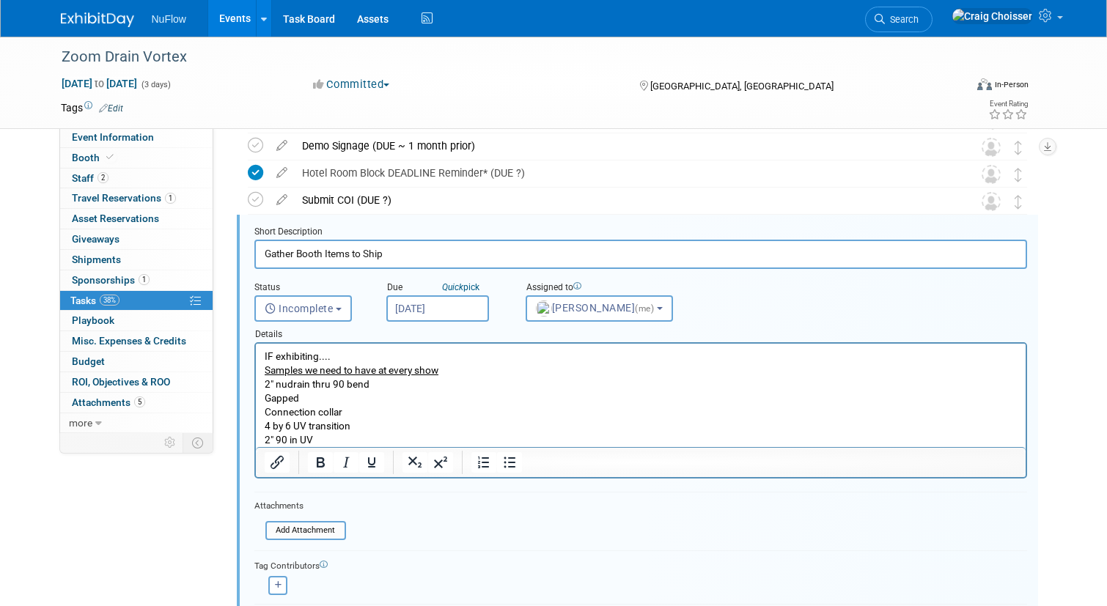
click at [426, 312] on input "Oct 13, 2025" at bounding box center [437, 308] width 103 height 26
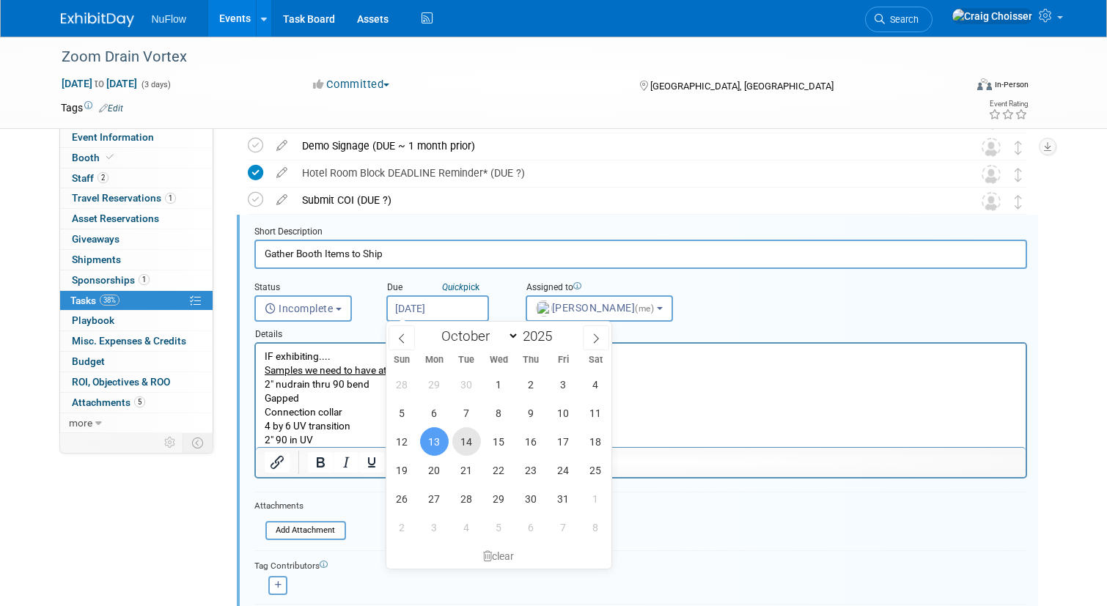
click at [468, 437] on span "14" at bounding box center [466, 441] width 29 height 29
type input "Oct 14, 2025"
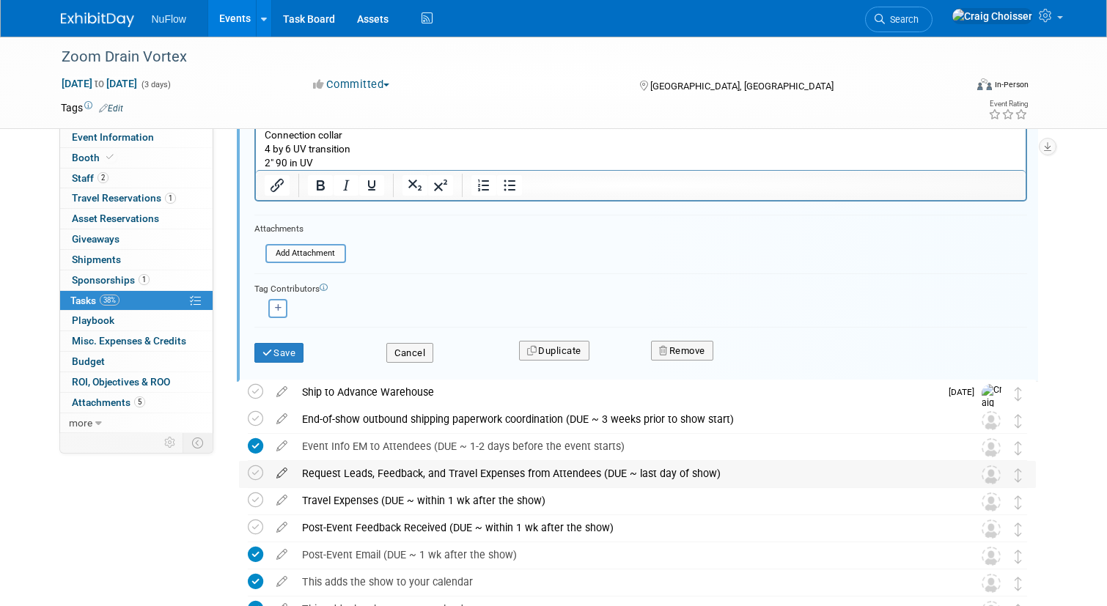
scroll to position [578, 0]
click at [281, 345] on button "Save" at bounding box center [279, 352] width 50 height 21
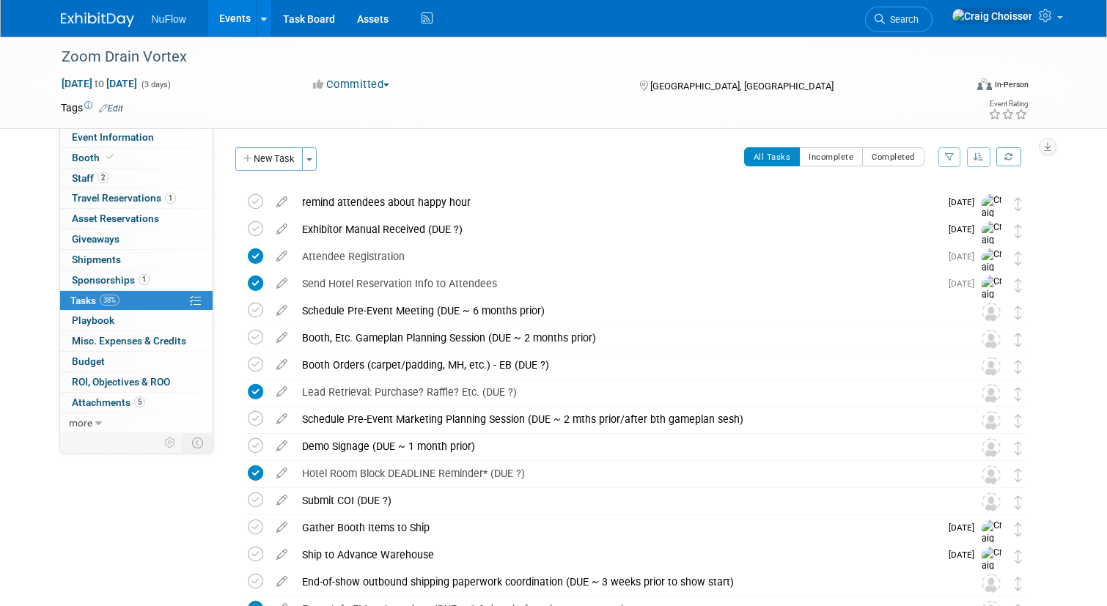
scroll to position [0, 0]
click at [835, 163] on button "Incomplete" at bounding box center [831, 156] width 64 height 19
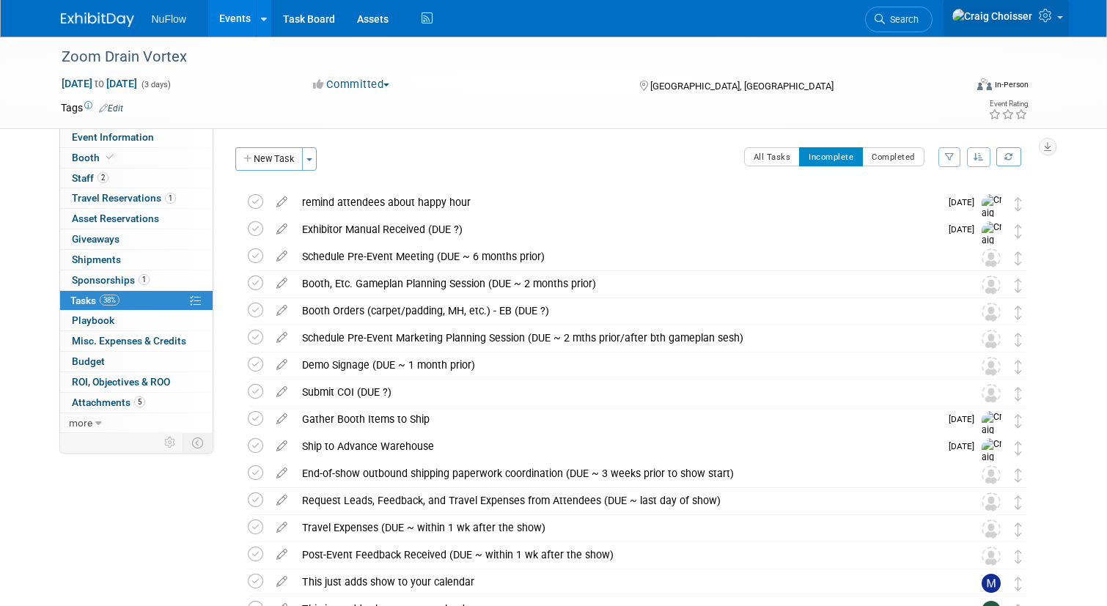
click at [1048, 22] on icon at bounding box center [1047, 15] width 17 height 13
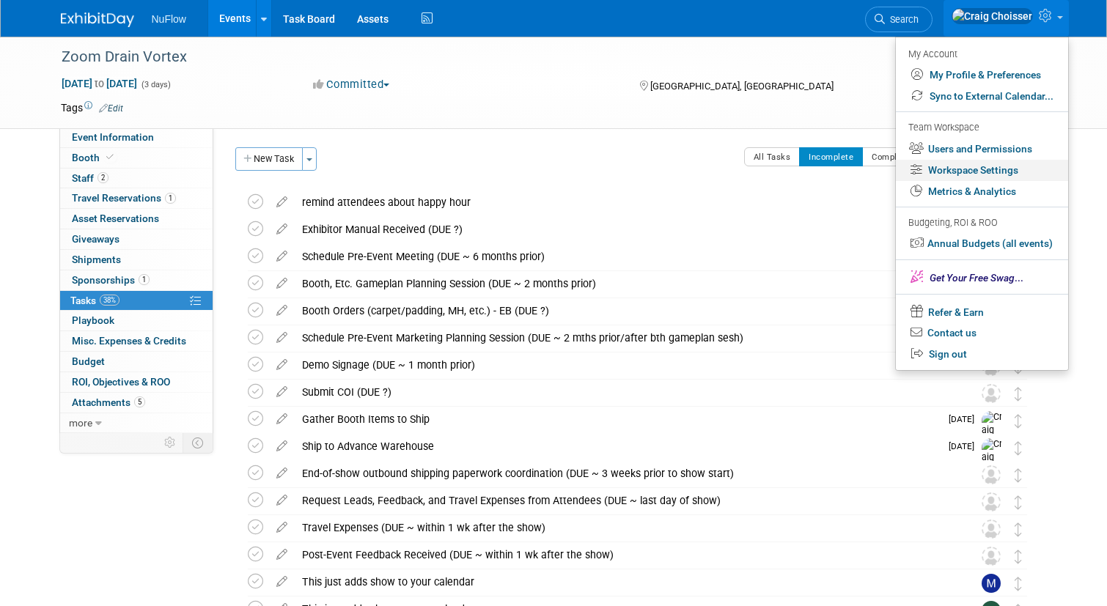
click at [1009, 162] on link "Workspace Settings" at bounding box center [982, 170] width 172 height 21
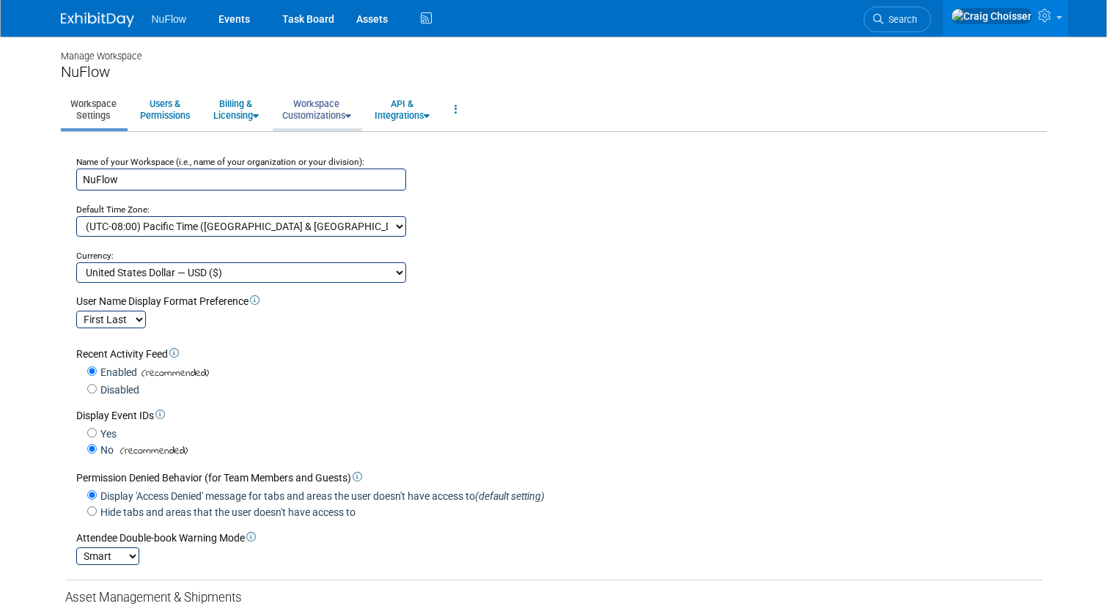
click at [318, 113] on link "Workspace Customizations" at bounding box center [317, 110] width 88 height 36
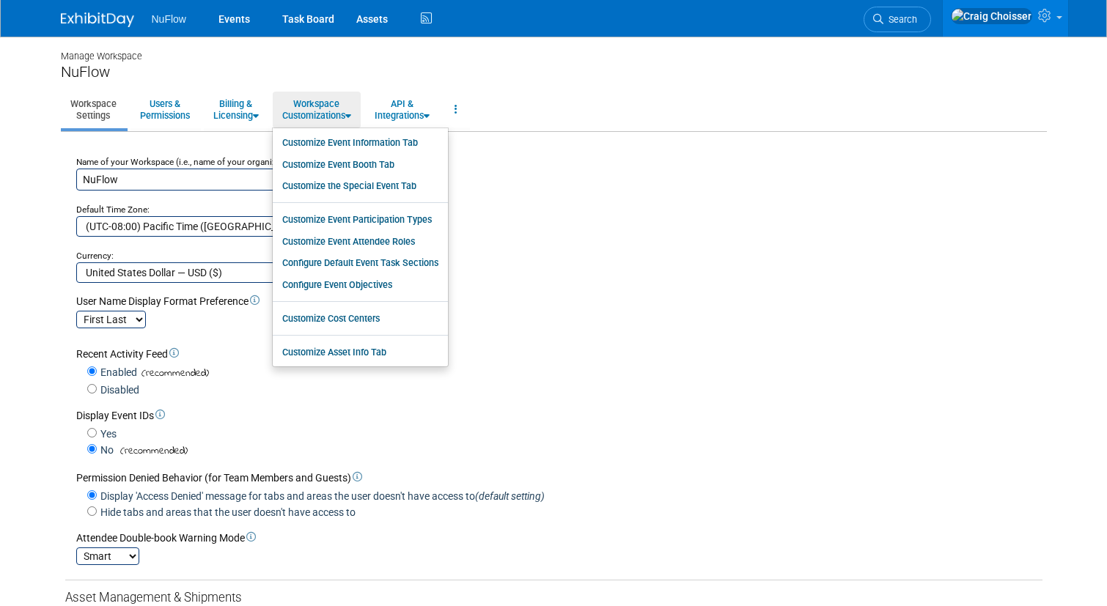
click at [590, 309] on div "First Last Last, First" at bounding box center [559, 319] width 966 height 20
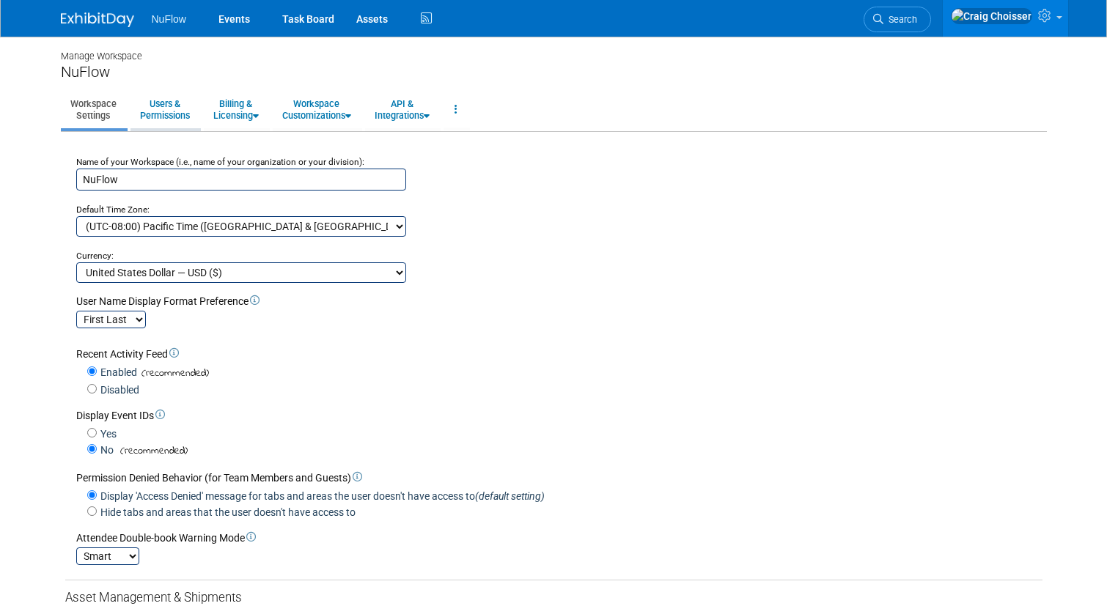
click at [177, 116] on link "Users & Permissions" at bounding box center [165, 110] width 69 height 36
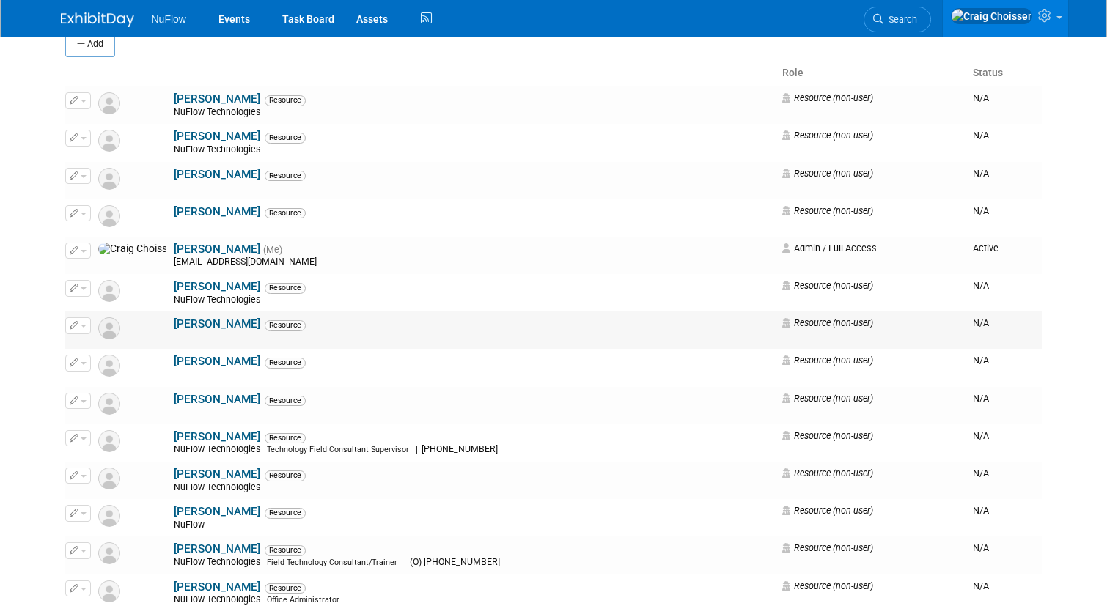
scroll to position [117, 0]
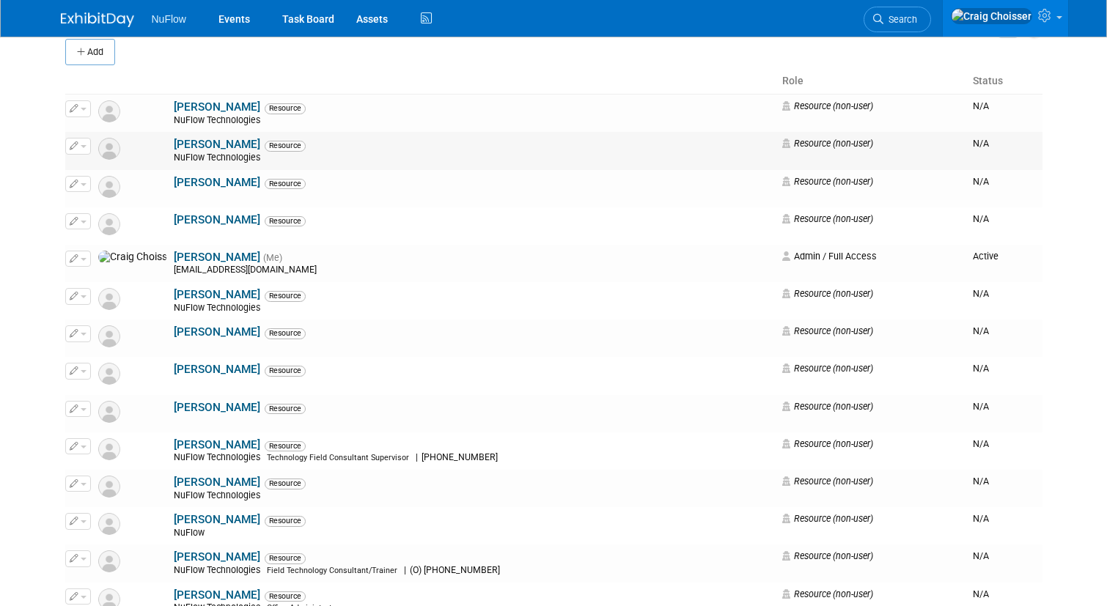
click at [84, 144] on button "button" at bounding box center [78, 146] width 26 height 16
click at [97, 163] on link "Edit" at bounding box center [124, 170] width 116 height 21
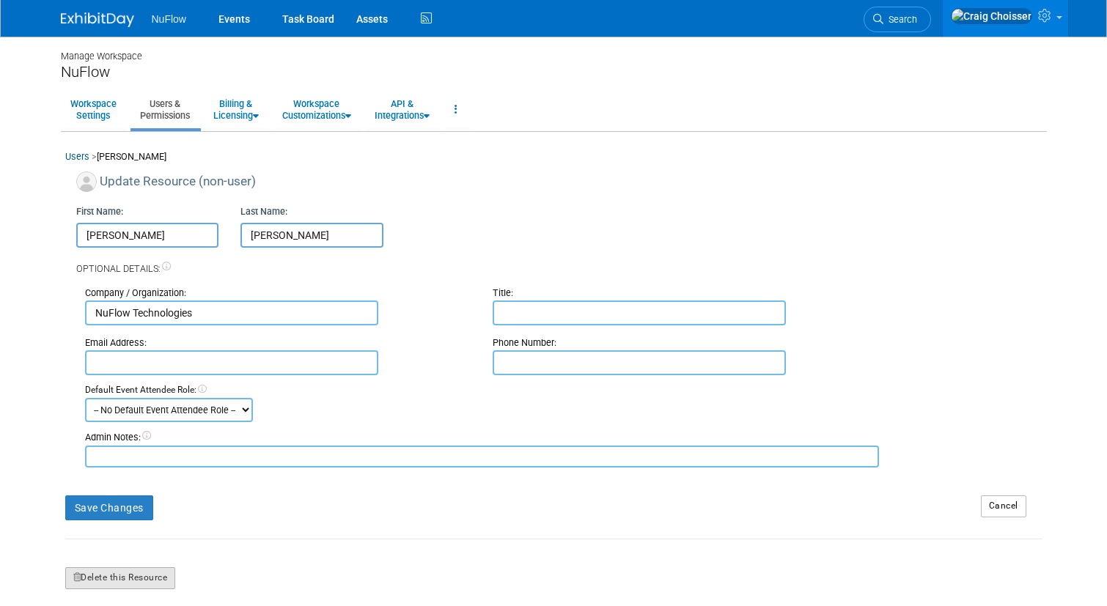
click at [166, 568] on button "Delete this Resource" at bounding box center [120, 579] width 111 height 22
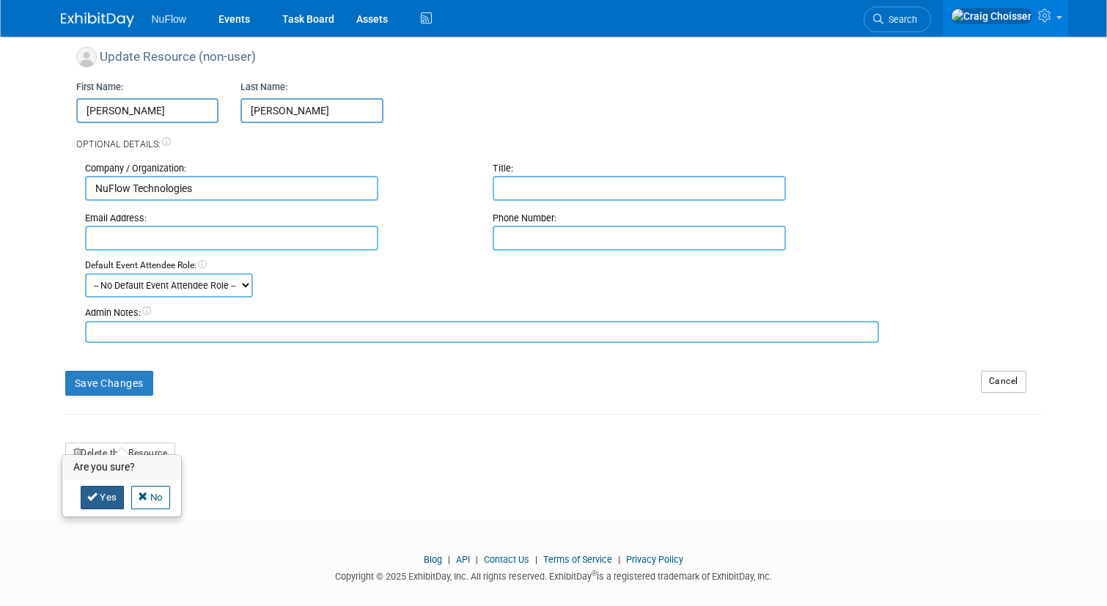
scroll to position [124, 0]
click at [101, 502] on link "Yes" at bounding box center [102, 498] width 43 height 23
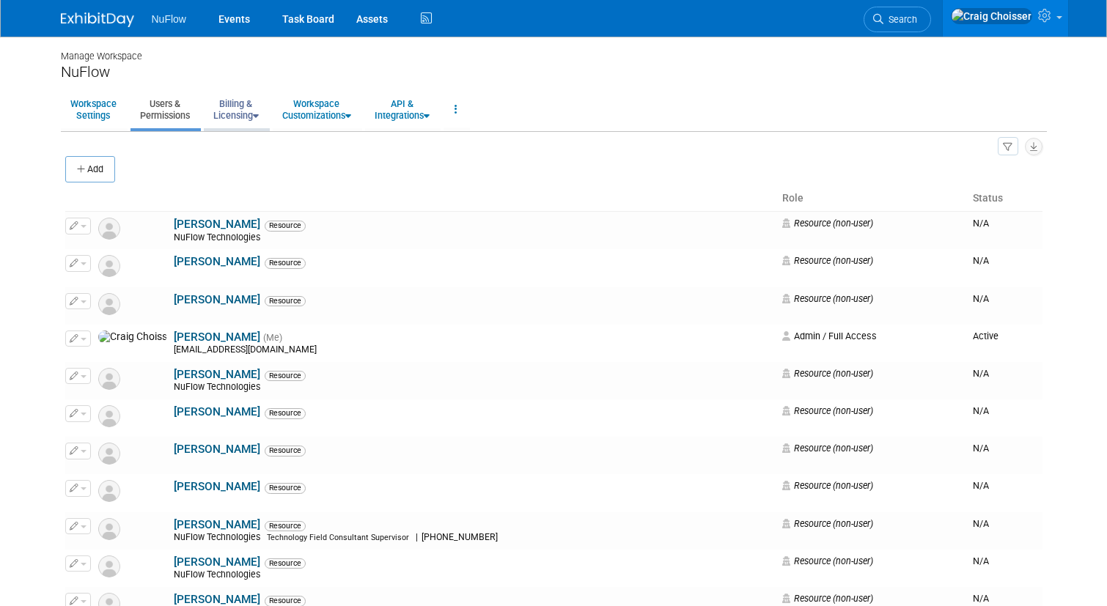
click at [242, 120] on link "Billing & Licensing" at bounding box center [236, 110] width 65 height 36
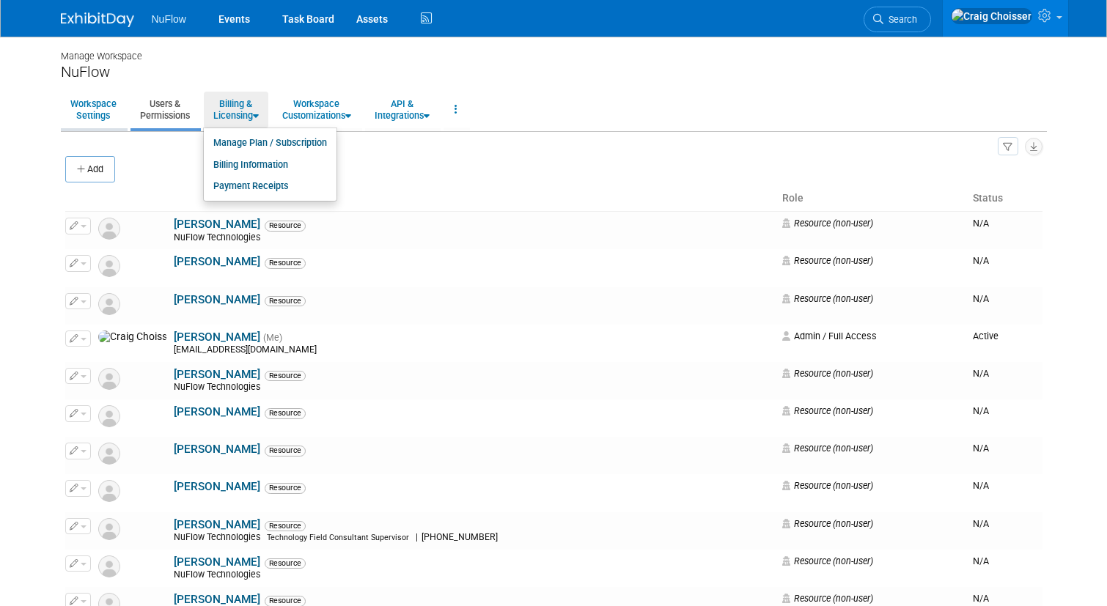
click at [110, 119] on link "Workspace Settings" at bounding box center [93, 110] width 65 height 36
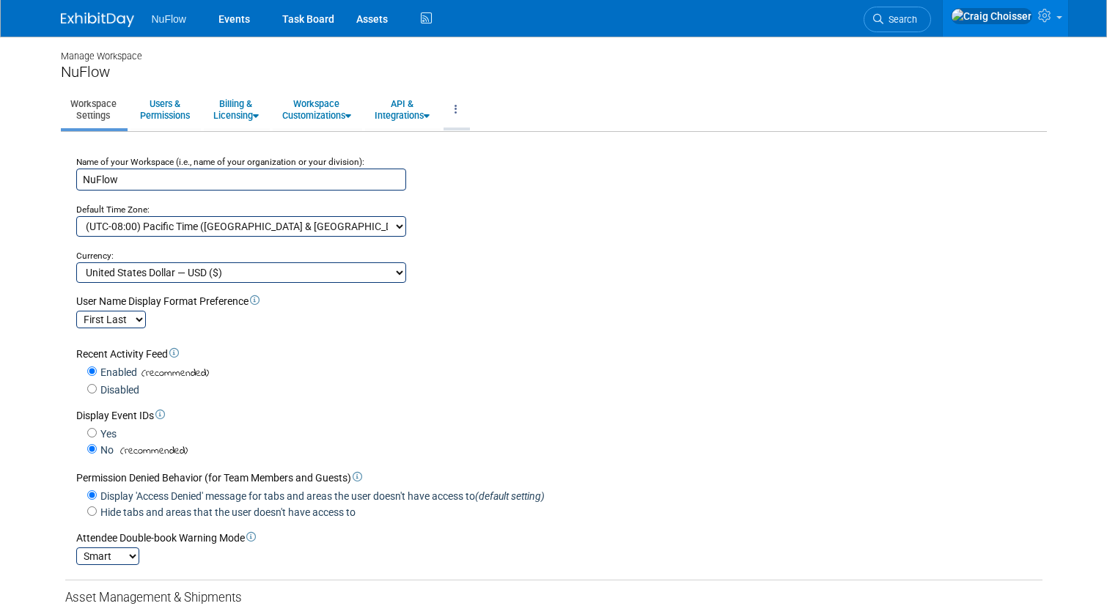
click at [469, 110] on link at bounding box center [456, 110] width 25 height 36
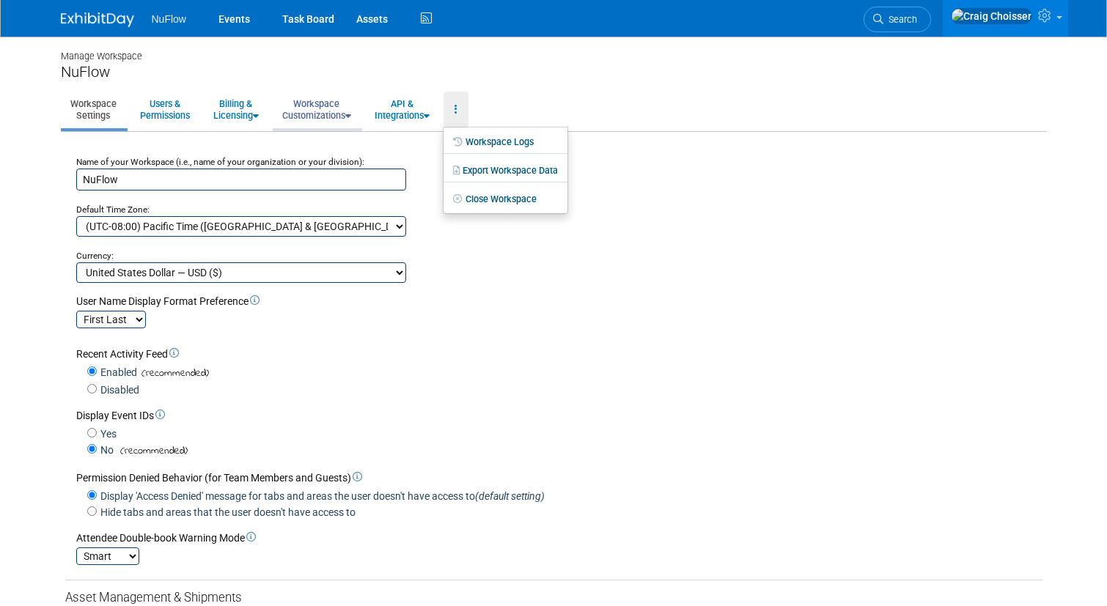
click at [327, 117] on link "Workspace Customizations" at bounding box center [317, 110] width 88 height 36
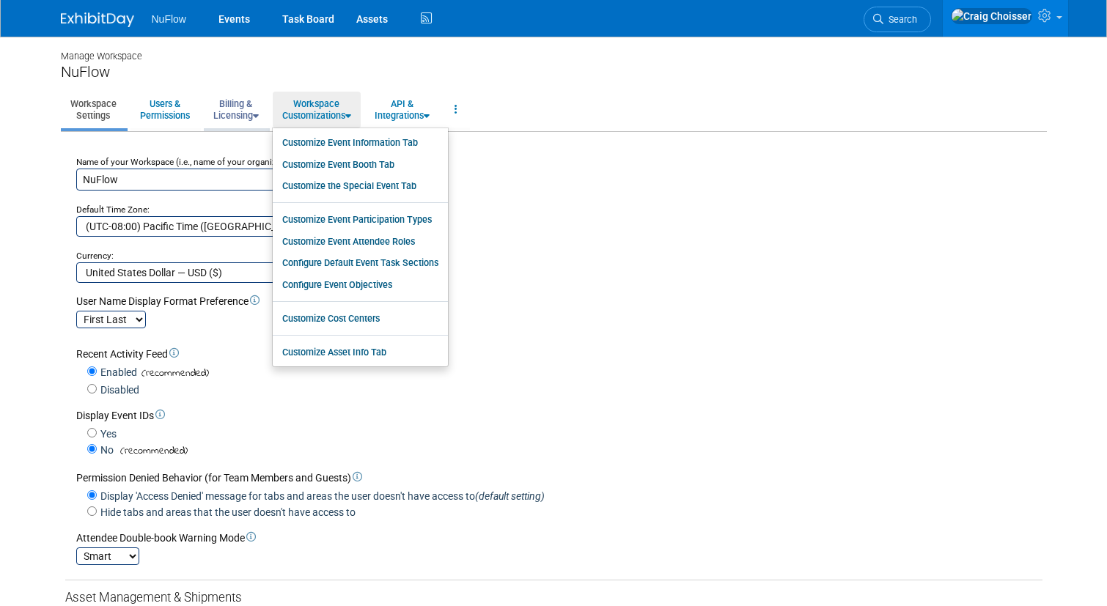
click at [240, 120] on link "Billing & Licensing" at bounding box center [236, 110] width 65 height 36
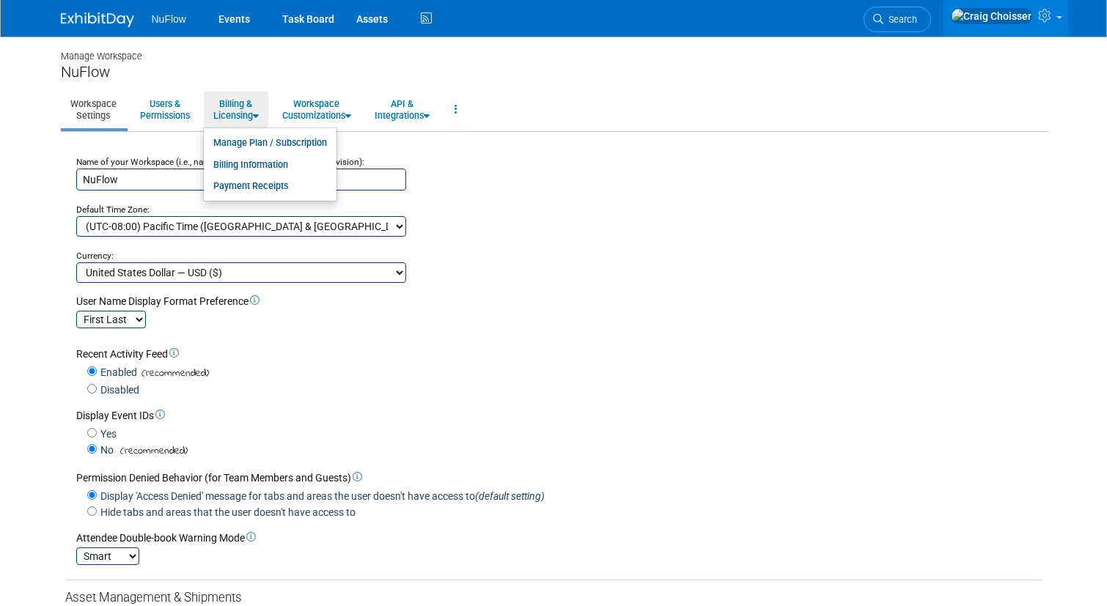
click at [1044, 12] on icon at bounding box center [1046, 15] width 17 height 13
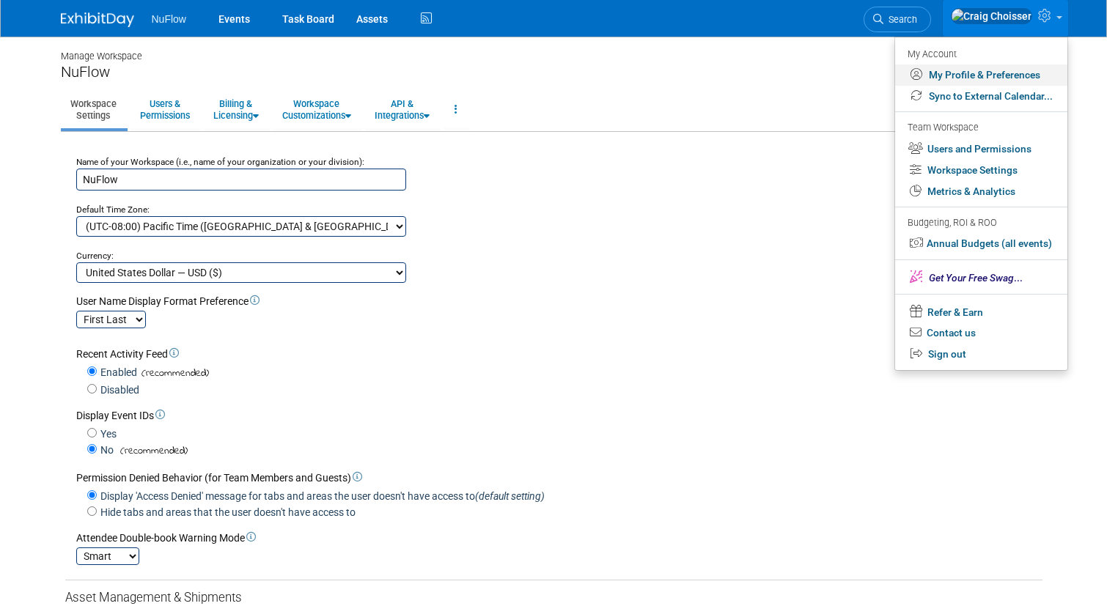
click at [973, 75] on link "My Profile & Preferences" at bounding box center [981, 75] width 172 height 21
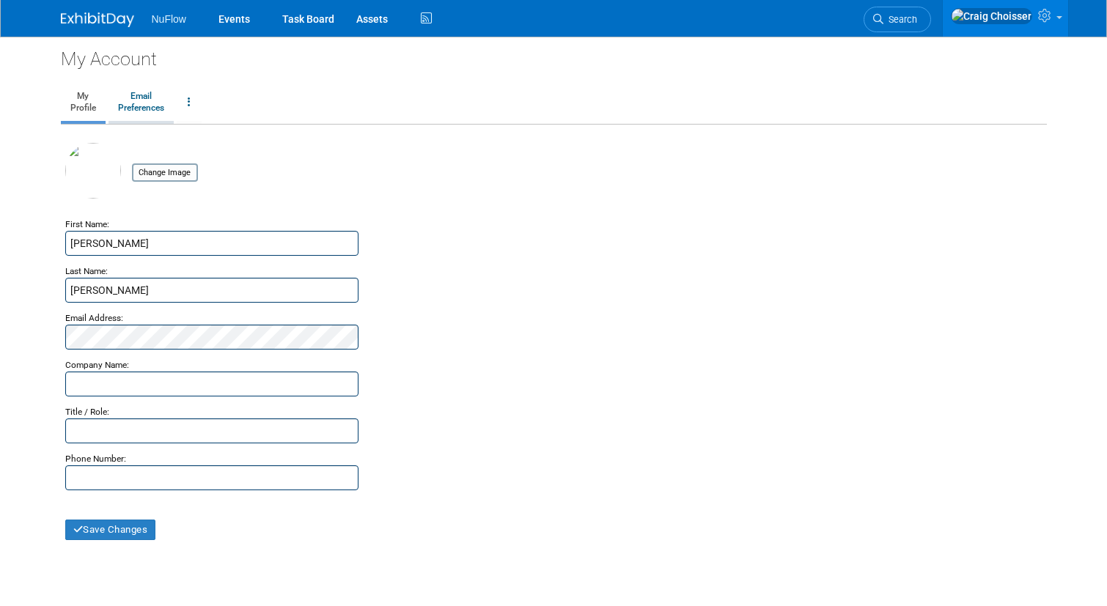
click at [131, 100] on link "Email Preferences" at bounding box center [141, 102] width 65 height 37
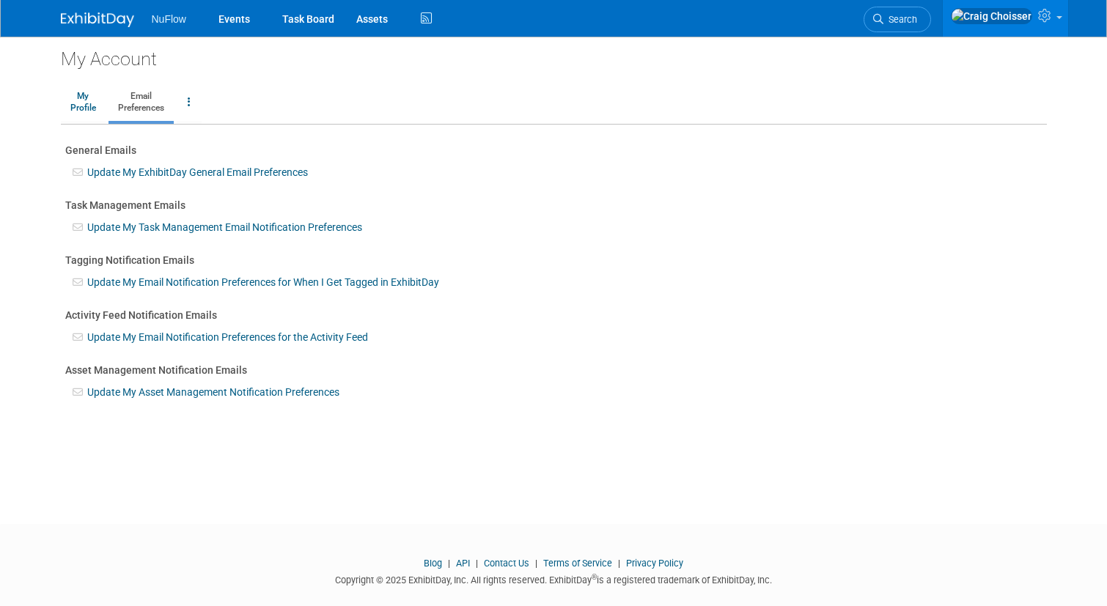
click at [221, 229] on link "Update My Task Management Email Notification Preferences" at bounding box center [224, 227] width 275 height 12
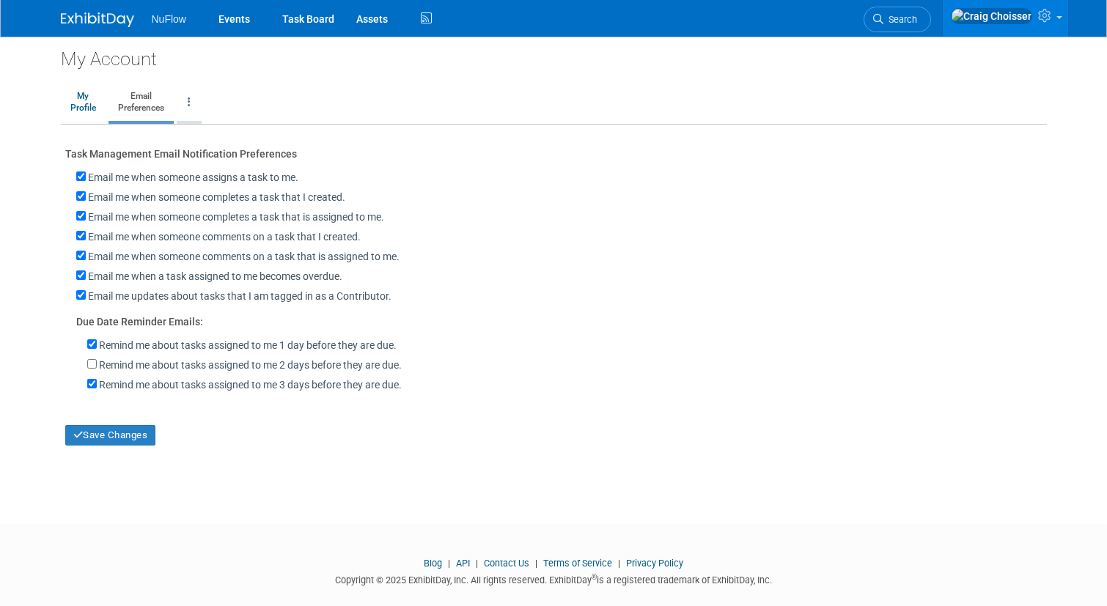
click at [190, 107] on link at bounding box center [189, 102] width 25 height 37
click at [401, 214] on div "Email me when someone completes a task that is assigned to me." at bounding box center [553, 218] width 977 height 20
click at [1032, 21] on link at bounding box center [1005, 18] width 125 height 37
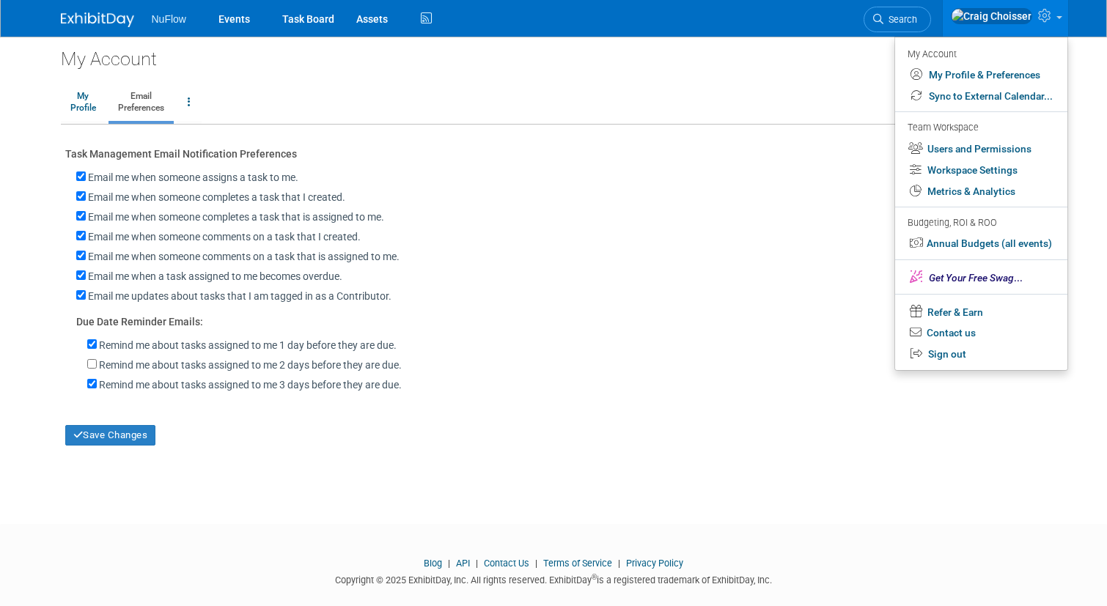
click at [726, 166] on div "Email me when someone assigns a task to me." at bounding box center [553, 174] width 977 height 27
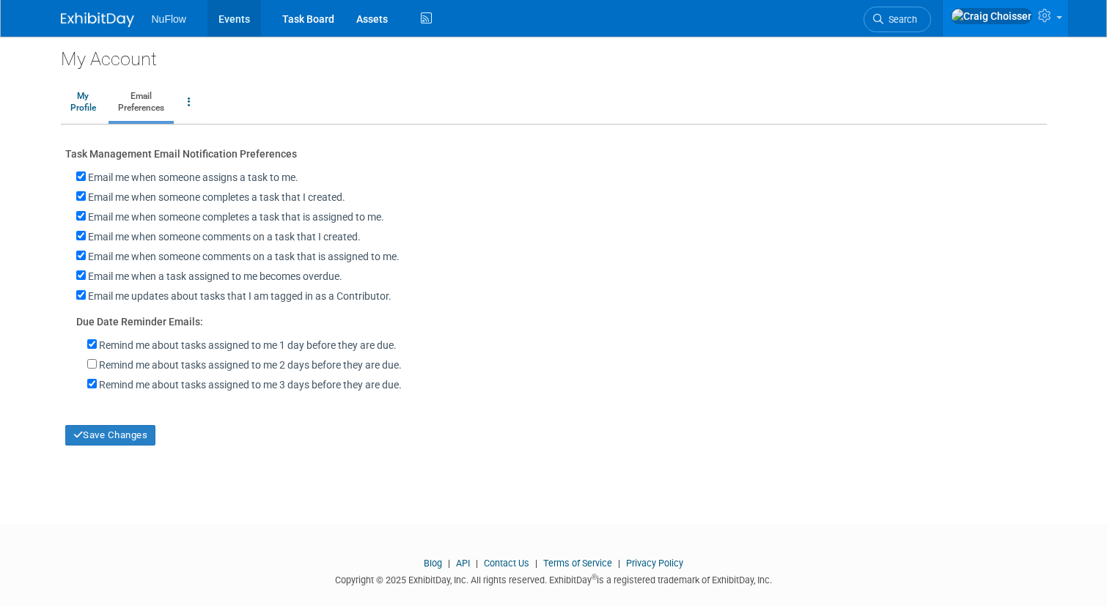
click at [240, 22] on link "Events" at bounding box center [234, 18] width 54 height 37
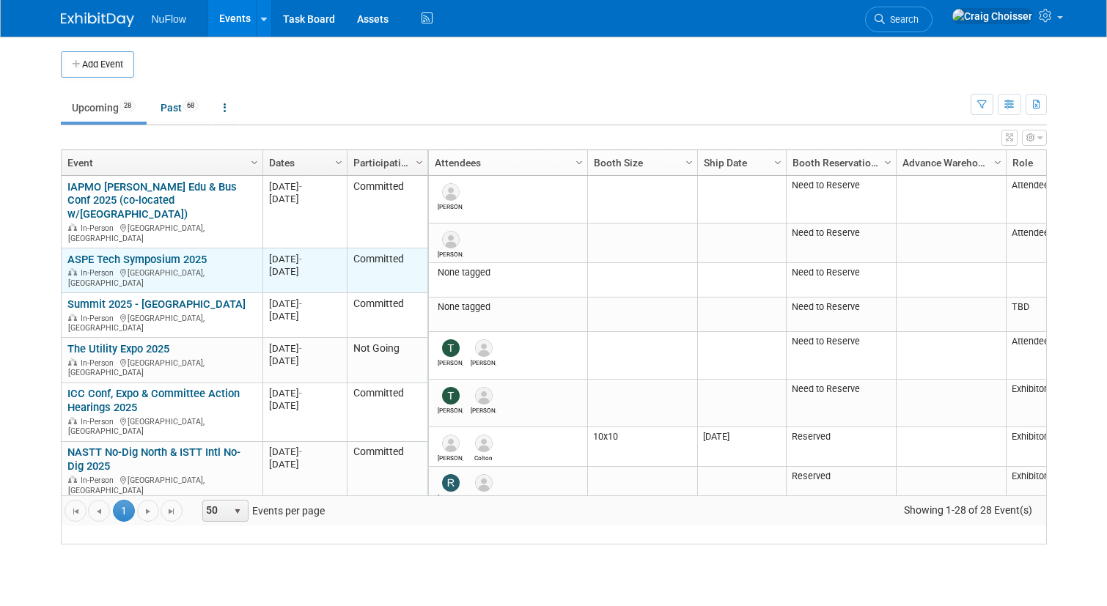
click at [177, 253] on link "ASPE Tech Symposium 2025" at bounding box center [136, 259] width 139 height 13
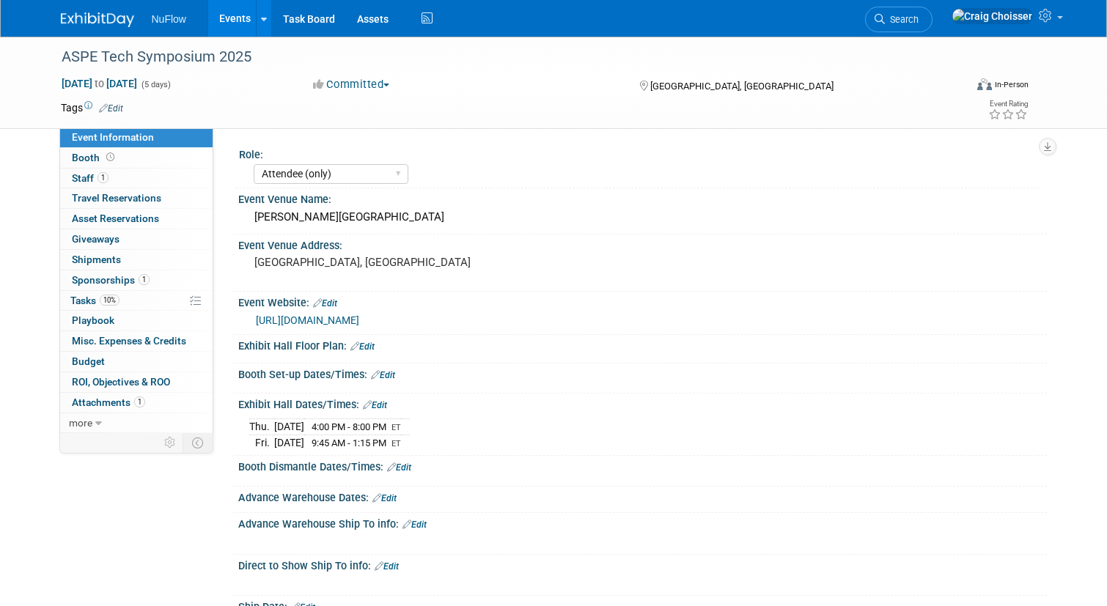
select select "Attendee (only)"
click at [96, 295] on span "Tasks 10%" at bounding box center [94, 301] width 49 height 12
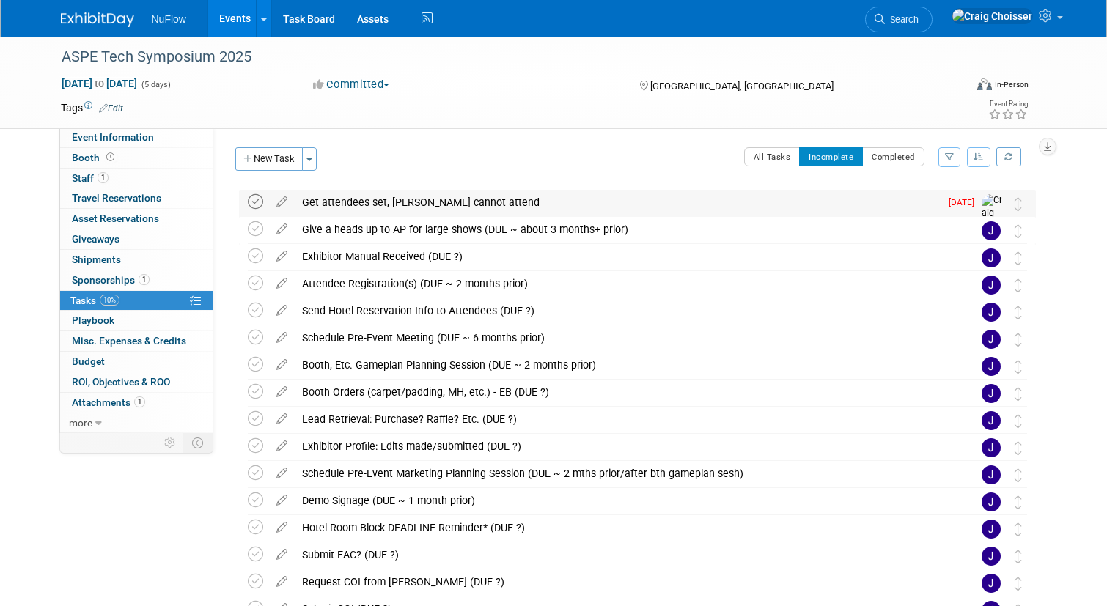
click at [257, 201] on icon at bounding box center [255, 201] width 15 height 15
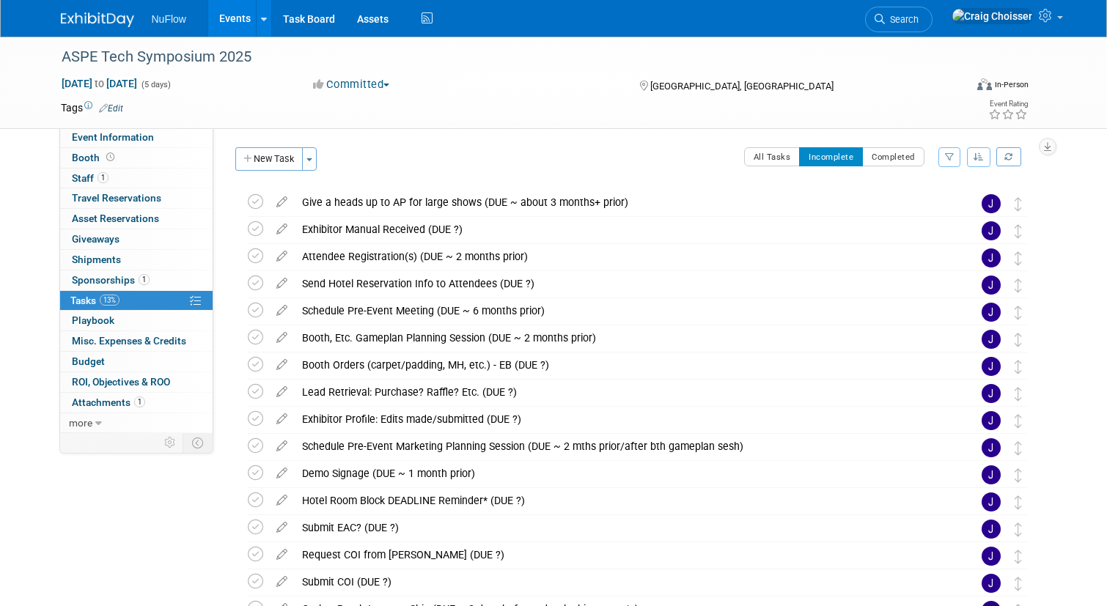
click at [257, 201] on icon at bounding box center [255, 201] width 15 height 15
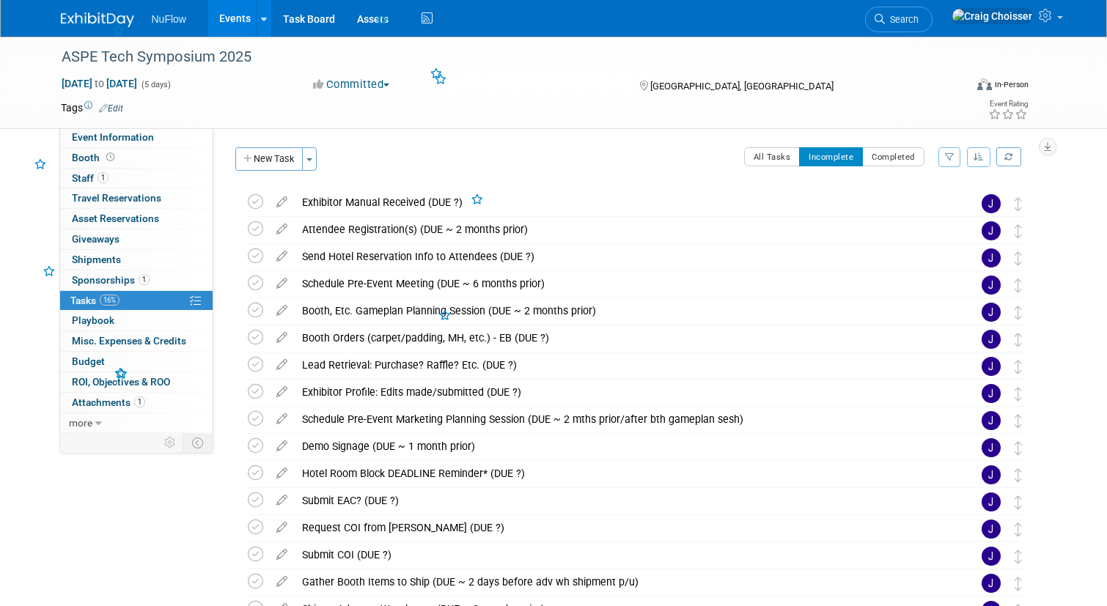
click at [257, 201] on icon at bounding box center [255, 201] width 15 height 15
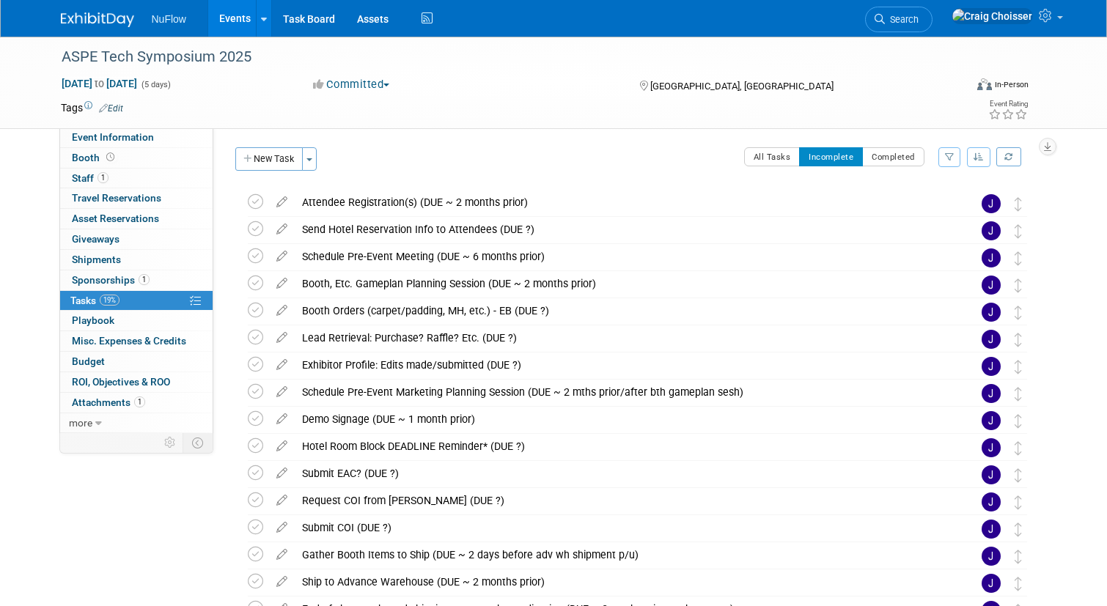
click at [257, 201] on icon at bounding box center [255, 201] width 15 height 15
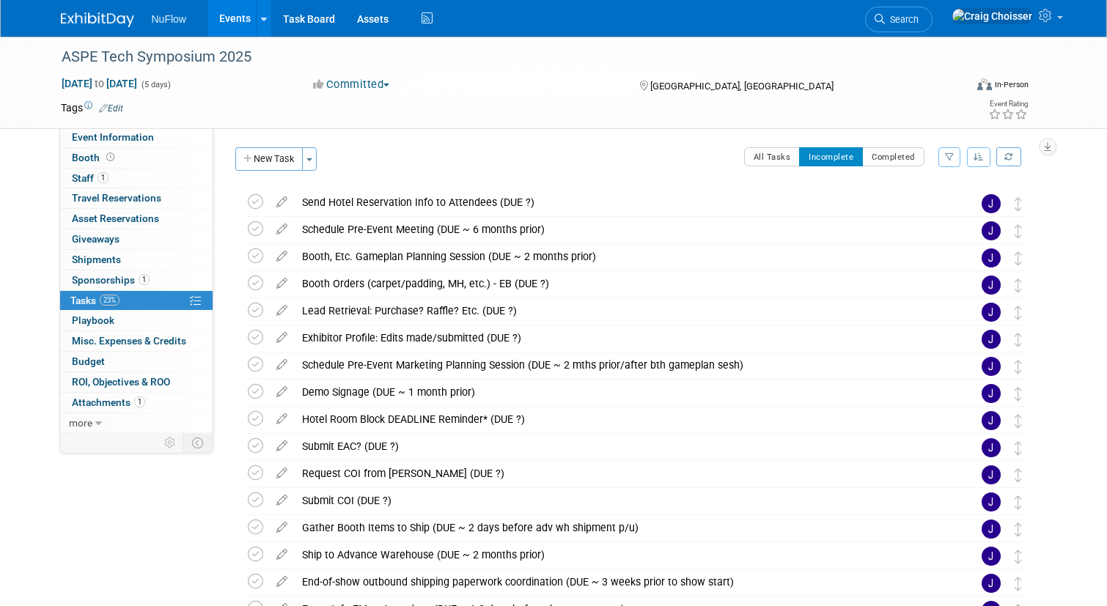
click at [257, 201] on icon at bounding box center [255, 201] width 15 height 15
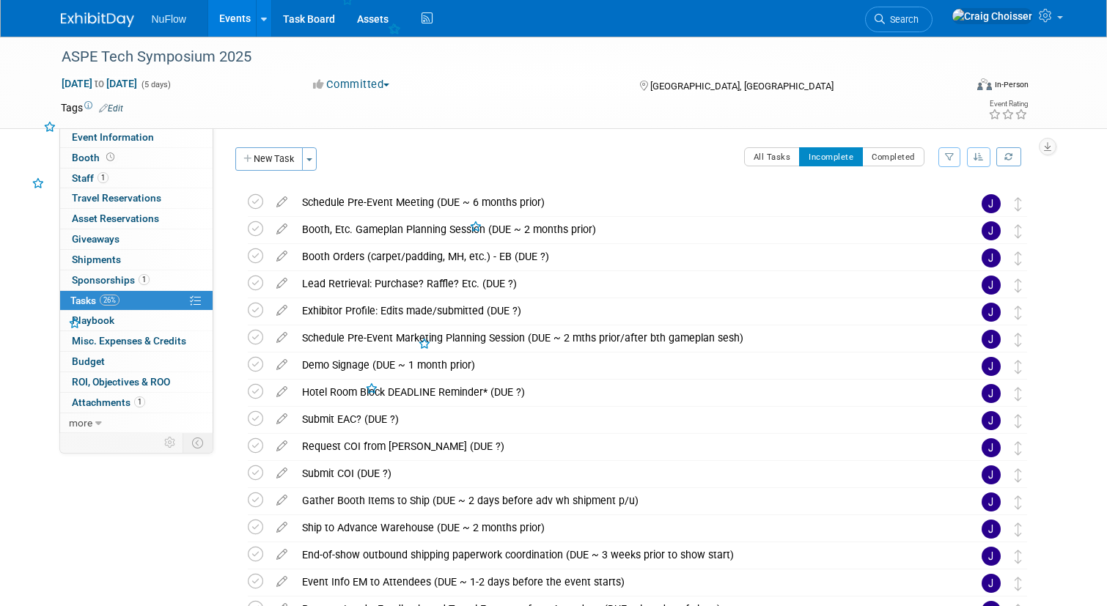
click at [257, 201] on icon at bounding box center [255, 201] width 15 height 15
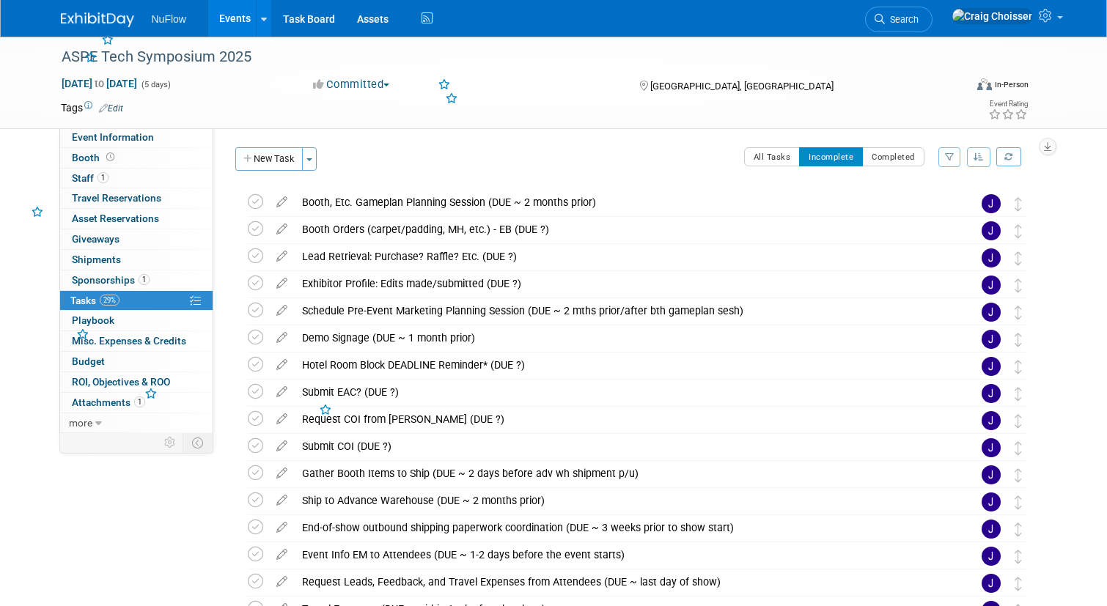
click at [257, 201] on icon at bounding box center [255, 201] width 15 height 15
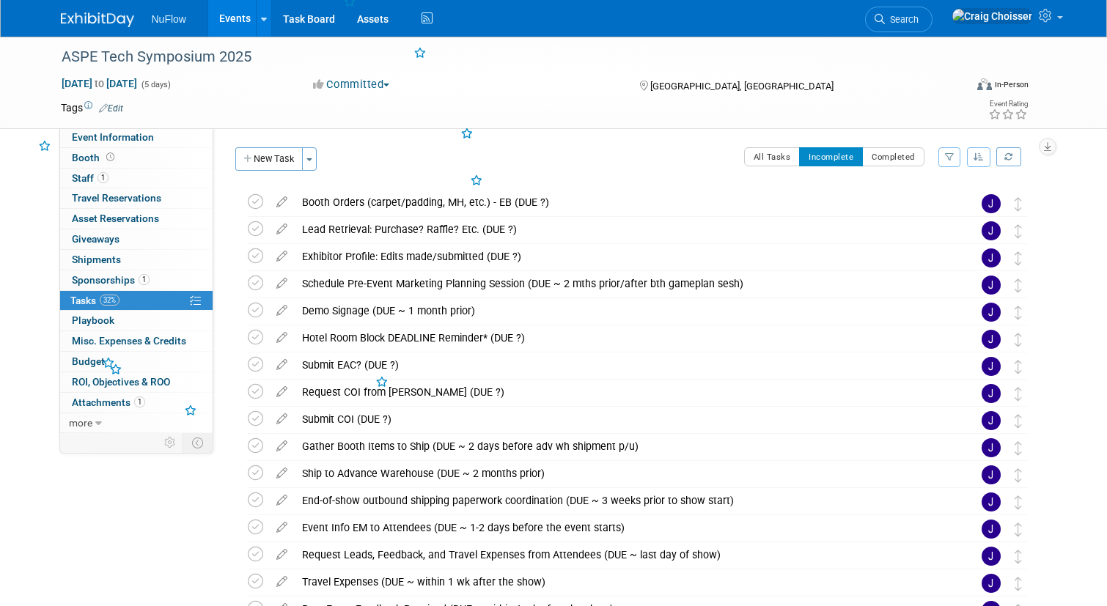
click at [257, 201] on icon at bounding box center [255, 201] width 15 height 15
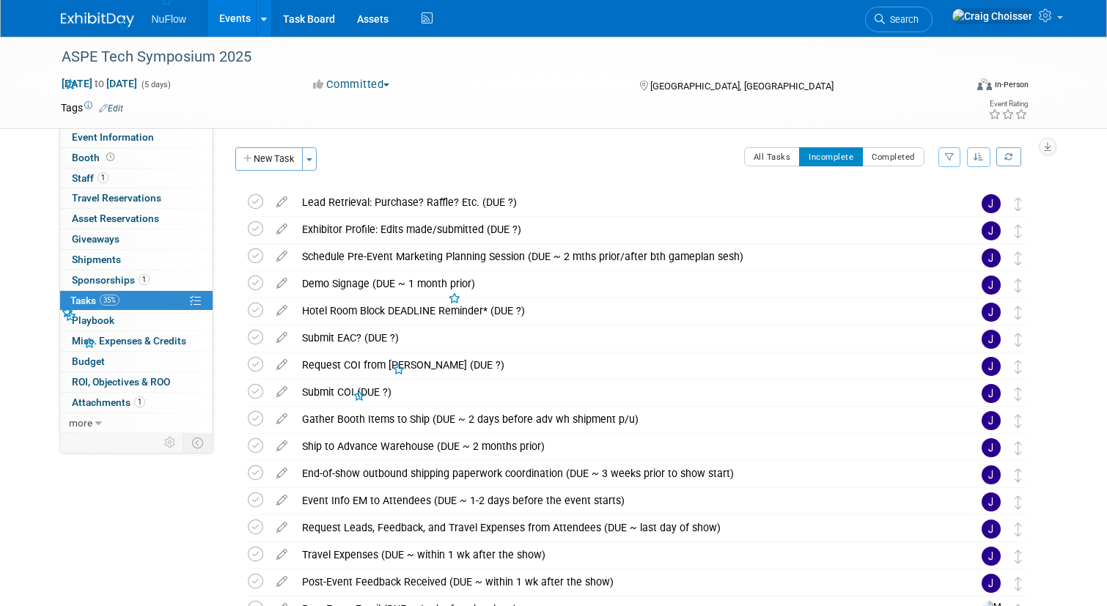
click at [257, 201] on icon at bounding box center [255, 201] width 15 height 15
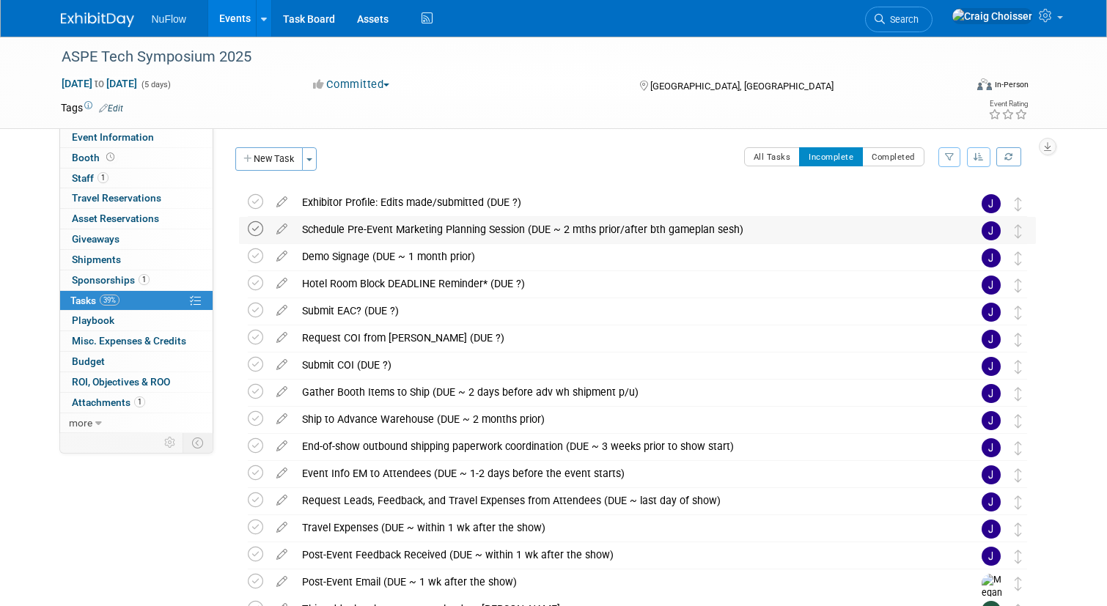
click at [254, 224] on icon at bounding box center [255, 228] width 15 height 15
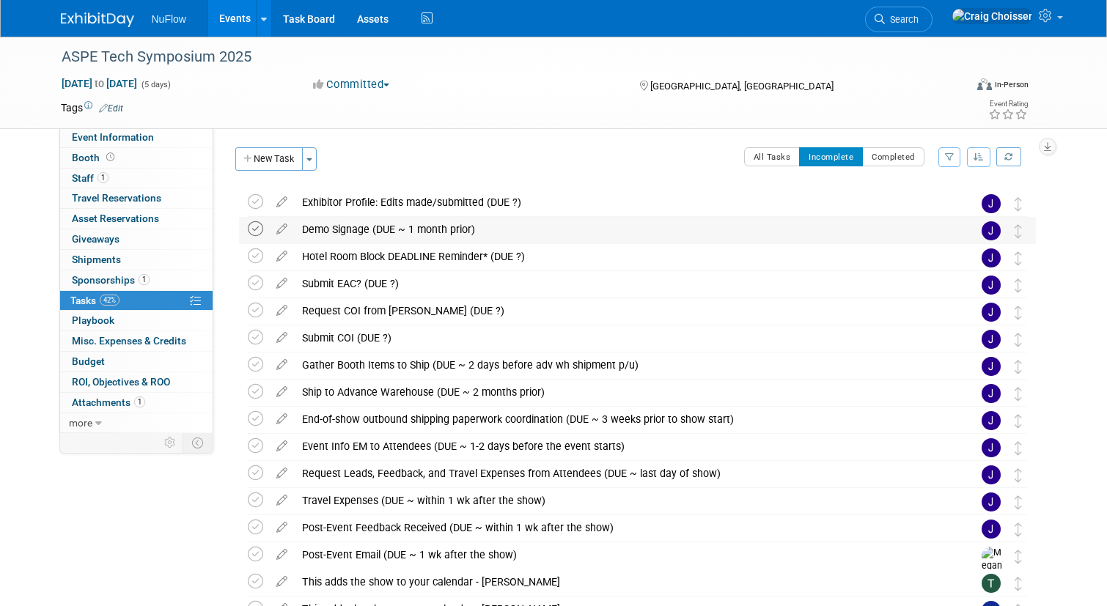
click at [255, 230] on icon at bounding box center [255, 228] width 15 height 15
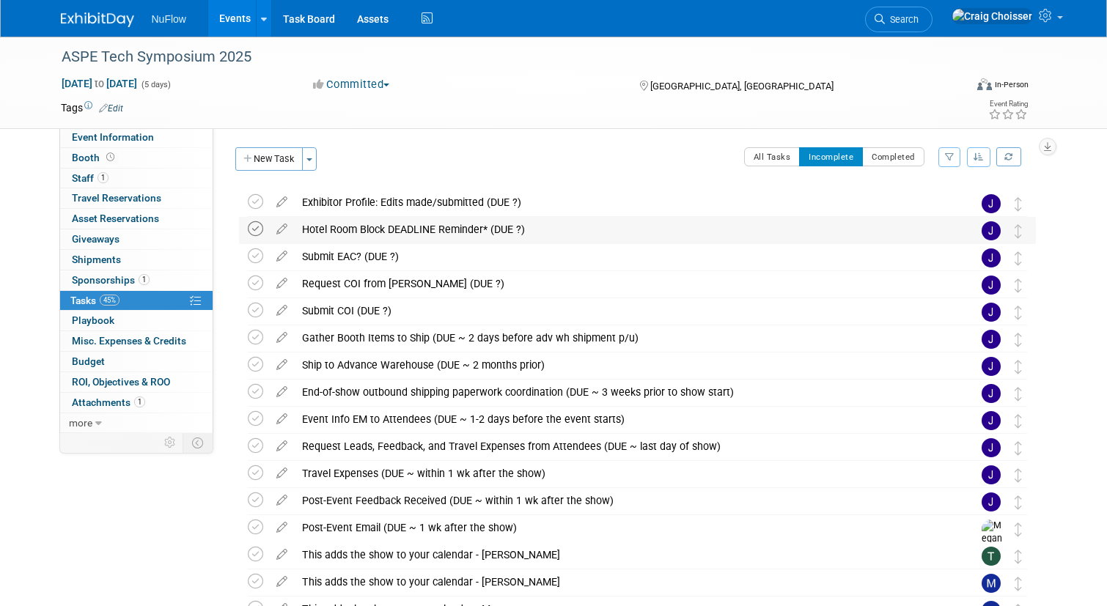
click at [257, 234] on icon at bounding box center [255, 228] width 15 height 15
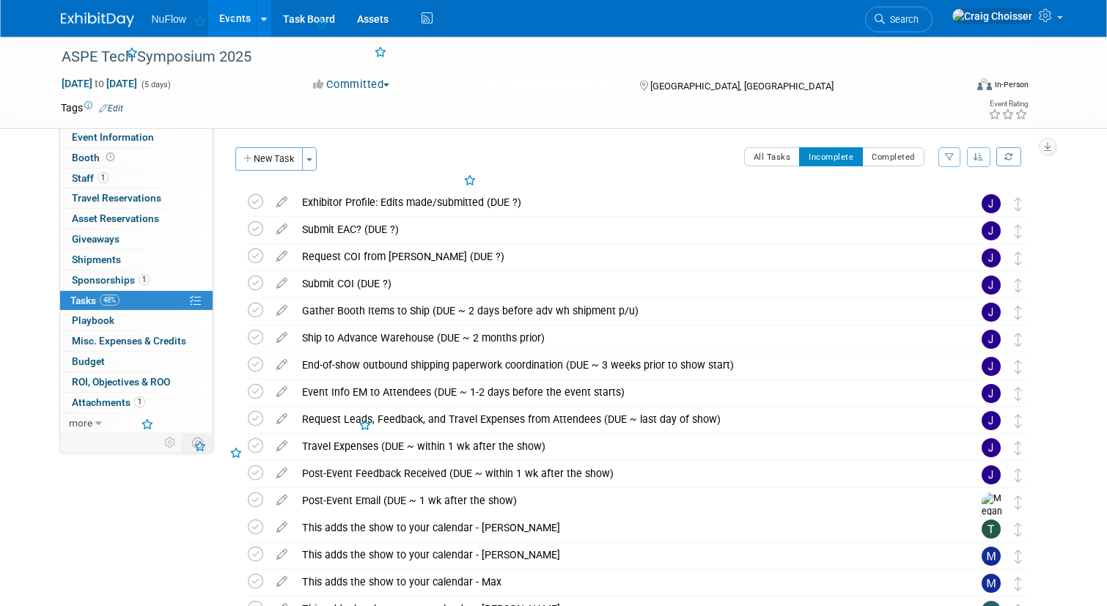
click at [257, 234] on icon at bounding box center [255, 228] width 15 height 15
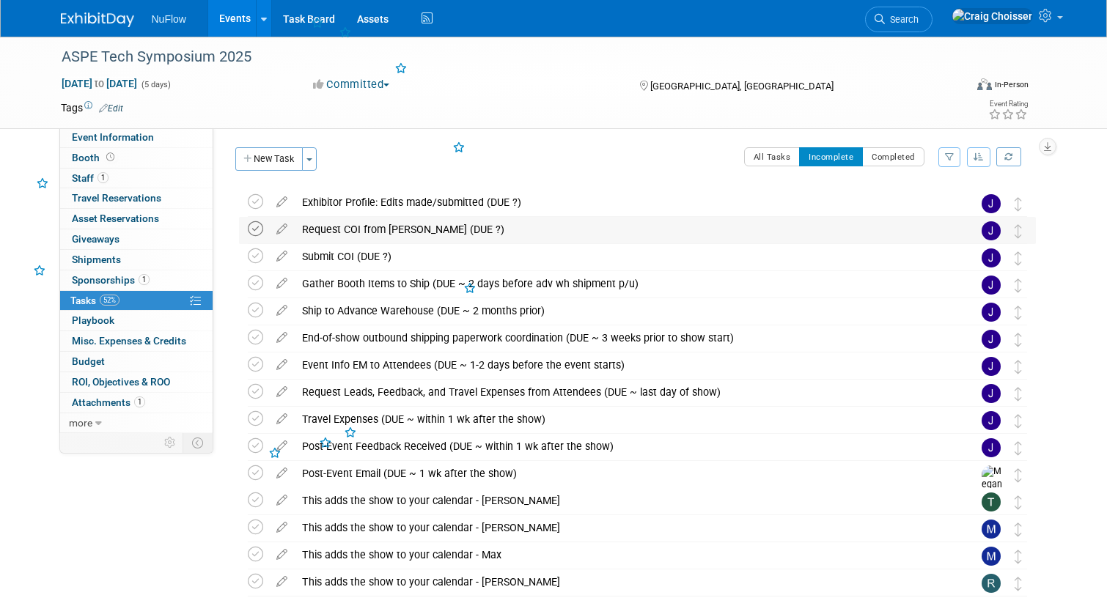
click at [257, 232] on icon at bounding box center [255, 228] width 15 height 15
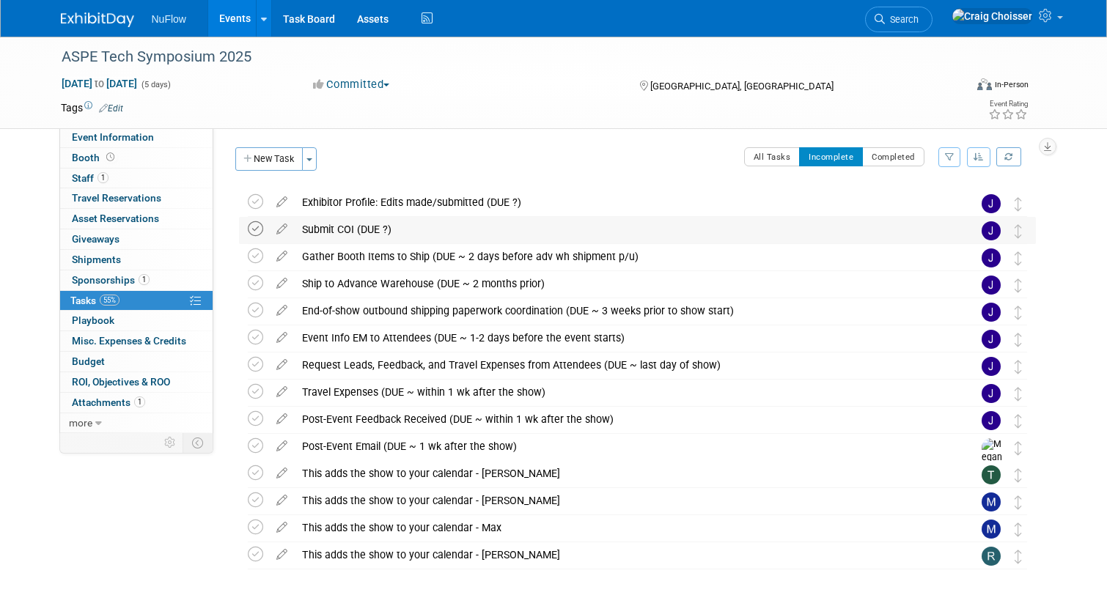
click at [257, 231] on icon at bounding box center [255, 228] width 15 height 15
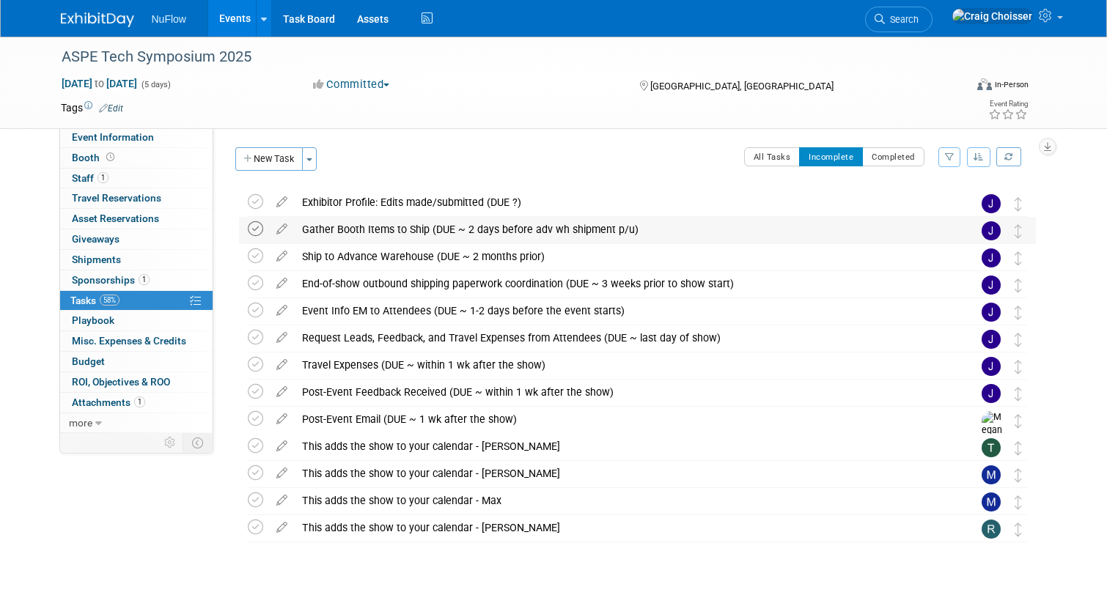
click at [257, 229] on icon at bounding box center [255, 228] width 15 height 15
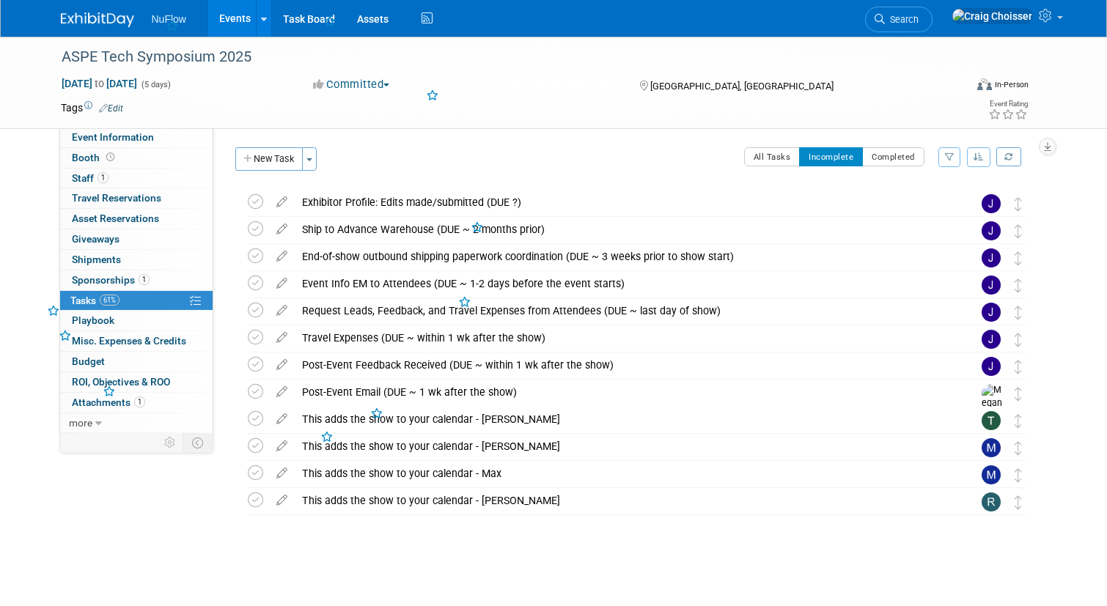
click at [257, 229] on icon at bounding box center [255, 228] width 15 height 15
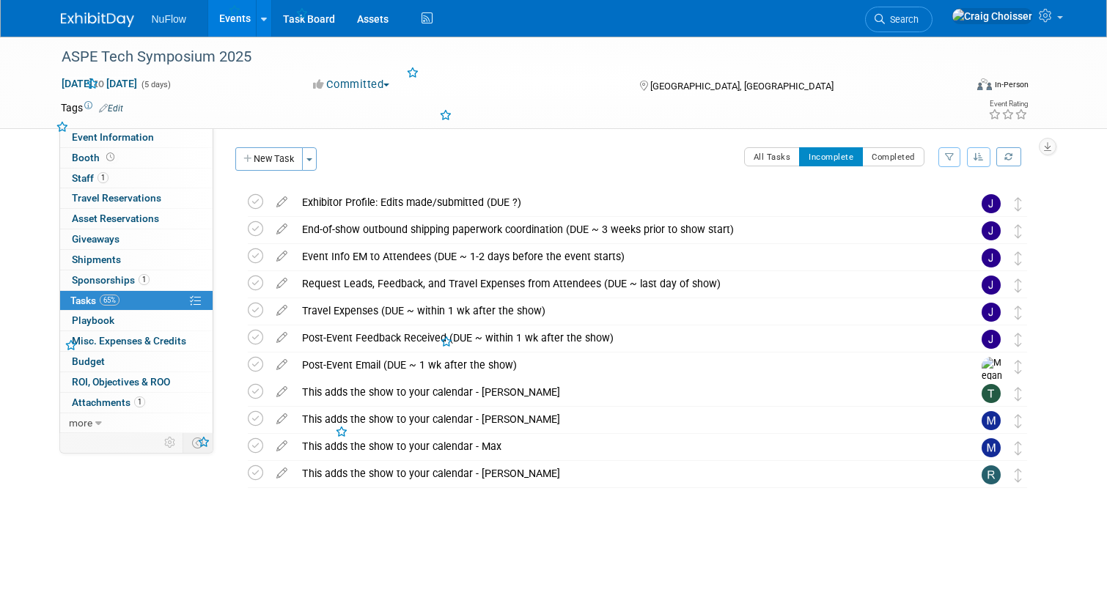
click at [257, 229] on icon at bounding box center [255, 228] width 15 height 15
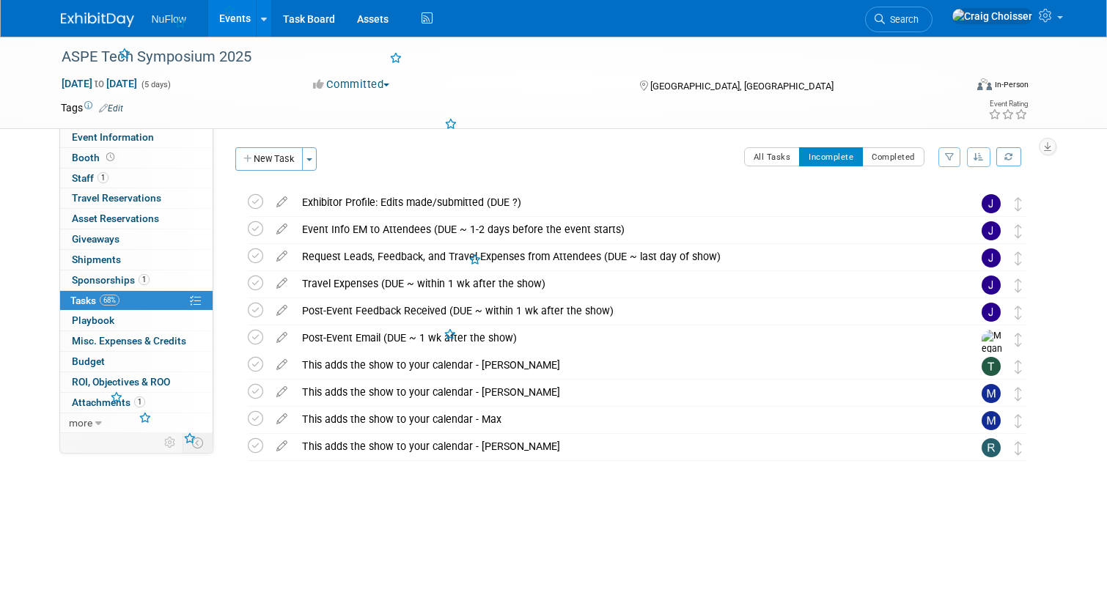
click at [257, 229] on icon at bounding box center [255, 228] width 15 height 15
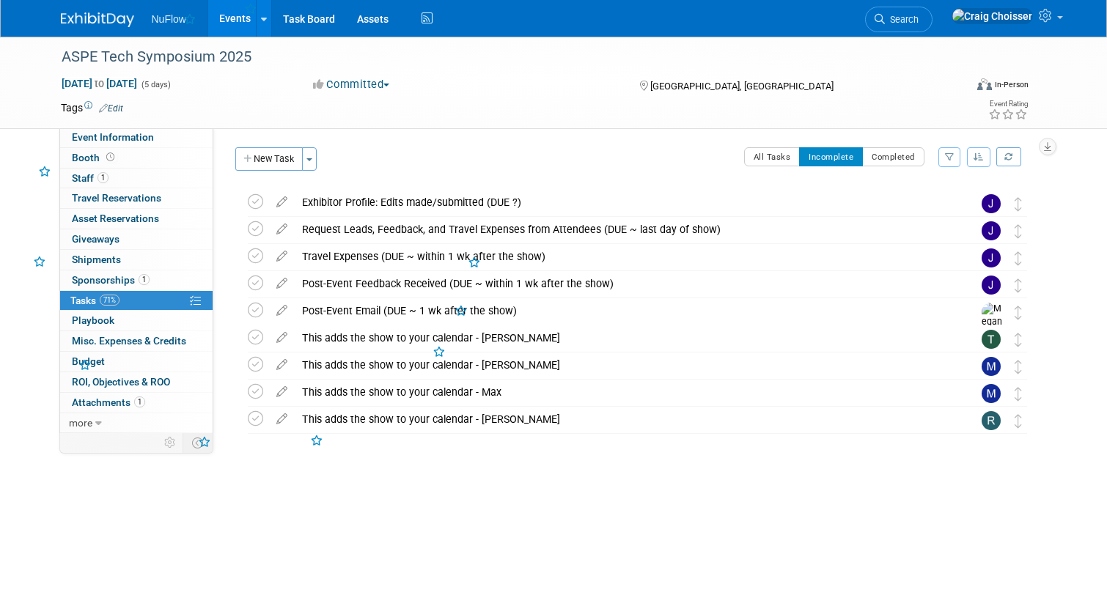
click at [257, 229] on icon at bounding box center [255, 228] width 15 height 15
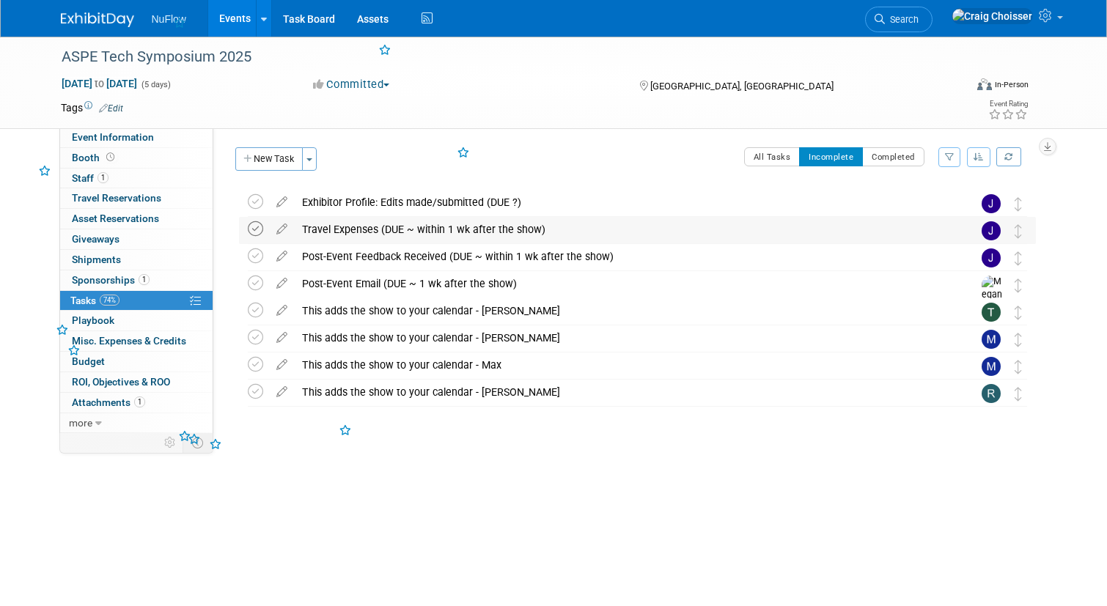
click at [257, 228] on icon at bounding box center [255, 228] width 15 height 15
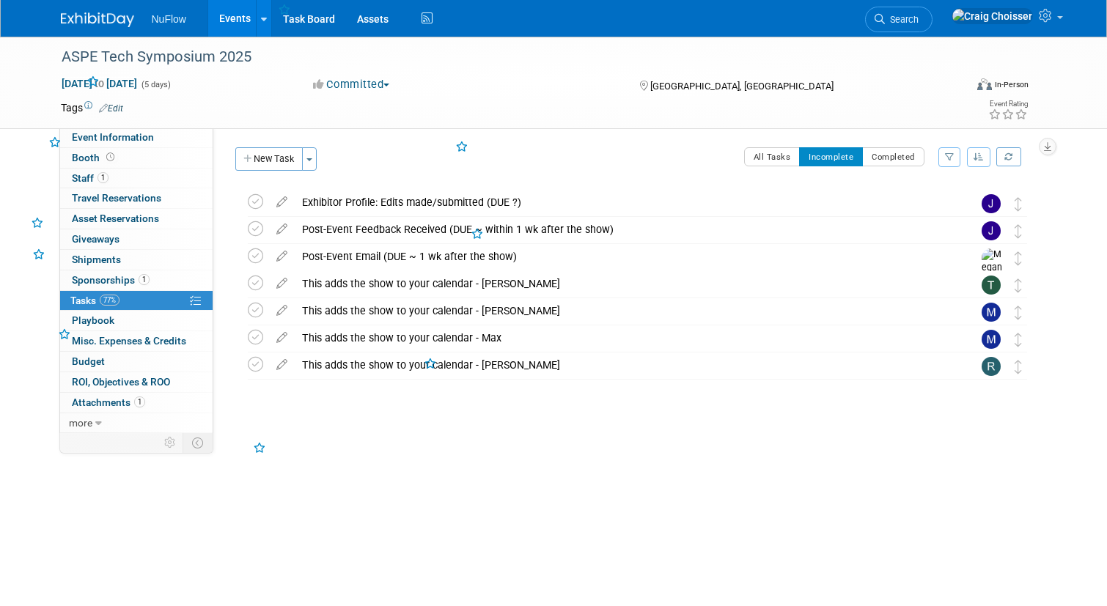
click at [257, 228] on icon at bounding box center [255, 228] width 15 height 15
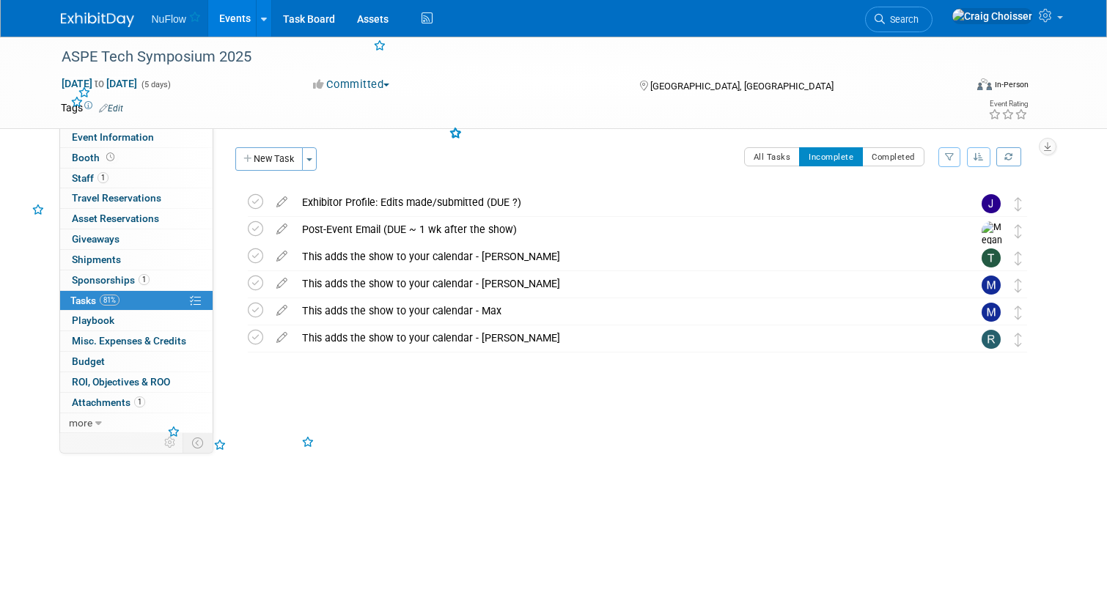
click at [257, 228] on icon at bounding box center [255, 228] width 15 height 15
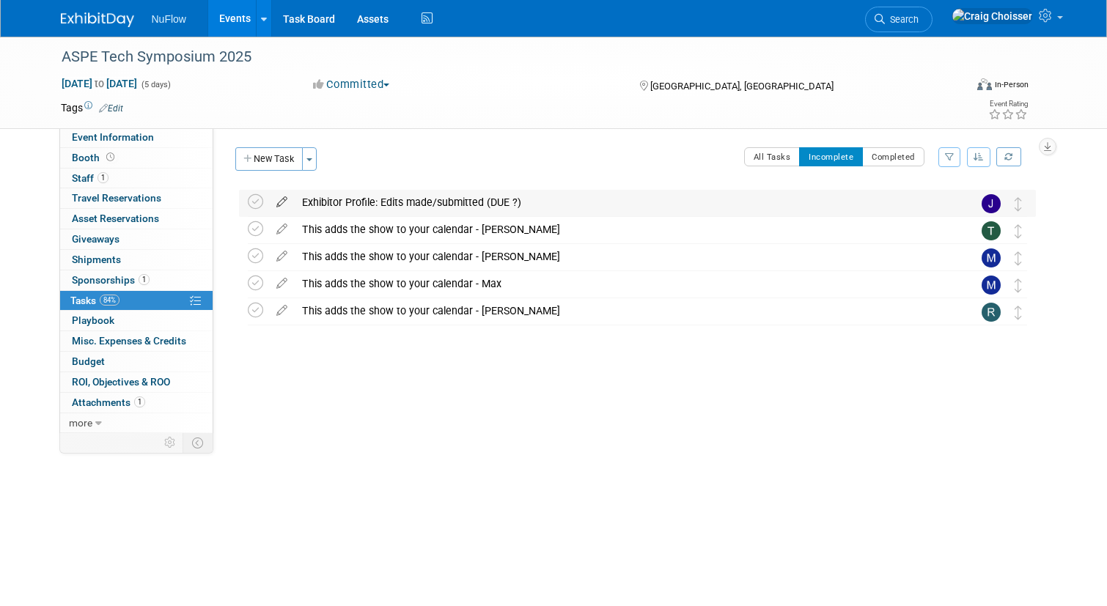
click at [280, 202] on icon at bounding box center [282, 199] width 26 height 18
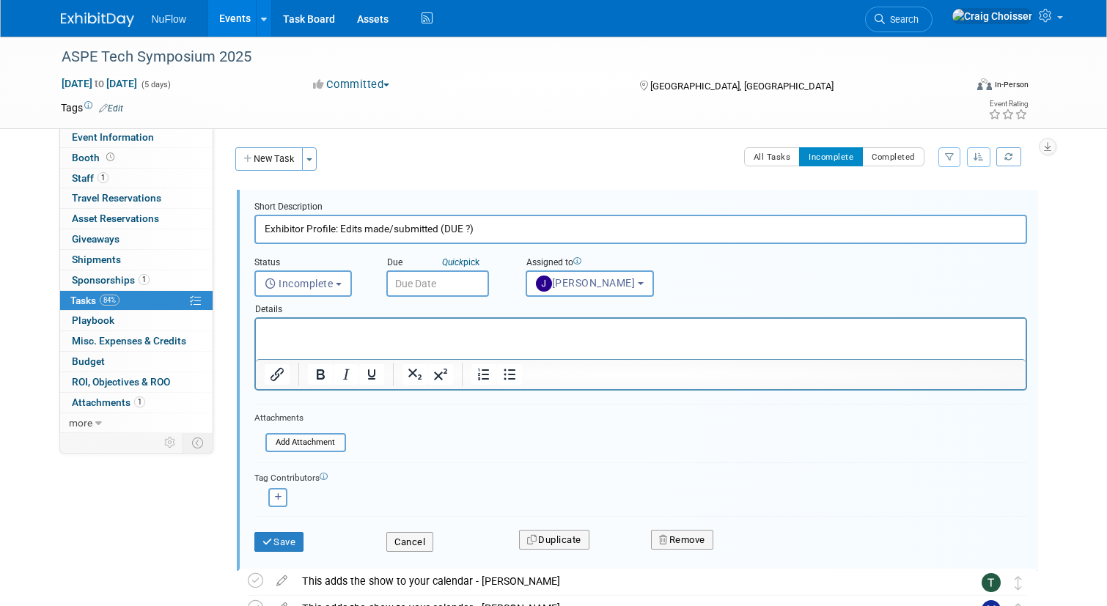
click at [420, 289] on input "text" at bounding box center [437, 284] width 103 height 26
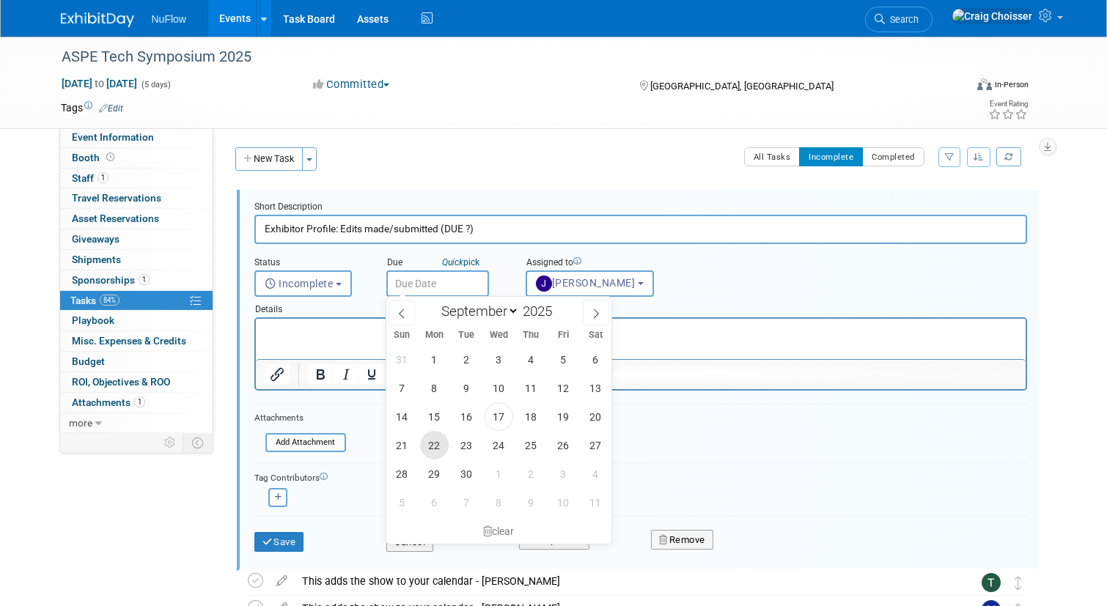
click at [431, 446] on span "22" at bounding box center [434, 445] width 29 height 29
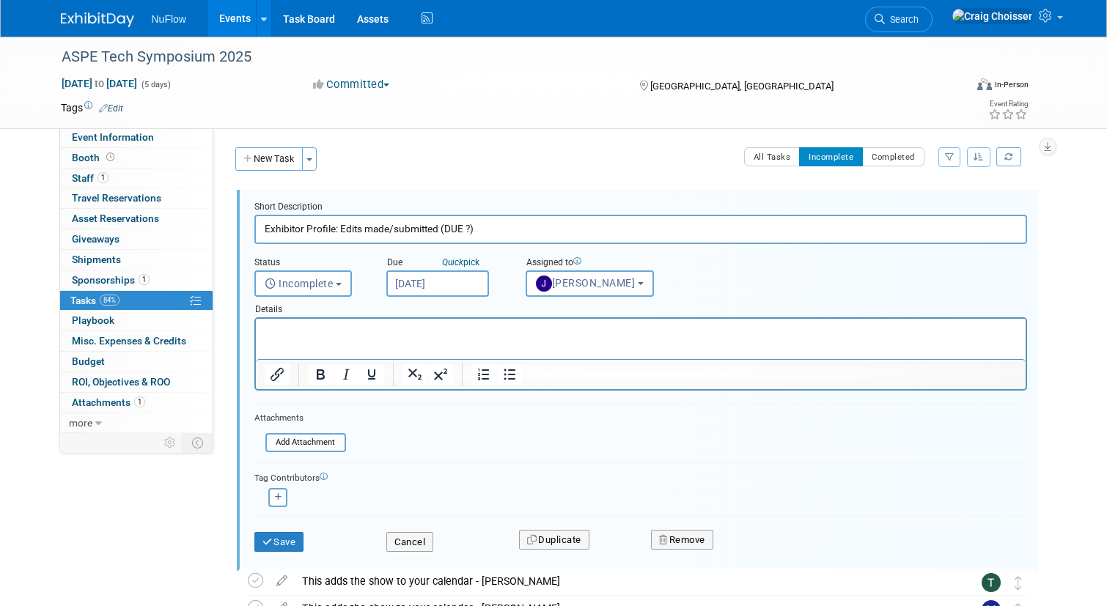
click at [435, 289] on input "[DATE]" at bounding box center [437, 284] width 103 height 26
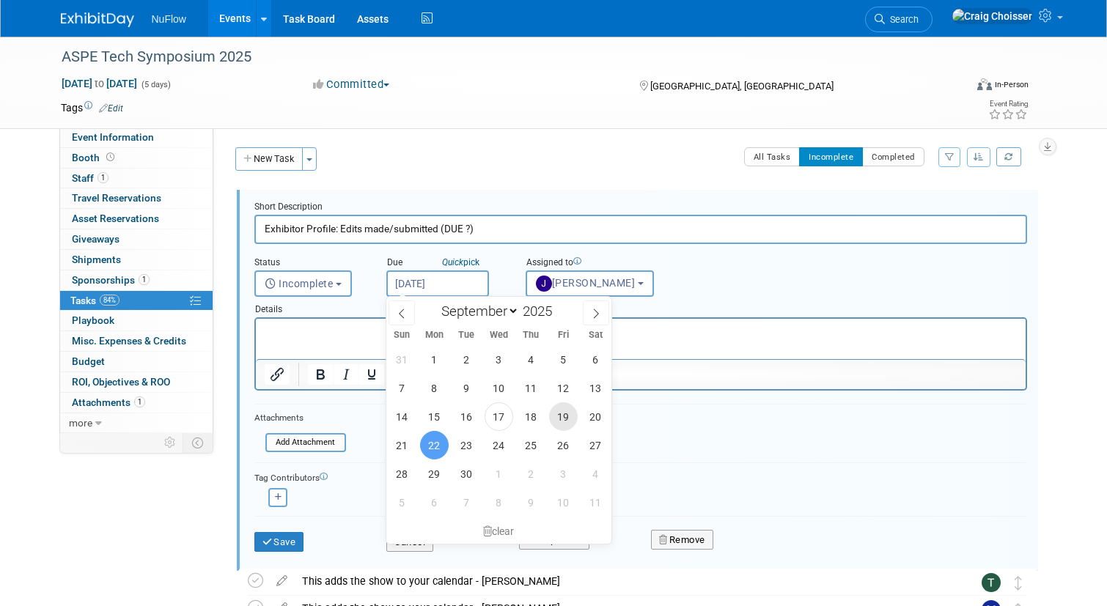
click at [561, 421] on span "19" at bounding box center [563, 417] width 29 height 29
type input "[DATE]"
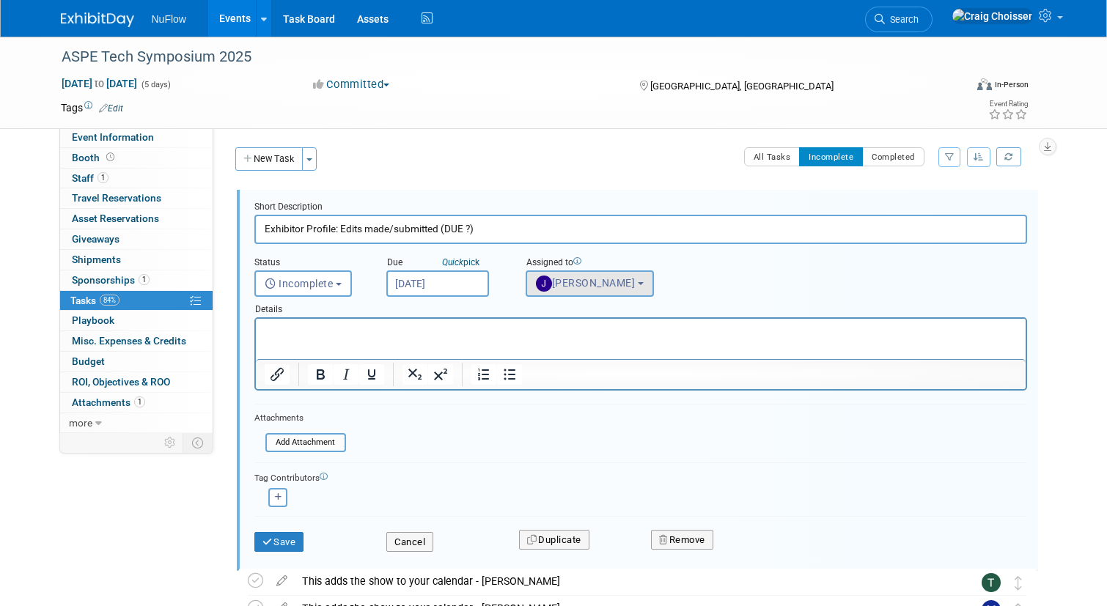
click at [595, 287] on span "[PERSON_NAME]" at bounding box center [586, 283] width 100 height 12
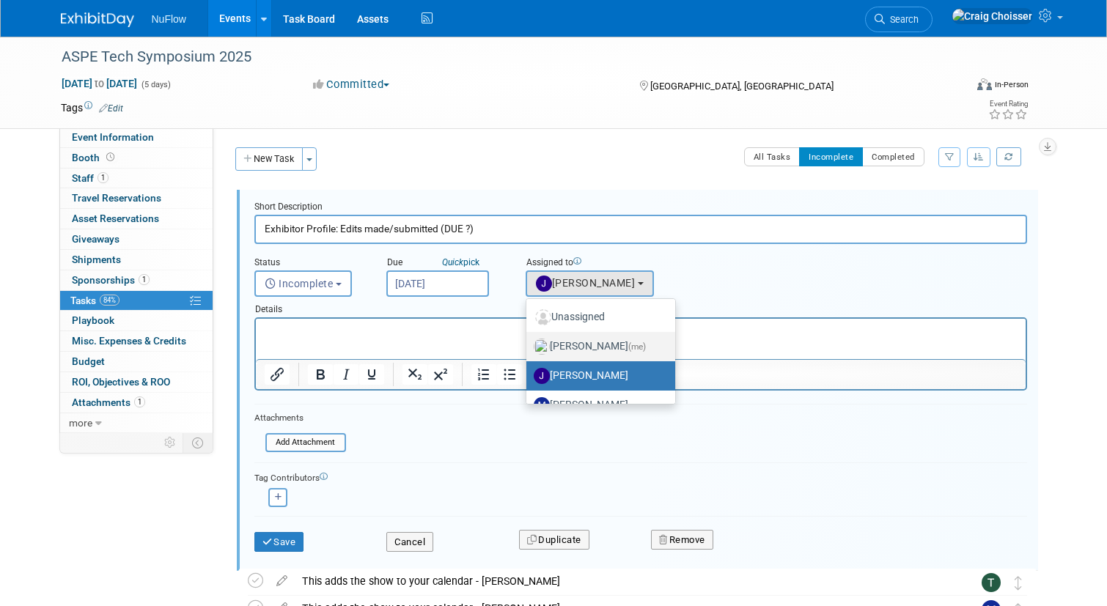
click at [597, 344] on label "[PERSON_NAME] (me)" at bounding box center [597, 346] width 127 height 23
click at [529, 344] on input "[PERSON_NAME] (me)" at bounding box center [524, 345] width 10 height 10
select select "b32fee0d-6bc2-4cb8-ad5e-8428182a5dd3"
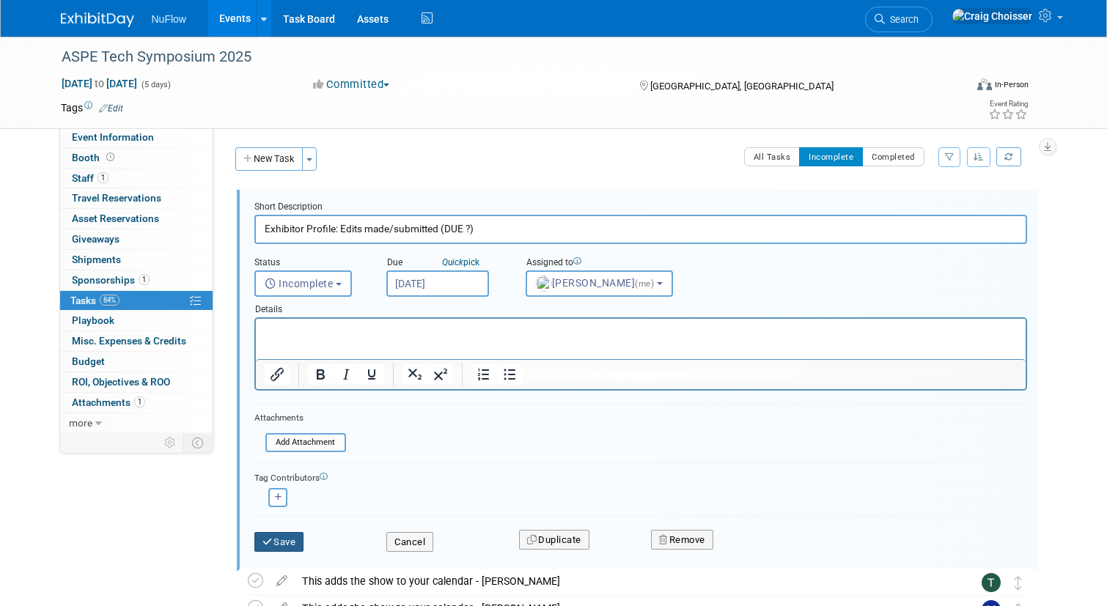
click at [290, 537] on button "Save" at bounding box center [279, 542] width 50 height 21
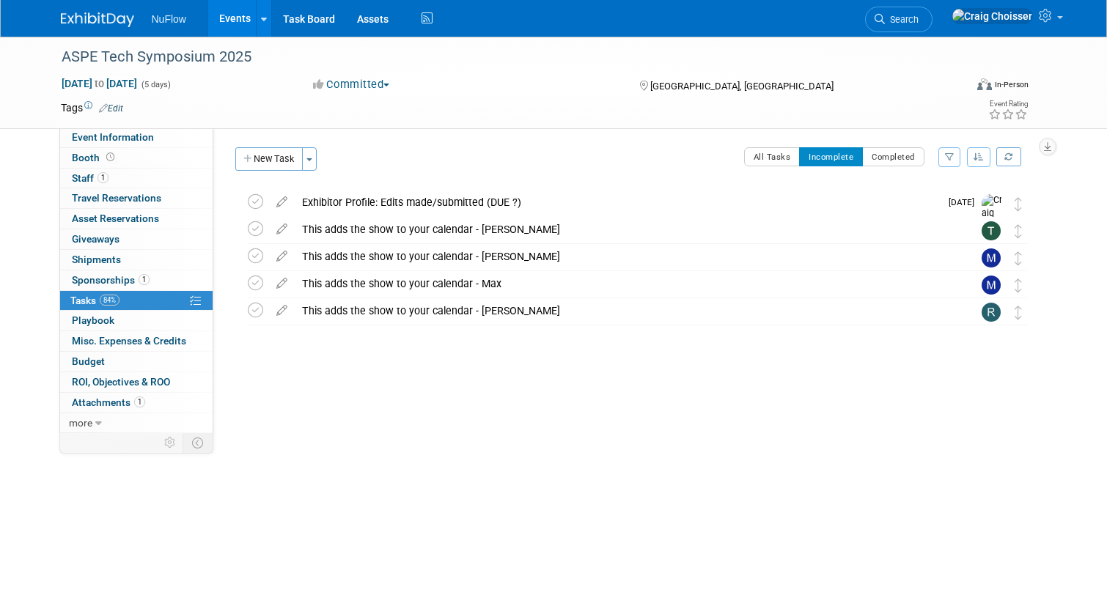
click at [230, 29] on link "Events" at bounding box center [235, 18] width 54 height 37
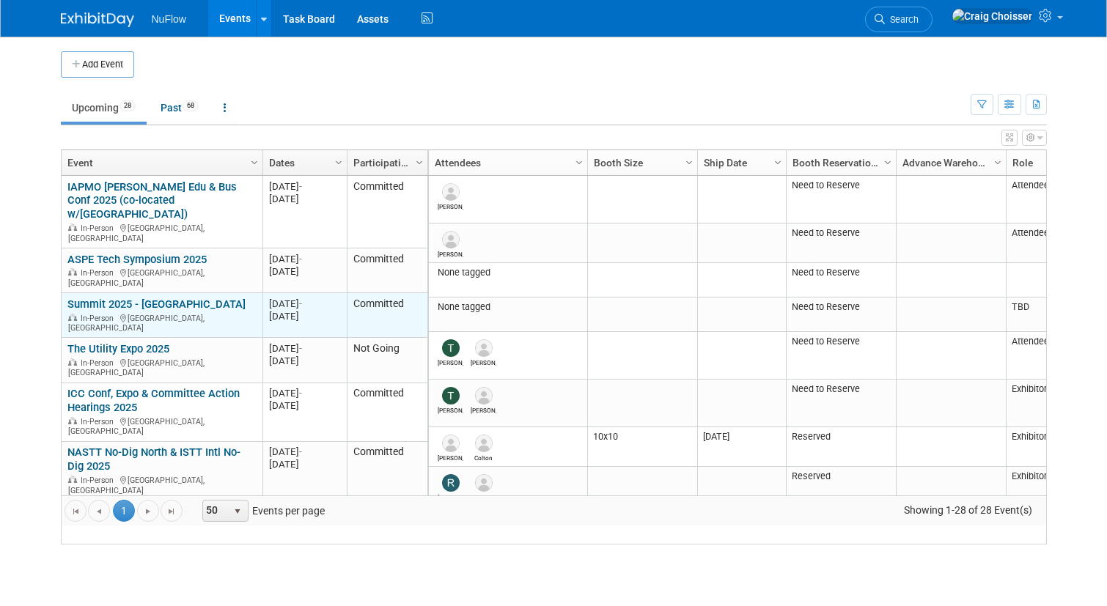
click at [135, 298] on link "Summit 2025 - [GEOGRAPHIC_DATA]" at bounding box center [156, 304] width 178 height 13
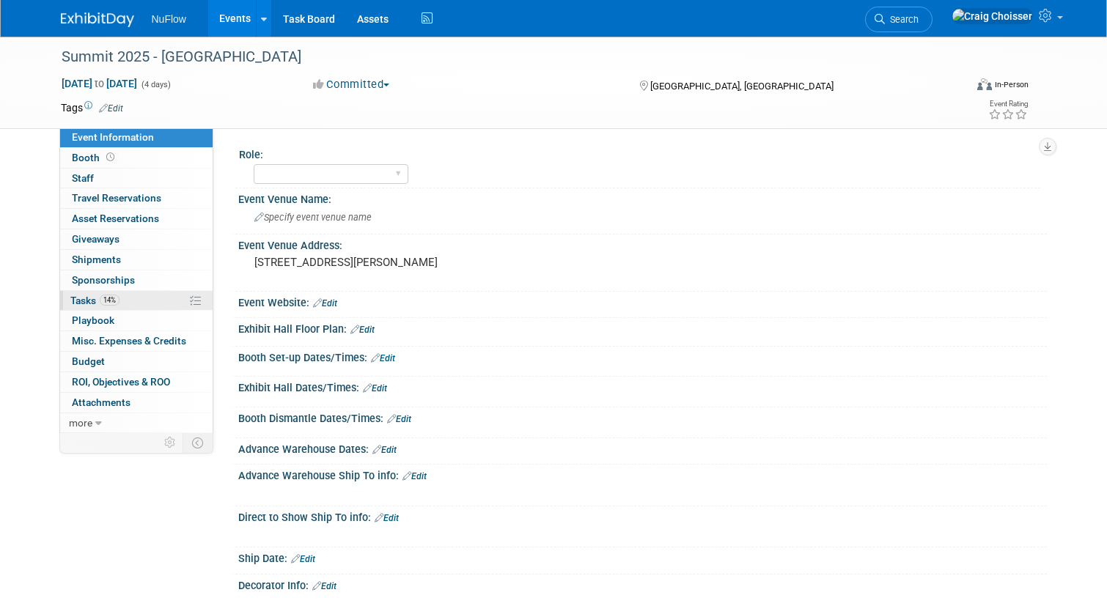
click at [78, 297] on span "Tasks 14%" at bounding box center [94, 301] width 49 height 12
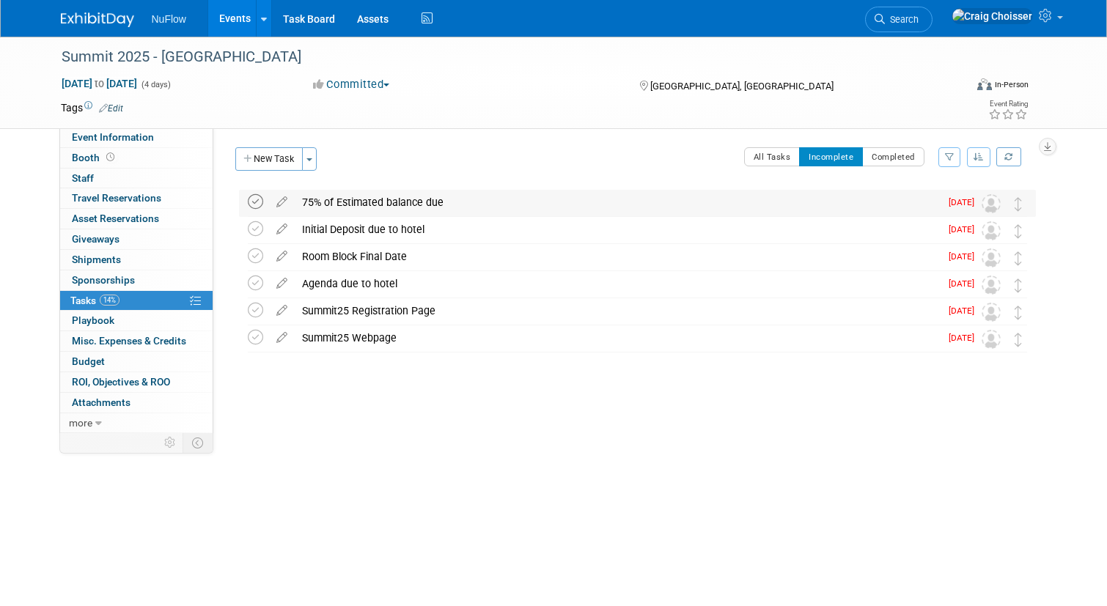
click at [257, 204] on icon at bounding box center [255, 201] width 15 height 15
click at [256, 202] on icon at bounding box center [255, 201] width 15 height 15
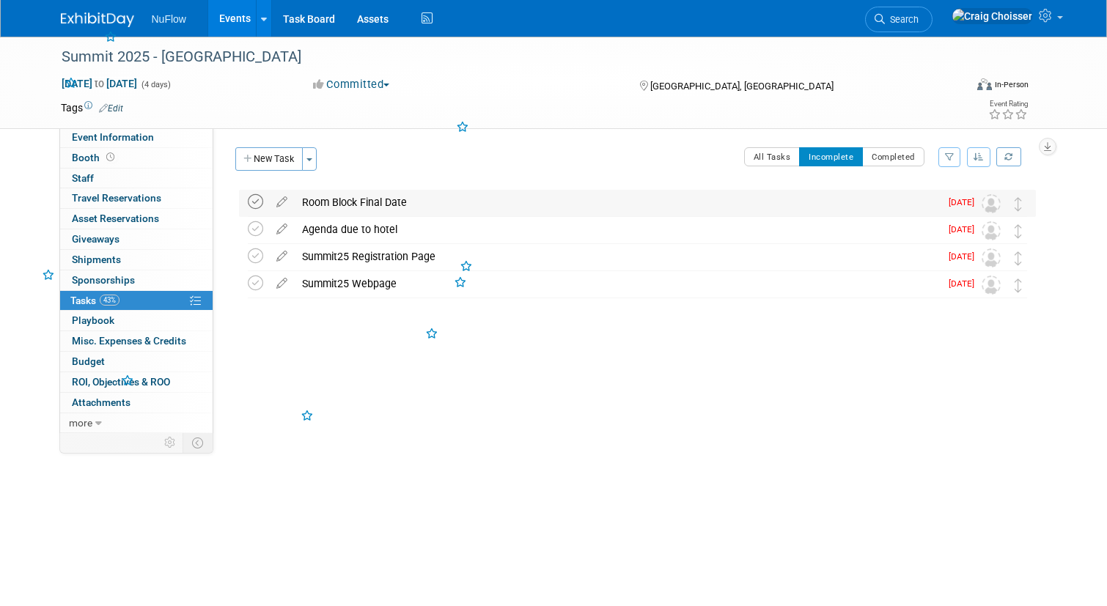
click at [257, 199] on icon at bounding box center [255, 201] width 15 height 15
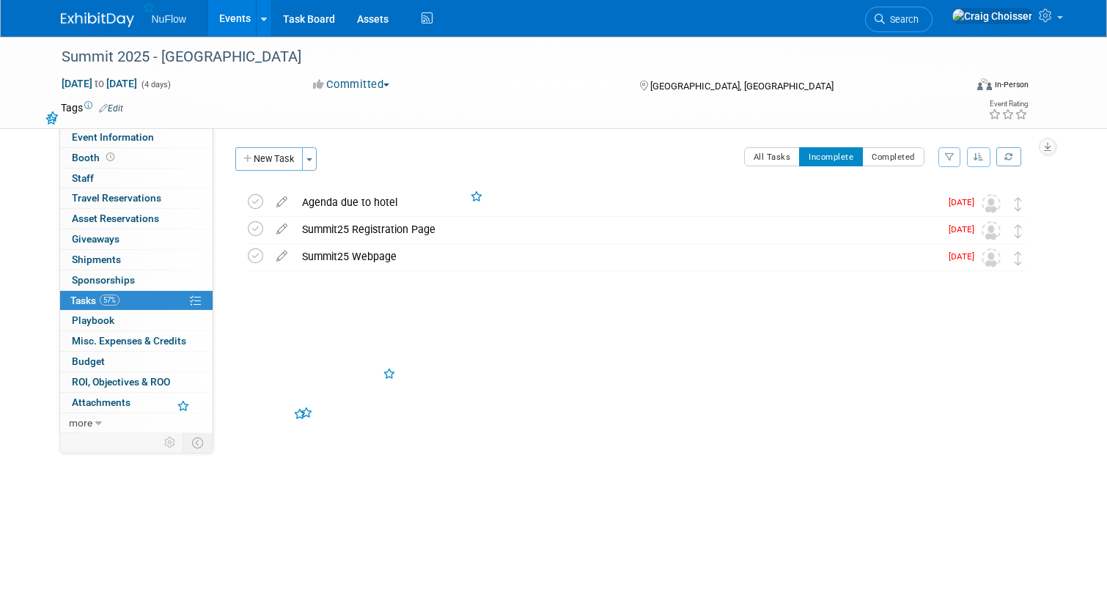
click at [257, 199] on icon at bounding box center [255, 201] width 15 height 15
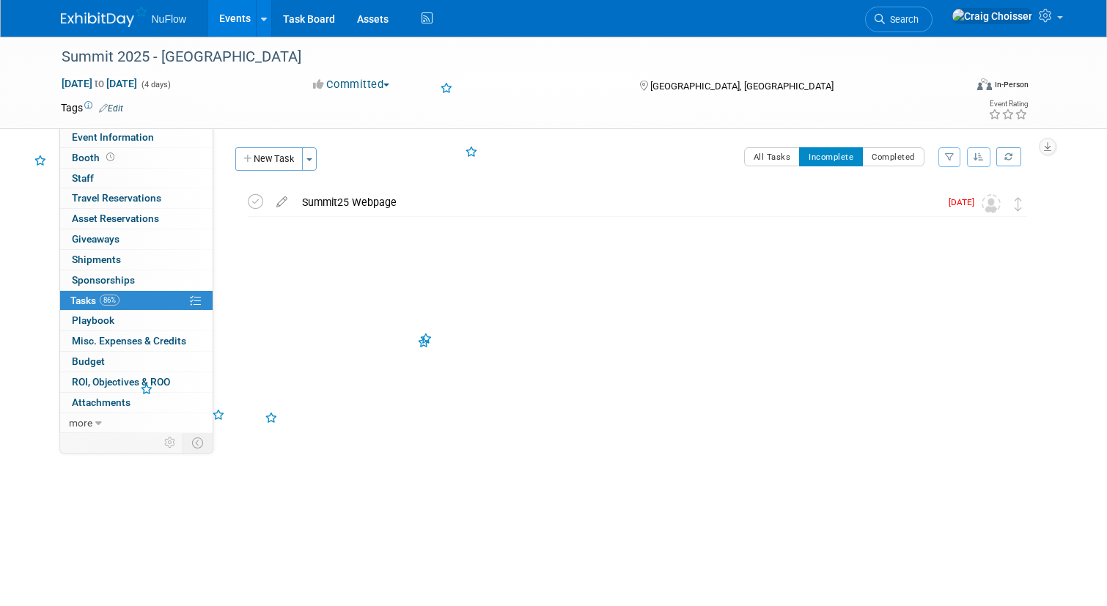
click at [257, 199] on icon at bounding box center [255, 201] width 15 height 15
click at [229, 26] on link "Events" at bounding box center [235, 18] width 54 height 37
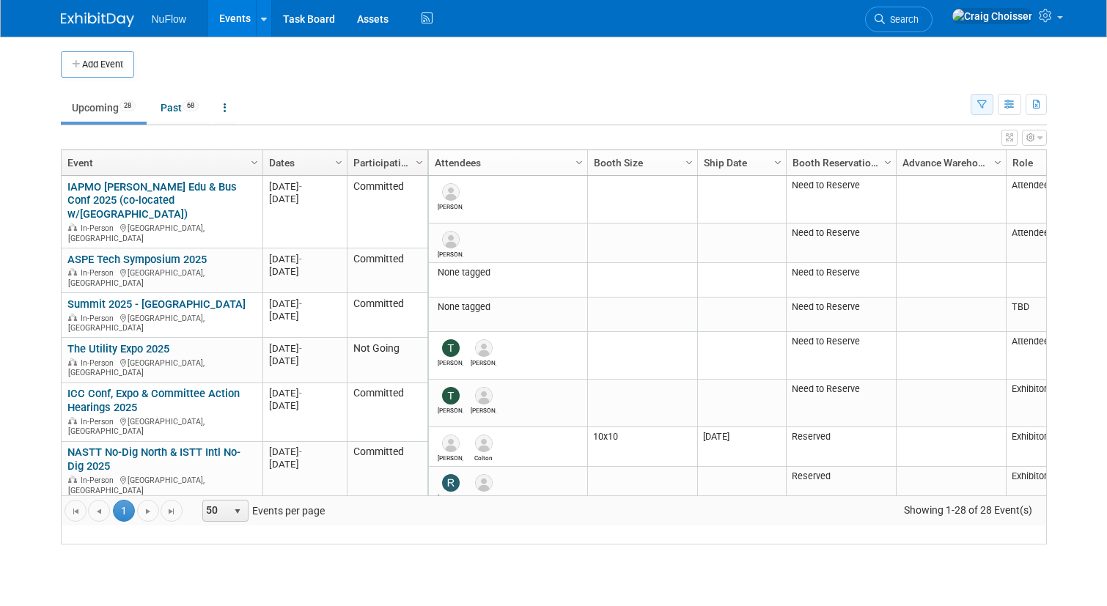
click at [974, 110] on button "button" at bounding box center [982, 104] width 23 height 21
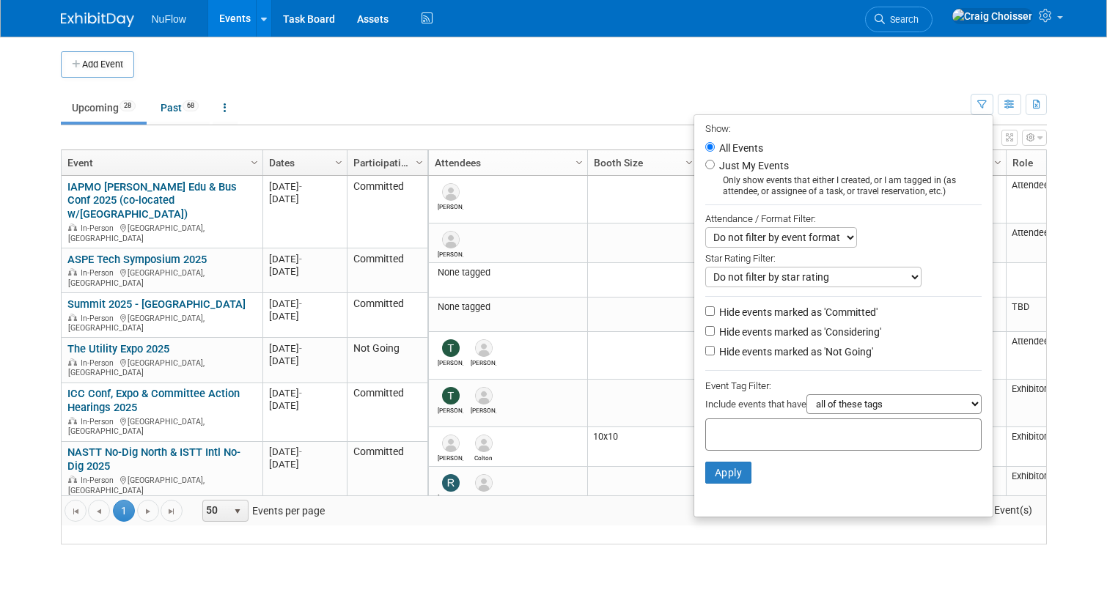
click at [708, 346] on input "Hide events marked as 'Not Going'" at bounding box center [710, 351] width 10 height 10
checkbox input "true"
click at [721, 462] on button "Apply" at bounding box center [728, 473] width 47 height 22
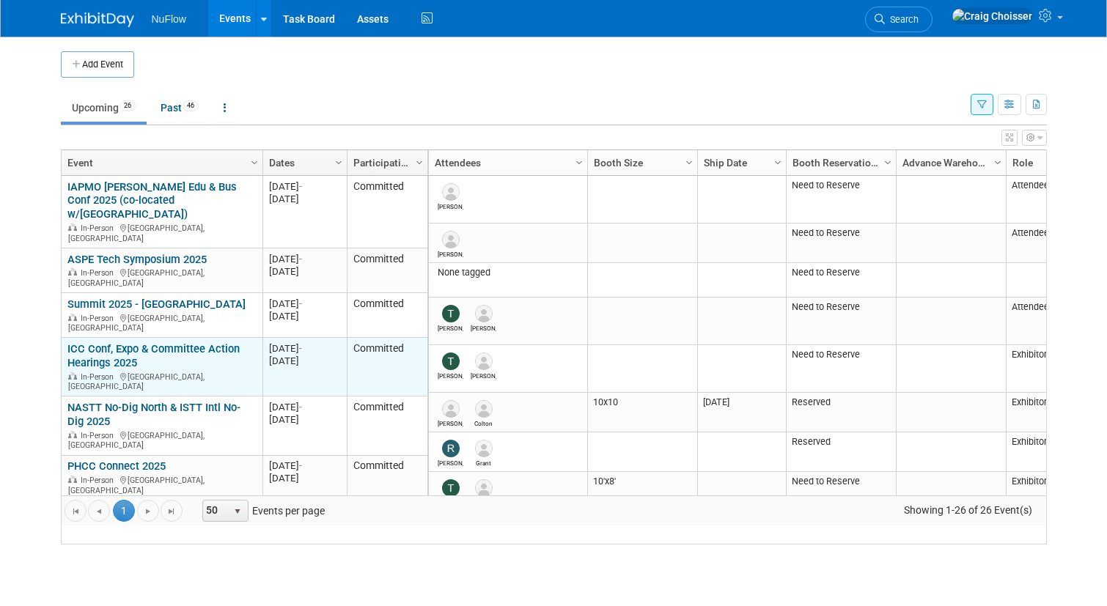
click at [122, 342] on link "ICC Conf, Expo & Committee Action Hearings 2025" at bounding box center [153, 355] width 172 height 27
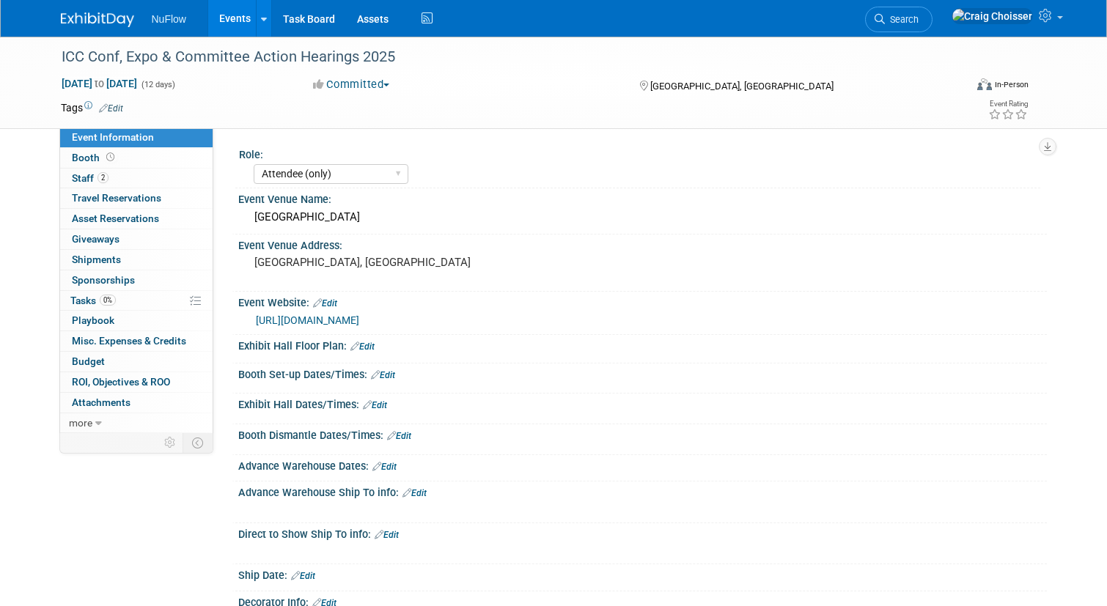
select select "Attendee (only)"
click at [94, 296] on span "Tasks 0%" at bounding box center [92, 301] width 45 height 12
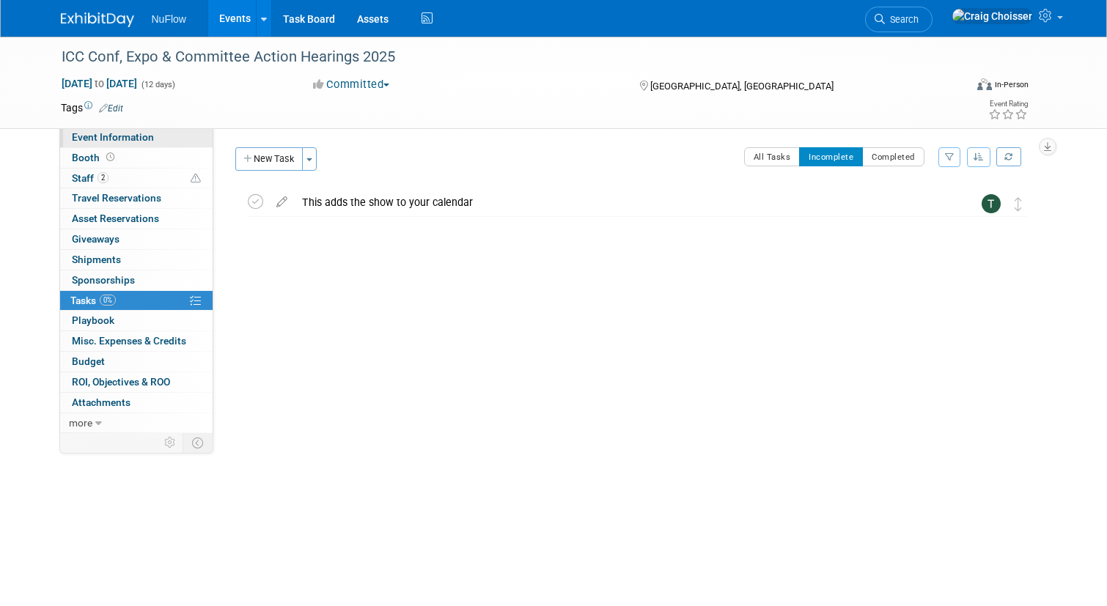
click at [108, 136] on span "Event Information" at bounding box center [113, 137] width 82 height 12
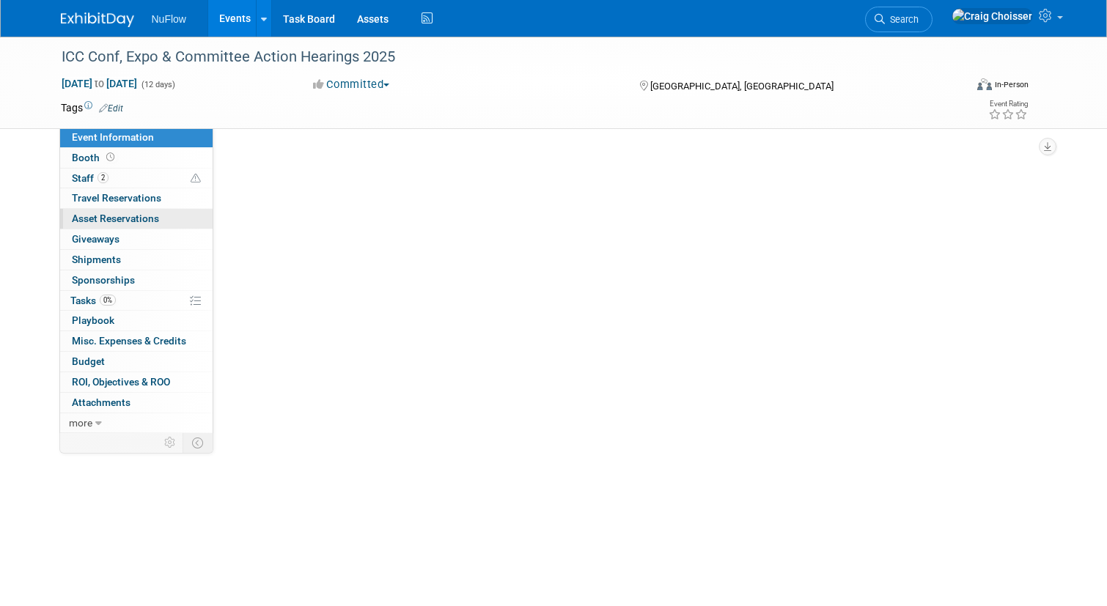
select select "Attendee (only)"
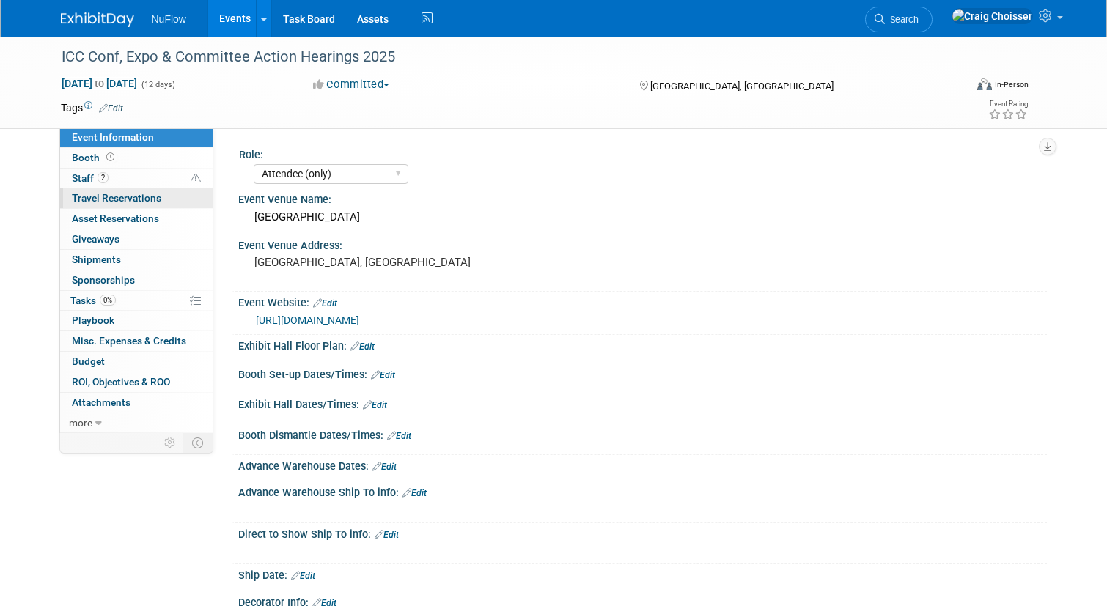
click at [90, 196] on span "Travel Reservations 0" at bounding box center [116, 198] width 89 height 12
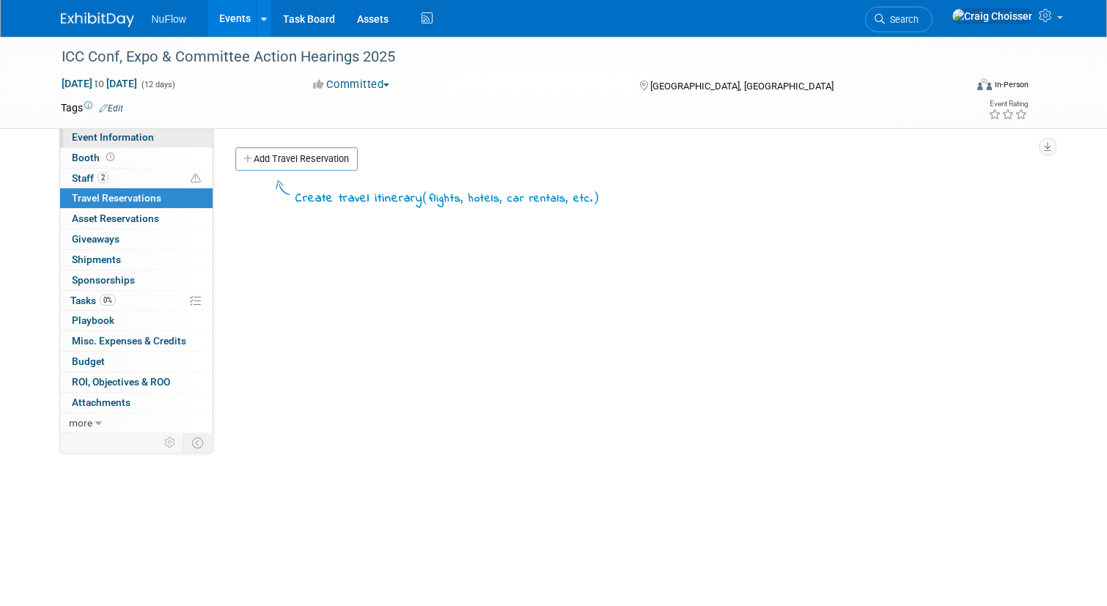
click at [93, 137] on span "Event Information" at bounding box center [113, 137] width 82 height 12
select select "Attendee (only)"
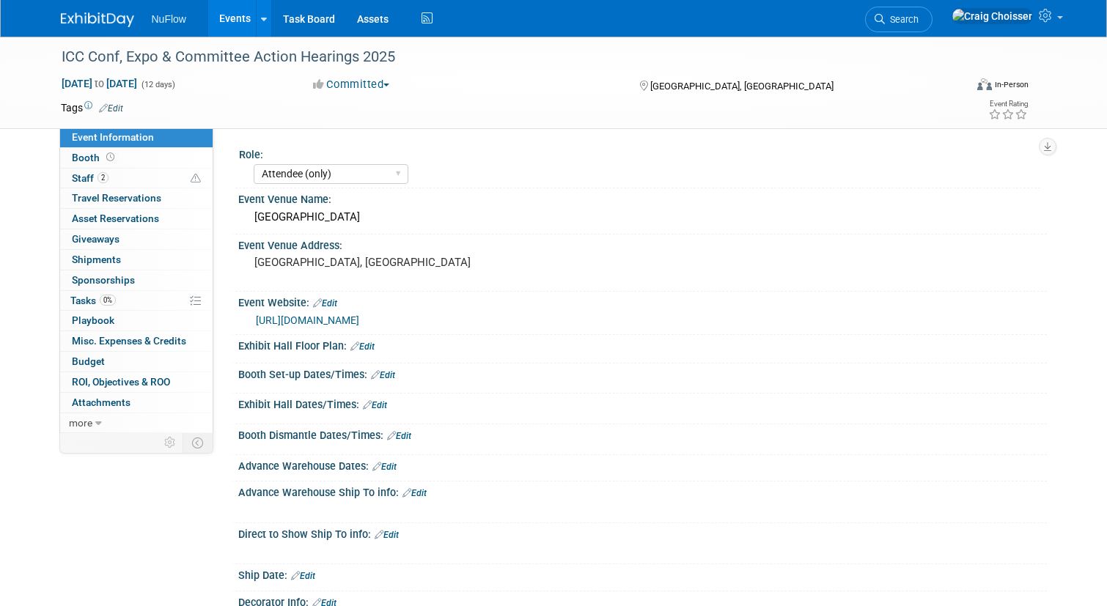
click at [359, 323] on link "[URL][DOMAIN_NAME]" at bounding box center [307, 321] width 103 height 12
click at [96, 199] on span "Travel Reservations 0" at bounding box center [116, 198] width 89 height 12
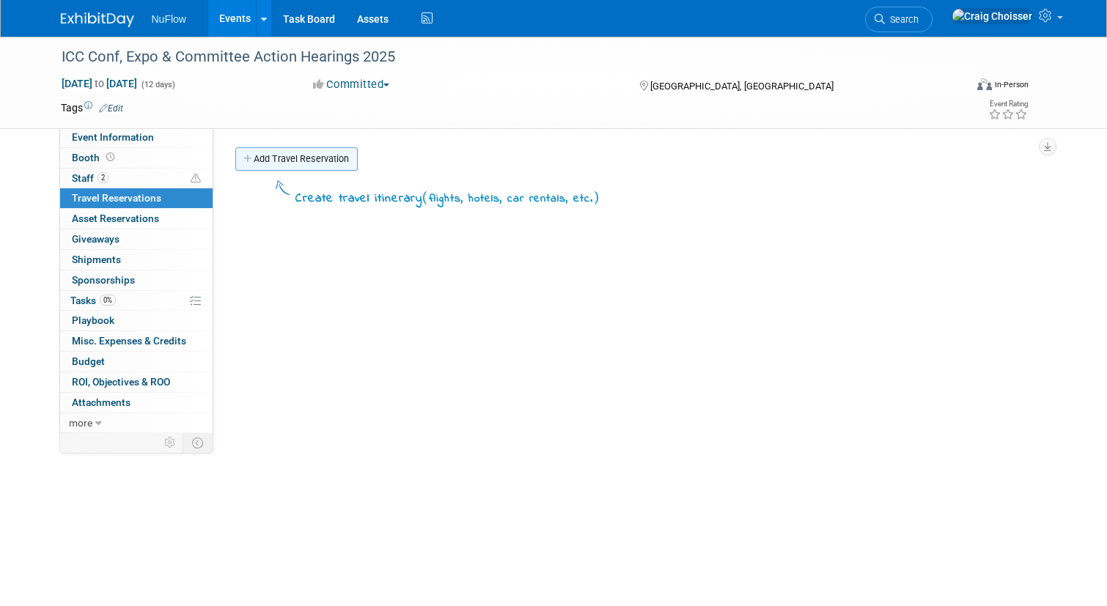
click at [304, 163] on link "Add Travel Reservation" at bounding box center [296, 158] width 122 height 23
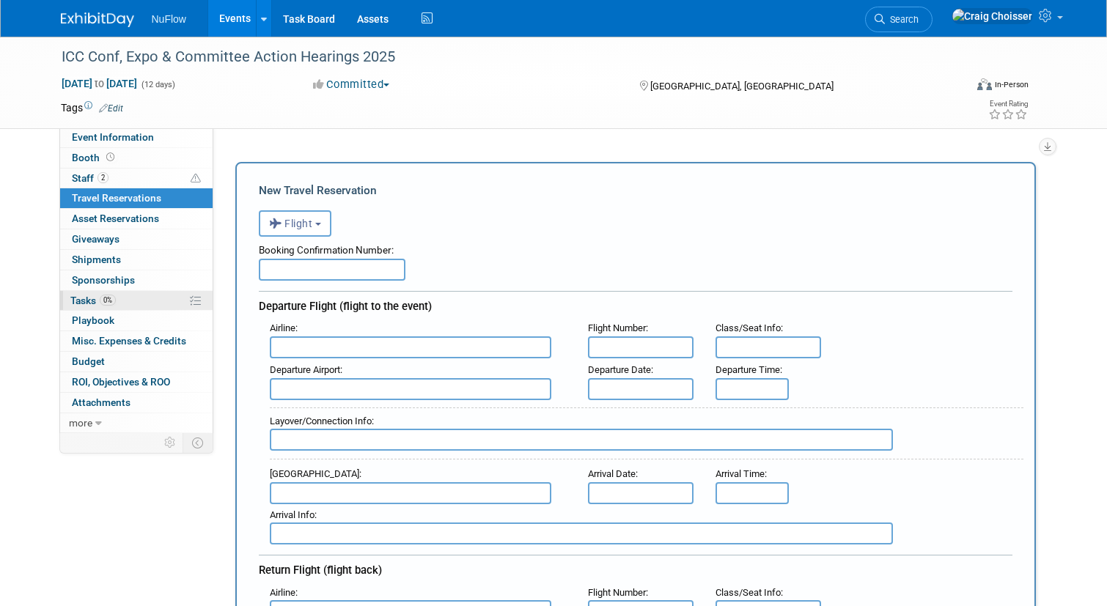
click at [84, 298] on span "Tasks 0%" at bounding box center [92, 301] width 45 height 12
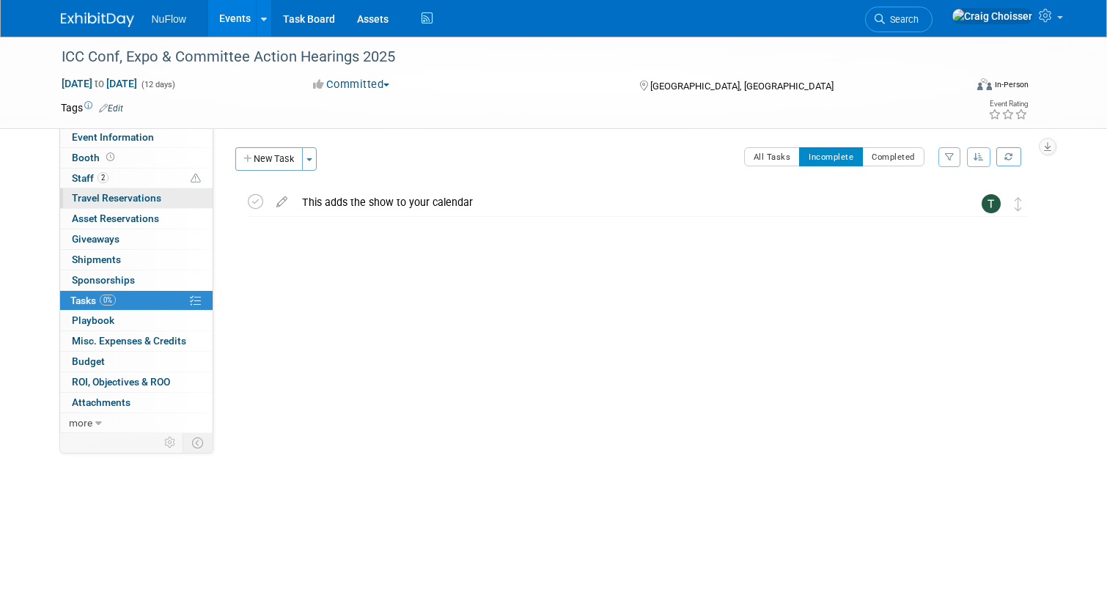
click at [92, 198] on span "Travel Reservations 0" at bounding box center [116, 198] width 89 height 12
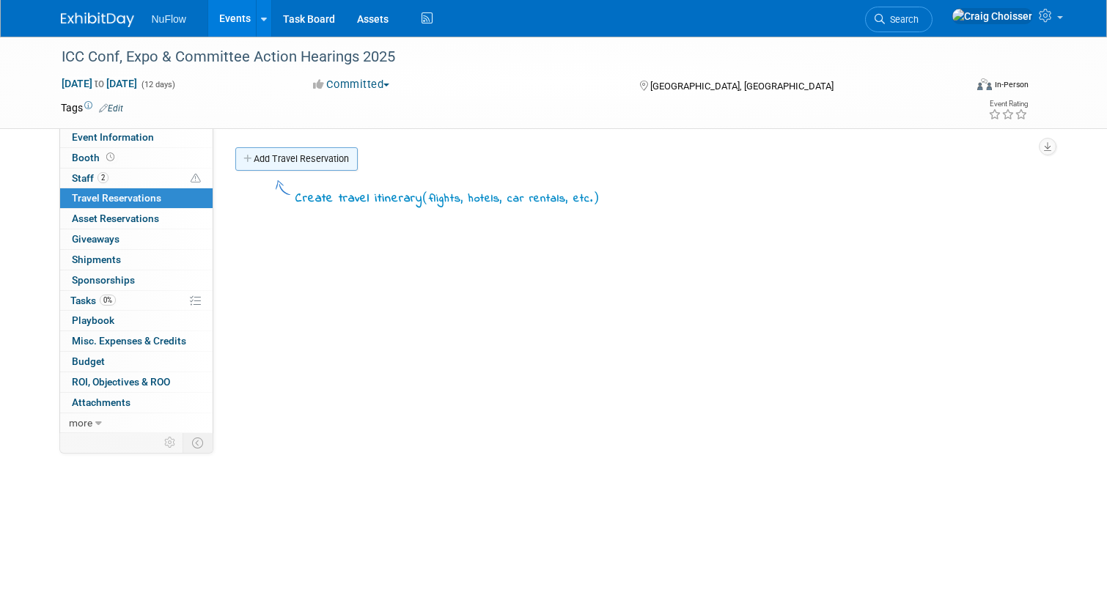
click at [273, 153] on link "Add Travel Reservation" at bounding box center [296, 158] width 122 height 23
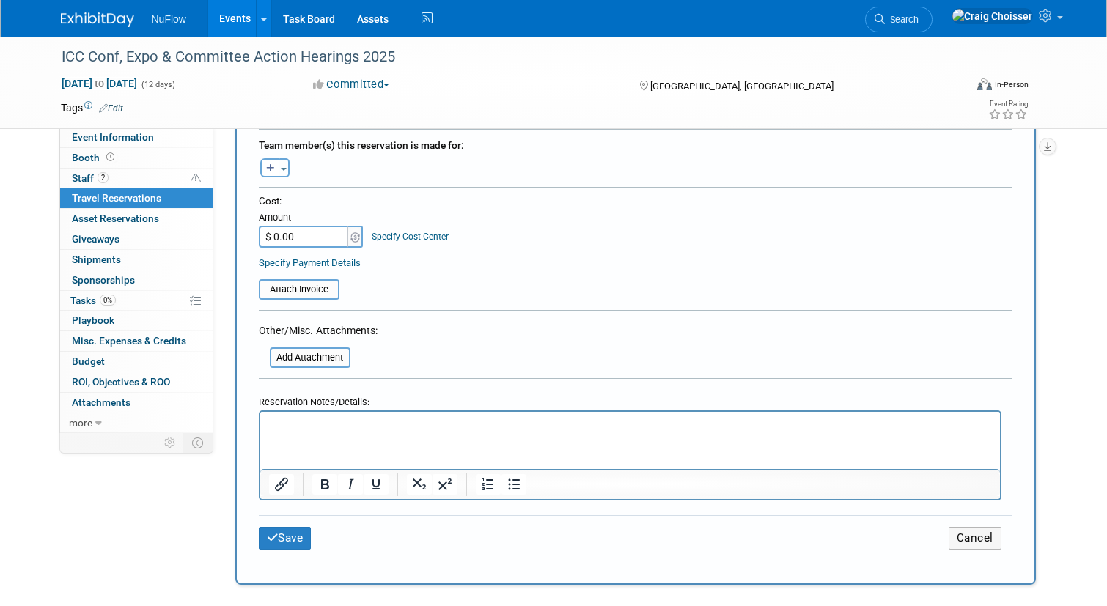
scroll to position [820, 0]
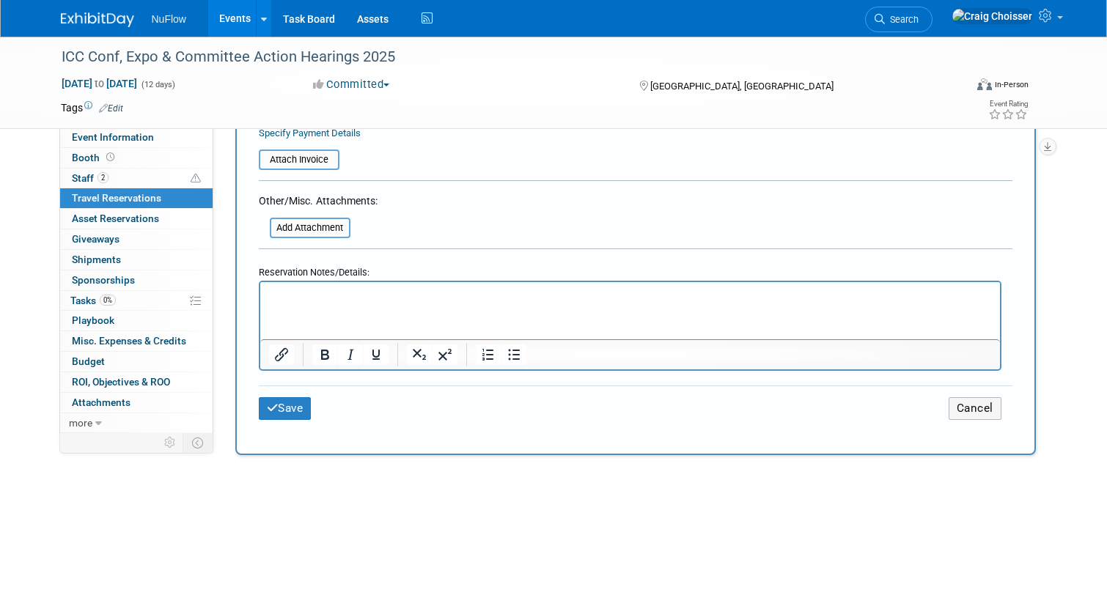
click at [303, 297] on p "Rich Text Area. Press ALT-0 for help." at bounding box center [629, 294] width 723 height 15
click at [282, 346] on icon "Insert/edit link" at bounding box center [282, 355] width 18 height 18
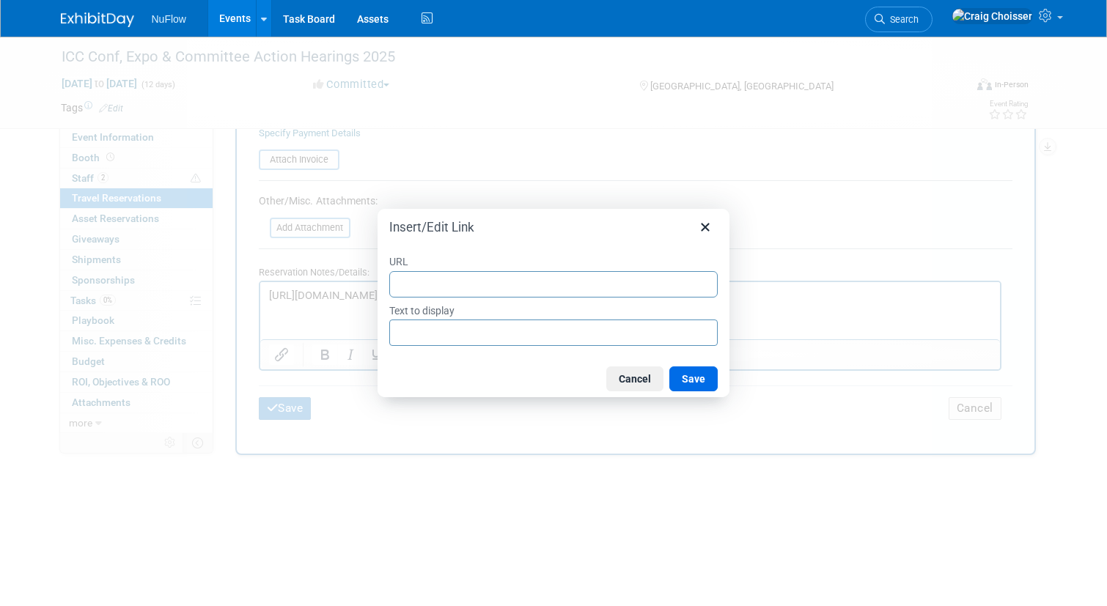
type input "[URL][DOMAIN_NAME]"
click at [692, 378] on button "Save" at bounding box center [693, 379] width 48 height 25
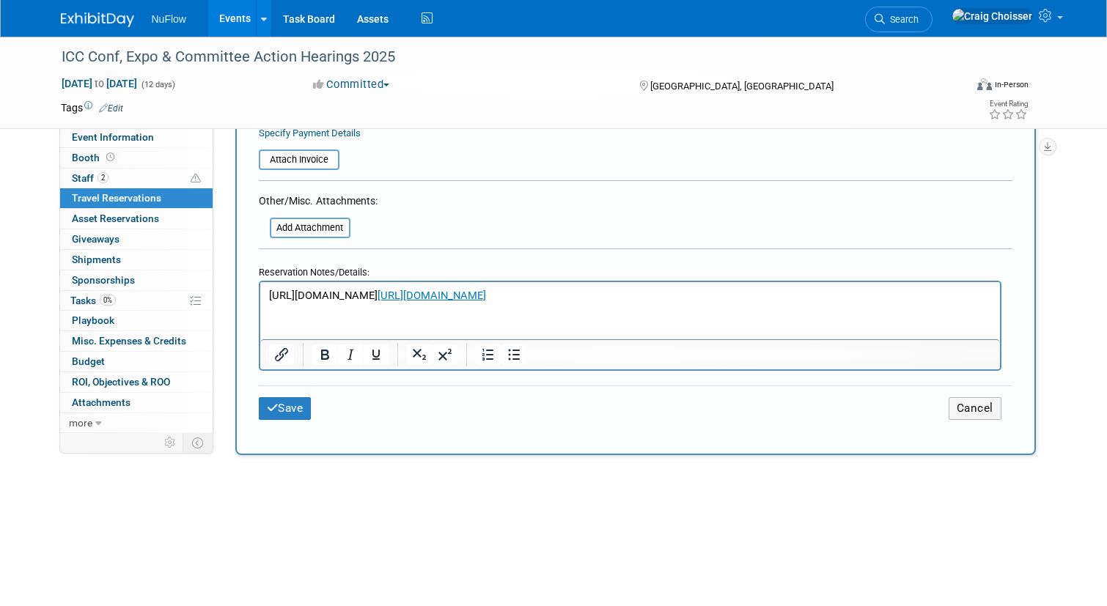
drag, startPoint x: 548, startPoint y: 297, endPoint x: 273, endPoint y: 297, distance: 275.7
click at [273, 297] on p "[URL][DOMAIN_NAME] [URL][DOMAIN_NAME]" at bounding box center [629, 294] width 723 height 15
click at [294, 404] on button "Save" at bounding box center [285, 408] width 53 height 23
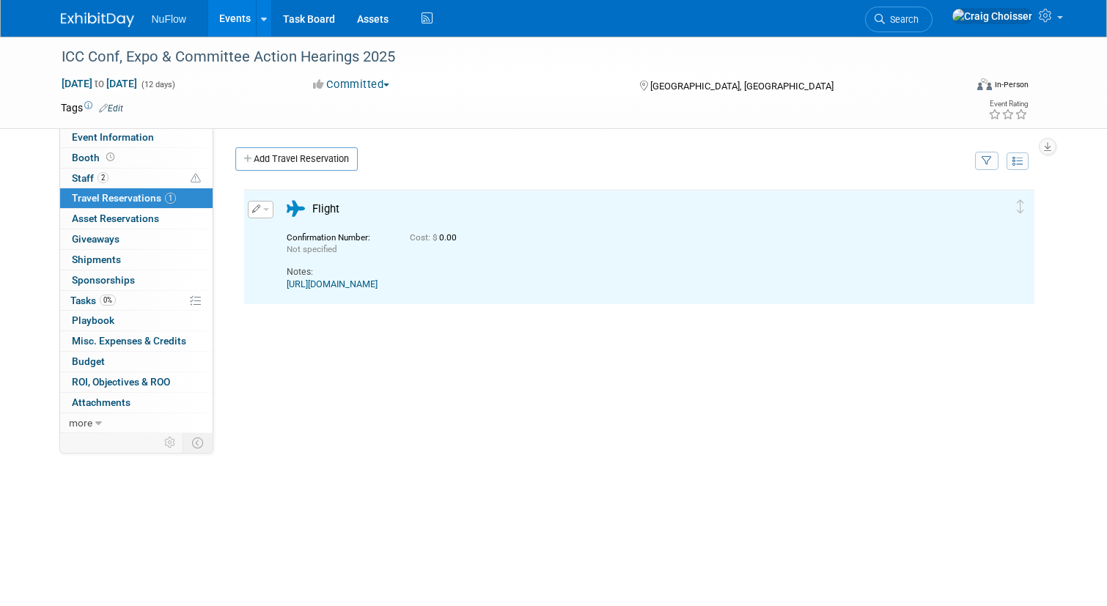
scroll to position [0, 0]
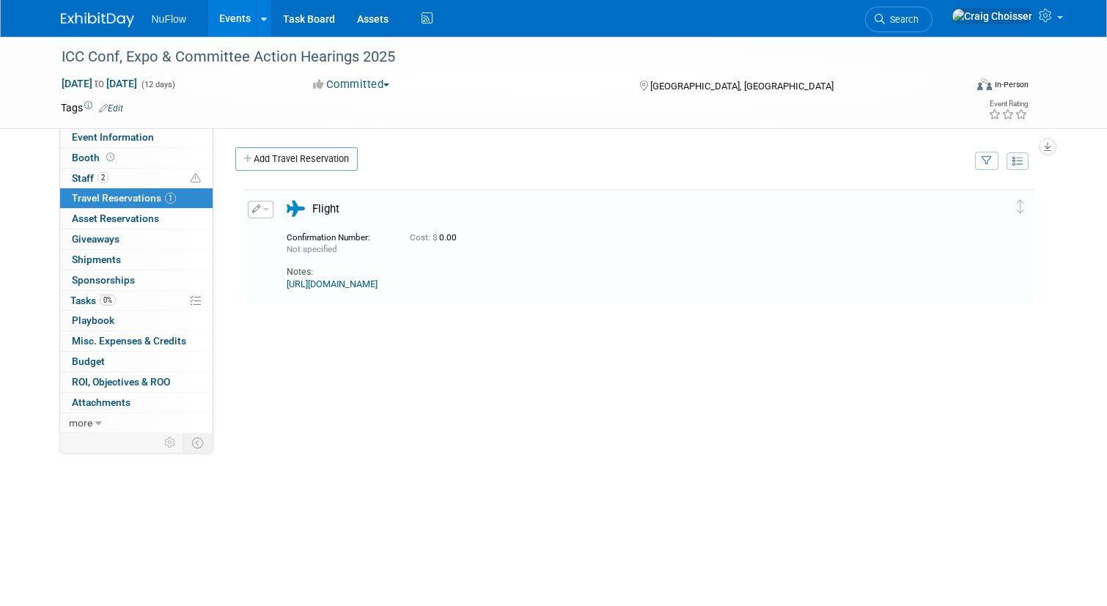
click at [265, 211] on span "button" at bounding box center [266, 209] width 6 height 3
click at [279, 232] on button "Edit Reservation" at bounding box center [311, 234] width 124 height 21
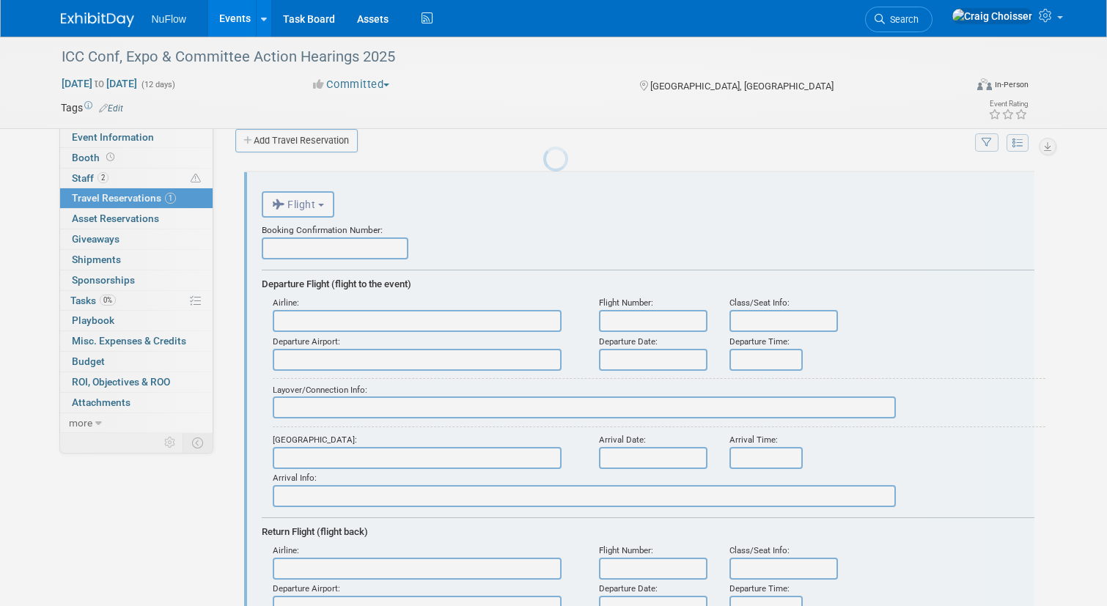
scroll to position [24, 0]
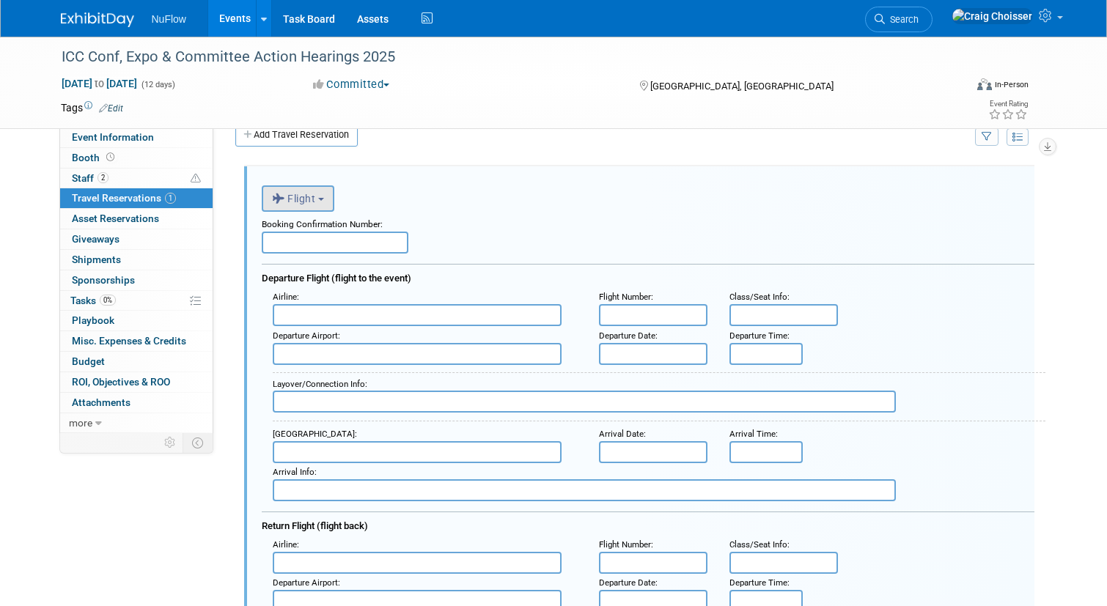
click at [320, 196] on button "Flight" at bounding box center [298, 199] width 73 height 26
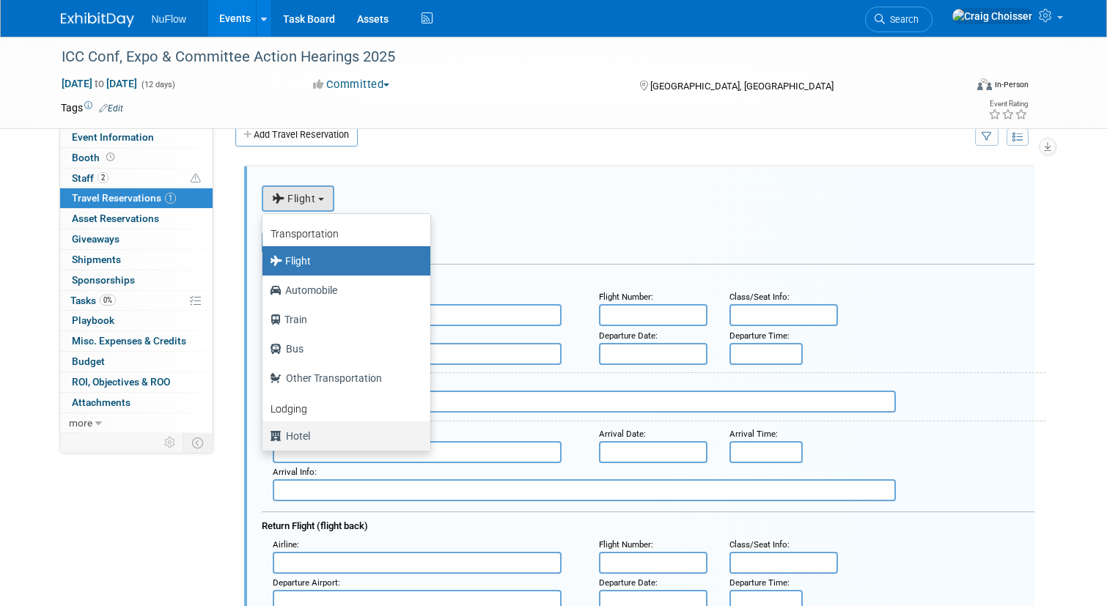
click at [310, 431] on label "Hotel" at bounding box center [343, 436] width 146 height 23
click at [265, 431] on input "Hotel" at bounding box center [260, 435] width 10 height 10
select select "6"
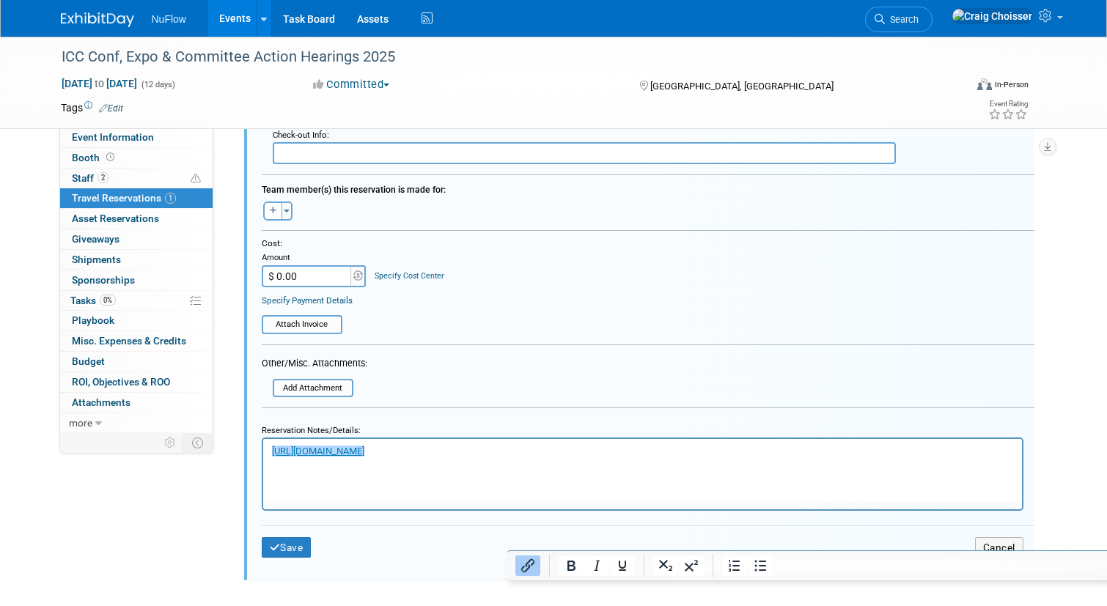
scroll to position [432, 0]
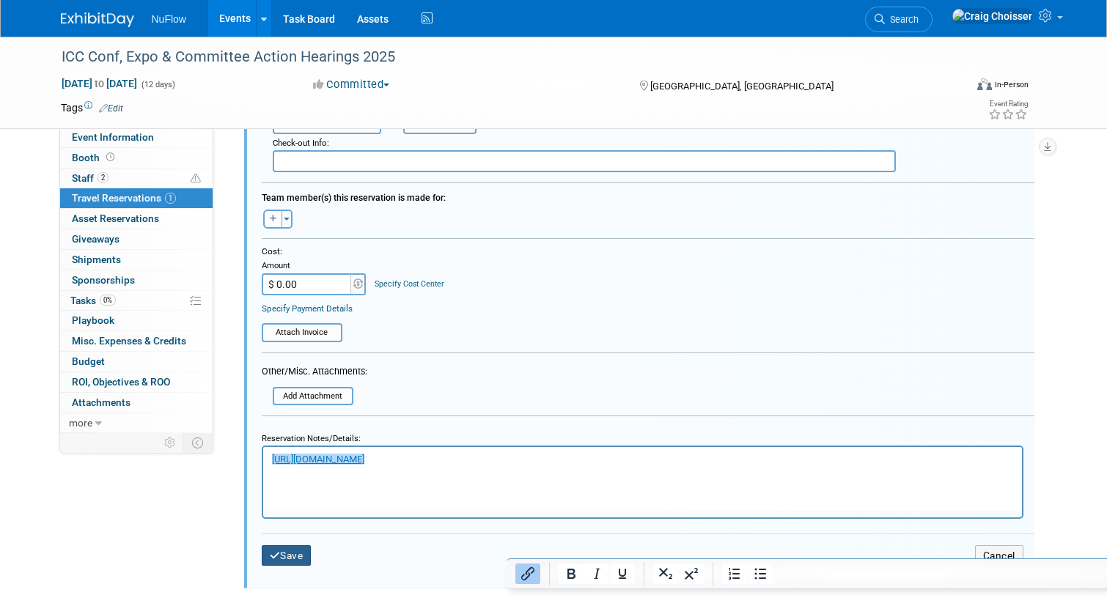
click at [308, 551] on button "Save" at bounding box center [287, 556] width 50 height 21
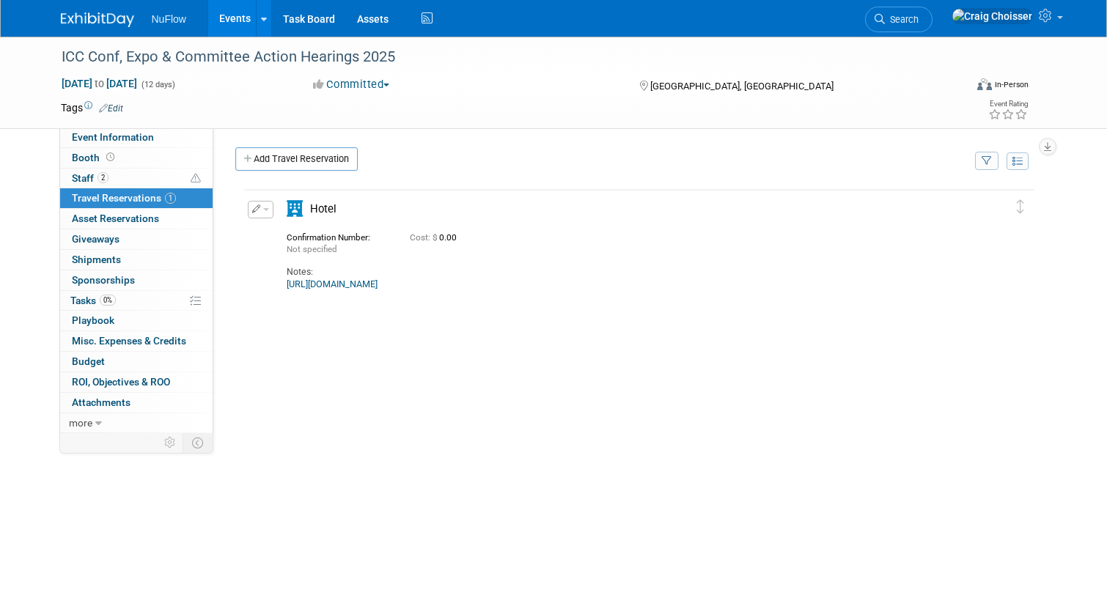
scroll to position [0, 0]
click at [265, 158] on link "Add Travel Reservation" at bounding box center [296, 158] width 122 height 23
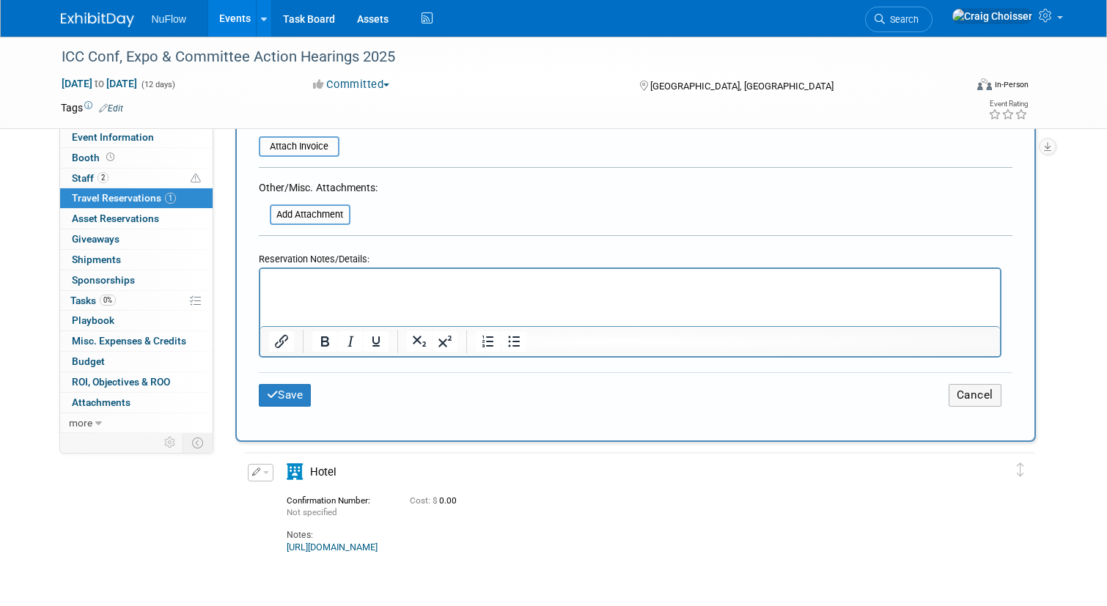
scroll to position [875, 0]
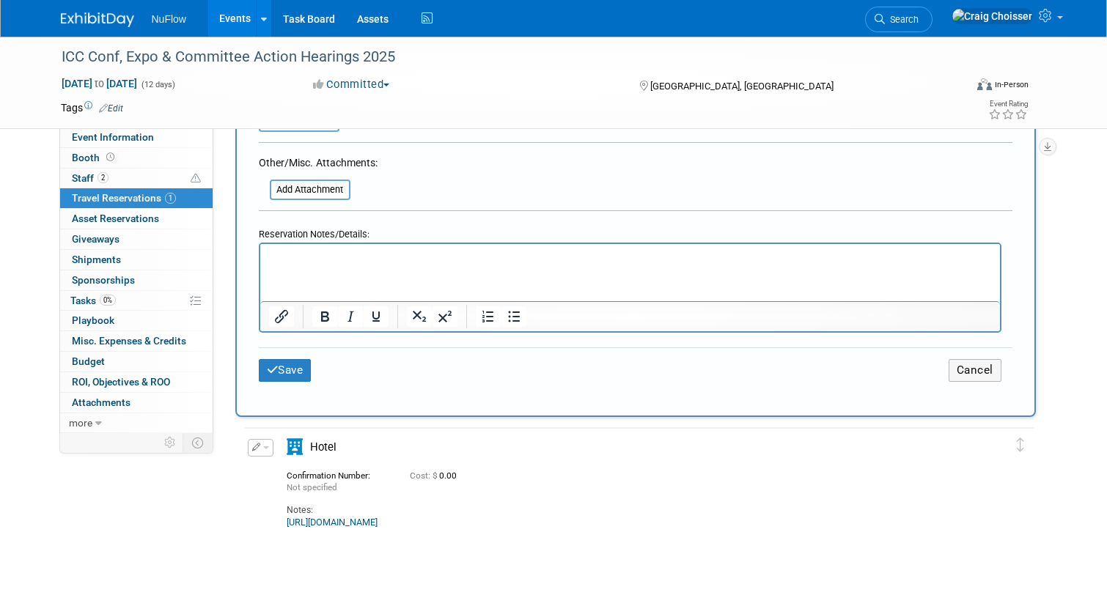
click at [297, 265] on html at bounding box center [630, 253] width 740 height 21
drag, startPoint x: 452, startPoint y: 255, endPoint x: 246, endPoint y: 256, distance: 206.0
click at [260, 256] on html "[URL][DOMAIN_NAME]" at bounding box center [630, 253] width 740 height 21
click at [283, 315] on icon "Insert/edit link" at bounding box center [282, 317] width 18 height 18
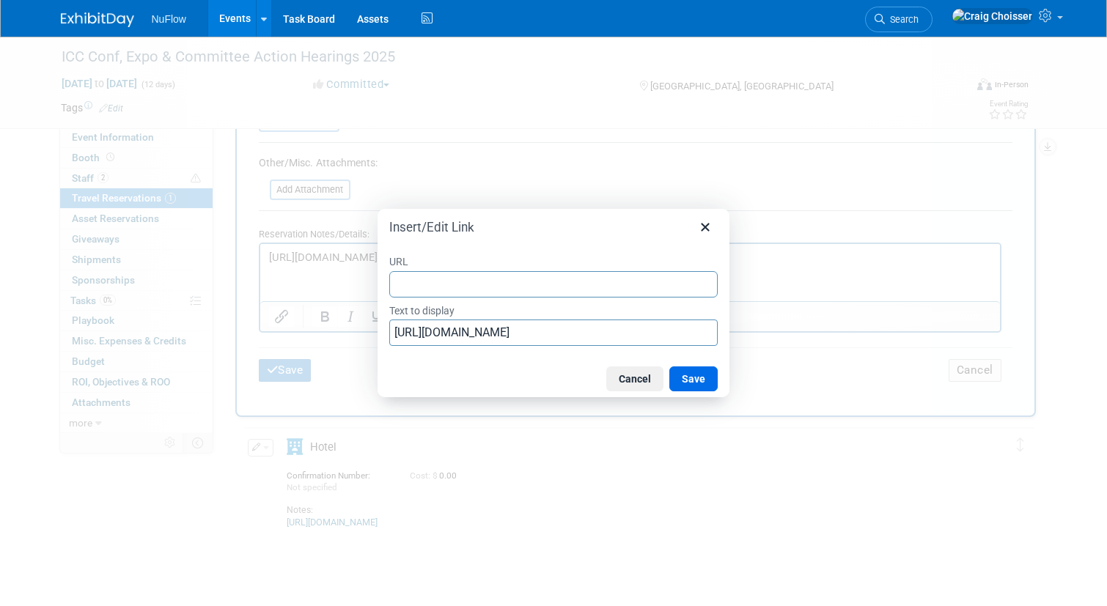
click at [448, 284] on input "URL" at bounding box center [553, 284] width 328 height 26
type input "[URL][DOMAIN_NAME]"
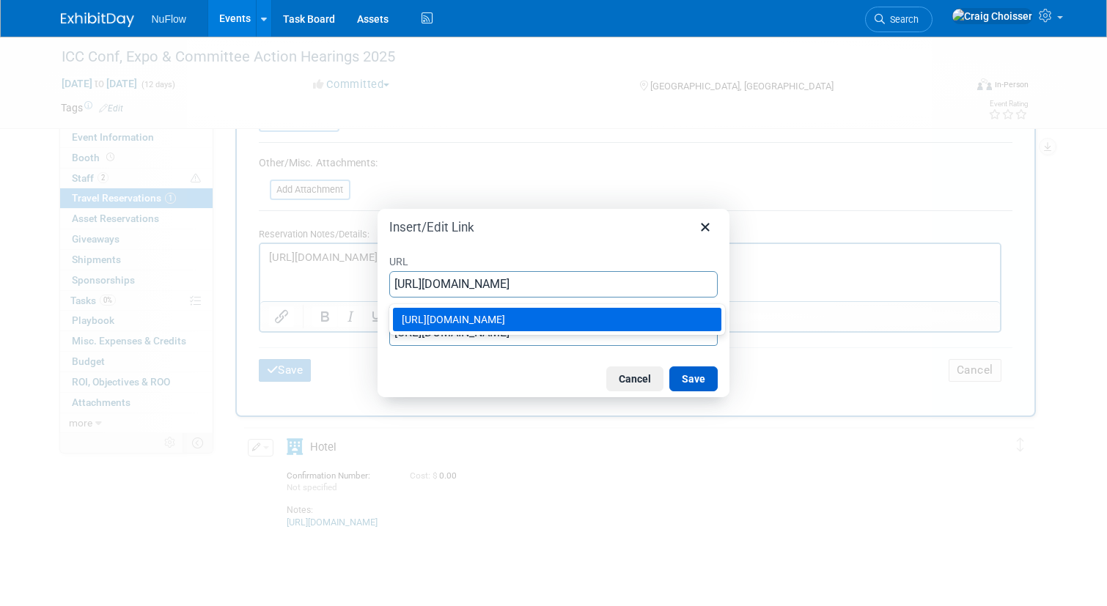
click at [688, 383] on button "Save" at bounding box center [693, 379] width 48 height 25
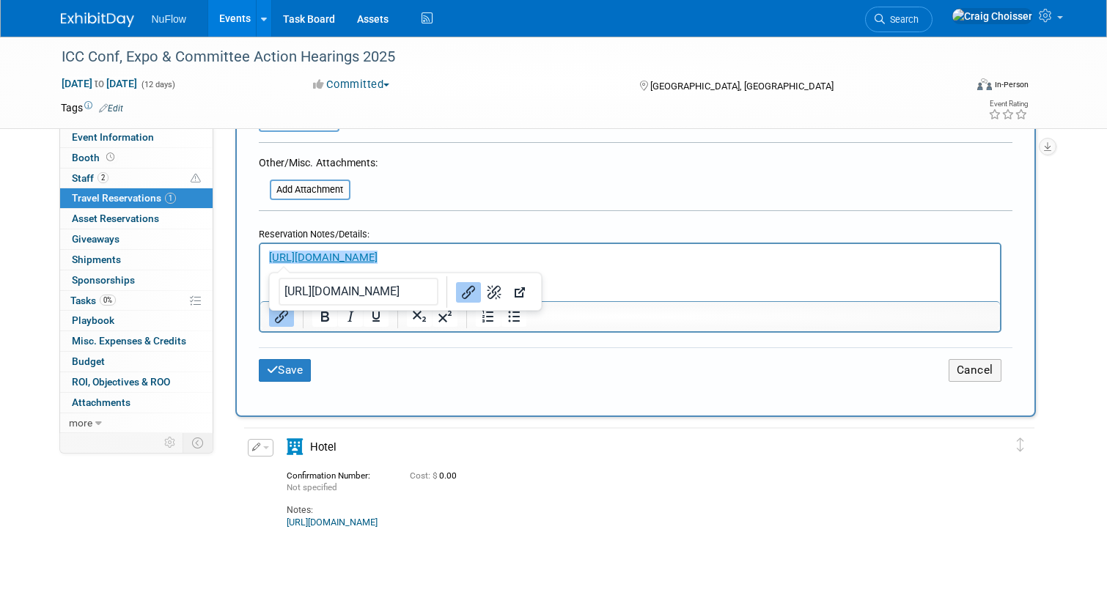
click at [562, 265] on html "[URL][DOMAIN_NAME]" at bounding box center [630, 253] width 740 height 21
click at [302, 371] on button "Save" at bounding box center [285, 370] width 53 height 23
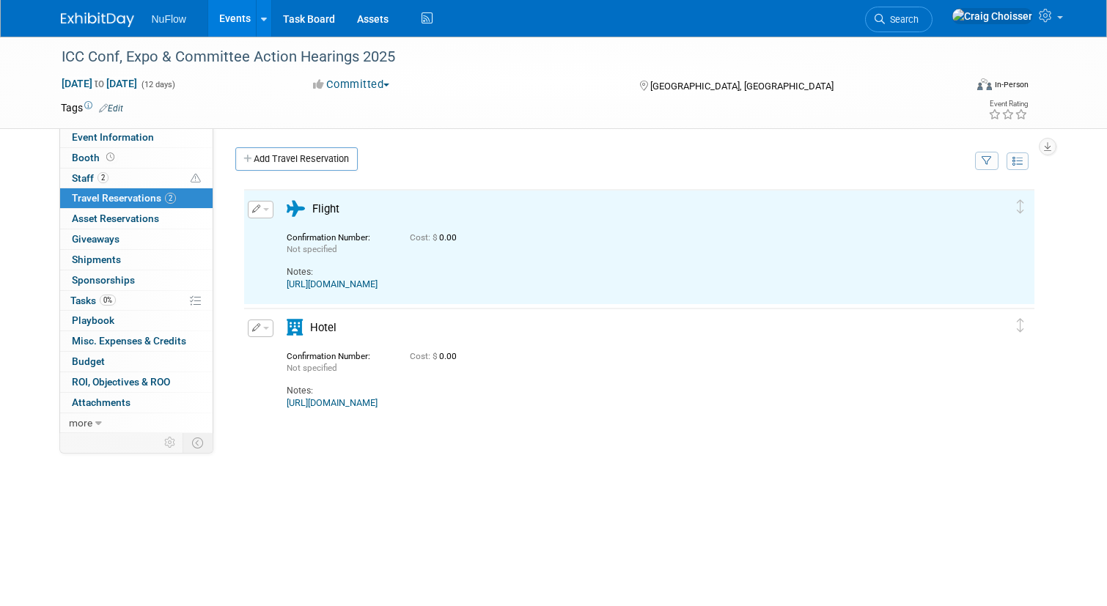
scroll to position [0, 0]
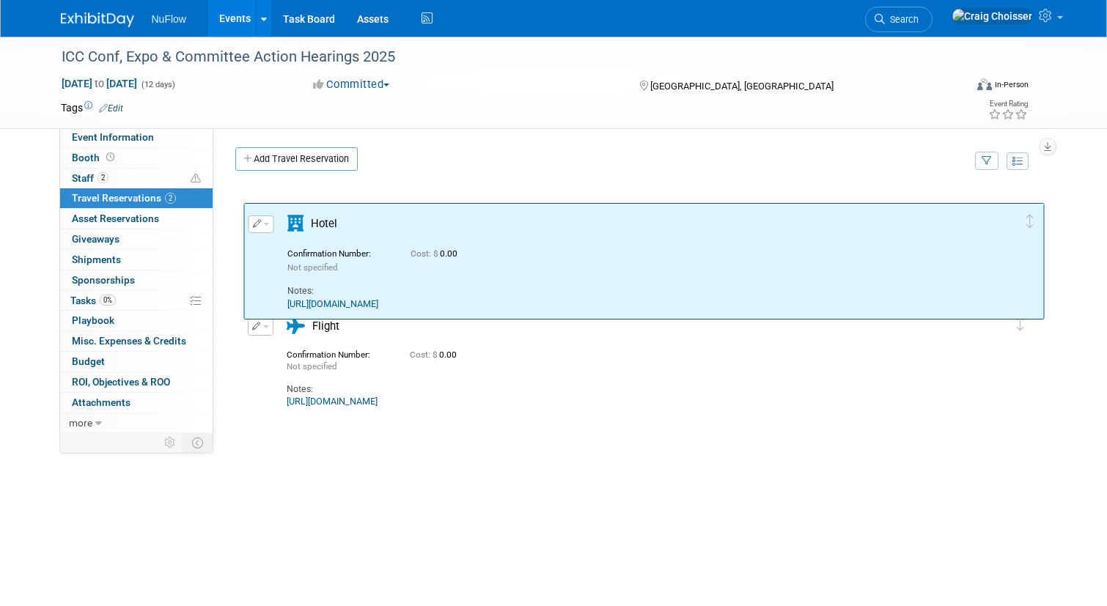
drag, startPoint x: 1020, startPoint y: 323, endPoint x: 1021, endPoint y: 218, distance: 104.9
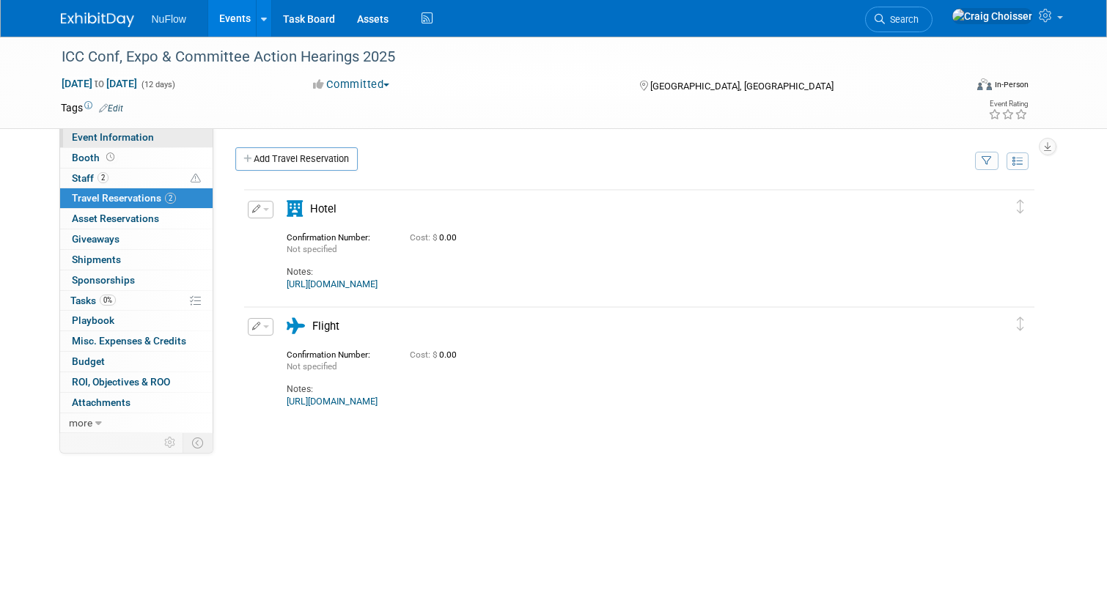
click at [138, 133] on span "Event Information" at bounding box center [113, 137] width 82 height 12
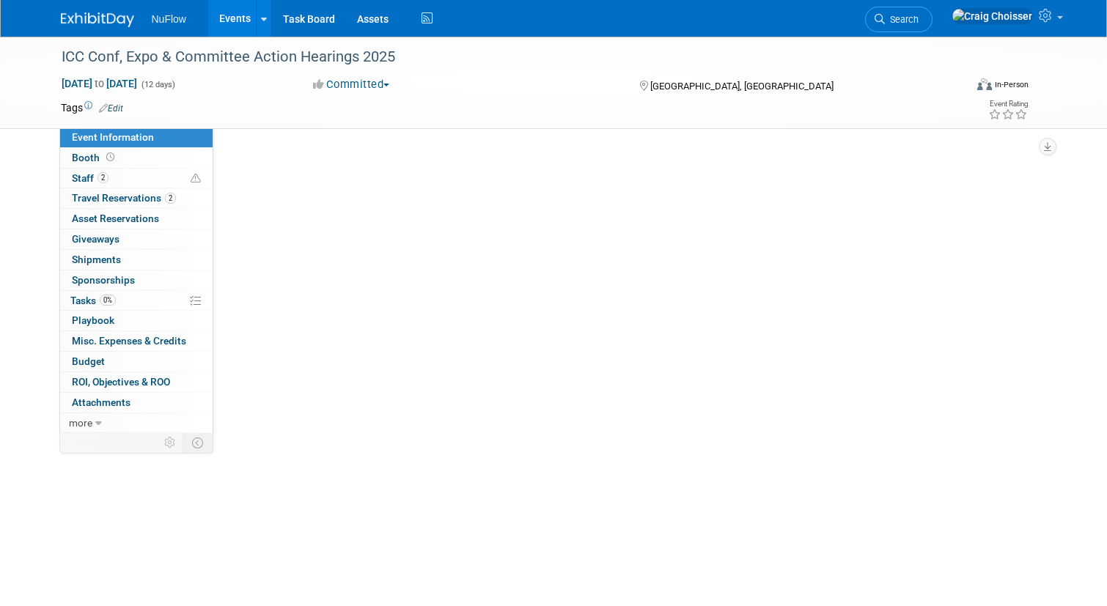
select select "Attendee (only)"
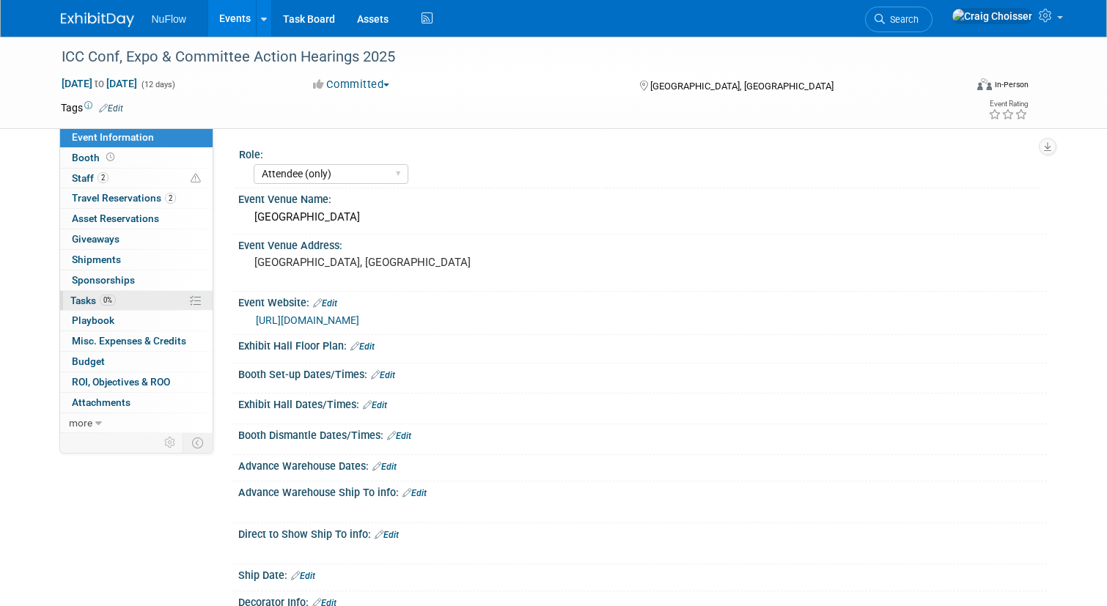
click at [82, 298] on span "Tasks 0%" at bounding box center [92, 301] width 45 height 12
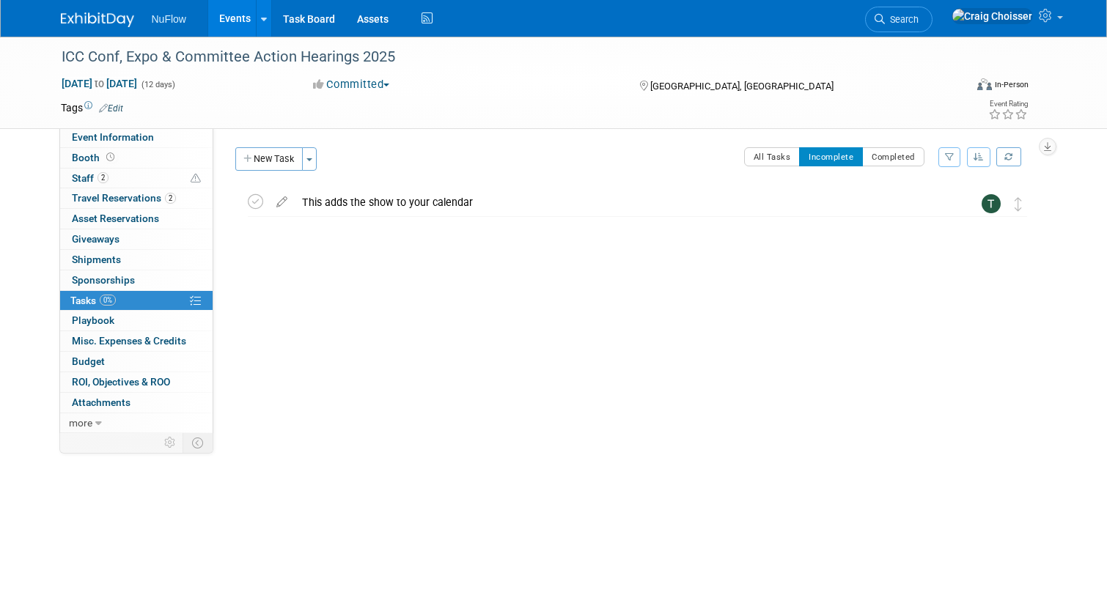
click at [230, 26] on link "Events" at bounding box center [235, 18] width 54 height 37
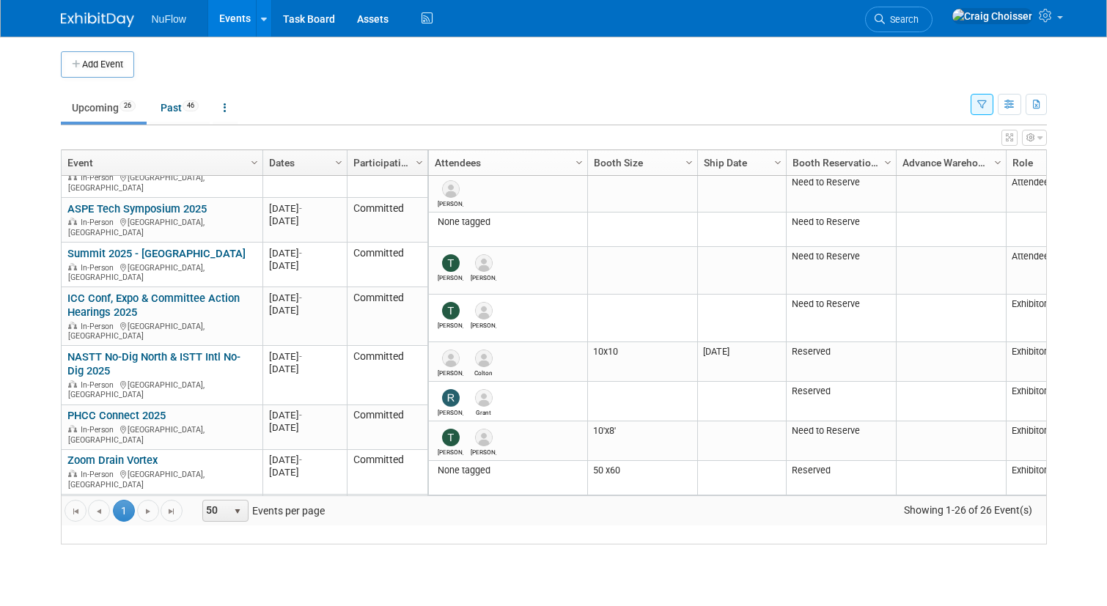
scroll to position [57, 0]
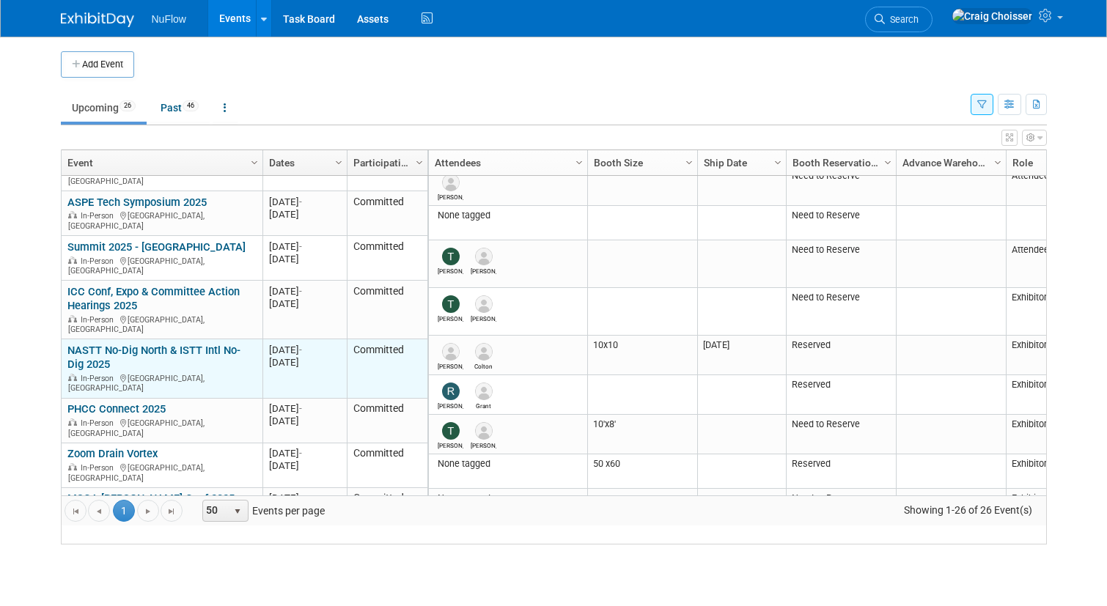
click at [180, 344] on link "NASTT No-Dig North & ISTT Intl No-Dig 2025" at bounding box center [153, 357] width 173 height 27
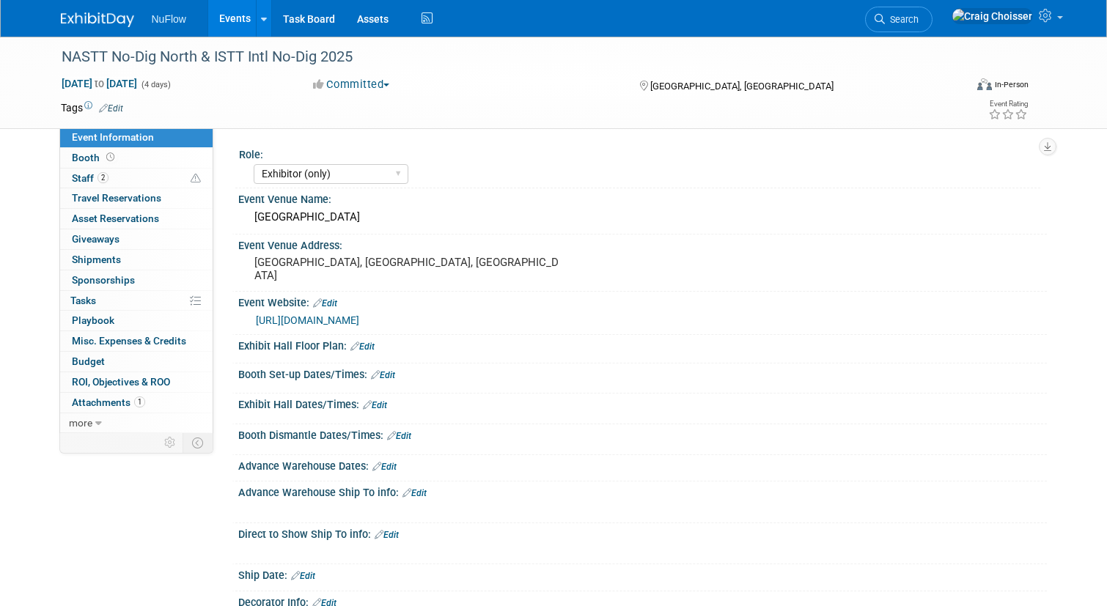
select select "Exhibitor (only)"
click at [99, 400] on span "Attachments 1" at bounding box center [108, 403] width 73 height 12
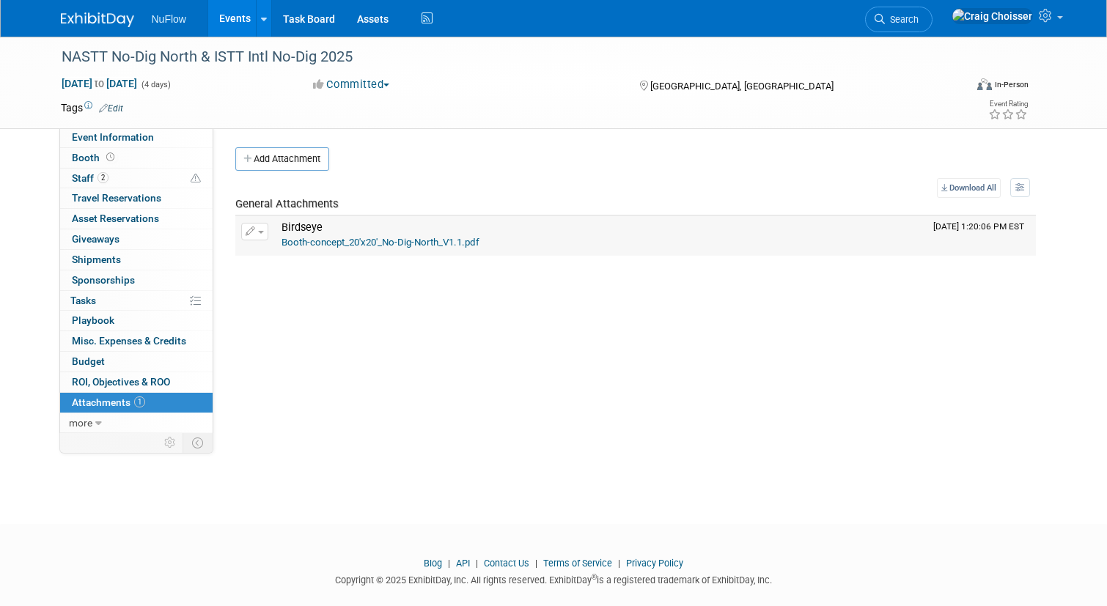
click at [320, 245] on link "Booth-concept_20'x20'_No-Dig-North_V1.1.pdf" at bounding box center [381, 242] width 198 height 11
click at [102, 142] on span "Event Information" at bounding box center [113, 137] width 82 height 12
select select "Exhibitor (only)"
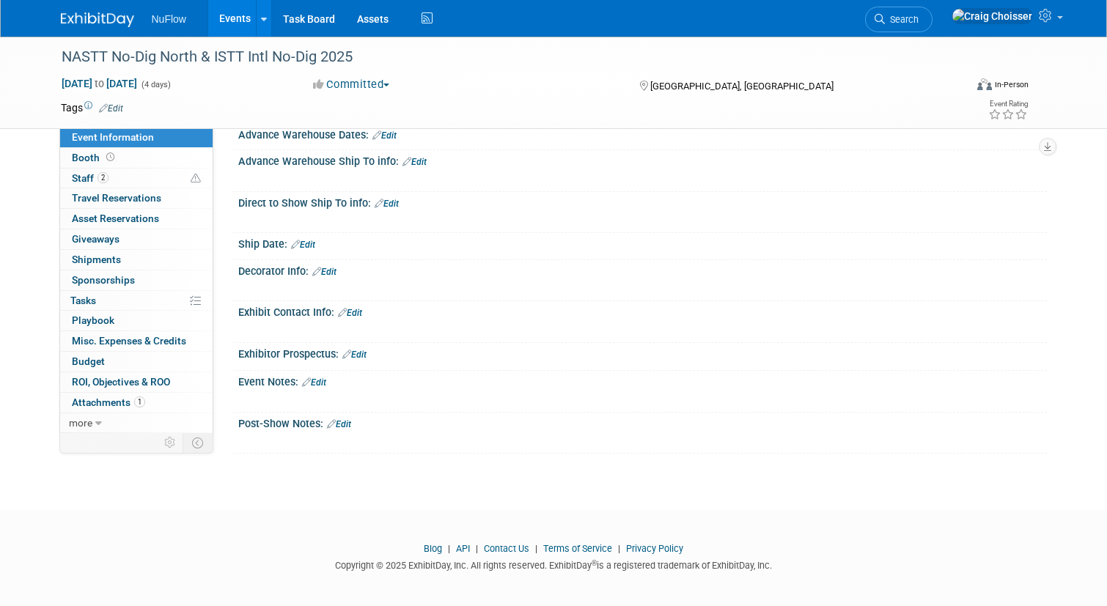
scroll to position [331, 0]
click at [325, 378] on link "Edit" at bounding box center [314, 383] width 24 height 10
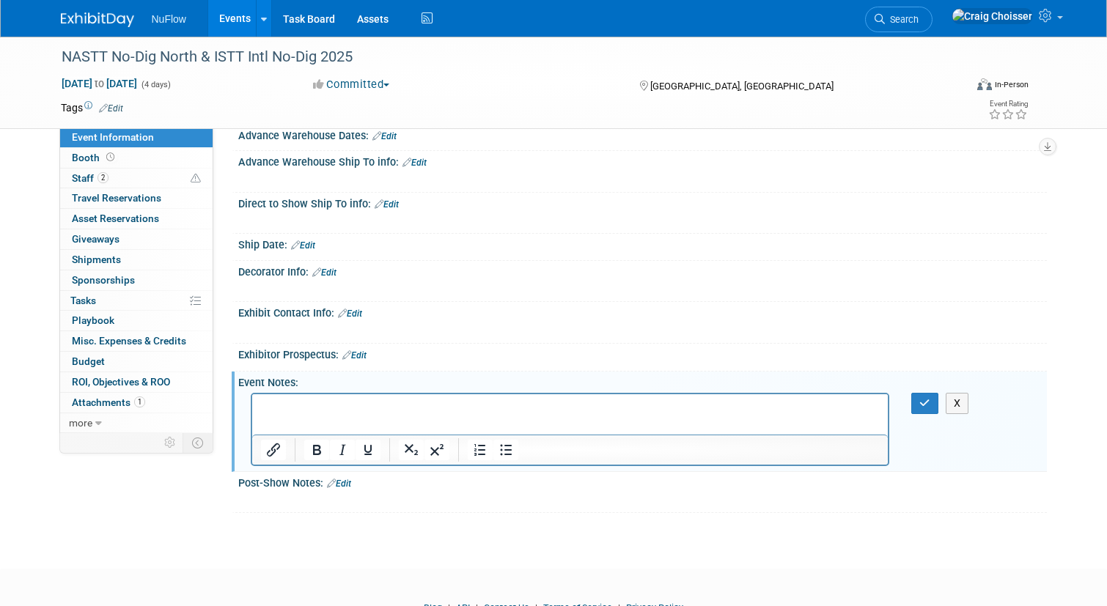
scroll to position [0, 0]
click at [928, 400] on icon "button" at bounding box center [924, 403] width 11 height 10
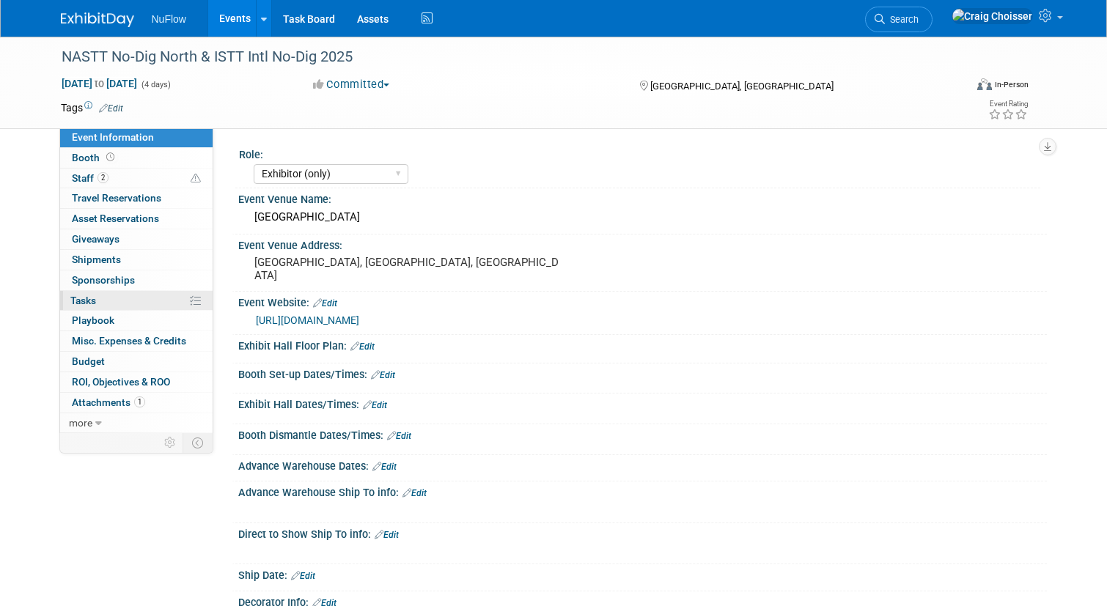
click at [114, 298] on link "0% Tasks 0%" at bounding box center [136, 301] width 153 height 20
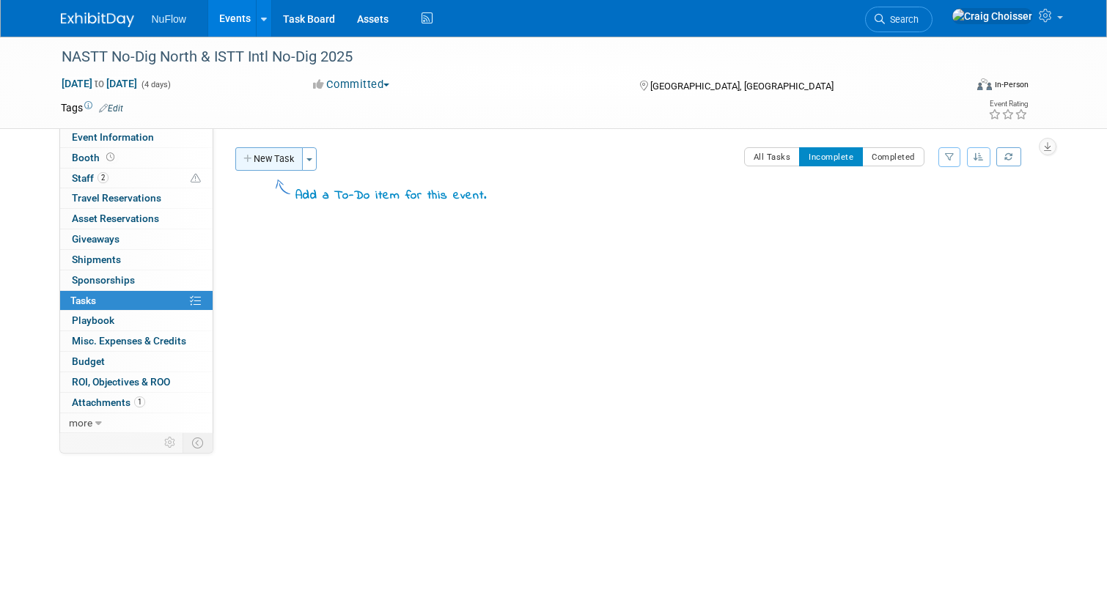
click at [290, 164] on button "New Task" at bounding box center [268, 158] width 67 height 23
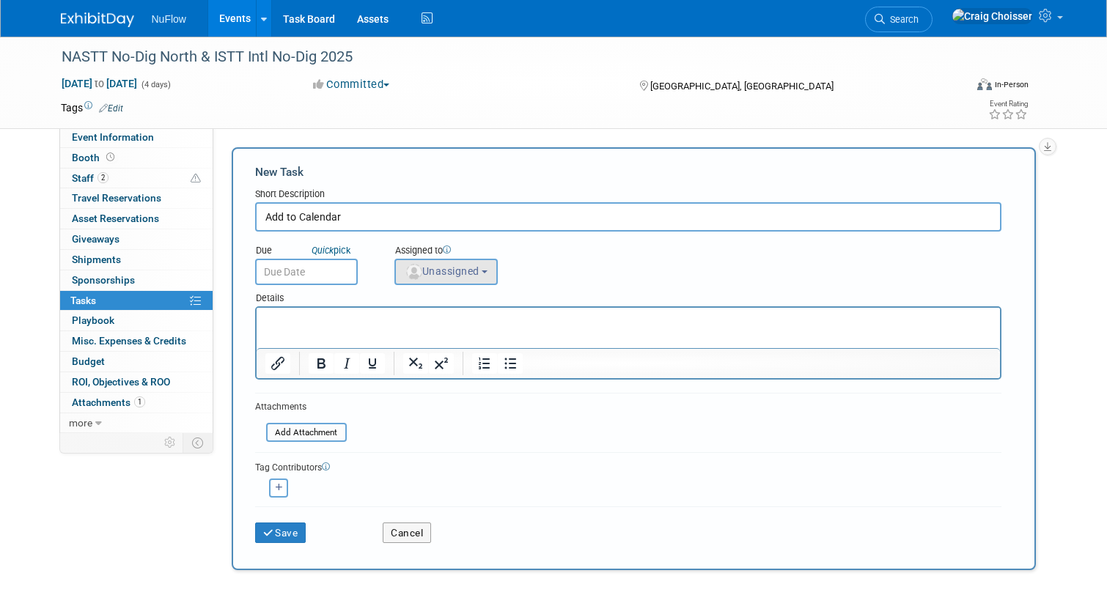
type input "Add to Calendar"
click at [454, 279] on button "Unassigned" at bounding box center [446, 272] width 104 height 26
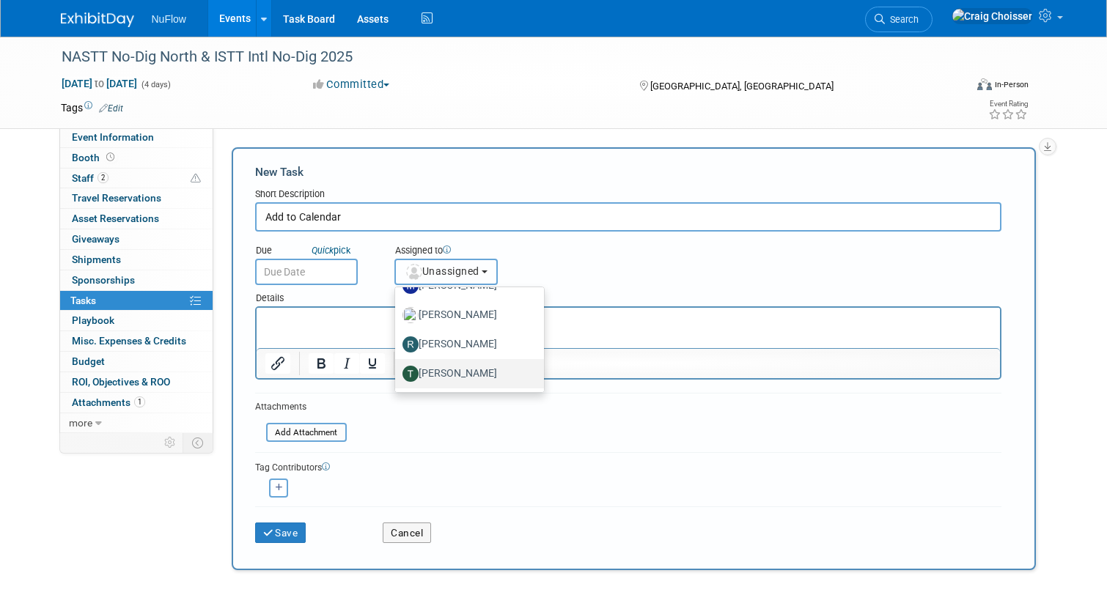
scroll to position [108, 0]
click at [459, 373] on label "[PERSON_NAME]" at bounding box center [466, 373] width 127 height 23
click at [397, 373] on input "[PERSON_NAME]" at bounding box center [393, 372] width 10 height 10
select select "4412ee21-575b-49b0-9255-f1591545baab"
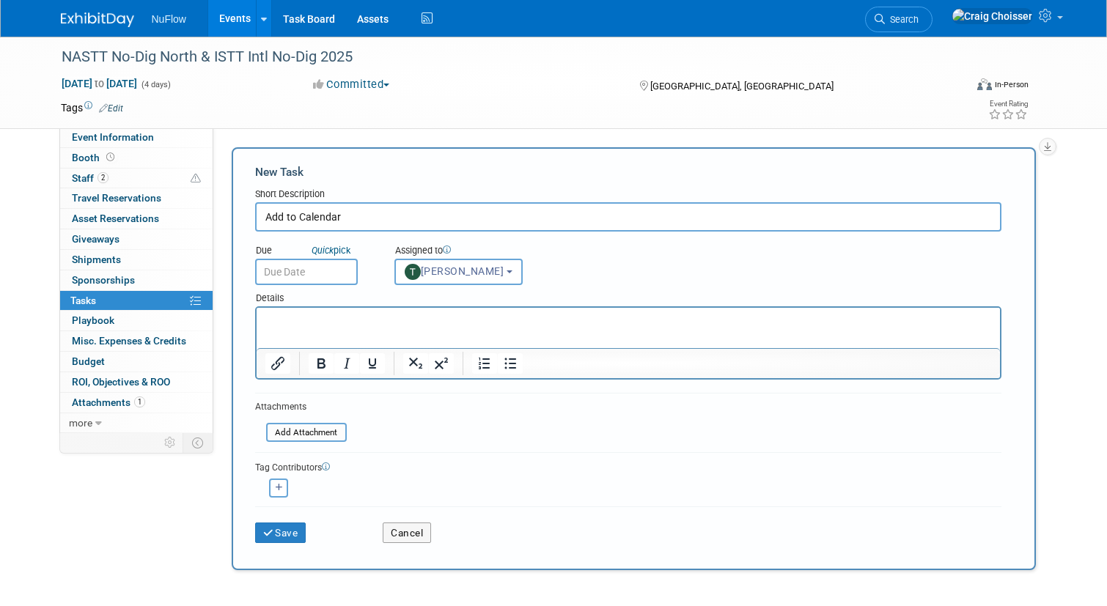
click at [285, 215] on input "Add to Calendar" at bounding box center [628, 216] width 746 height 29
type input "Adds to Calendar"
click at [297, 534] on button "Save" at bounding box center [280, 533] width 51 height 21
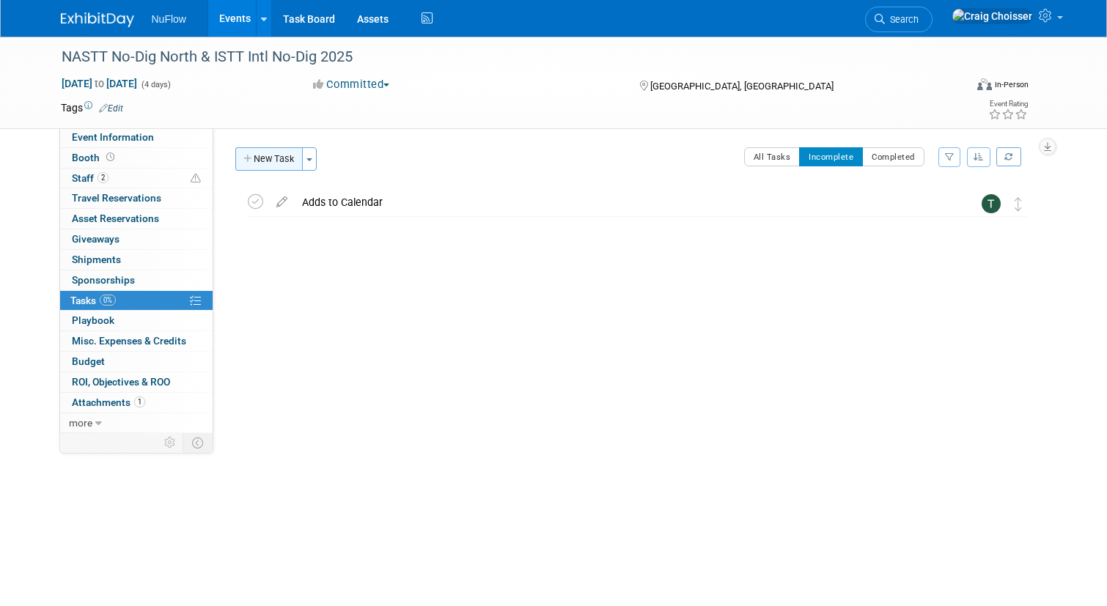
click at [286, 167] on button "New Task" at bounding box center [268, 158] width 67 height 23
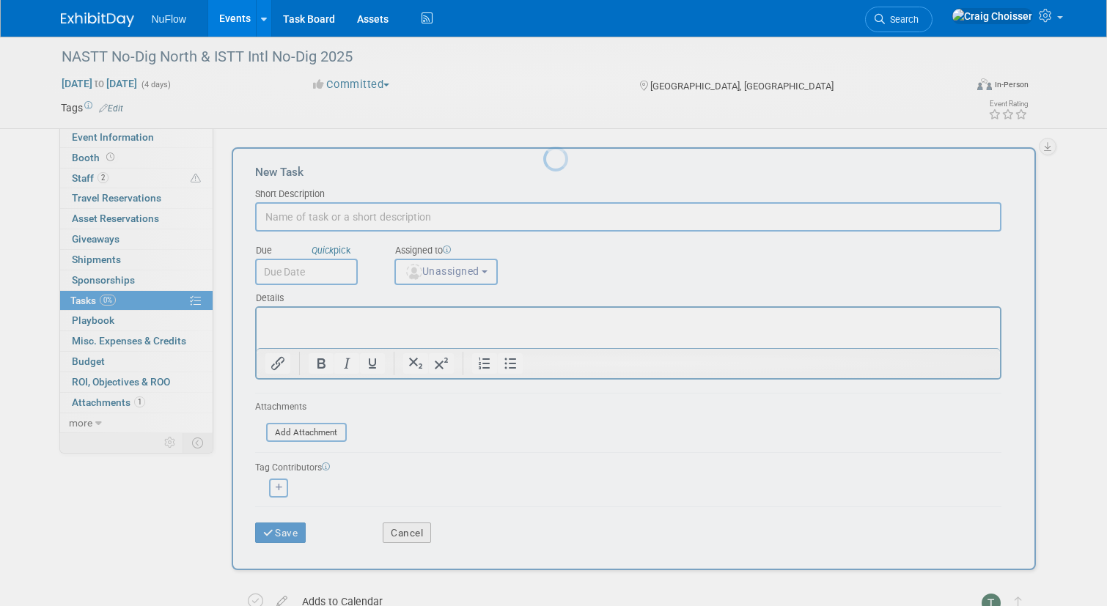
scroll to position [0, 0]
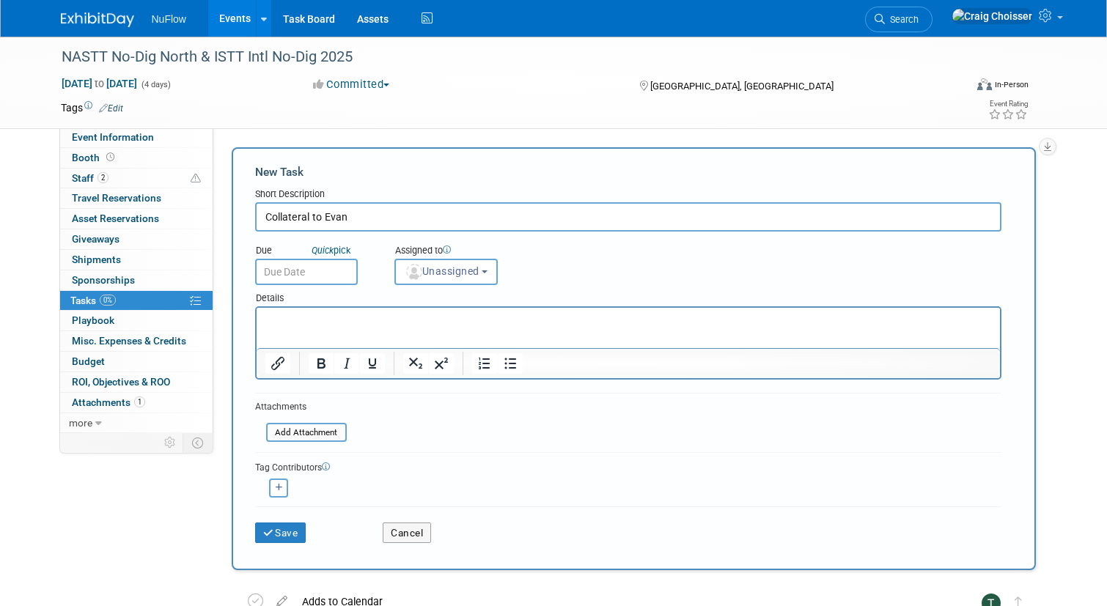
type input "Collateral to Evan"
click at [339, 277] on input "text" at bounding box center [306, 272] width 103 height 26
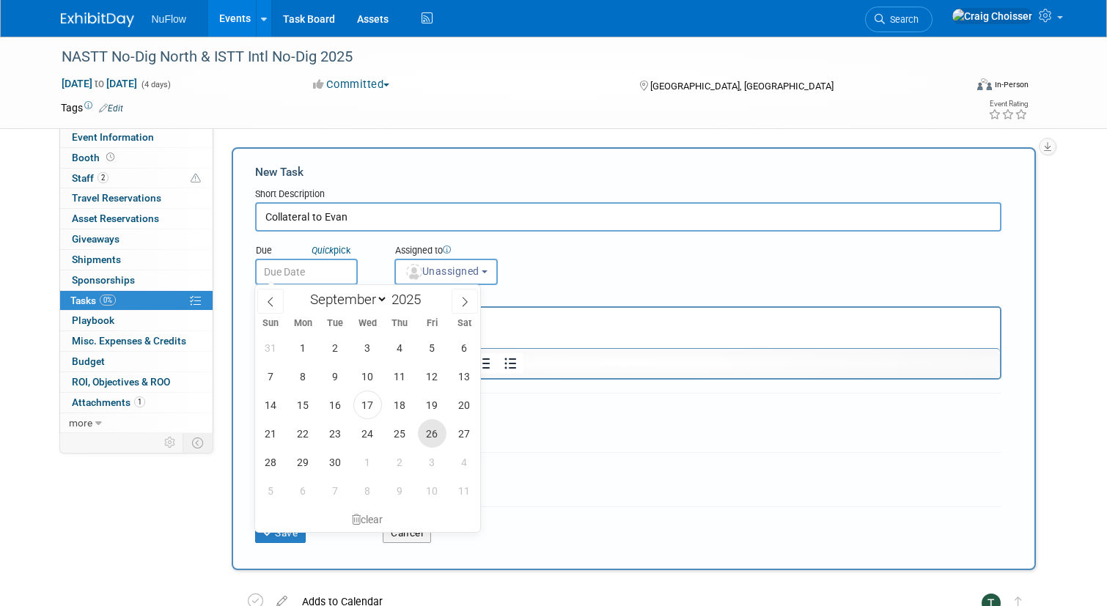
click at [437, 431] on span "26" at bounding box center [432, 433] width 29 height 29
type input "[DATE]"
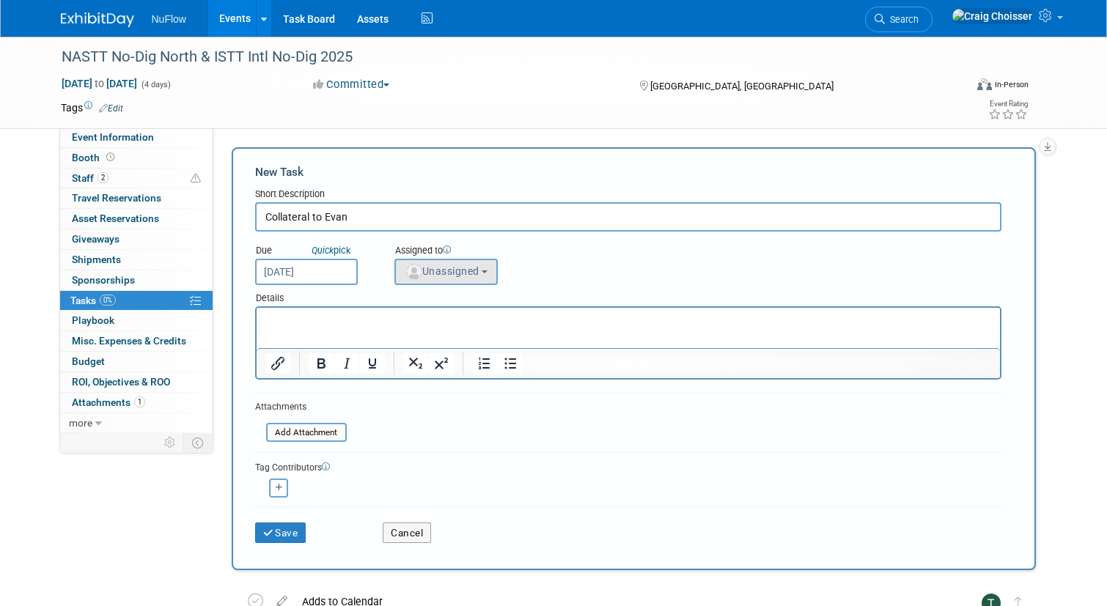
click at [446, 278] on button "Unassigned" at bounding box center [446, 272] width 104 height 26
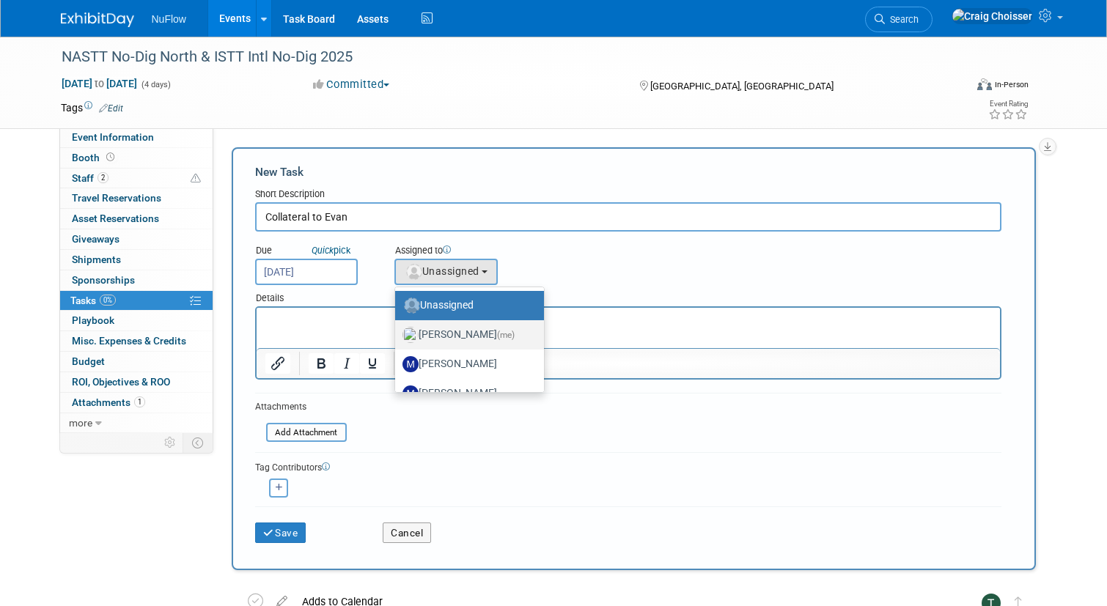
click at [460, 334] on label "Craig Choisser (me)" at bounding box center [466, 334] width 127 height 23
click at [397, 334] on input "Craig Choisser (me)" at bounding box center [393, 333] width 10 height 10
select select "b32fee0d-6bc2-4cb8-ad5e-8428182a5dd3"
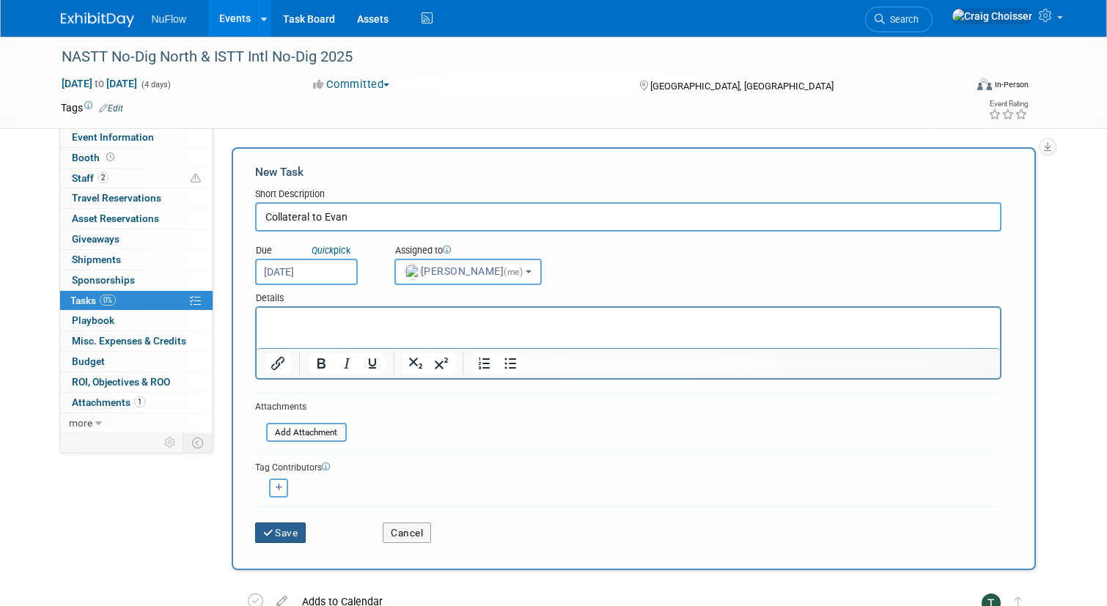
click at [278, 531] on button "Save" at bounding box center [280, 533] width 51 height 21
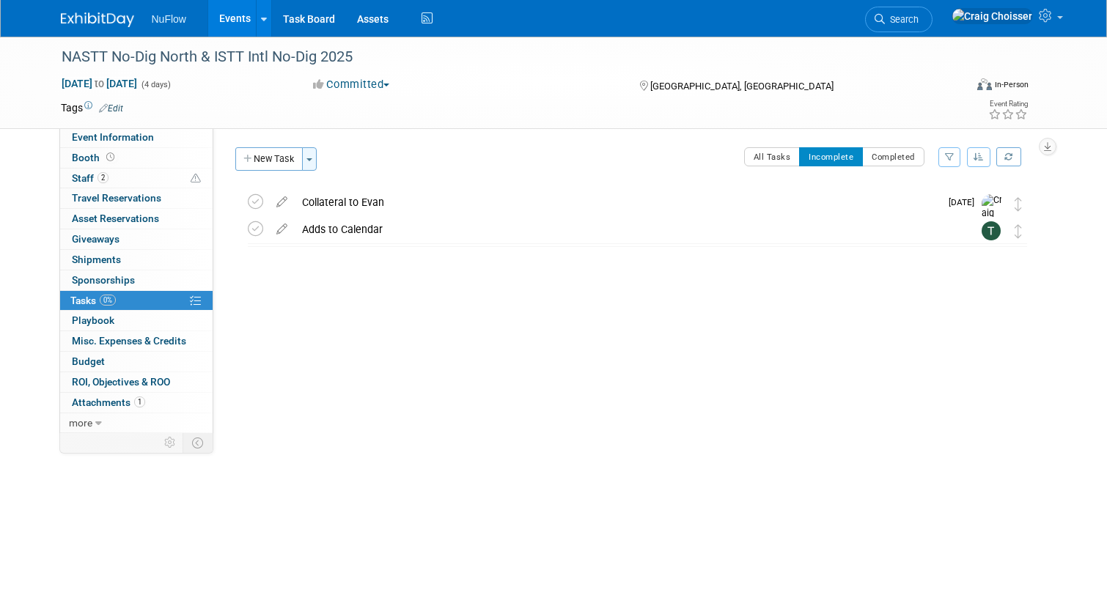
click at [313, 157] on button "Toggle Dropdown" at bounding box center [309, 158] width 15 height 23
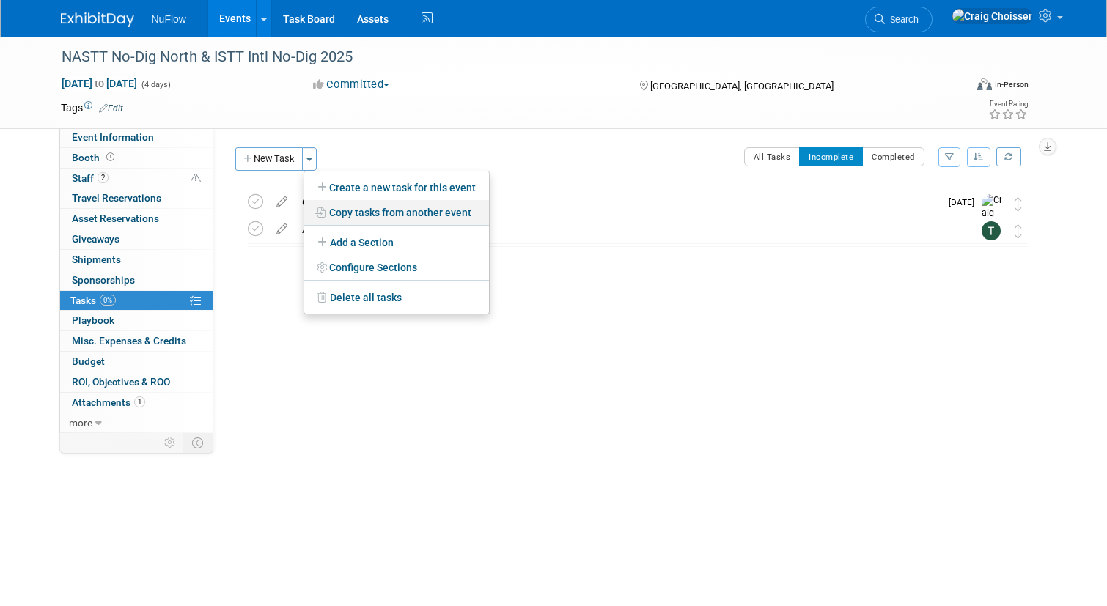
click at [371, 216] on link "Copy tasks from another event" at bounding box center [396, 212] width 185 height 25
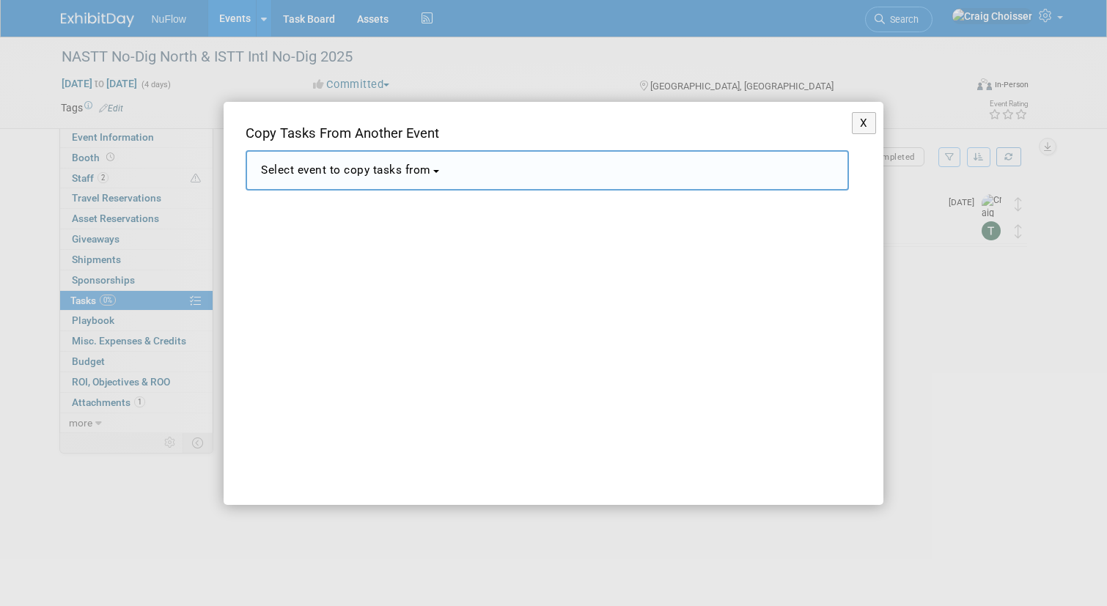
click at [382, 166] on span "Select event to copy tasks from" at bounding box center [346, 170] width 170 height 13
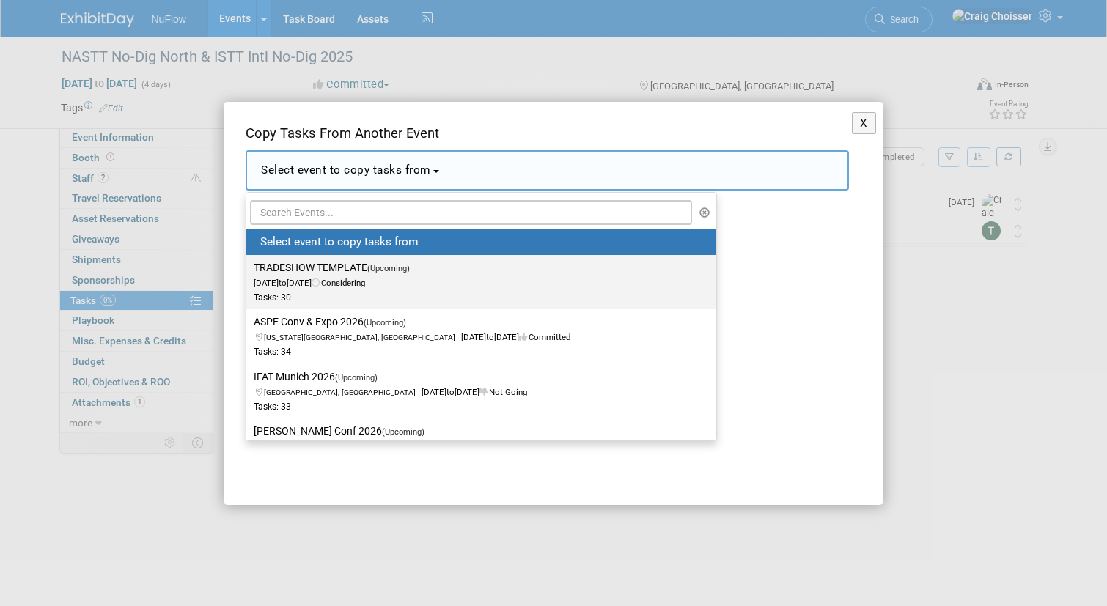
click at [325, 279] on span "Dec 31, 2030 to Dec 31, 2030 Considering" at bounding box center [336, 275] width 165 height 25
click at [249, 273] on input "TRADESHOW TEMPLATE (Upcoming) Dec 31, 2030 to Dec 31, 2030 Considering Tasks: 30" at bounding box center [244, 268] width 10 height 10
select select "11090822"
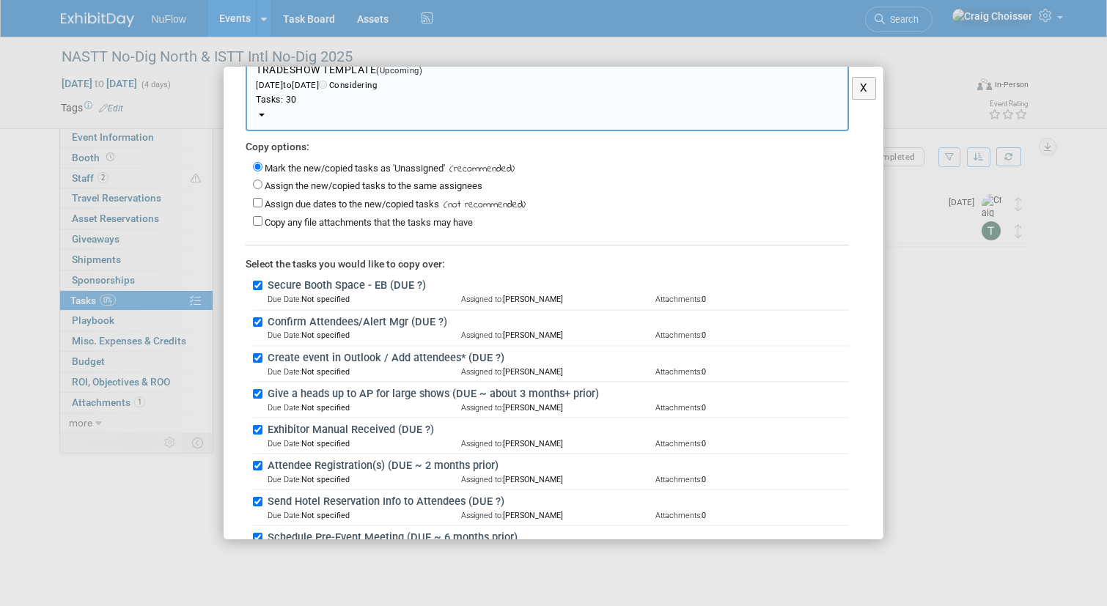
scroll to position [90, 0]
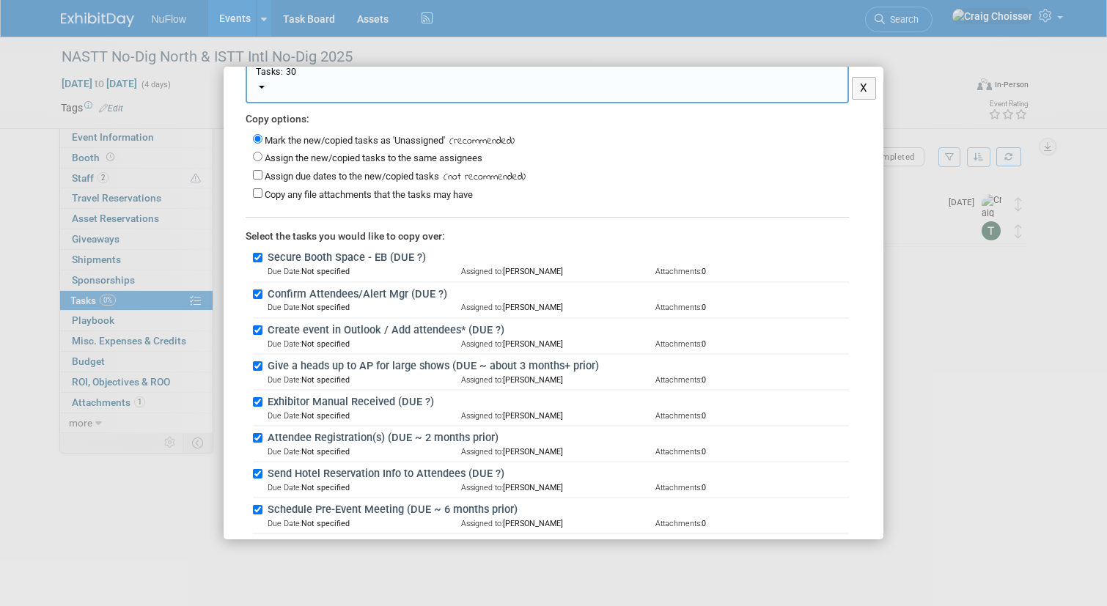
click at [258, 253] on input "Secure Booth Space - EB (DUE ?)" at bounding box center [258, 258] width 10 height 10
checkbox input "false"
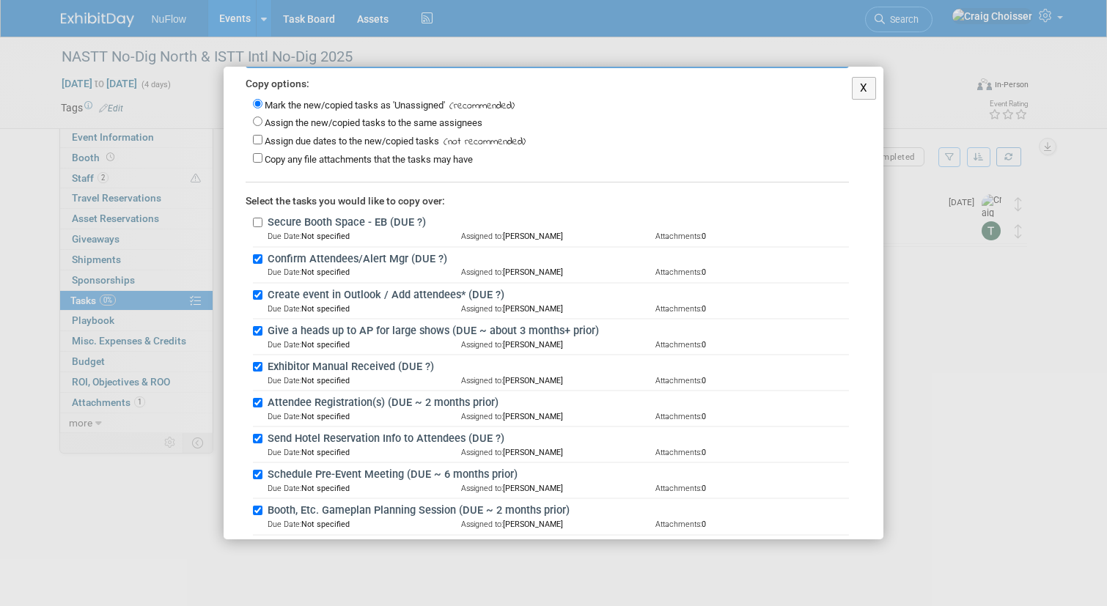
scroll to position [140, 0]
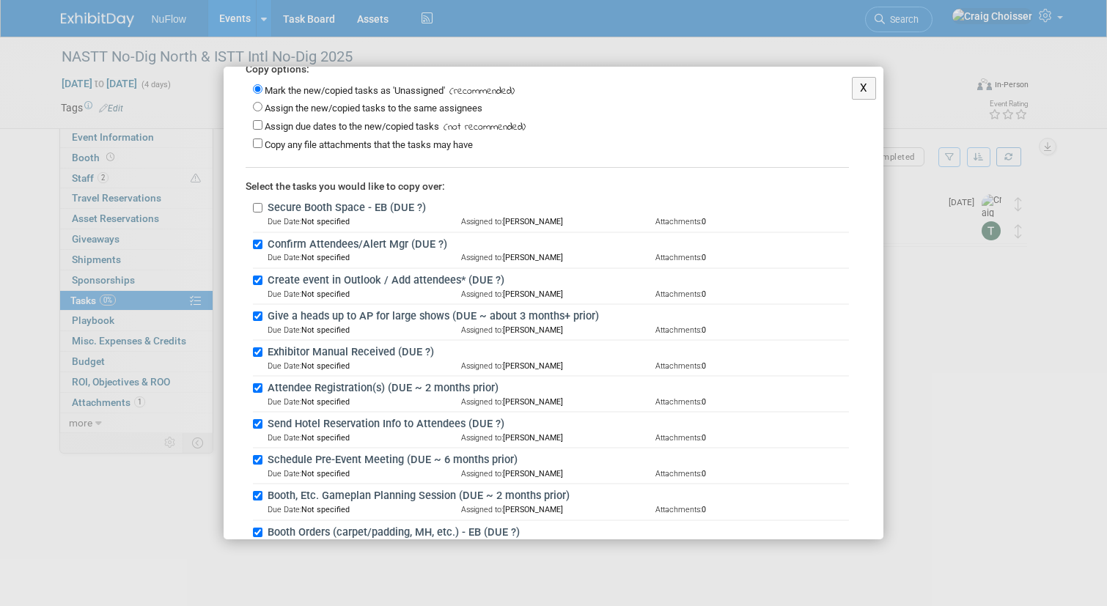
click at [260, 240] on input "Confirm Attendees/Alert Mgr (DUE ?)" at bounding box center [258, 245] width 10 height 10
checkbox input "false"
click at [259, 276] on input "Create event in Outlook / Add attendees* (DUE ?)" at bounding box center [258, 281] width 10 height 10
checkbox input "false"
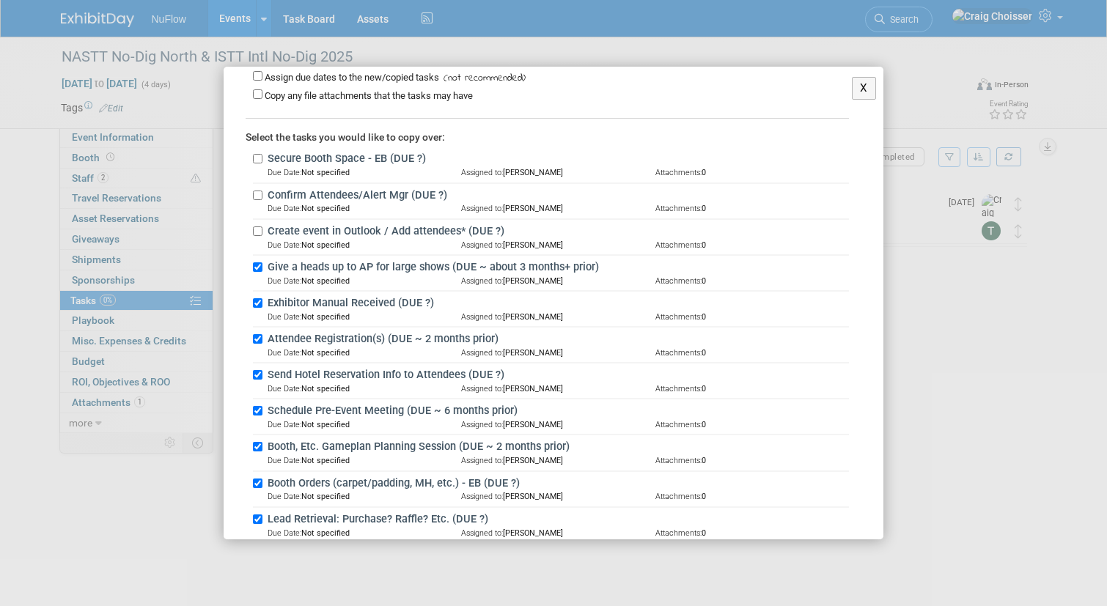
scroll to position [215, 0]
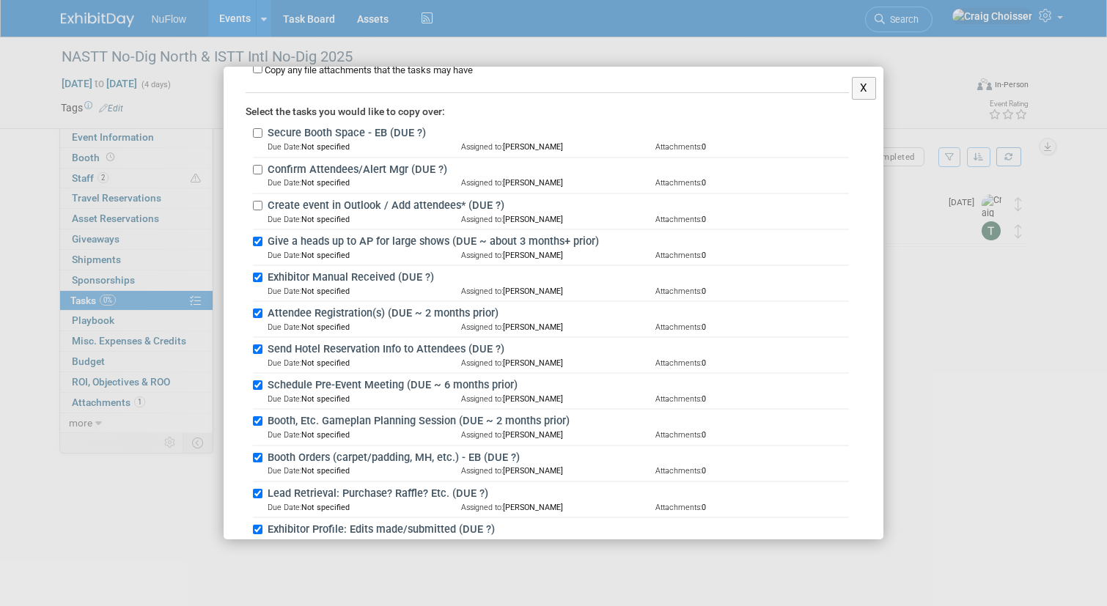
click at [258, 231] on div "Give a heads up to AP for large shows (DUE ~ about 3 months+ prior) Due Date: N…" at bounding box center [551, 248] width 596 height 36
click at [257, 237] on input "Give a heads up to AP for large shows (DUE ~ about 3 months+ prior)" at bounding box center [258, 242] width 10 height 10
checkbox input "false"
click at [258, 273] on input "Exhibitor Manual Received (DUE ?)" at bounding box center [258, 278] width 10 height 10
checkbox input "false"
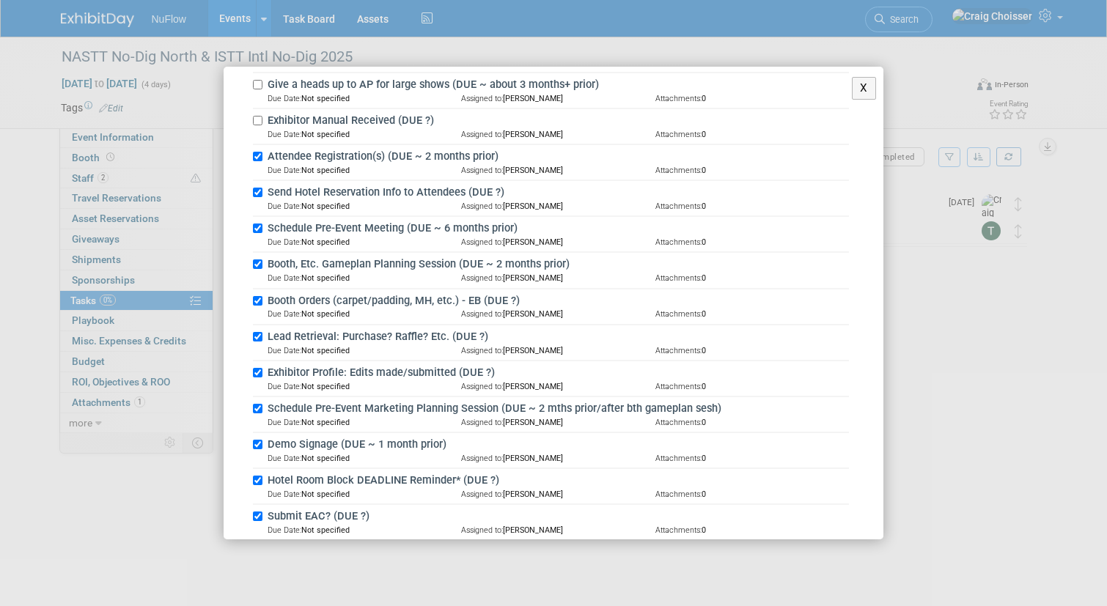
scroll to position [373, 0]
click at [260, 295] on input "Booth Orders (carpet/padding, MH, etc.) - EB (DUE ?)" at bounding box center [258, 300] width 10 height 10
checkbox input "false"
click at [258, 331] on input "Lead Retrieval: Purchase? Raffle? Etc. (DUE ?)" at bounding box center [258, 336] width 10 height 10
checkbox input "false"
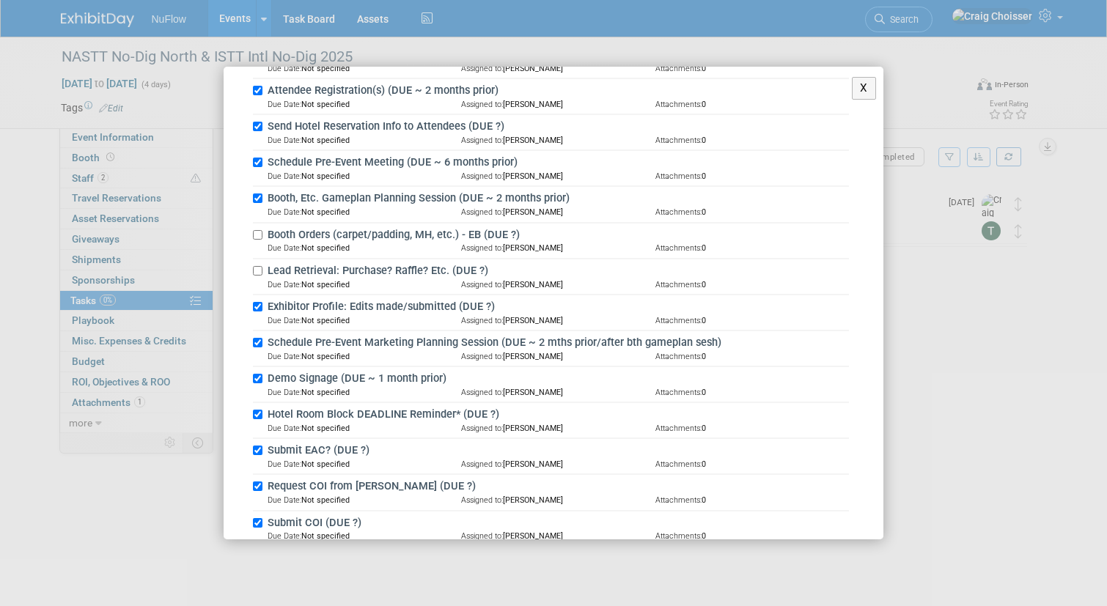
scroll to position [481, 0]
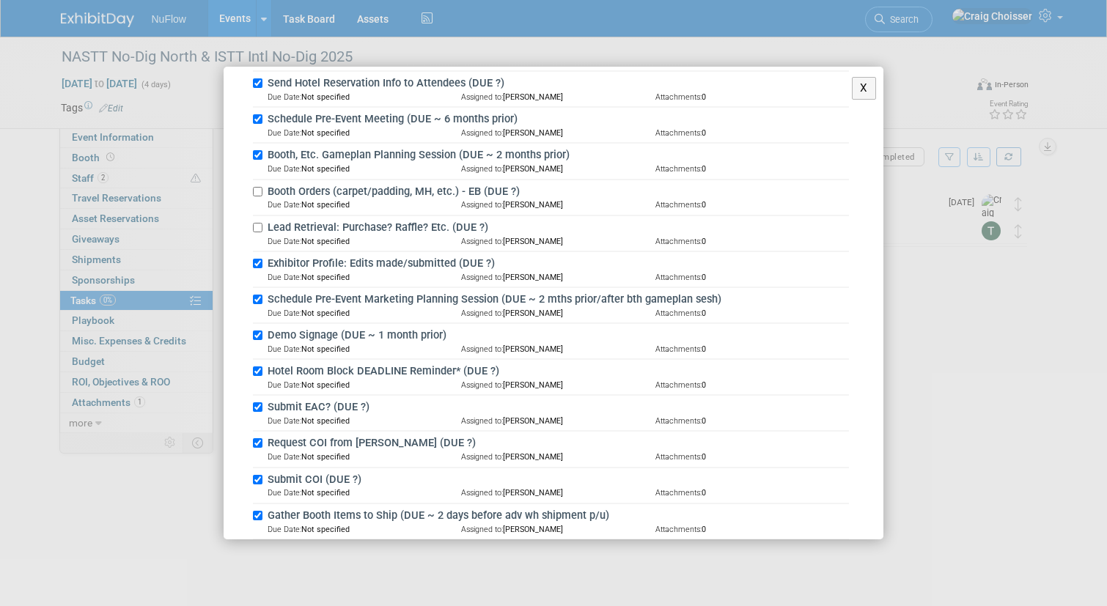
click at [257, 259] on input "Exhibitor Profile: Edits made/submitted (DUE ?)" at bounding box center [258, 264] width 10 height 10
checkbox input "false"
click at [257, 295] on input "Schedule Pre-Event Marketing Planning Session (DUE ~ 2 mths prior/after bth gam…" at bounding box center [258, 300] width 10 height 10
checkbox input "false"
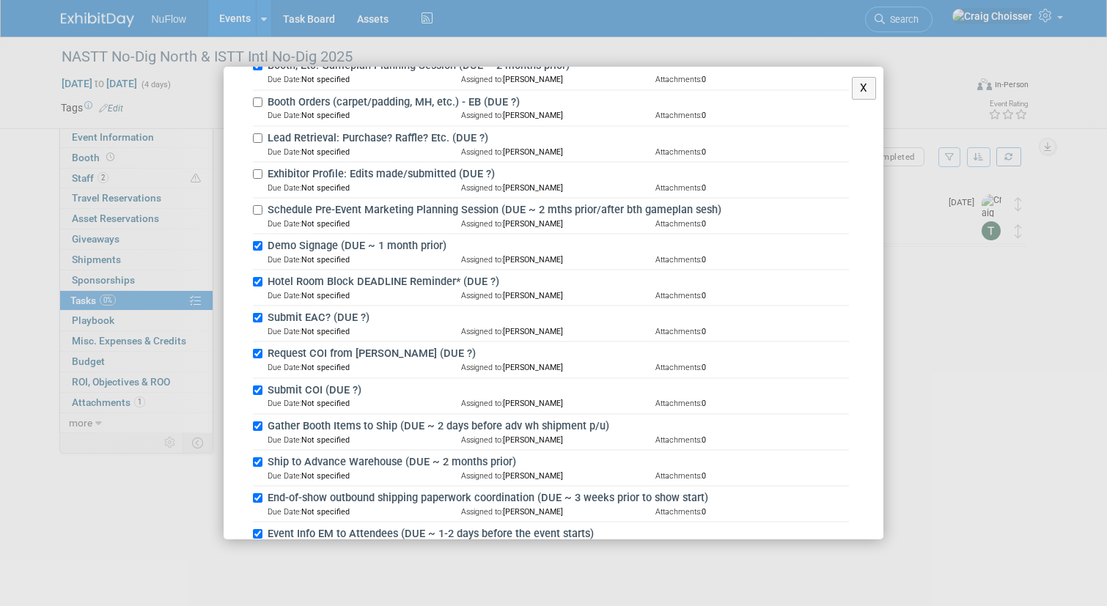
scroll to position [587, 0]
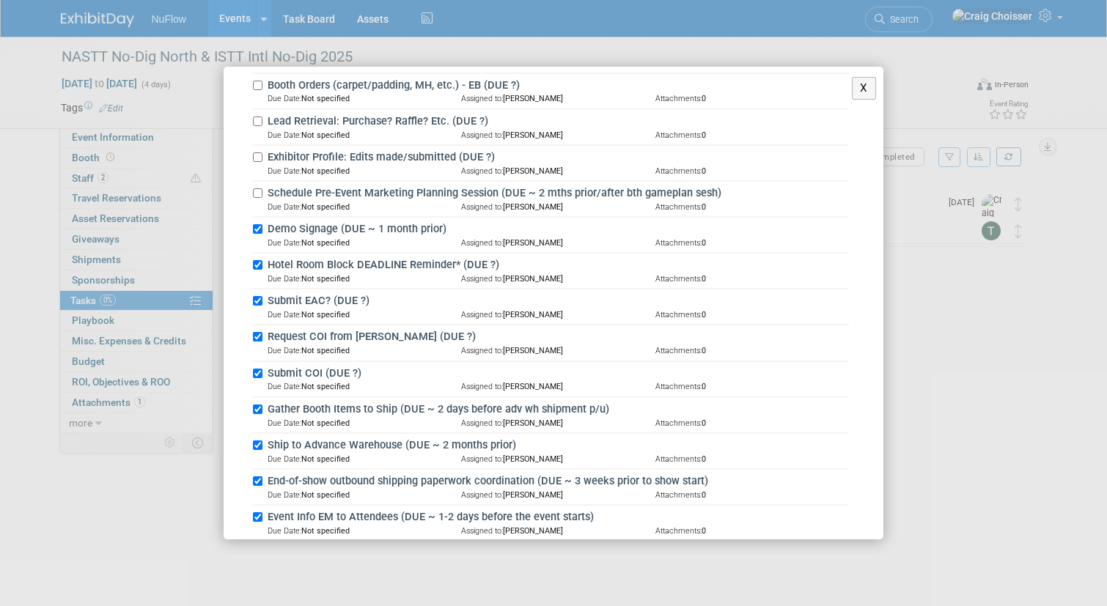
click at [260, 224] on input "Demo Signage (DUE ~ 1 month prior)" at bounding box center [258, 229] width 10 height 10
checkbox input "false"
click at [258, 260] on input "Hotel Room Block DEADLINE Reminder* (DUE ?)" at bounding box center [258, 265] width 10 height 10
checkbox input "false"
click at [259, 296] on input "Submit EAC? (DUE ?)" at bounding box center [258, 301] width 10 height 10
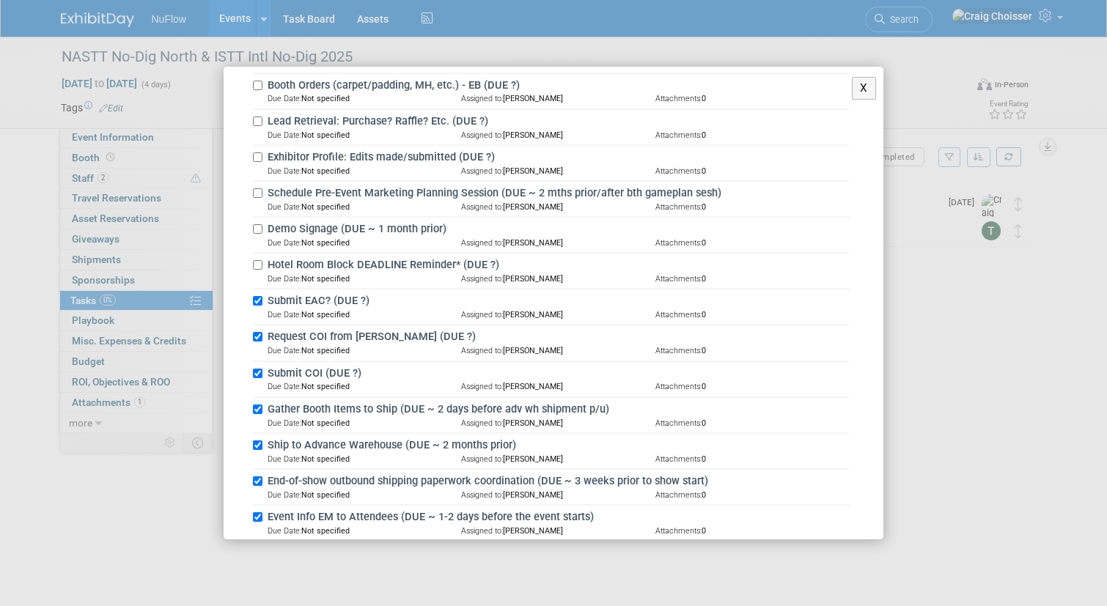
checkbox input "false"
click at [259, 332] on input "Request COI from [PERSON_NAME] (DUE ?)" at bounding box center [258, 337] width 10 height 10
checkbox input "false"
click at [255, 369] on input "Submit COI (DUE ?)" at bounding box center [258, 374] width 10 height 10
checkbox input "false"
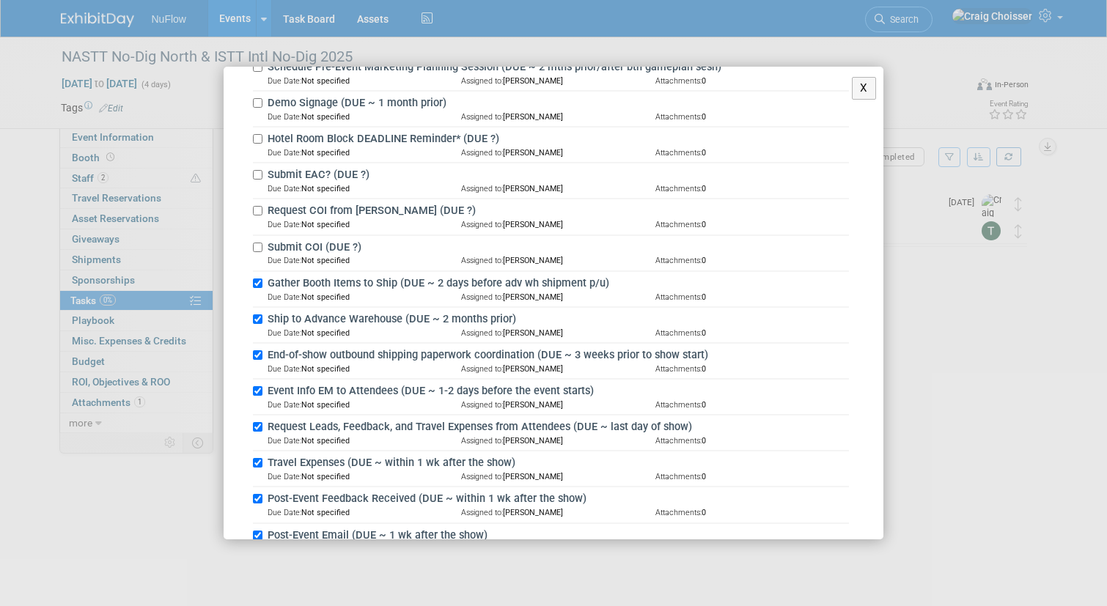
scroll to position [797, 0]
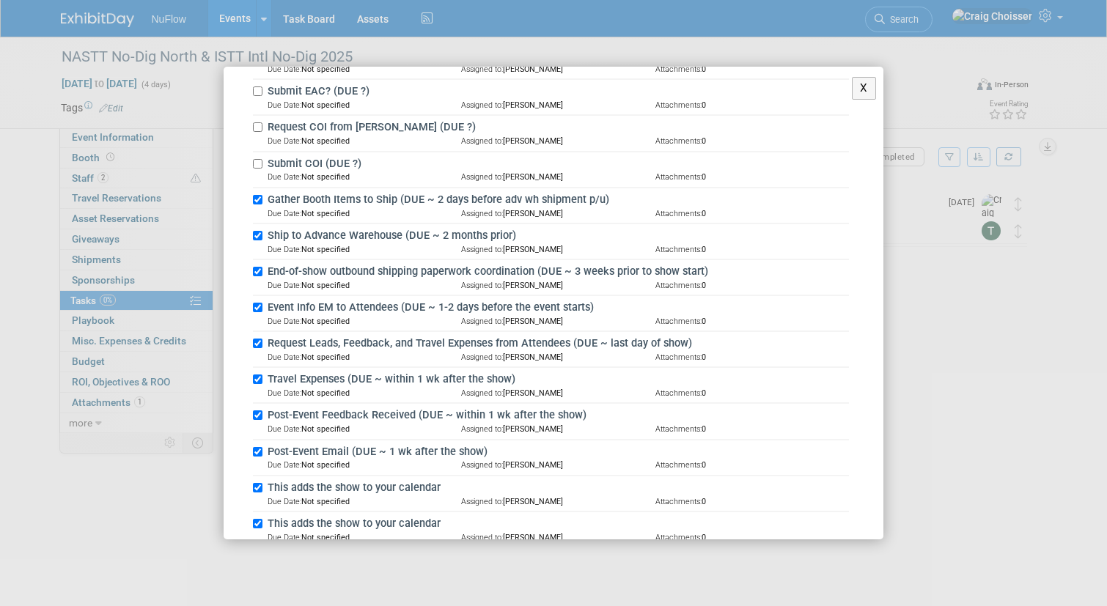
click at [260, 195] on input "Gather Booth Items to Ship (DUE ~ 2 days before adv wh shipment p/u)" at bounding box center [258, 200] width 10 height 10
checkbox input "false"
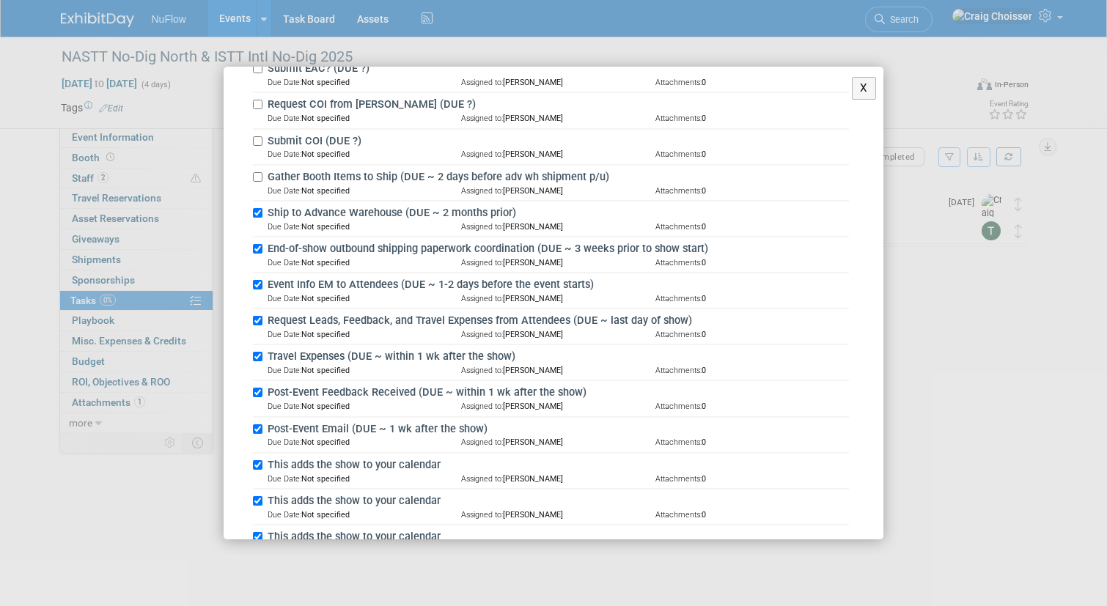
click at [259, 280] on input "Event Info EM to Attendees (DUE ~ 1-2 days before the event starts)" at bounding box center [258, 285] width 10 height 10
checkbox input "false"
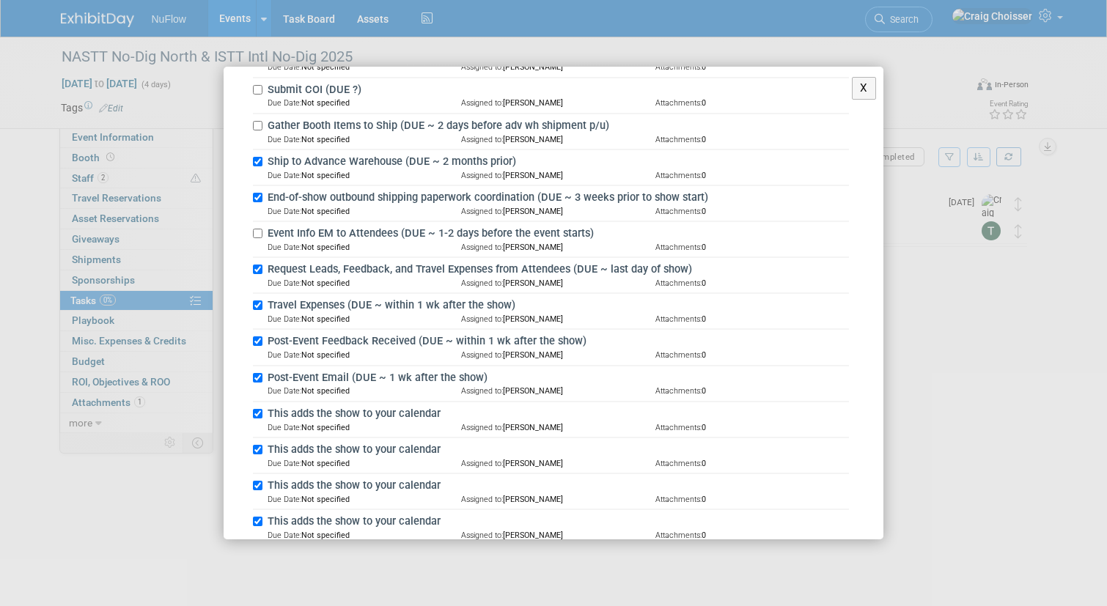
scroll to position [889, 0]
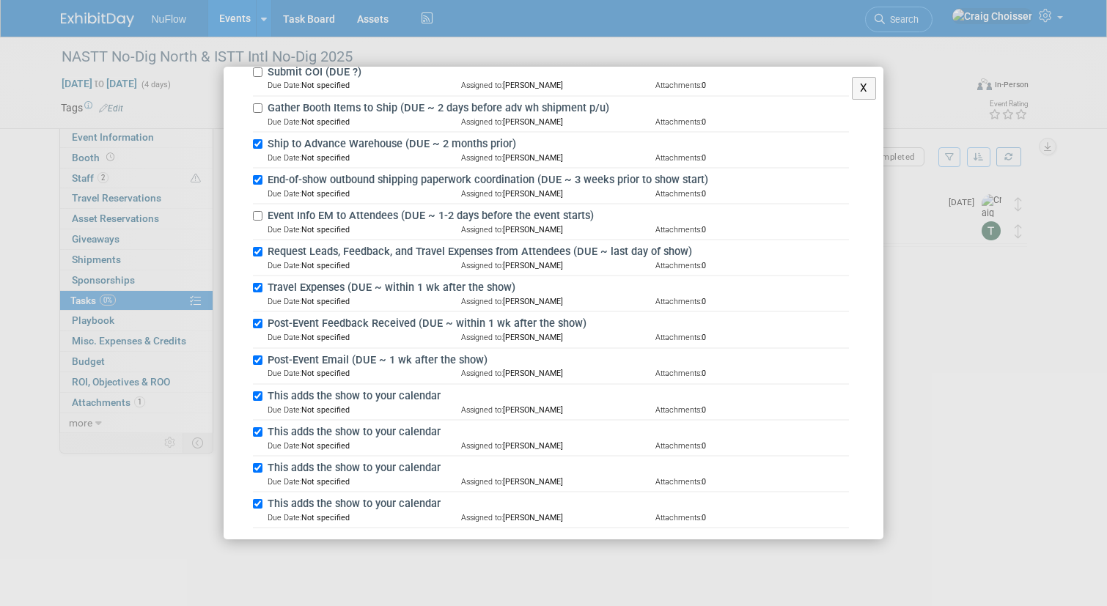
click at [258, 247] on input "Request Leads, Feedback, and Travel Expenses from Attendees (DUE ~ last day of …" at bounding box center [258, 252] width 10 height 10
checkbox input "false"
click at [259, 283] on input "Travel Expenses (DUE ~ within 1 wk after the show)" at bounding box center [258, 288] width 10 height 10
checkbox input "false"
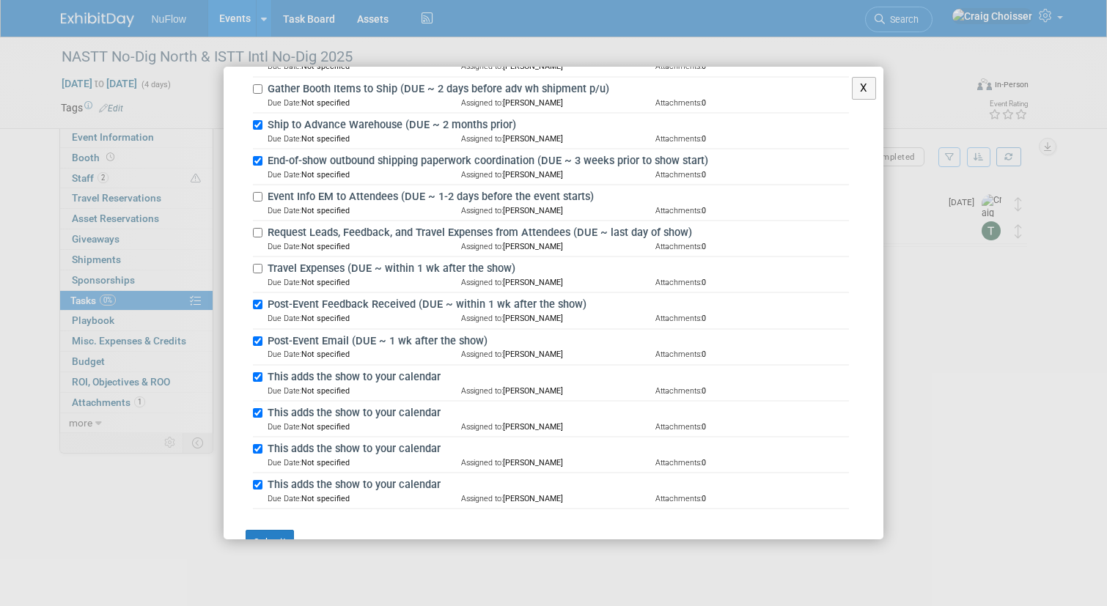
scroll to position [907, 0]
click at [258, 301] on input "Post-Event Feedback Received (DUE ~ within 1 wk after the show)" at bounding box center [258, 306] width 10 height 10
checkbox input "false"
click at [260, 337] on input "Post-Event Email (DUE ~ 1 wk after the show)" at bounding box center [258, 342] width 10 height 10
checkbox input "false"
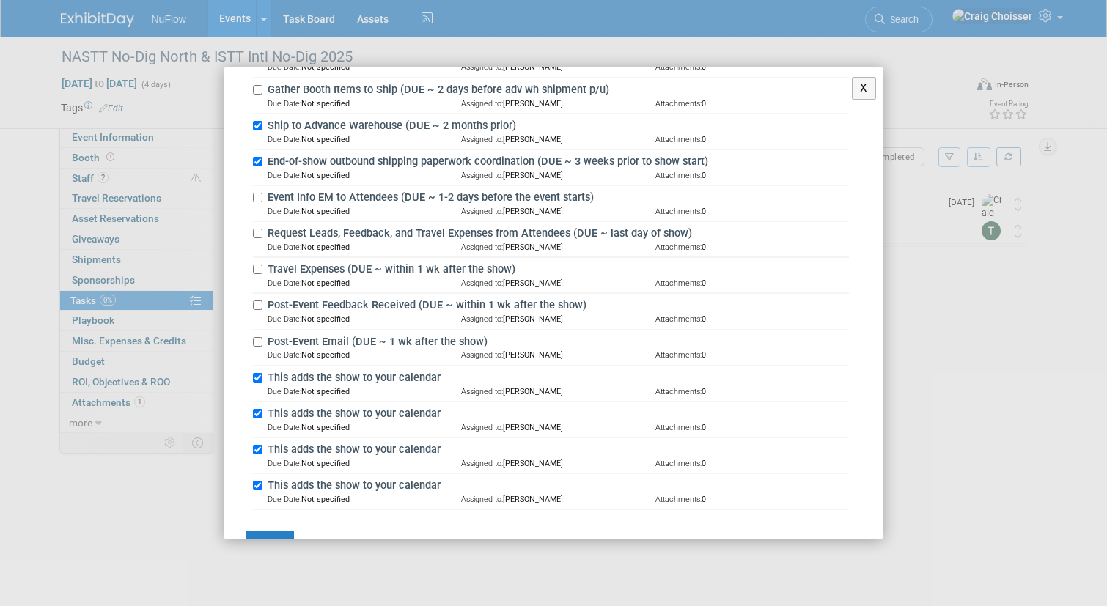
click at [260, 373] on input "This adds the show to your calendar" at bounding box center [258, 378] width 10 height 10
checkbox input "false"
click at [259, 409] on input "This adds the show to your calendar" at bounding box center [258, 414] width 10 height 10
checkbox input "false"
click at [257, 445] on input "This adds the show to your calendar" at bounding box center [258, 450] width 10 height 10
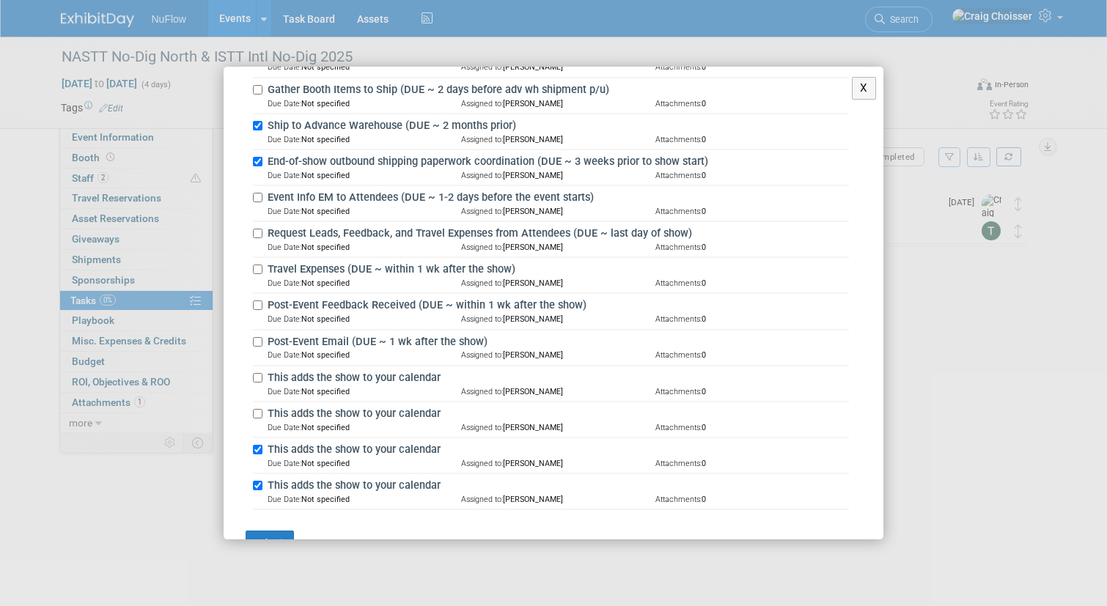
checkbox input "false"
click at [257, 474] on div "This adds the show to your calendar Due Date: Not specified Assigned to: Ryan K…" at bounding box center [551, 492] width 596 height 36
click at [260, 481] on input "This adds the show to your calendar" at bounding box center [258, 486] width 10 height 10
checkbox input "false"
click at [278, 531] on button "Submit" at bounding box center [270, 543] width 48 height 25
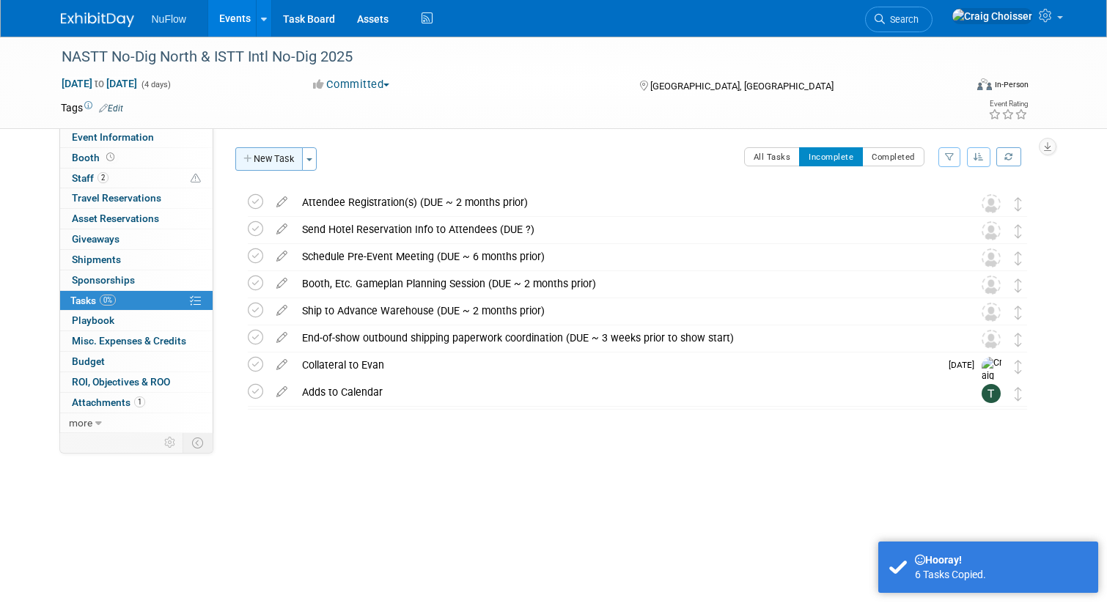
click at [287, 160] on button "New Task" at bounding box center [268, 158] width 67 height 23
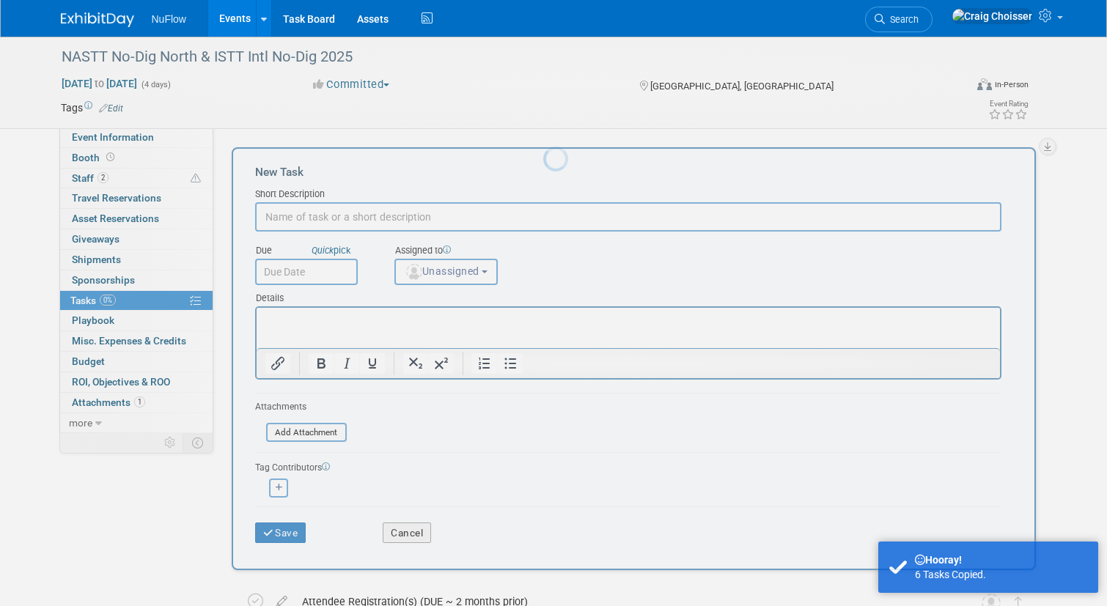
scroll to position [0, 0]
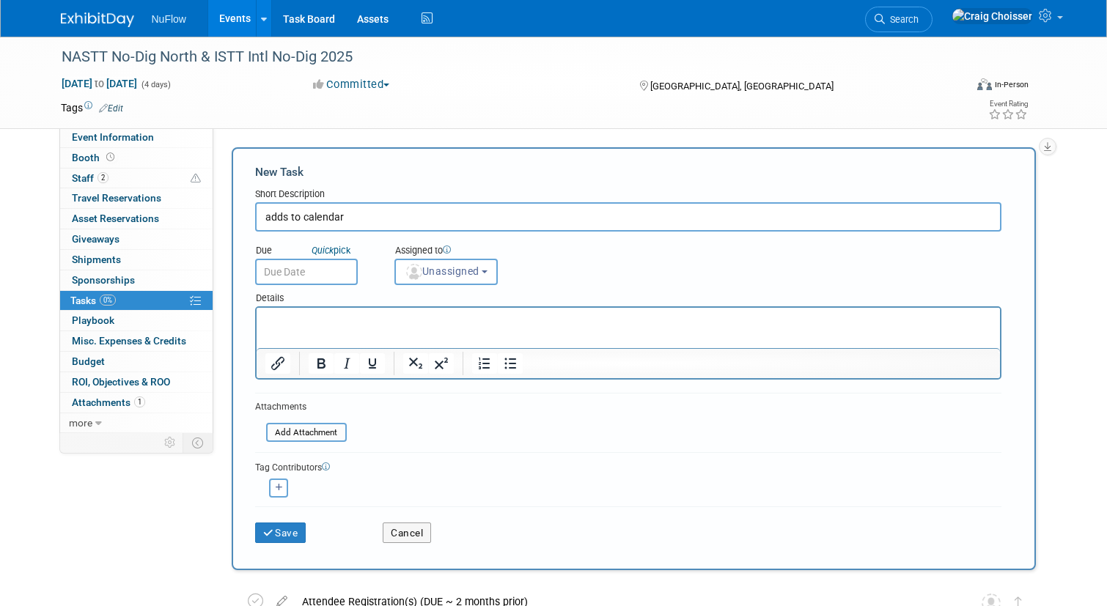
type input "adds to calendar"
click at [328, 263] on input "text" at bounding box center [306, 272] width 103 height 26
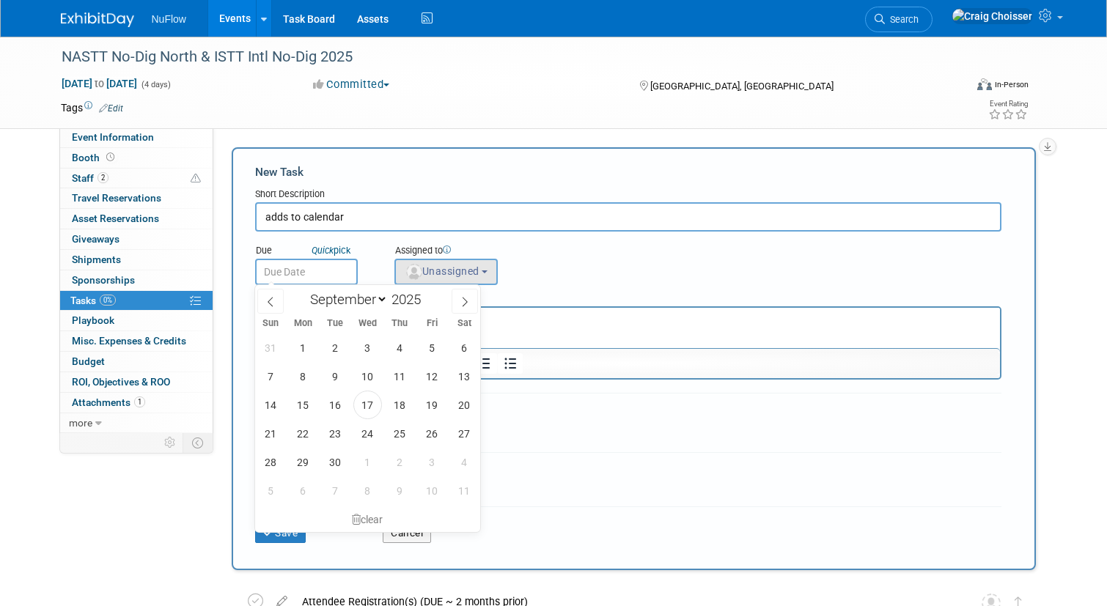
click at [448, 275] on span "Unassigned" at bounding box center [442, 271] width 75 height 12
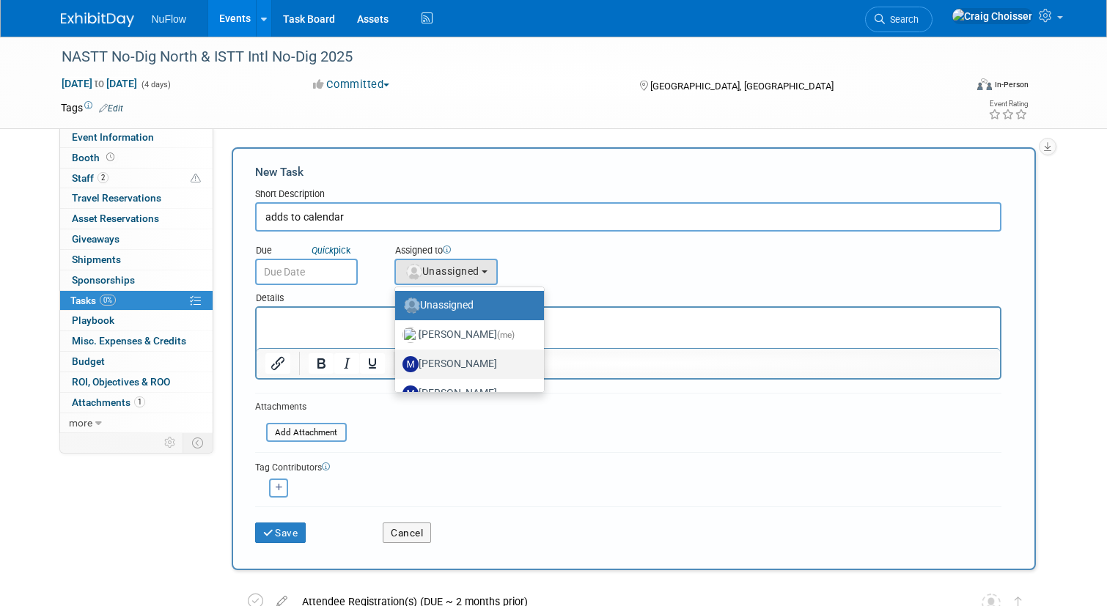
click at [467, 367] on label "Marissa Melanese" at bounding box center [466, 364] width 127 height 23
click at [397, 367] on input "Marissa Melanese" at bounding box center [393, 363] width 10 height 10
select select "ec554c33-7e01-4d0a-b0a6-976618904673"
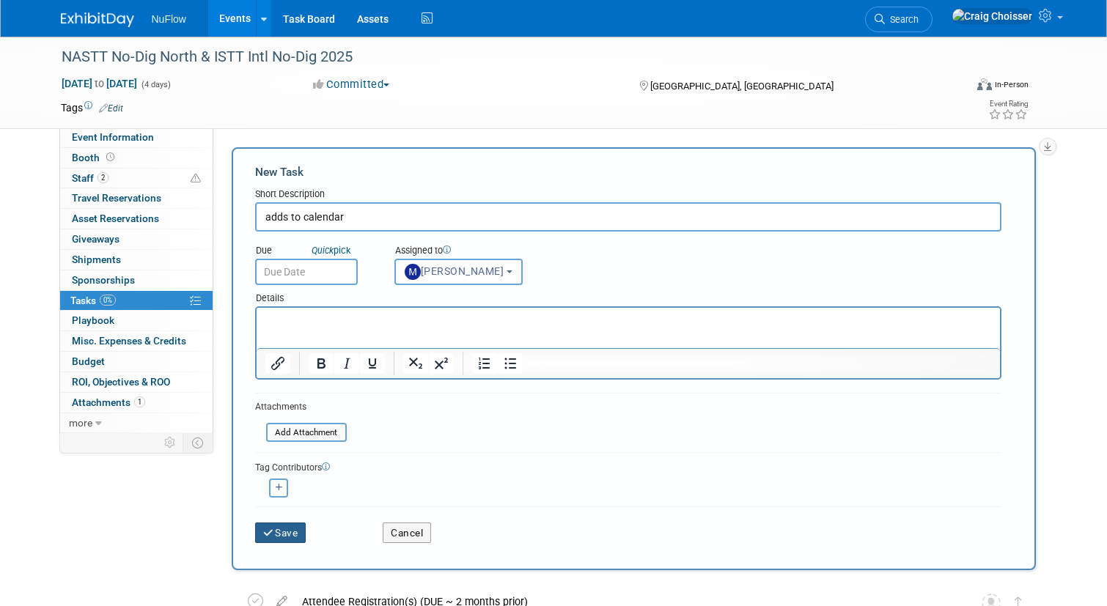
click at [290, 531] on button "Save" at bounding box center [280, 533] width 51 height 21
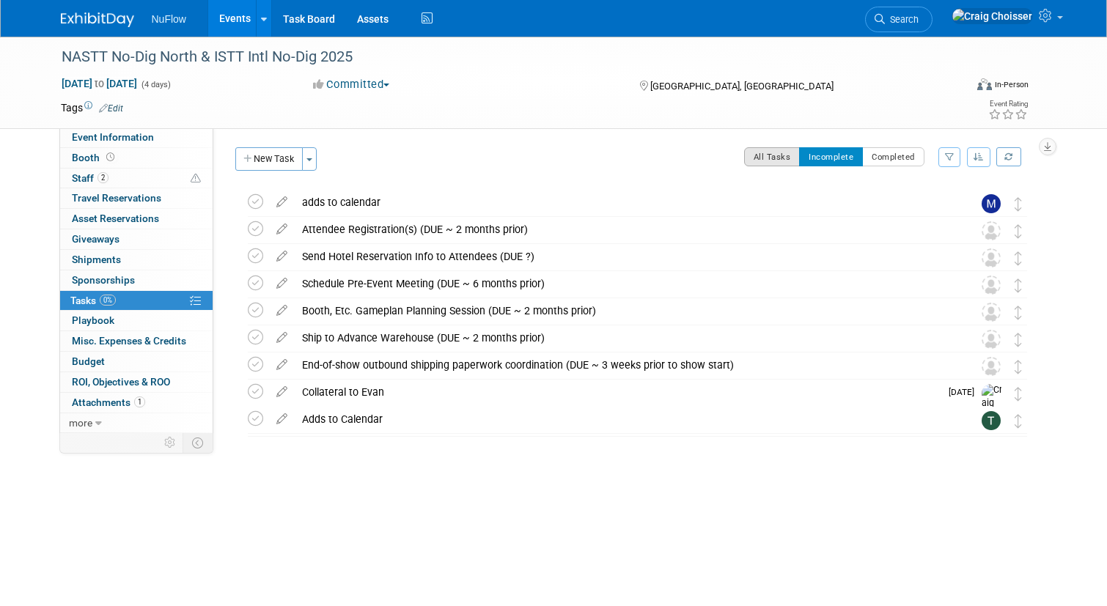
click at [774, 159] on button "All Tasks" at bounding box center [772, 156] width 56 height 19
click at [848, 159] on button "Incomplete" at bounding box center [831, 156] width 64 height 19
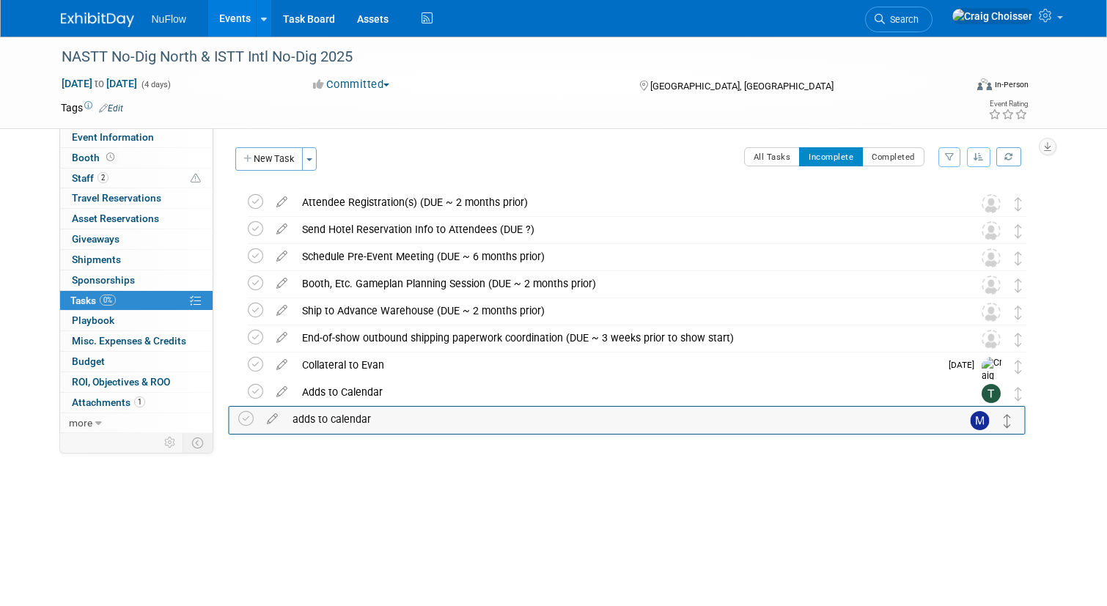
drag, startPoint x: 1017, startPoint y: 203, endPoint x: 1007, endPoint y: 421, distance: 218.0
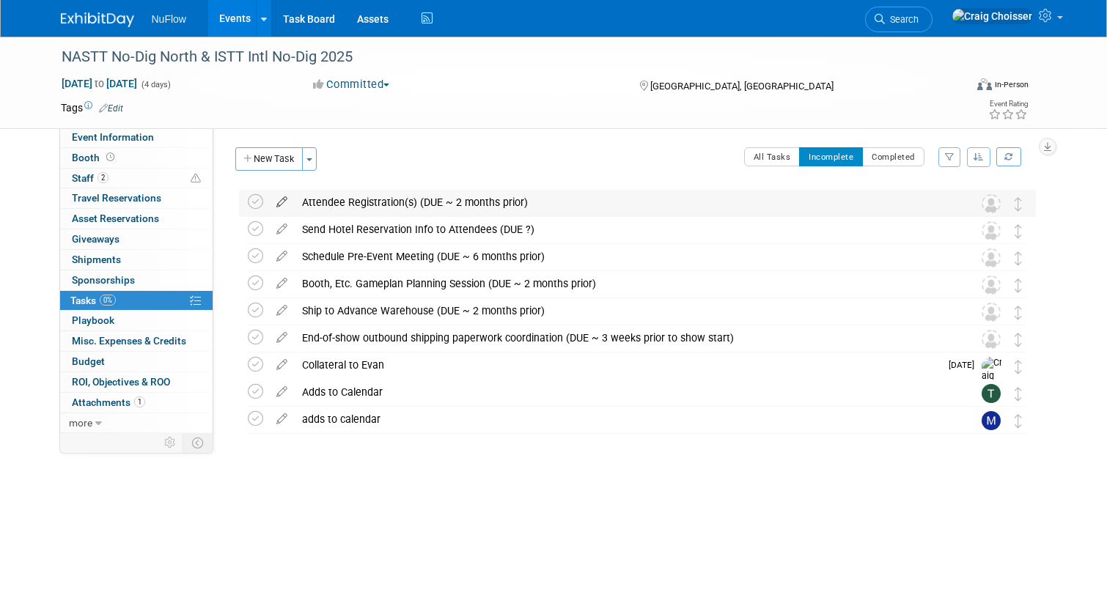
click at [284, 204] on icon at bounding box center [282, 199] width 26 height 18
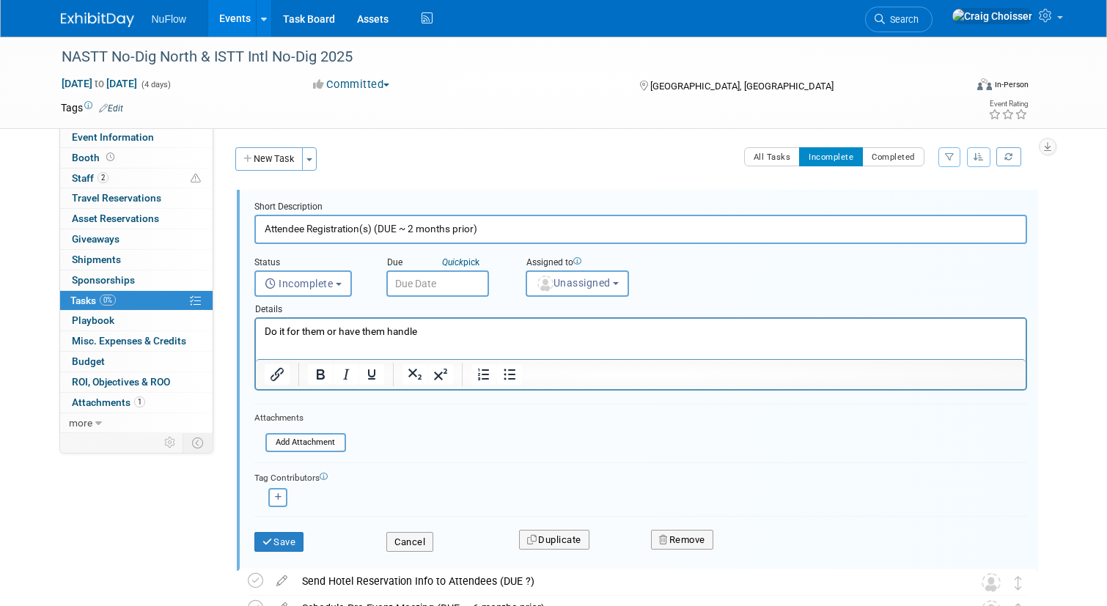
drag, startPoint x: 489, startPoint y: 232, endPoint x: 375, endPoint y: 232, distance: 113.6
click at [375, 232] on input "Attendee Registration(s) (DUE ~ 2 months prior)" at bounding box center [640, 229] width 773 height 29
type input "Attendee Registration"
click at [450, 282] on input "text" at bounding box center [437, 284] width 103 height 26
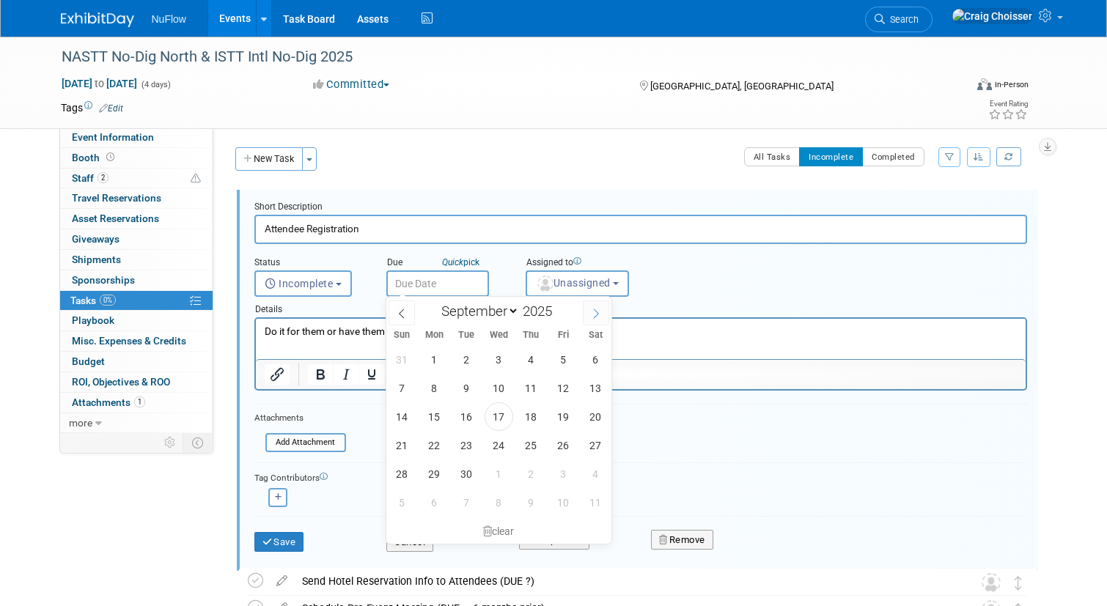
click at [599, 314] on icon at bounding box center [596, 314] width 10 height 10
select select "9"
click at [438, 418] on span "13" at bounding box center [434, 417] width 29 height 29
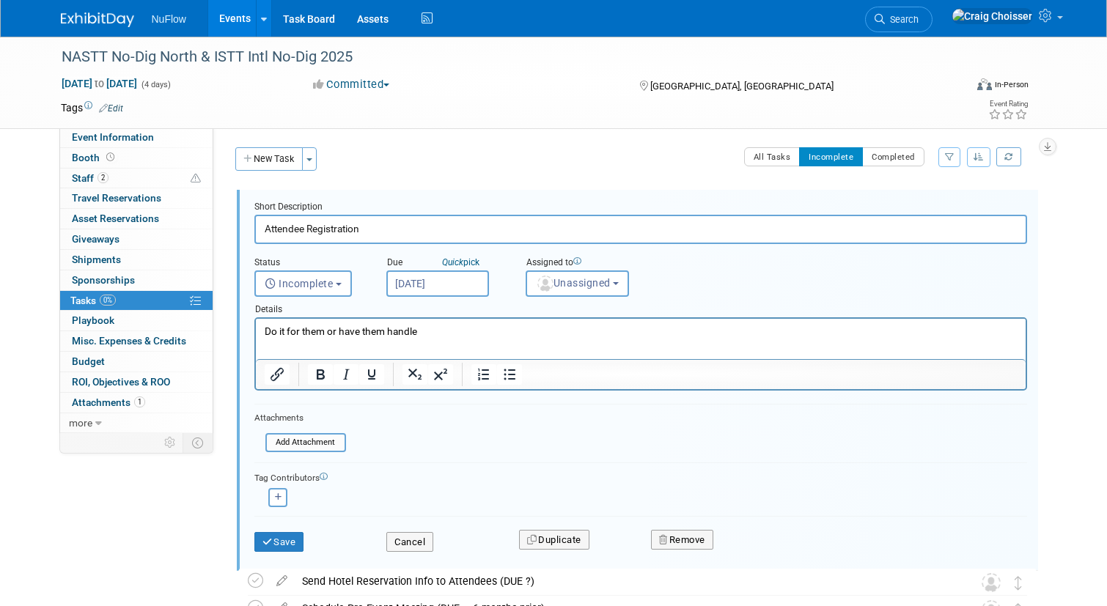
click at [475, 288] on input "Oct 13, 2025" at bounding box center [437, 284] width 103 height 26
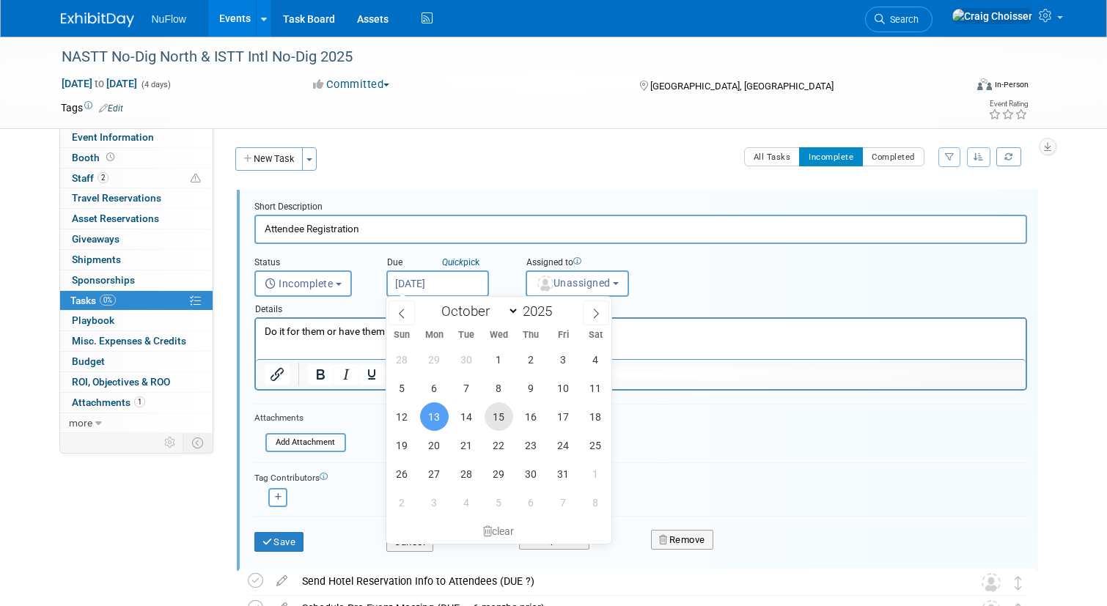
click at [496, 419] on span "15" at bounding box center [499, 417] width 29 height 29
type input "Oct 15, 2025"
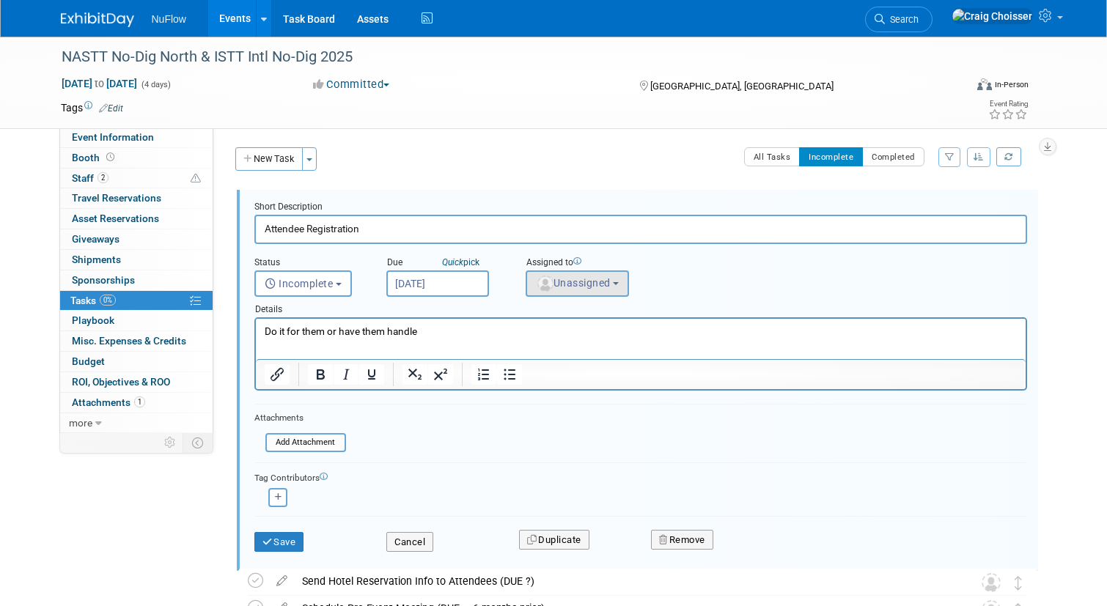
click at [593, 290] on button "Unassigned" at bounding box center [578, 284] width 104 height 26
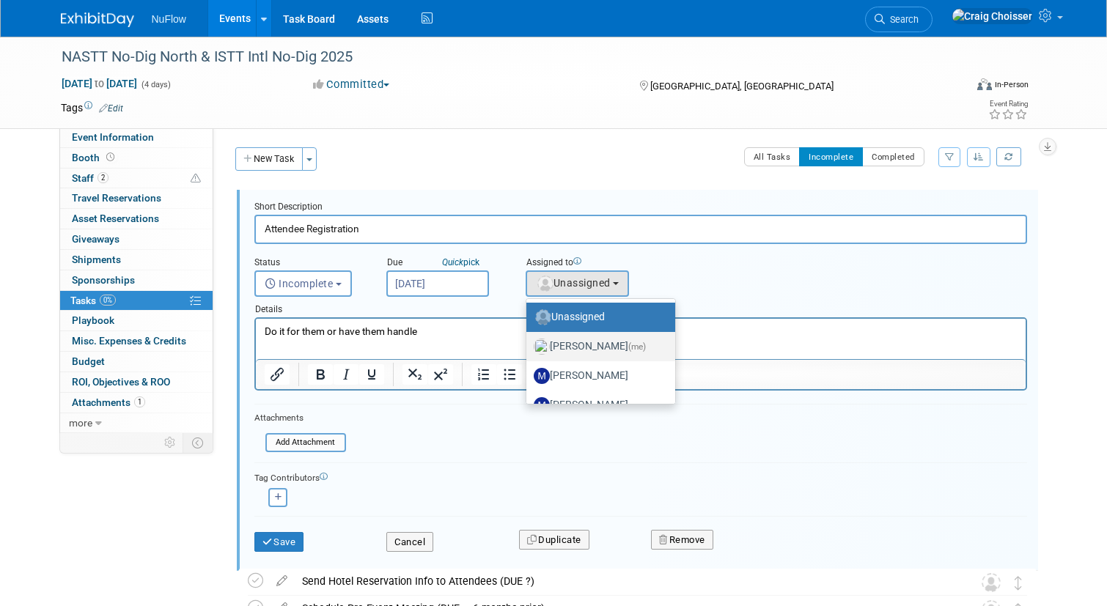
click at [594, 340] on label "Craig Choisser (me)" at bounding box center [597, 346] width 127 height 23
click at [529, 340] on input "Craig Choisser (me)" at bounding box center [524, 345] width 10 height 10
select select "b32fee0d-6bc2-4cb8-ad5e-8428182a5dd3"
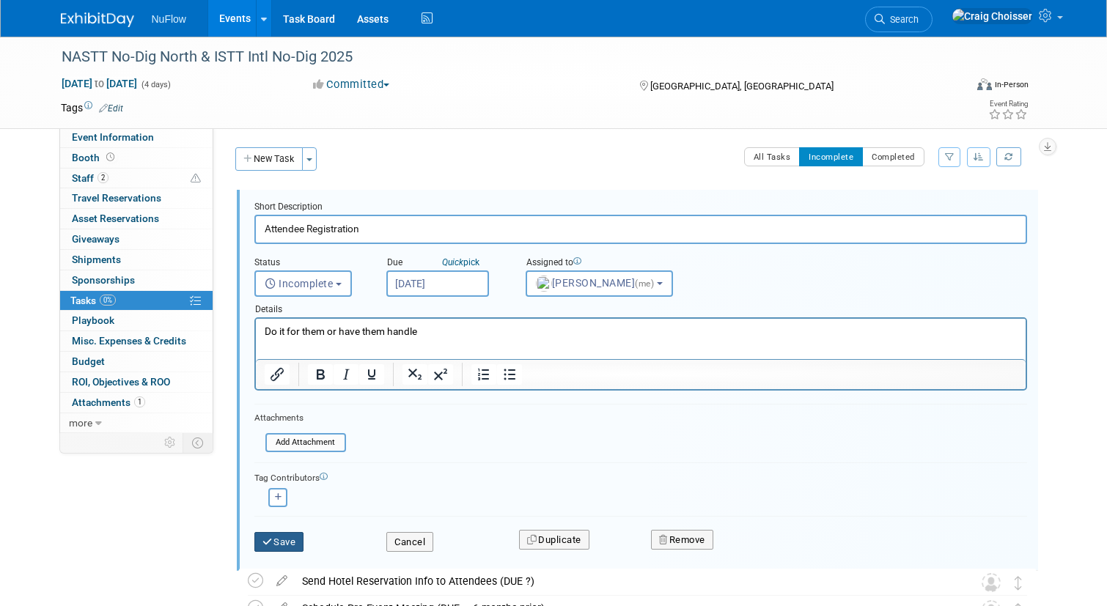
click at [292, 537] on button "Save" at bounding box center [279, 542] width 50 height 21
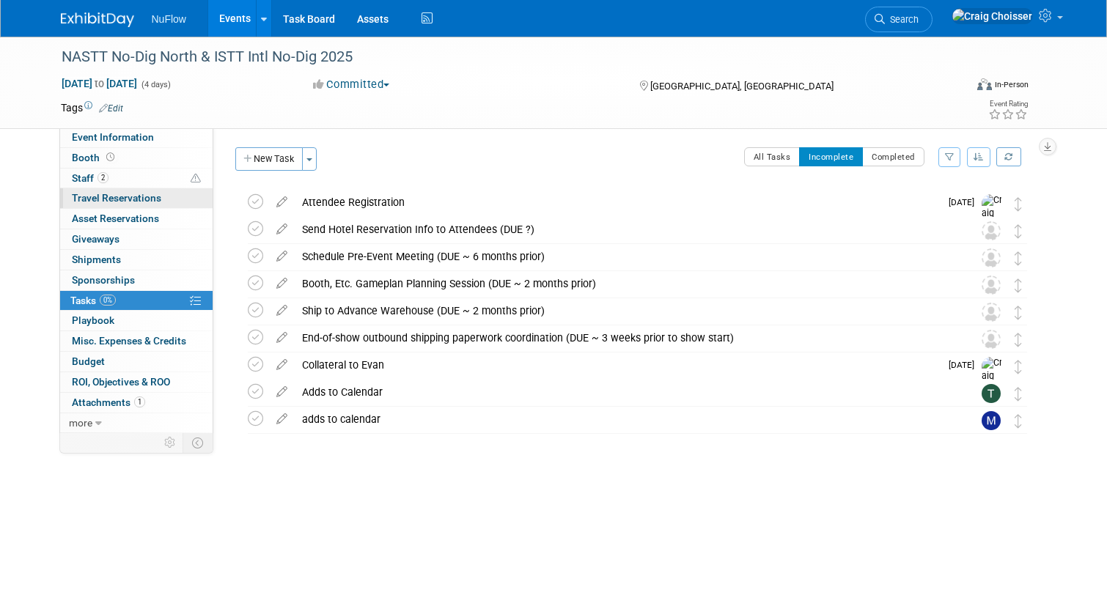
click at [128, 196] on span "Travel Reservations 0" at bounding box center [116, 198] width 89 height 12
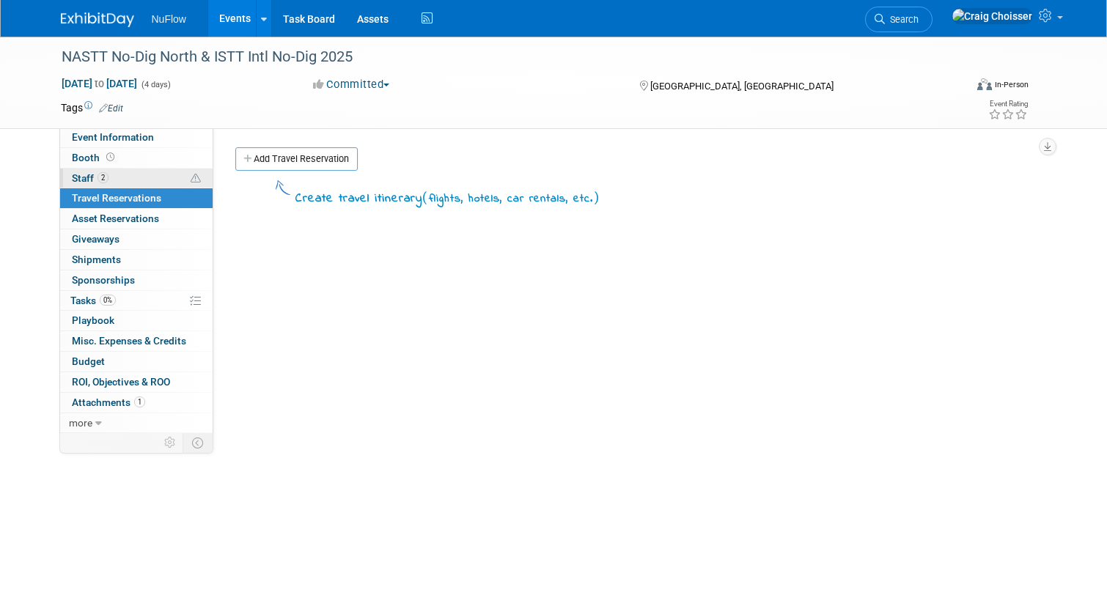
click at [107, 175] on span "2" at bounding box center [103, 177] width 11 height 11
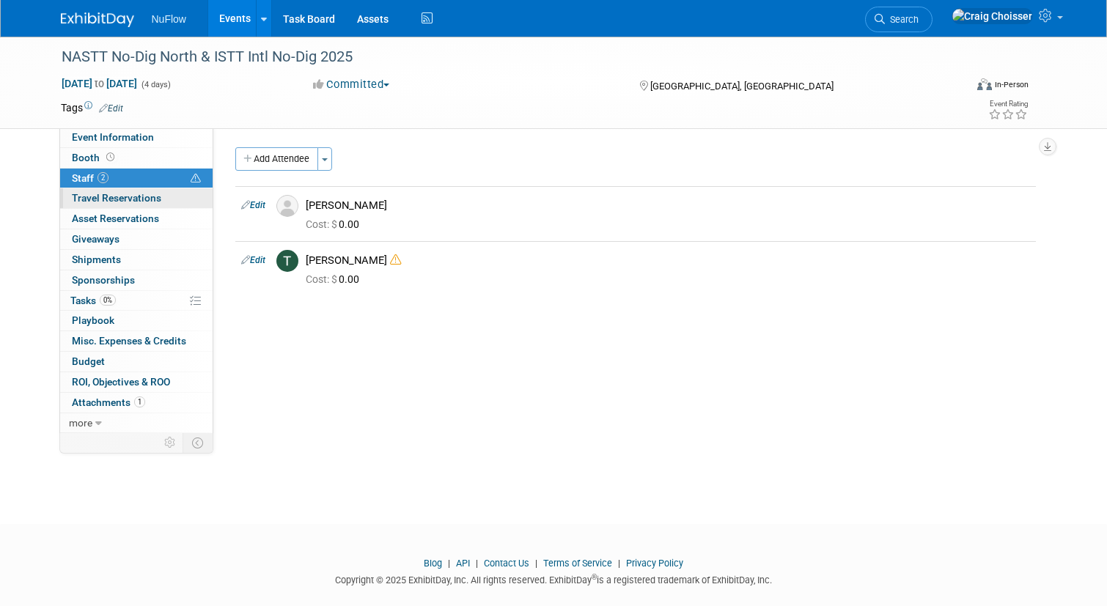
click at [106, 196] on span "Travel Reservations 0" at bounding box center [116, 198] width 89 height 12
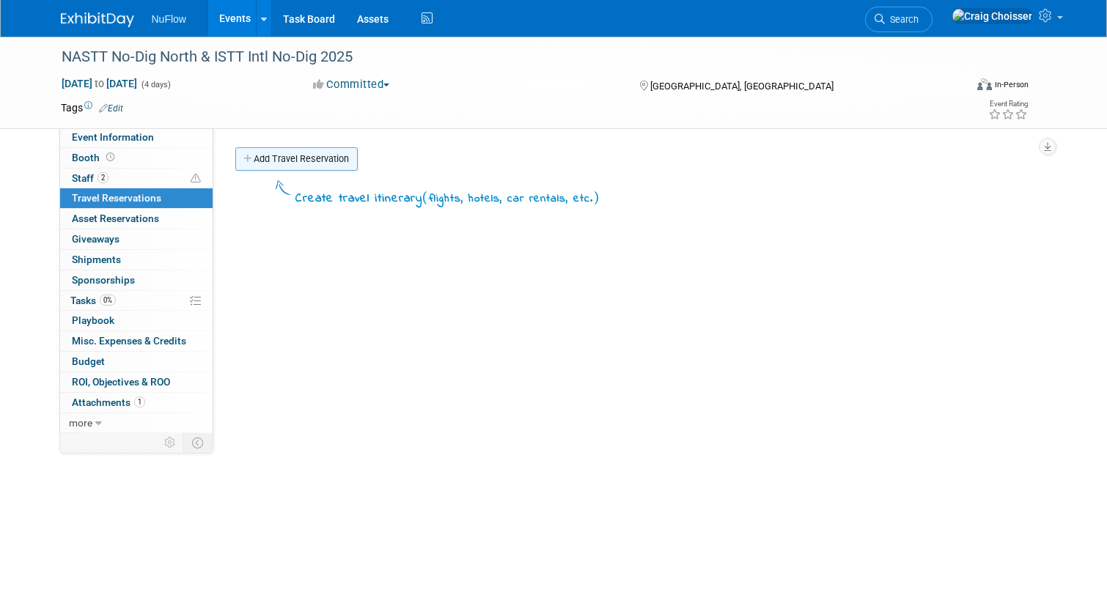
click at [295, 165] on link "Add Travel Reservation" at bounding box center [296, 158] width 122 height 23
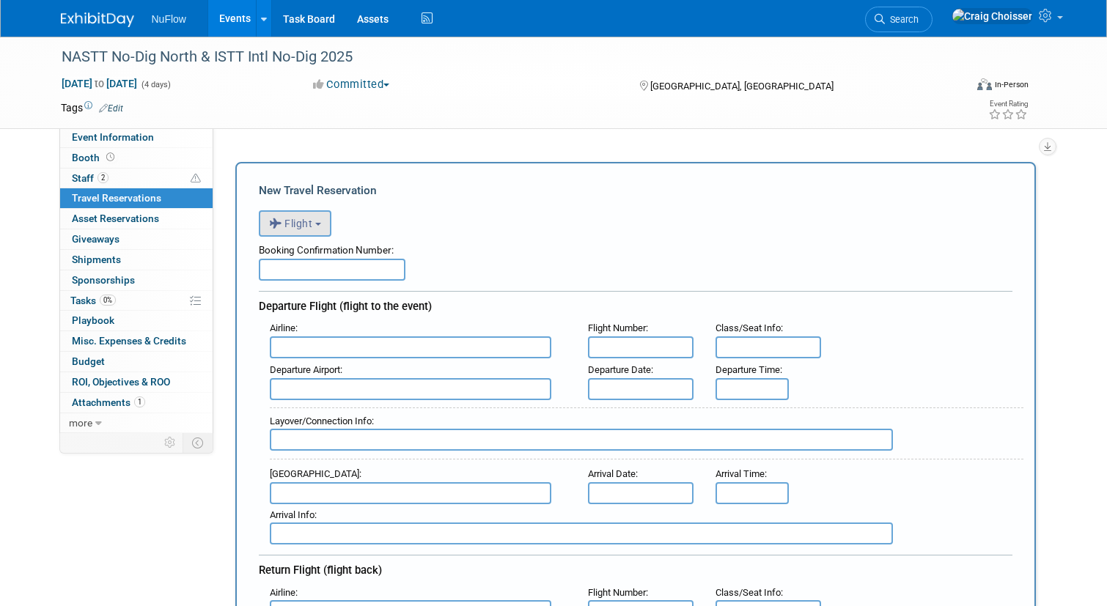
click at [306, 227] on span "Flight" at bounding box center [291, 224] width 44 height 12
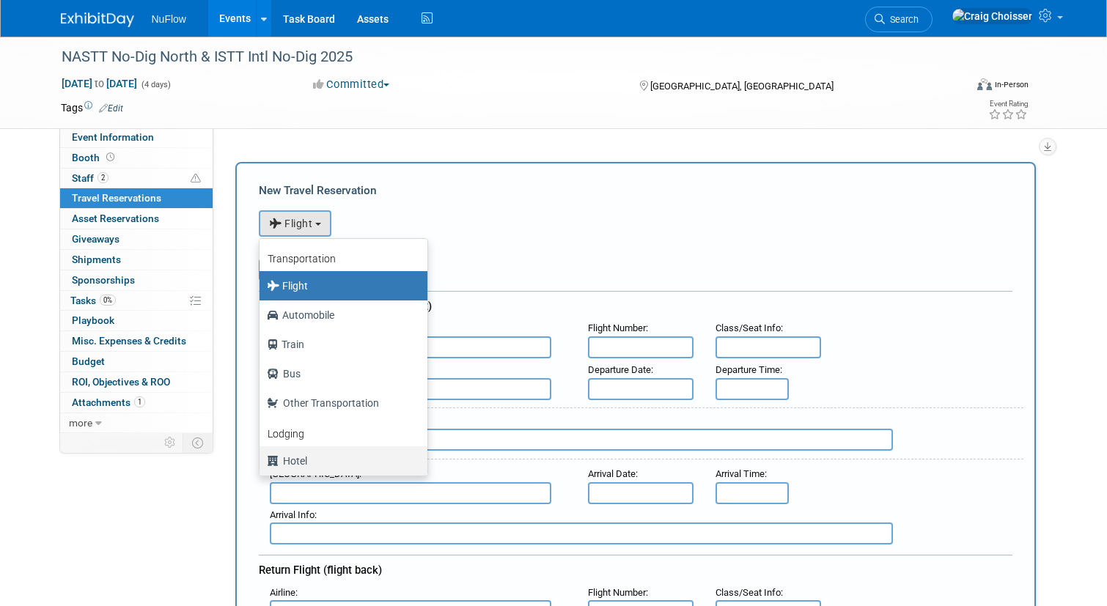
click at [309, 455] on label "Hotel" at bounding box center [340, 460] width 146 height 23
click at [262, 455] on input "Hotel" at bounding box center [257, 460] width 10 height 10
select select "6"
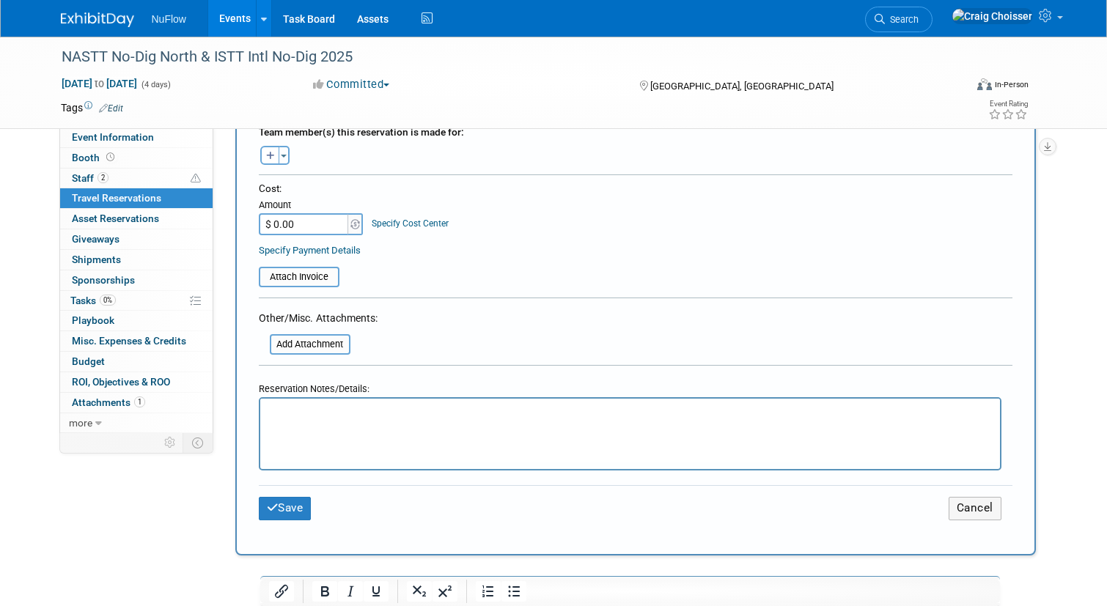
scroll to position [532, 0]
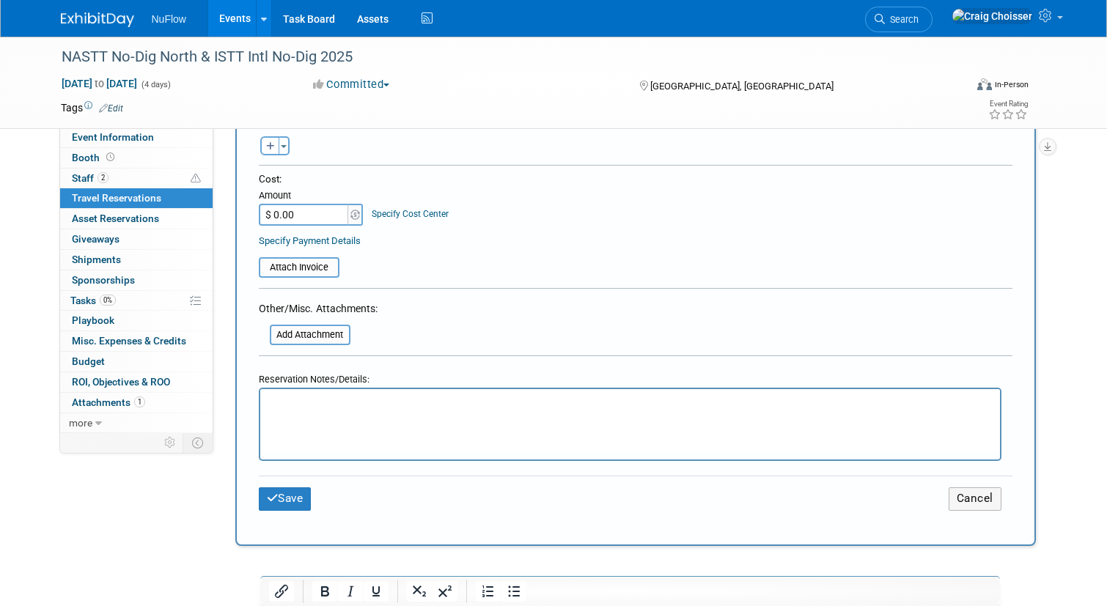
click at [344, 411] on html at bounding box center [630, 399] width 740 height 21
click at [283, 504] on button "Save" at bounding box center [285, 499] width 53 height 23
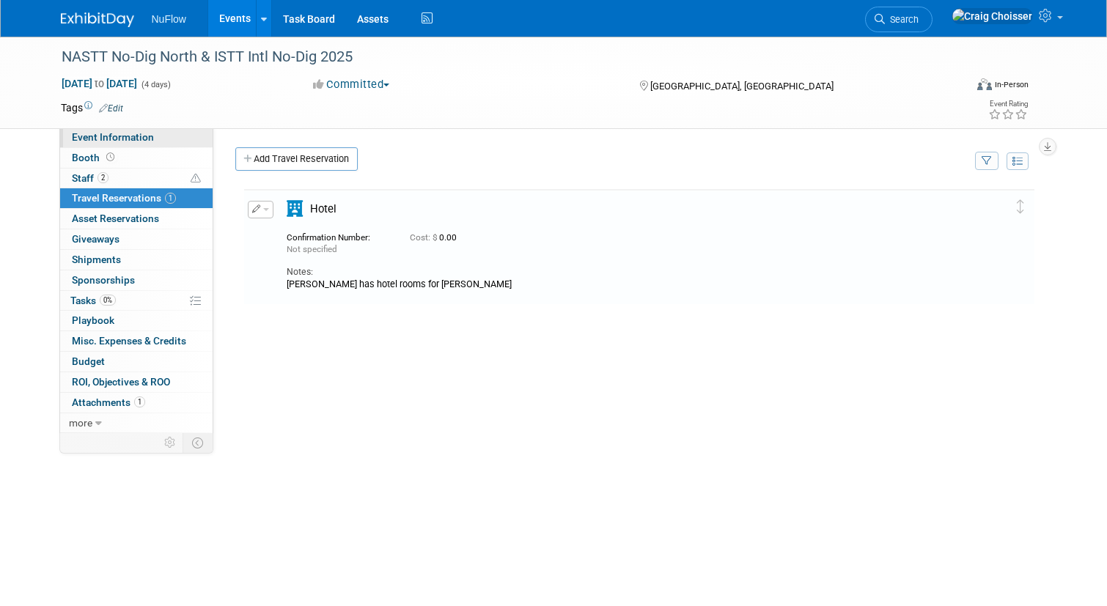
scroll to position [0, 0]
click at [138, 142] on span "Event Information" at bounding box center [113, 137] width 82 height 12
select select "Exhibitor (only)"
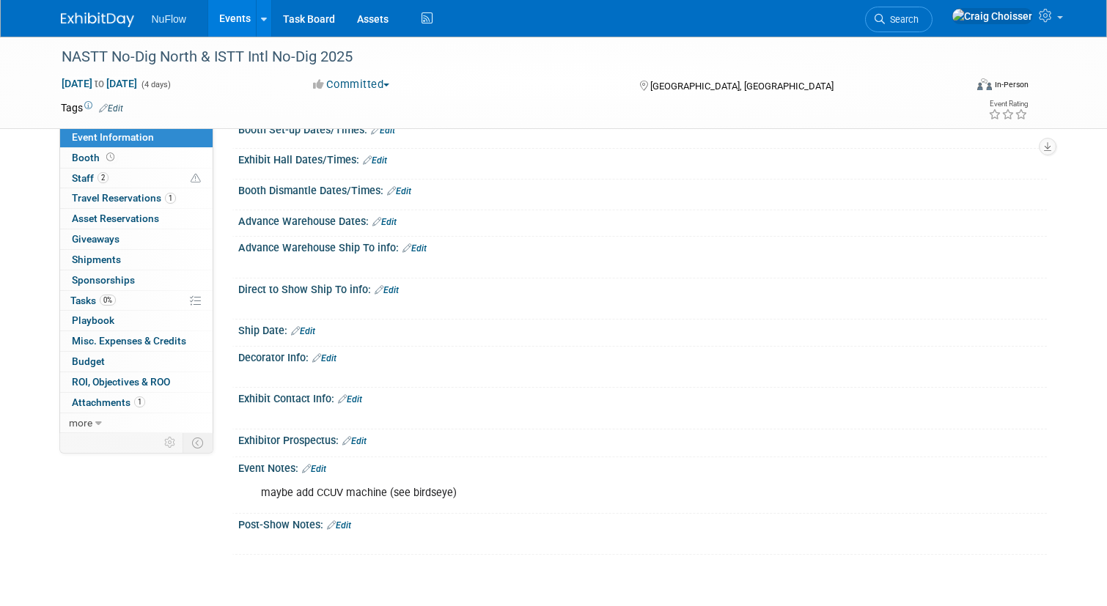
scroll to position [243, 0]
click at [315, 330] on link "Edit" at bounding box center [303, 333] width 24 height 10
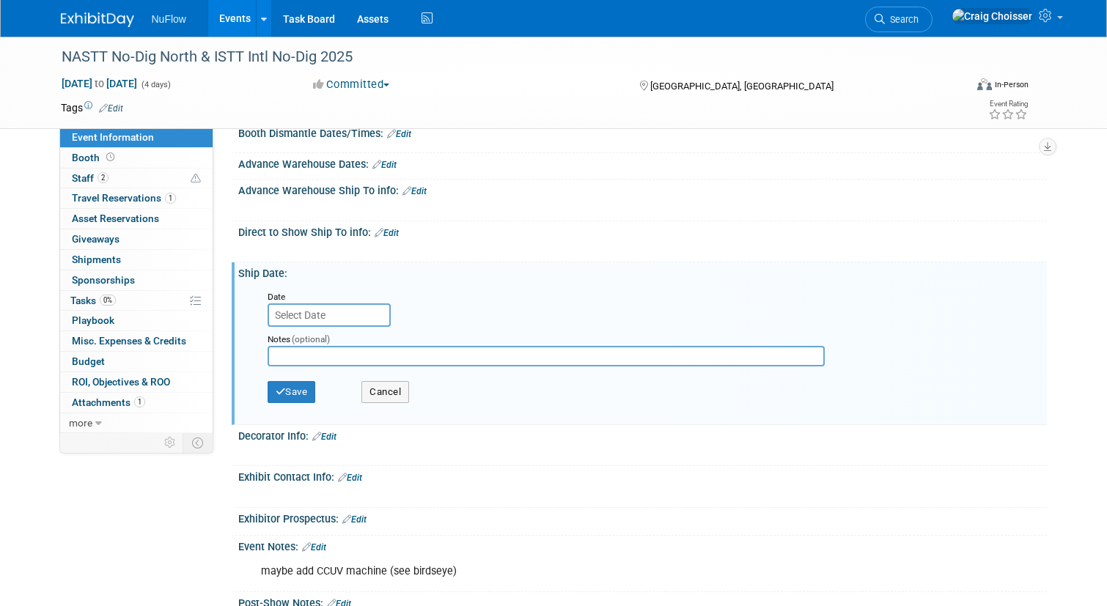
scroll to position [306, 0]
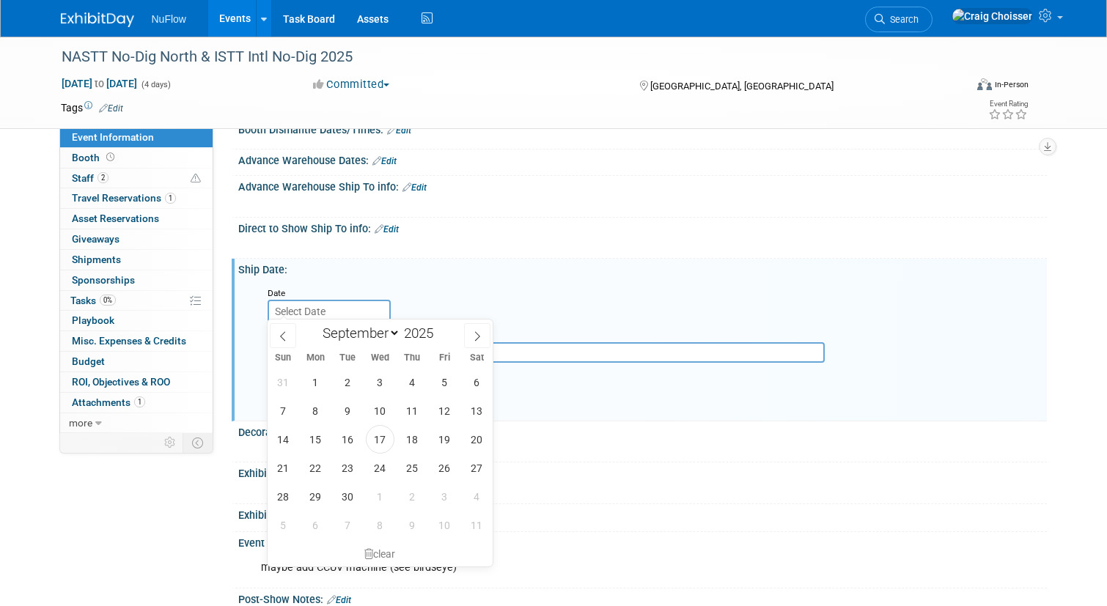
click at [326, 306] on input "text" at bounding box center [329, 311] width 123 height 23
click at [477, 337] on icon at bounding box center [477, 336] width 10 height 10
select select "9"
click at [383, 440] on span "15" at bounding box center [380, 439] width 29 height 29
type input "[DATE]"
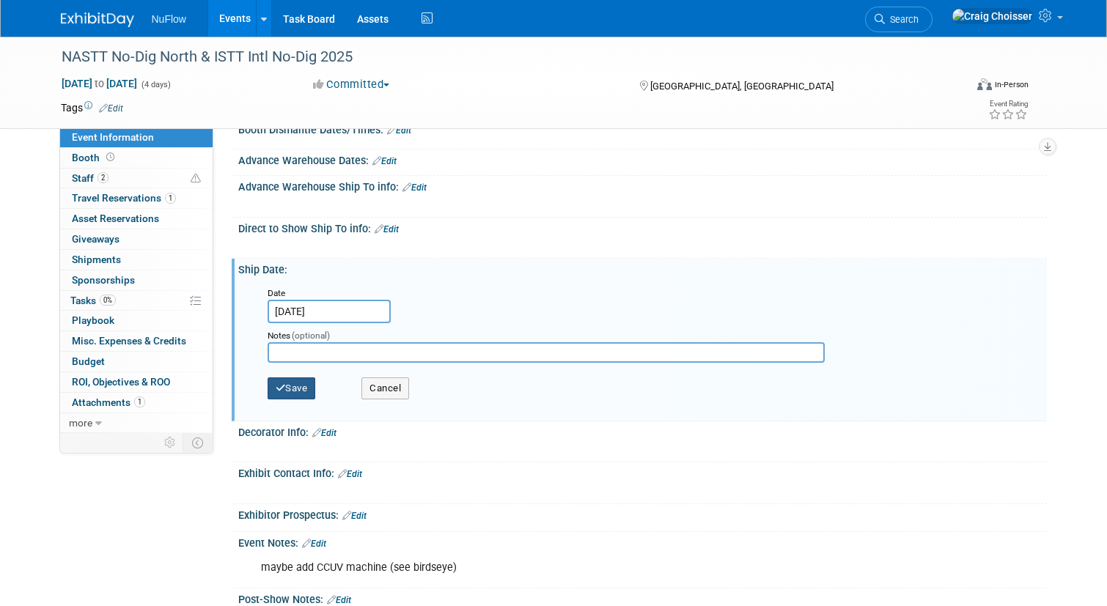
click at [308, 388] on button "Save" at bounding box center [292, 389] width 48 height 22
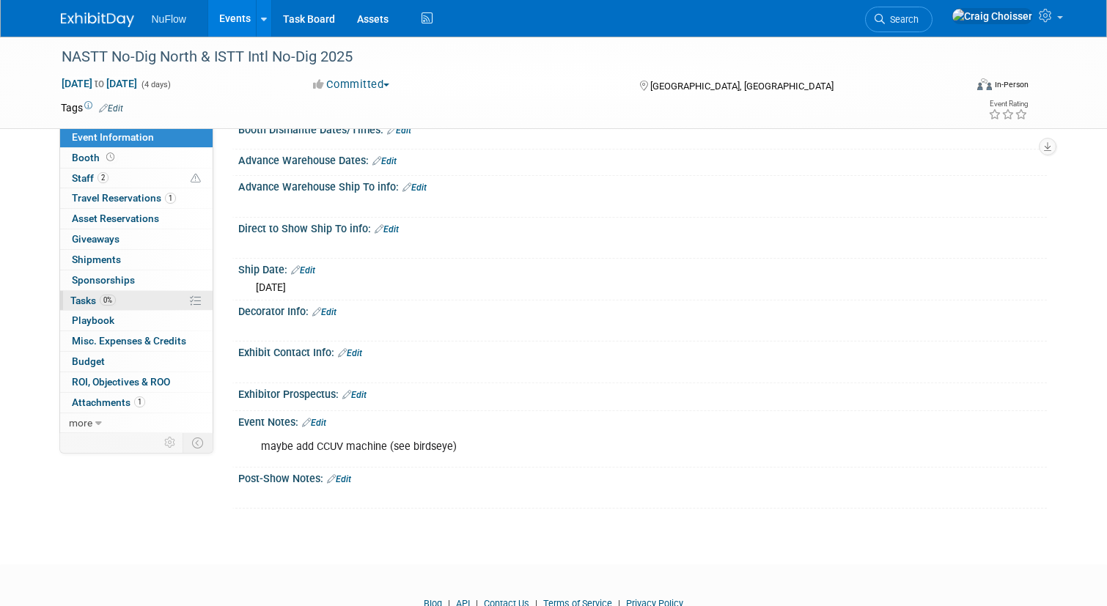
click at [86, 297] on span "Tasks 0%" at bounding box center [92, 301] width 45 height 12
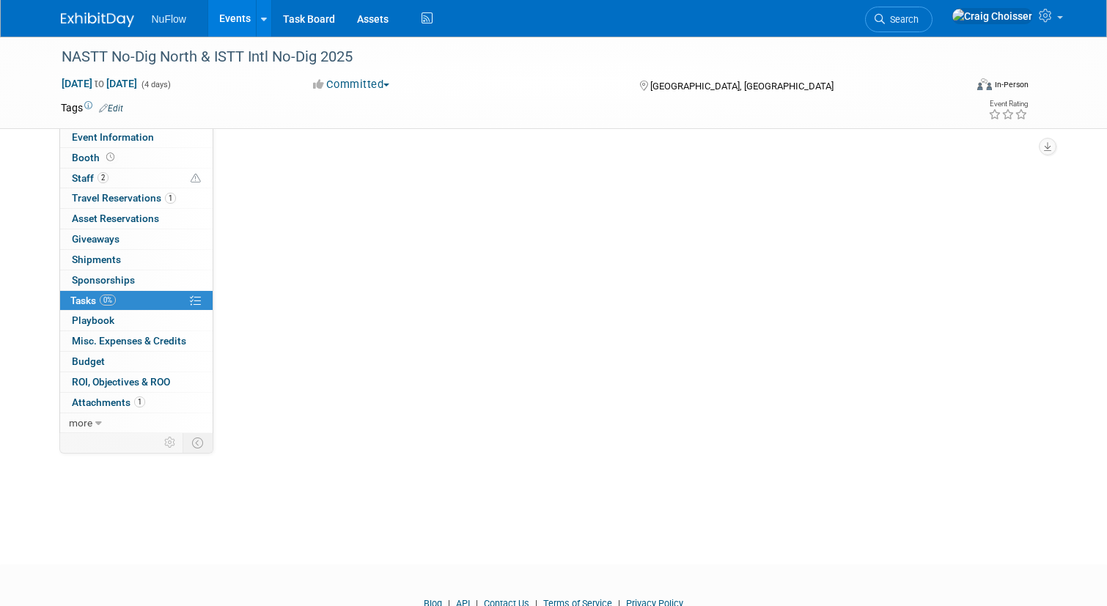
scroll to position [0, 0]
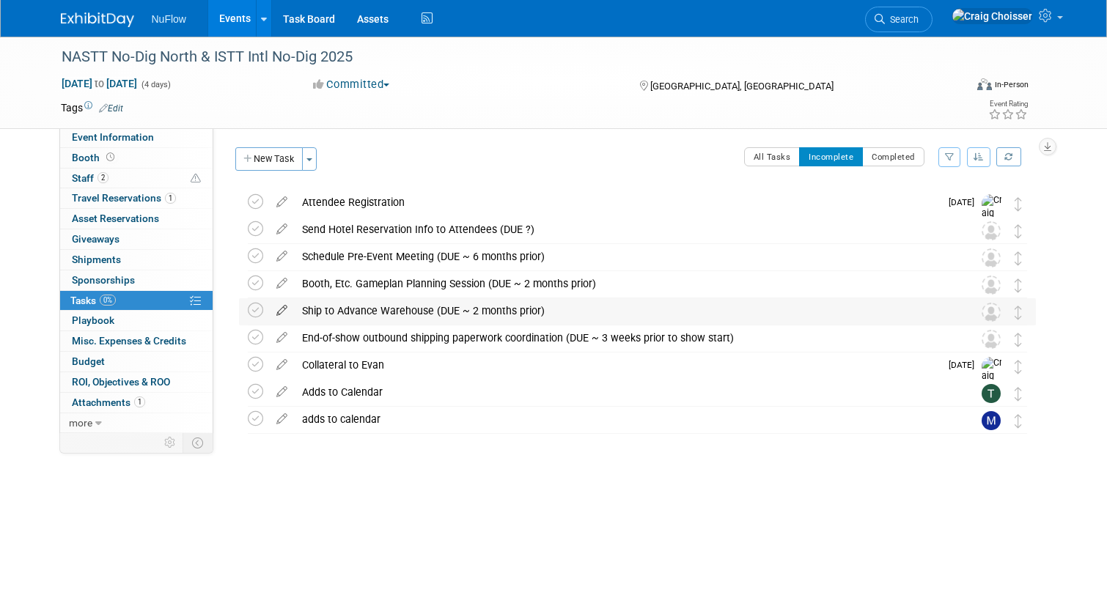
click at [282, 308] on icon at bounding box center [282, 307] width 26 height 18
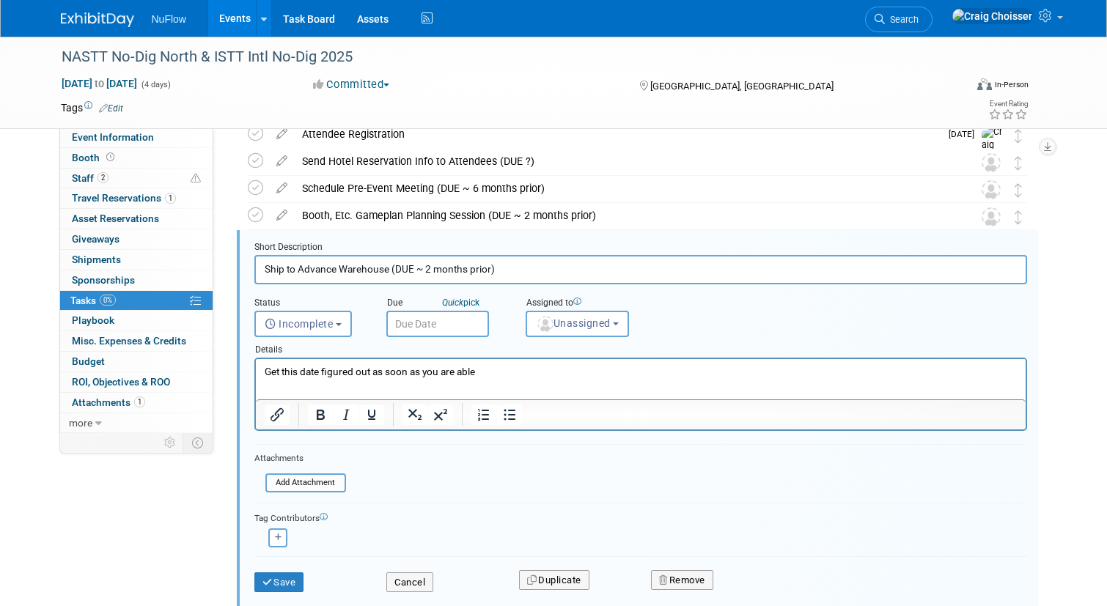
scroll to position [84, 0]
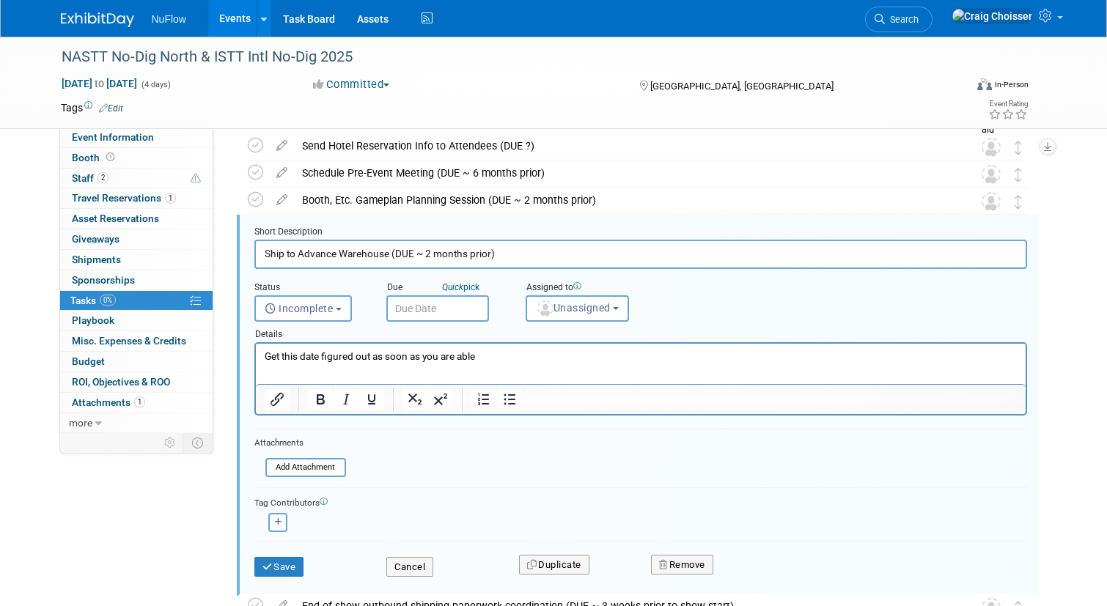
click at [427, 309] on input "text" at bounding box center [437, 308] width 103 height 26
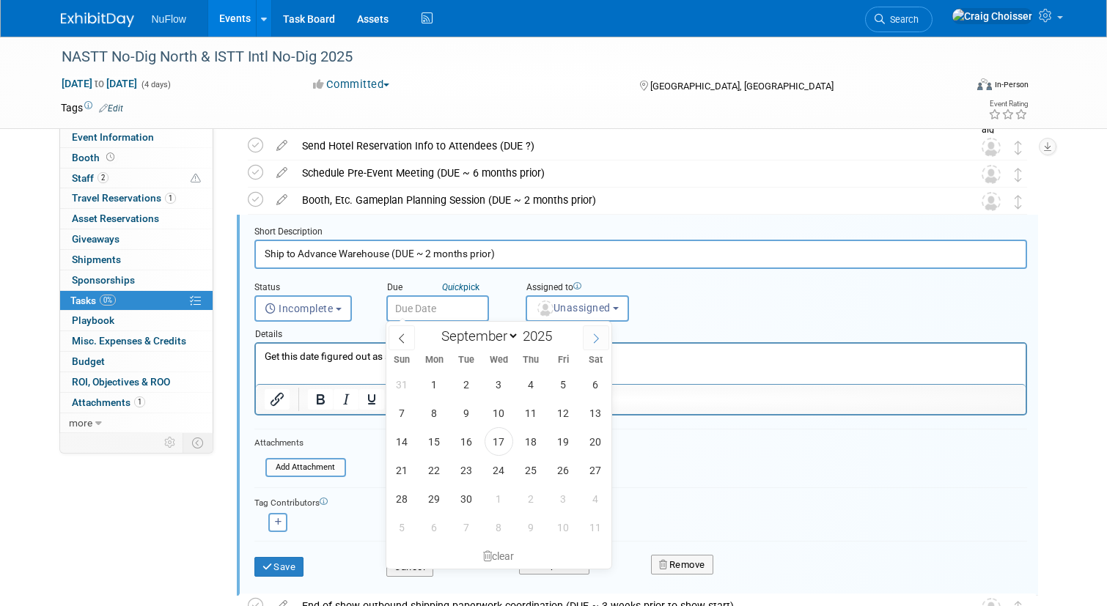
click at [592, 342] on icon at bounding box center [596, 339] width 10 height 10
select select "9"
click at [504, 441] on span "15" at bounding box center [499, 441] width 29 height 29
type input "[DATE]"
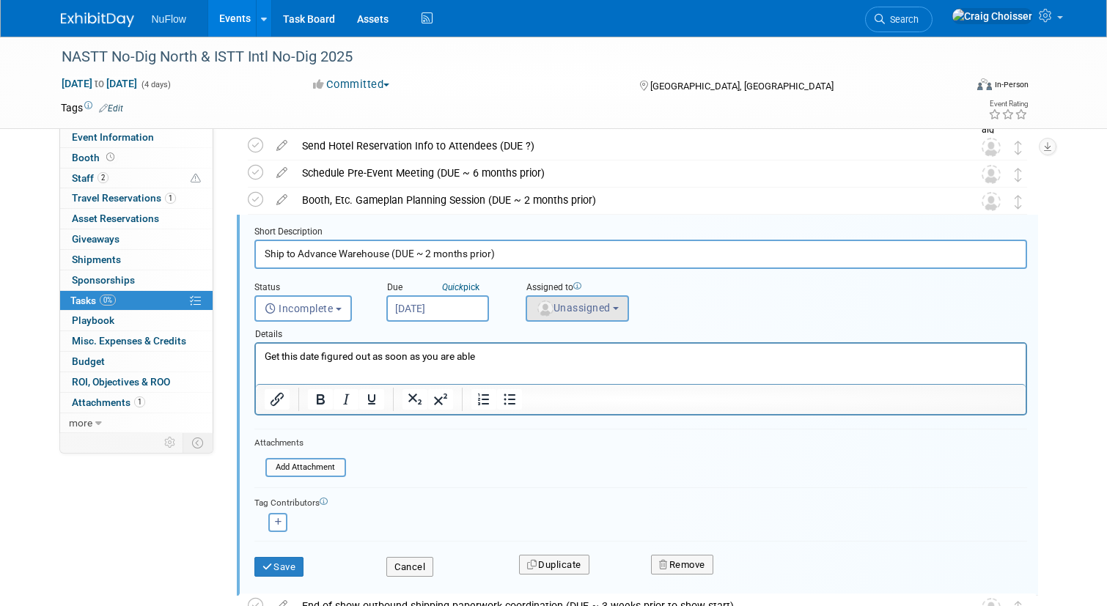
click at [579, 306] on span "Unassigned" at bounding box center [573, 308] width 75 height 12
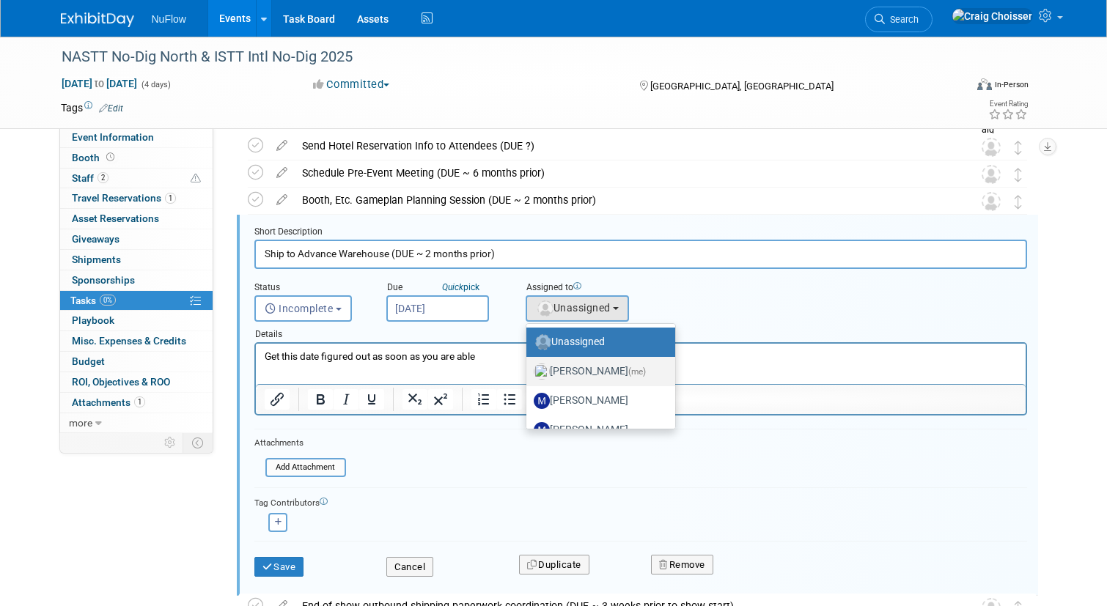
click at [582, 367] on label "[PERSON_NAME] (me)" at bounding box center [597, 371] width 127 height 23
click at [529, 367] on input "[PERSON_NAME] (me)" at bounding box center [524, 370] width 10 height 10
select select "b32fee0d-6bc2-4cb8-ad5e-8428182a5dd3"
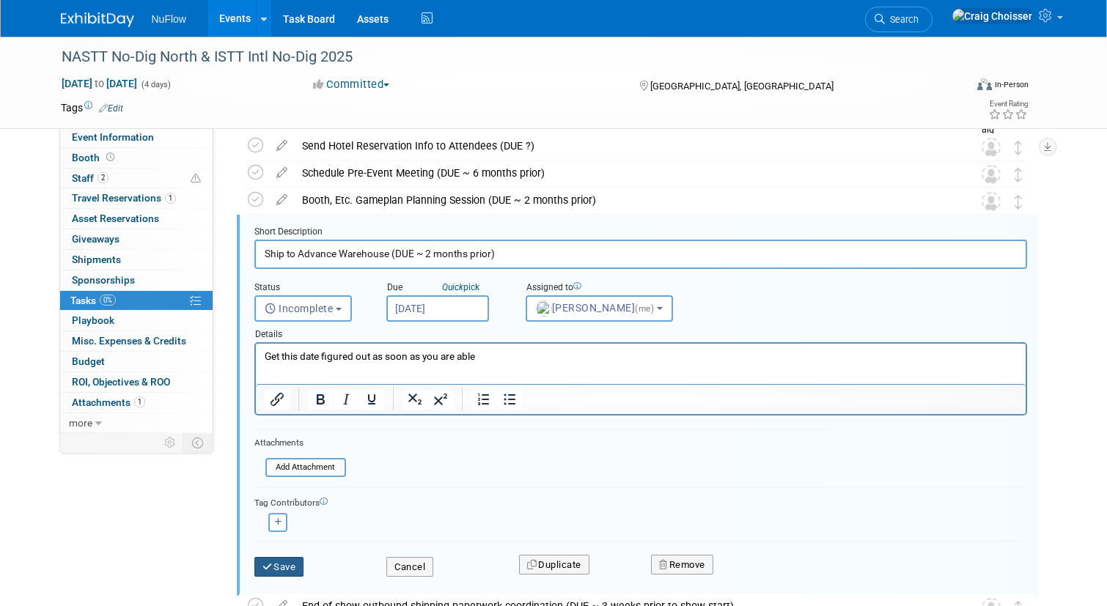
click at [287, 565] on button "Save" at bounding box center [279, 567] width 50 height 21
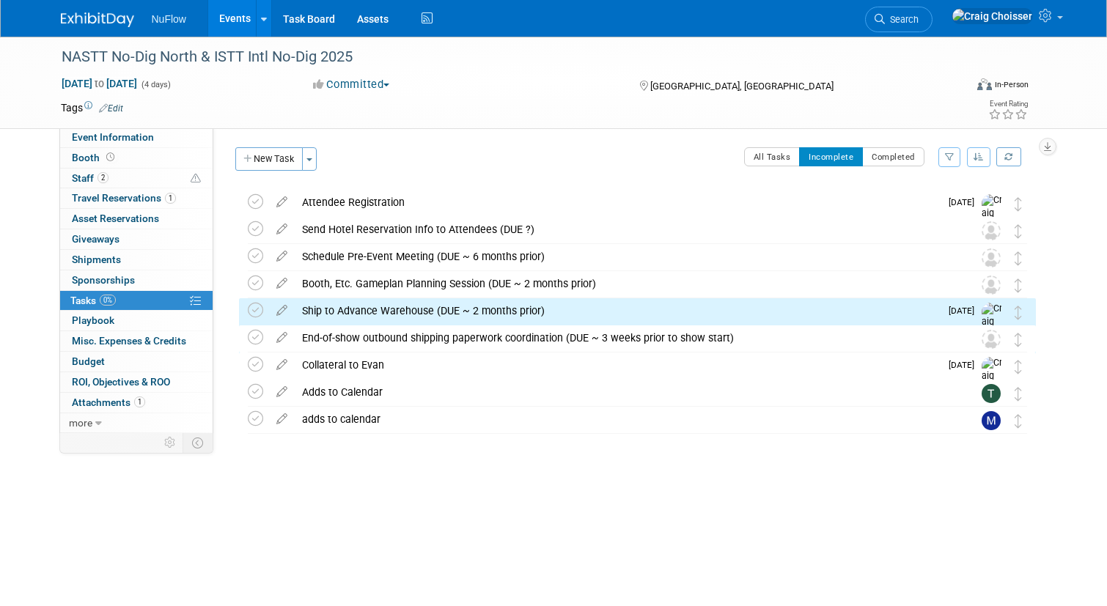
scroll to position [0, 0]
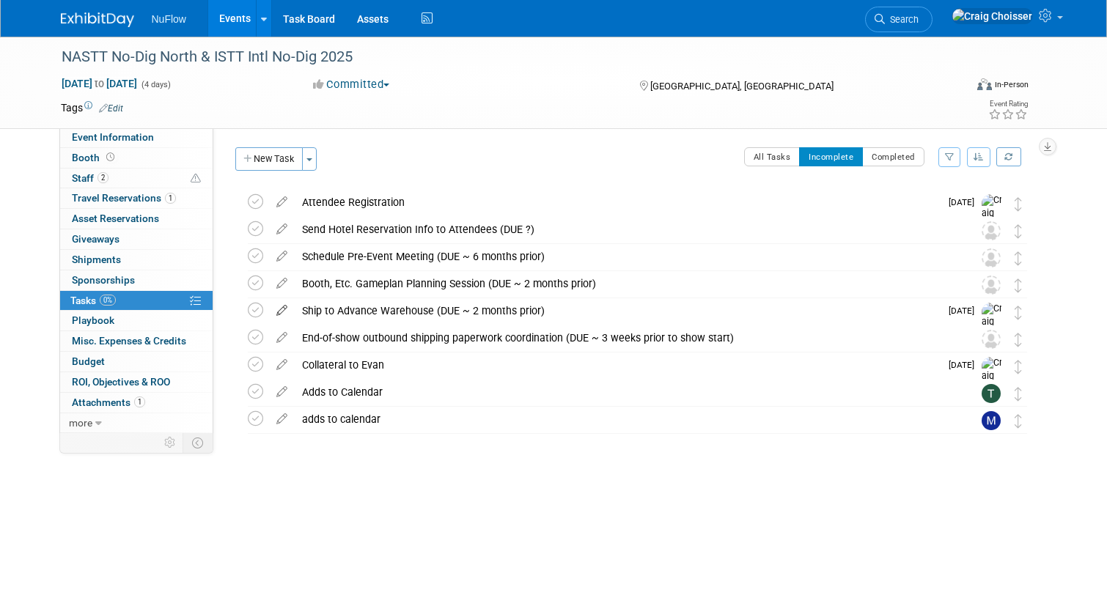
click at [282, 313] on icon at bounding box center [282, 307] width 26 height 18
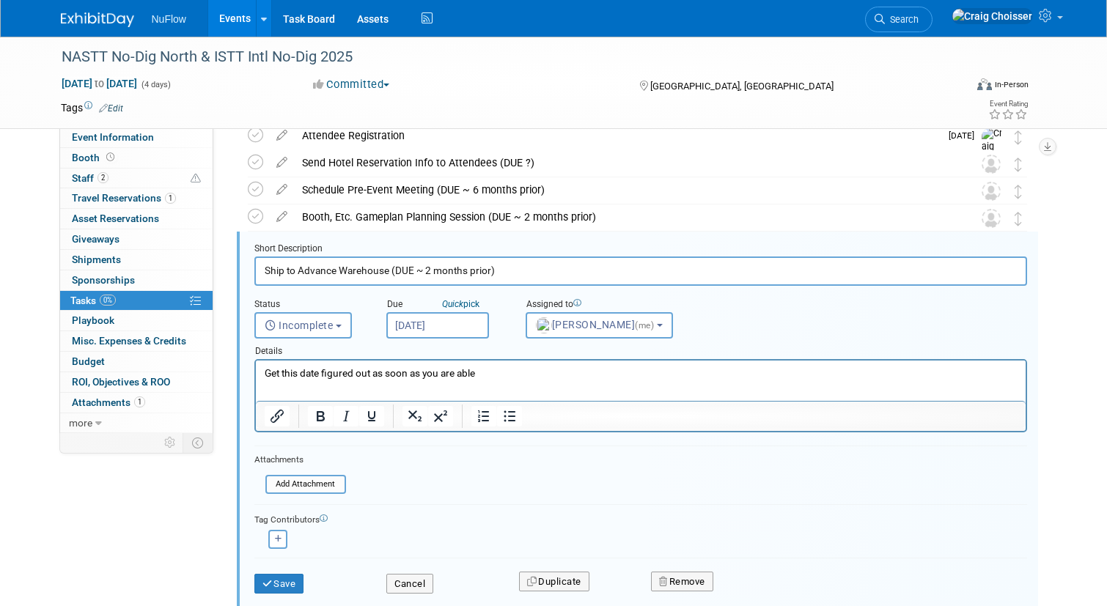
scroll to position [84, 0]
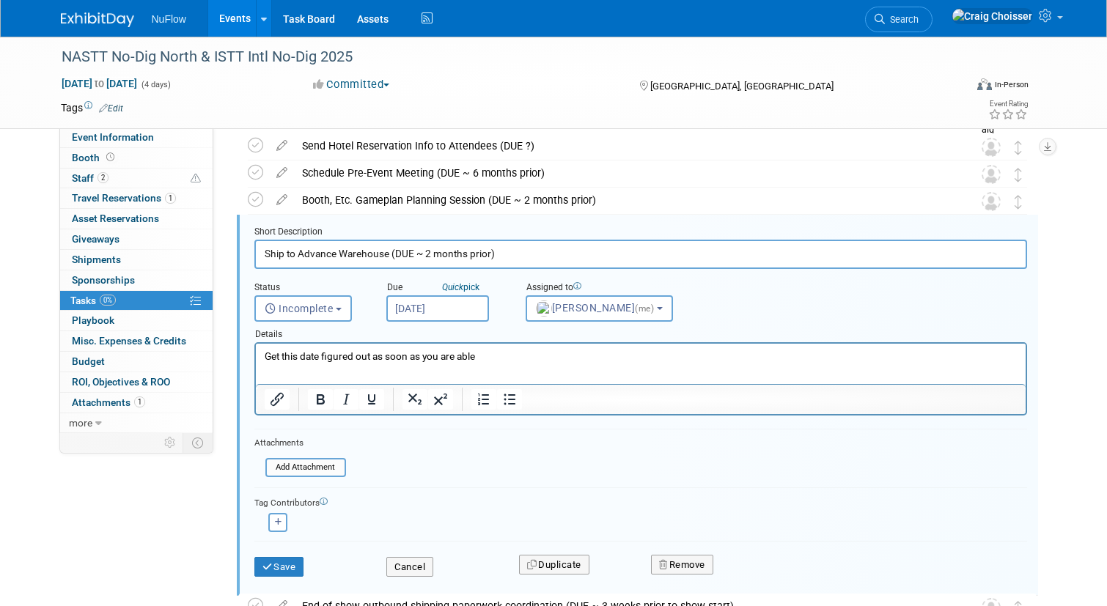
drag, startPoint x: 502, startPoint y: 253, endPoint x: 434, endPoint y: 253, distance: 68.2
click at [434, 253] on input "Ship to Advance Warehouse (DUE ~ 2 months prior)" at bounding box center [640, 254] width 773 height 29
type input "Ship to Advance Warehouse"
click at [291, 566] on button "Save" at bounding box center [279, 567] width 50 height 21
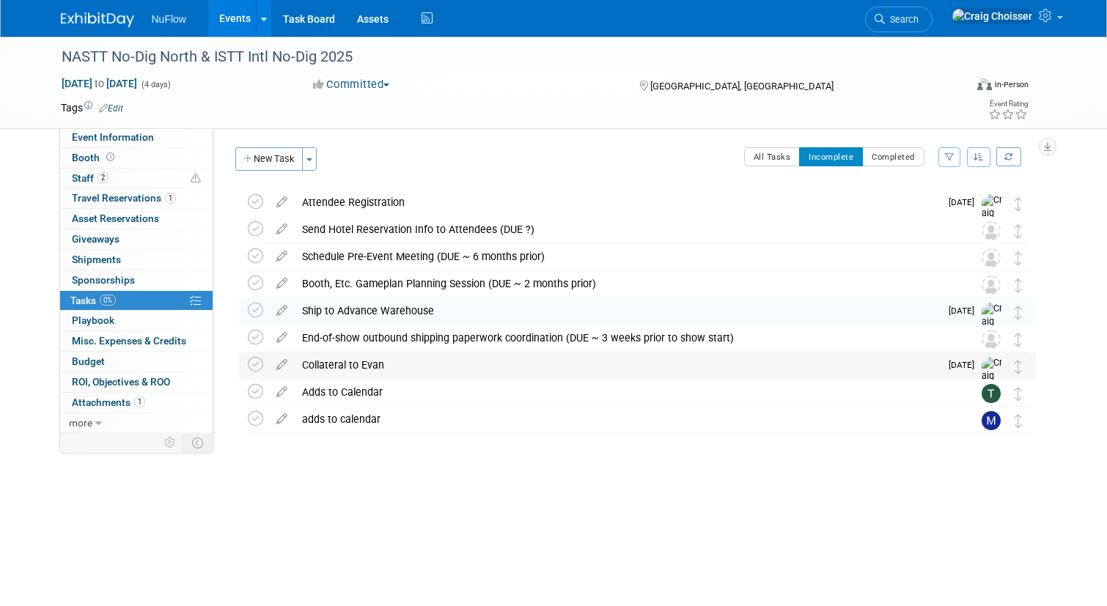
scroll to position [0, 0]
click at [282, 258] on icon at bounding box center [282, 253] width 26 height 18
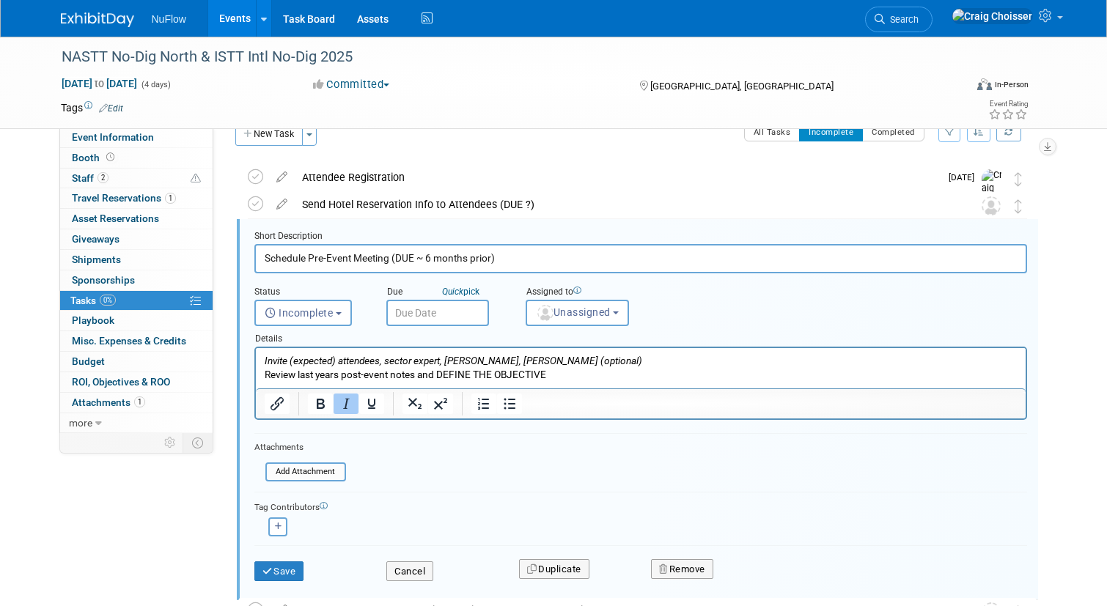
scroll to position [29, 0]
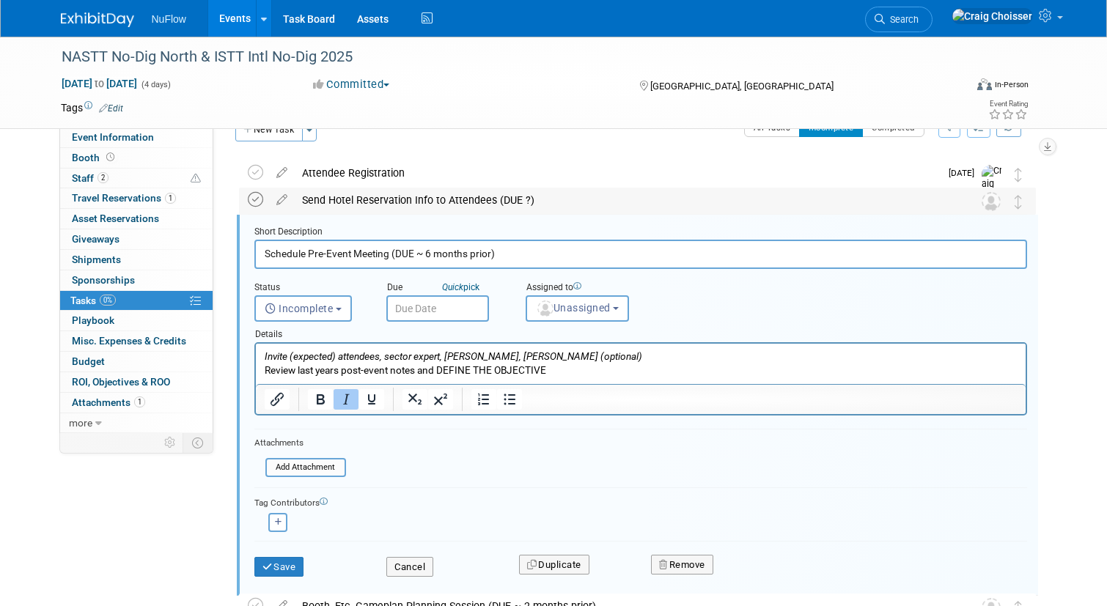
click at [258, 199] on icon at bounding box center [255, 199] width 15 height 15
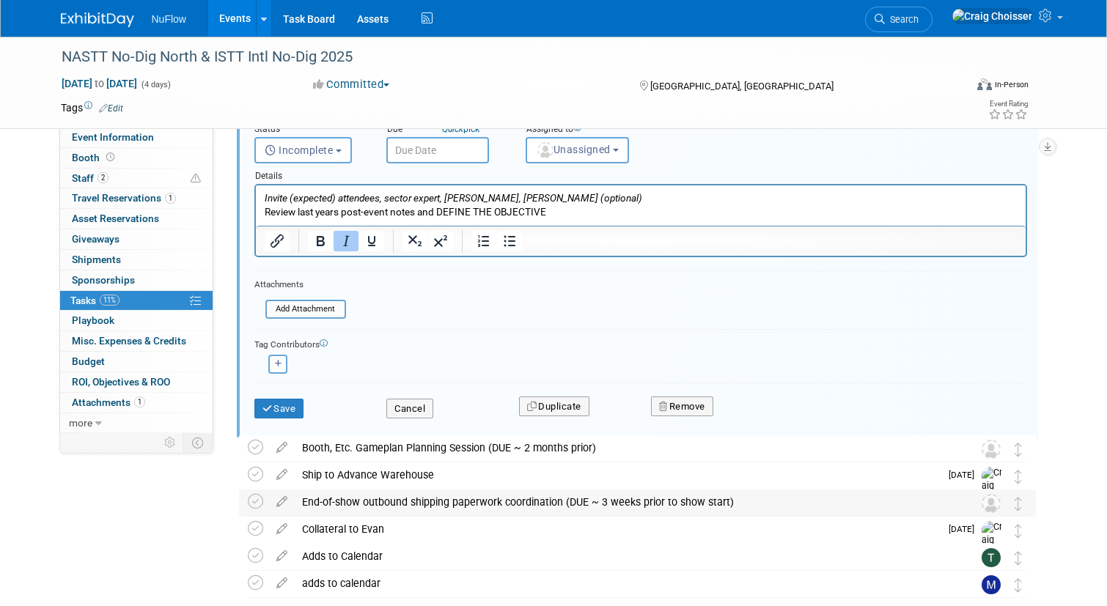
scroll to position [185, 0]
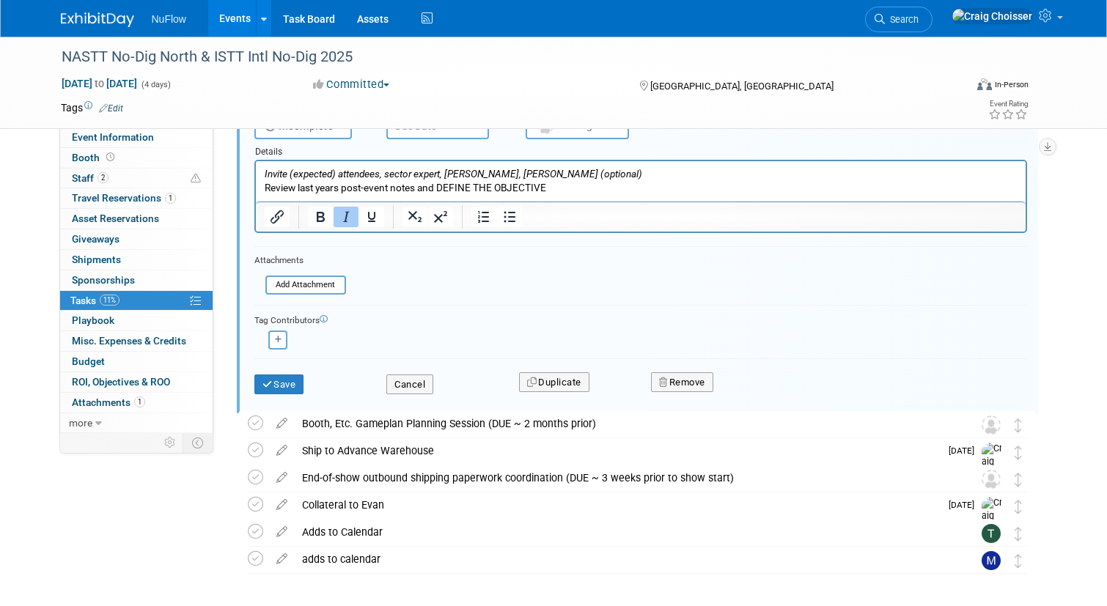
click at [218, 488] on div "Event Information Event Info Booth Booth 2 Staff 2 Staff 1 Travel Reservations …" at bounding box center [554, 243] width 1008 height 782
click at [403, 378] on button "Cancel" at bounding box center [409, 385] width 47 height 21
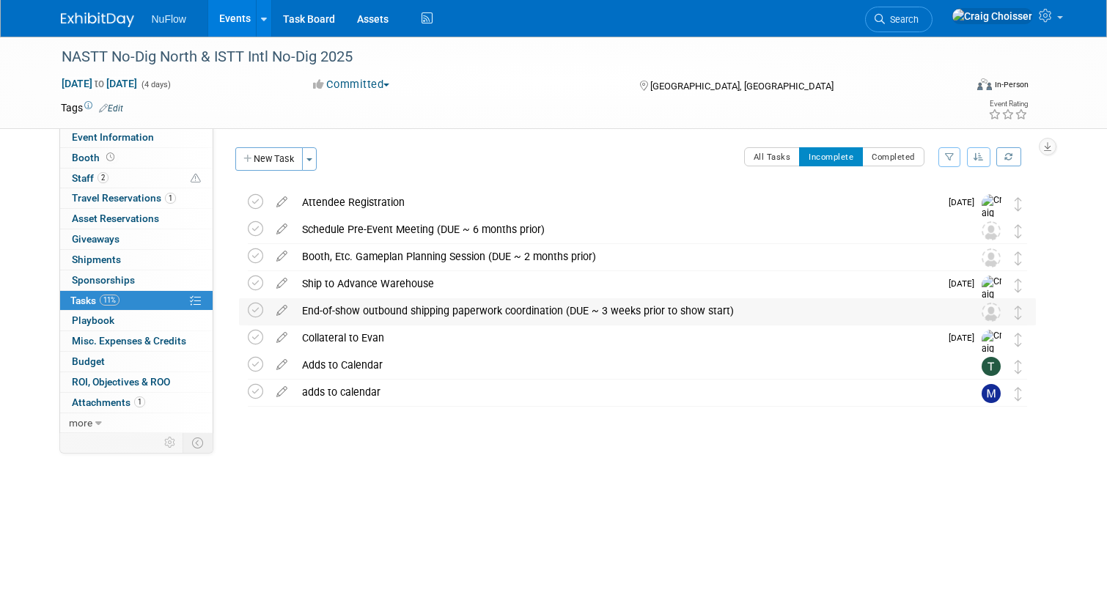
scroll to position [0, 0]
click at [284, 253] on icon at bounding box center [282, 253] width 26 height 18
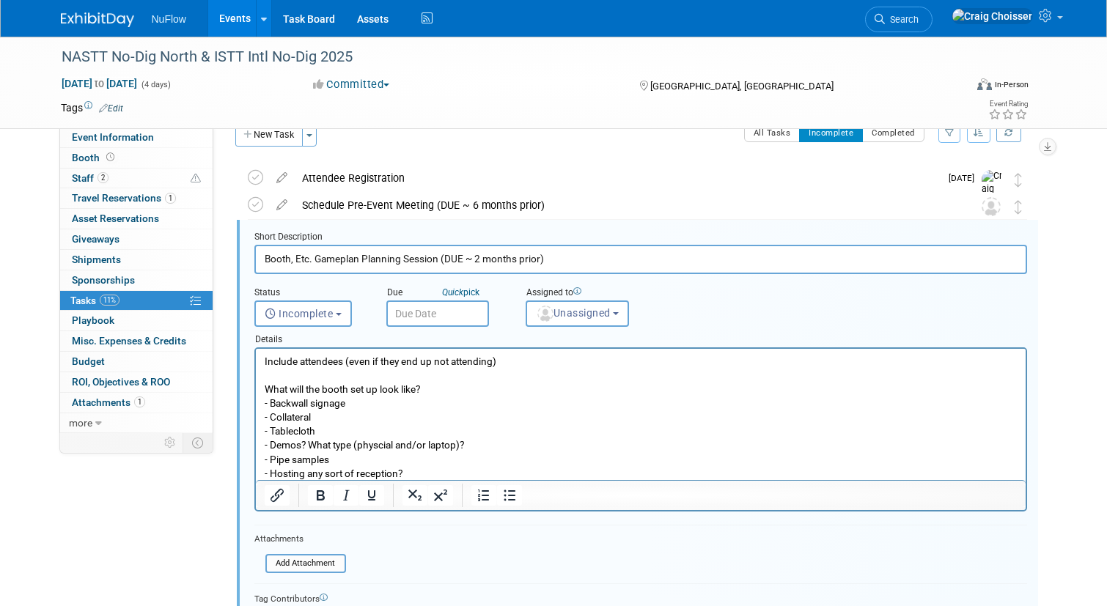
scroll to position [29, 0]
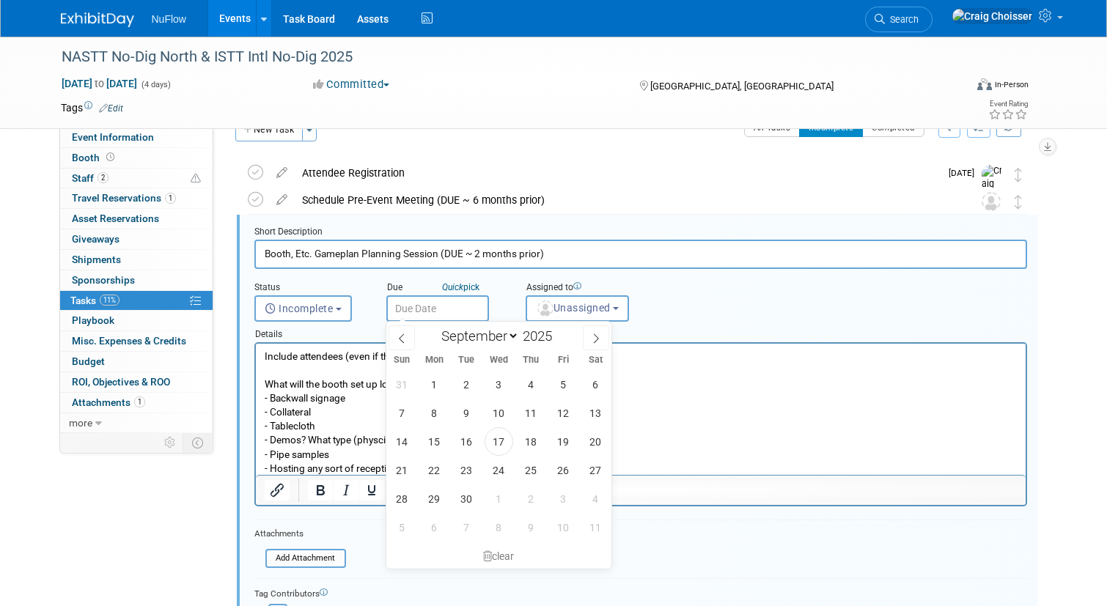
click at [438, 307] on input "text" at bounding box center [437, 308] width 103 height 26
click at [551, 467] on span "26" at bounding box center [563, 470] width 29 height 29
type input "Sep 26, 2025"
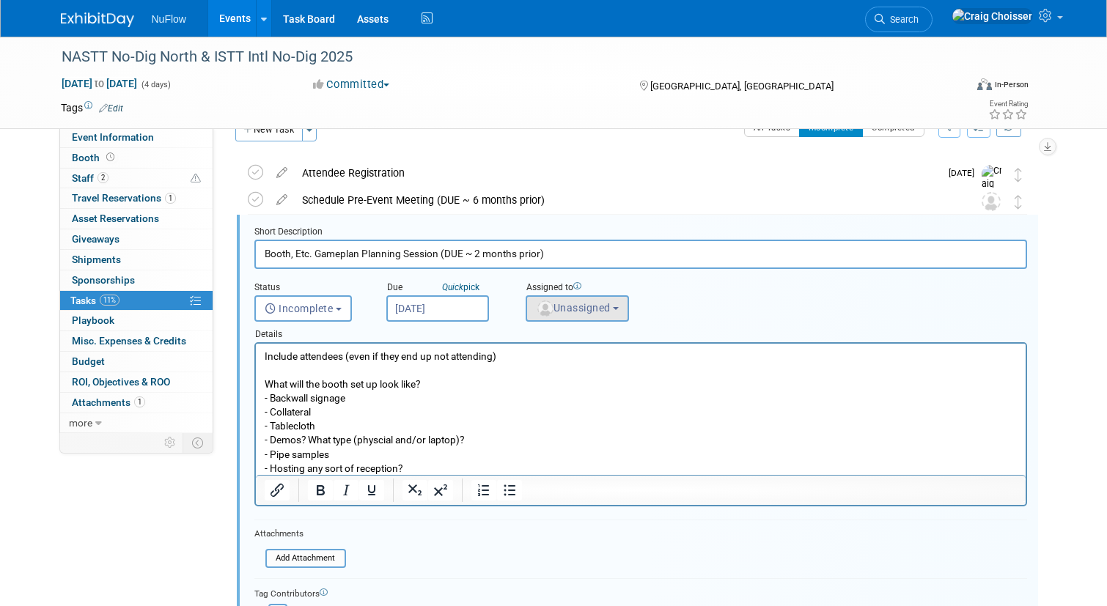
click at [608, 313] on button "Unassigned" at bounding box center [578, 308] width 104 height 26
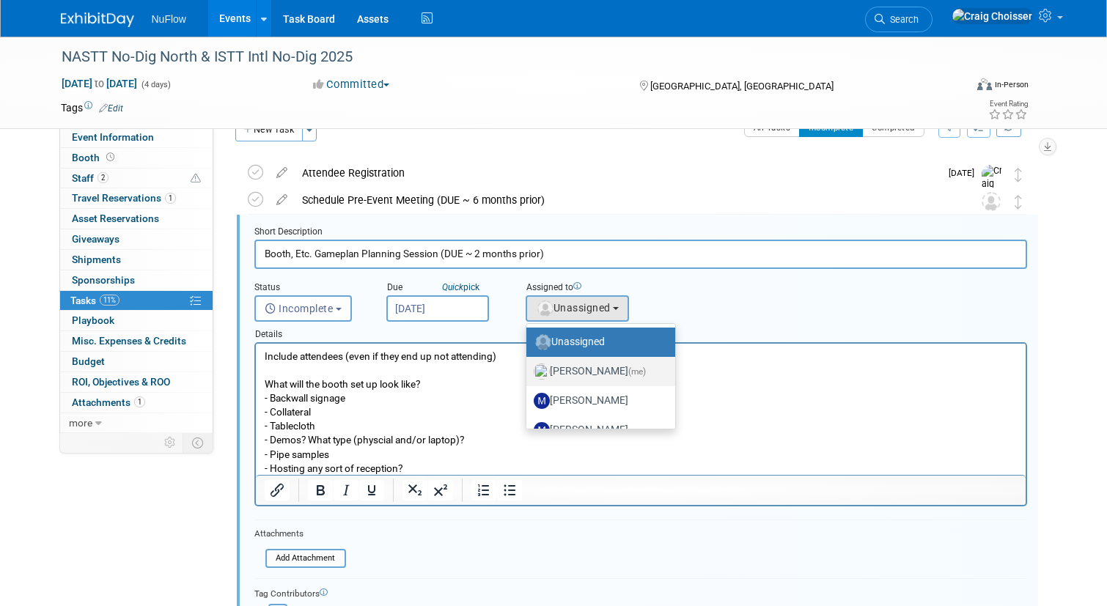
click at [607, 370] on label "[PERSON_NAME] (me)" at bounding box center [597, 371] width 127 height 23
click at [529, 370] on input "[PERSON_NAME] (me)" at bounding box center [524, 370] width 10 height 10
select select "b32fee0d-6bc2-4cb8-ad5e-8428182a5dd3"
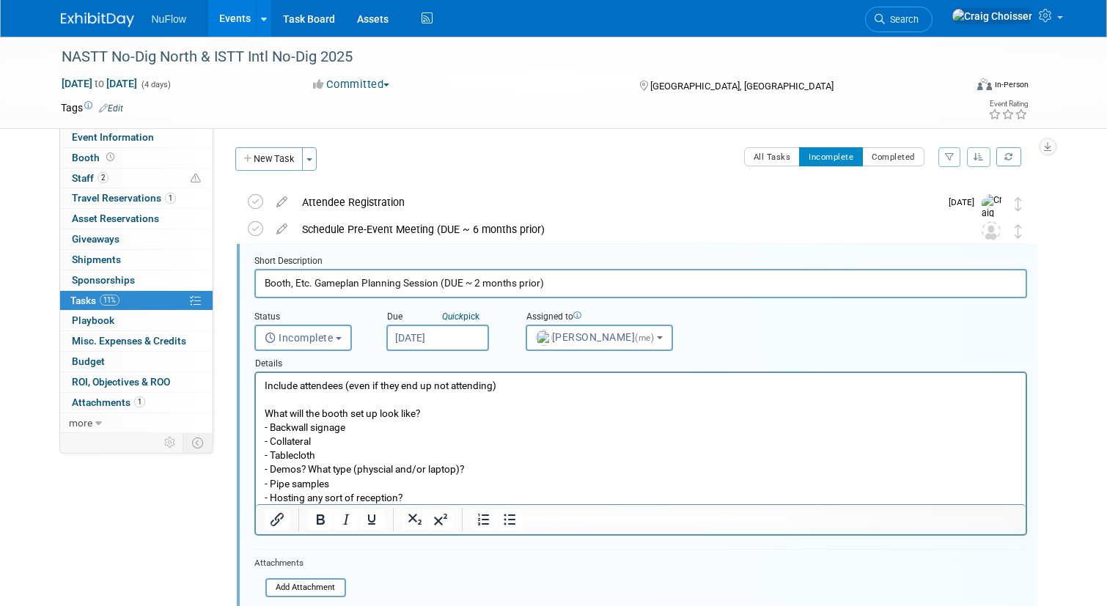
scroll to position [0, 0]
drag, startPoint x: 558, startPoint y: 283, endPoint x: 444, endPoint y: 282, distance: 114.4
click at [444, 282] on input "Booth, Etc. Gameplan Planning Session (DUE ~ 2 months prior)" at bounding box center [640, 283] width 773 height 29
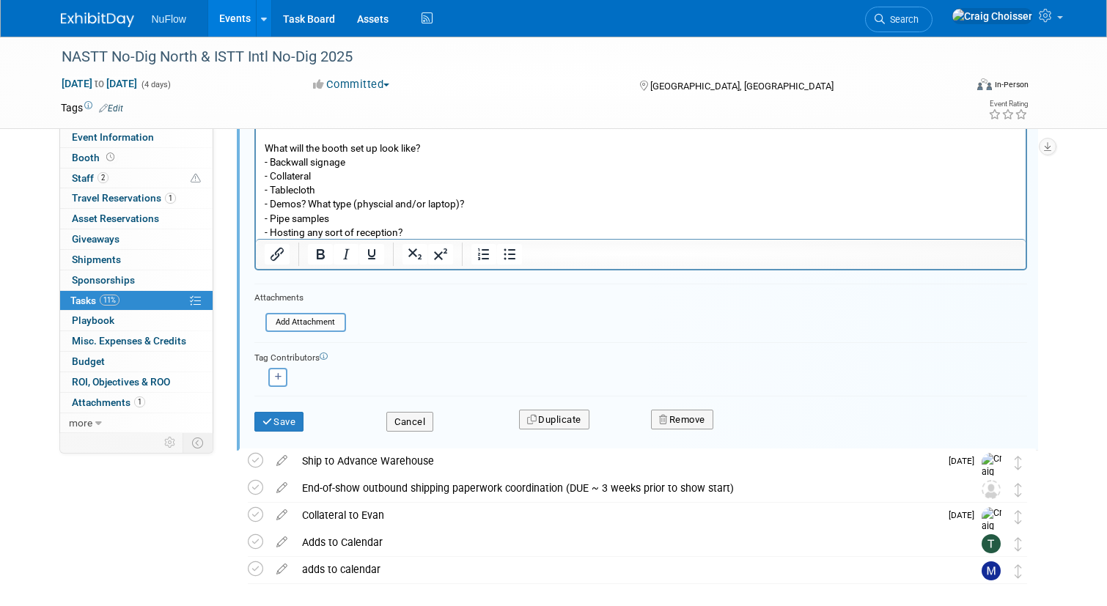
scroll to position [304, 0]
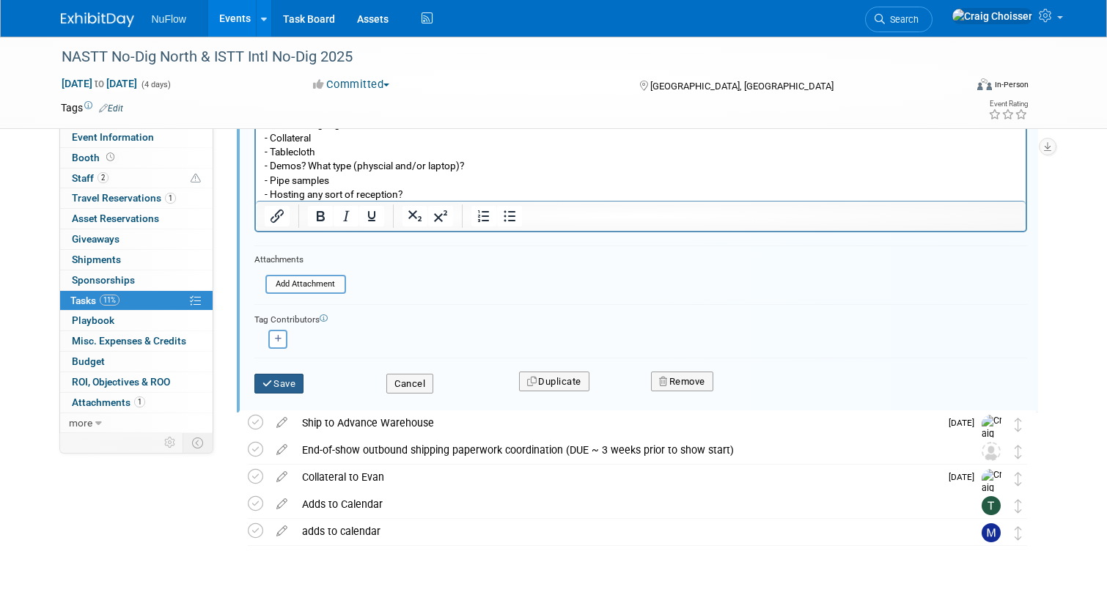
type input "Booth, Etc. Gameplan Planning Session"
click at [287, 388] on button "Save" at bounding box center [279, 384] width 50 height 21
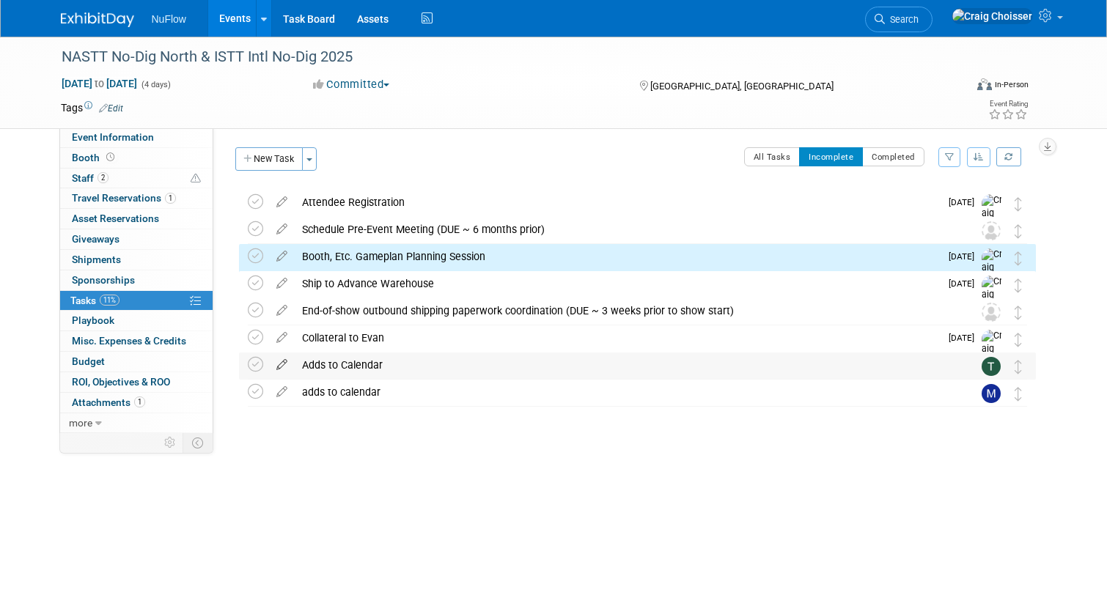
scroll to position [0, 0]
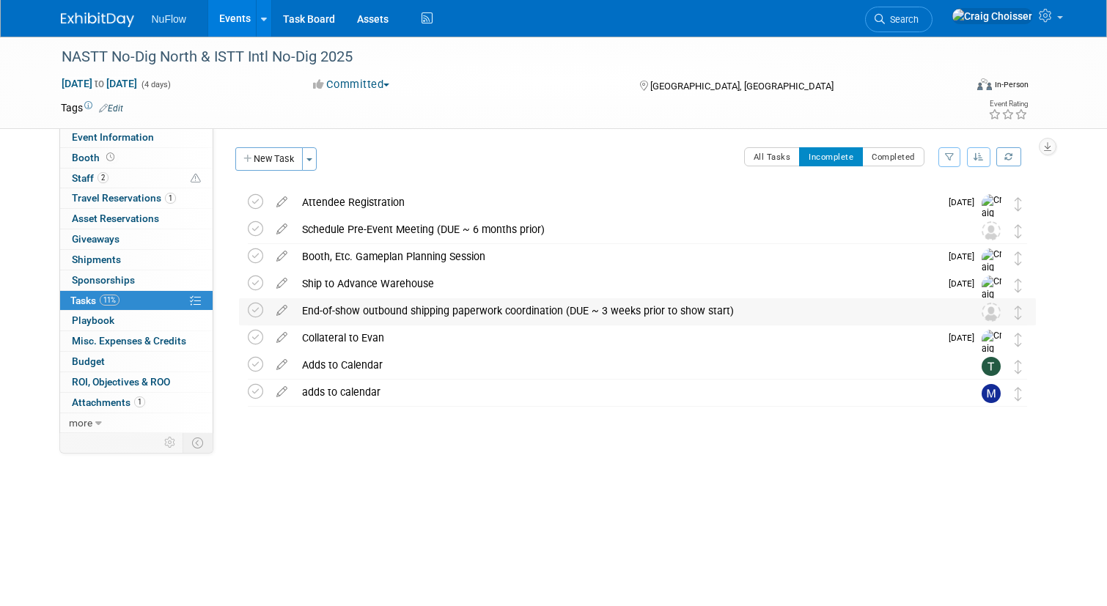
click at [367, 310] on div "End-of-show outbound shipping paperwork coordination (DUE ~ 3 weeks prior to sh…" at bounding box center [624, 310] width 658 height 25
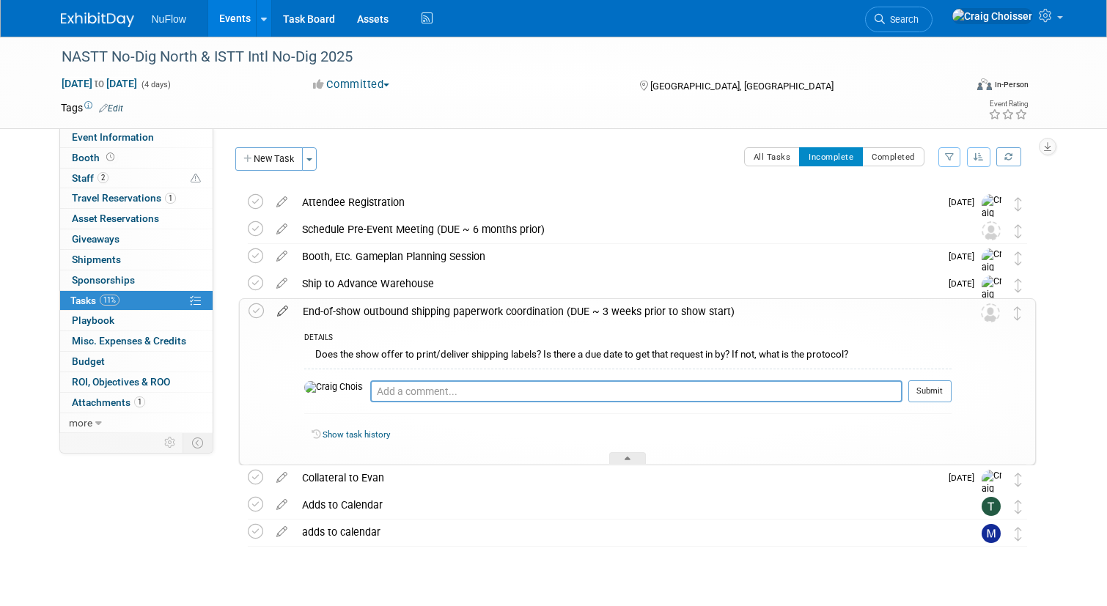
click at [282, 312] on icon at bounding box center [283, 308] width 26 height 18
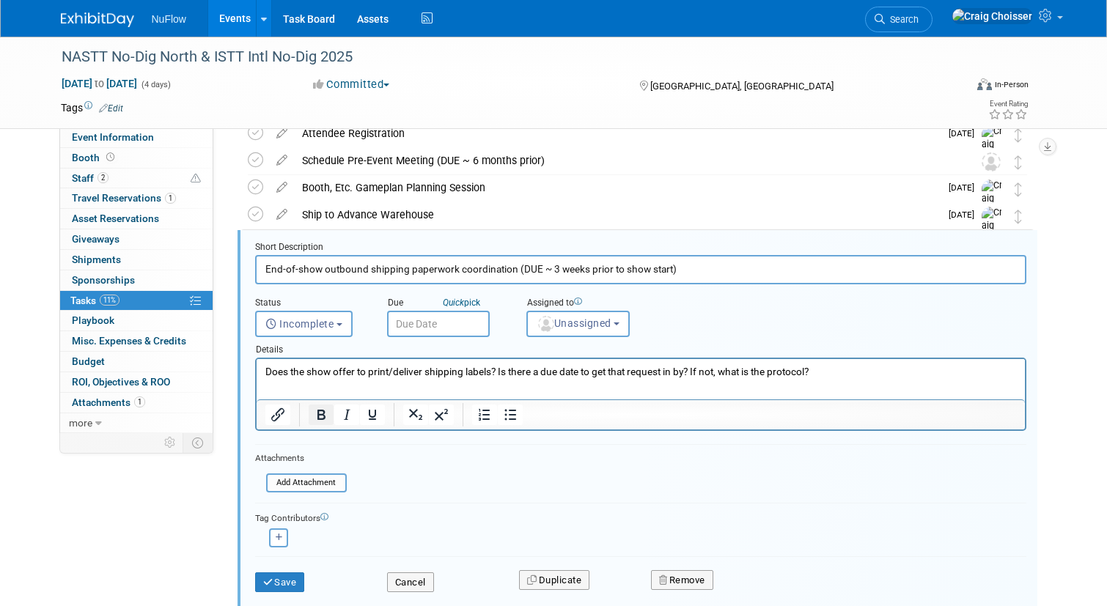
scroll to position [84, 0]
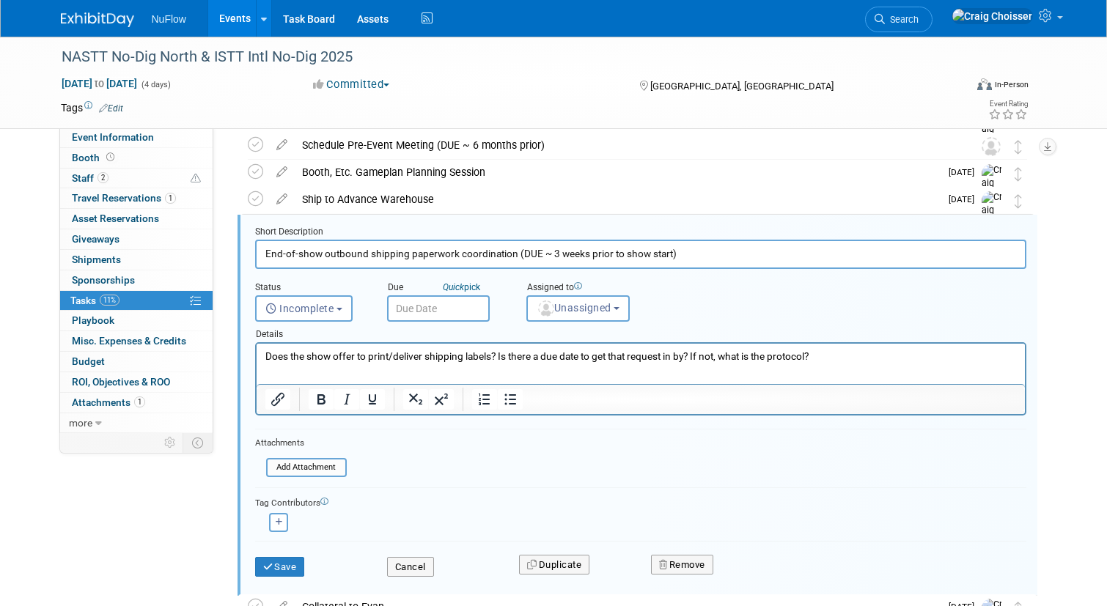
click at [426, 309] on input "text" at bounding box center [438, 308] width 103 height 26
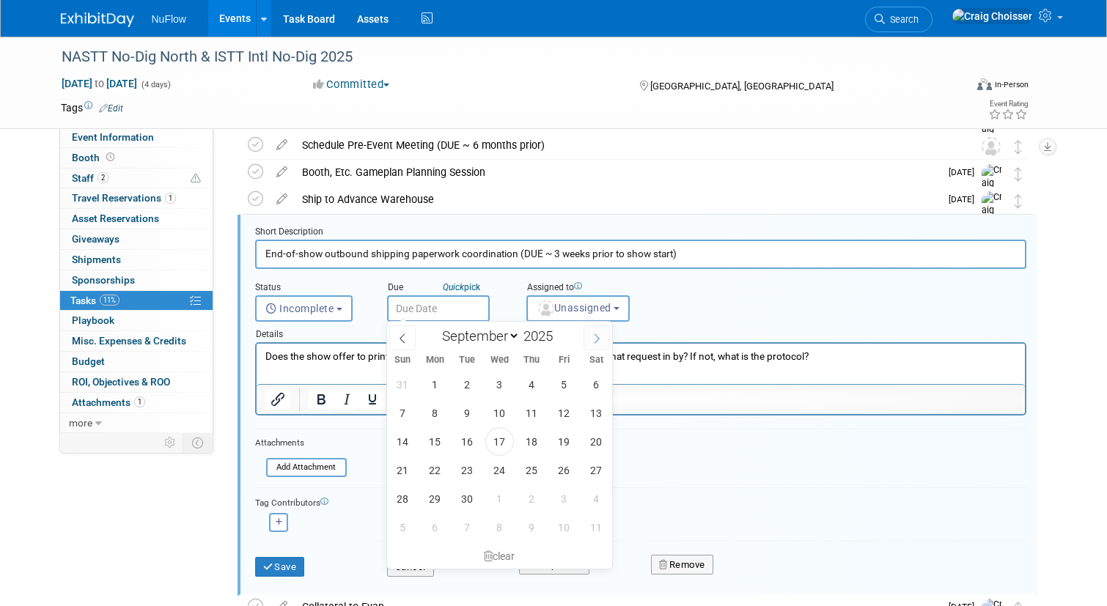
click at [597, 345] on span at bounding box center [597, 338] width 26 height 25
select select "9"
click at [471, 476] on span "21" at bounding box center [467, 470] width 29 height 29
type input "[DATE]"
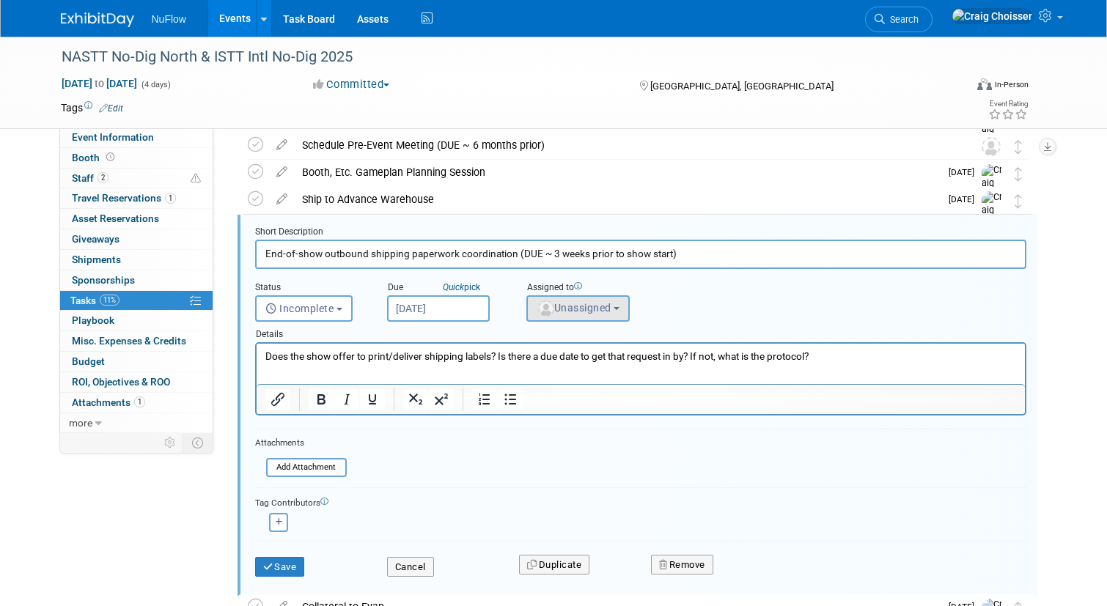
click at [586, 308] on span "Unassigned" at bounding box center [574, 308] width 75 height 12
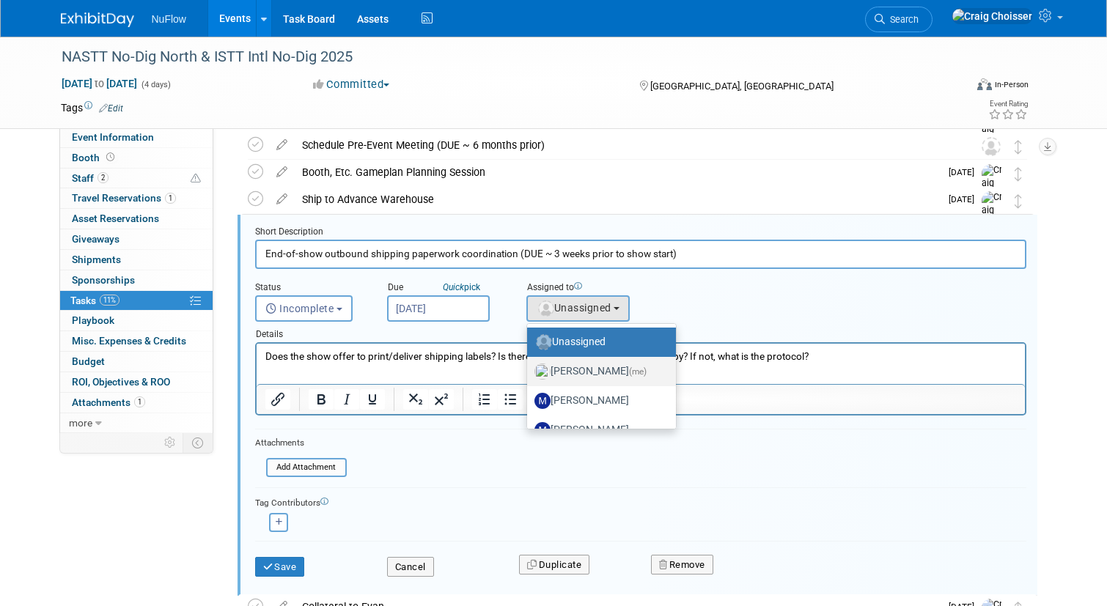
click at [590, 367] on label "[PERSON_NAME] (me)" at bounding box center [598, 371] width 127 height 23
click at [529, 367] on input "[PERSON_NAME] (me)" at bounding box center [525, 370] width 10 height 10
select select "b32fee0d-6bc2-4cb8-ad5e-8428182a5dd3"
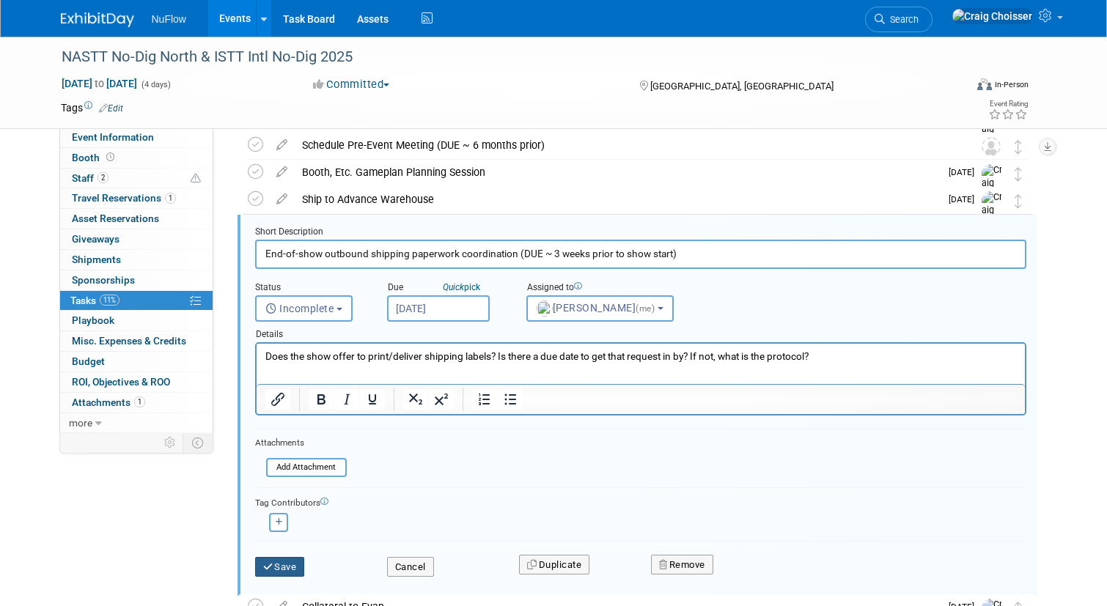
click at [278, 568] on button "Save" at bounding box center [280, 567] width 50 height 21
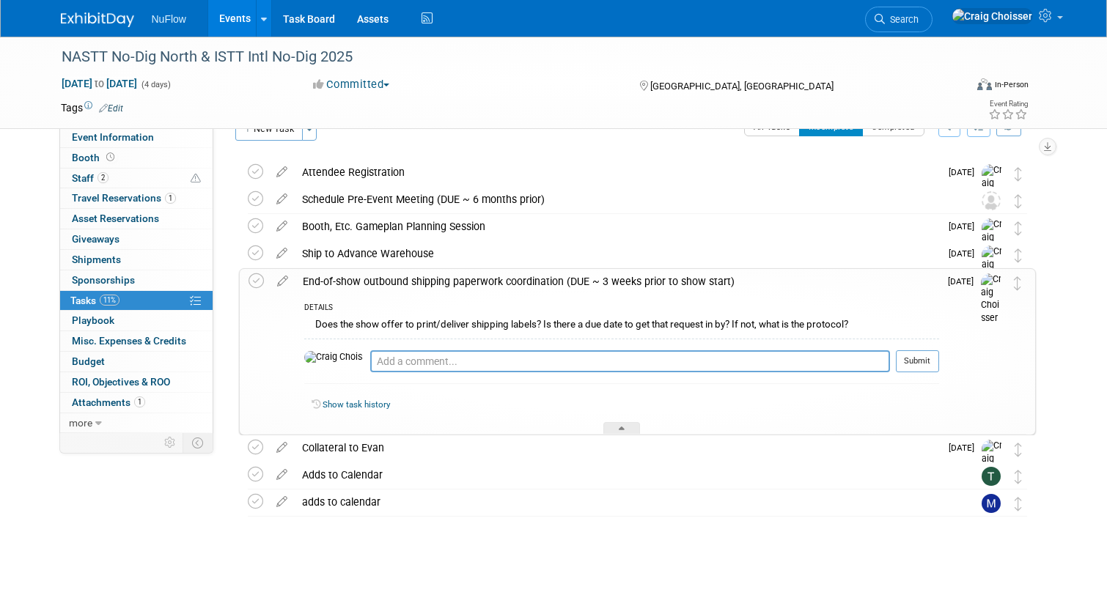
scroll to position [29, 0]
click at [623, 429] on icon at bounding box center [622, 431] width 6 height 9
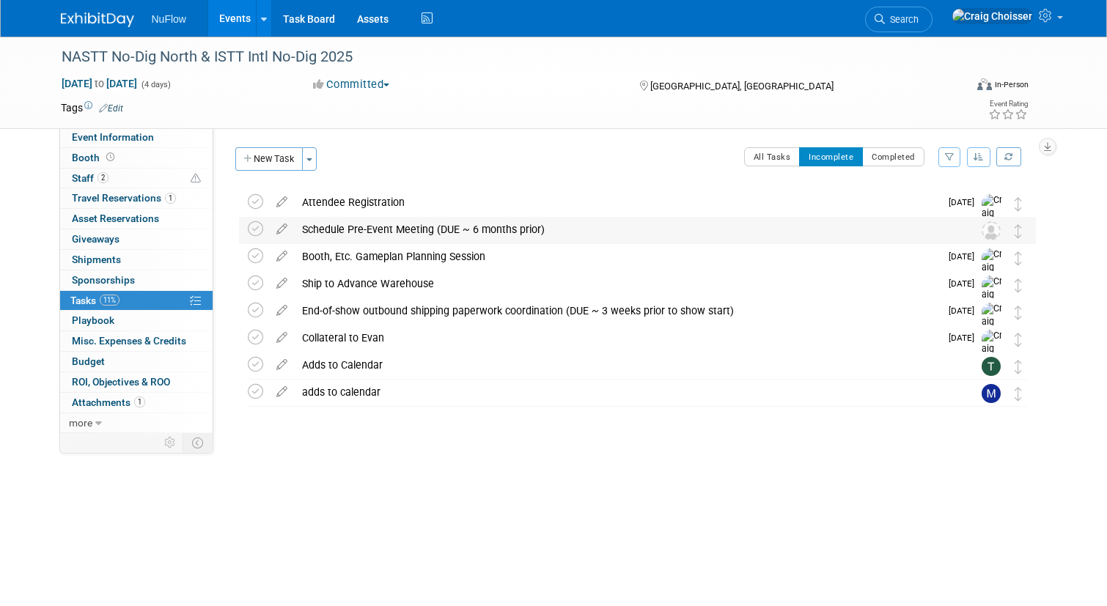
click at [362, 228] on div "Schedule Pre-Event Meeting (DUE ~ 6 months prior)" at bounding box center [624, 229] width 658 height 25
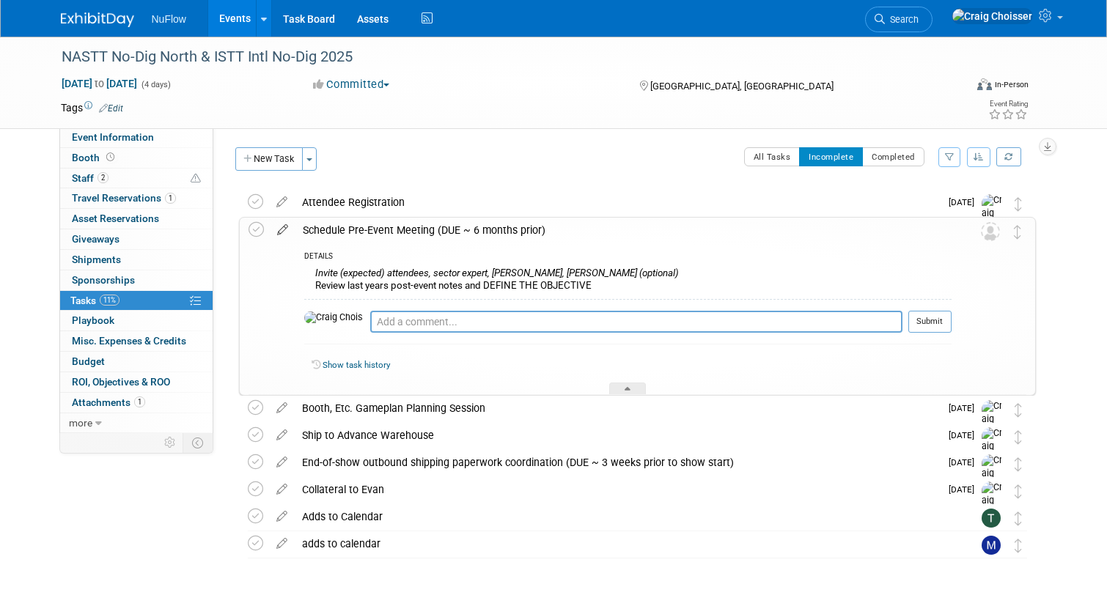
click at [284, 231] on icon at bounding box center [283, 227] width 26 height 18
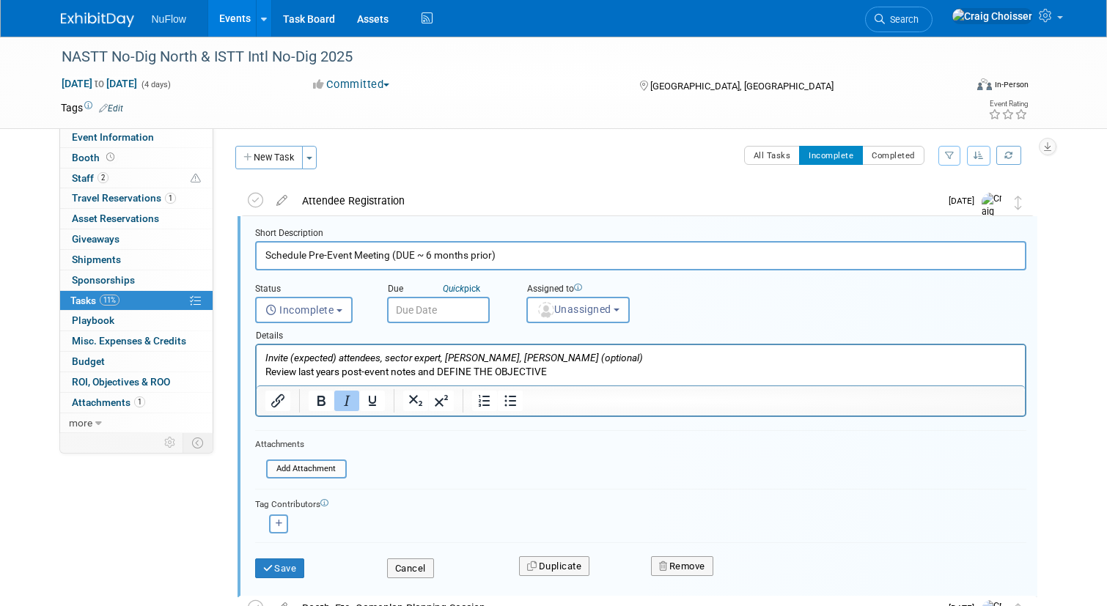
scroll to position [3, 0]
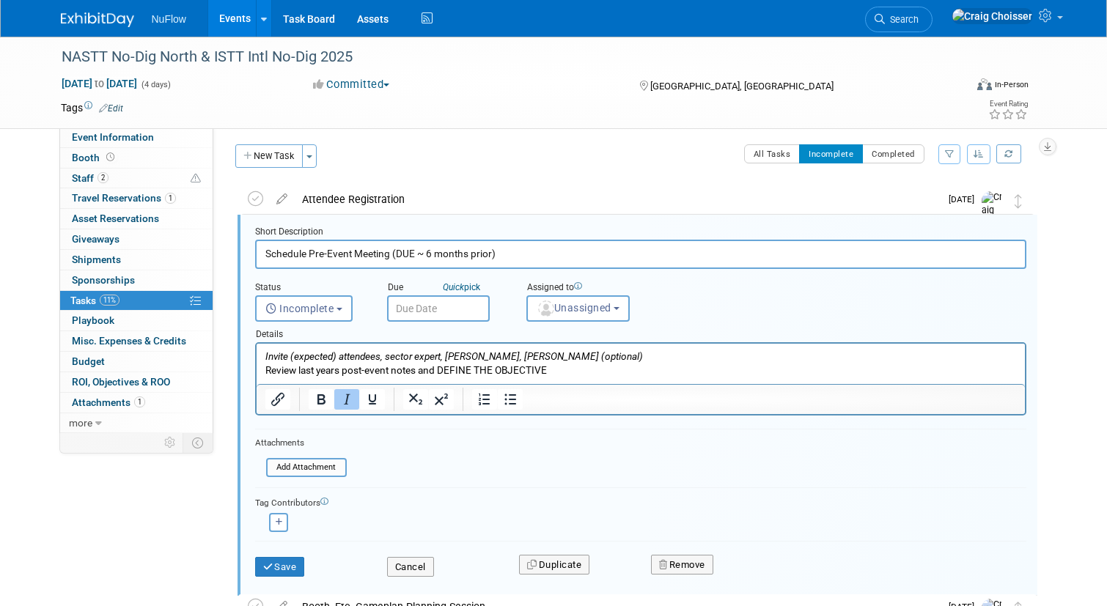
click at [451, 312] on input "text" at bounding box center [438, 308] width 103 height 26
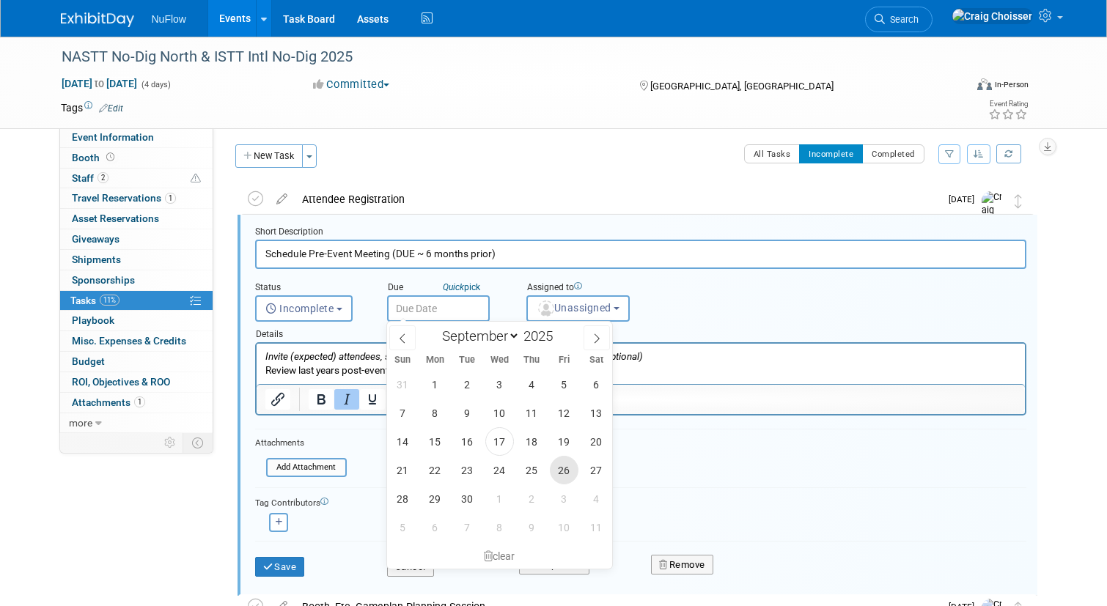
click at [563, 470] on span "26" at bounding box center [564, 470] width 29 height 29
type input "Sep 26, 2025"
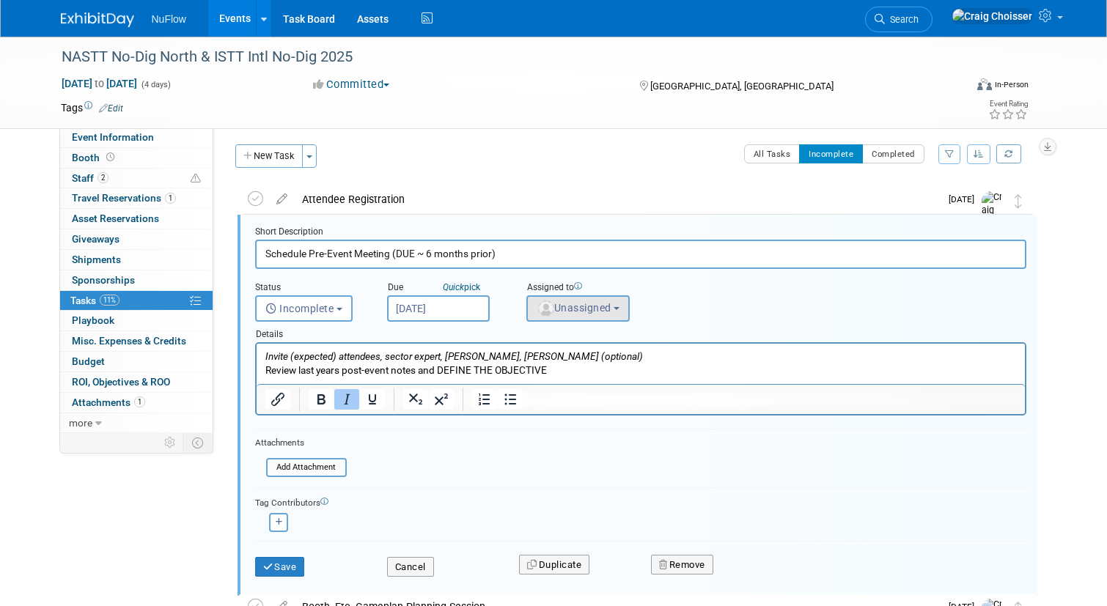
click at [603, 313] on button "Unassigned" at bounding box center [578, 308] width 104 height 26
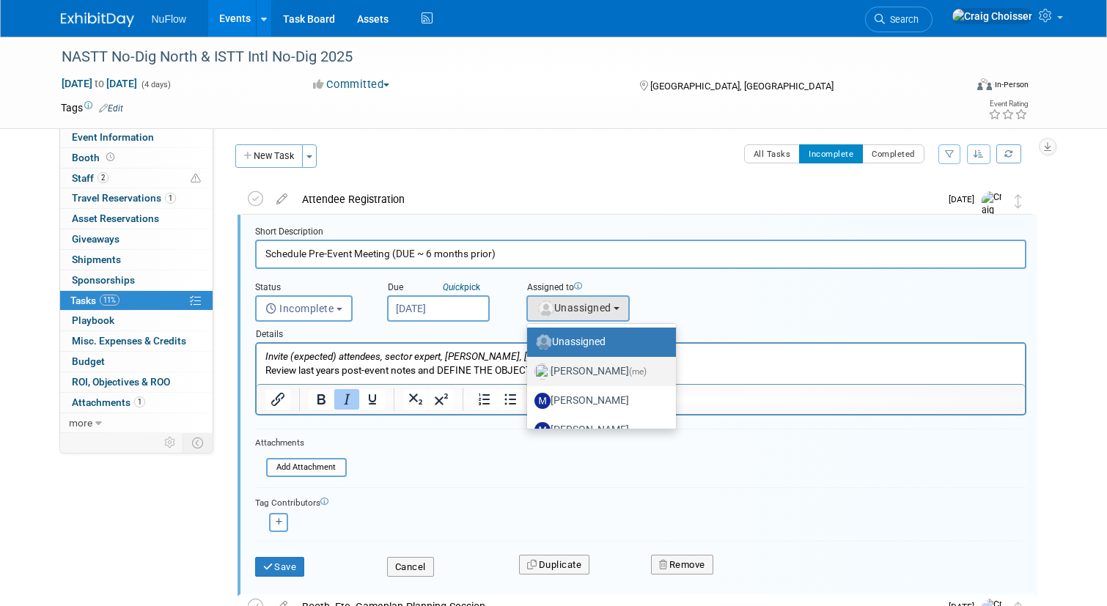
click at [609, 374] on label "[PERSON_NAME] (me)" at bounding box center [598, 371] width 127 height 23
click at [529, 374] on input "[PERSON_NAME] (me)" at bounding box center [525, 370] width 10 height 10
select select "b32fee0d-6bc2-4cb8-ad5e-8428182a5dd3"
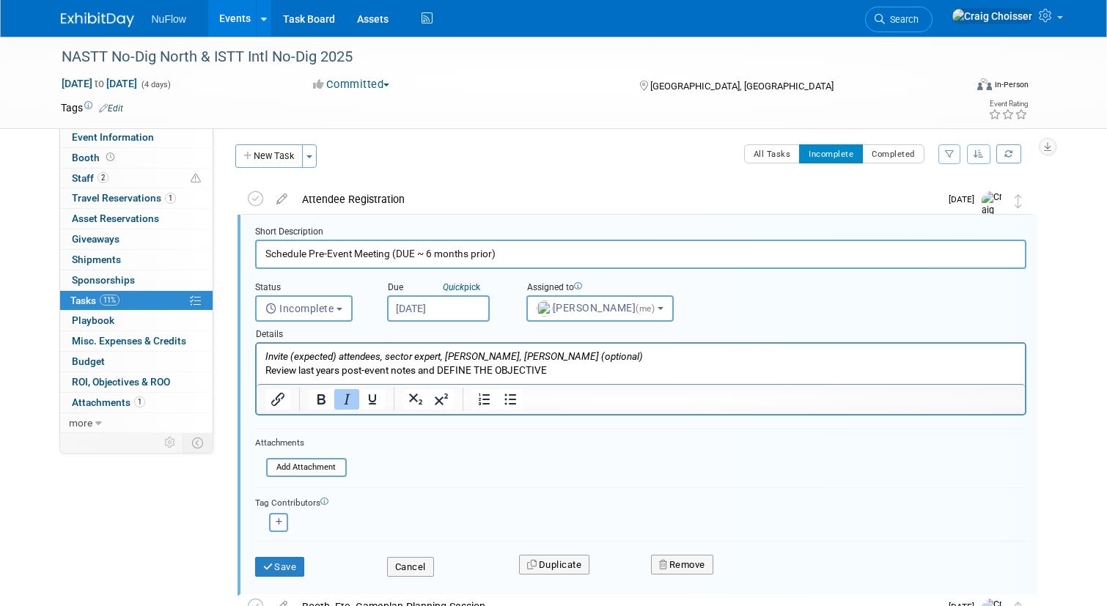
drag, startPoint x: 505, startPoint y: 255, endPoint x: 408, endPoint y: 255, distance: 96.8
click at [408, 255] on input "Schedule Pre-Event Meeting (DUE ~ 6 months prior)" at bounding box center [640, 254] width 771 height 29
type input "Schedule Pre-Event Meeting"
click at [300, 560] on button "Save" at bounding box center [280, 567] width 50 height 21
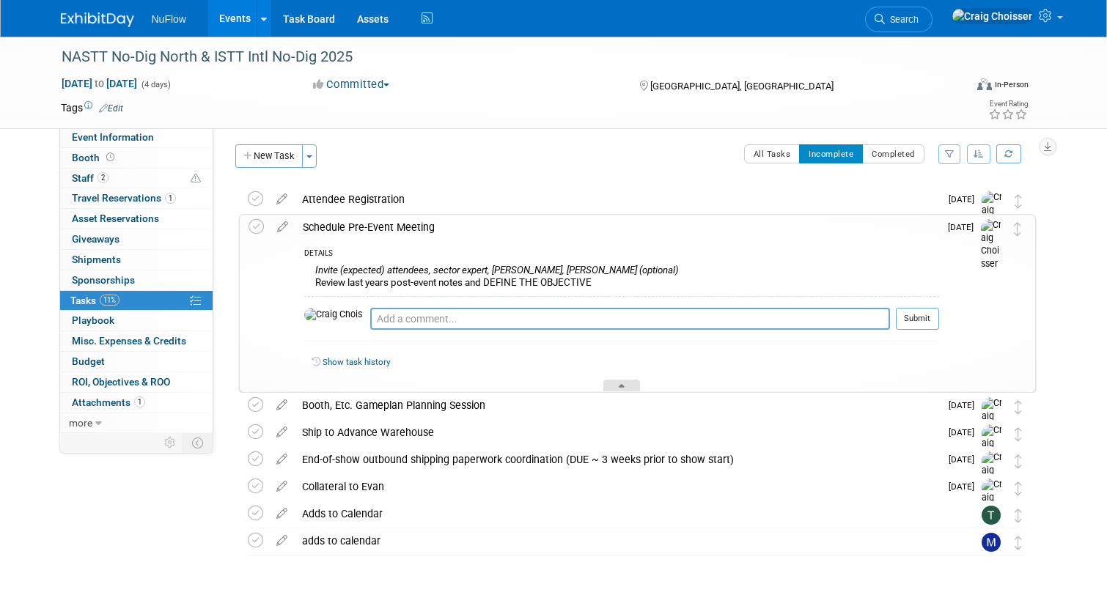
click at [621, 386] on icon at bounding box center [622, 388] width 6 height 9
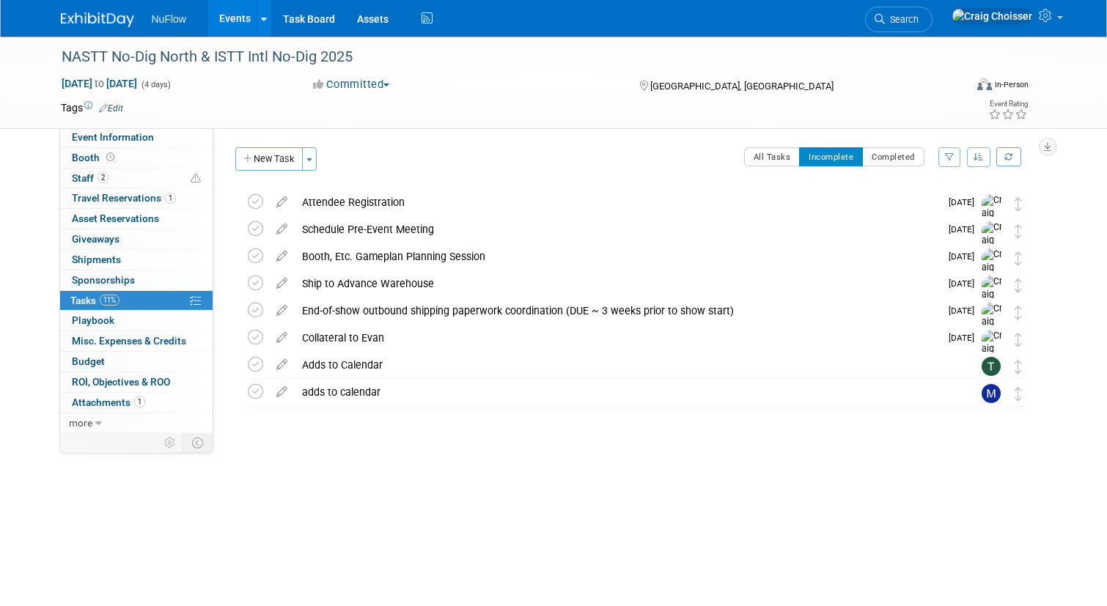
click at [236, 19] on link "Events" at bounding box center [235, 18] width 54 height 37
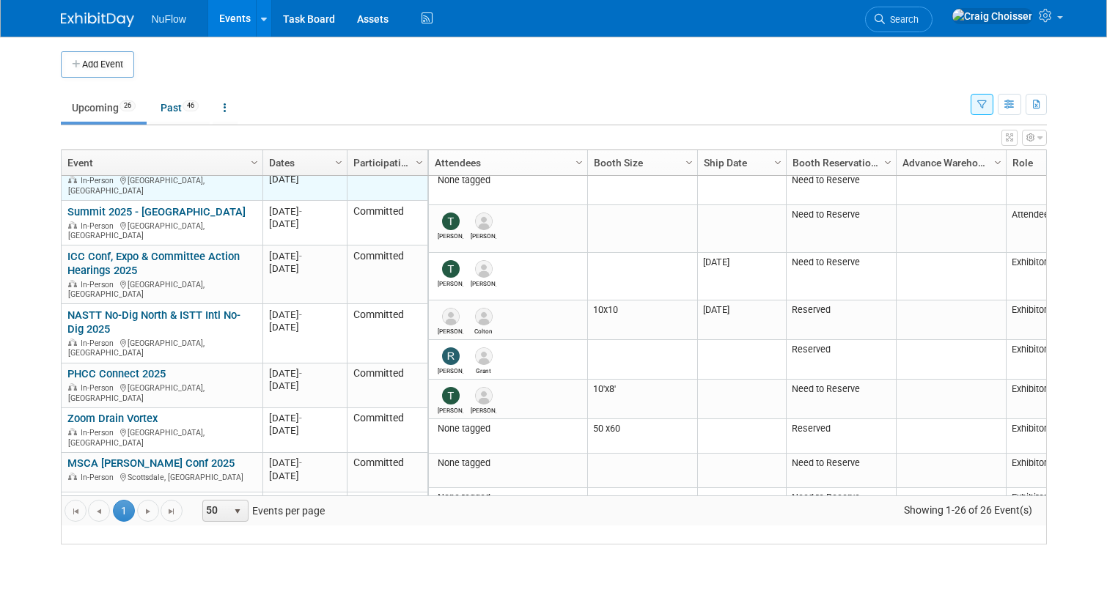
scroll to position [123, 0]
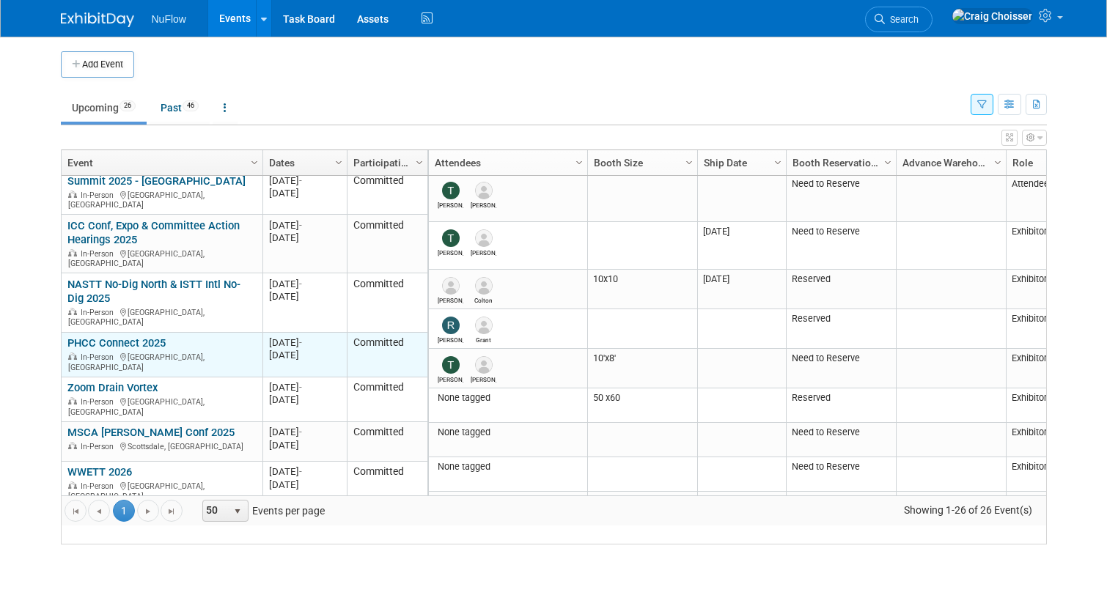
click at [150, 337] on link "PHCC Connect 2025" at bounding box center [116, 343] width 98 height 13
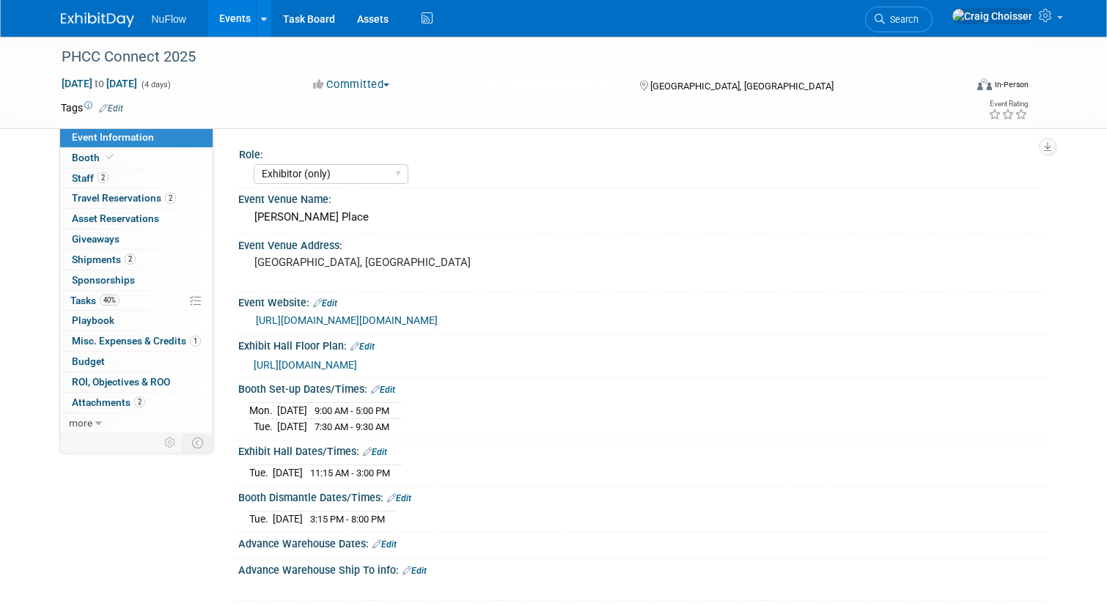
select select "Exhibitor (only)"
click at [85, 295] on span "Tasks 40%" at bounding box center [94, 301] width 49 height 12
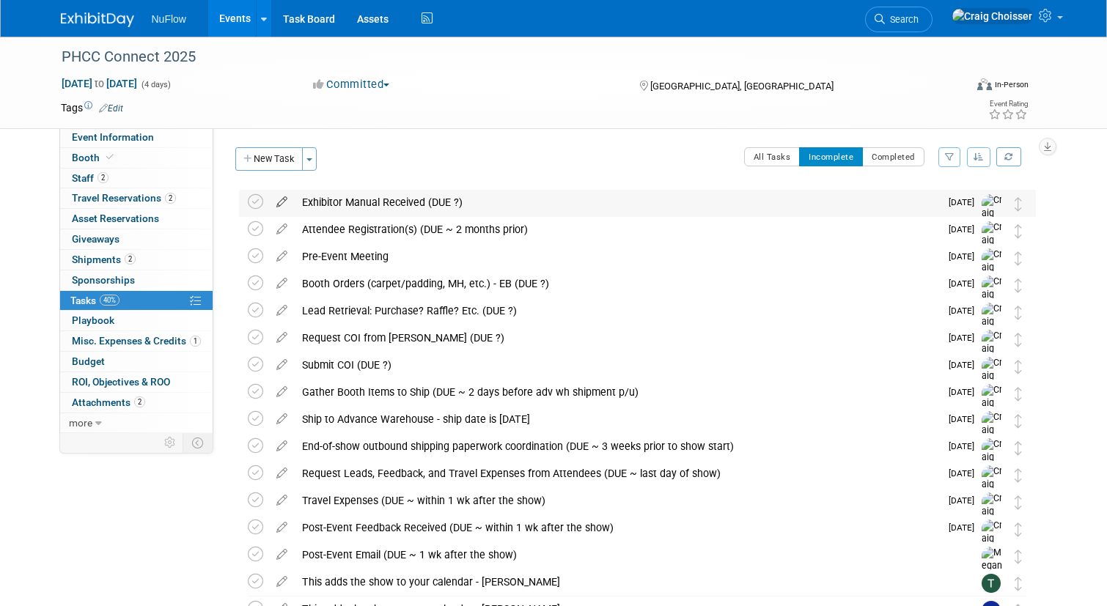
click at [283, 204] on icon at bounding box center [282, 199] width 26 height 18
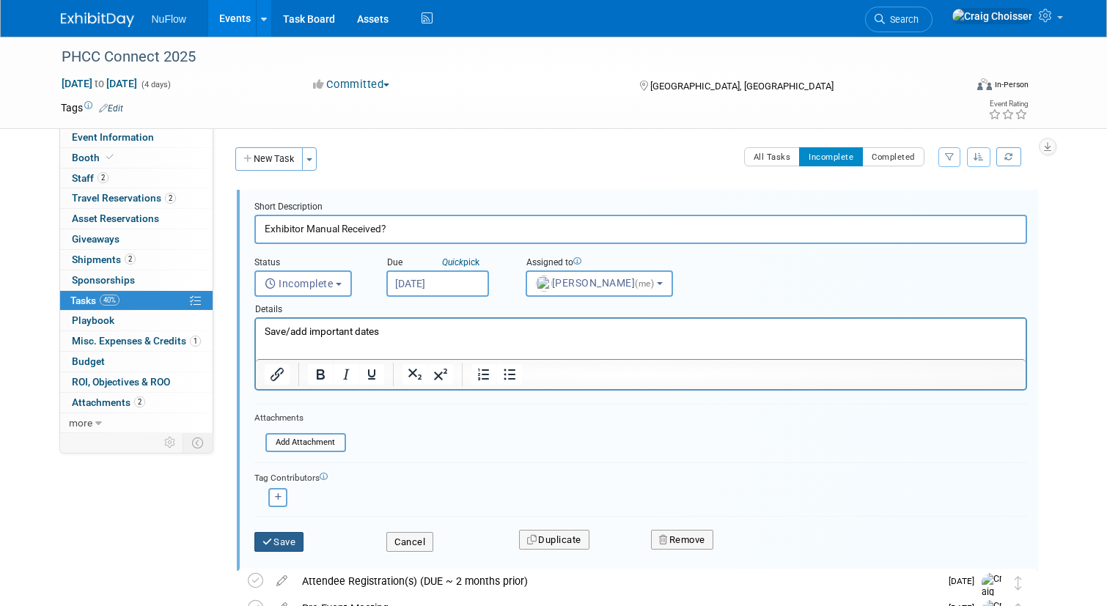
type input "Exhibitor Manual Received?"
click at [296, 541] on button "Save" at bounding box center [279, 542] width 50 height 21
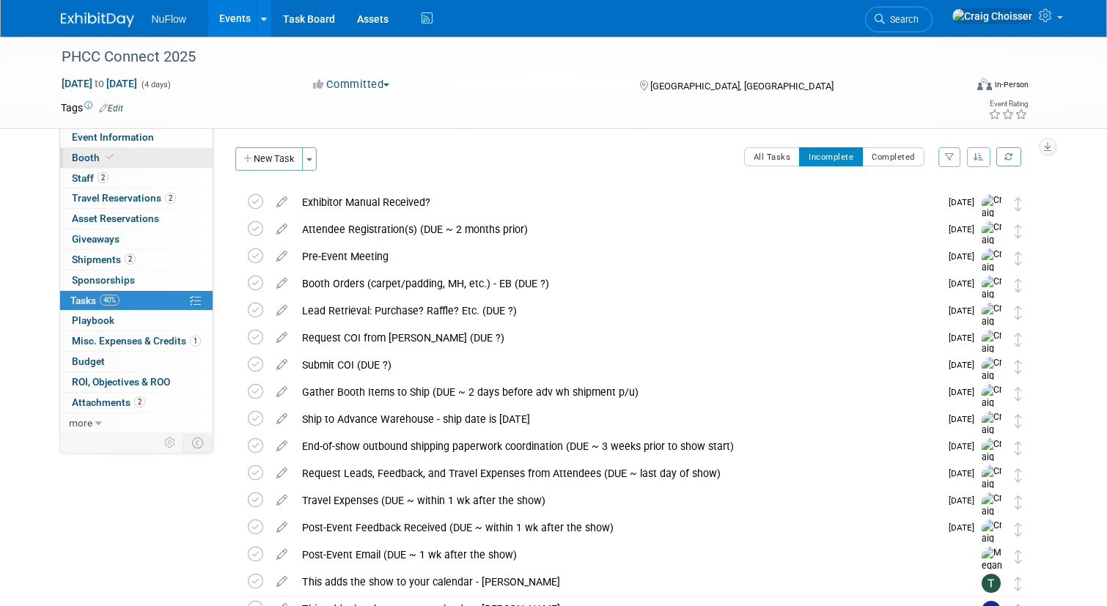
click at [90, 162] on span "Booth" at bounding box center [94, 158] width 45 height 12
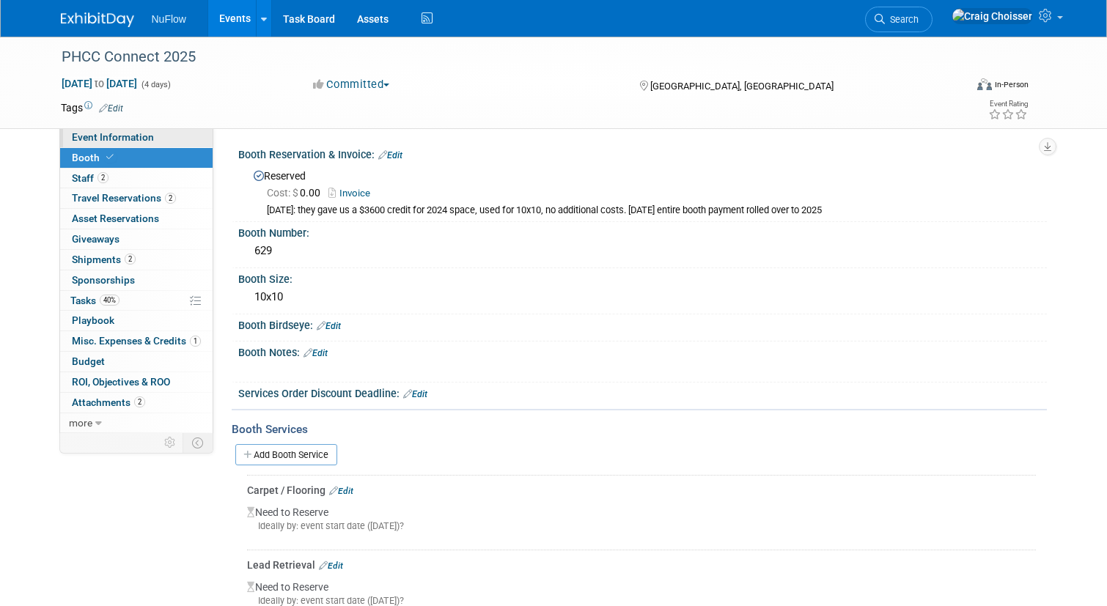
click at [106, 139] on span "Event Information" at bounding box center [113, 137] width 82 height 12
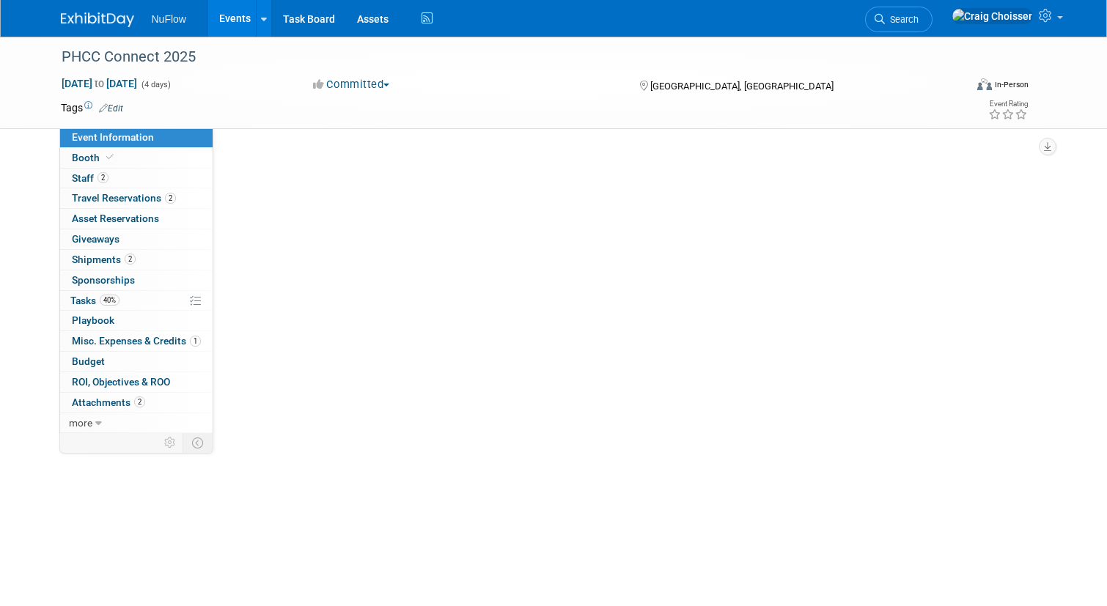
select select "Exhibitor (only)"
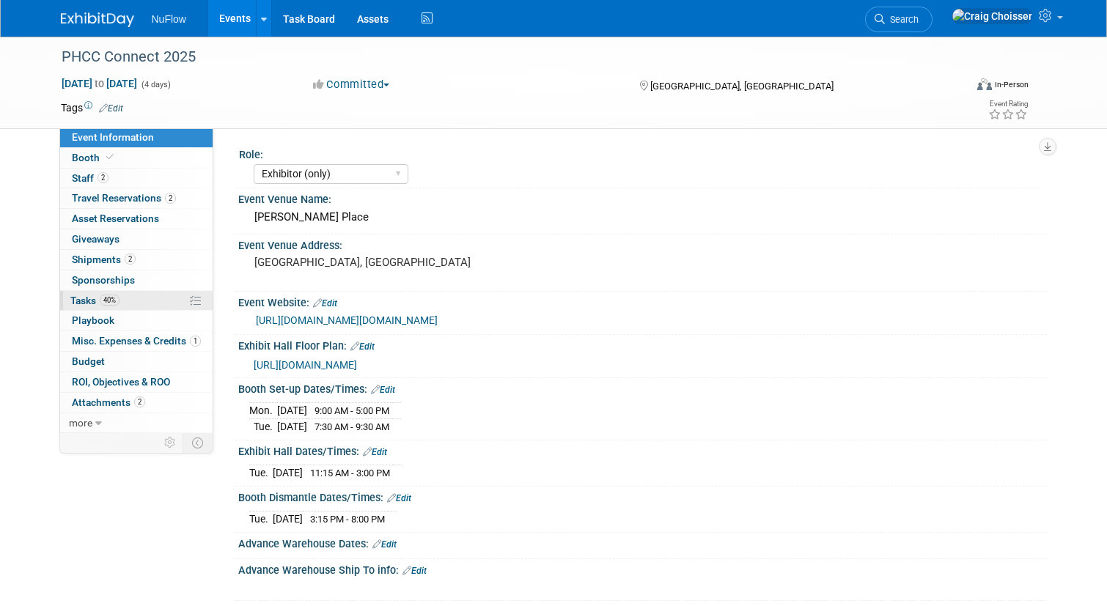
click at [89, 295] on span "Tasks 40%" at bounding box center [94, 301] width 49 height 12
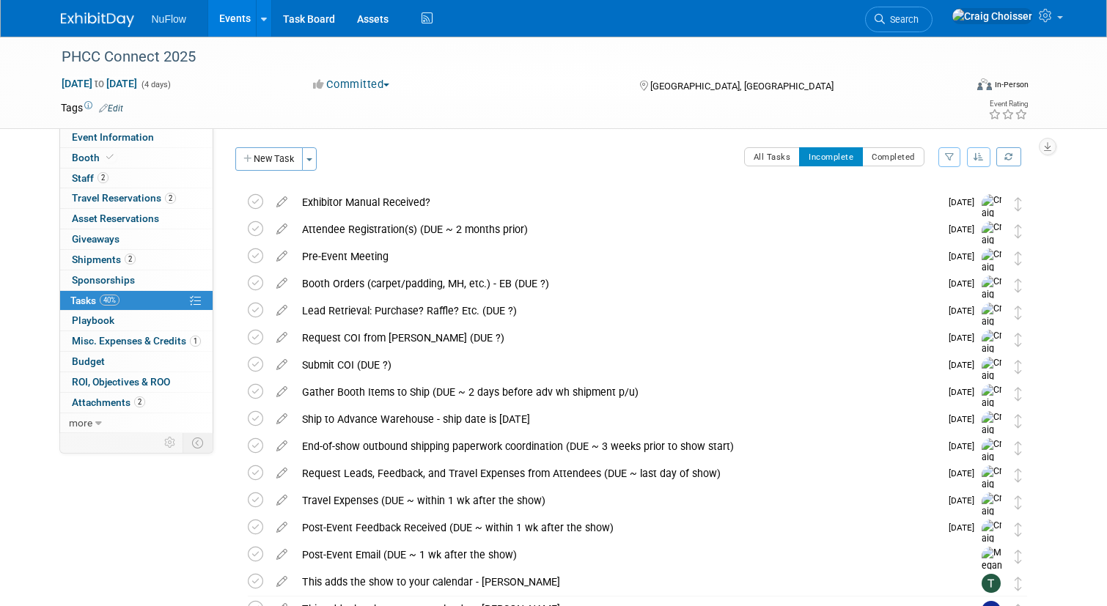
click at [233, 24] on link "Events" at bounding box center [235, 18] width 54 height 37
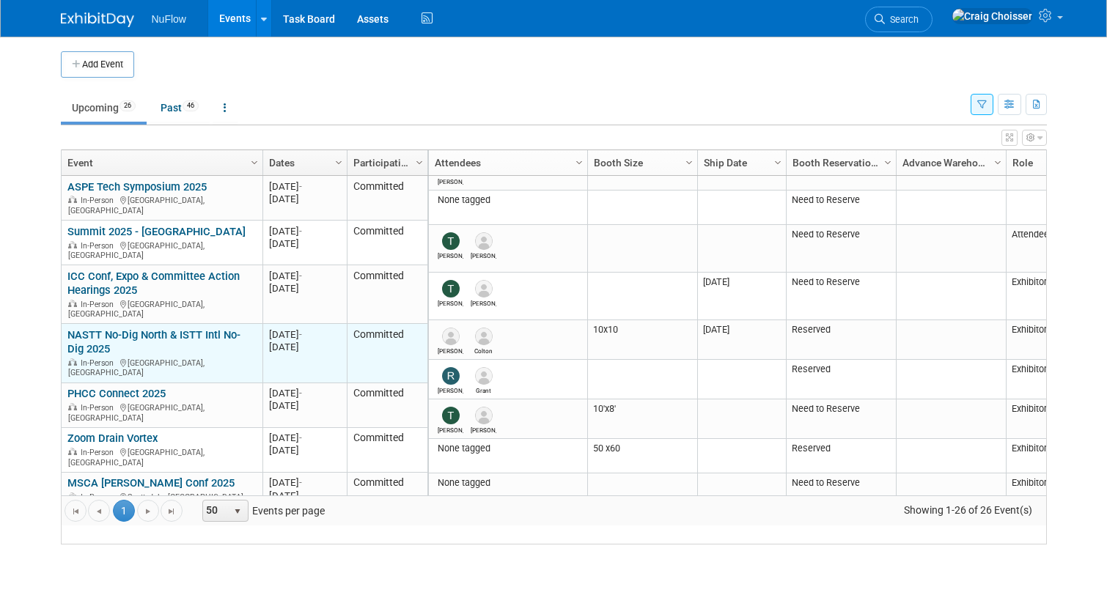
scroll to position [101, 0]
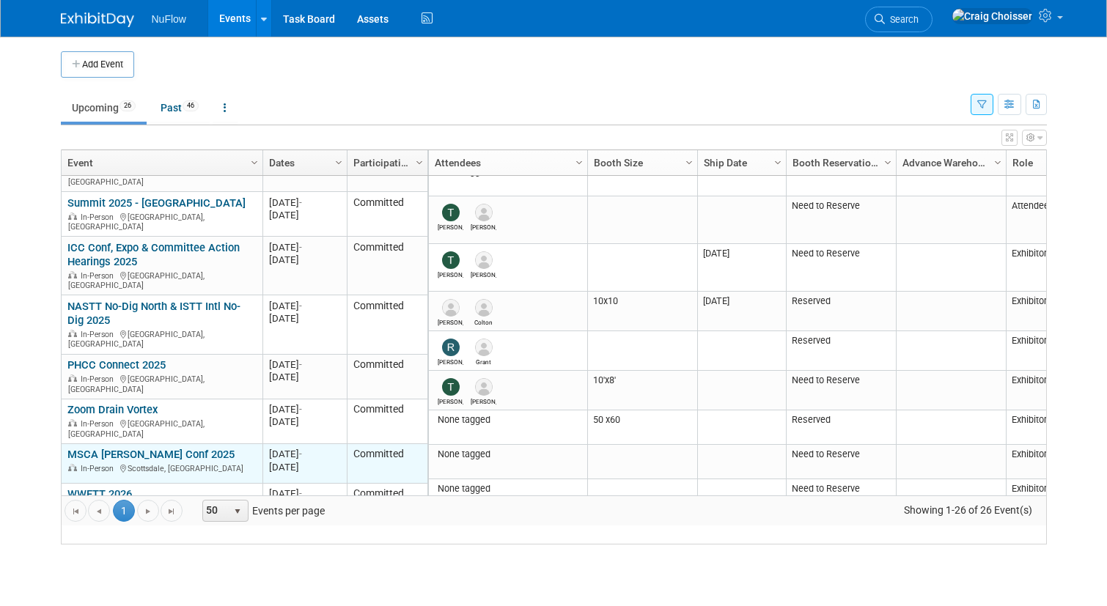
click at [166, 448] on link "MSCA [PERSON_NAME] Conf 2025" at bounding box center [150, 454] width 167 height 13
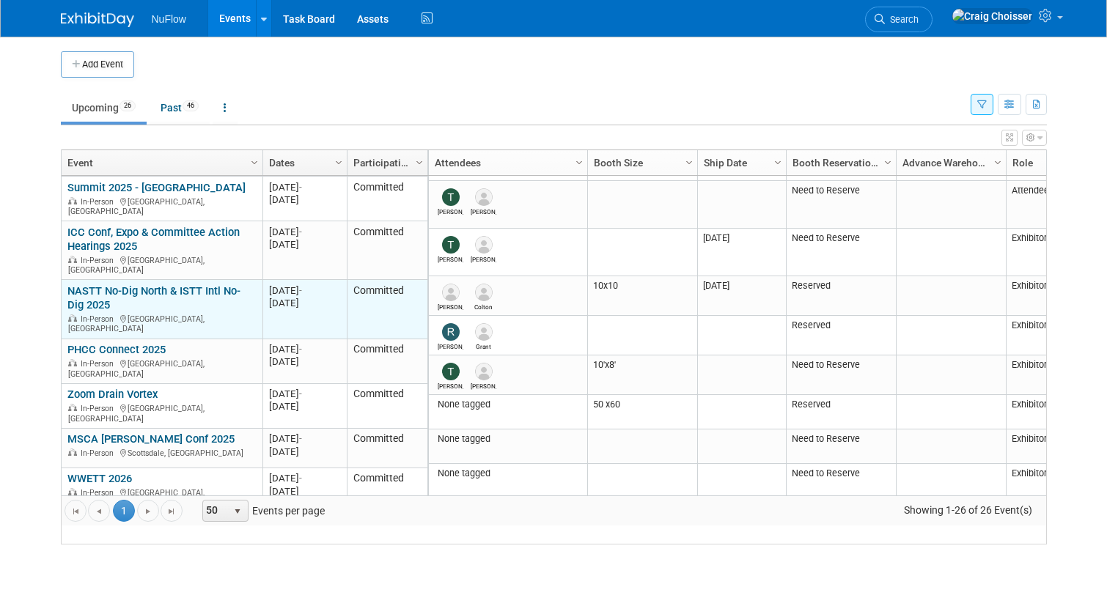
scroll to position [134, 0]
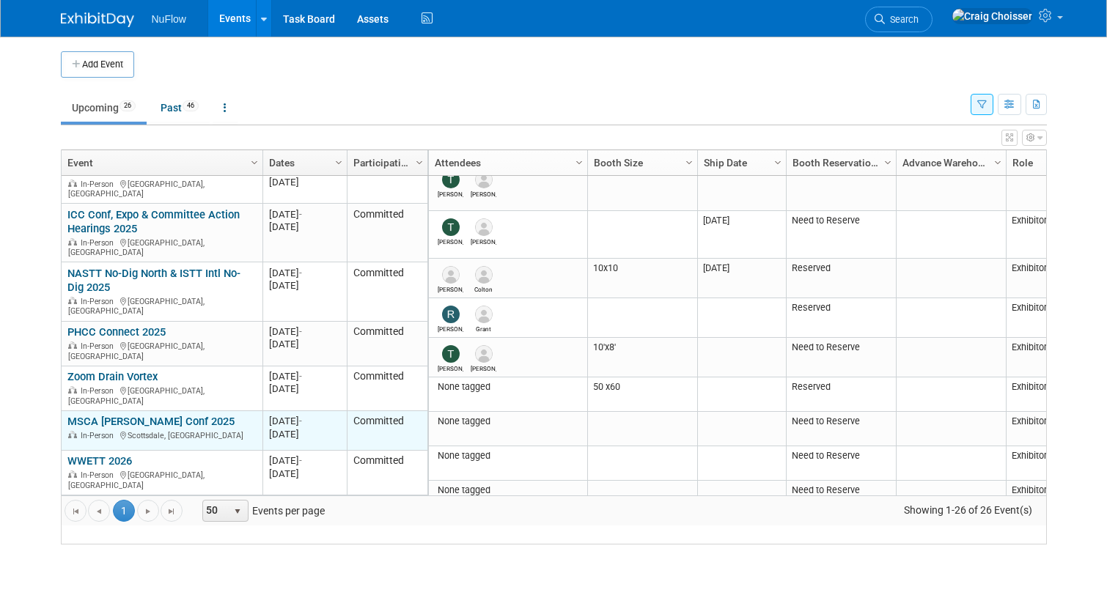
click at [100, 415] on link "MSCA [PERSON_NAME] Conf 2025" at bounding box center [150, 421] width 167 height 13
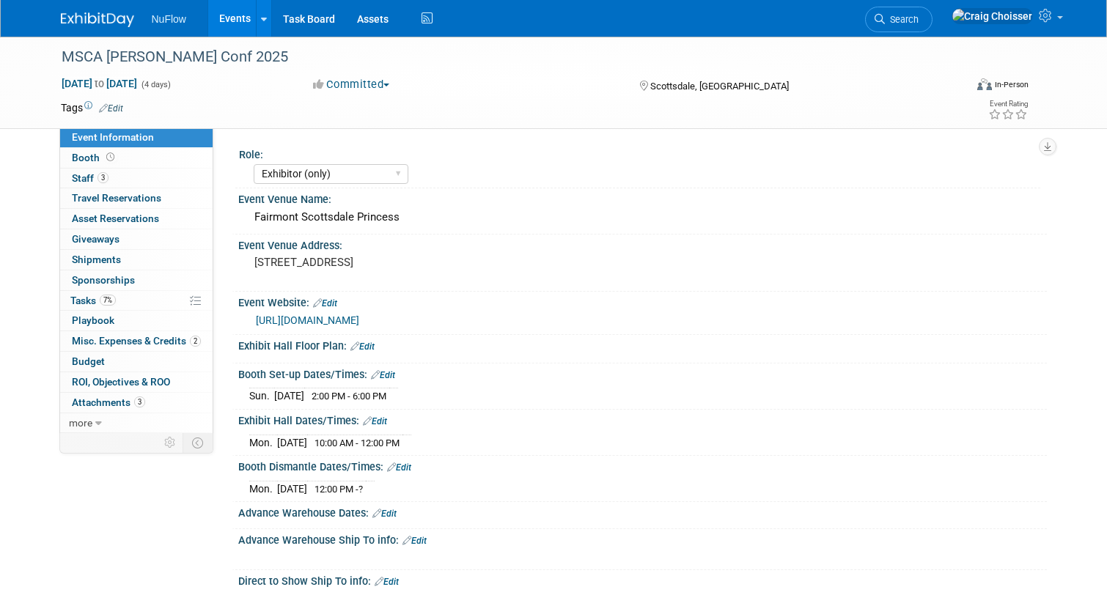
select select "Exhibitor (only)"
click at [88, 161] on span "Booth" at bounding box center [94, 158] width 45 height 12
select select "Exhibitor (only)"
click at [117, 398] on span "Attachments 3" at bounding box center [108, 403] width 73 height 12
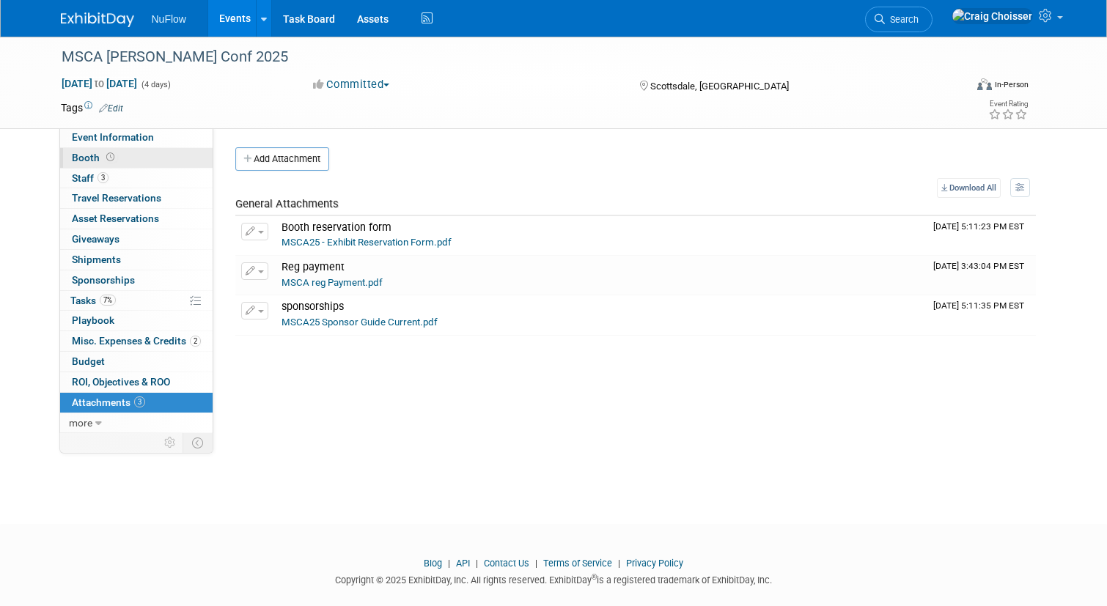
click at [92, 155] on span "Booth" at bounding box center [94, 158] width 45 height 12
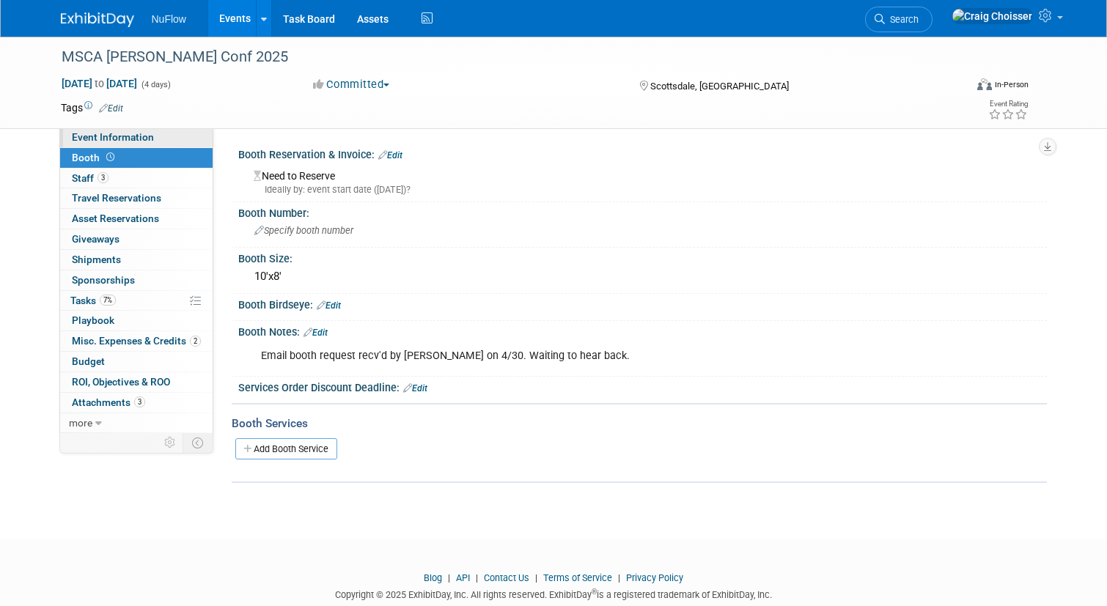
click at [103, 137] on span "Event Information" at bounding box center [113, 137] width 82 height 12
select select "Exhibitor (only)"
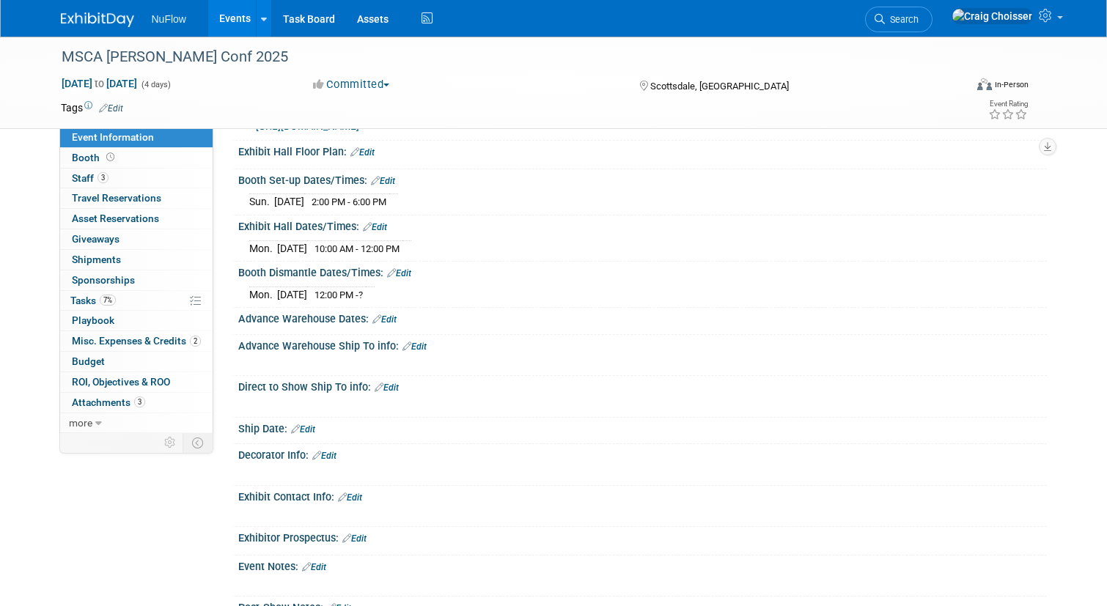
scroll to position [330, 0]
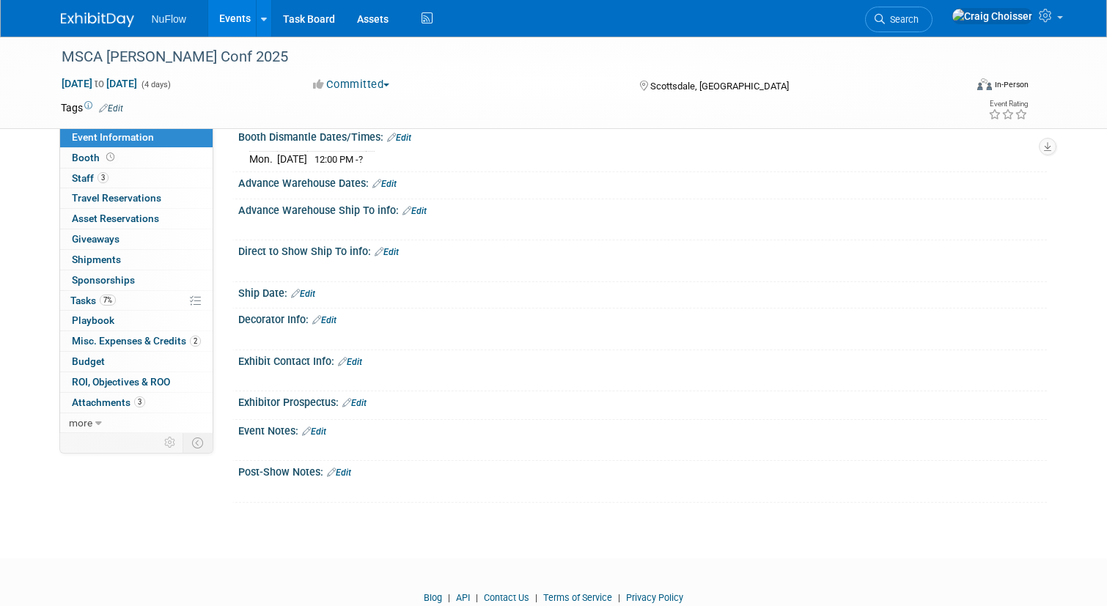
click at [322, 427] on link "Edit" at bounding box center [314, 432] width 24 height 10
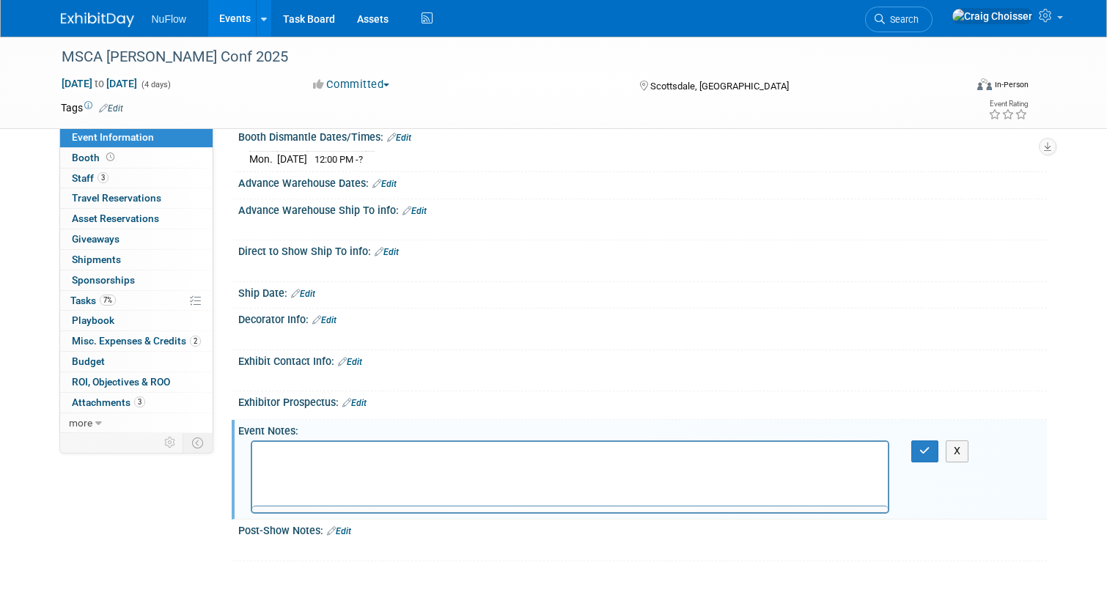
scroll to position [0, 0]
click at [318, 452] on p "Rich Text Area. Press ALT-0 for help." at bounding box center [570, 455] width 620 height 15
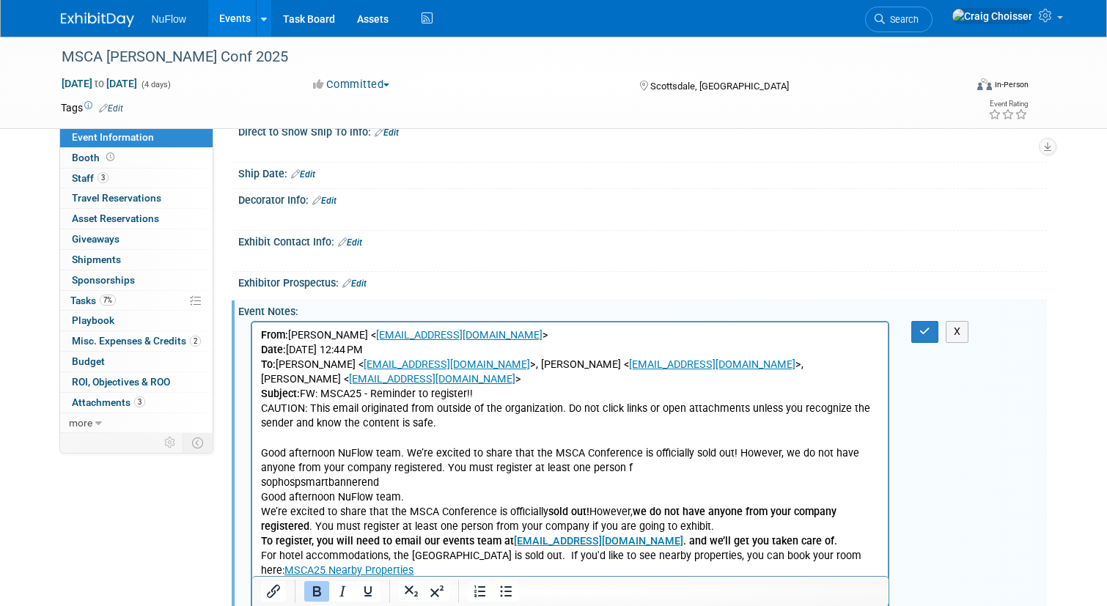
scroll to position [453, 0]
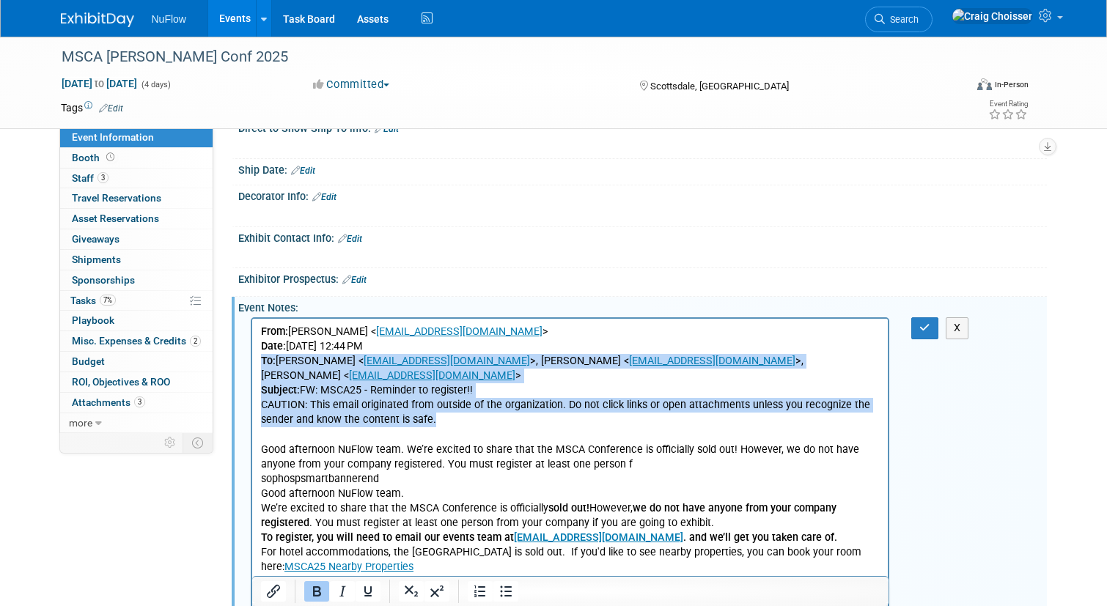
drag, startPoint x: 438, startPoint y: 408, endPoint x: 257, endPoint y: 364, distance: 186.9
click at [257, 364] on html "From: [PERSON_NAME] < [EMAIL_ADDRESS][DOMAIN_NAME] > Date: [DATE] 12:44 PM To: …" at bounding box center [569, 469] width 636 height 301
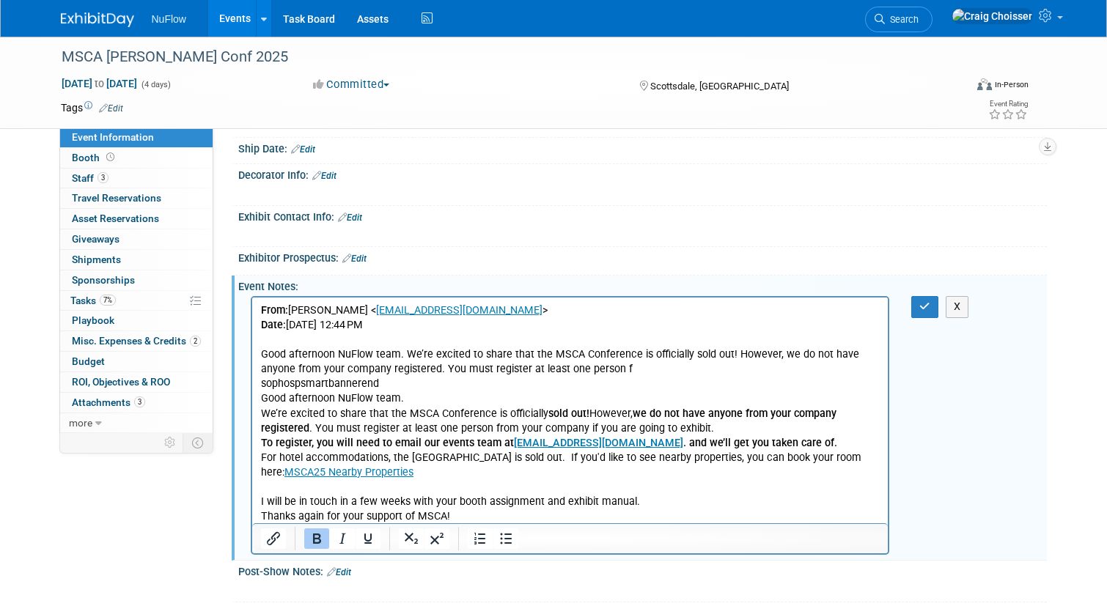
scroll to position [474, 0]
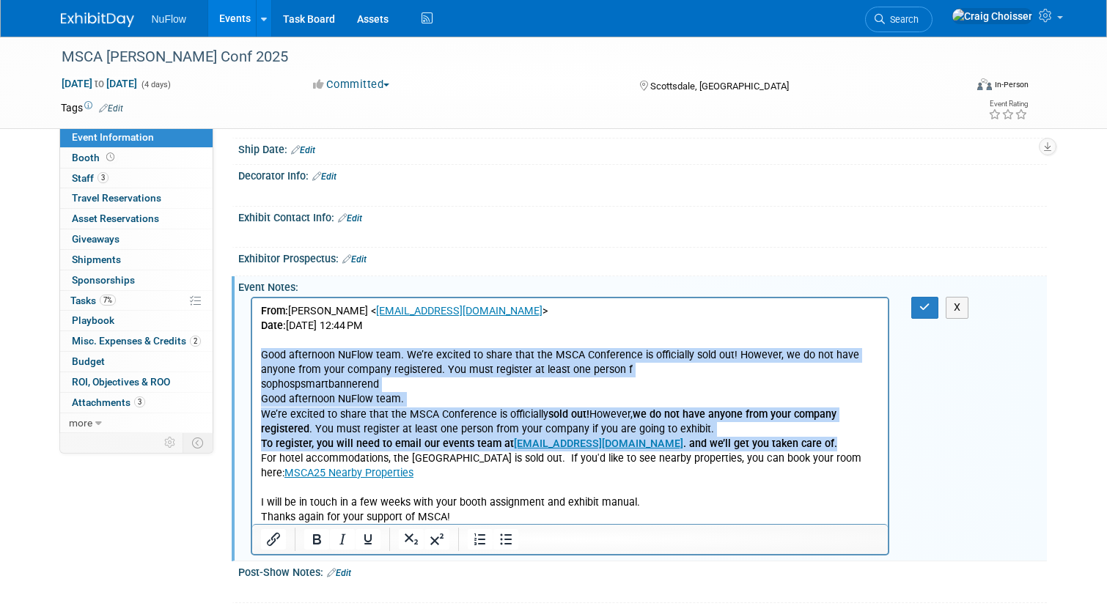
drag, startPoint x: 746, startPoint y: 442, endPoint x: 221, endPoint y: 350, distance: 533.0
click at [251, 350] on html "From: Jan Grillo < jgrillo@mcaa.org > Date: Wednesday, September 10, 2025 at 12…" at bounding box center [569, 411] width 636 height 227
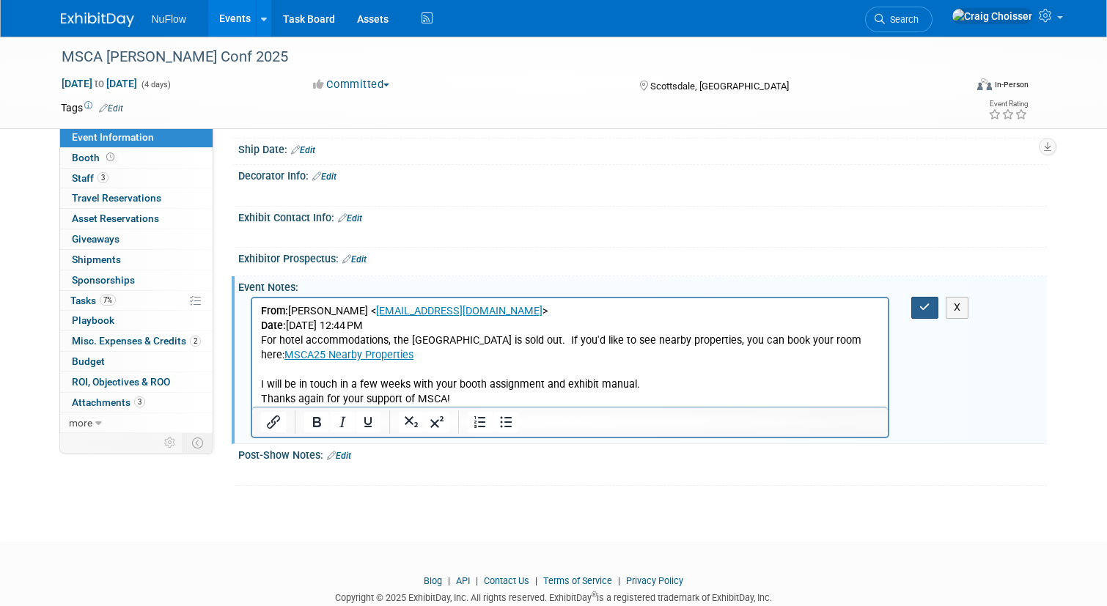
click at [924, 302] on icon "button" at bounding box center [924, 307] width 11 height 10
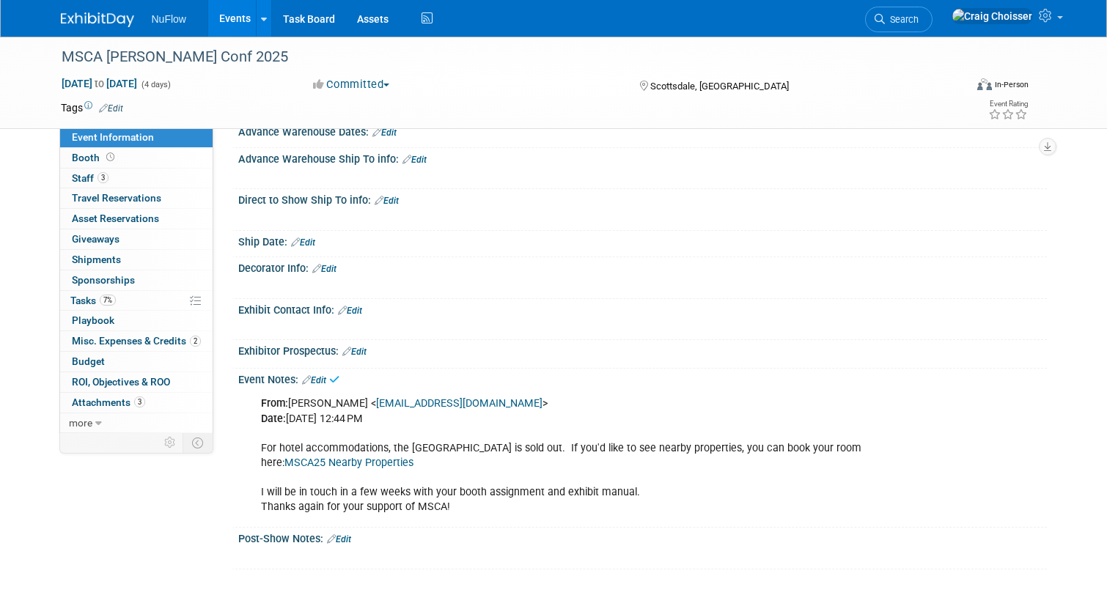
scroll to position [345, 0]
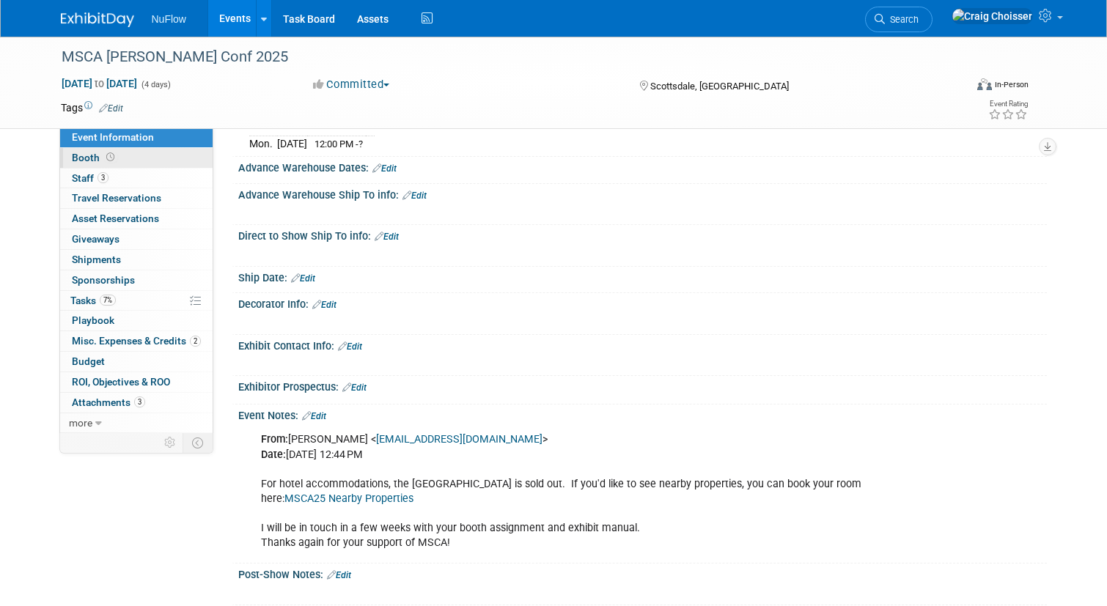
click at [87, 153] on span "Booth" at bounding box center [94, 158] width 45 height 12
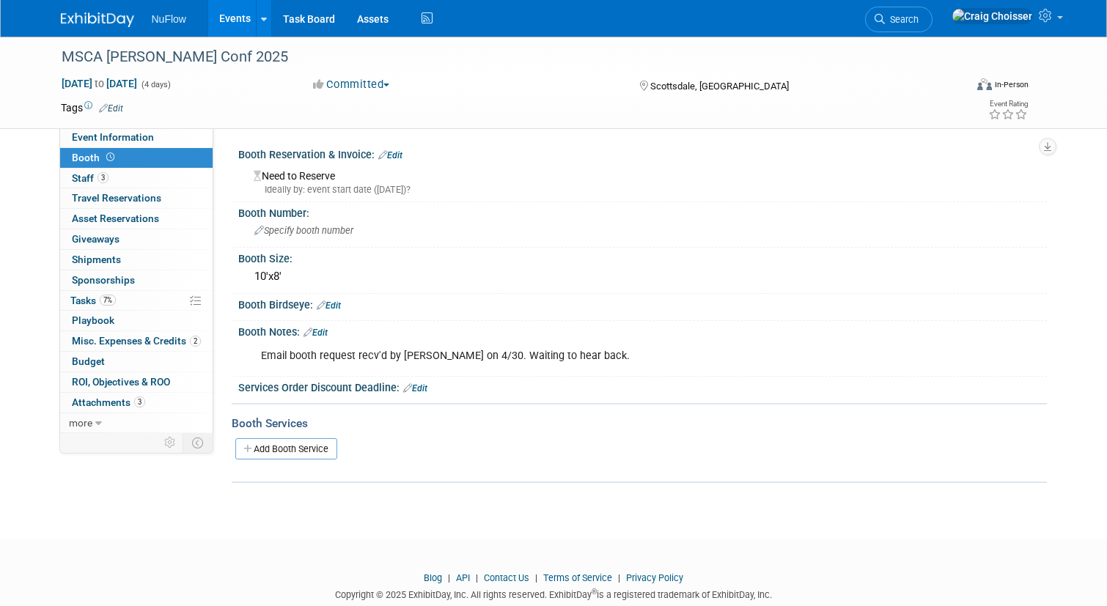
click at [400, 155] on link "Edit" at bounding box center [390, 155] width 24 height 10
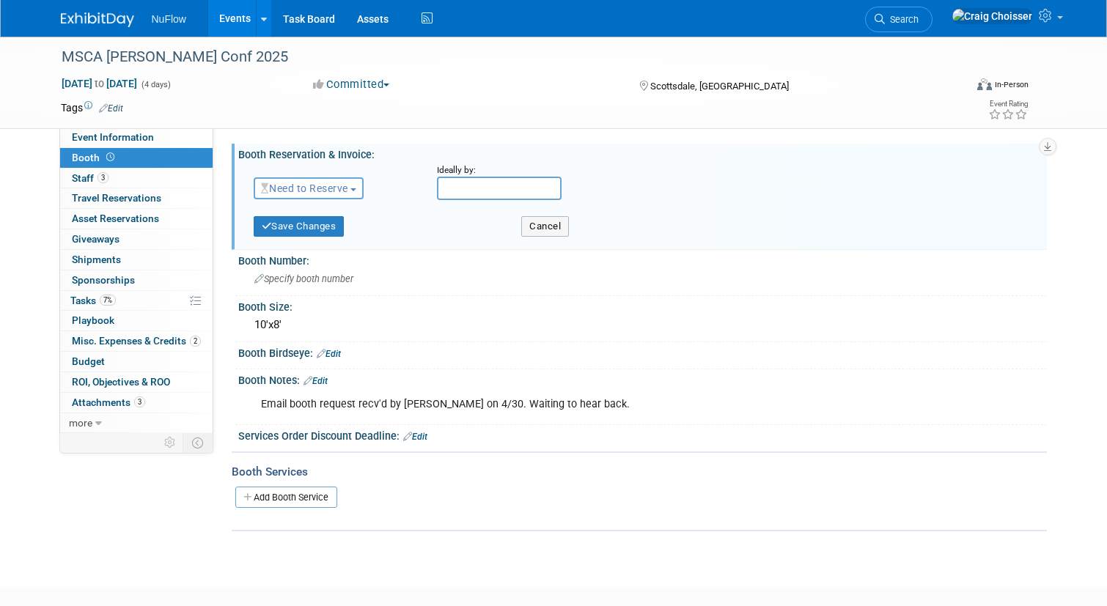
click at [348, 183] on span "Need to Reserve" at bounding box center [304, 189] width 87 height 12
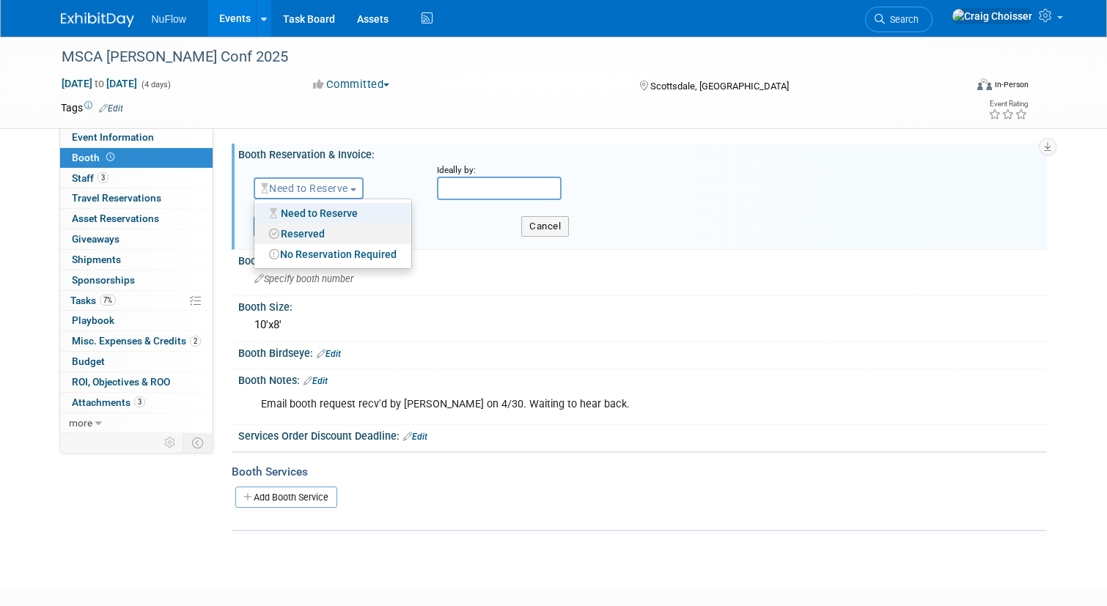
click at [344, 231] on link "Reserved" at bounding box center [332, 234] width 157 height 21
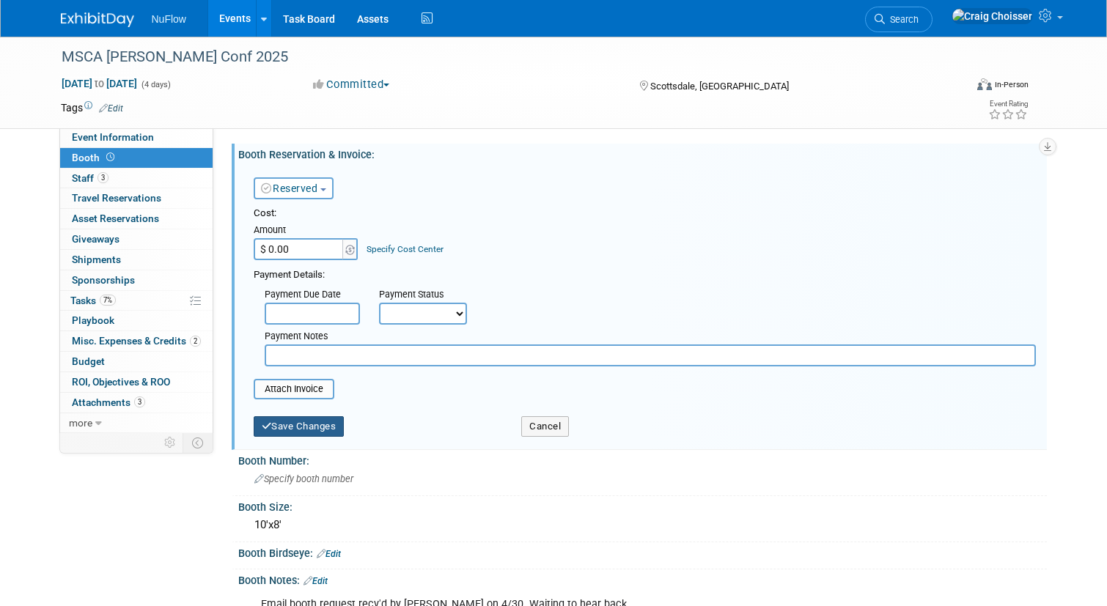
click at [309, 423] on button "Save Changes" at bounding box center [299, 426] width 91 height 21
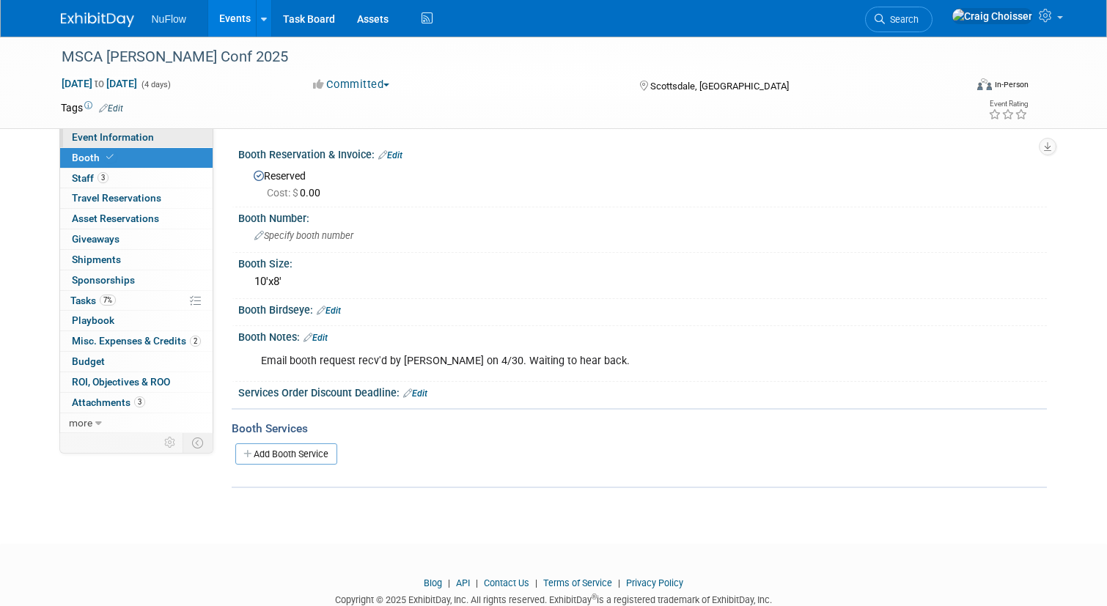
click at [136, 138] on span "Event Information" at bounding box center [113, 137] width 82 height 12
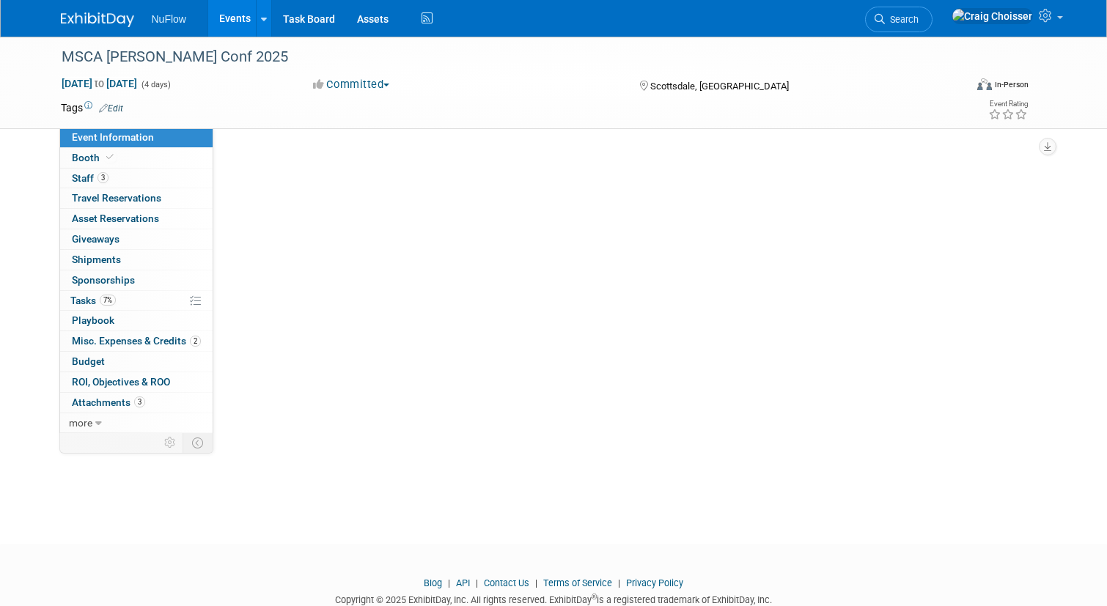
select select "Exhibitor (only)"
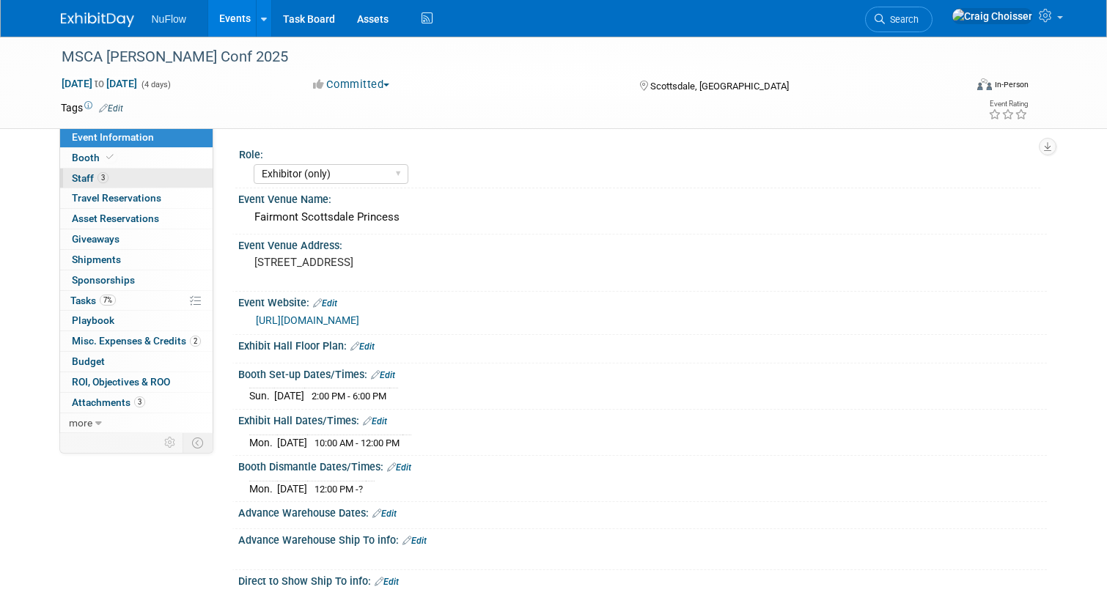
click at [84, 175] on span "Staff 3" at bounding box center [90, 178] width 37 height 12
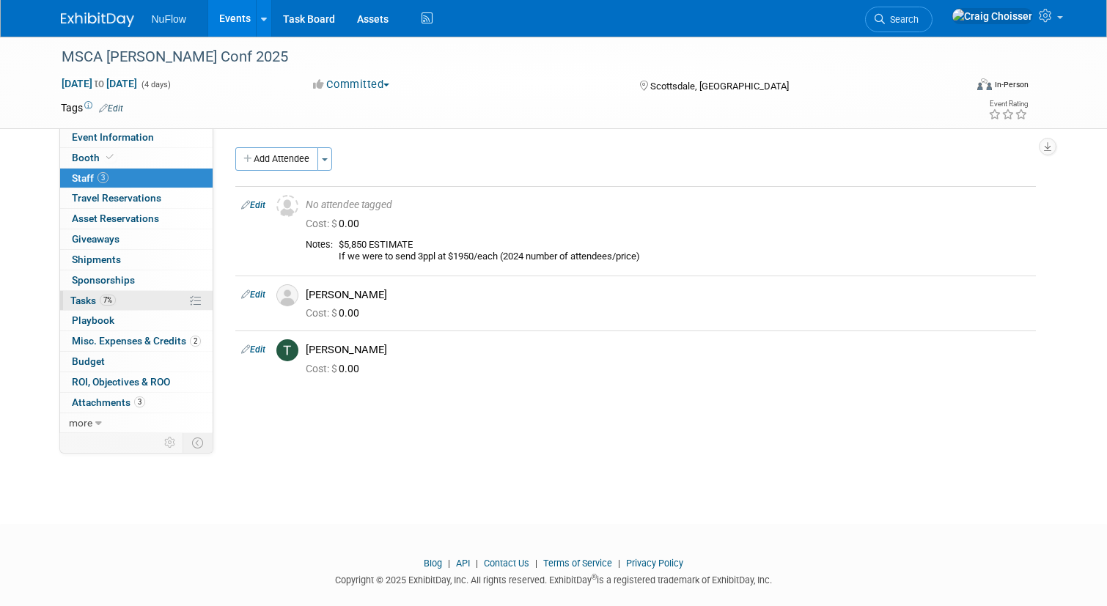
click at [92, 299] on span "Tasks 7%" at bounding box center [92, 301] width 45 height 12
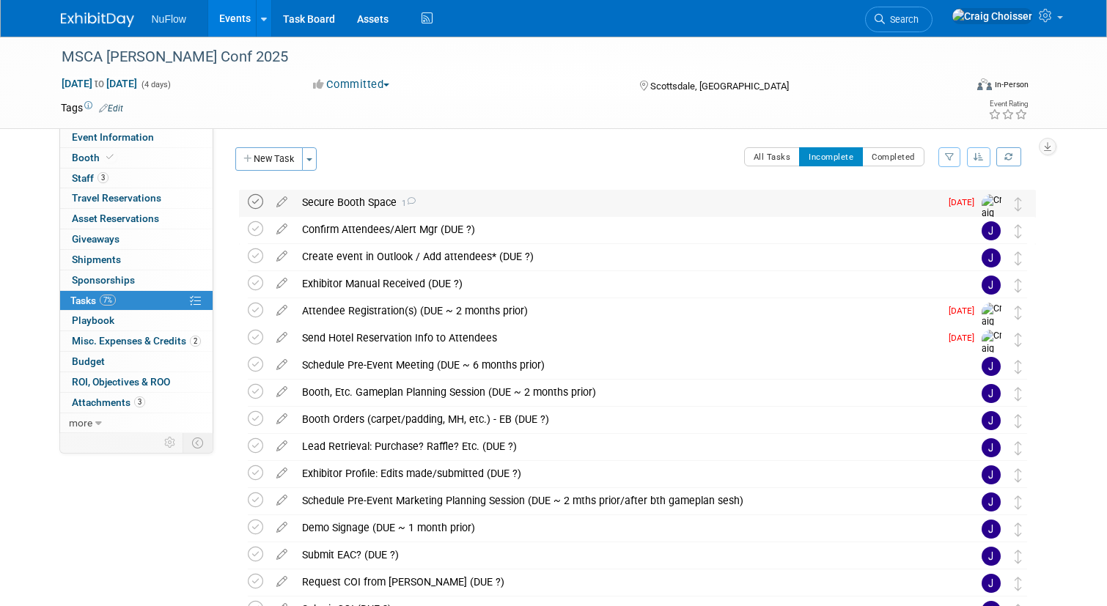
click at [257, 202] on icon at bounding box center [255, 201] width 15 height 15
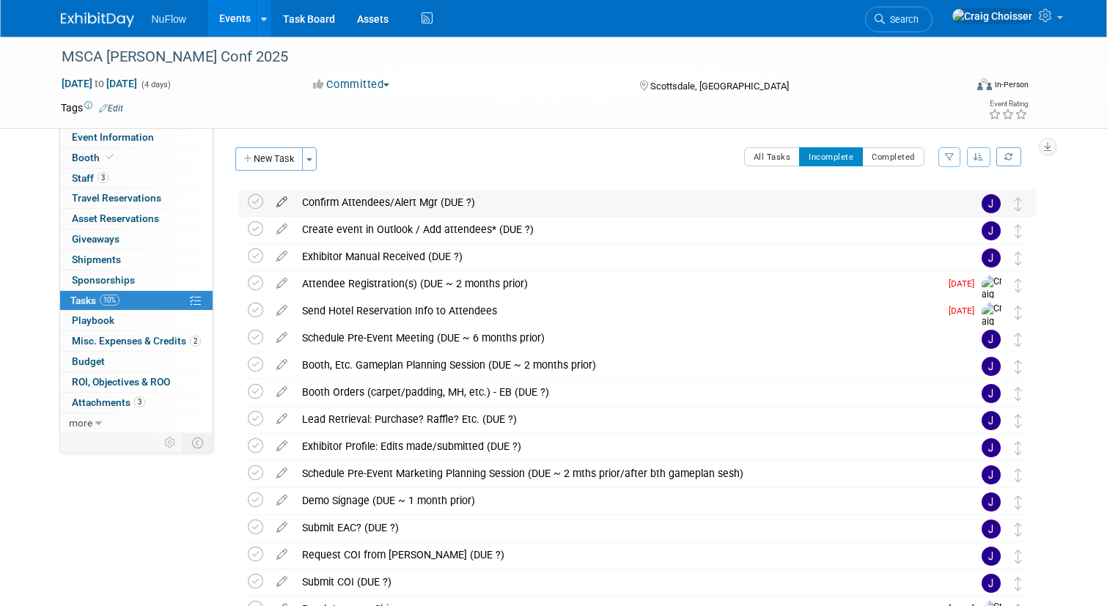
click at [279, 203] on icon at bounding box center [282, 199] width 26 height 18
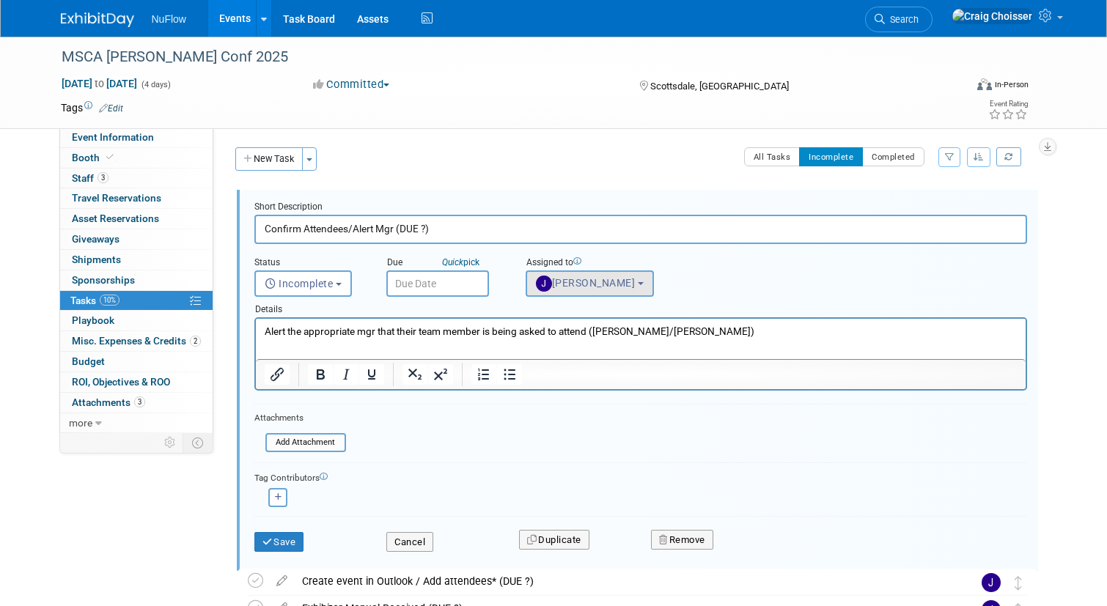
click at [592, 287] on span "Jackie McStocker" at bounding box center [586, 283] width 100 height 12
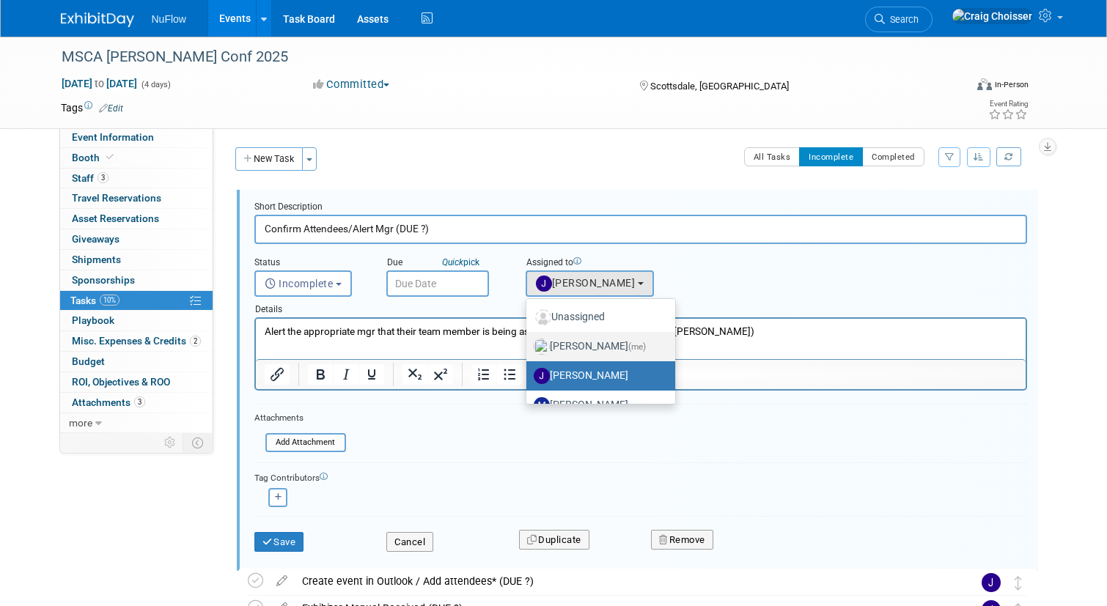
click at [603, 346] on label "Craig Choisser (me)" at bounding box center [597, 346] width 127 height 23
click at [529, 346] on input "Craig Choisser (me)" at bounding box center [524, 345] width 10 height 10
select select "b32fee0d-6bc2-4cb8-ad5e-8428182a5dd3"
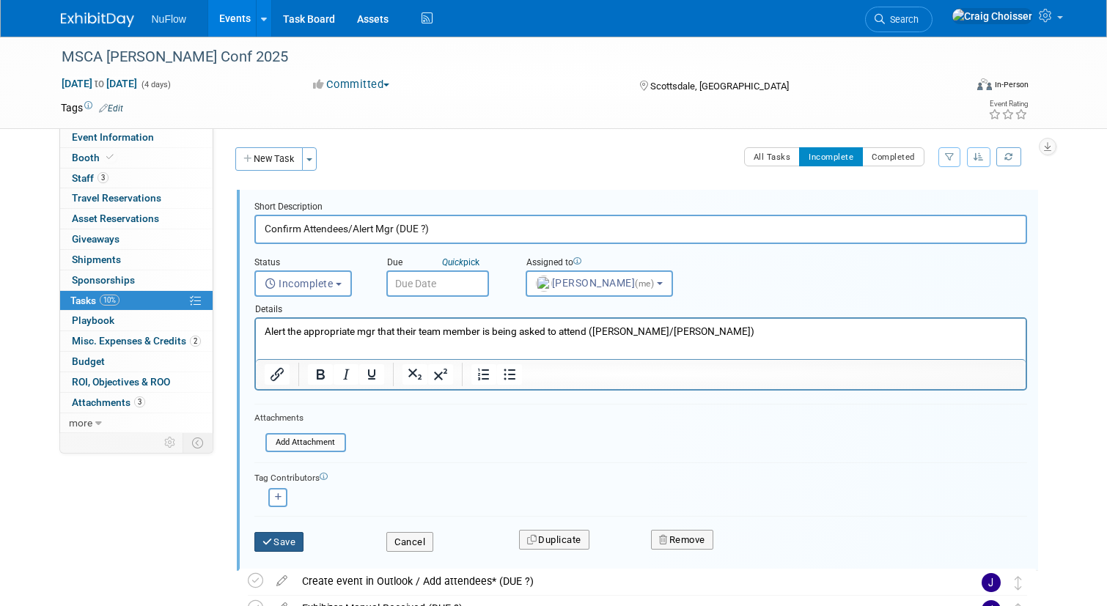
click at [279, 539] on button "Save" at bounding box center [279, 542] width 50 height 21
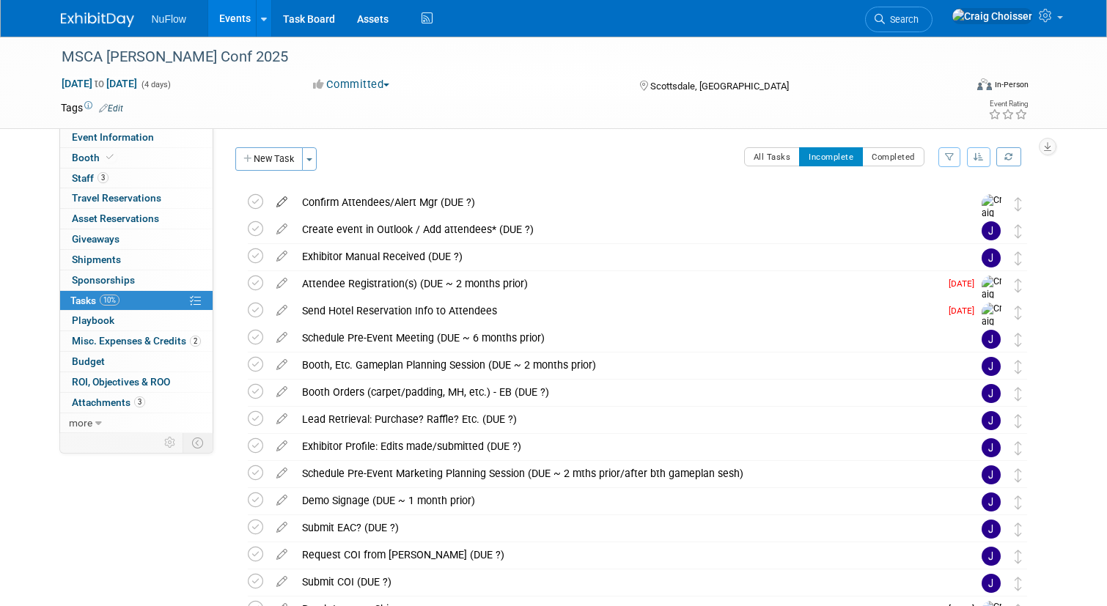
click at [284, 204] on icon at bounding box center [282, 199] width 26 height 18
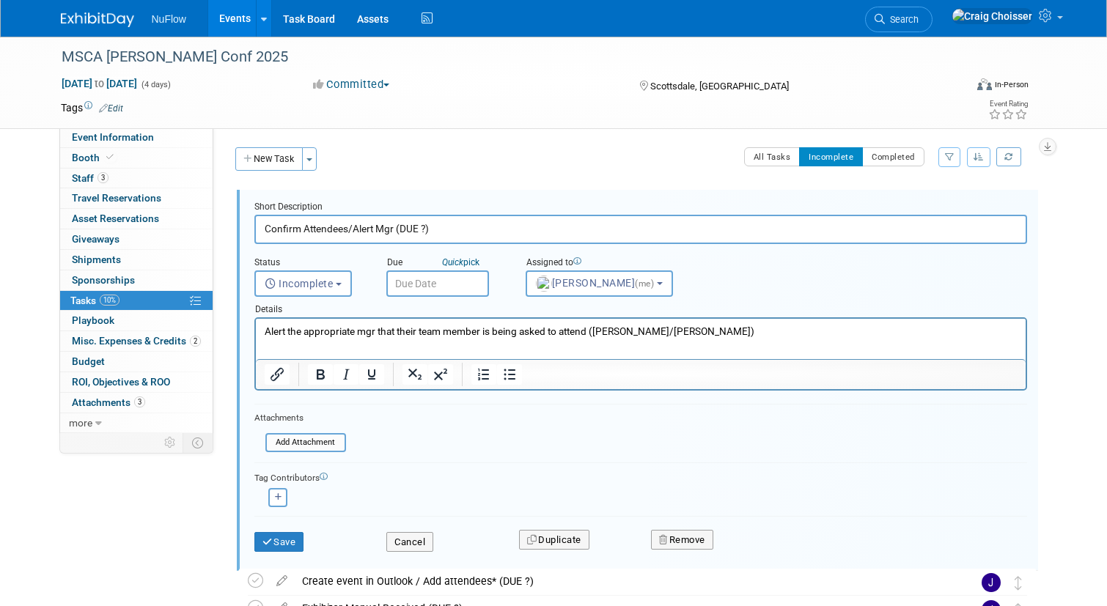
click at [461, 281] on input "text" at bounding box center [437, 284] width 103 height 26
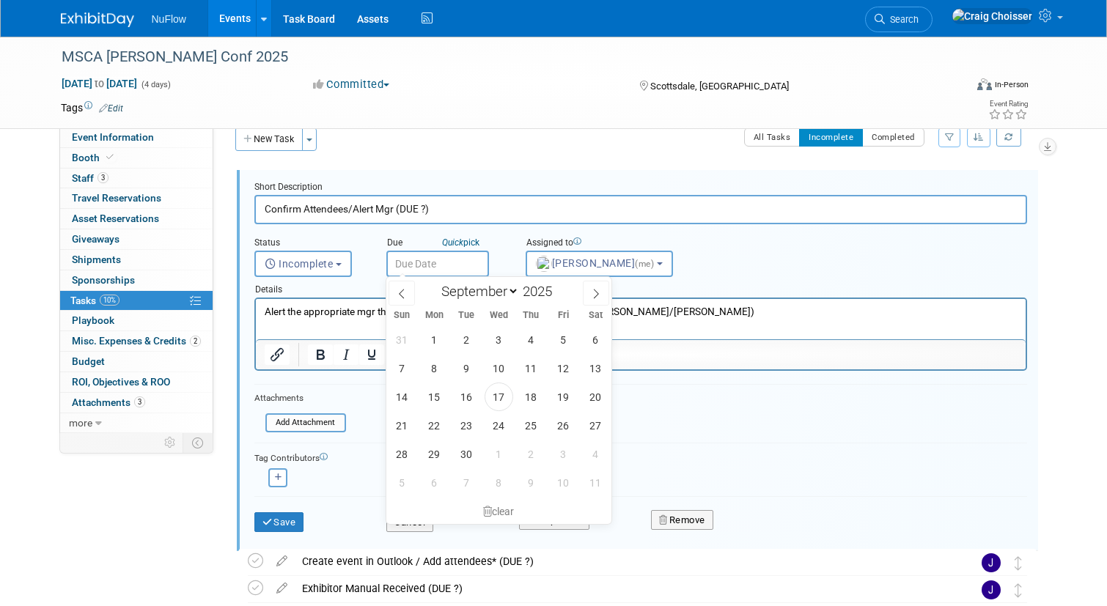
scroll to position [22, 0]
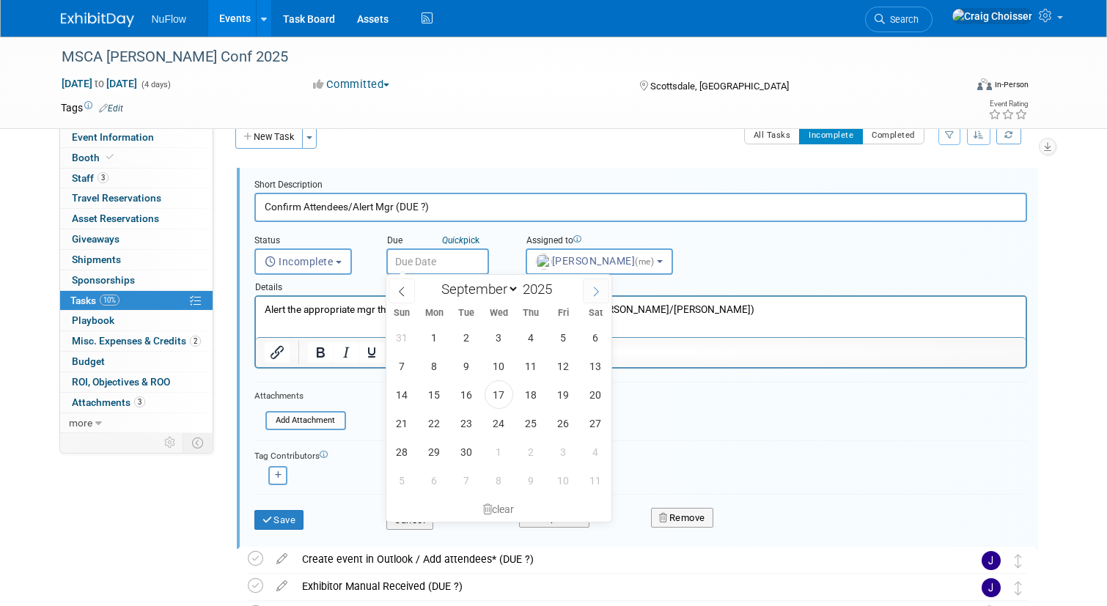
click at [595, 292] on icon at bounding box center [596, 292] width 10 height 10
select select "9"
click at [471, 424] on span "21" at bounding box center [466, 423] width 29 height 29
type input "Oct 21, 2025"
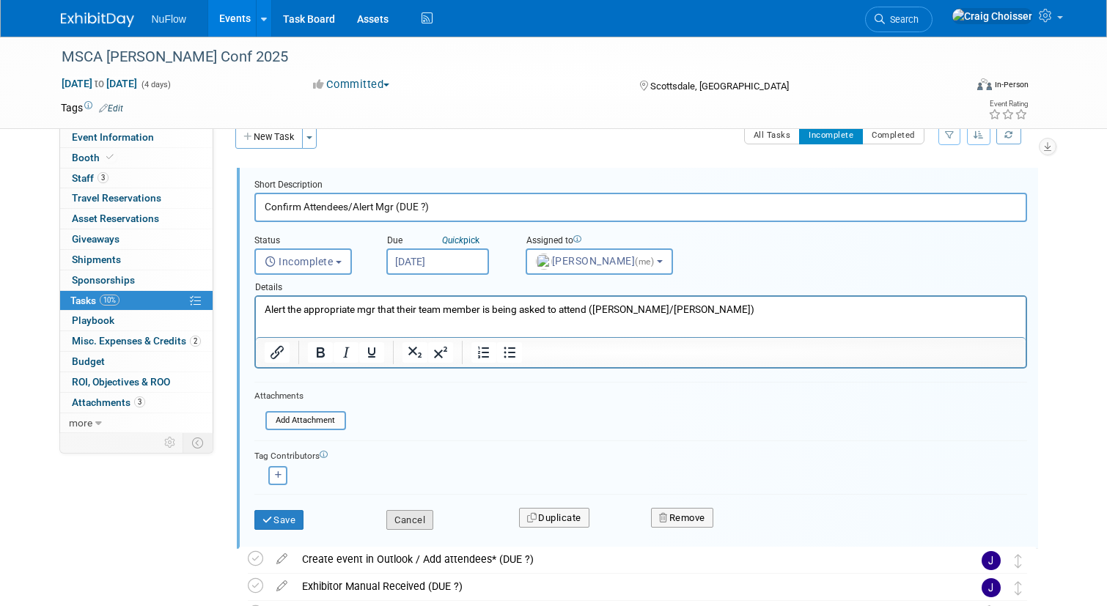
click at [403, 510] on button "Cancel" at bounding box center [409, 520] width 47 height 21
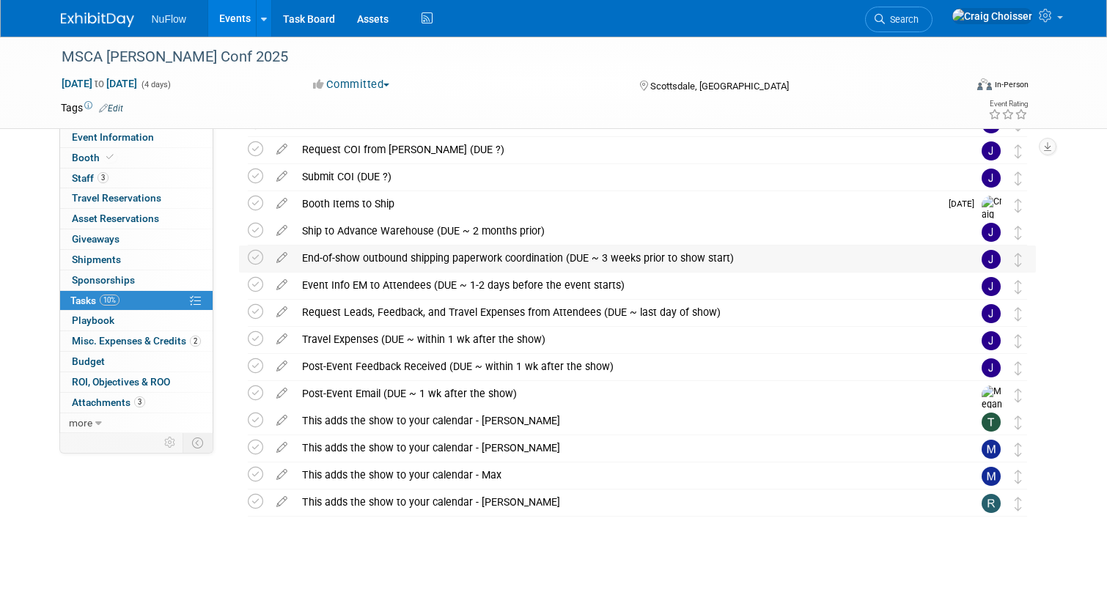
scroll to position [405, 0]
click at [84, 177] on span "Staff 3" at bounding box center [90, 178] width 37 height 12
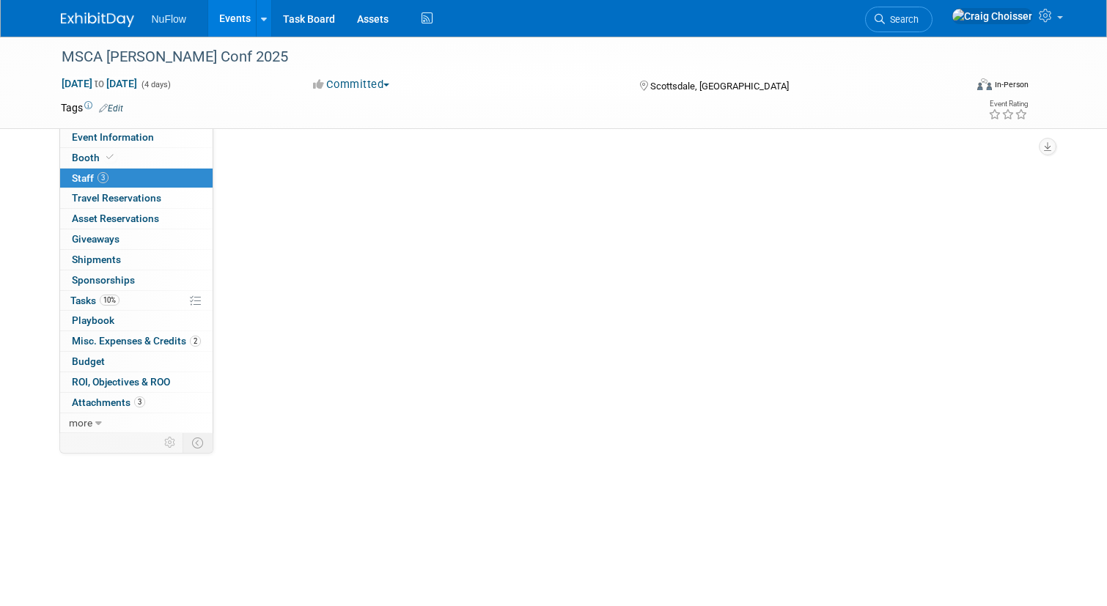
scroll to position [0, 0]
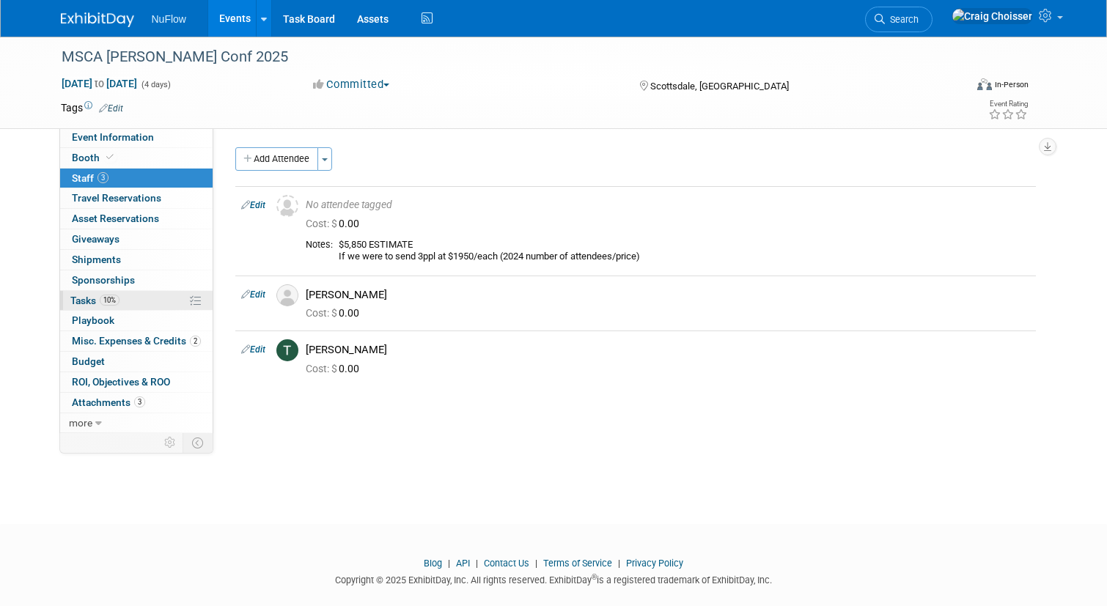
click at [89, 297] on span "Tasks 10%" at bounding box center [94, 301] width 49 height 12
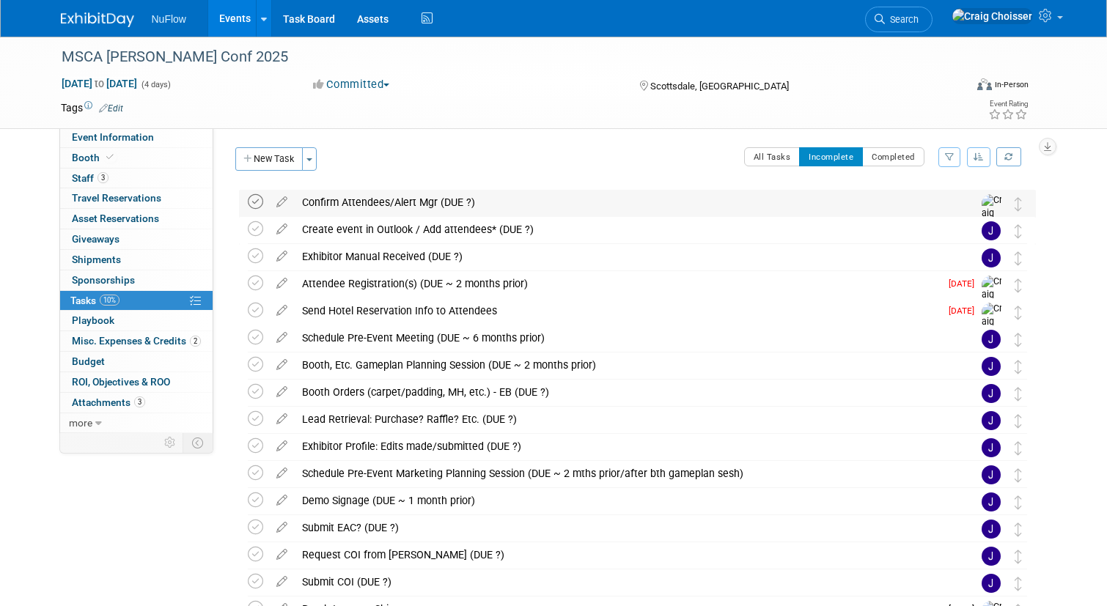
click at [256, 202] on icon at bounding box center [255, 201] width 15 height 15
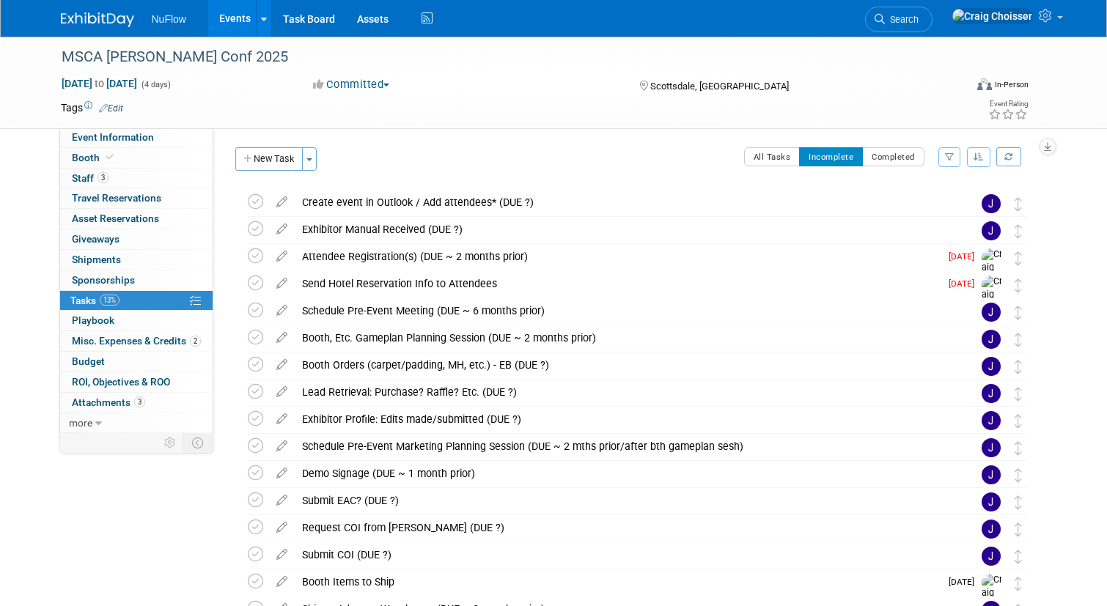
click at [256, 202] on icon at bounding box center [255, 201] width 15 height 15
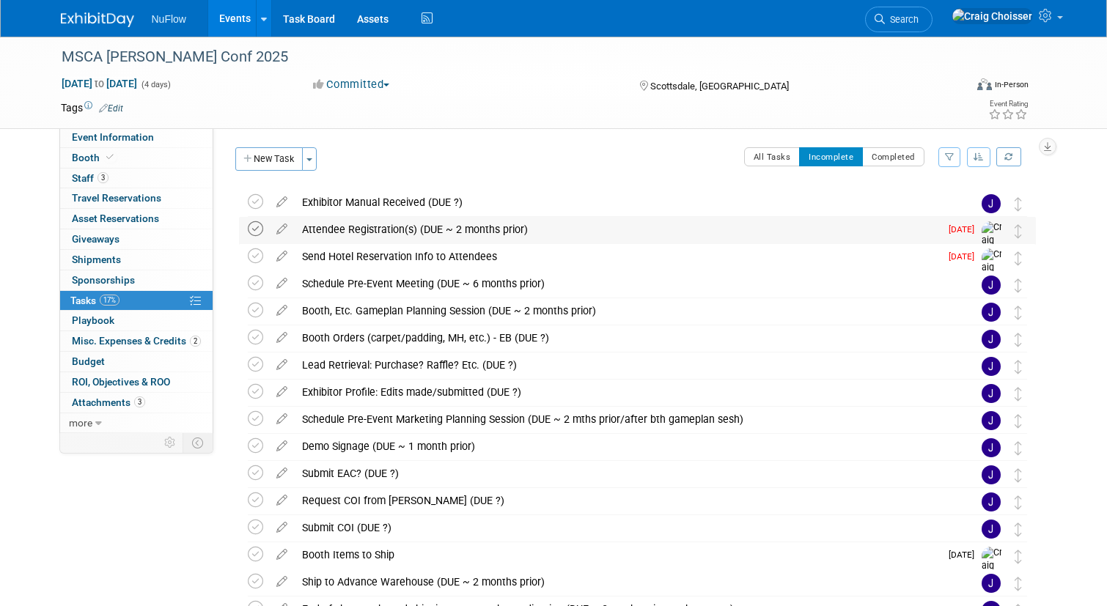
click at [260, 224] on icon at bounding box center [255, 228] width 15 height 15
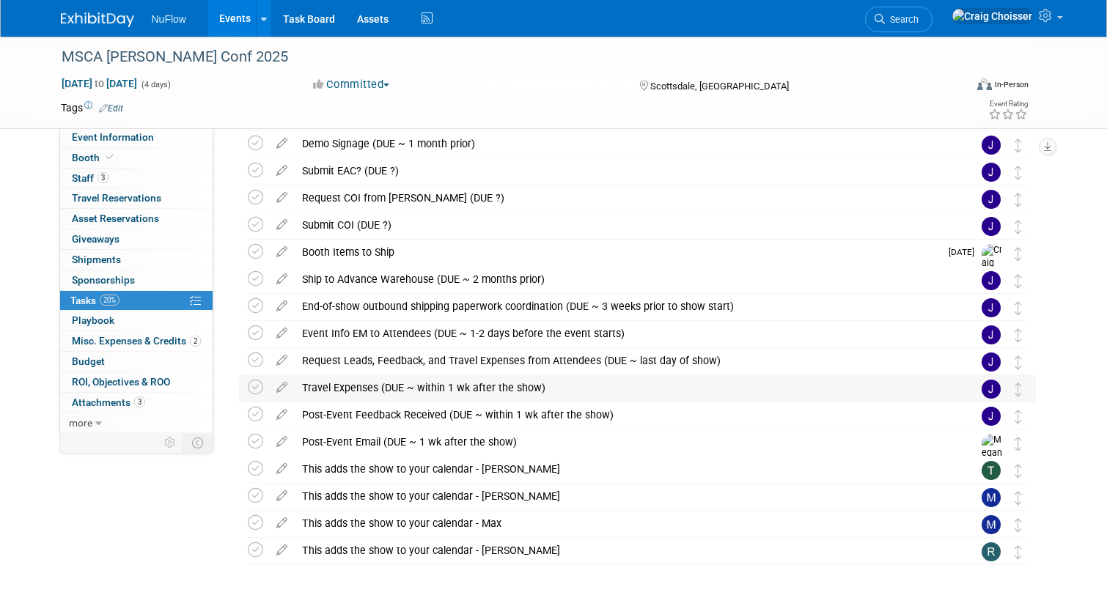
scroll to position [276, 0]
click at [284, 306] on icon at bounding box center [282, 303] width 26 height 18
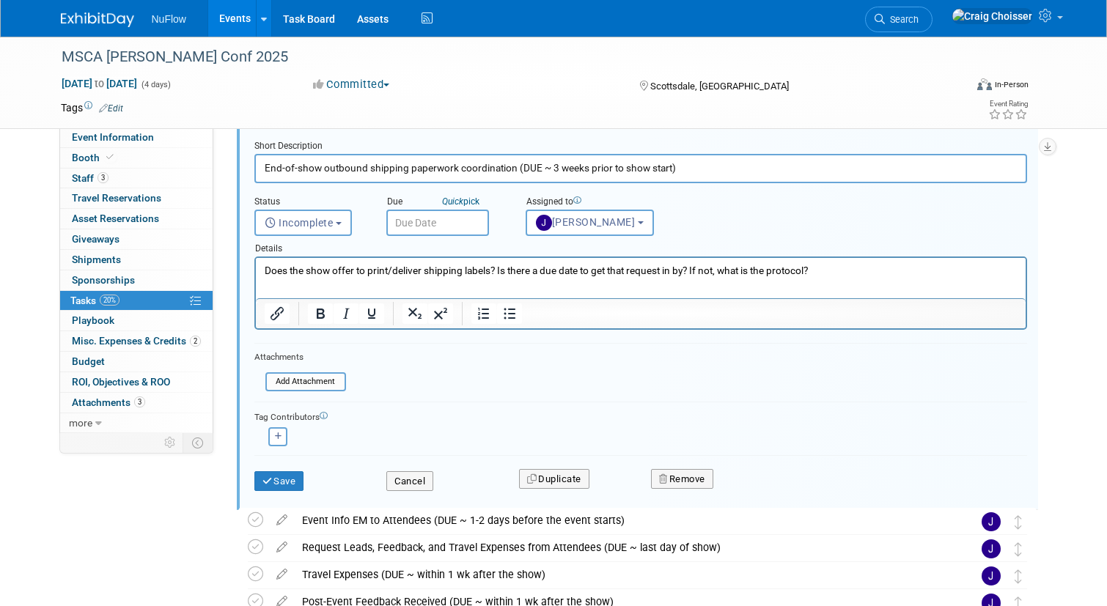
scroll to position [451, 0]
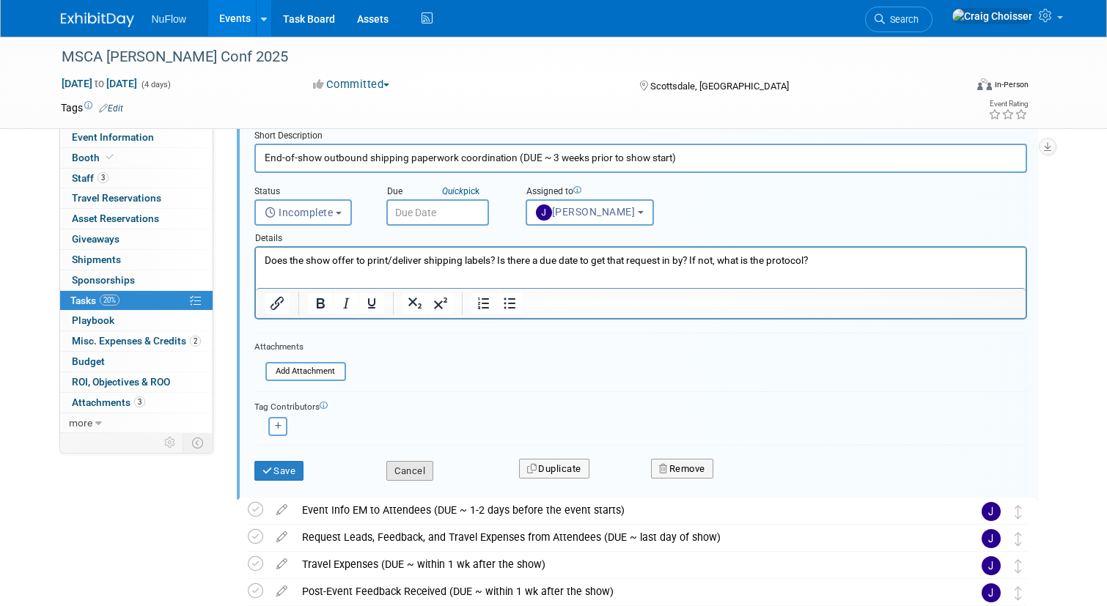
click at [411, 473] on button "Cancel" at bounding box center [409, 471] width 47 height 21
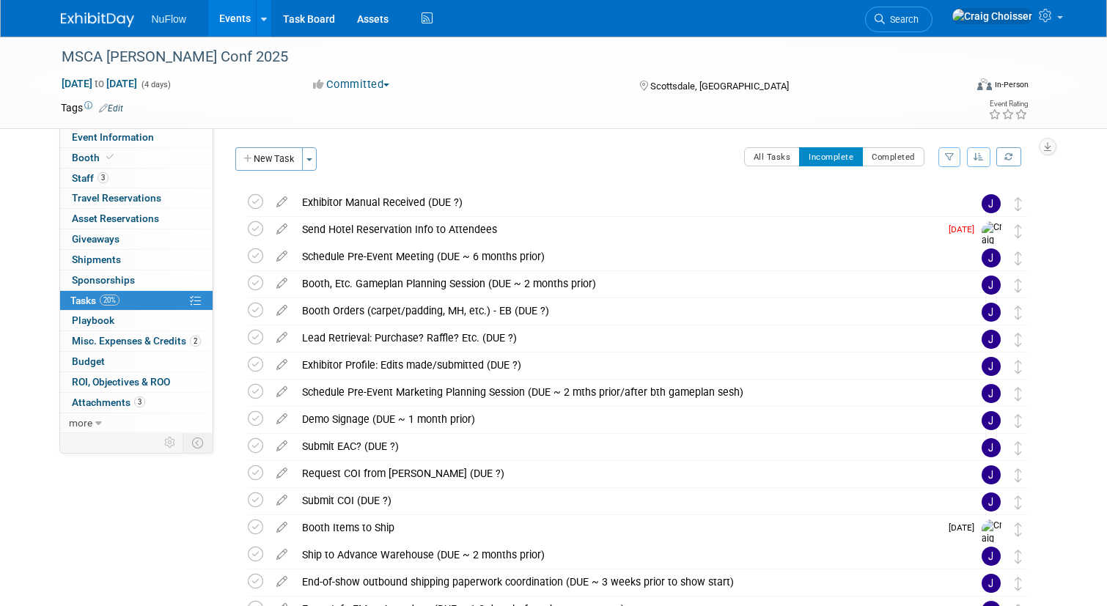
scroll to position [0, 0]
click at [284, 203] on icon at bounding box center [282, 199] width 26 height 18
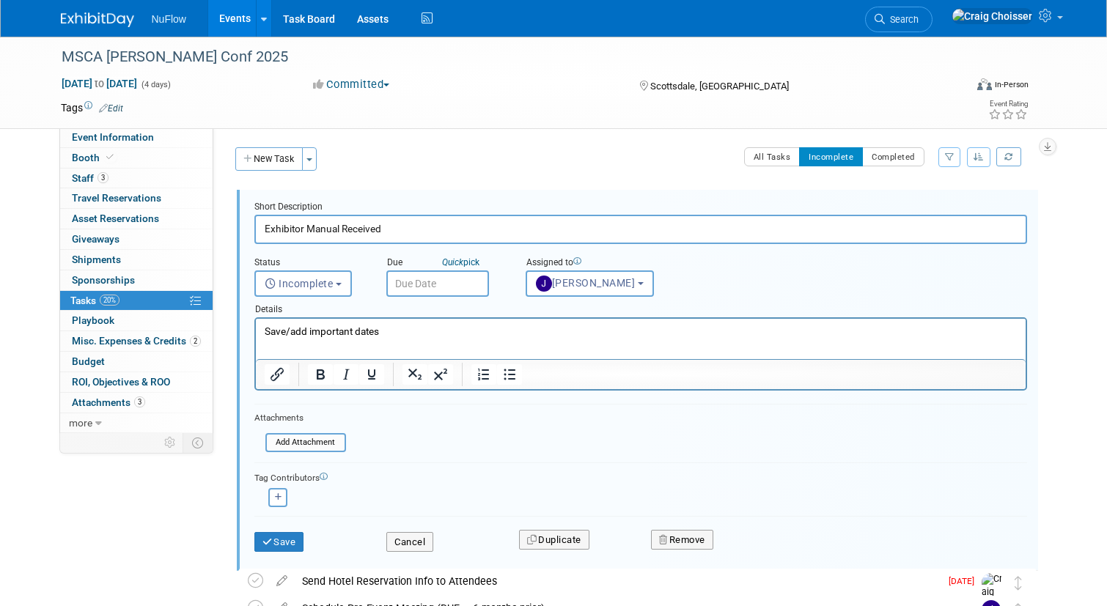
type input "Exhibitor Manual Received"
click at [440, 284] on input "text" at bounding box center [437, 284] width 103 height 26
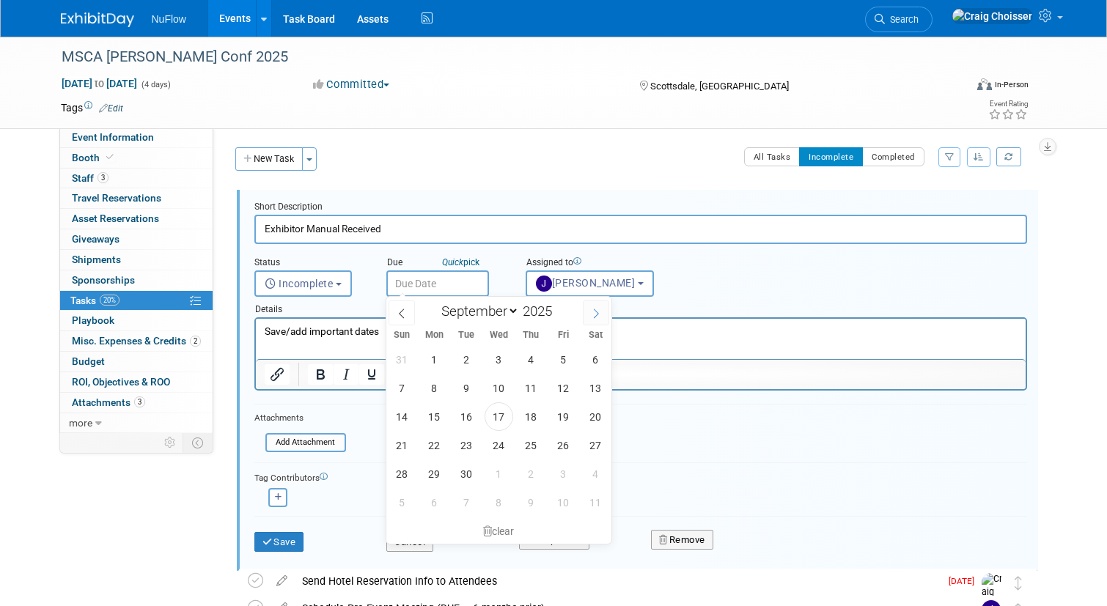
click at [596, 317] on icon at bounding box center [596, 314] width 10 height 10
select select "9"
click at [493, 416] on span "15" at bounding box center [499, 417] width 29 height 29
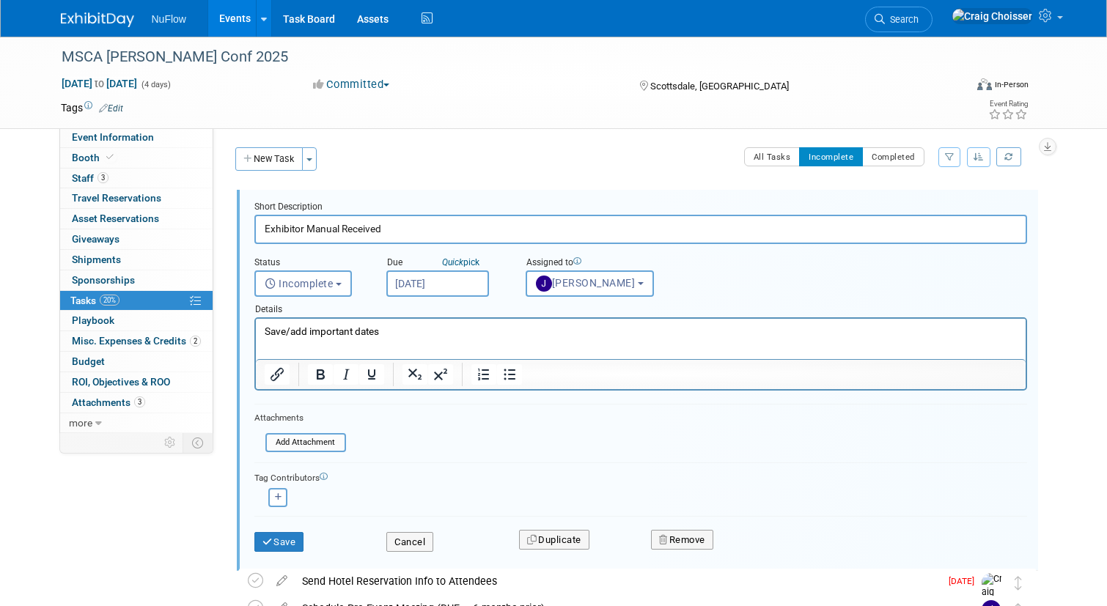
click at [469, 278] on input "Oct 15, 2025" at bounding box center [437, 284] width 103 height 26
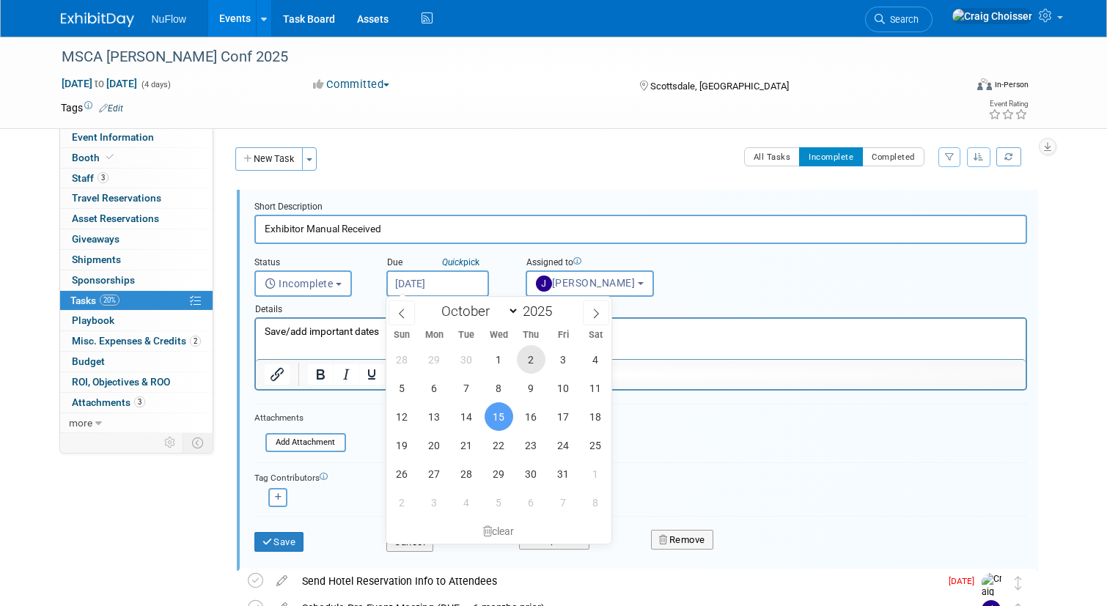
click at [527, 362] on span "2" at bounding box center [531, 359] width 29 height 29
type input "Oct 2, 2025"
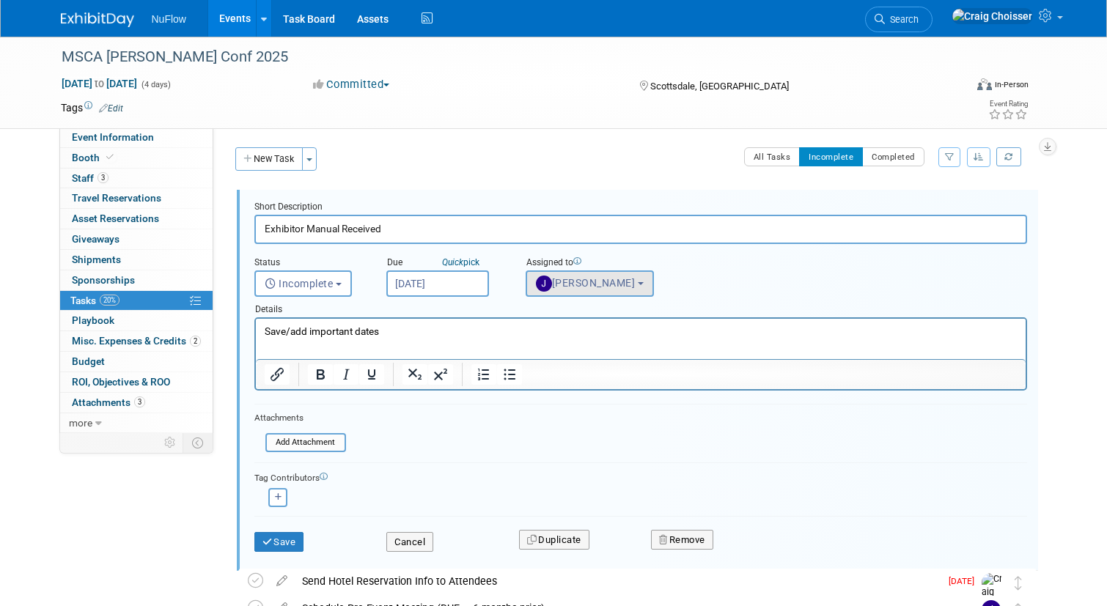
click at [597, 285] on span "Jackie McStocker" at bounding box center [586, 283] width 100 height 12
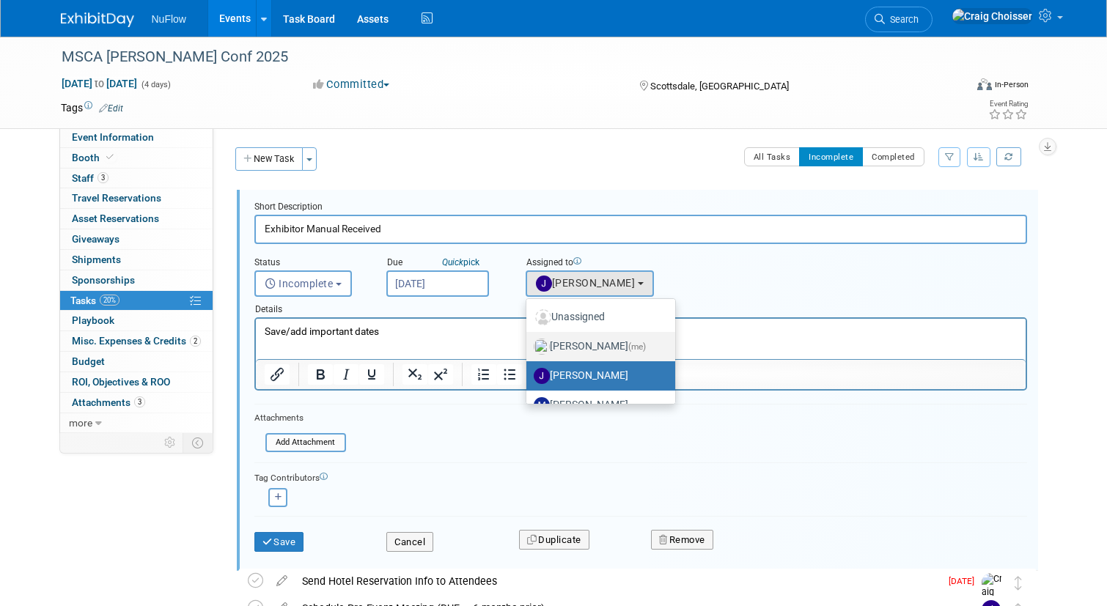
click at [600, 345] on label "Craig Choisser (me)" at bounding box center [597, 346] width 127 height 23
click at [529, 345] on input "Craig Choisser (me)" at bounding box center [524, 345] width 10 height 10
select select "b32fee0d-6bc2-4cb8-ad5e-8428182a5dd3"
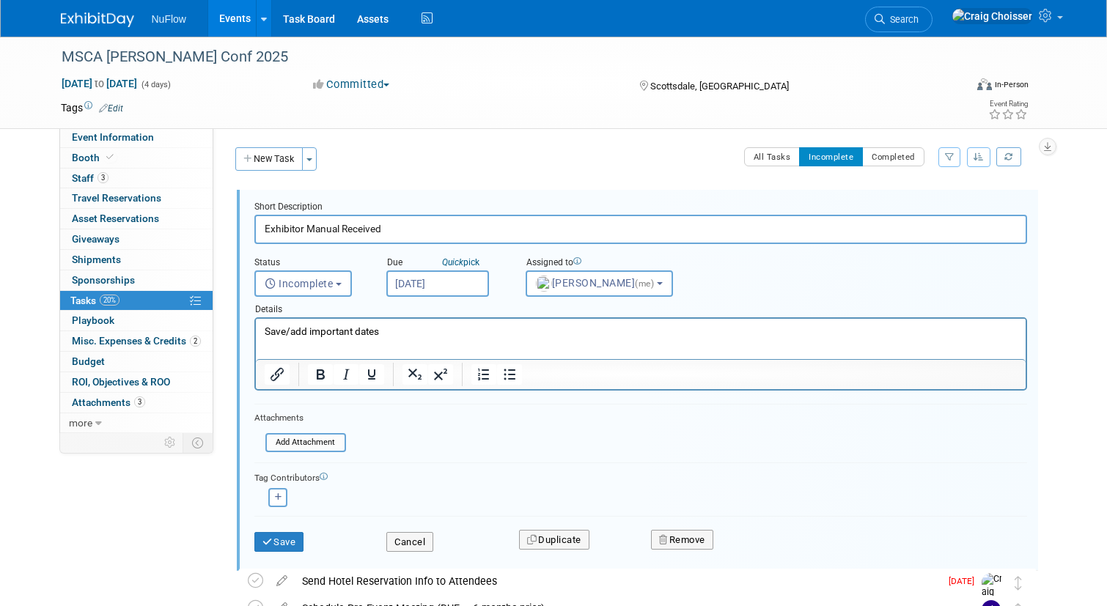
click at [462, 285] on input "Oct 2, 2025" at bounding box center [437, 284] width 103 height 26
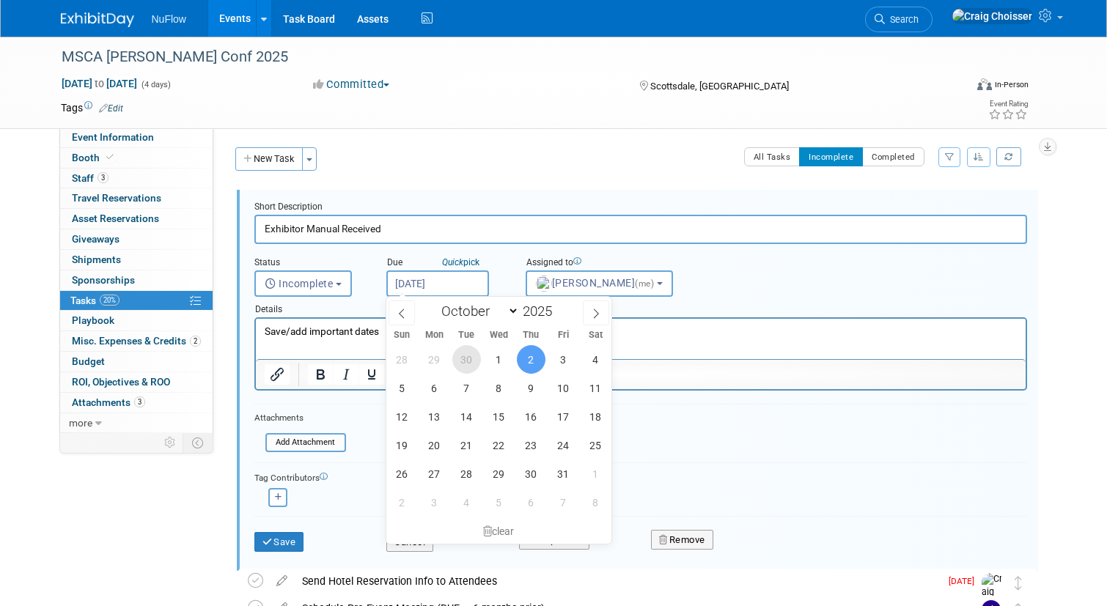
click at [467, 359] on span "30" at bounding box center [466, 359] width 29 height 29
type input "Sep 30, 2025"
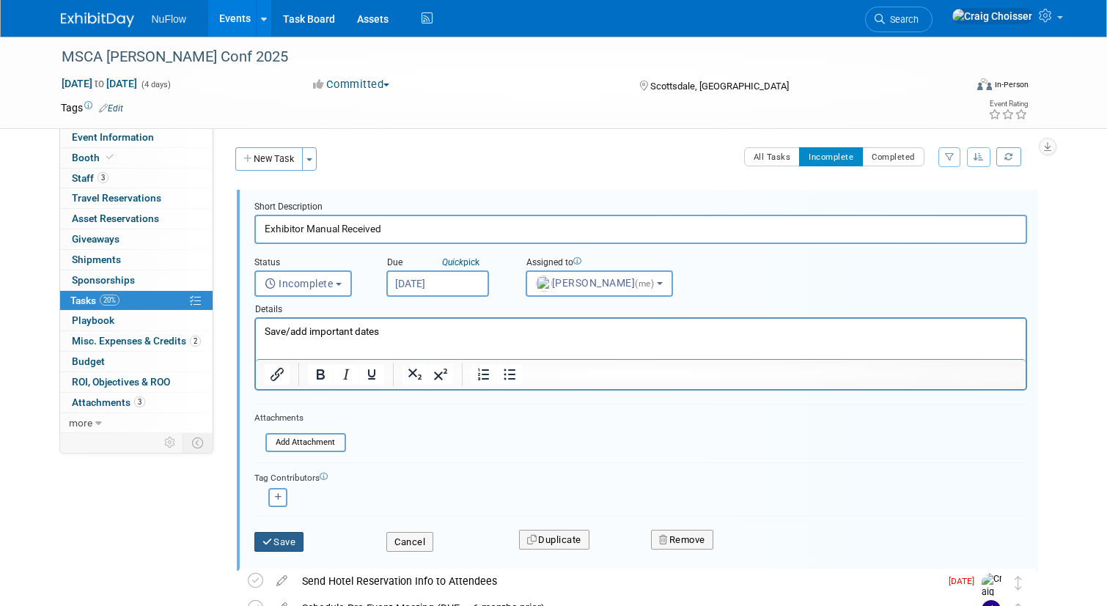
click at [289, 540] on button "Save" at bounding box center [279, 542] width 50 height 21
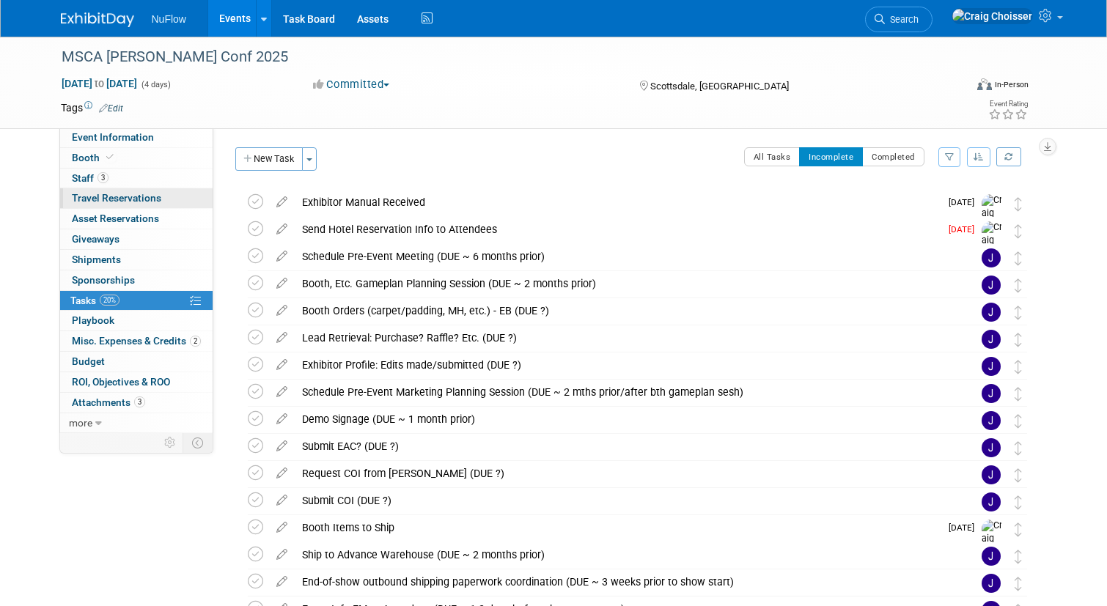
click at [95, 199] on span "Travel Reservations 0" at bounding box center [116, 198] width 89 height 12
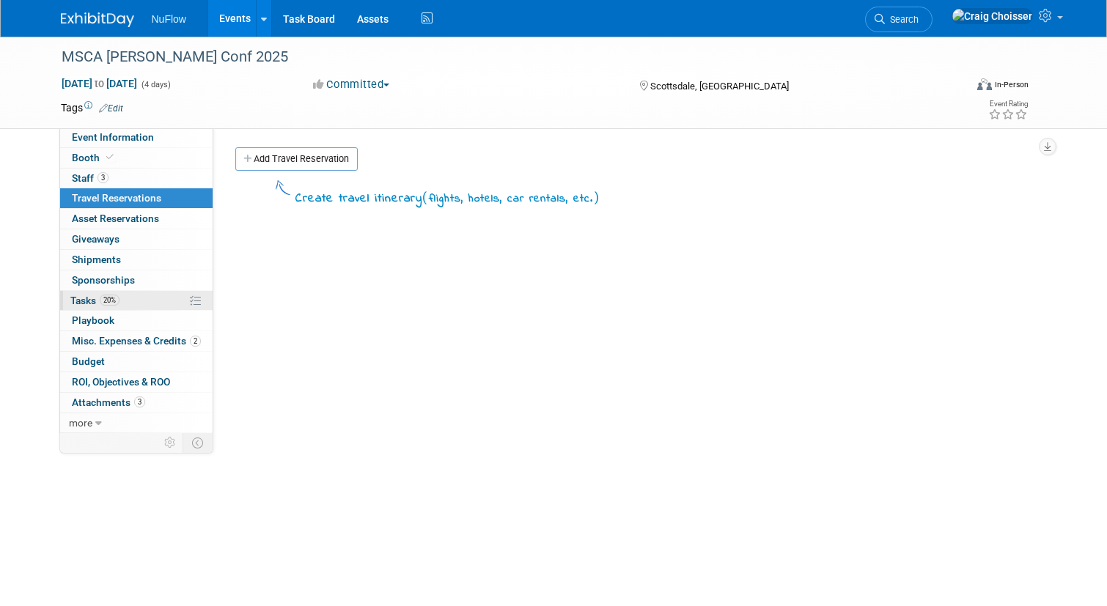
click at [89, 295] on span "Tasks 20%" at bounding box center [94, 301] width 49 height 12
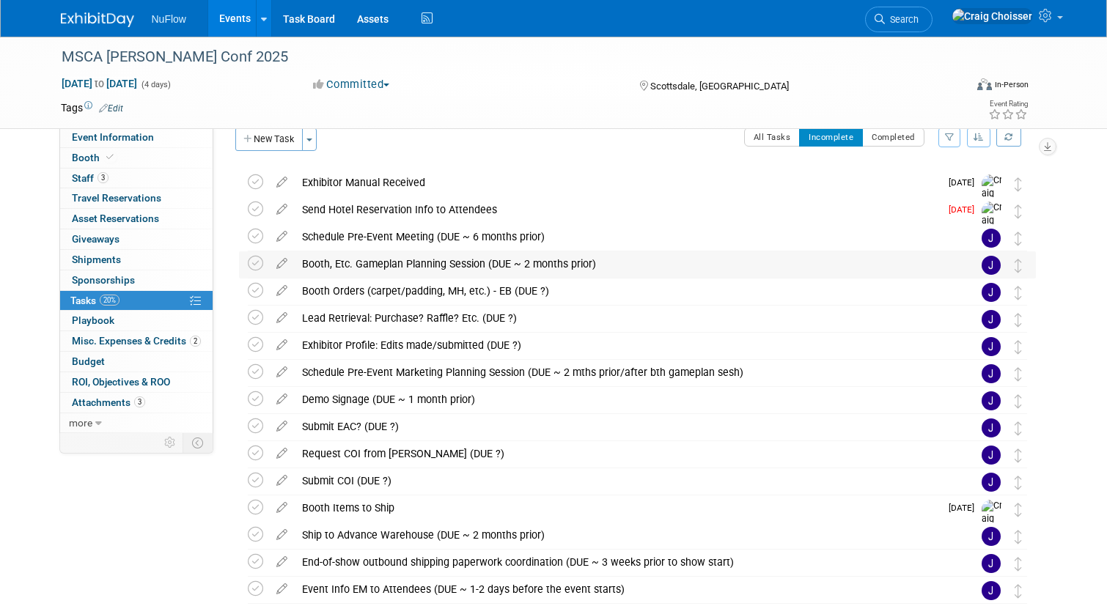
scroll to position [21, 0]
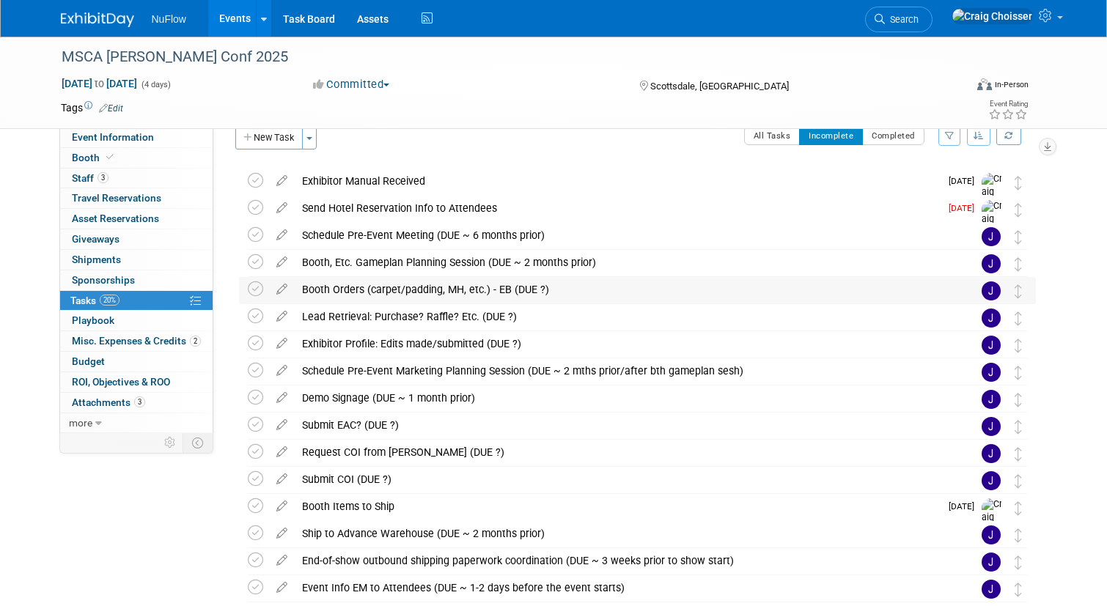
click at [381, 284] on div "Booth Orders (carpet/padding, MH, etc.) - EB (DUE ?)" at bounding box center [624, 289] width 658 height 25
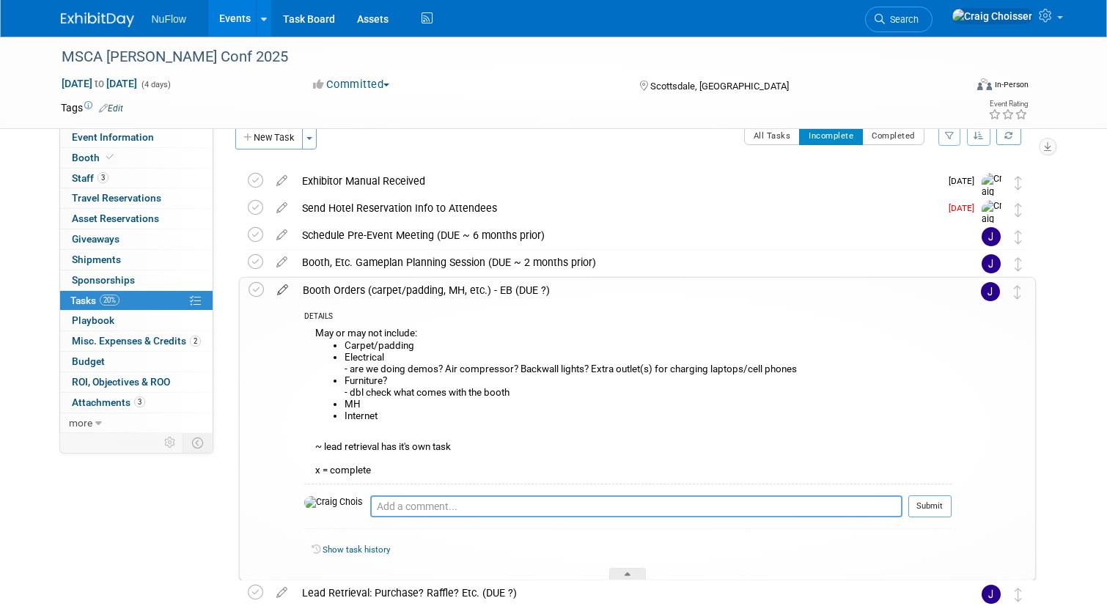
click at [279, 292] on icon at bounding box center [283, 287] width 26 height 18
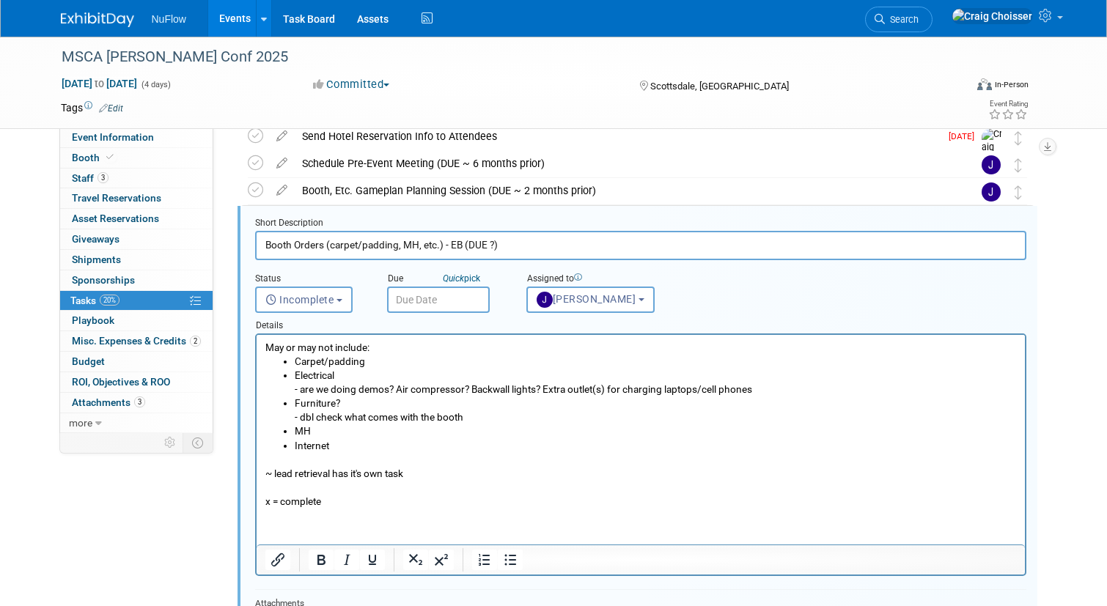
scroll to position [97, 0]
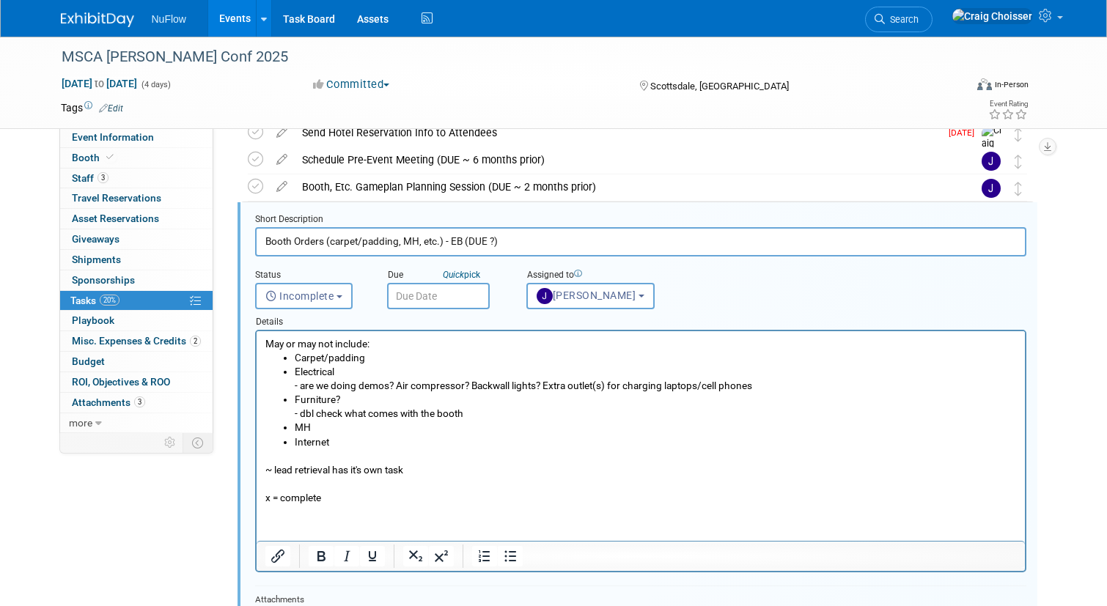
click at [430, 299] on input "text" at bounding box center [438, 296] width 103 height 26
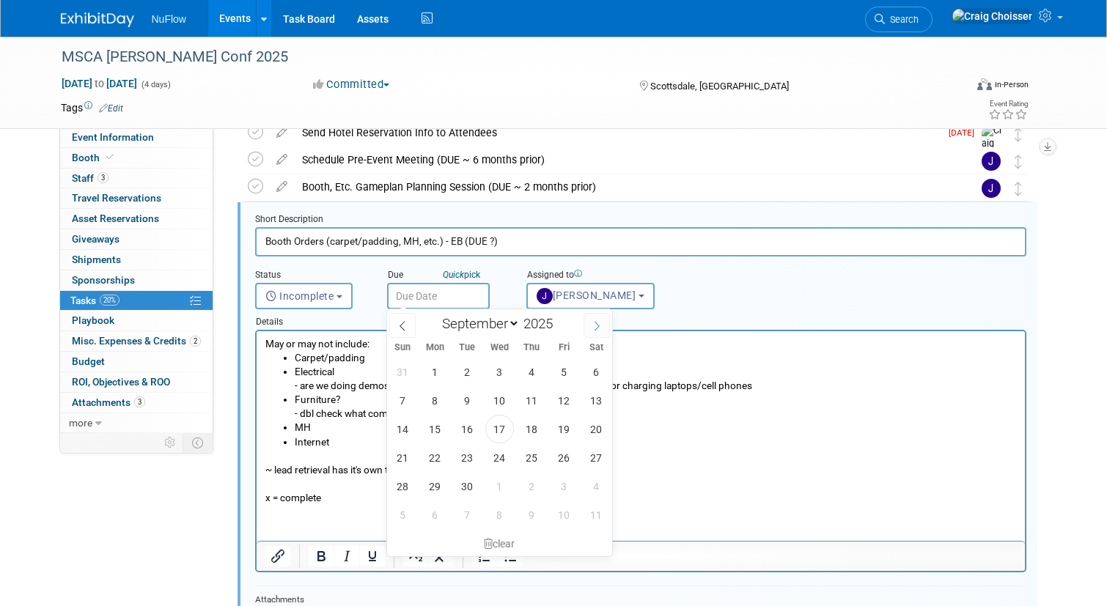
click at [591, 327] on span at bounding box center [597, 325] width 26 height 25
select select "9"
click at [507, 431] on span "15" at bounding box center [499, 429] width 29 height 29
type input "Oct 15, 2025"
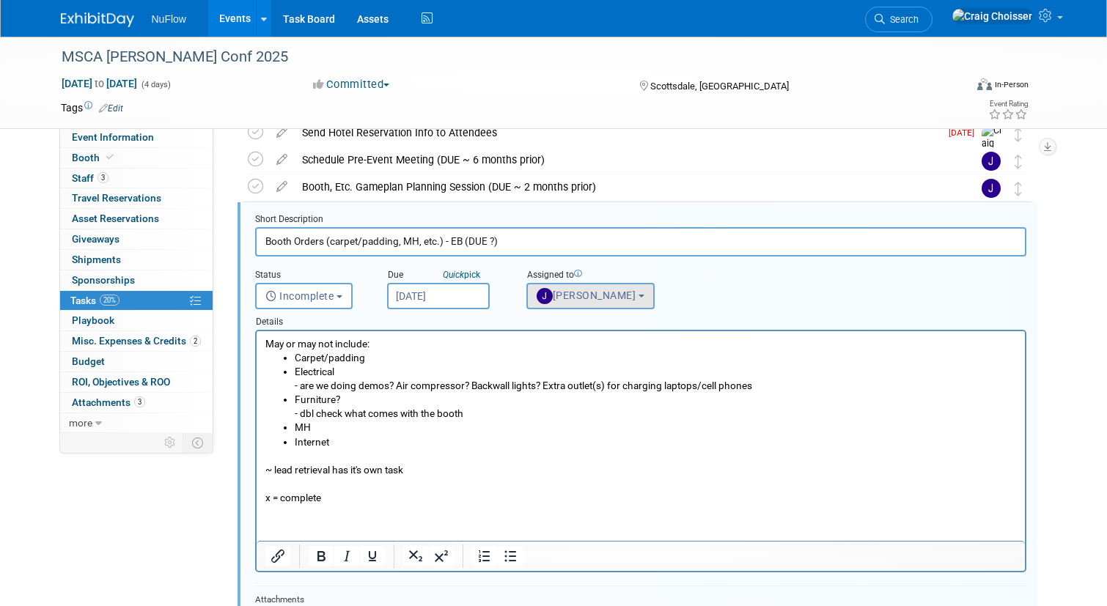
click at [597, 298] on span "Jackie McStocker" at bounding box center [587, 296] width 100 height 12
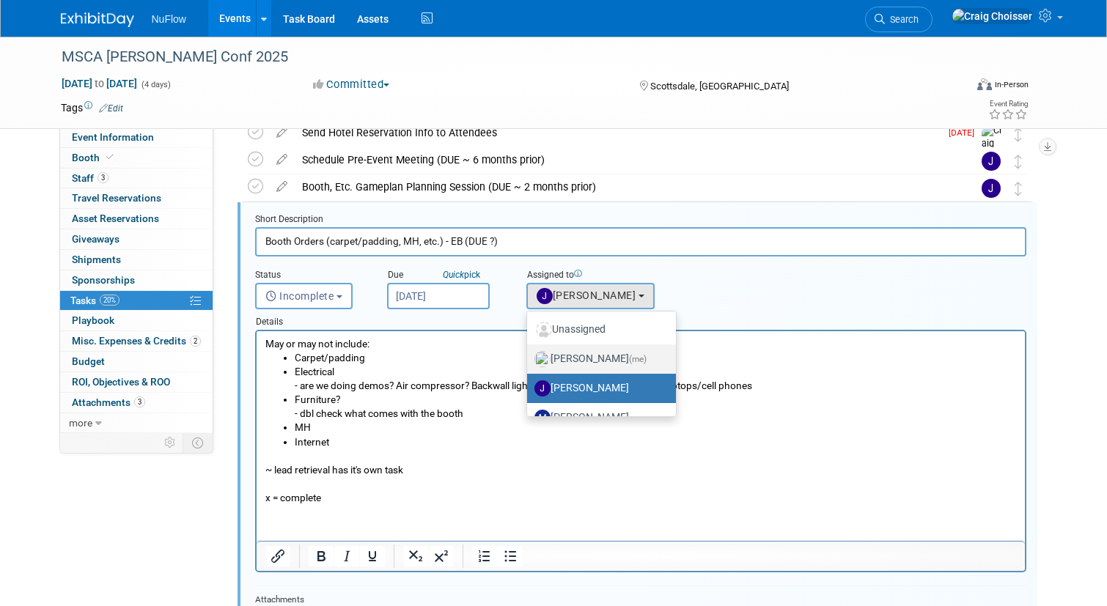
click at [597, 352] on label "Craig Choisser (me)" at bounding box center [598, 359] width 127 height 23
click at [529, 353] on input "Craig Choisser (me)" at bounding box center [525, 358] width 10 height 10
select select "b32fee0d-6bc2-4cb8-ad5e-8428182a5dd3"
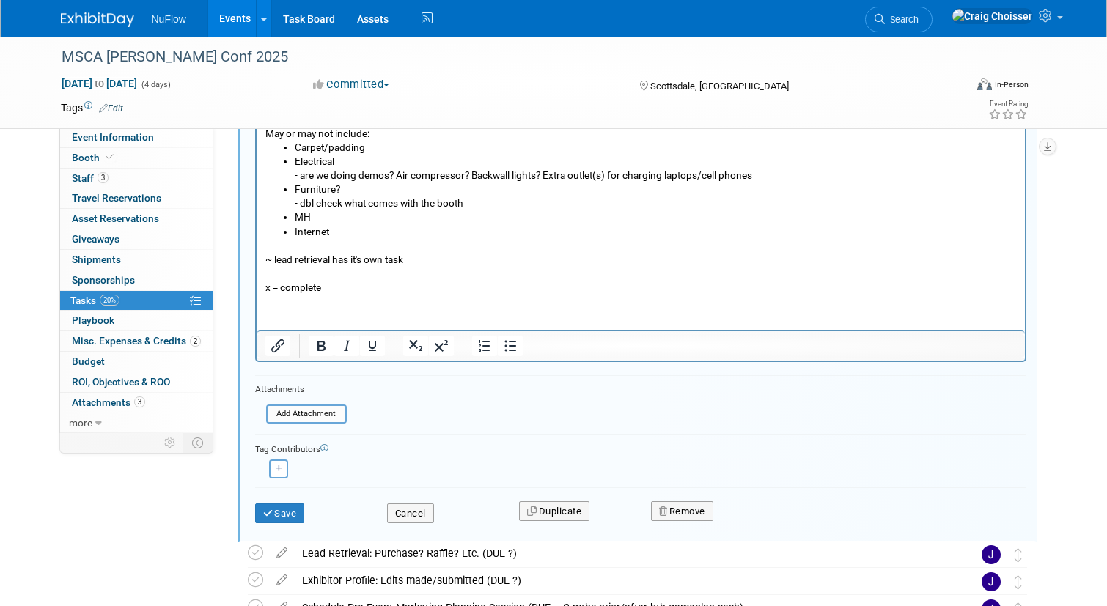
scroll to position [316, 0]
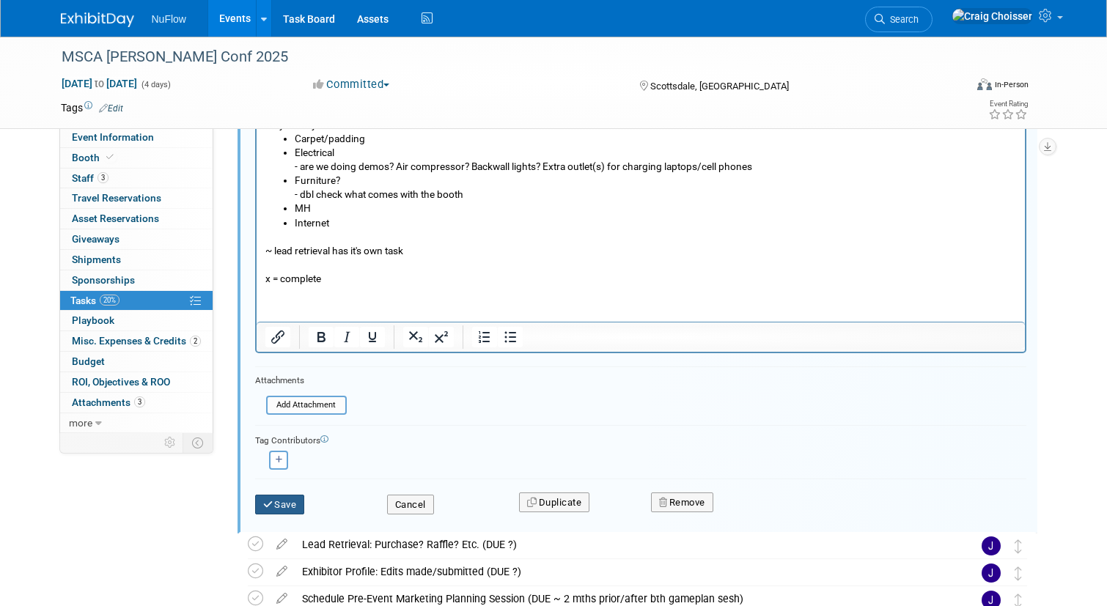
click at [293, 503] on button "Save" at bounding box center [280, 505] width 50 height 21
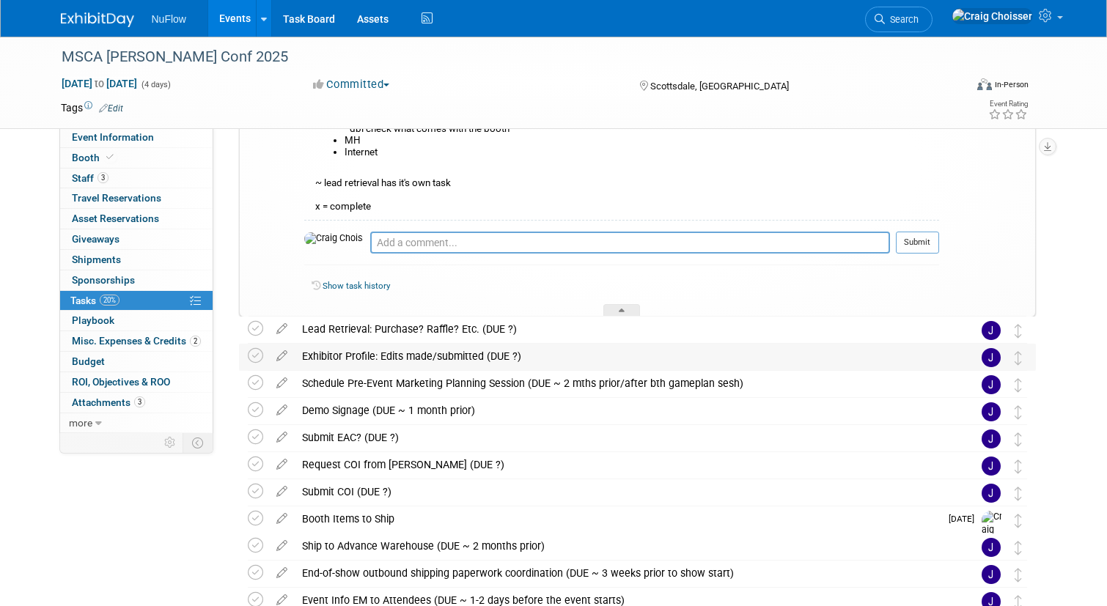
scroll to position [279, 0]
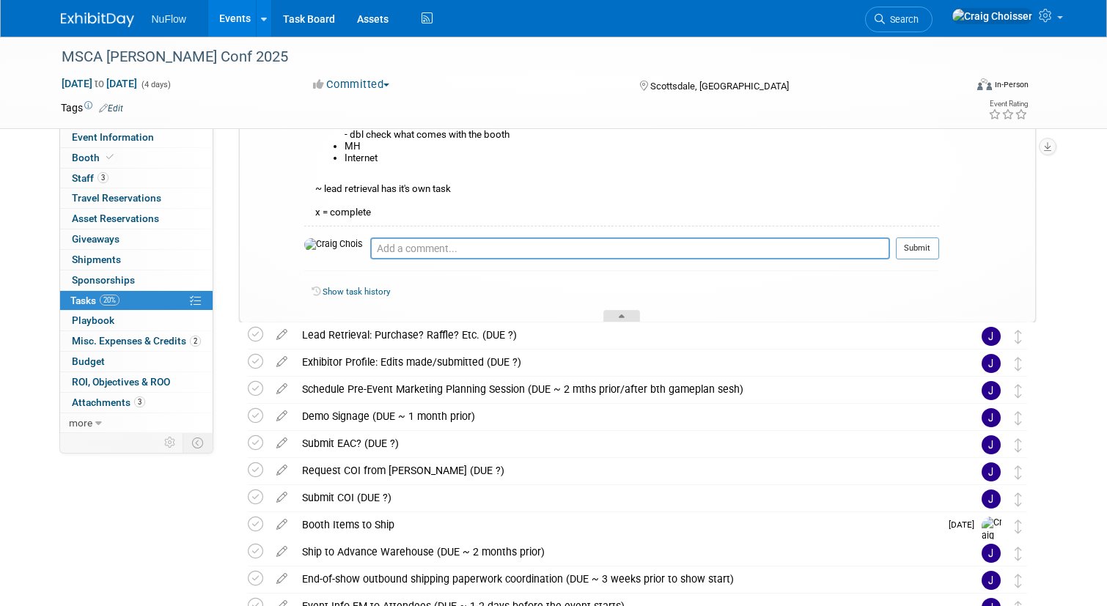
click at [628, 313] on div at bounding box center [621, 316] width 37 height 12
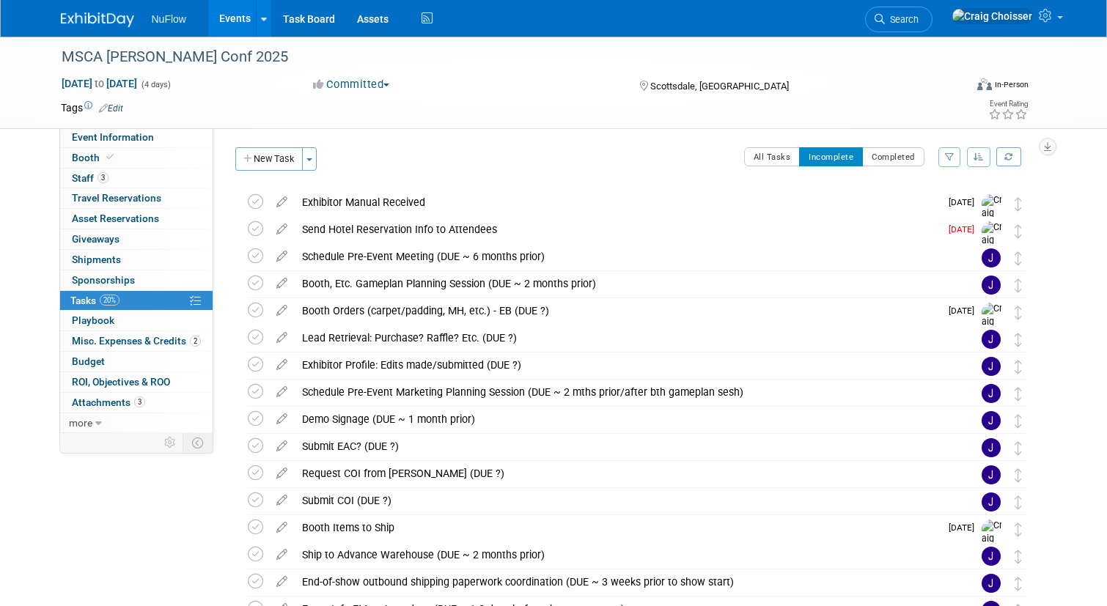
scroll to position [0, 0]
click at [282, 222] on icon at bounding box center [282, 226] width 26 height 18
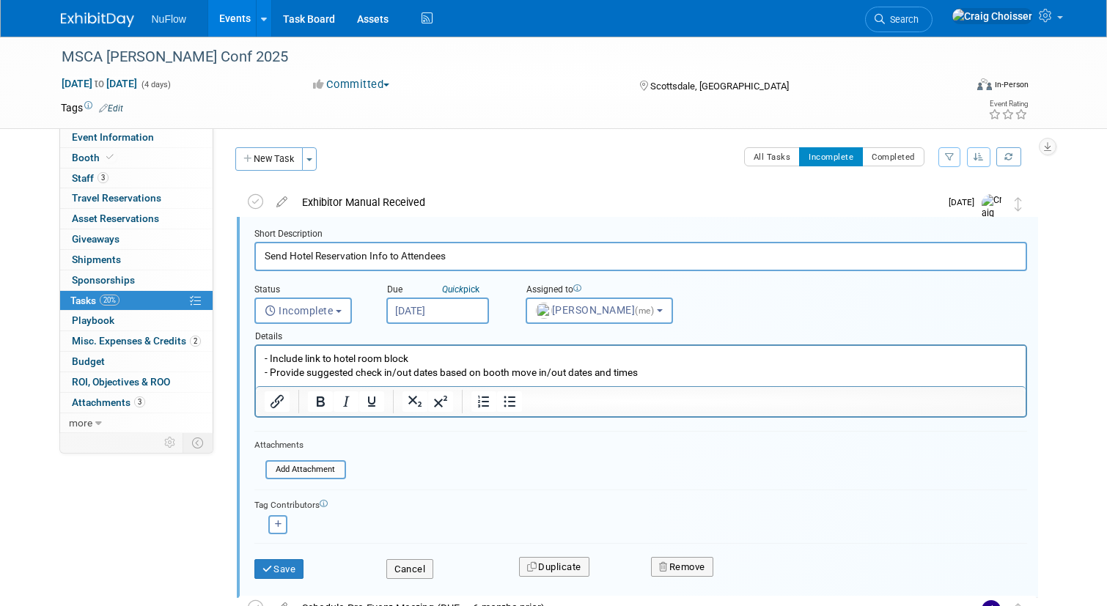
scroll to position [2, 0]
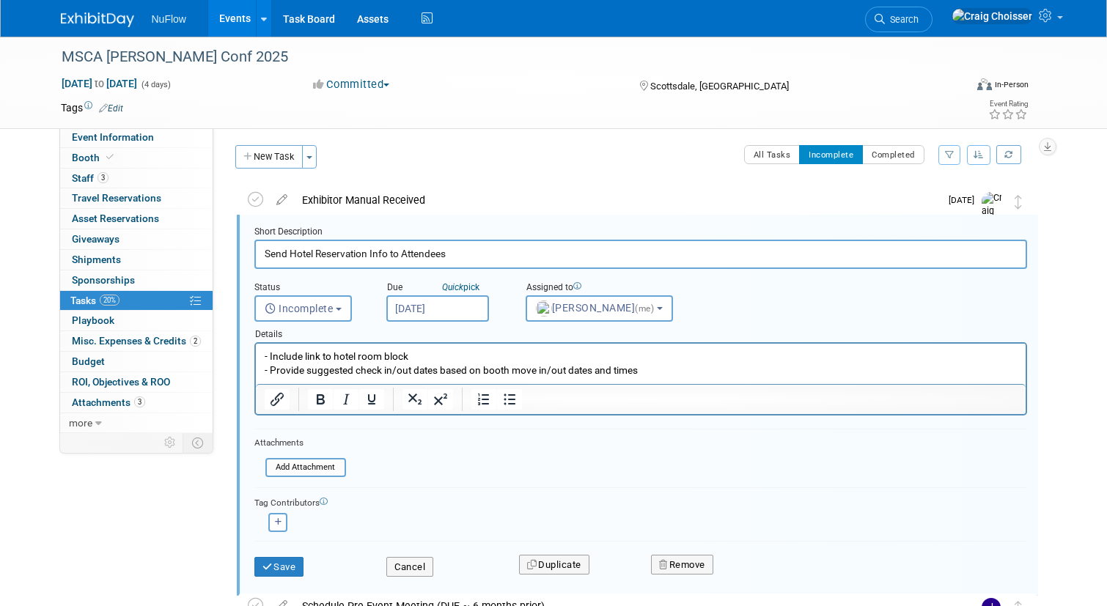
click at [449, 307] on input "Jun 2, 2025" at bounding box center [437, 308] width 103 height 26
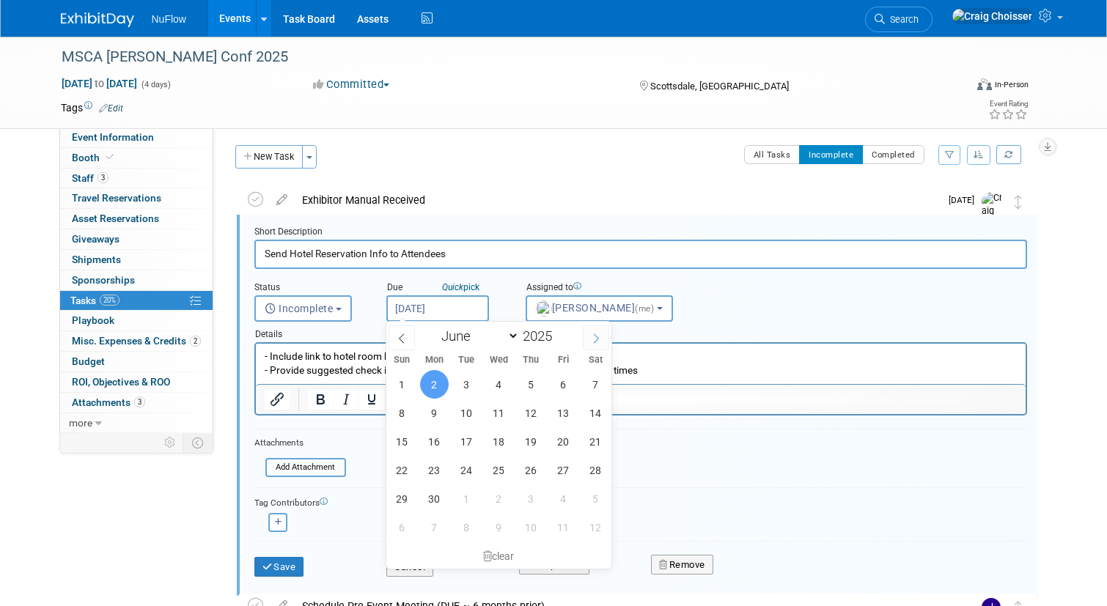
click at [594, 340] on icon at bounding box center [596, 339] width 10 height 10
select select "8"
click at [491, 469] on span "24" at bounding box center [499, 470] width 29 height 29
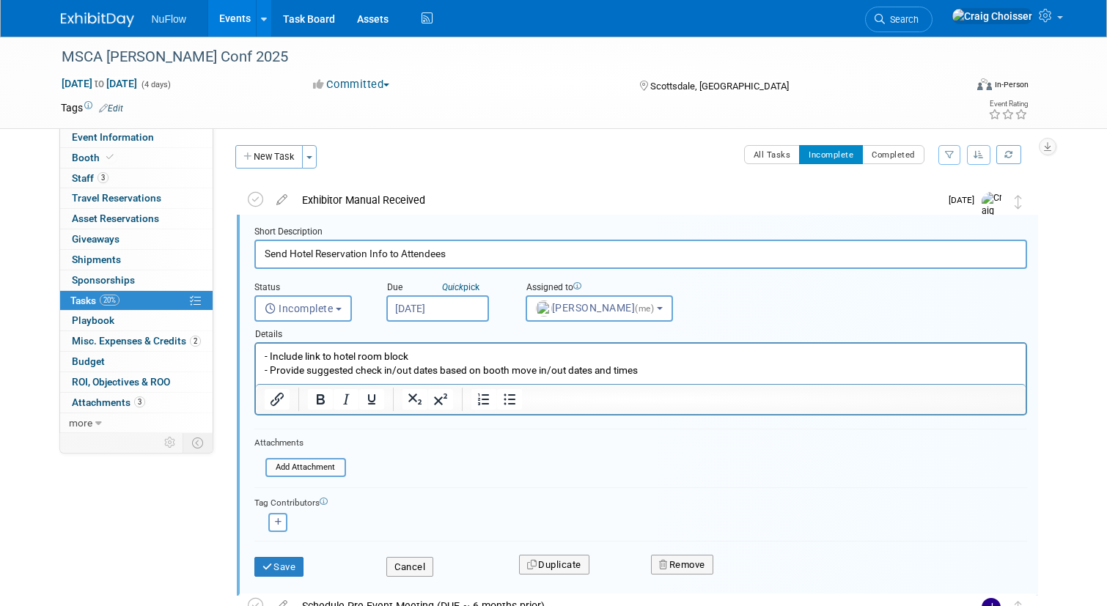
click at [463, 312] on input "[DATE]" at bounding box center [437, 308] width 103 height 26
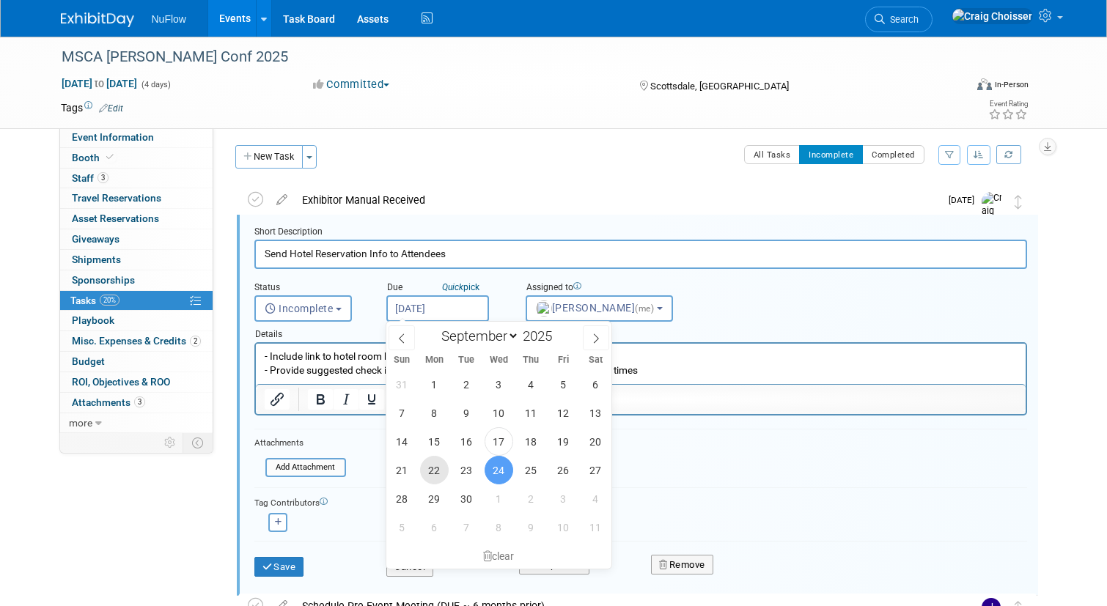
click at [441, 471] on span "22" at bounding box center [434, 470] width 29 height 29
type input "Sep 22, 2025"
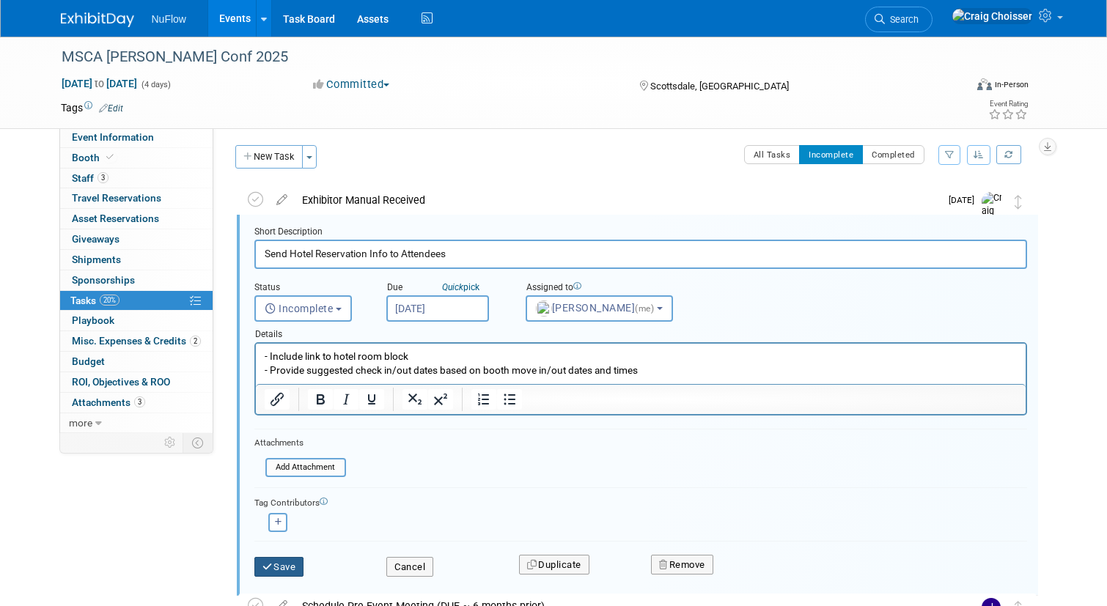
click at [295, 559] on button "Save" at bounding box center [279, 567] width 50 height 21
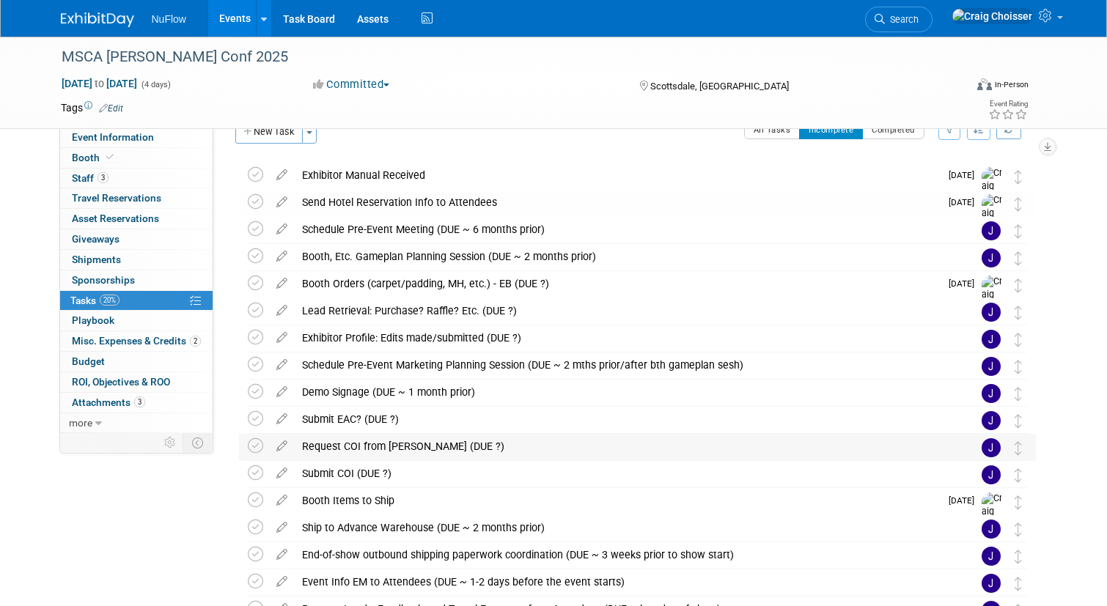
scroll to position [22, 0]
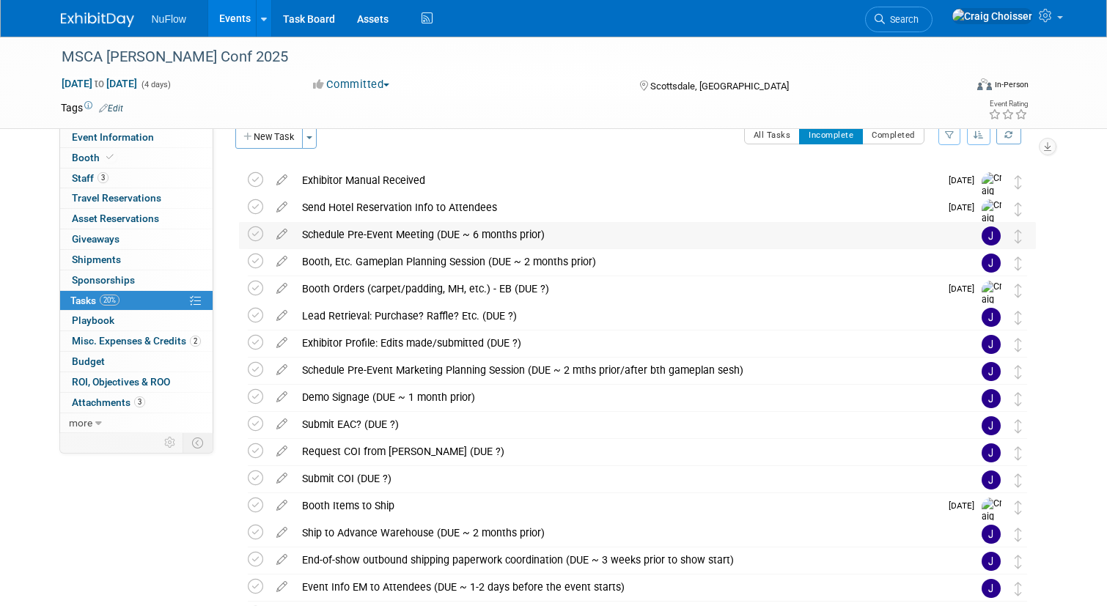
click at [405, 233] on div "Schedule Pre-Event Meeting (DUE ~ 6 months prior)" at bounding box center [624, 234] width 658 height 25
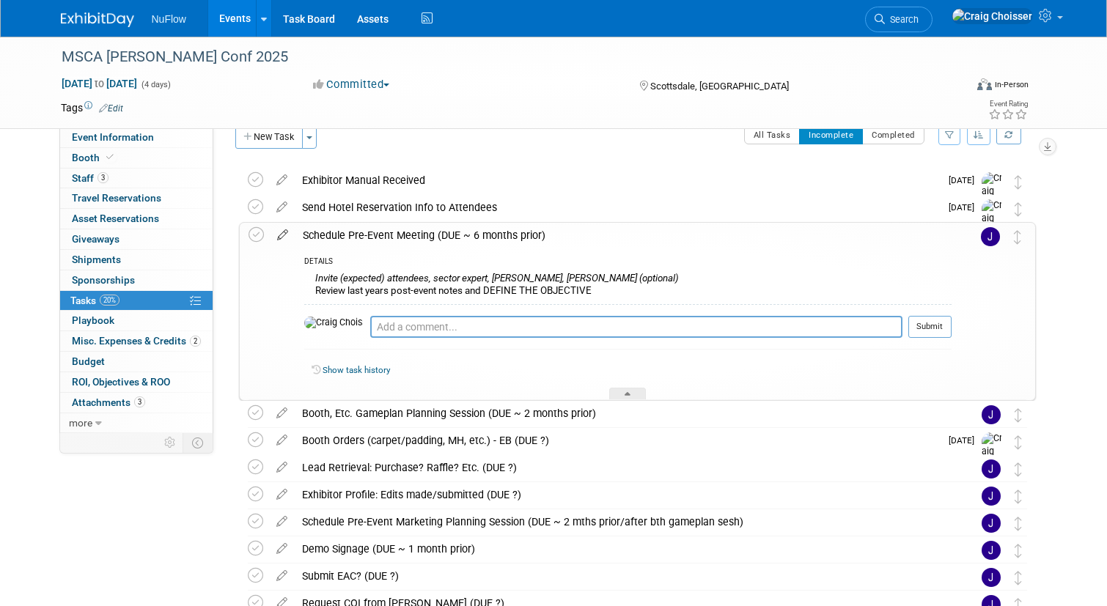
click at [285, 237] on icon at bounding box center [283, 232] width 26 height 18
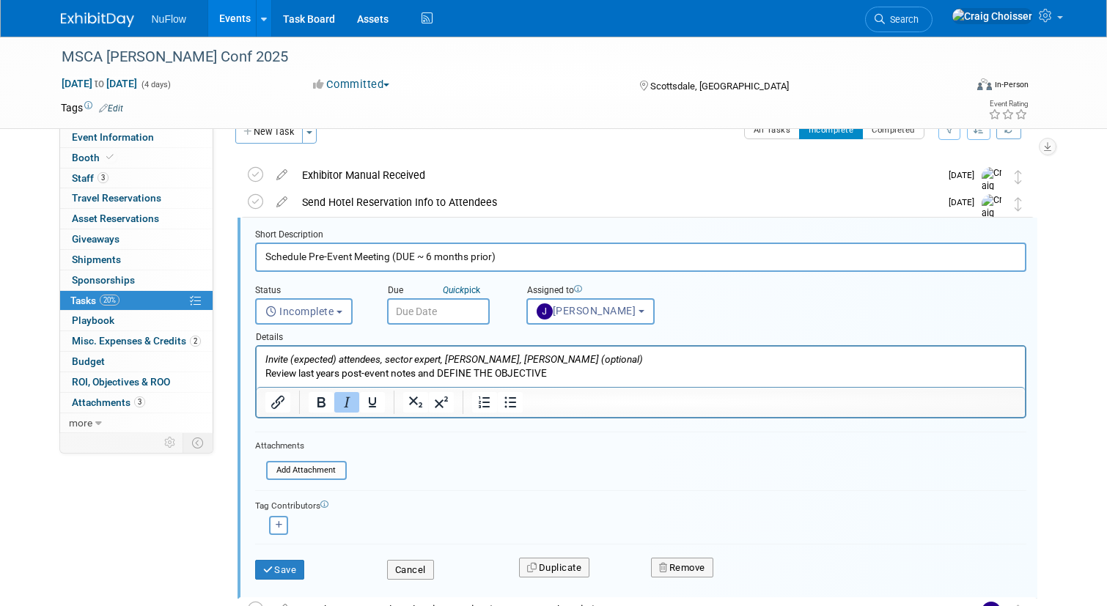
scroll to position [30, 0]
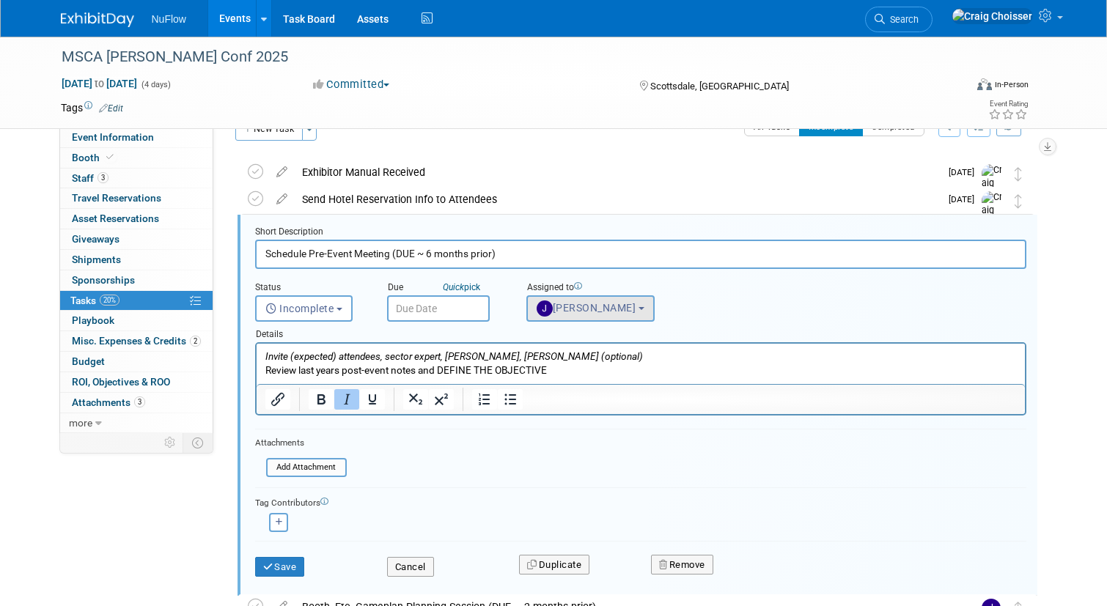
click at [556, 311] on span "Jackie McStocker" at bounding box center [587, 308] width 100 height 12
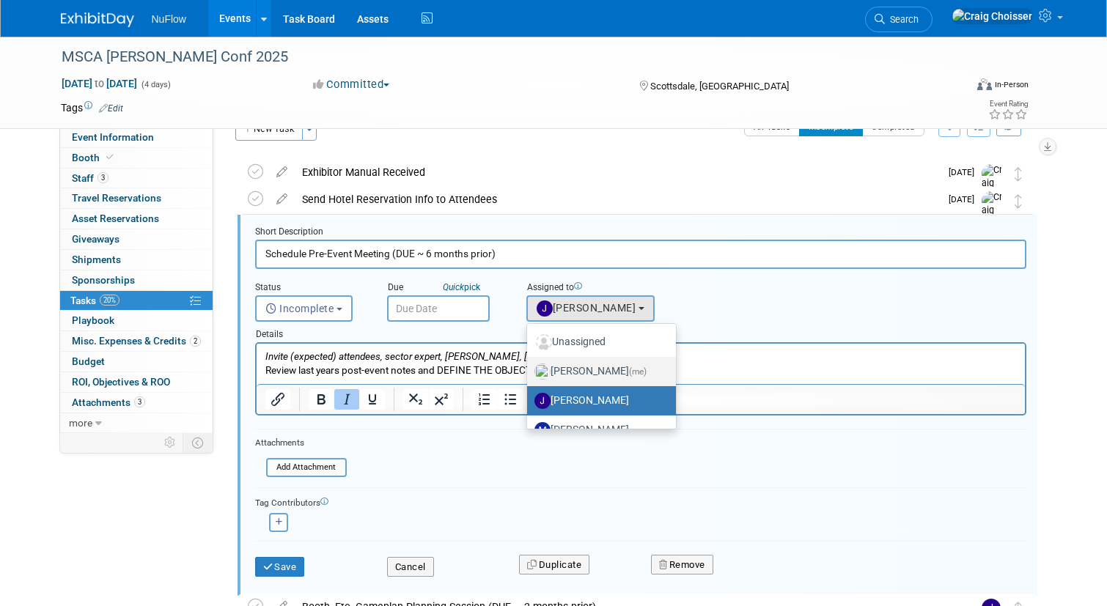
click at [575, 370] on label "Craig Choisser (me)" at bounding box center [598, 371] width 127 height 23
click at [529, 370] on input "Craig Choisser (me)" at bounding box center [525, 370] width 10 height 10
select select "b32fee0d-6bc2-4cb8-ad5e-8428182a5dd3"
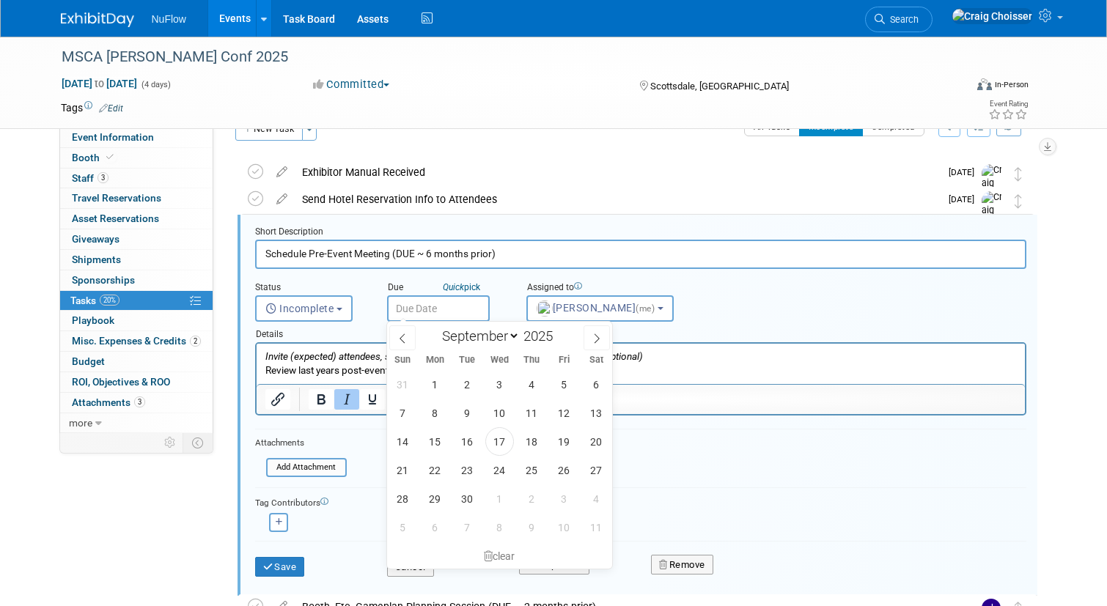
click at [458, 310] on input "text" at bounding box center [438, 308] width 103 height 26
click at [596, 345] on span at bounding box center [597, 338] width 26 height 25
select select "9"
click at [497, 442] on span "15" at bounding box center [499, 441] width 29 height 29
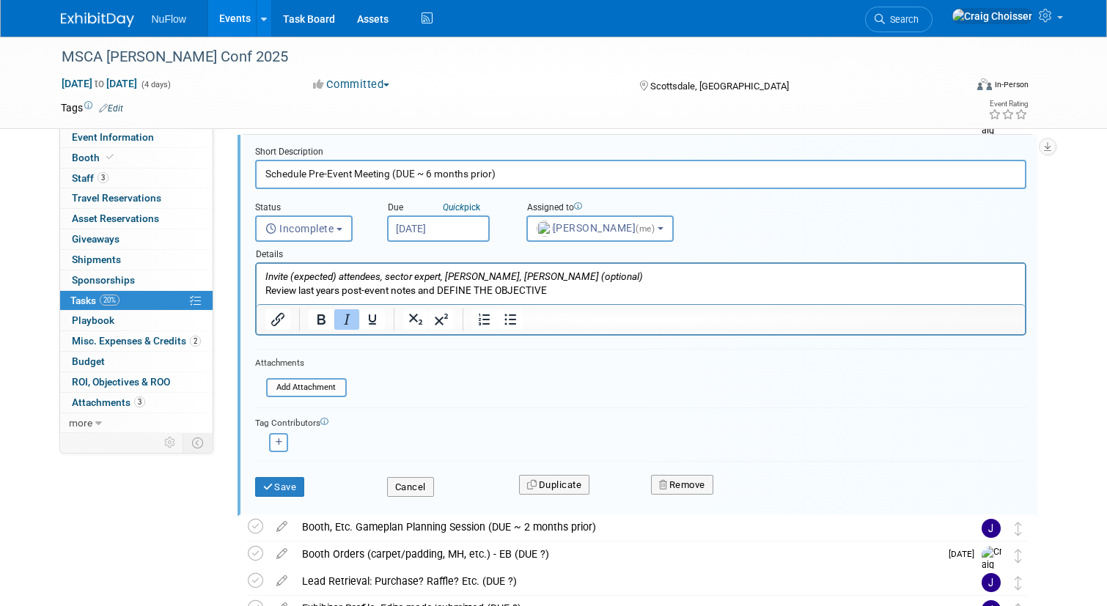
scroll to position [105, 0]
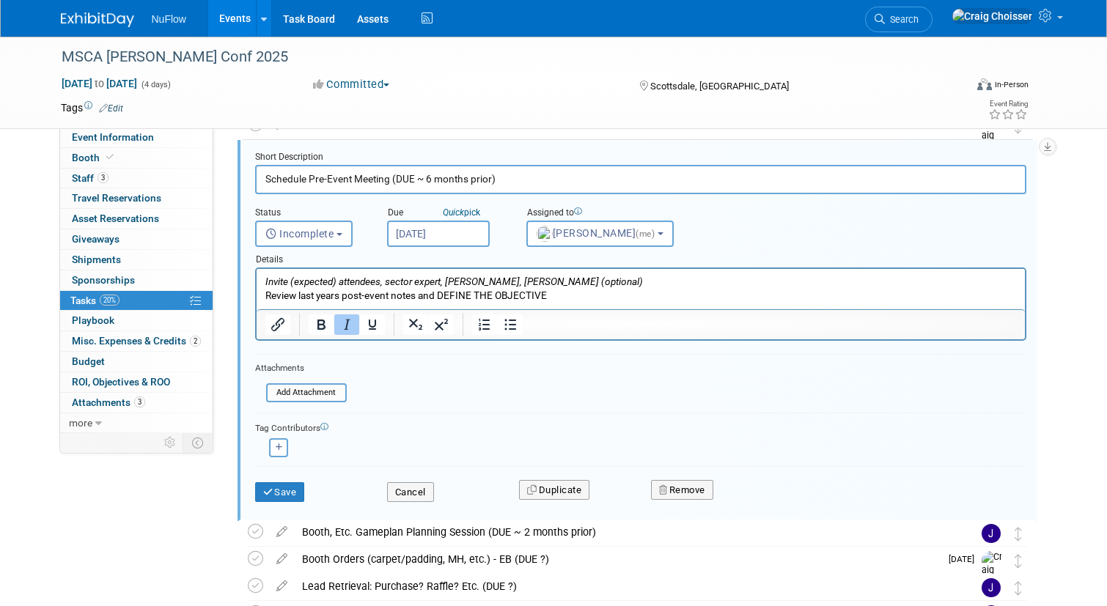
click at [480, 228] on input "Oct 15, 2025" at bounding box center [438, 234] width 103 height 26
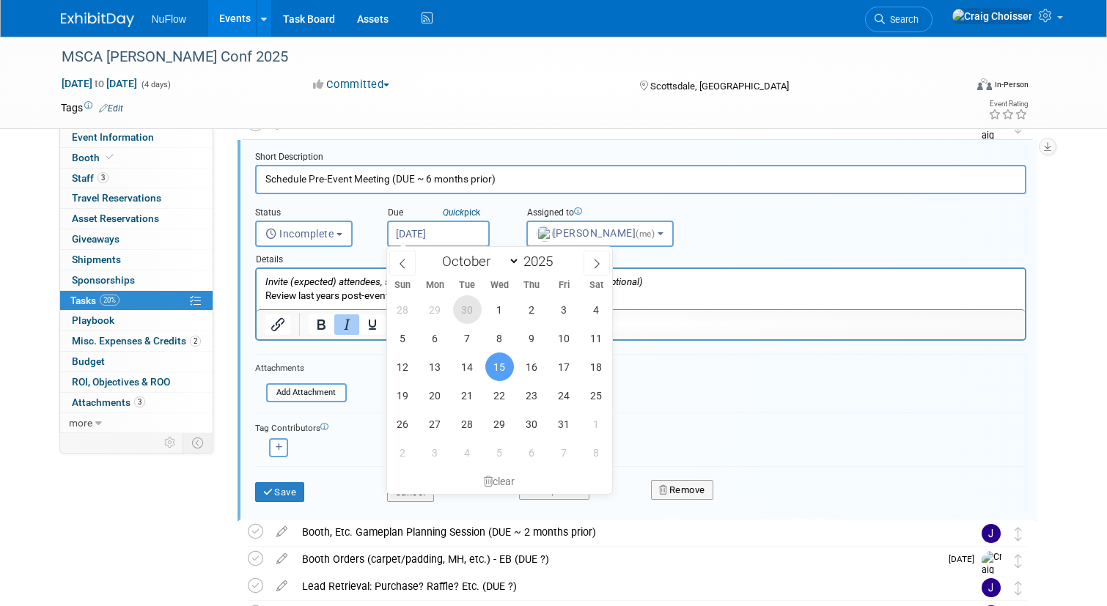
click at [474, 318] on span "30" at bounding box center [467, 309] width 29 height 29
type input "Sep 30, 2025"
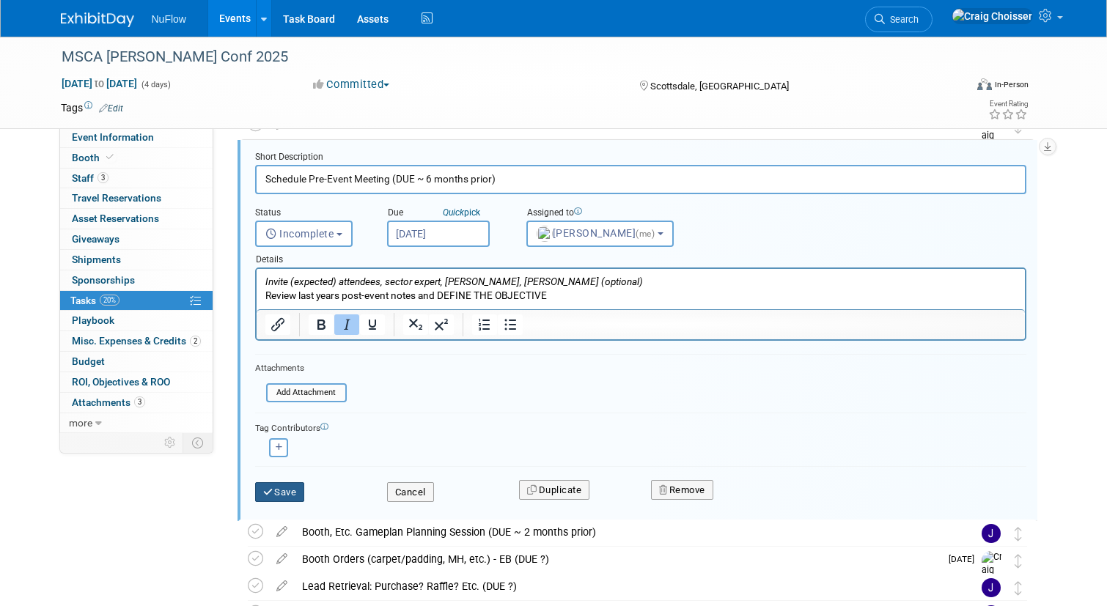
click at [290, 485] on button "Save" at bounding box center [280, 492] width 50 height 21
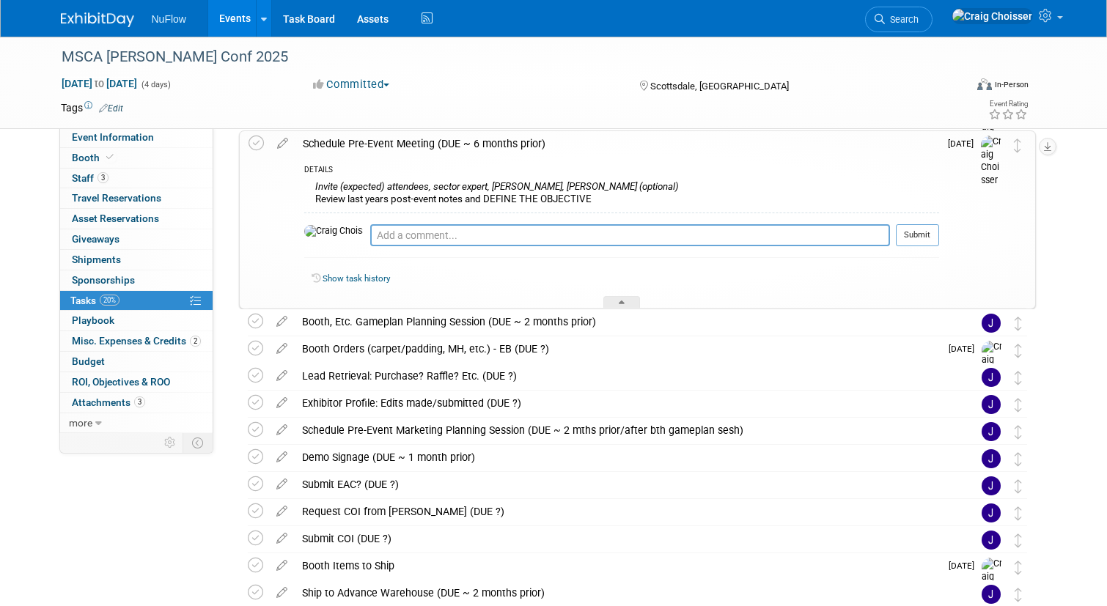
scroll to position [147, 0]
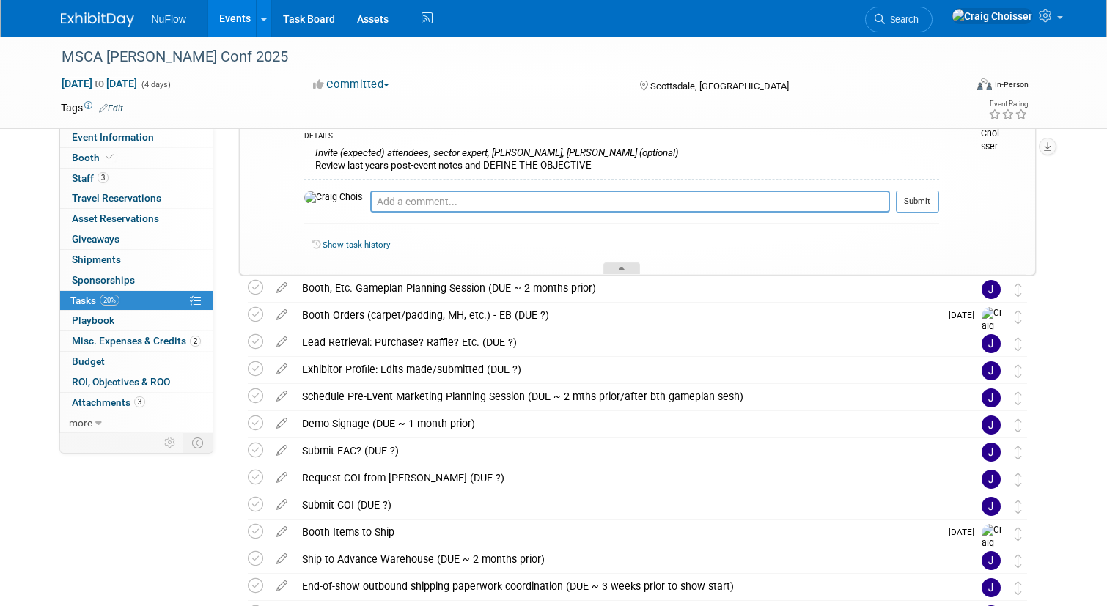
click at [619, 270] on icon at bounding box center [622, 271] width 6 height 9
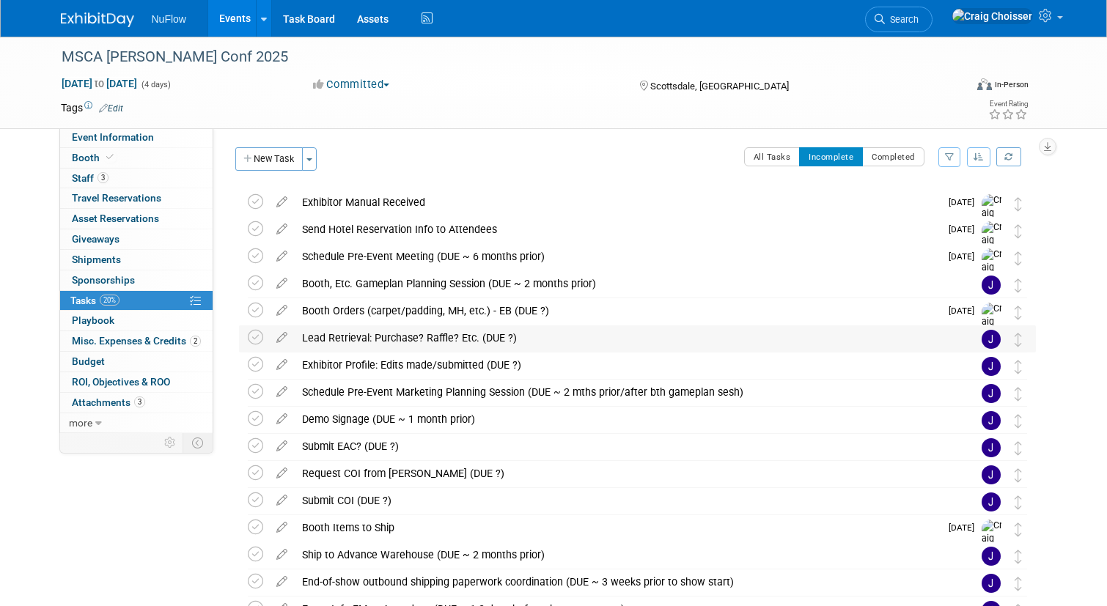
scroll to position [0, 0]
click at [258, 283] on icon at bounding box center [255, 283] width 15 height 15
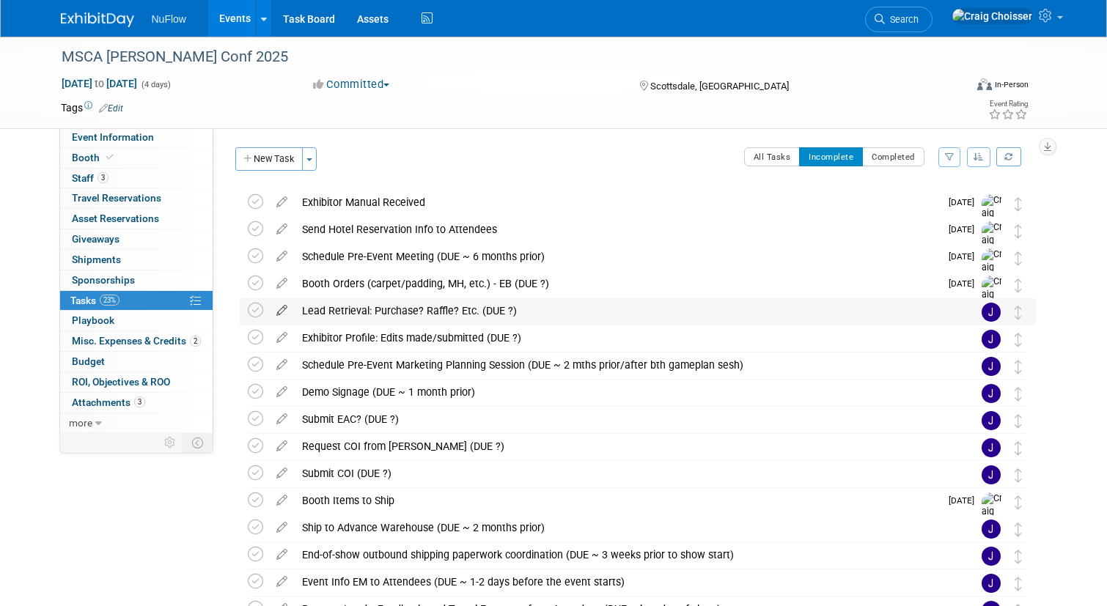
click at [281, 310] on icon at bounding box center [282, 307] width 26 height 18
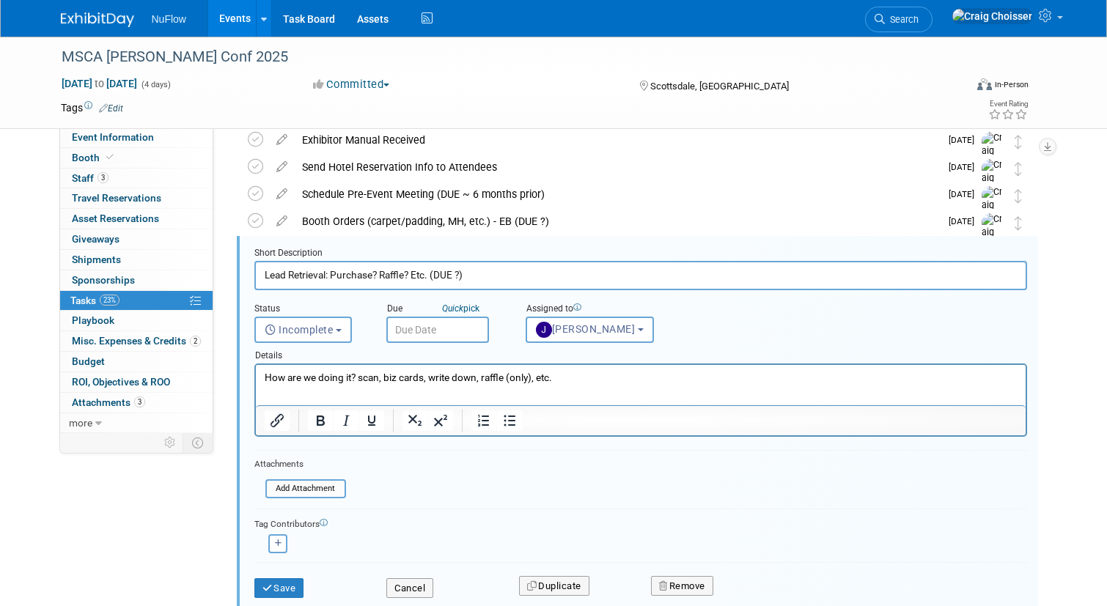
scroll to position [84, 0]
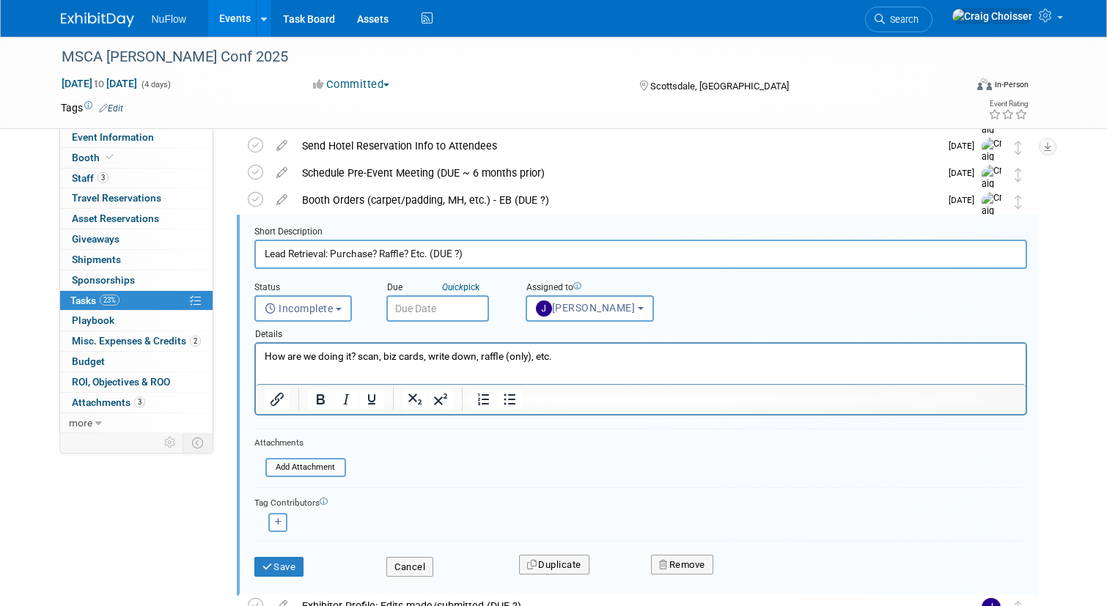
click at [443, 313] on input "text" at bounding box center [437, 308] width 103 height 26
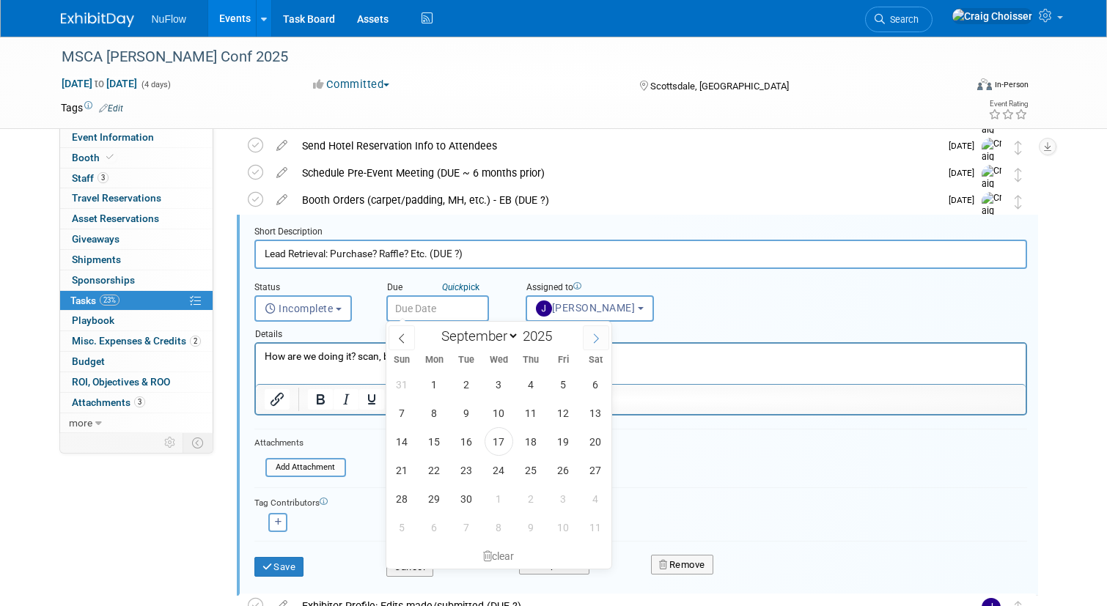
click at [591, 342] on icon at bounding box center [596, 339] width 10 height 10
select select "9"
click at [502, 444] on span "15" at bounding box center [499, 441] width 29 height 29
type input "Oct 15, 2025"
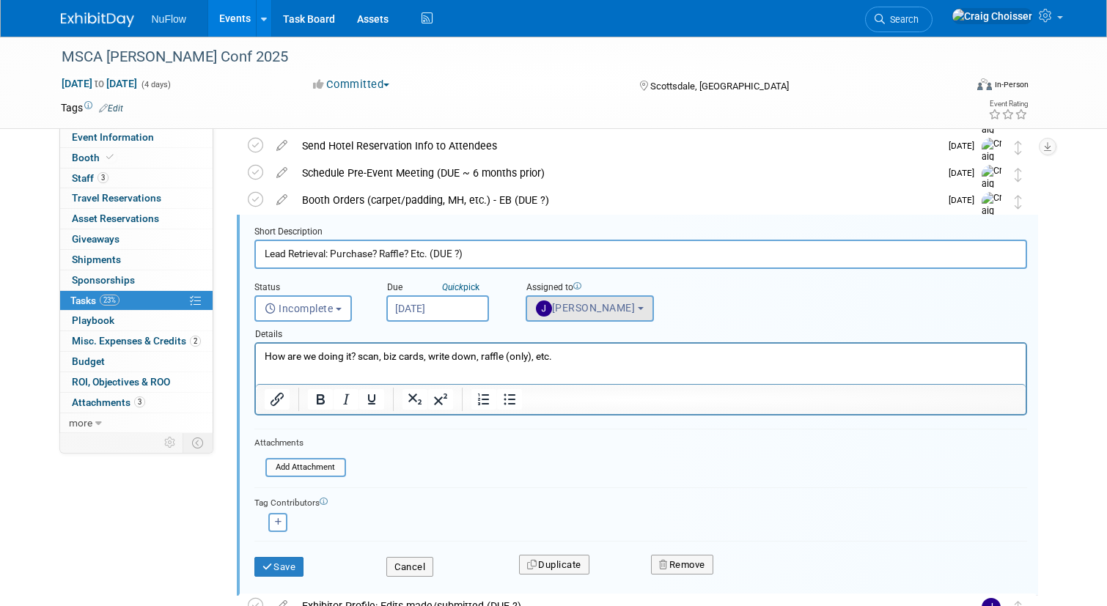
click at [599, 295] on button "Jackie McStocker" at bounding box center [590, 308] width 128 height 26
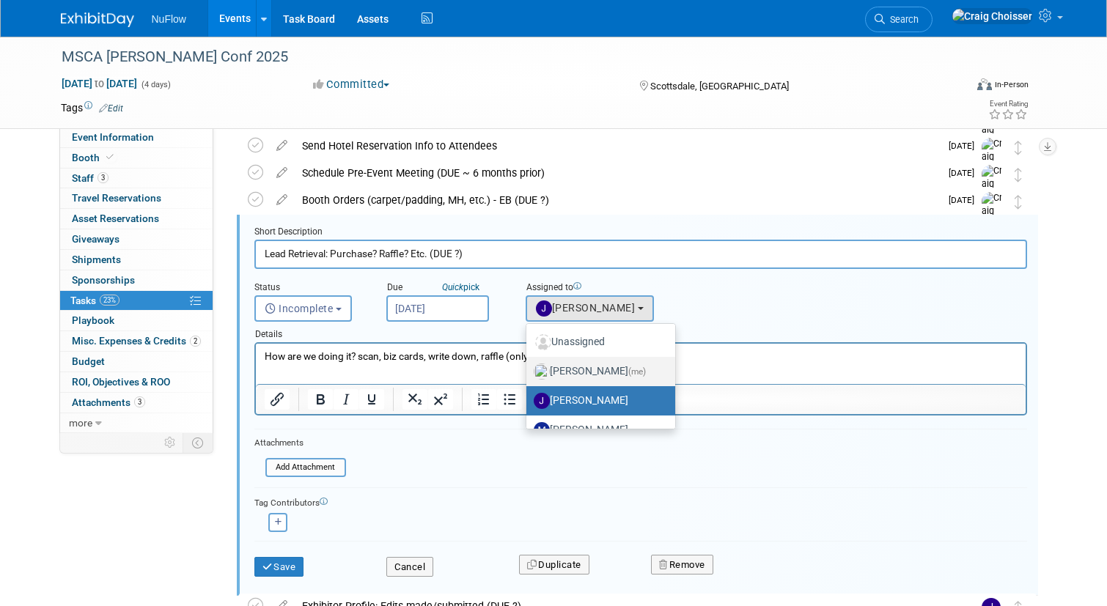
click at [598, 373] on label "Craig Choisser (me)" at bounding box center [597, 371] width 127 height 23
click at [529, 373] on input "Craig Choisser (me)" at bounding box center [524, 370] width 10 height 10
select select "b32fee0d-6bc2-4cb8-ad5e-8428182a5dd3"
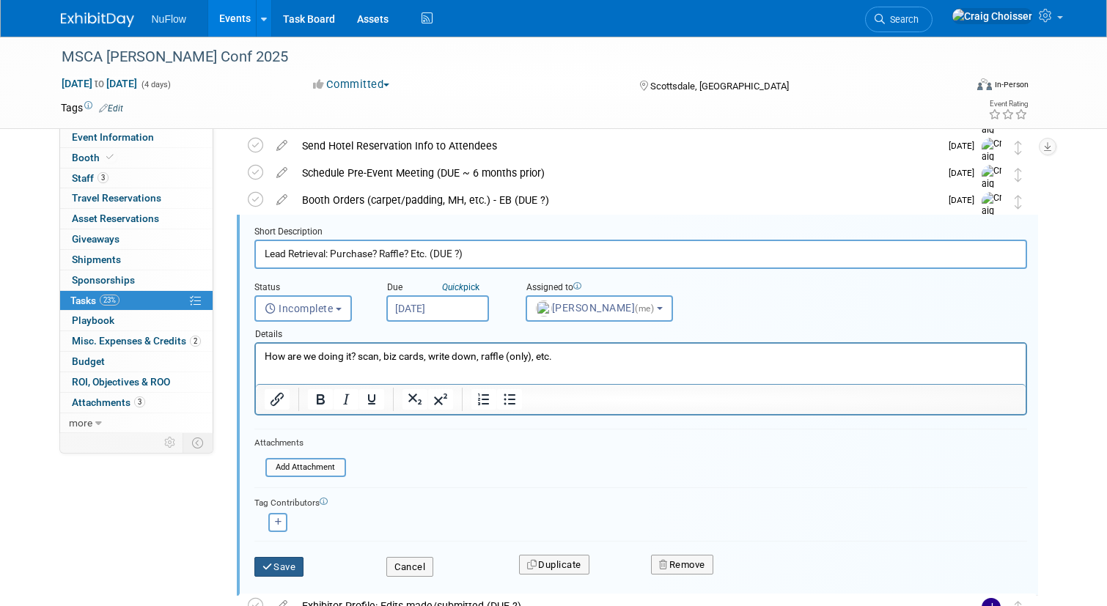
click at [284, 565] on button "Save" at bounding box center [279, 567] width 50 height 21
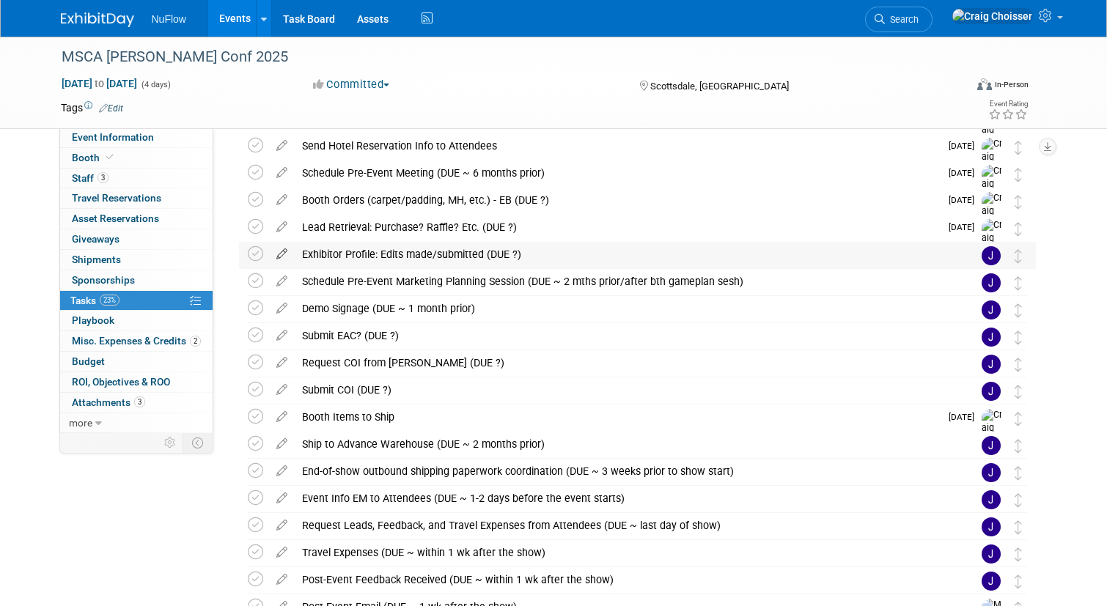
click at [282, 253] on icon at bounding box center [282, 251] width 26 height 18
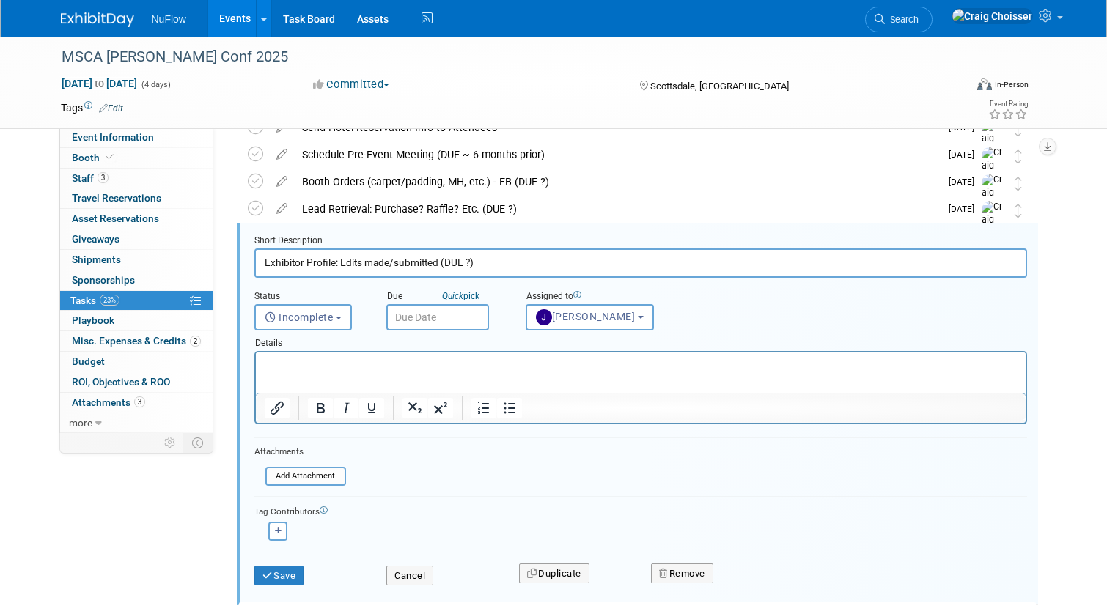
scroll to position [111, 0]
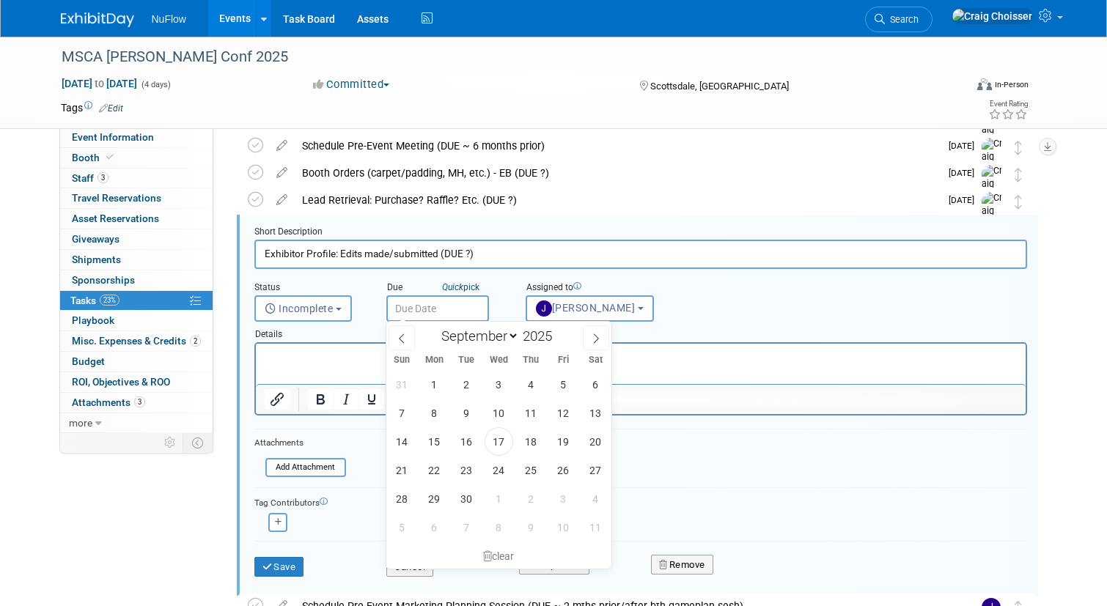
click at [444, 312] on input "text" at bounding box center [437, 308] width 103 height 26
click at [593, 348] on span at bounding box center [596, 338] width 26 height 25
select select "9"
click at [501, 445] on span "15" at bounding box center [499, 441] width 29 height 29
type input "Oct 15, 2025"
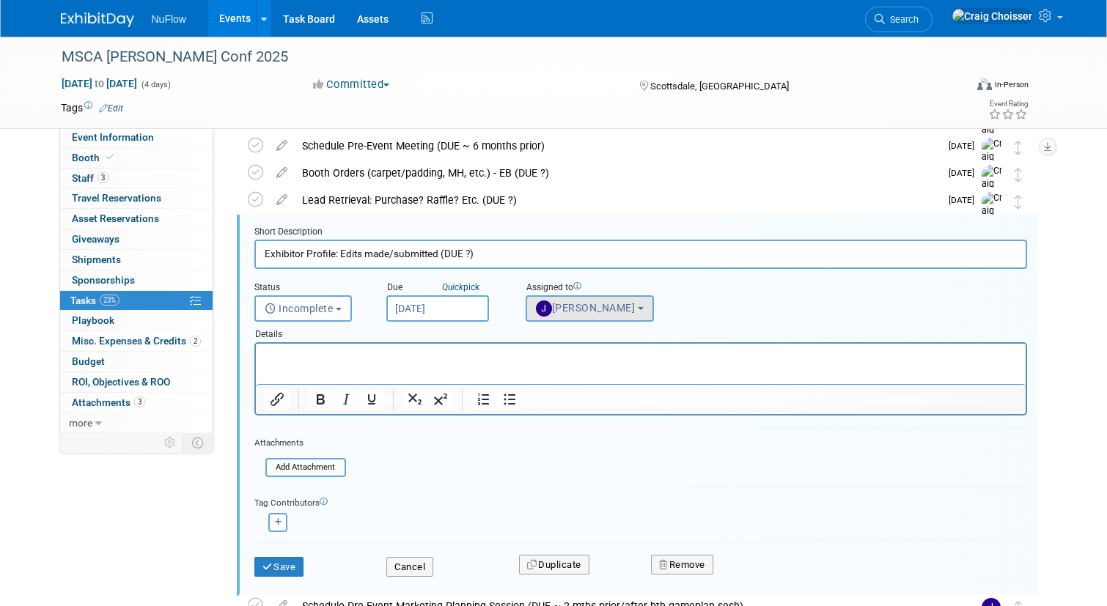
click at [576, 309] on span "Jackie McStocker" at bounding box center [586, 308] width 100 height 12
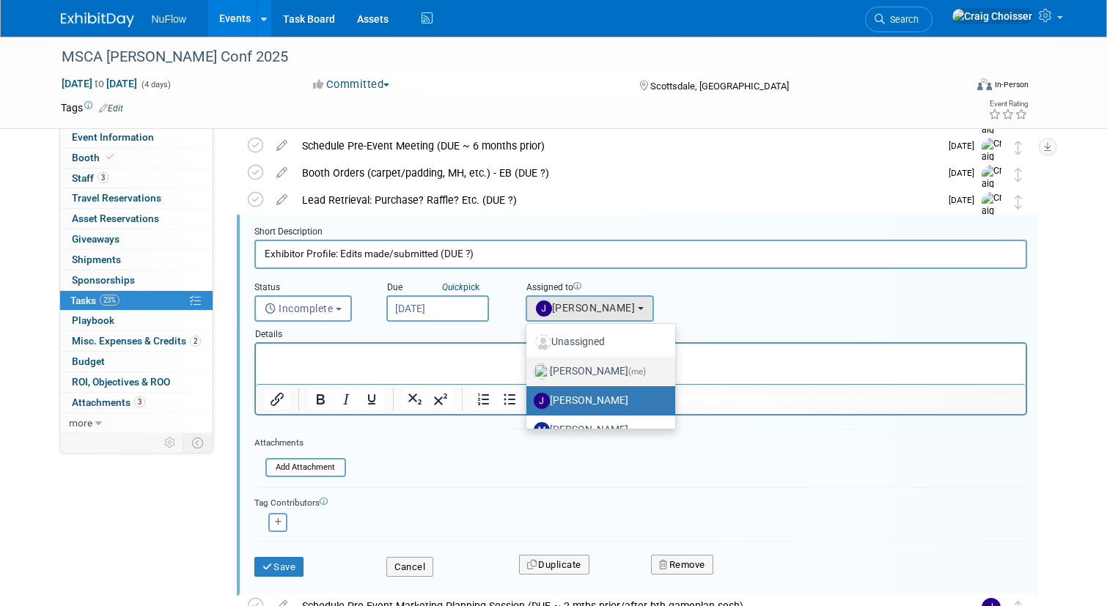
click at [594, 364] on label "Craig Choisser (me)" at bounding box center [597, 371] width 127 height 23
click at [529, 365] on input "Craig Choisser (me)" at bounding box center [524, 370] width 10 height 10
select select "b32fee0d-6bc2-4cb8-ad5e-8428182a5dd3"
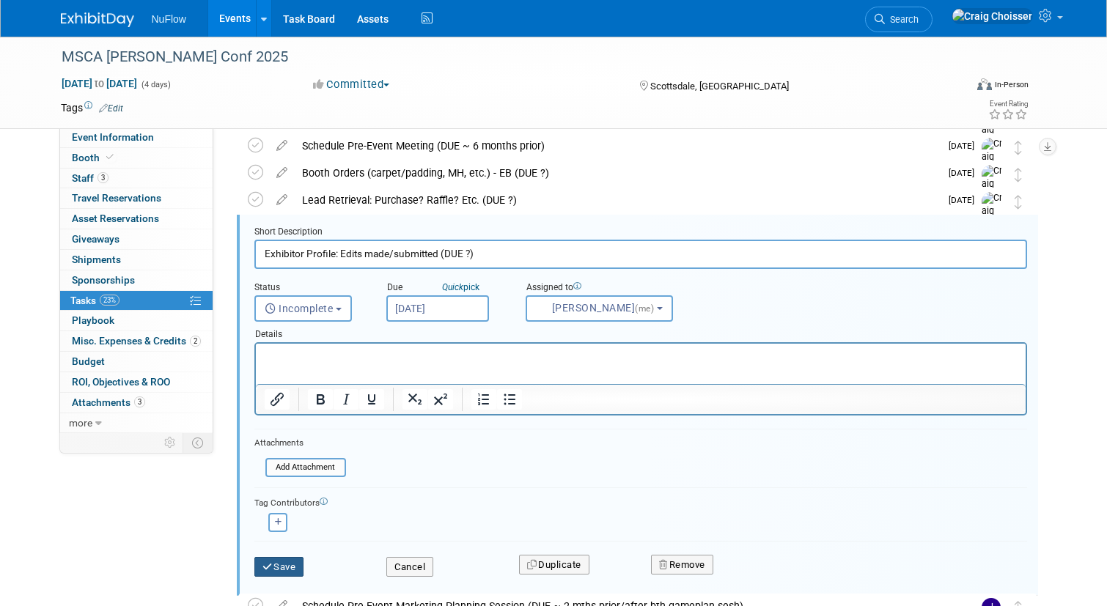
click at [295, 565] on button "Save" at bounding box center [279, 567] width 50 height 21
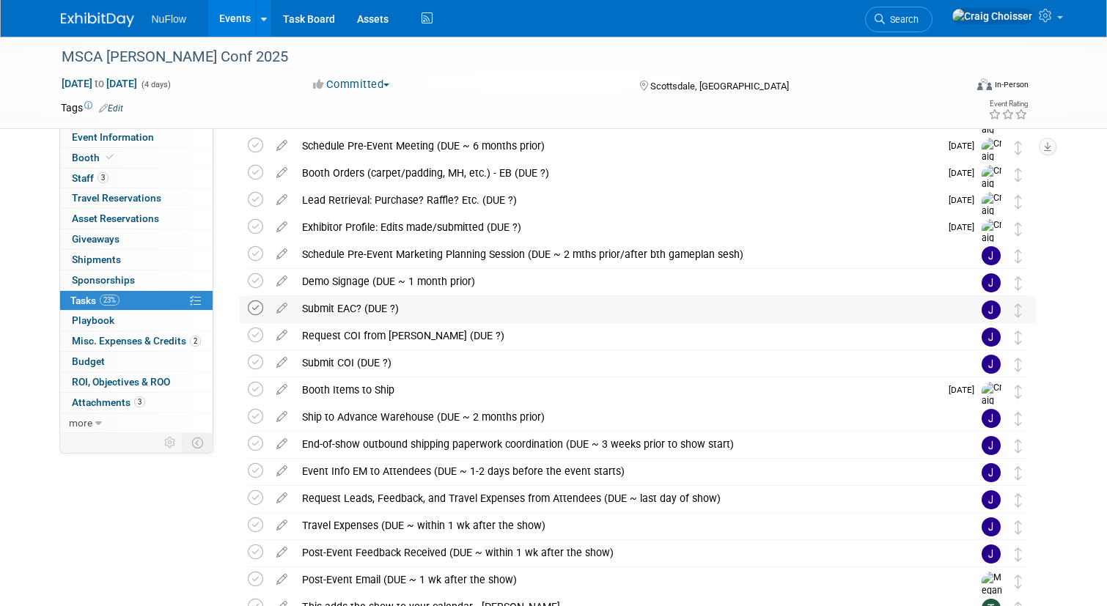
click at [258, 309] on icon at bounding box center [255, 308] width 15 height 15
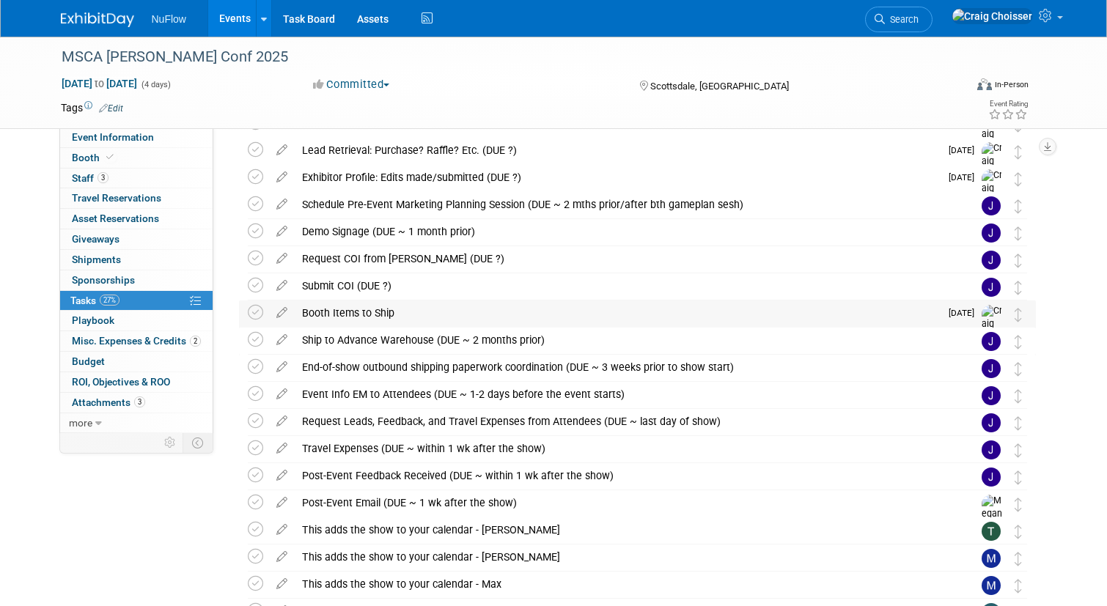
scroll to position [176, 0]
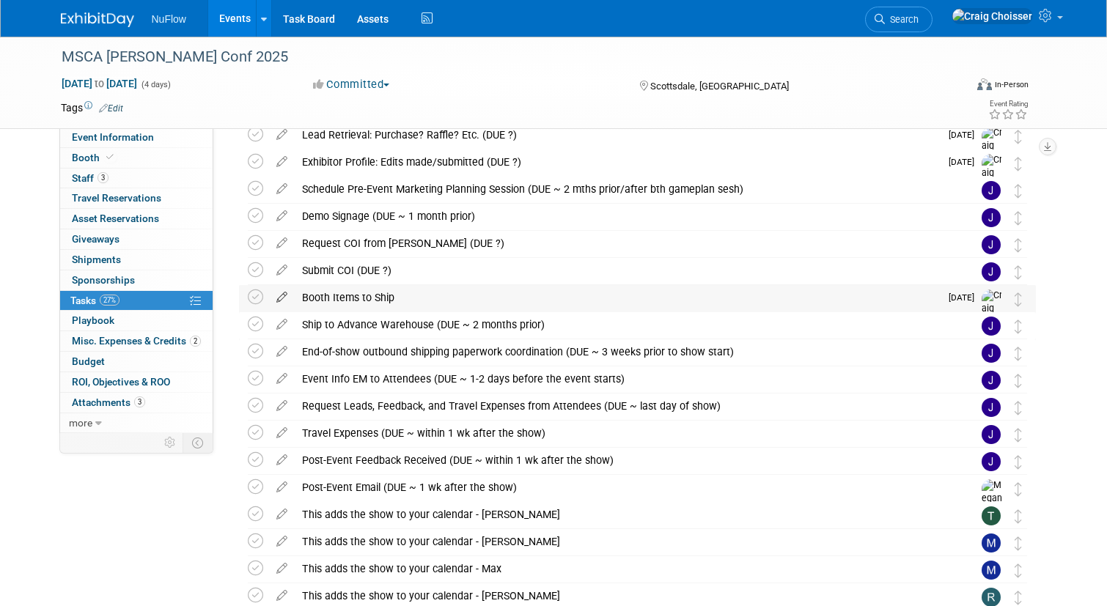
click at [284, 295] on icon at bounding box center [282, 294] width 26 height 18
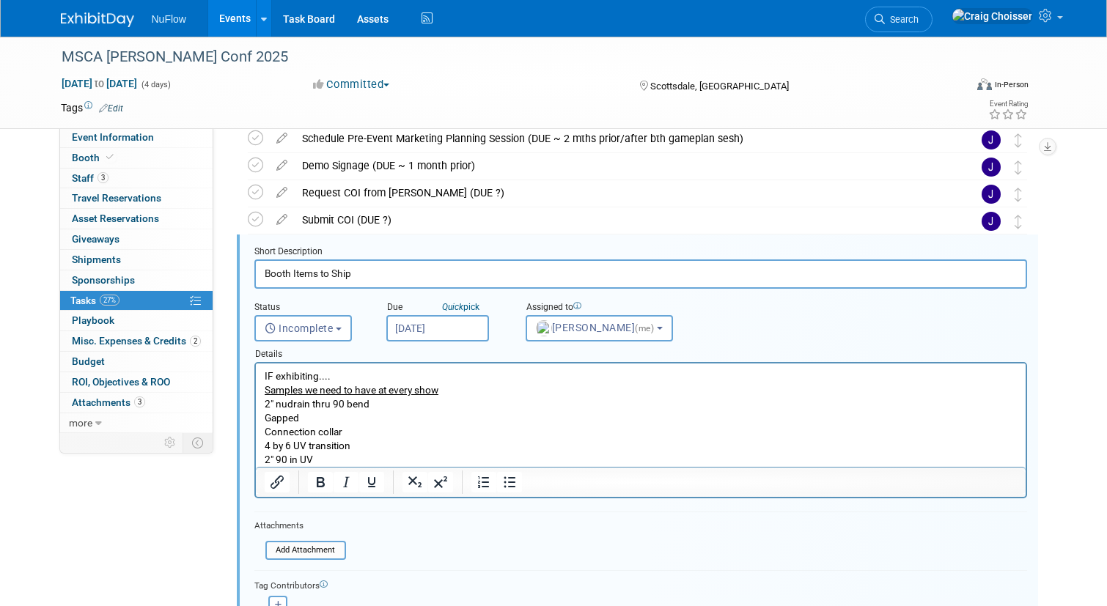
scroll to position [246, 0]
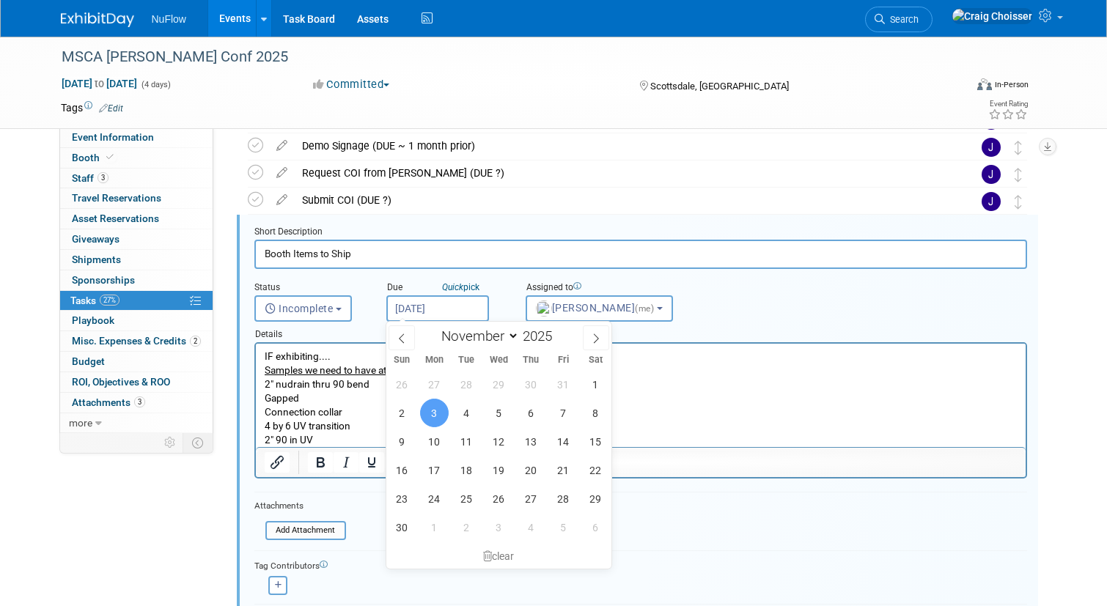
click at [445, 306] on input "Nov 3, 2025" at bounding box center [437, 308] width 103 height 26
drag, startPoint x: 534, startPoint y: 386, endPoint x: 279, endPoint y: 43, distance: 427.0
click at [534, 386] on span "30" at bounding box center [531, 384] width 29 height 29
type input "[DATE]"
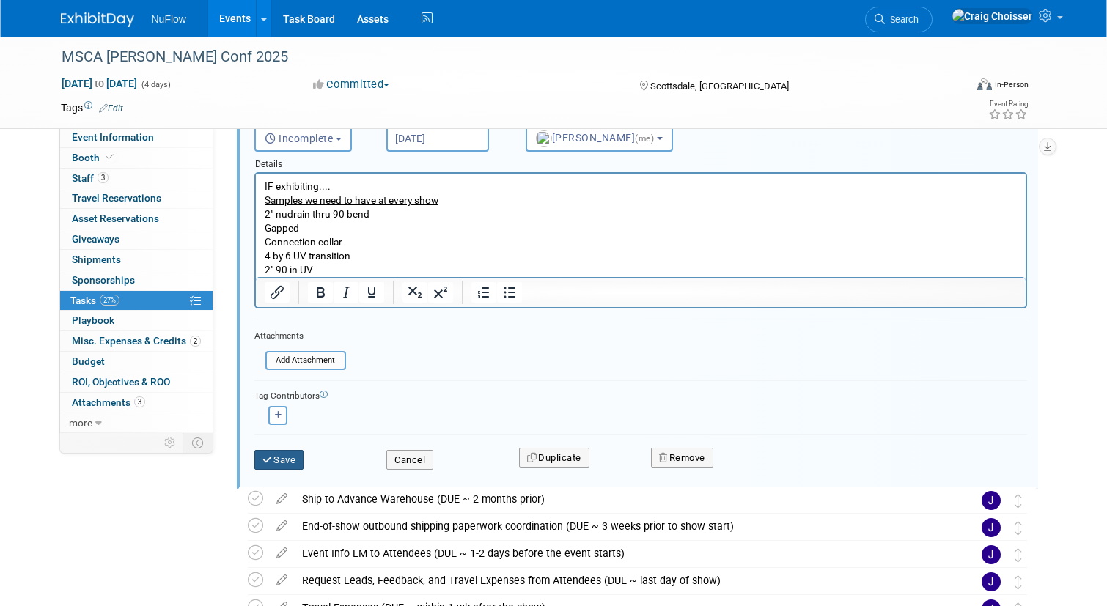
click at [297, 460] on button "Save" at bounding box center [279, 460] width 50 height 21
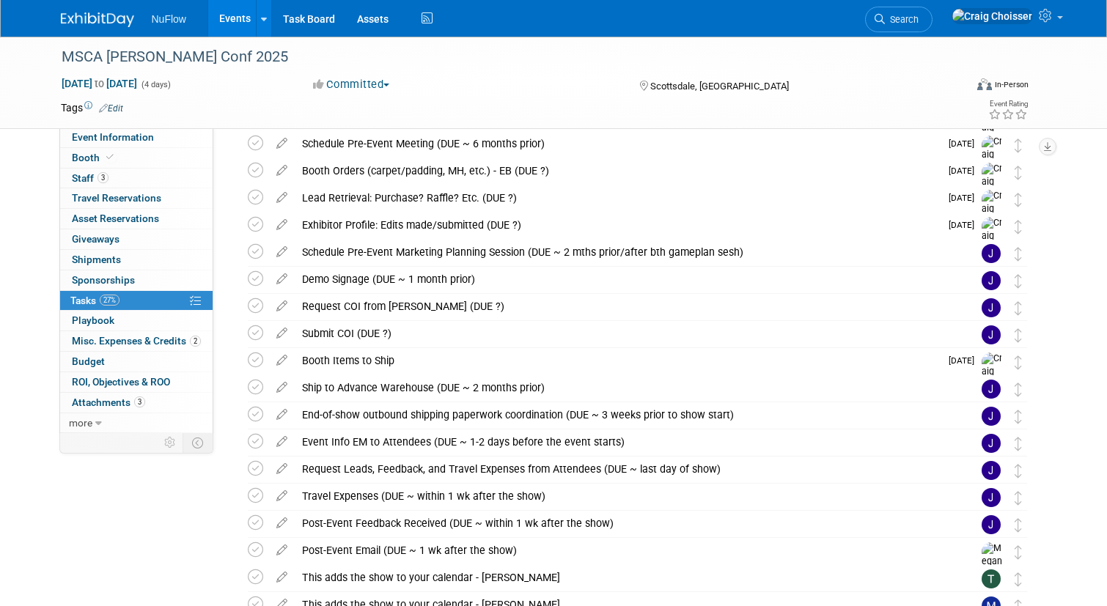
scroll to position [115, 0]
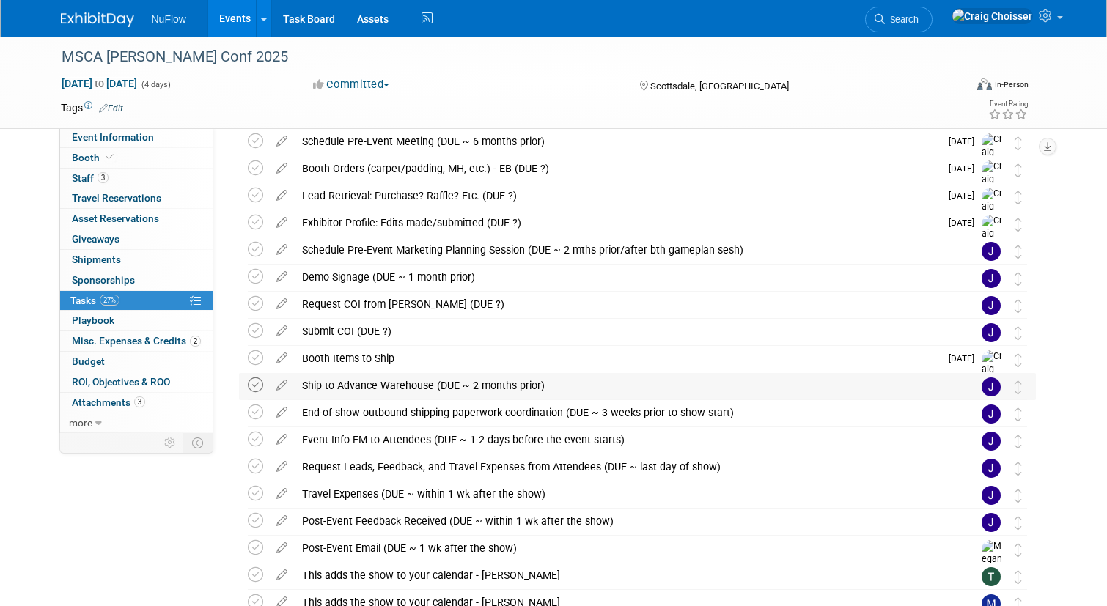
click at [258, 387] on icon at bounding box center [255, 385] width 15 height 15
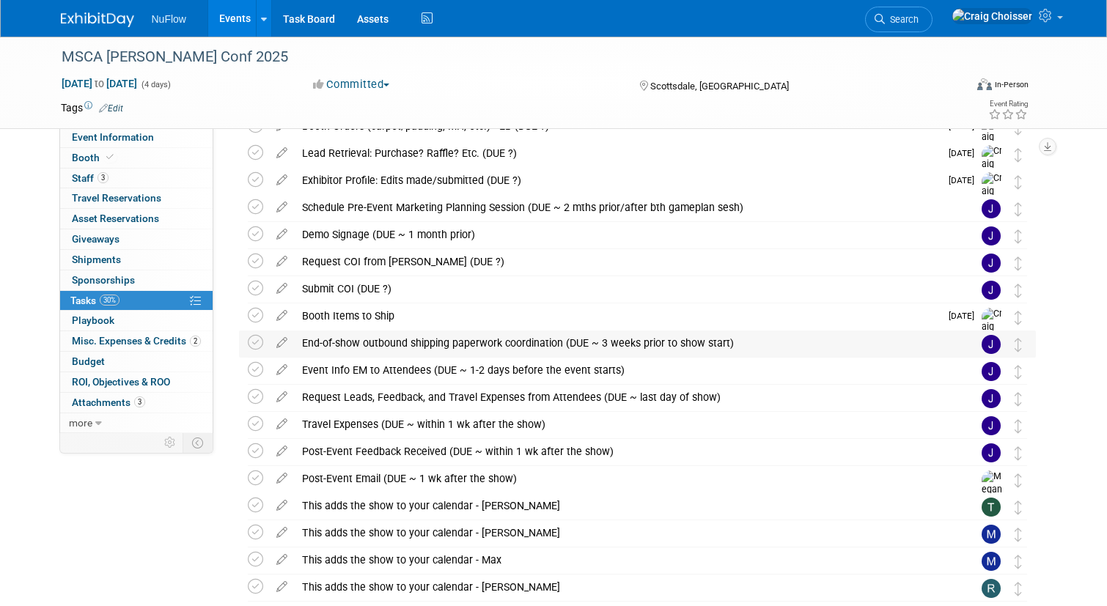
scroll to position [187, 0]
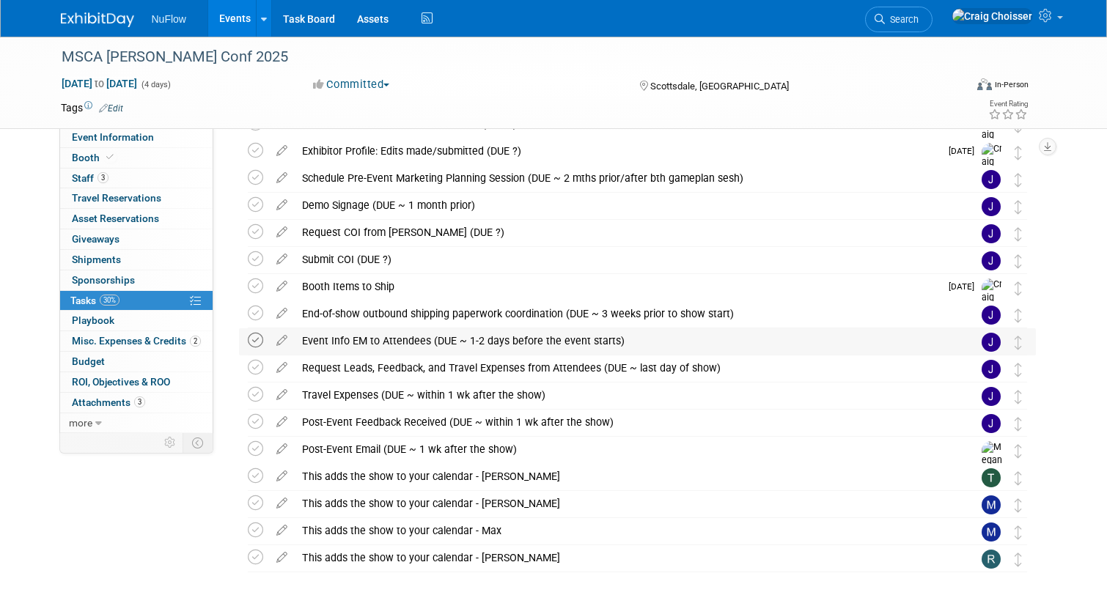
click at [260, 340] on icon at bounding box center [255, 340] width 15 height 15
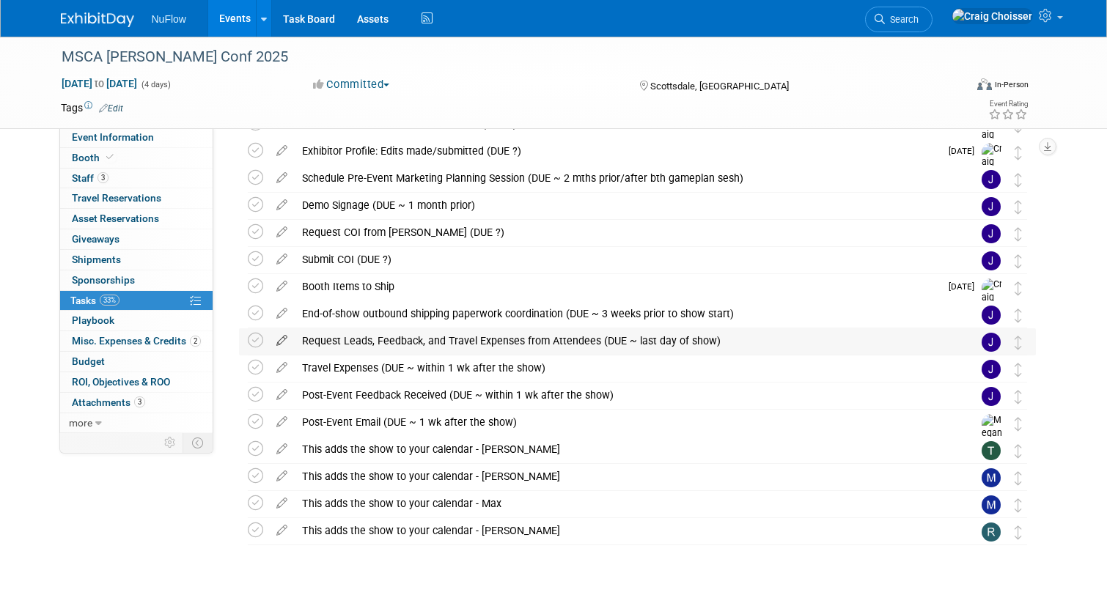
click at [282, 343] on icon at bounding box center [282, 337] width 26 height 18
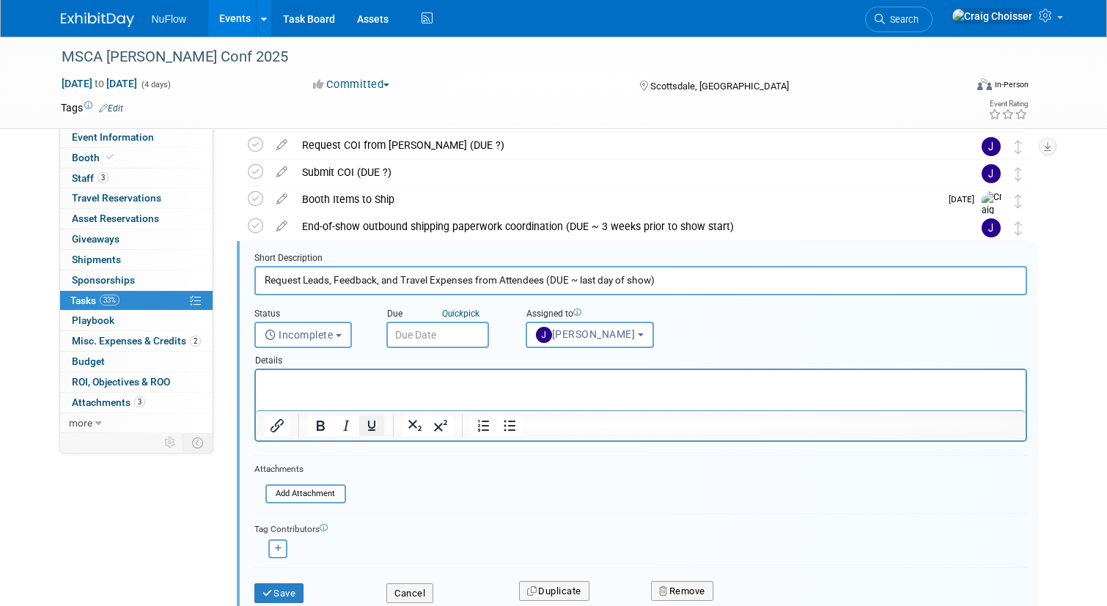
scroll to position [301, 0]
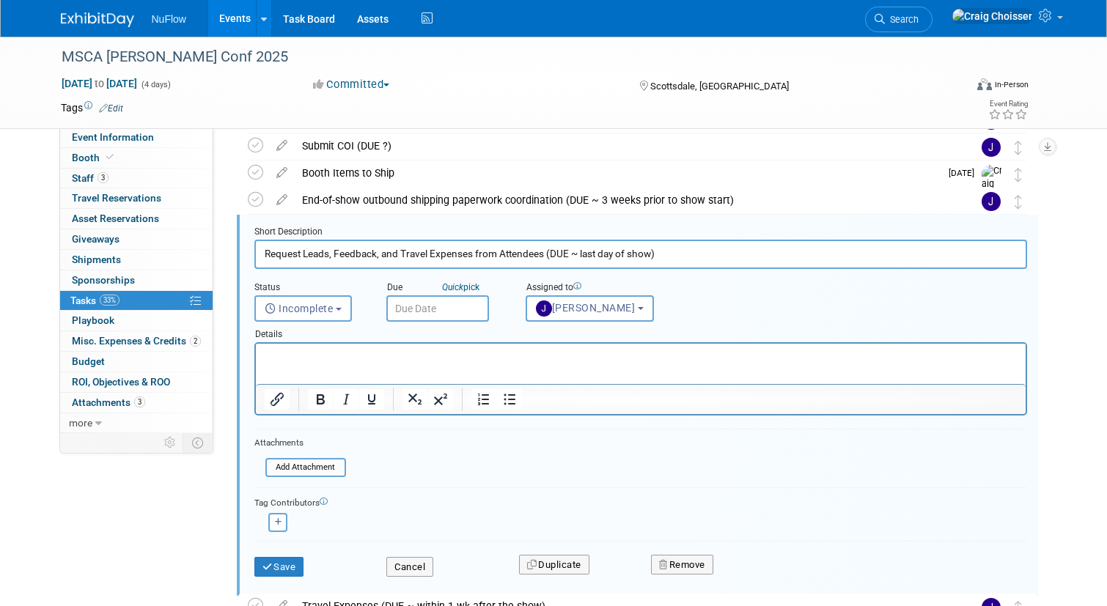
click at [443, 308] on input "text" at bounding box center [437, 308] width 103 height 26
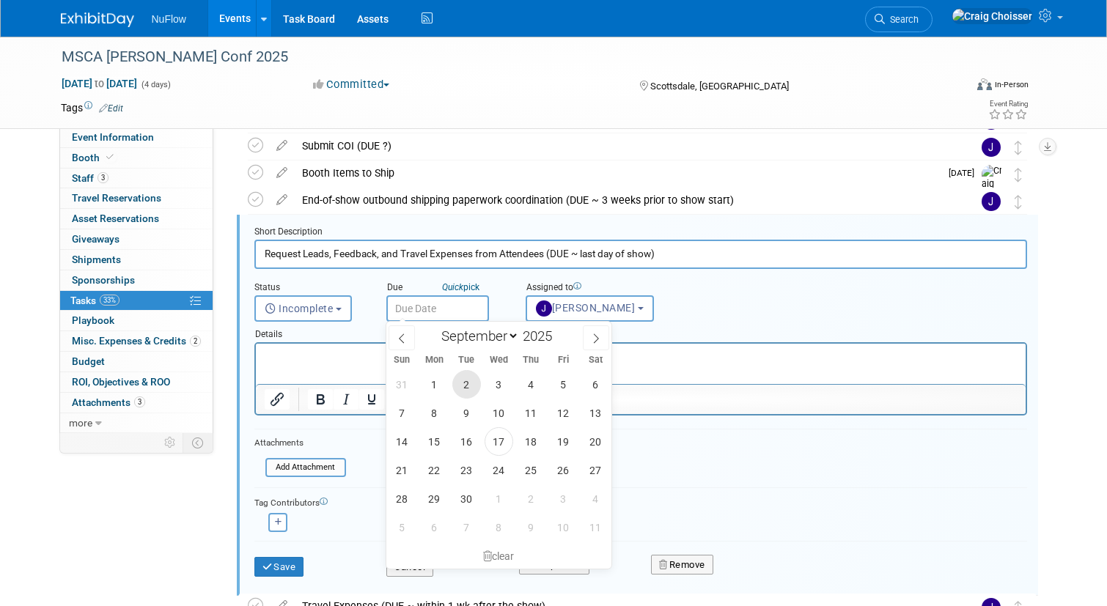
scroll to position [305, 0]
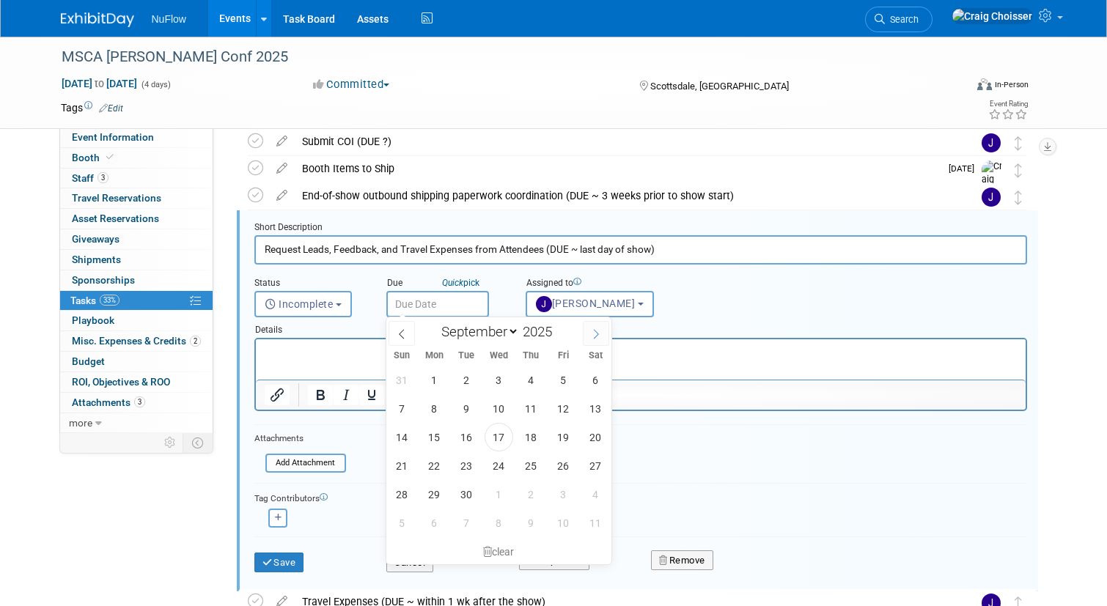
click at [598, 335] on icon at bounding box center [596, 334] width 10 height 10
select select "10"
click at [442, 463] on span "17" at bounding box center [434, 466] width 29 height 29
type input "Nov 17, 2025"
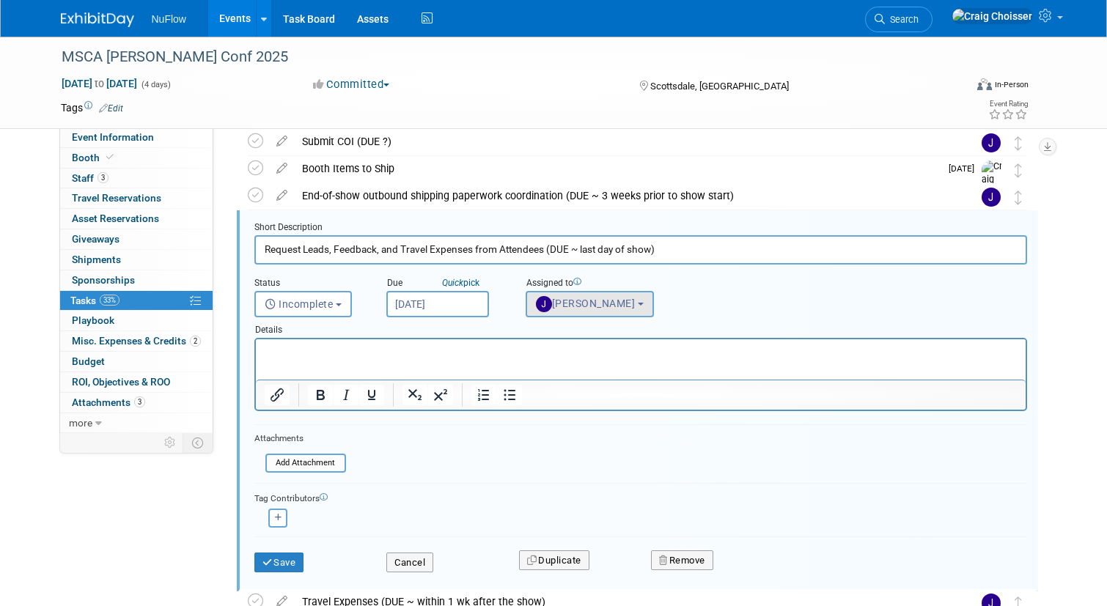
click at [576, 308] on button "Jackie McStocker" at bounding box center [590, 304] width 128 height 26
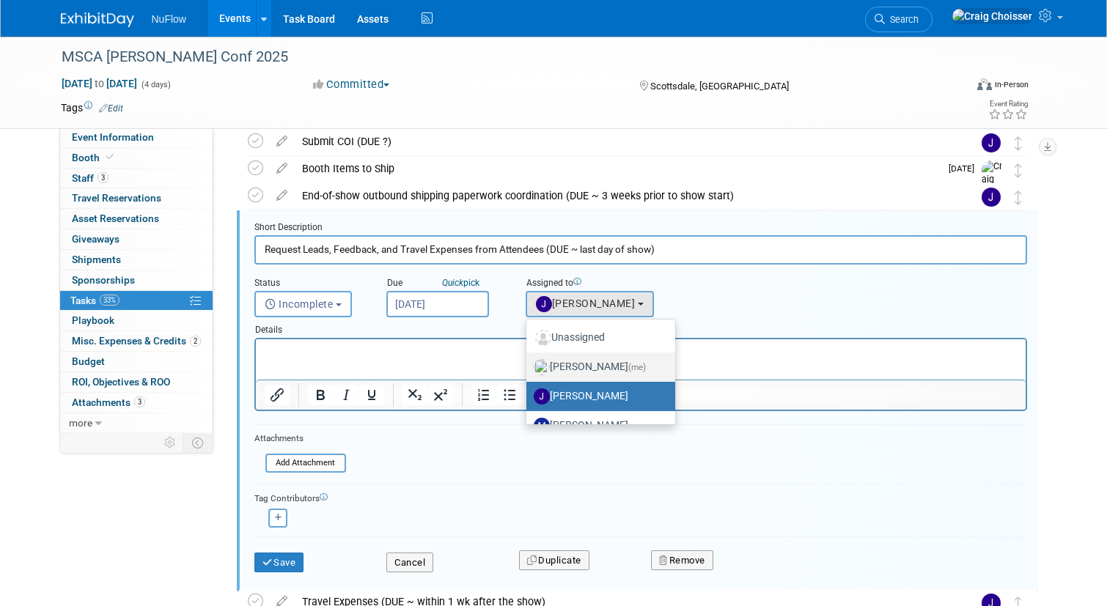
click at [587, 360] on label "Craig Choisser (me)" at bounding box center [597, 367] width 127 height 23
click at [529, 361] on input "Craig Choisser (me)" at bounding box center [524, 366] width 10 height 10
select select "b32fee0d-6bc2-4cb8-ad5e-8428182a5dd3"
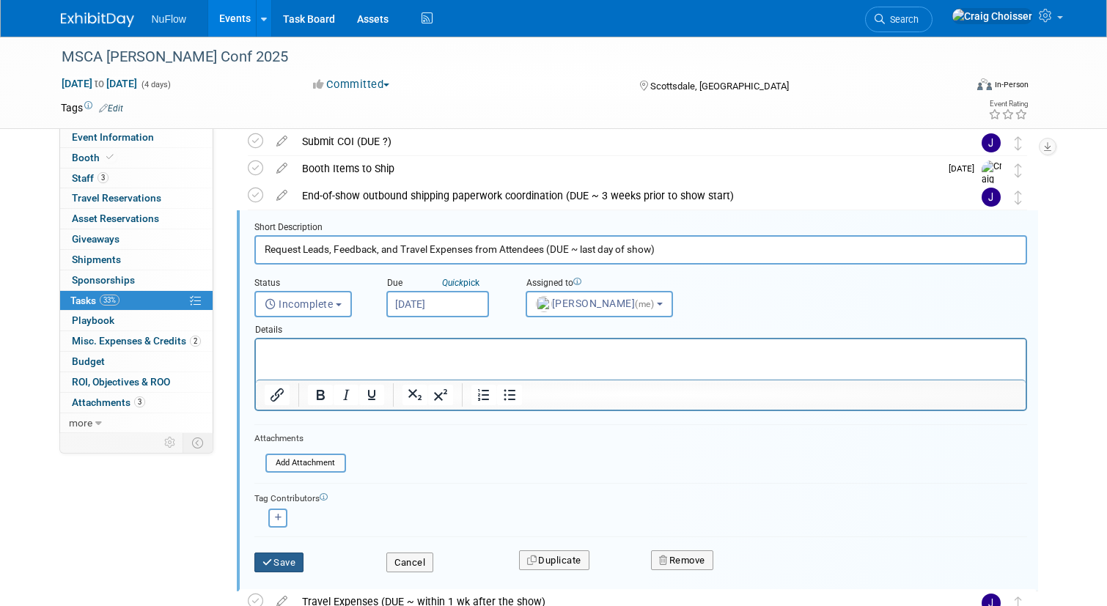
click at [292, 562] on button "Save" at bounding box center [279, 563] width 50 height 21
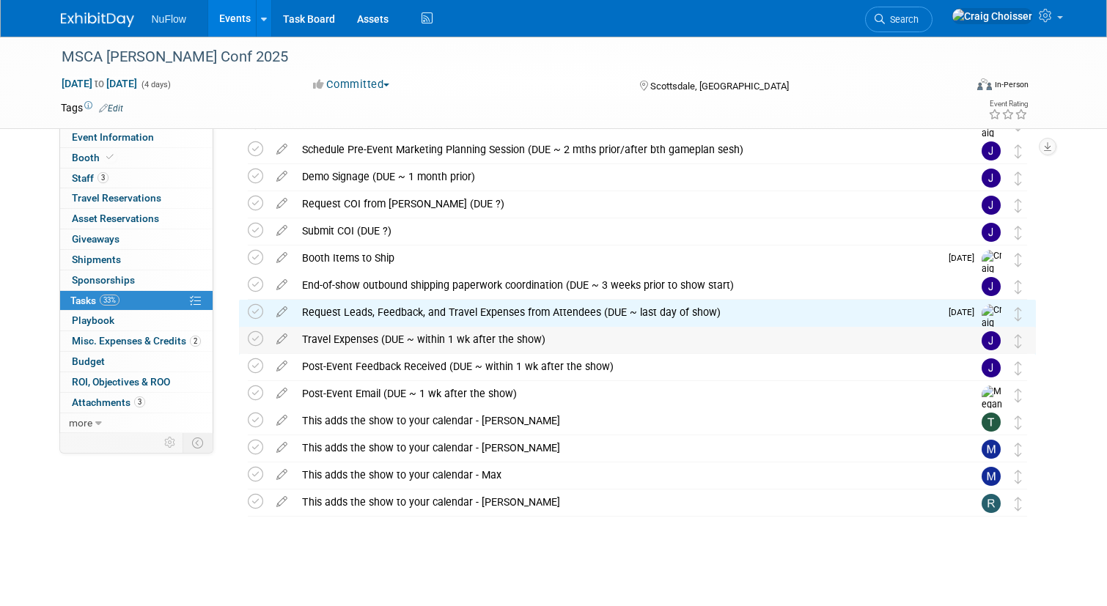
scroll to position [215, 0]
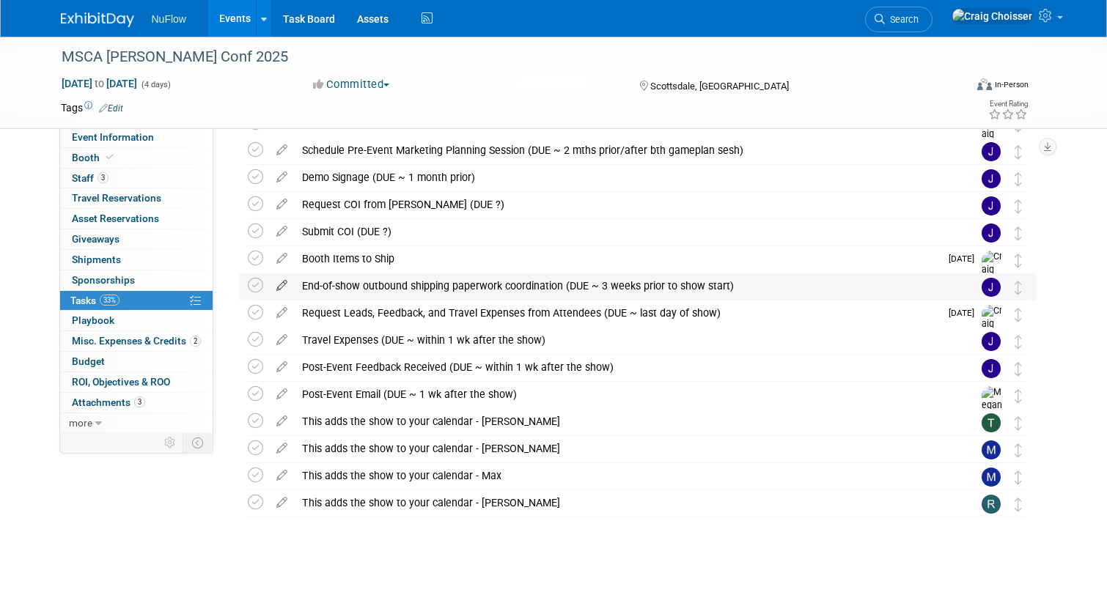
click at [278, 286] on icon at bounding box center [282, 282] width 26 height 18
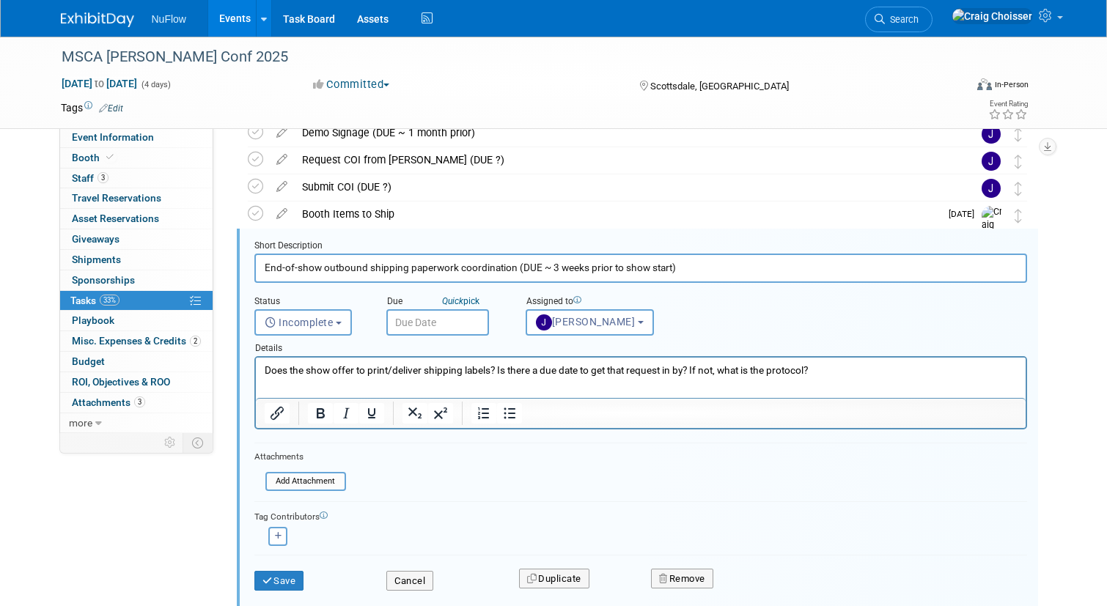
scroll to position [273, 0]
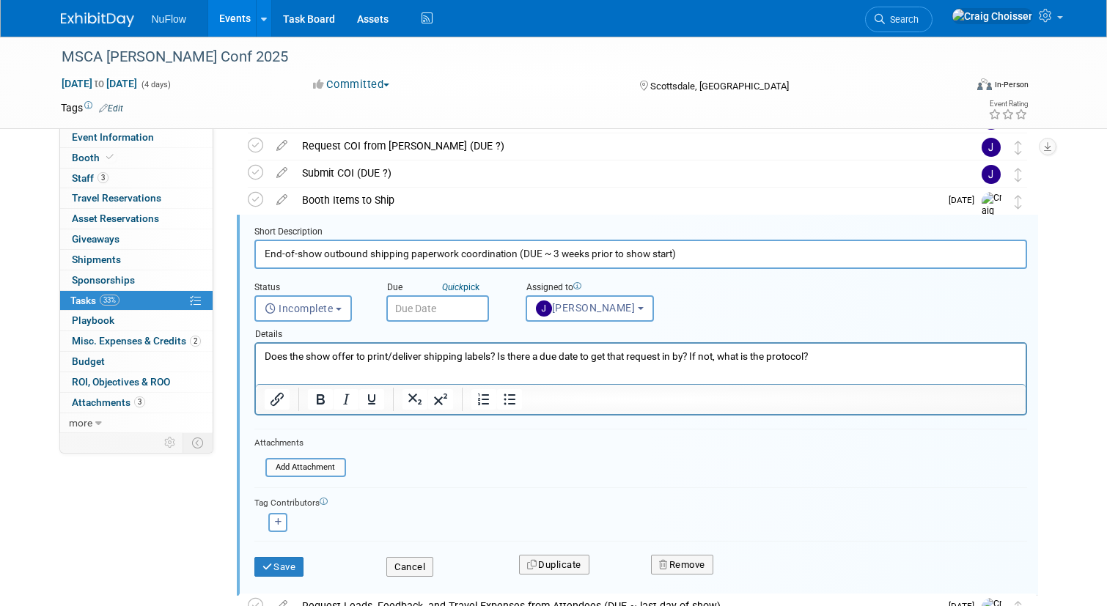
click at [442, 303] on input "text" at bounding box center [437, 308] width 103 height 26
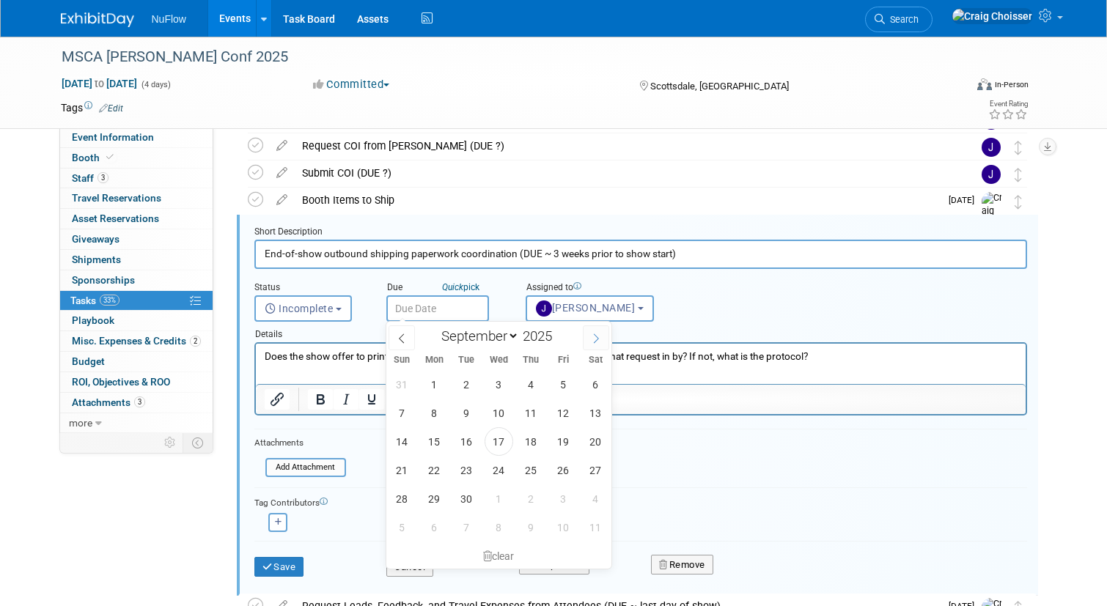
click at [599, 341] on icon at bounding box center [596, 339] width 10 height 10
select select "10"
click at [498, 411] on span "5" at bounding box center [499, 413] width 29 height 29
type input "Nov 5, 2025"
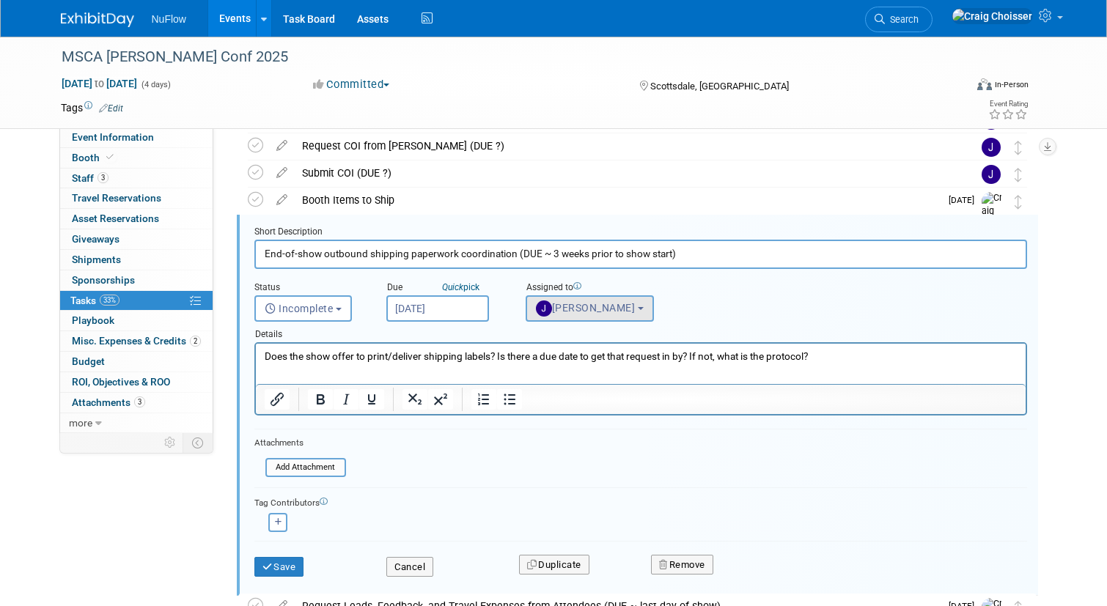
click at [562, 311] on span "Jackie McStocker" at bounding box center [586, 308] width 100 height 12
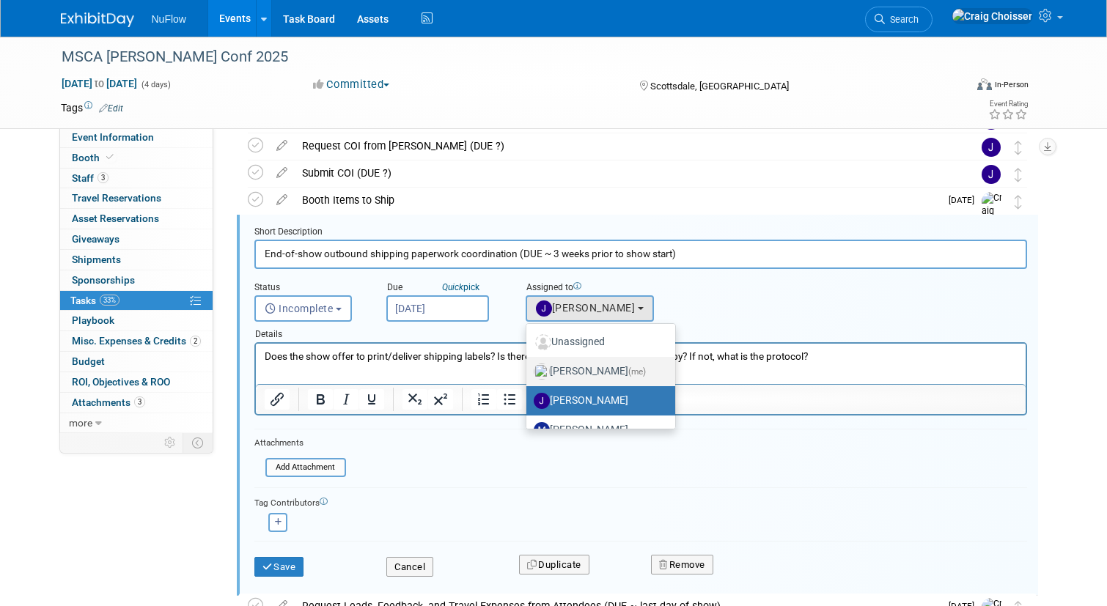
click at [575, 370] on label "Craig Choisser (me)" at bounding box center [597, 371] width 127 height 23
click at [529, 370] on input "Craig Choisser (me)" at bounding box center [524, 370] width 10 height 10
select select "b32fee0d-6bc2-4cb8-ad5e-8428182a5dd3"
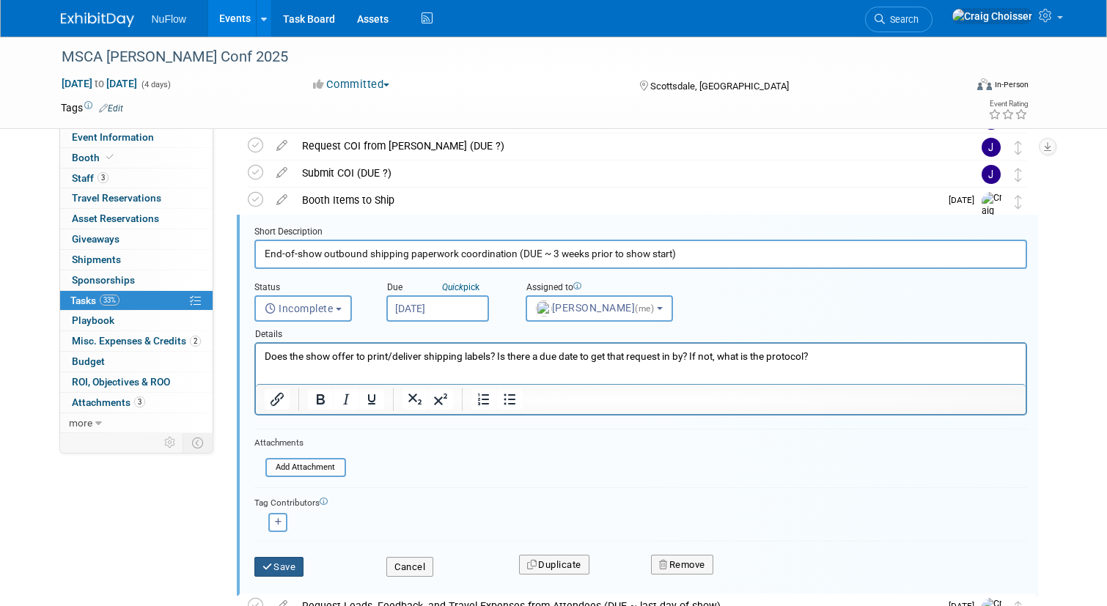
click at [290, 560] on button "Save" at bounding box center [279, 567] width 50 height 21
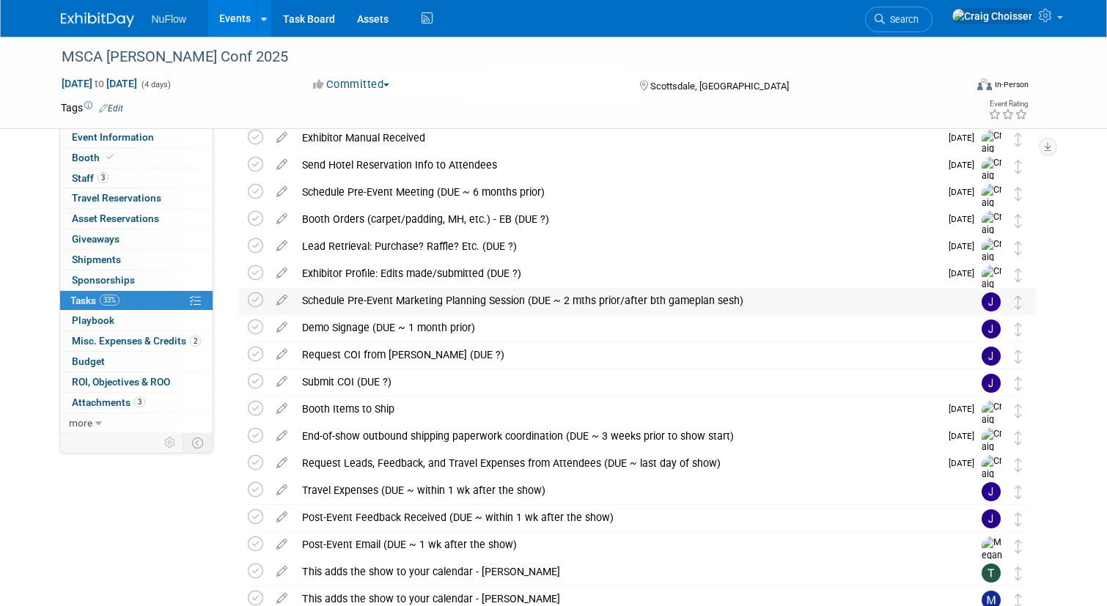
scroll to position [55, 0]
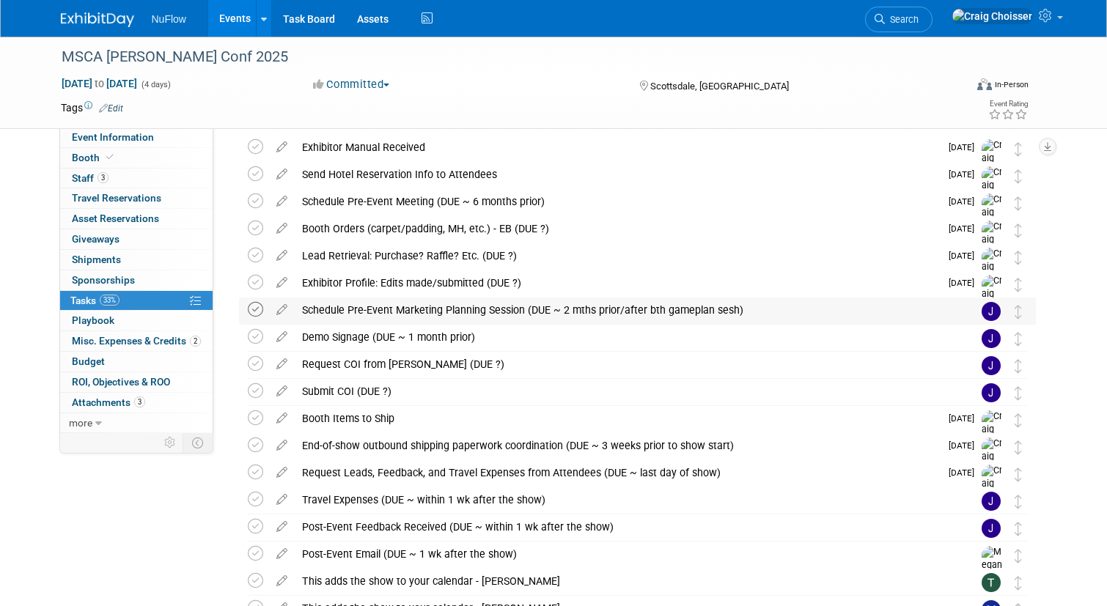
click at [258, 310] on icon at bounding box center [255, 309] width 15 height 15
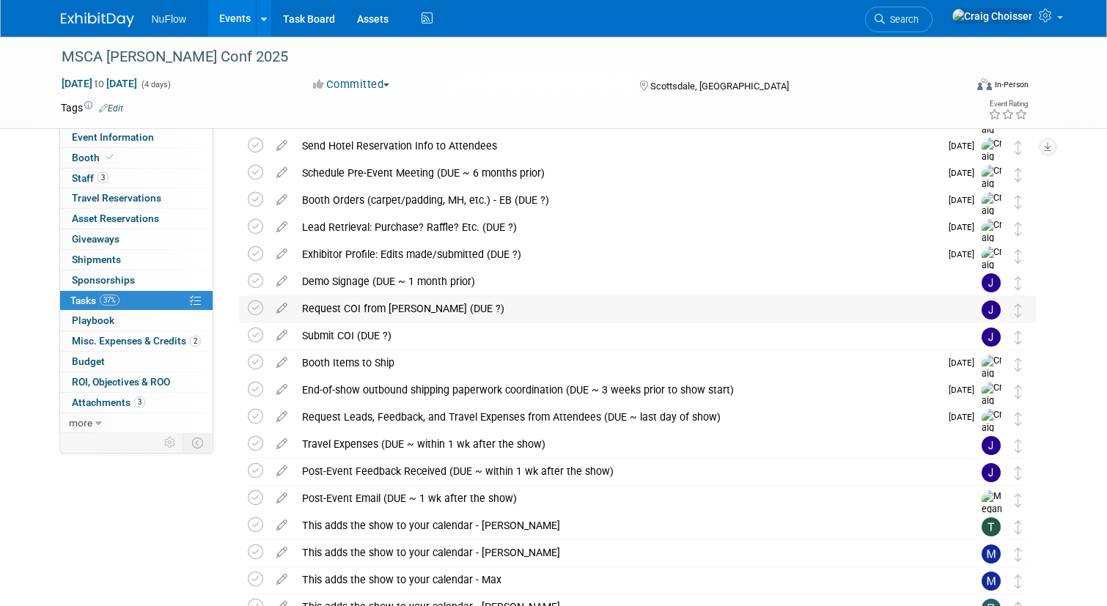
scroll to position [92, 0]
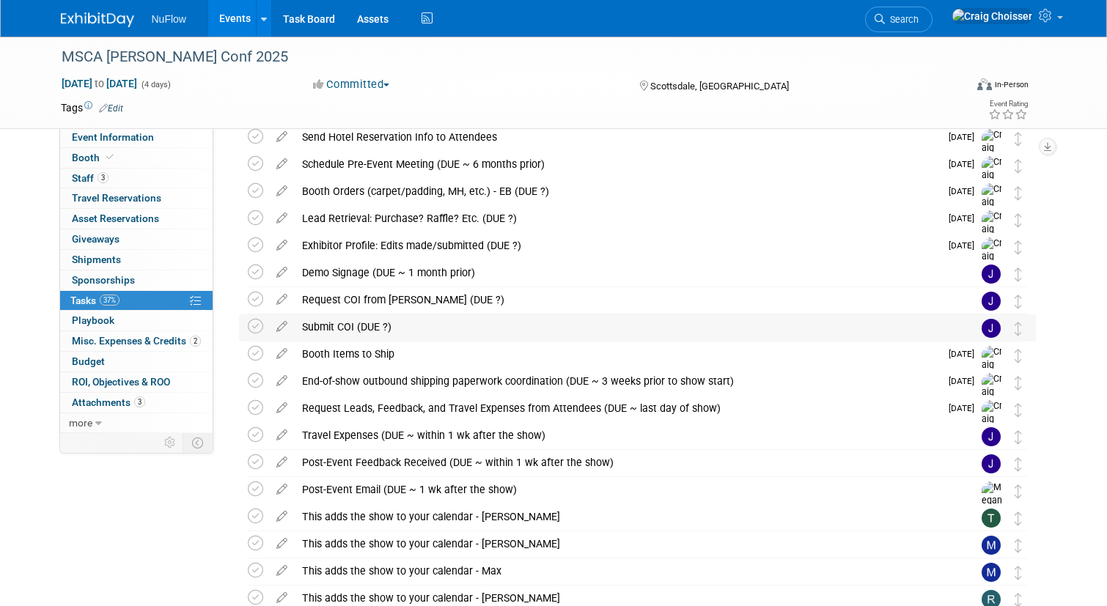
click at [334, 328] on div "Submit COI (DUE ?)" at bounding box center [624, 327] width 658 height 25
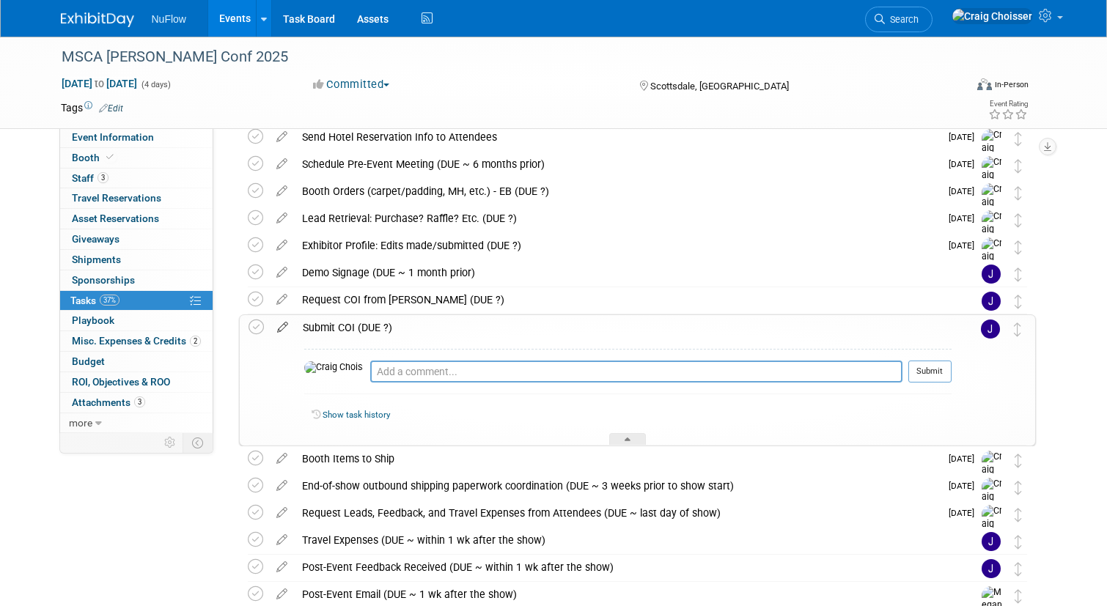
click at [284, 326] on icon at bounding box center [283, 324] width 26 height 18
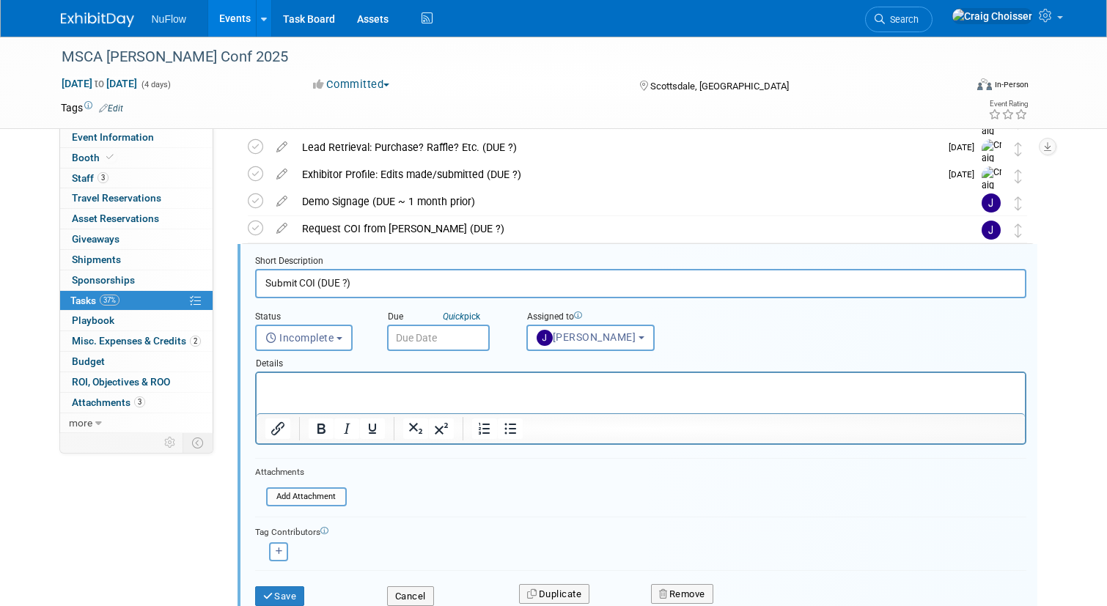
scroll to position [193, 0]
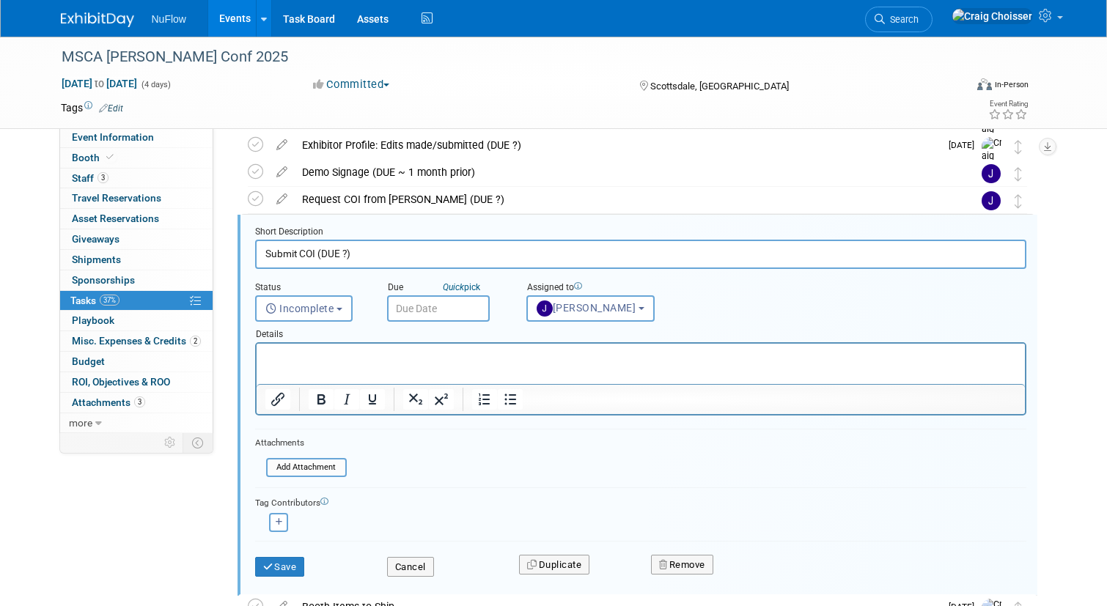
click at [447, 311] on input "text" at bounding box center [438, 308] width 103 height 26
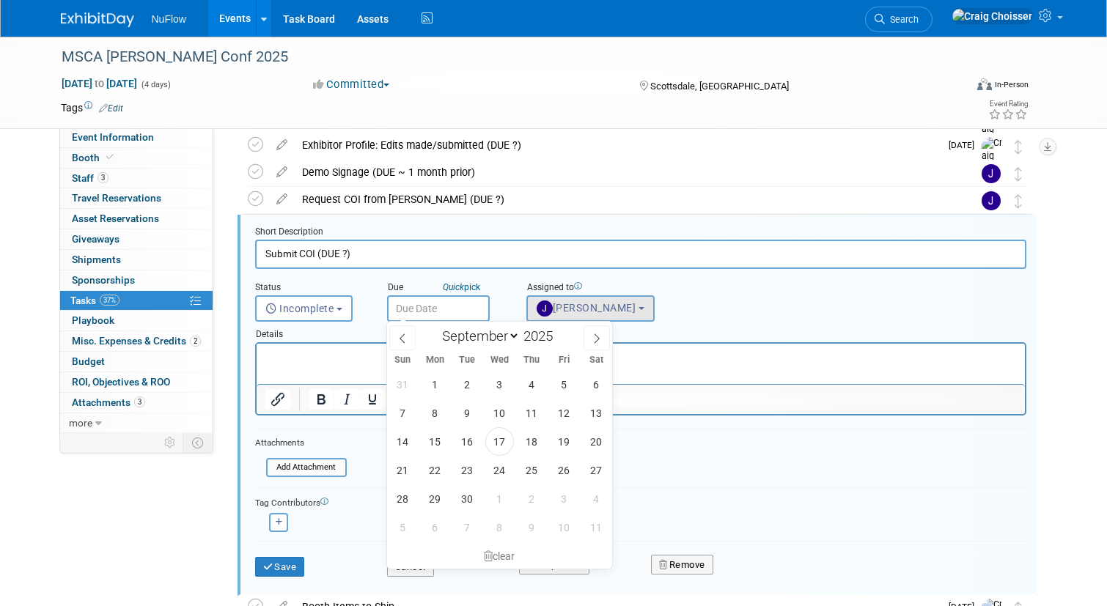
click at [628, 312] on span "Jackie McStocker" at bounding box center [587, 308] width 100 height 12
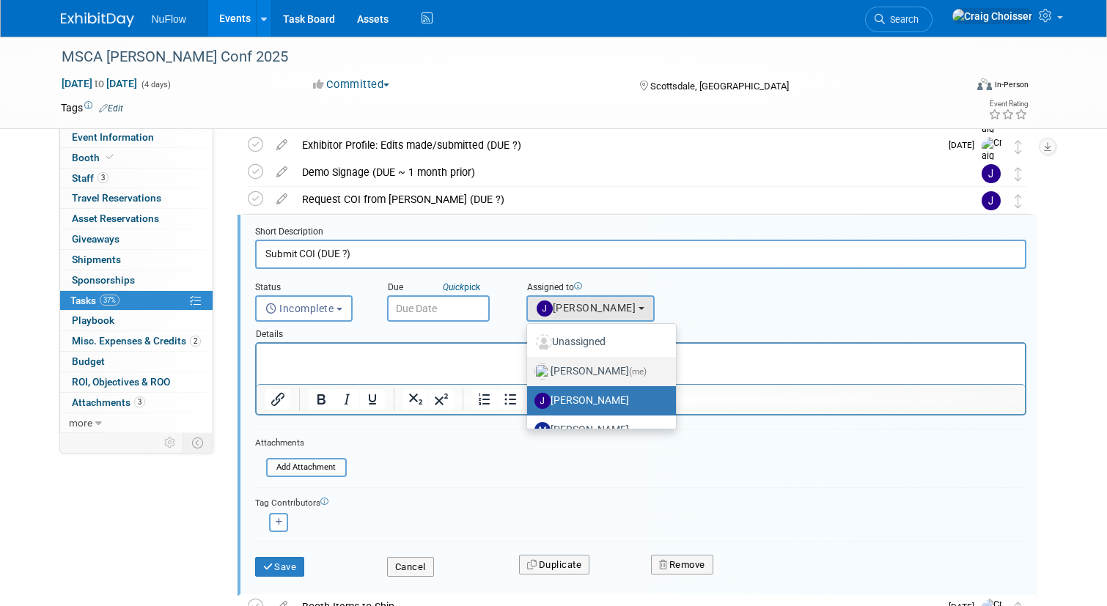
click at [606, 367] on label "Craig Choisser (me)" at bounding box center [598, 371] width 127 height 23
click at [529, 367] on input "Craig Choisser (me)" at bounding box center [525, 370] width 10 height 10
select select "b32fee0d-6bc2-4cb8-ad5e-8428182a5dd3"
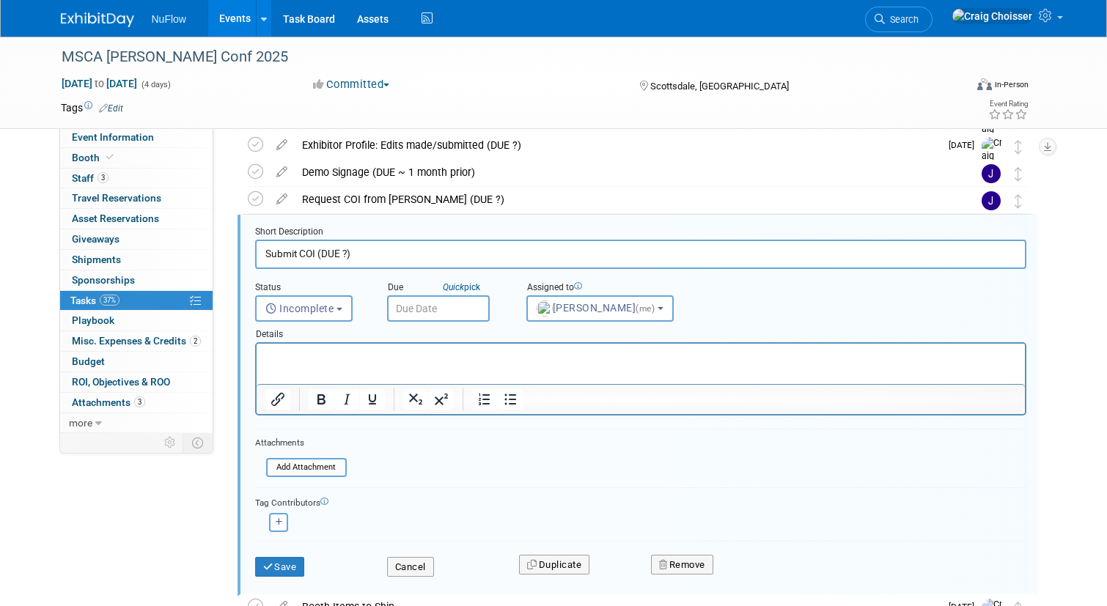
click at [456, 306] on input "text" at bounding box center [438, 308] width 103 height 26
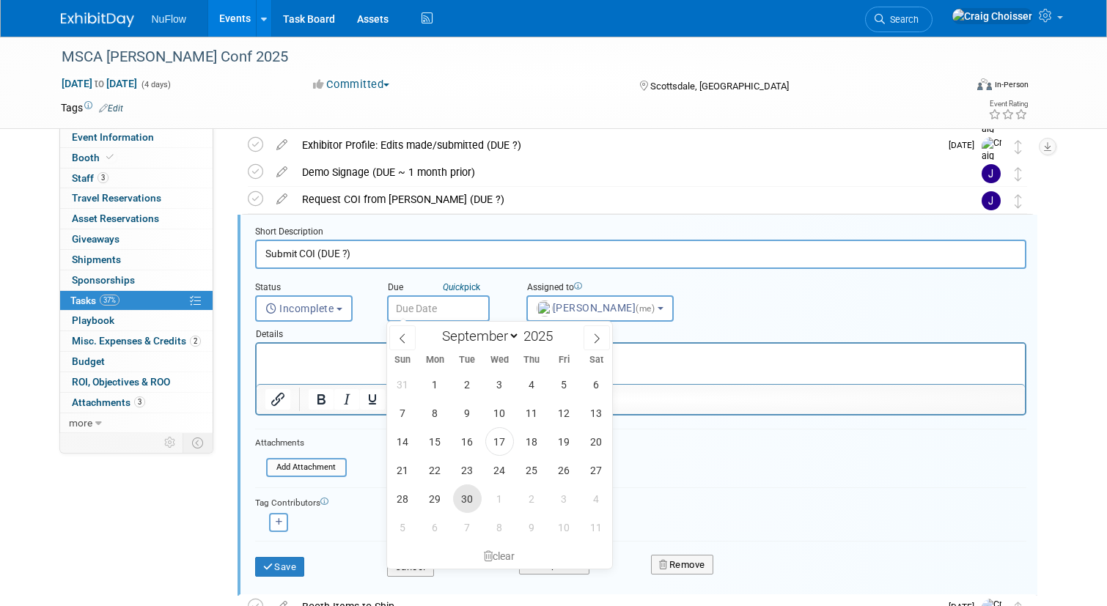
click at [465, 494] on span "30" at bounding box center [467, 499] width 29 height 29
type input "Sep 30, 2025"
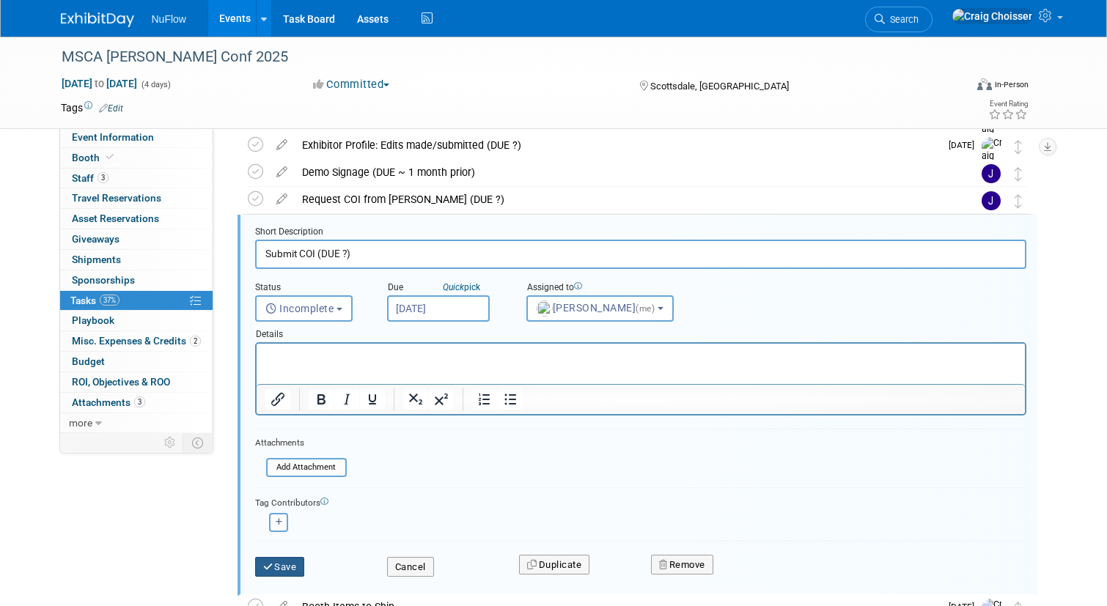
click at [287, 562] on button "Save" at bounding box center [280, 567] width 50 height 21
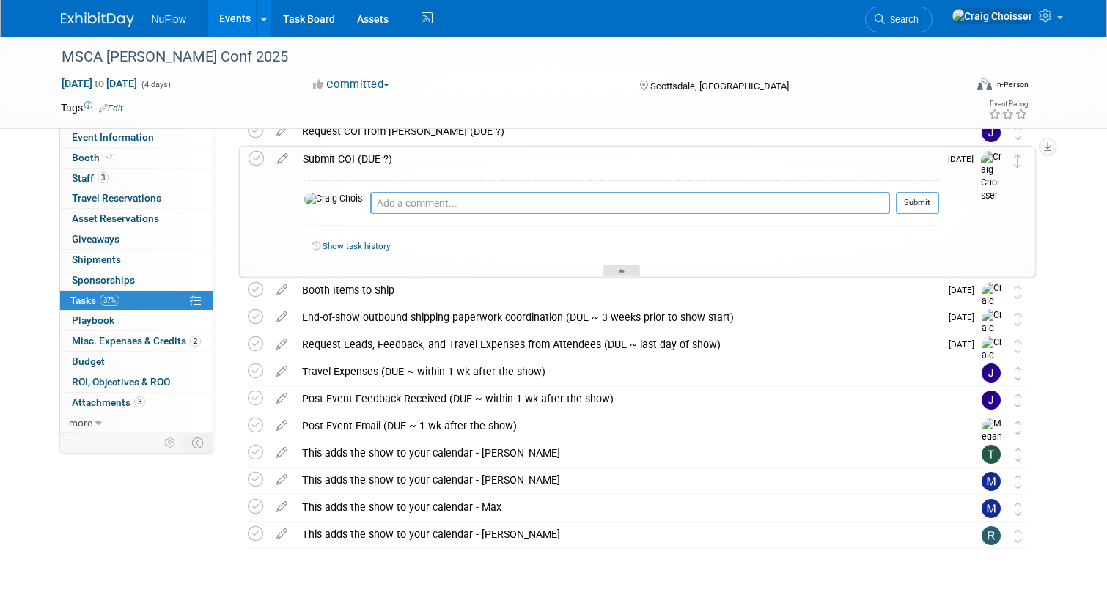
click at [624, 274] on icon at bounding box center [622, 273] width 6 height 9
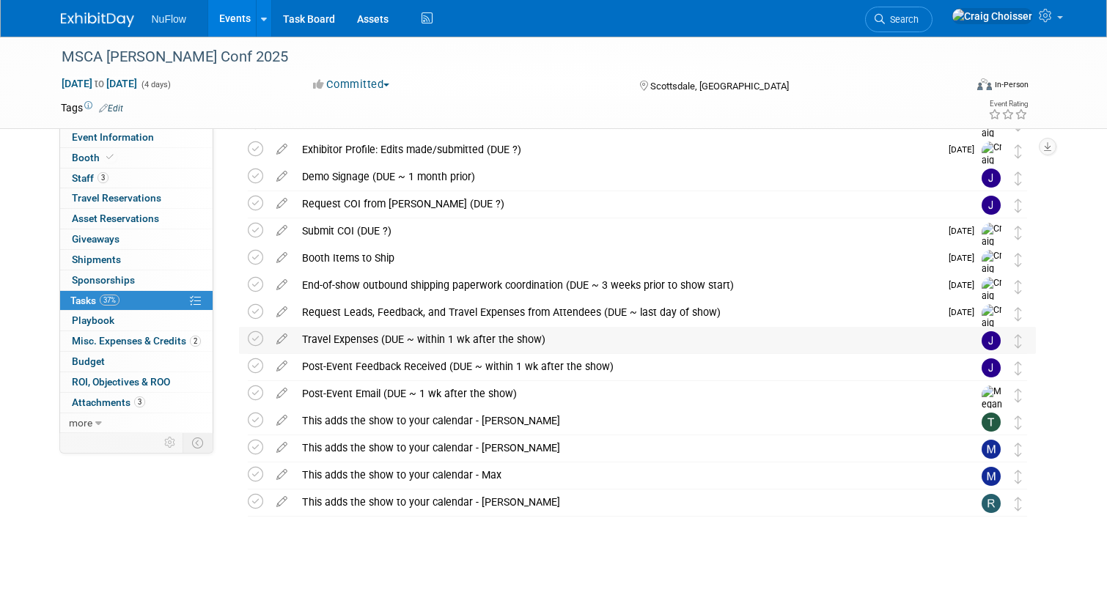
scroll to position [188, 0]
click at [286, 342] on icon at bounding box center [282, 337] width 26 height 18
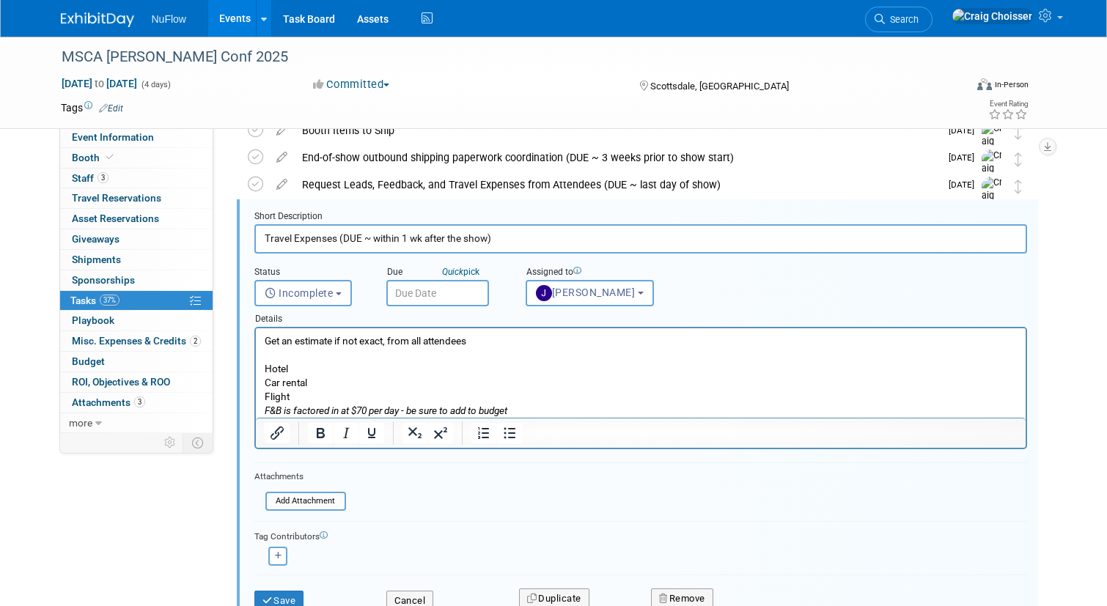
scroll to position [317, 0]
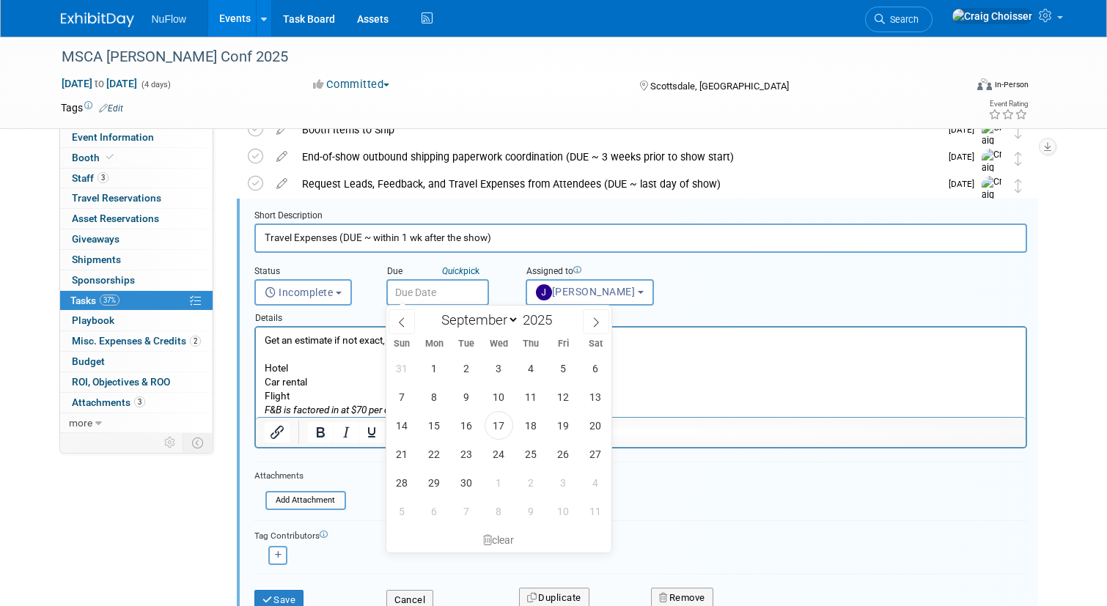
click at [438, 291] on input "text" at bounding box center [437, 292] width 103 height 26
click at [589, 320] on span at bounding box center [596, 321] width 26 height 25
select select "10"
click at [539, 430] on span "13" at bounding box center [531, 425] width 29 height 29
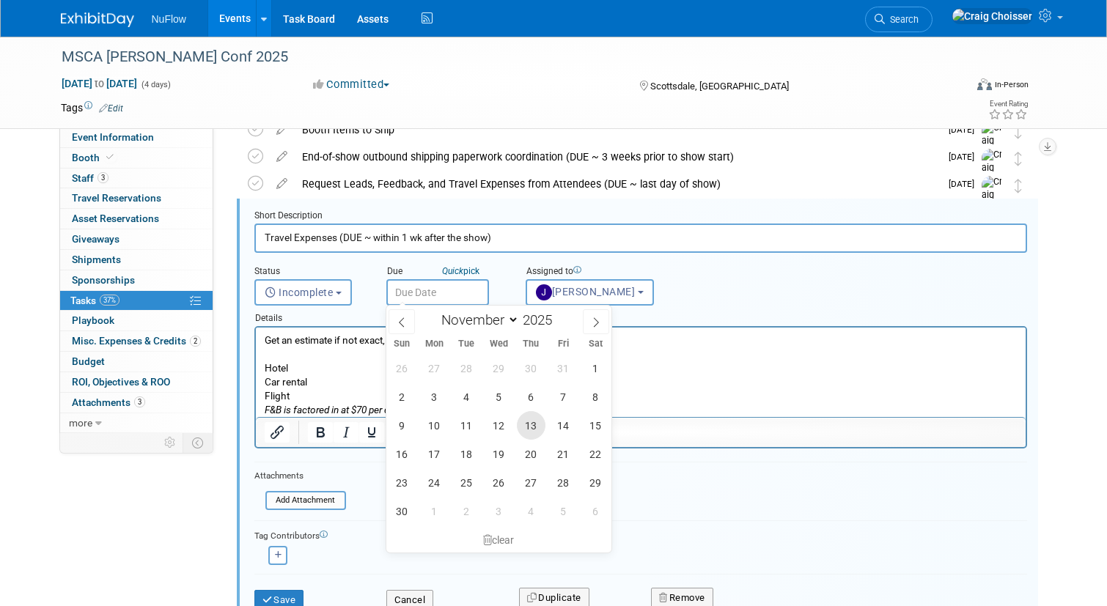
type input "Nov 13, 2025"
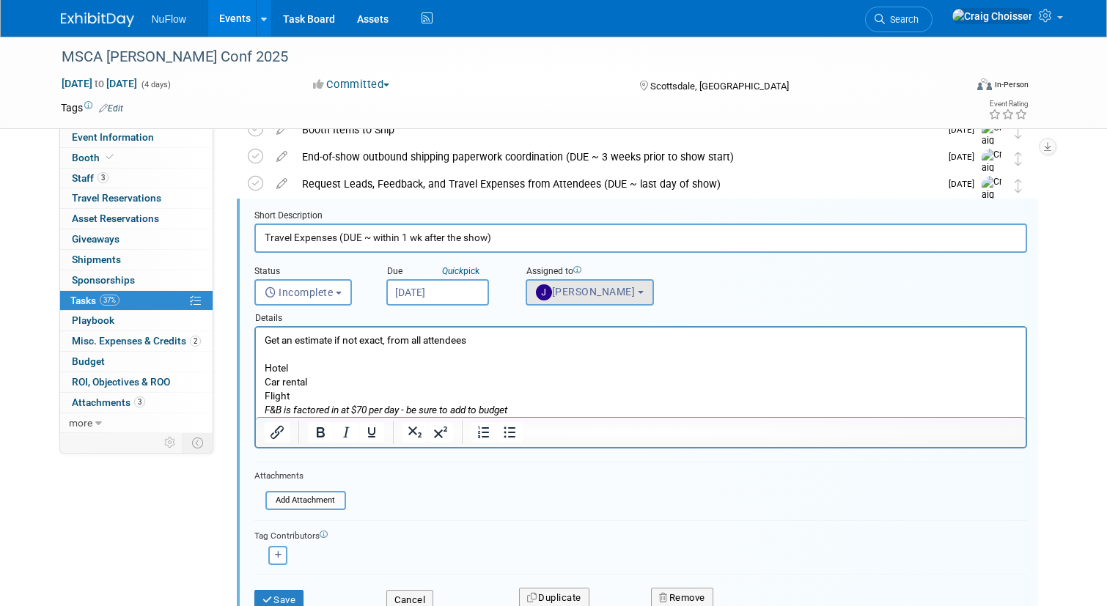
click at [584, 300] on button "Jackie McStocker" at bounding box center [590, 292] width 128 height 26
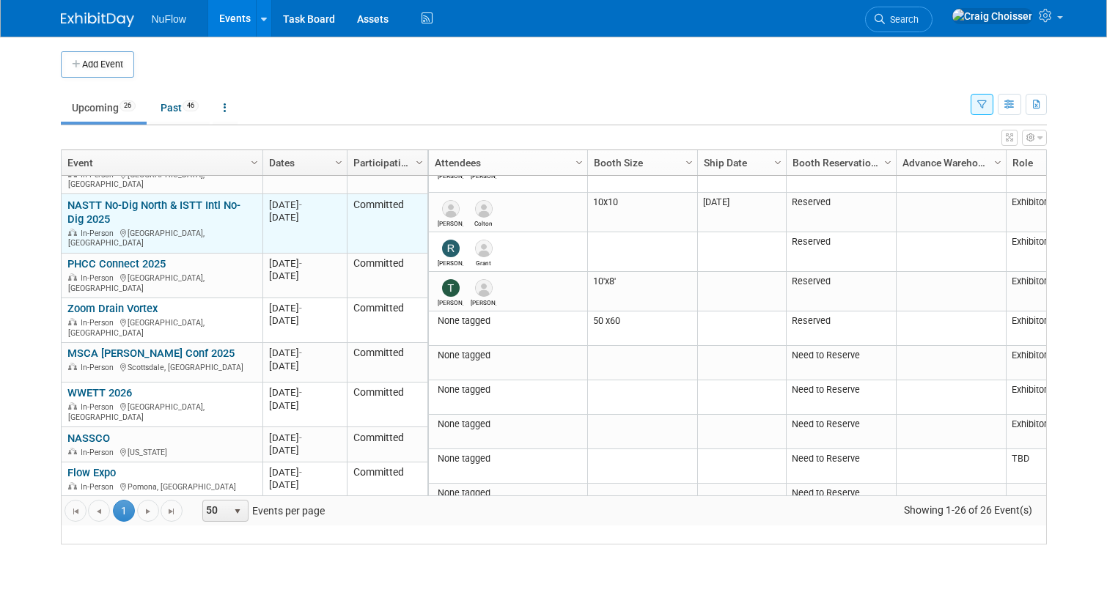
scroll to position [202, 0]
